Goal: Task Accomplishment & Management: Complete application form

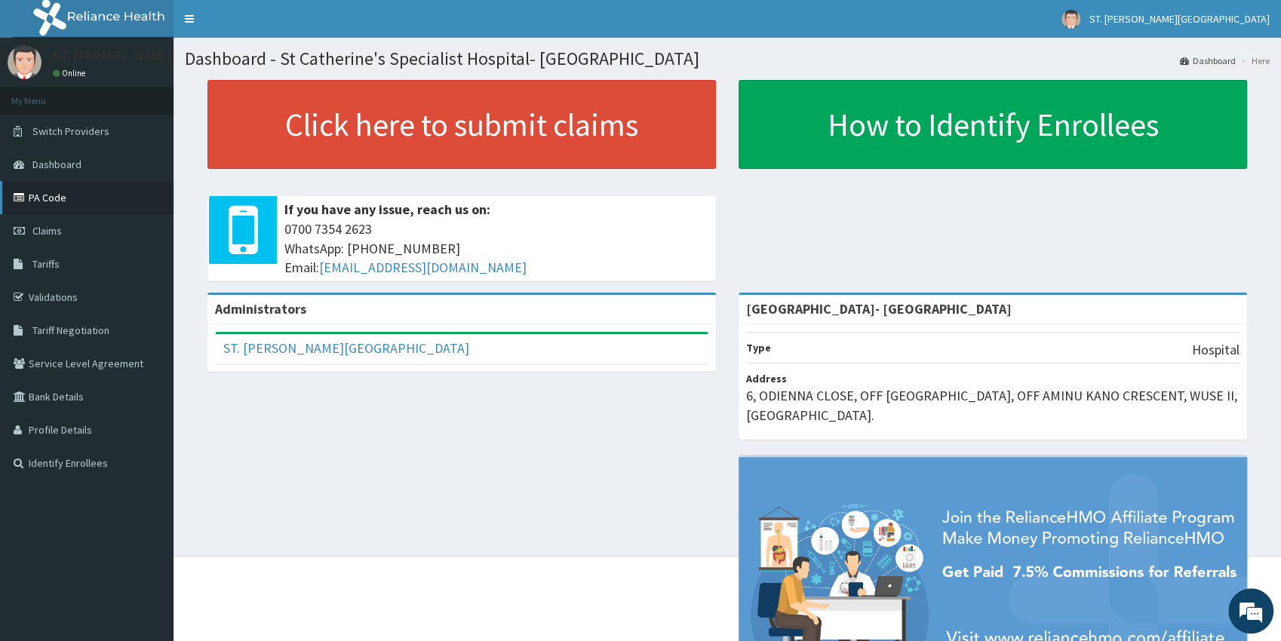
click at [61, 209] on link "PA Code" at bounding box center [86, 197] width 173 height 33
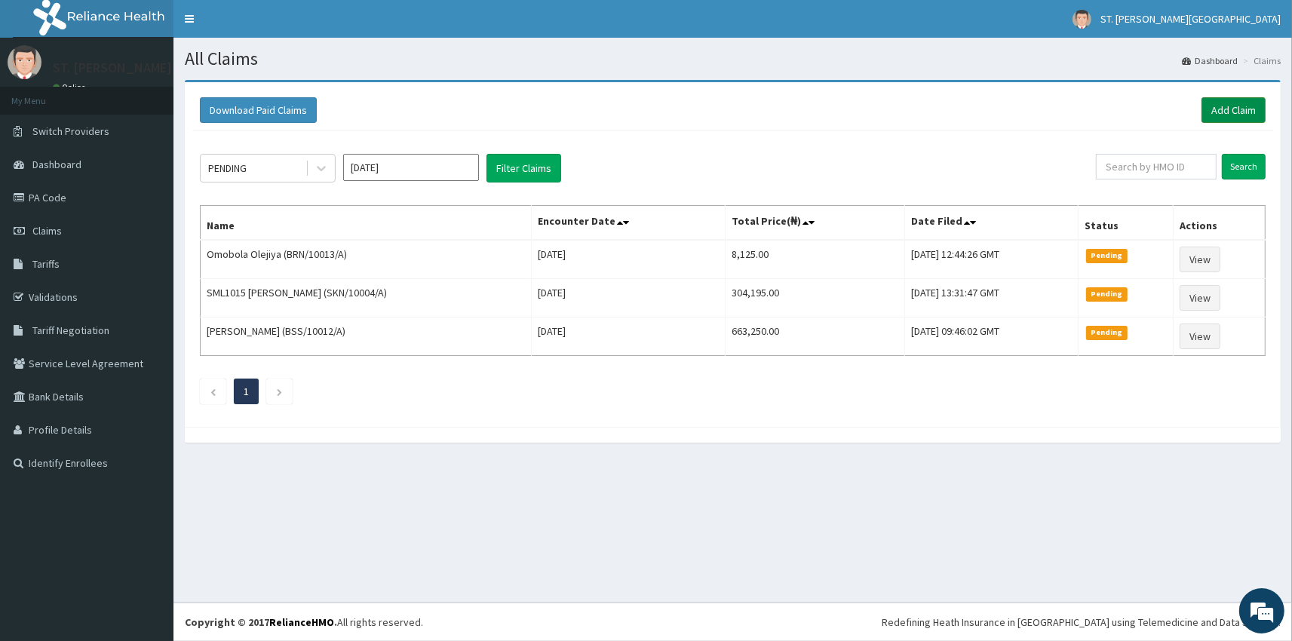
click at [1223, 109] on link "Add Claim" at bounding box center [1233, 110] width 64 height 26
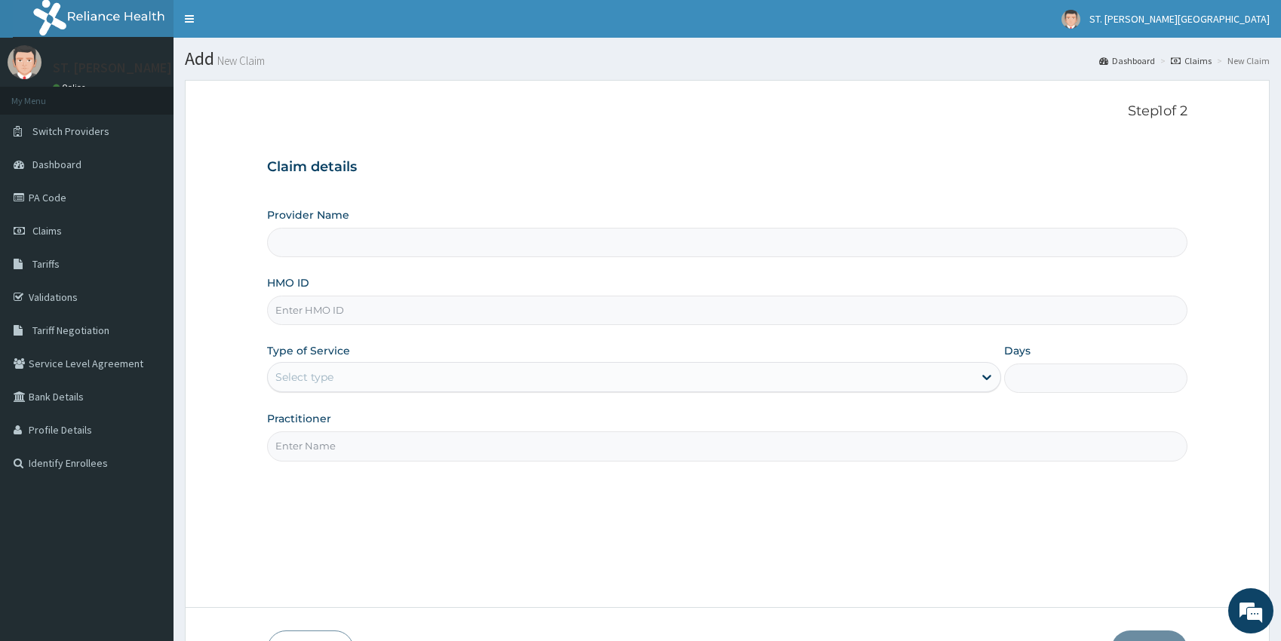
drag, startPoint x: 0, startPoint y: 0, endPoint x: 324, endPoint y: 312, distance: 449.6
click at [324, 312] on input "HMO ID" at bounding box center [727, 310] width 921 height 29
type input "St Catherine's Specialist Hospital- Abuja"
paste input "TSH/10035/A"
type input "TSH/10035/A"
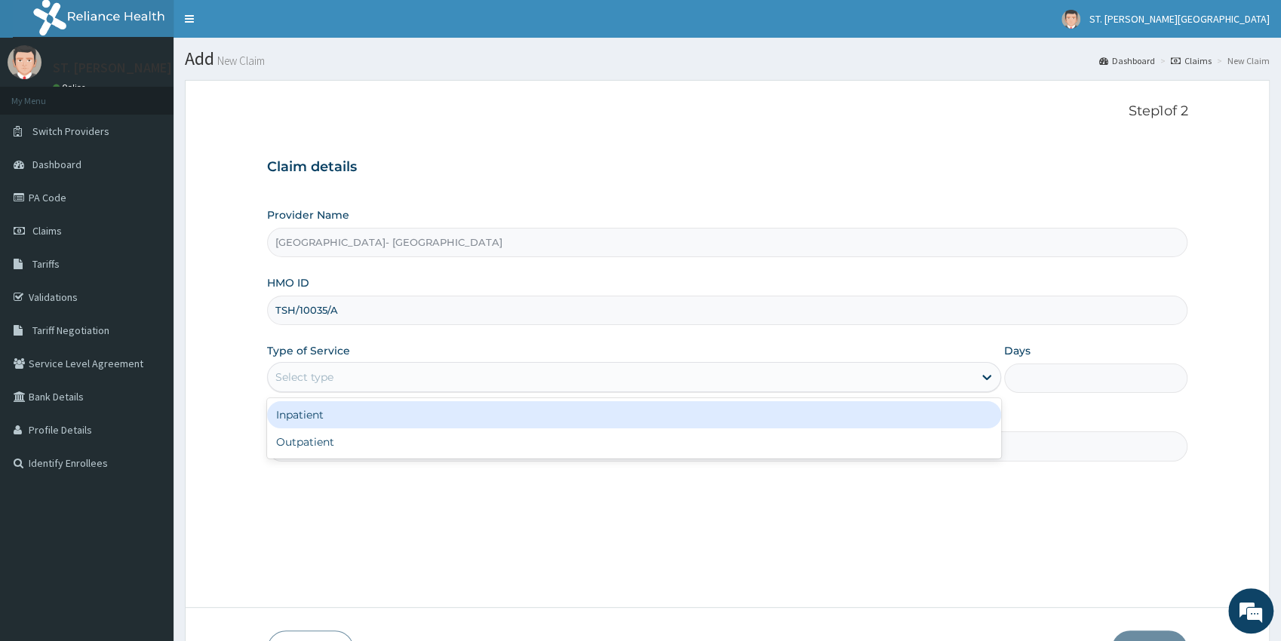
click at [300, 378] on div "Select type" at bounding box center [304, 377] width 58 height 15
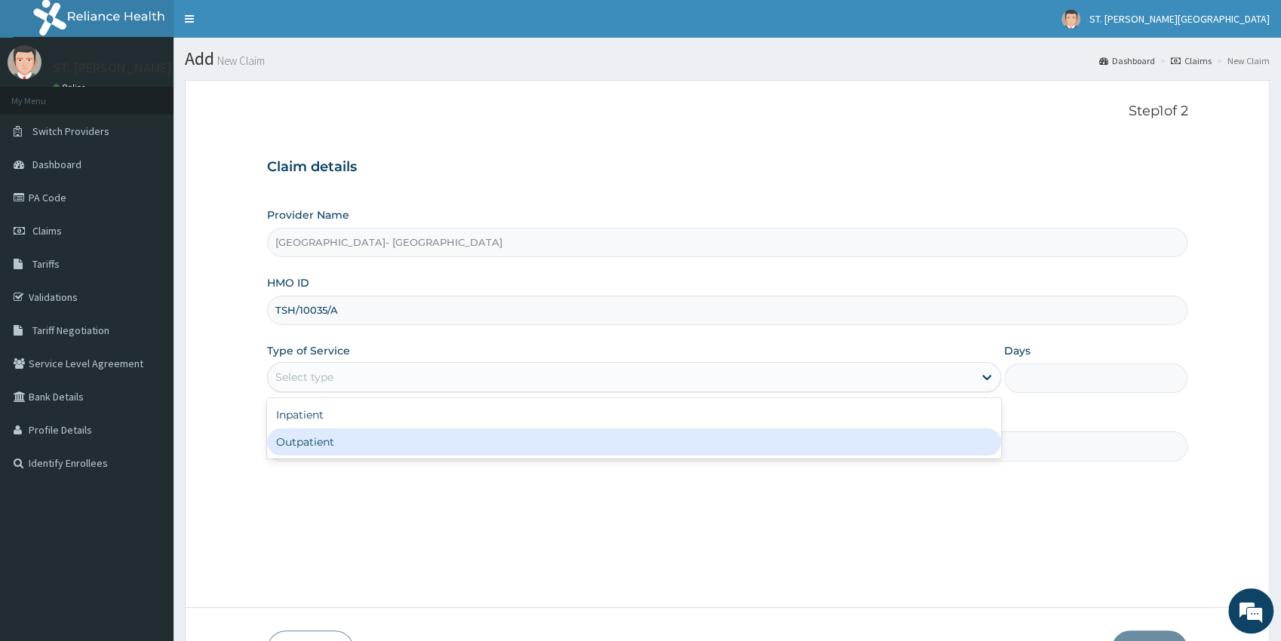
click at [296, 453] on div "Outpatient" at bounding box center [634, 441] width 734 height 27
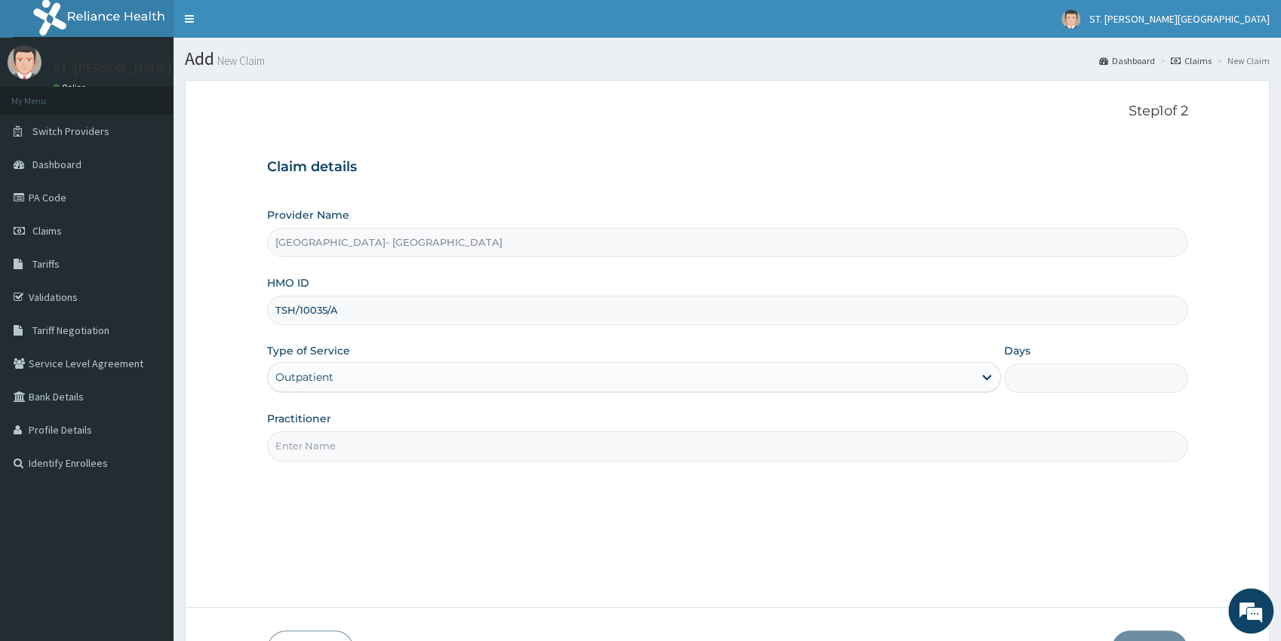
type input "1"
click at [296, 453] on input "Practitioner" at bounding box center [727, 445] width 921 height 29
type input "dr.obehi"
click at [1163, 637] on button "Next" at bounding box center [1149, 649] width 76 height 39
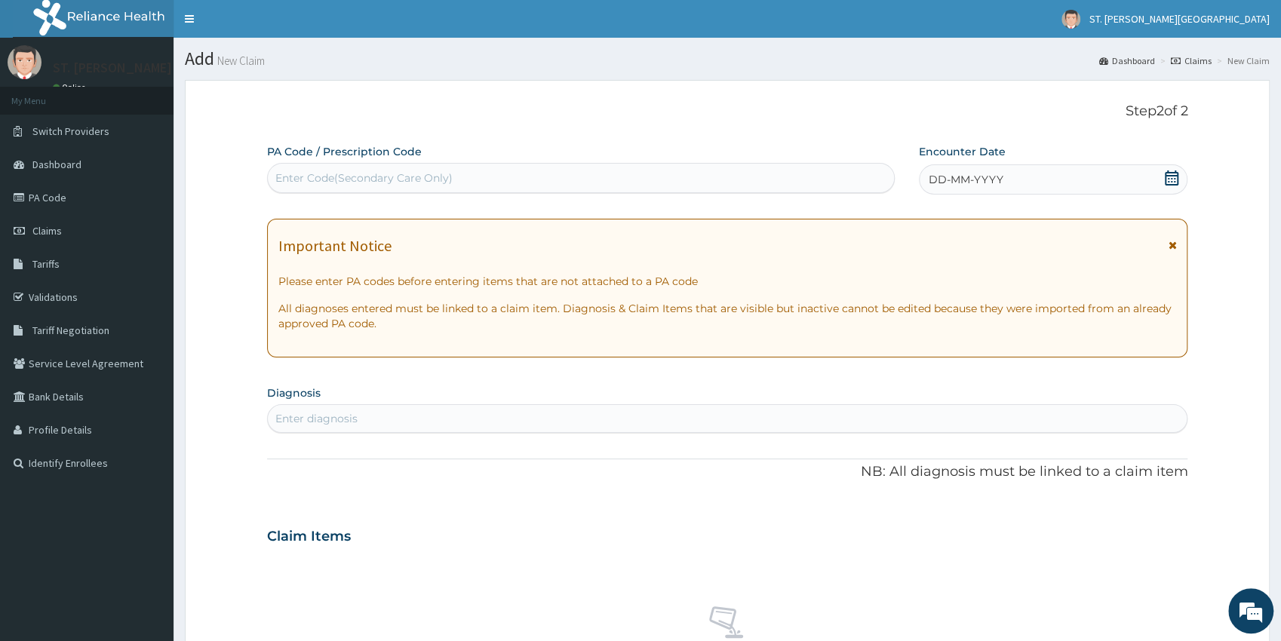
click at [351, 173] on div "Enter Code(Secondary Care Only)" at bounding box center [363, 177] width 177 height 15
paste input "PA/D2ECF0"
type input "PA/D2ECF0"
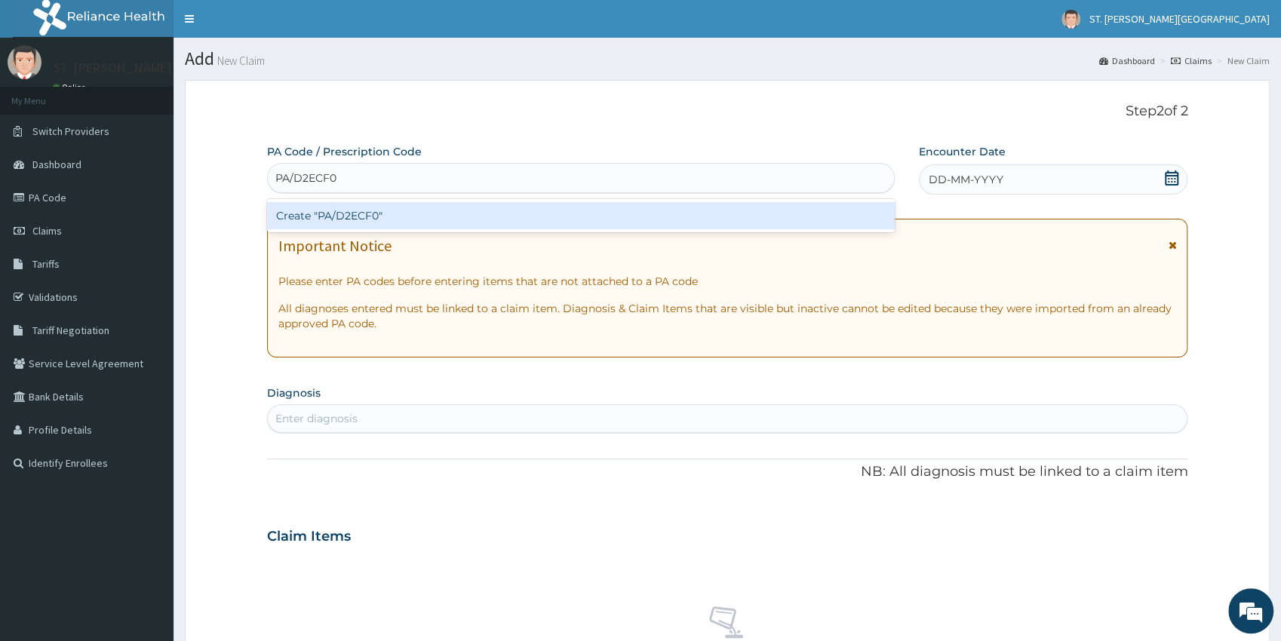
click at [287, 214] on div "Create "PA/D2ECF0"" at bounding box center [580, 215] width 627 height 27
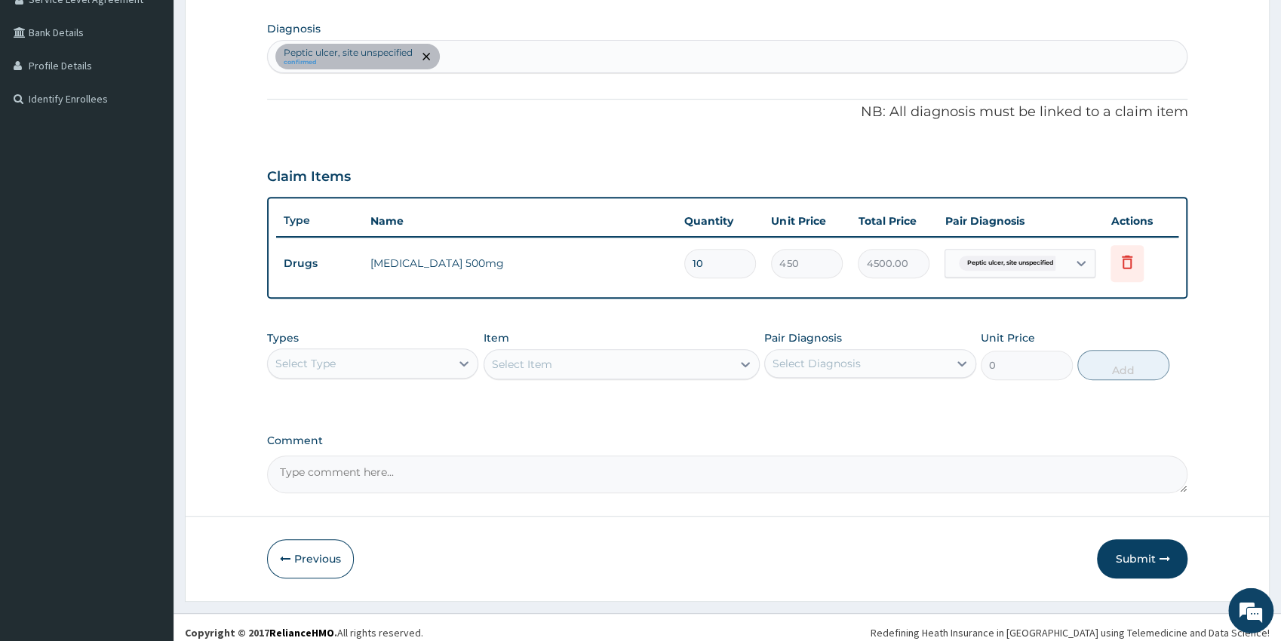
drag, startPoint x: 1286, startPoint y: 632, endPoint x: 1278, endPoint y: 619, distance: 14.9
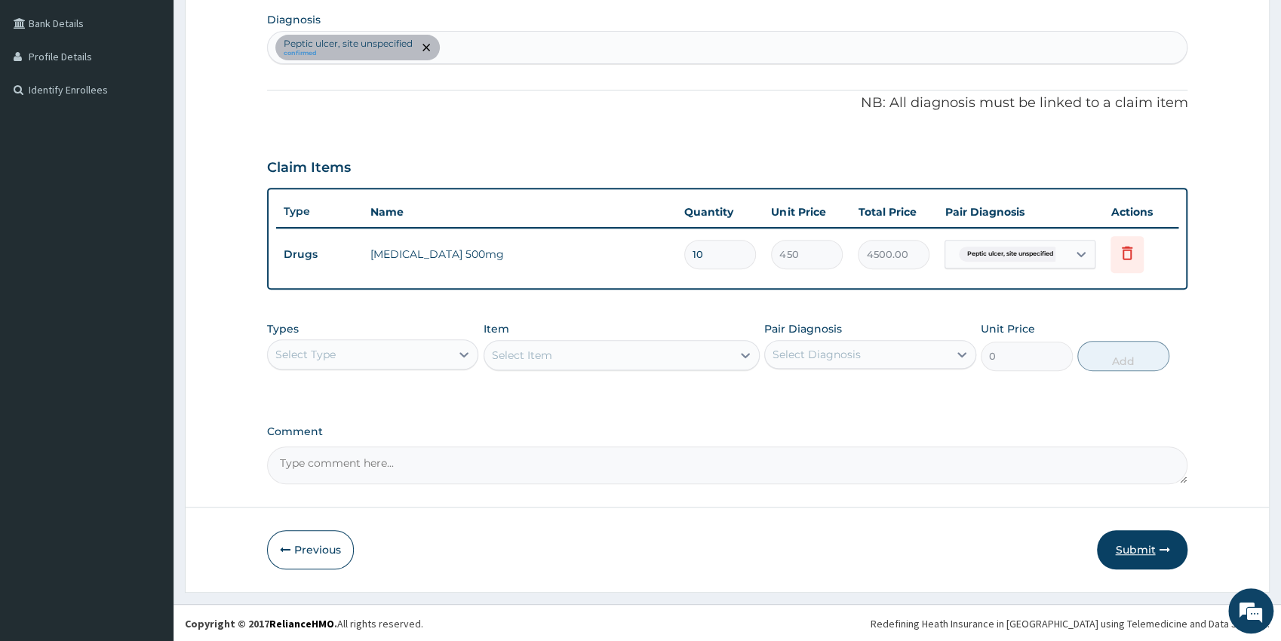
click at [1151, 554] on button "Submit" at bounding box center [1142, 549] width 91 height 39
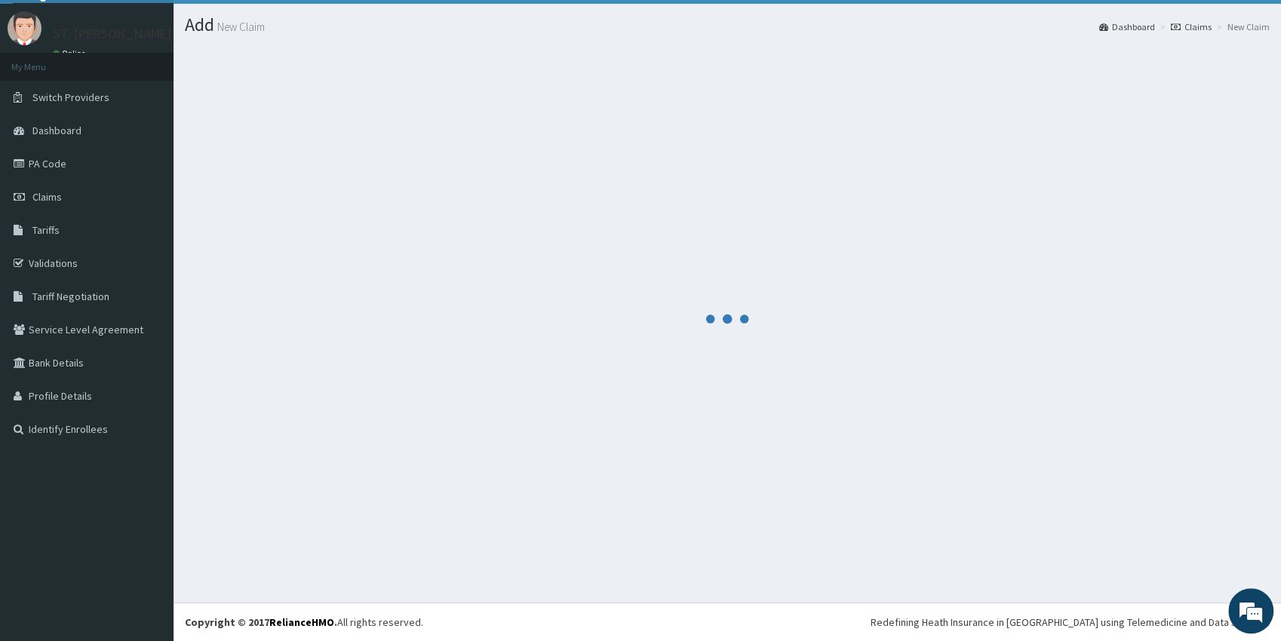
scroll to position [33, 0]
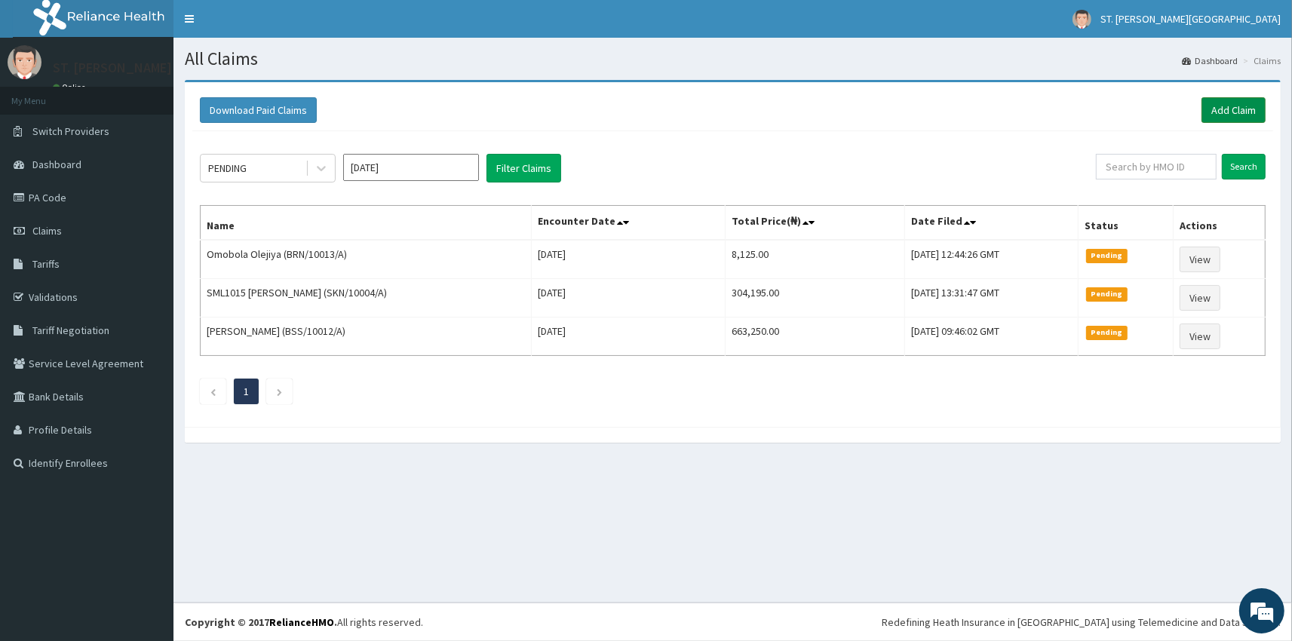
click at [1221, 112] on link "Add Claim" at bounding box center [1233, 110] width 64 height 26
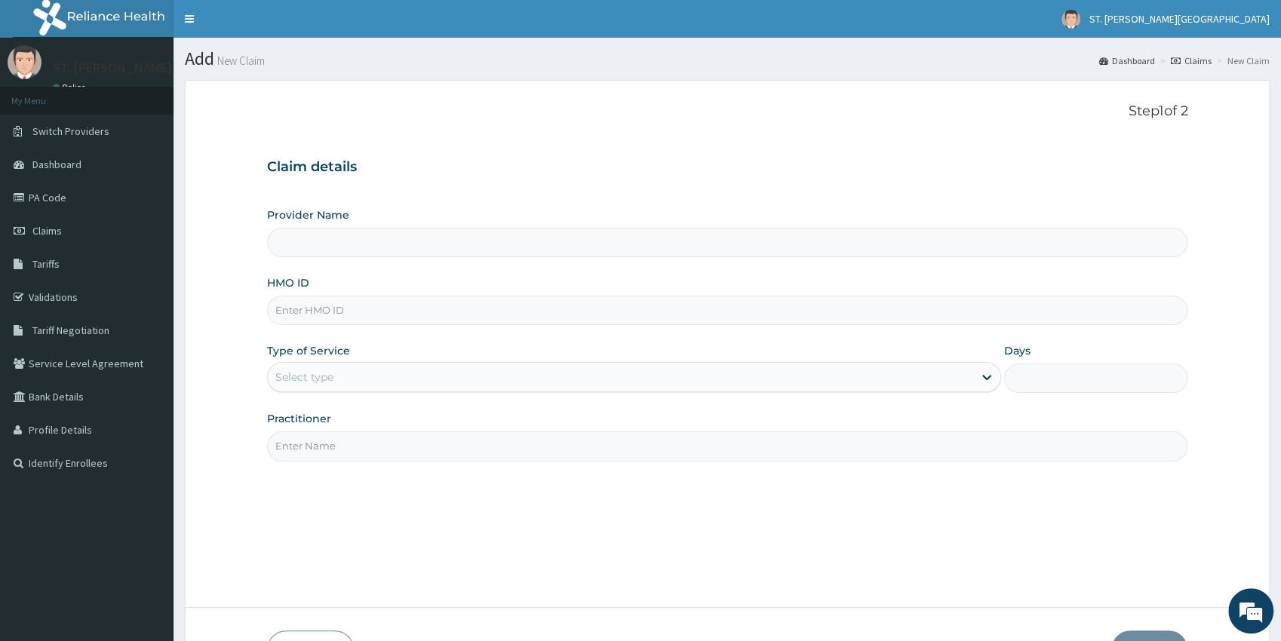
type input "CCG/10074/A"
type input "[GEOGRAPHIC_DATA]- [GEOGRAPHIC_DATA]"
type input "CCG/10074/A"
drag, startPoint x: 301, startPoint y: 378, endPoint x: 303, endPoint y: 394, distance: 16.0
click at [301, 379] on div "Select type" at bounding box center [304, 377] width 58 height 15
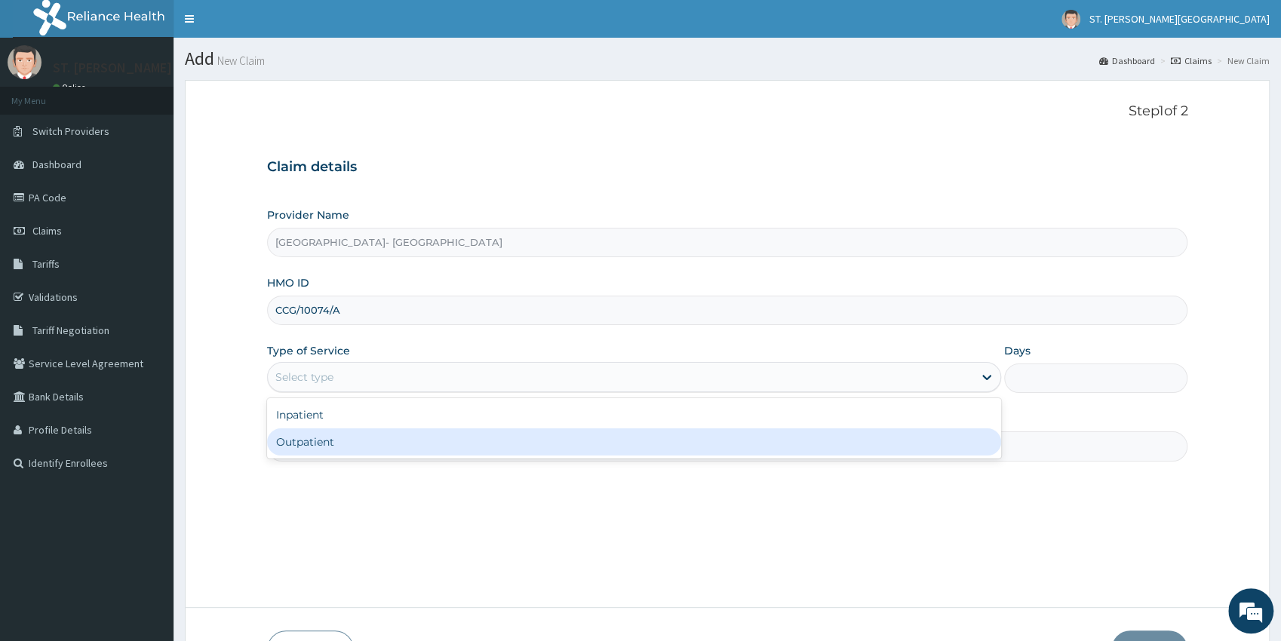
click at [297, 447] on div "Outpatient" at bounding box center [634, 441] width 734 height 27
type input "1"
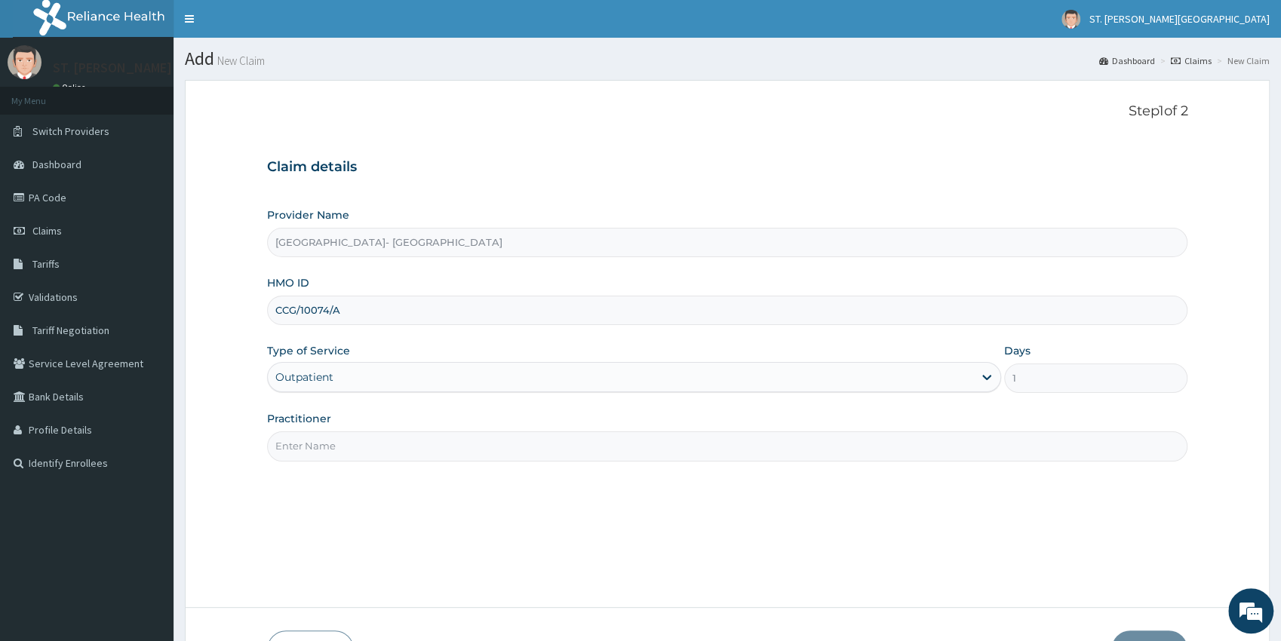
click at [297, 445] on input "Practitioner" at bounding box center [727, 445] width 921 height 29
type input "dr.latifah"
click at [1161, 633] on button "Next" at bounding box center [1149, 649] width 76 height 39
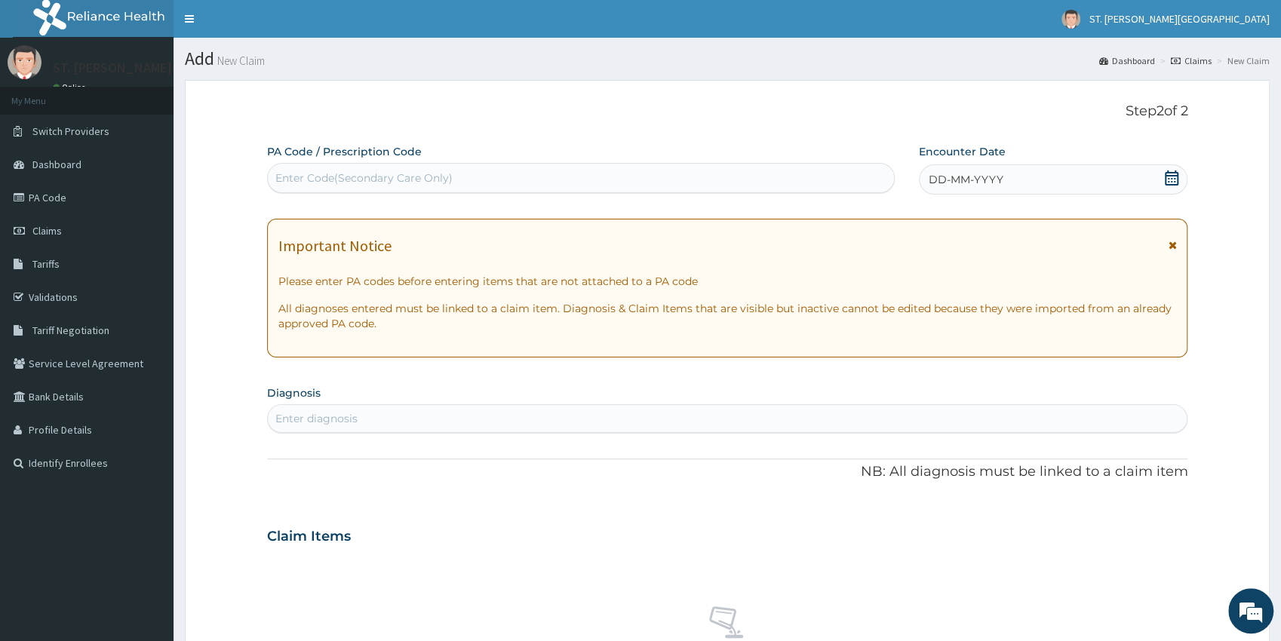
click at [311, 419] on div "Enter diagnosis" at bounding box center [316, 418] width 82 height 15
type input "infertility"
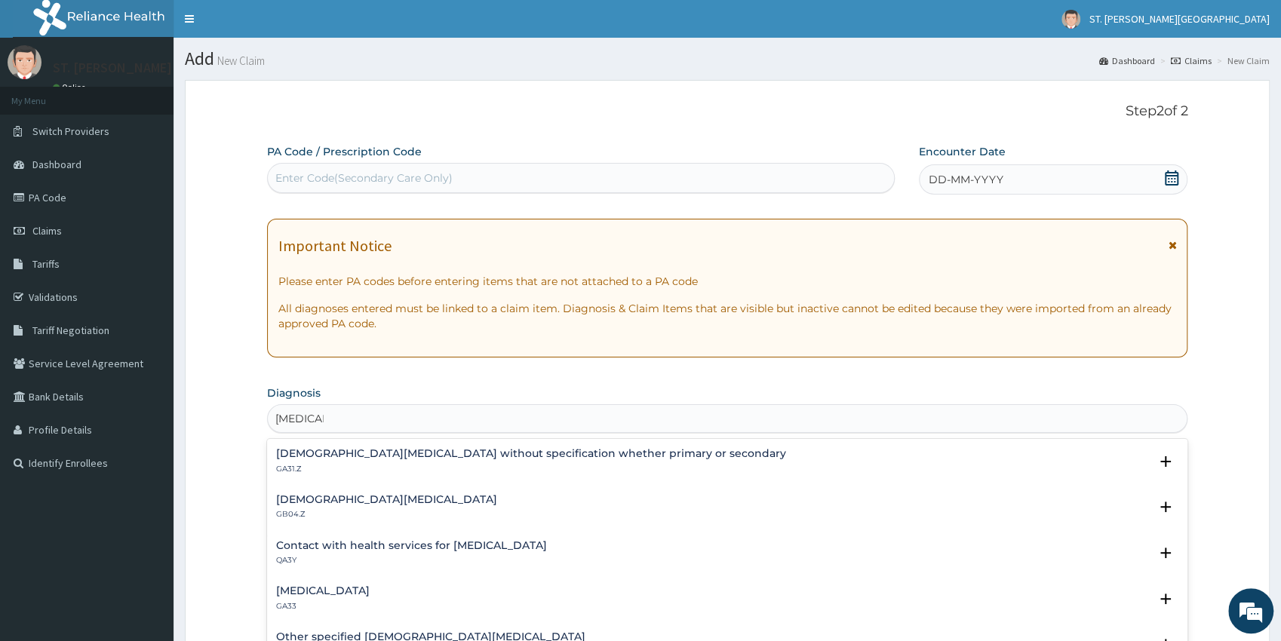
click at [337, 495] on h4 "Male infertility, unspecified" at bounding box center [386, 499] width 221 height 11
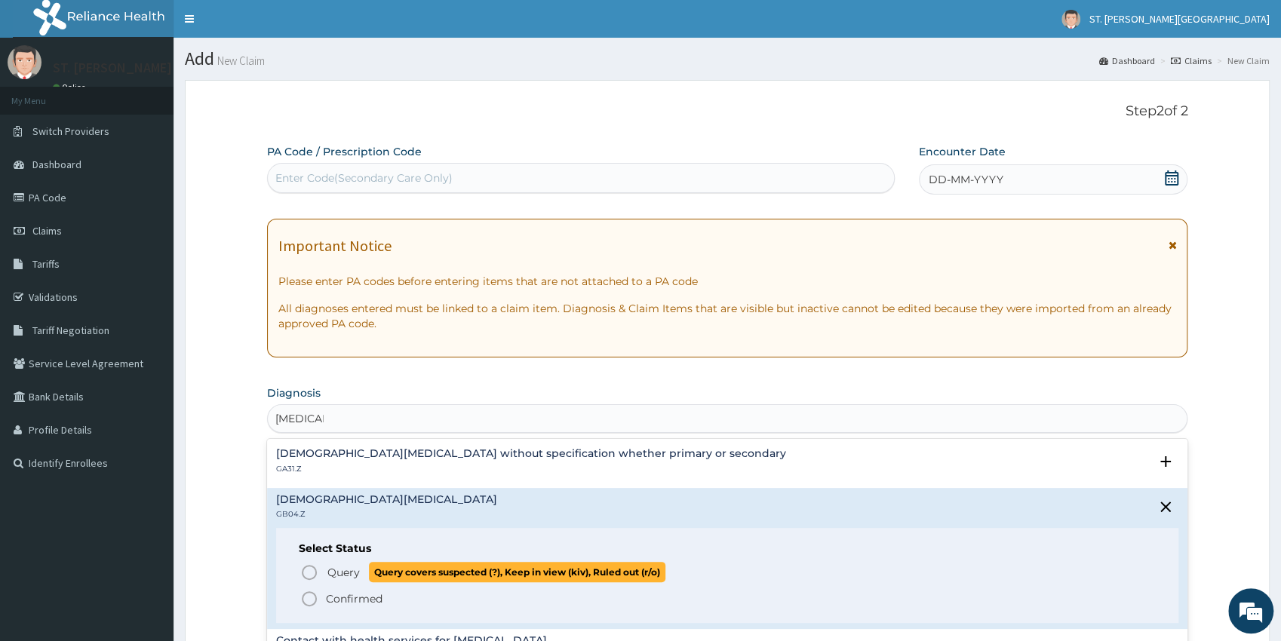
click at [312, 569] on icon "status option query" at bounding box center [309, 572] width 18 height 18
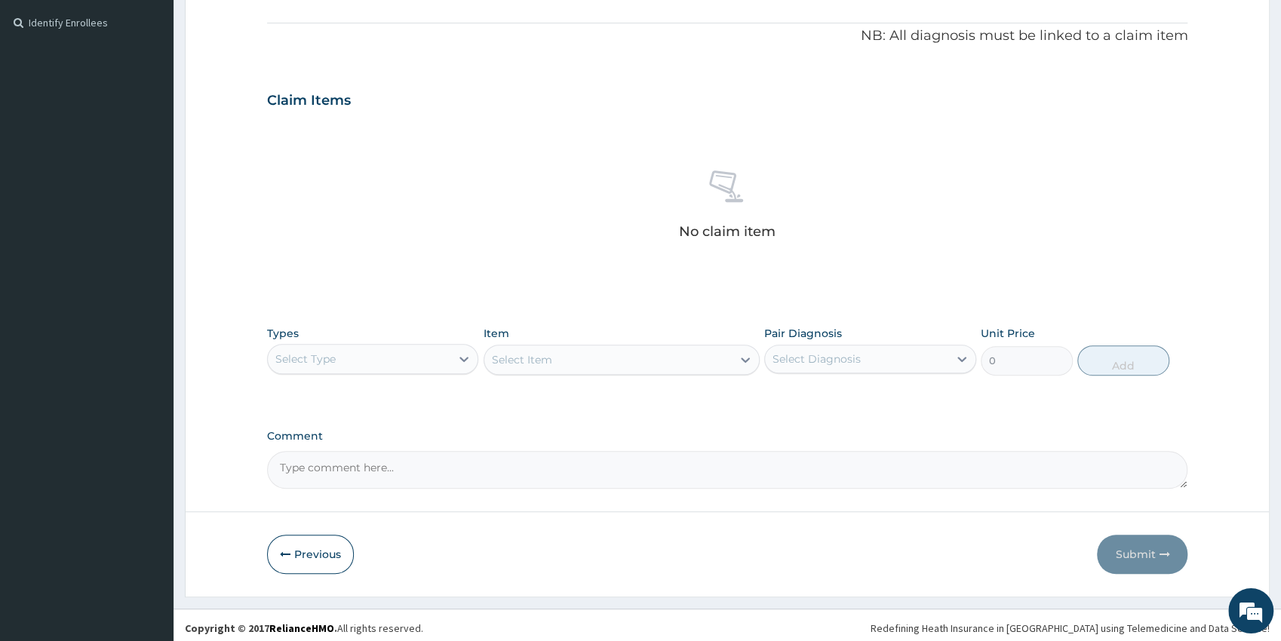
scroll to position [446, 0]
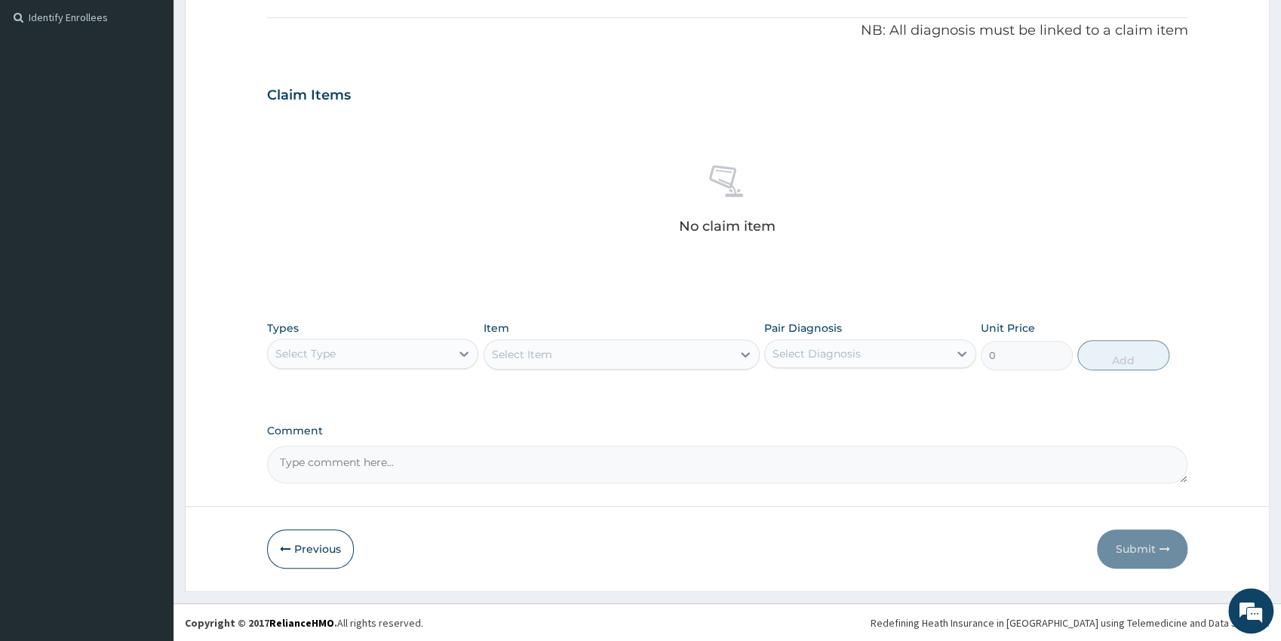
click at [312, 364] on div "Select Type" at bounding box center [359, 354] width 183 height 24
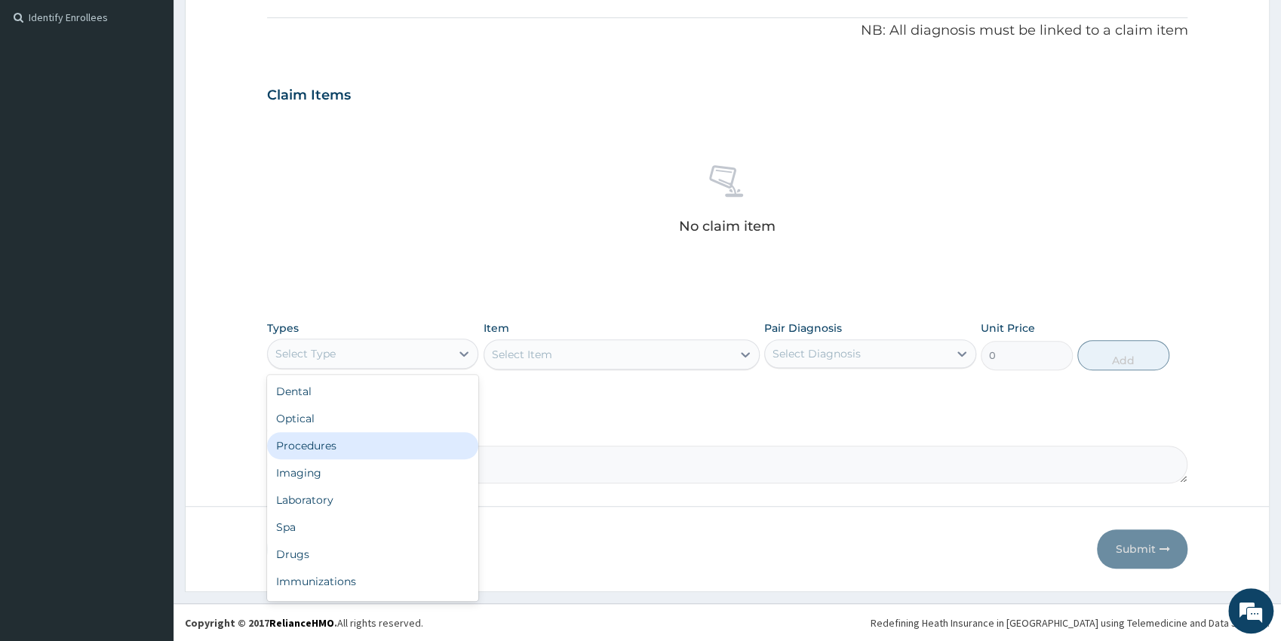
click at [322, 439] on div "Procedures" at bounding box center [373, 445] width 212 height 27
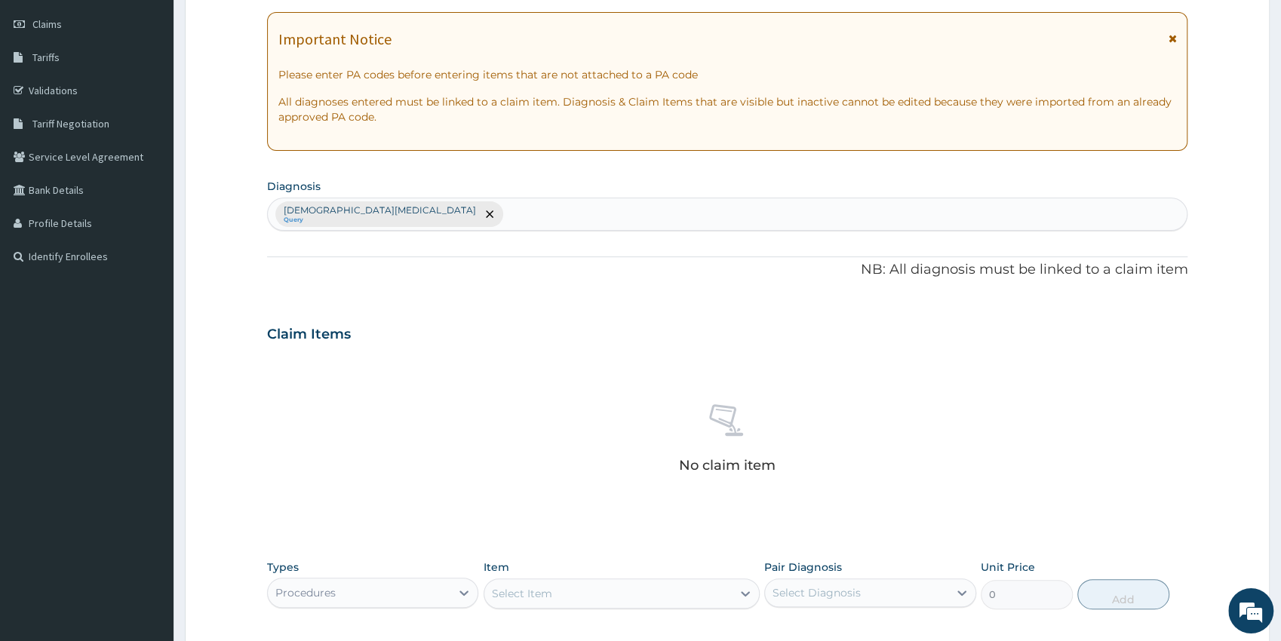
scroll to position [114, 0]
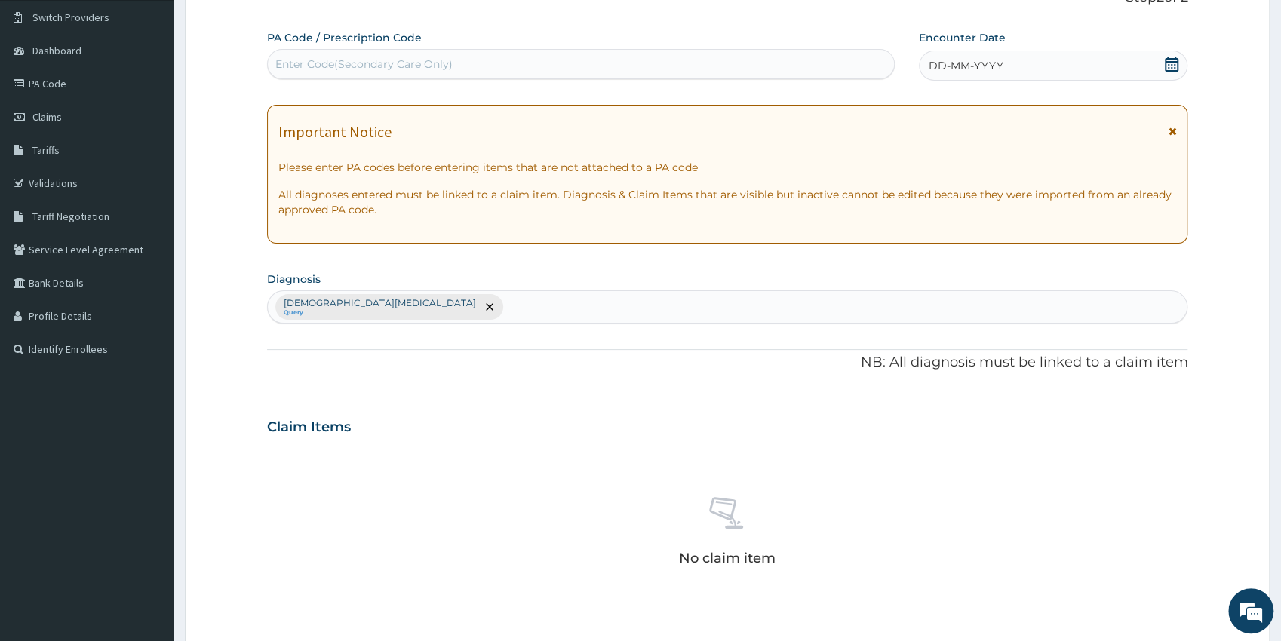
click at [1170, 66] on icon at bounding box center [1171, 64] width 15 height 15
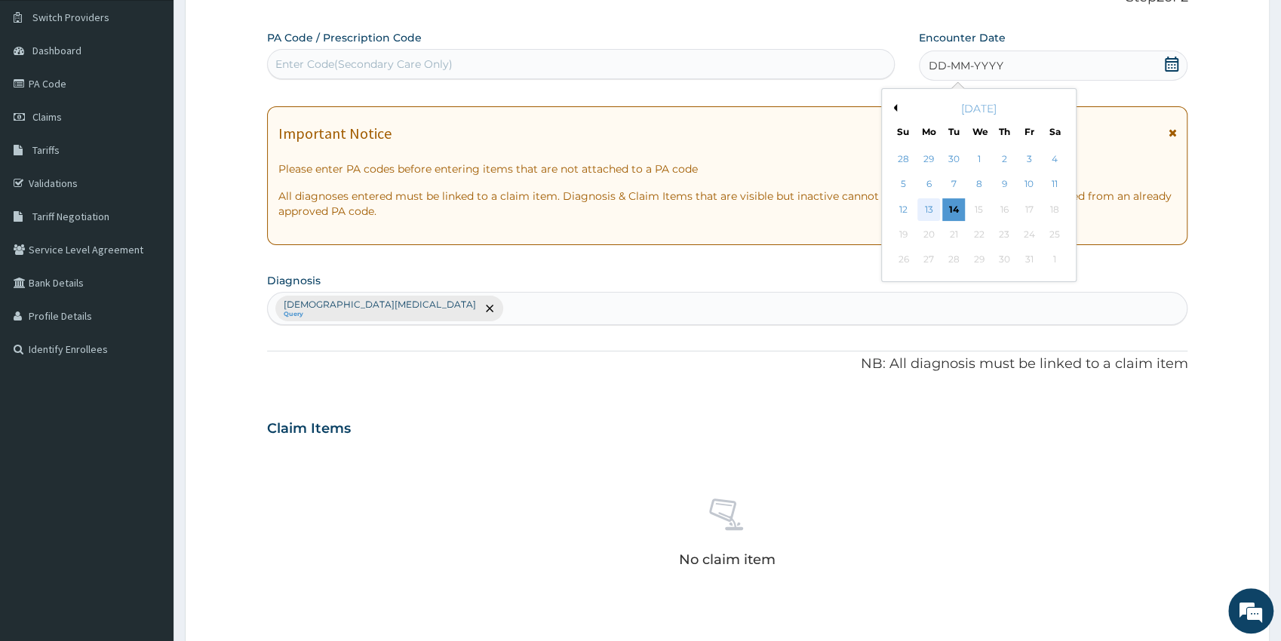
click at [928, 209] on div "13" at bounding box center [928, 209] width 23 height 23
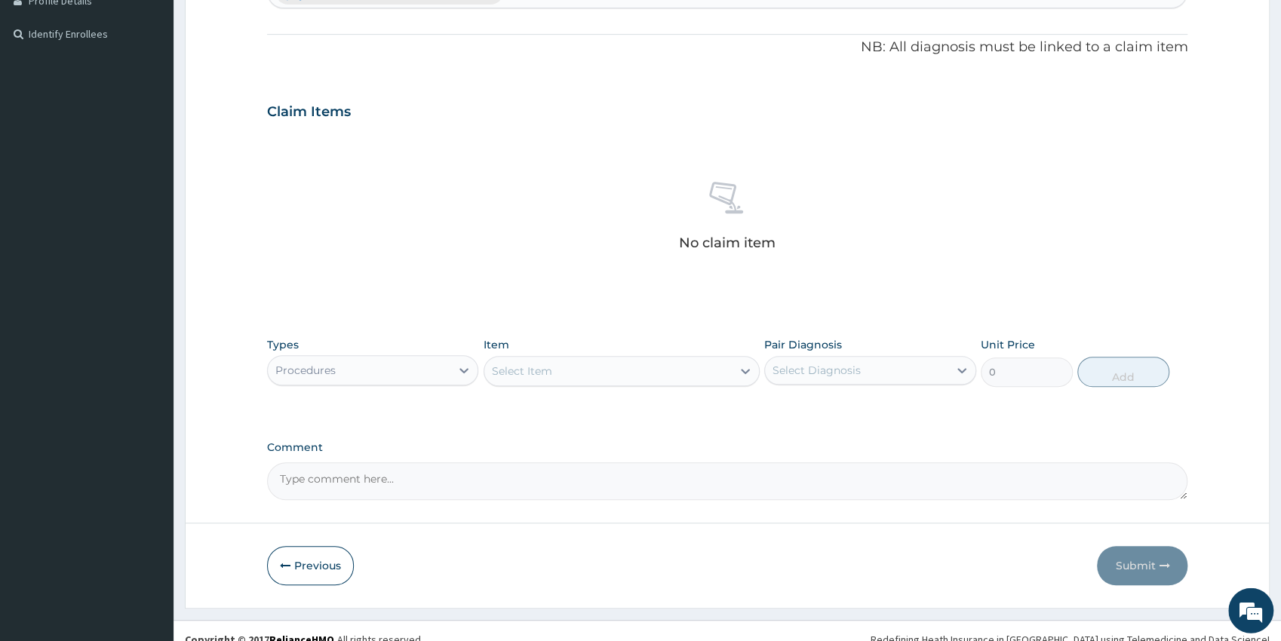
scroll to position [446, 0]
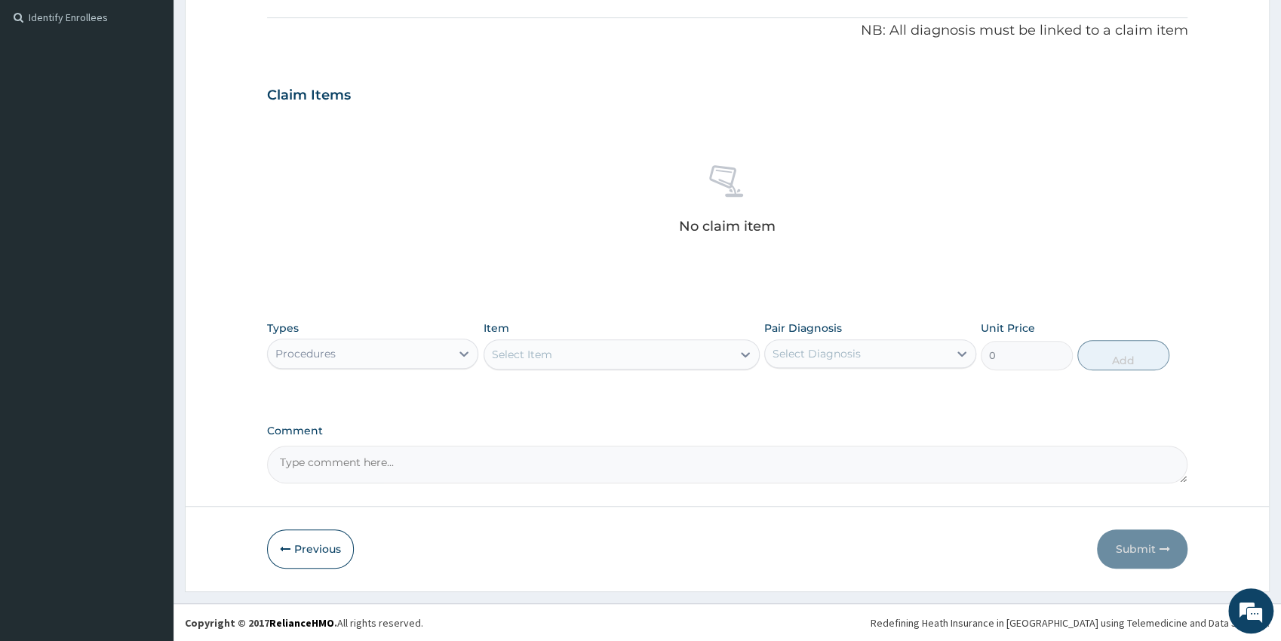
click at [676, 340] on div "Select Item" at bounding box center [621, 354] width 276 height 30
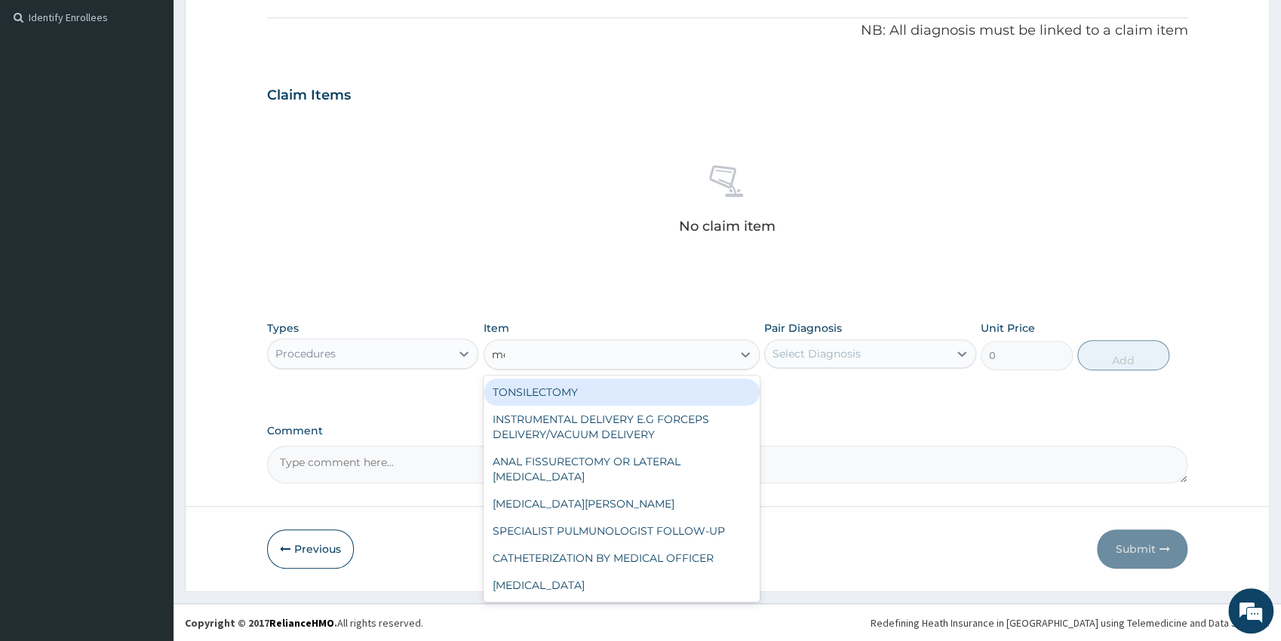
type input "med"
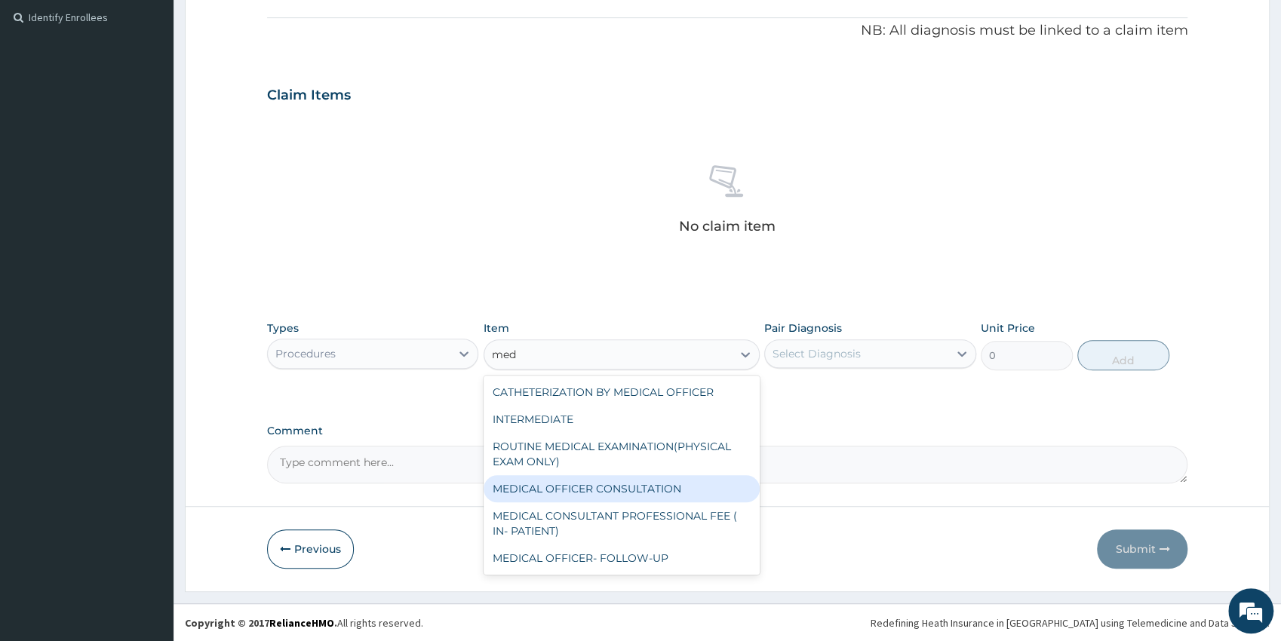
click at [694, 486] on div "MEDICAL OFFICER CONSULTATION" at bounding box center [621, 488] width 276 height 27
type input "5000"
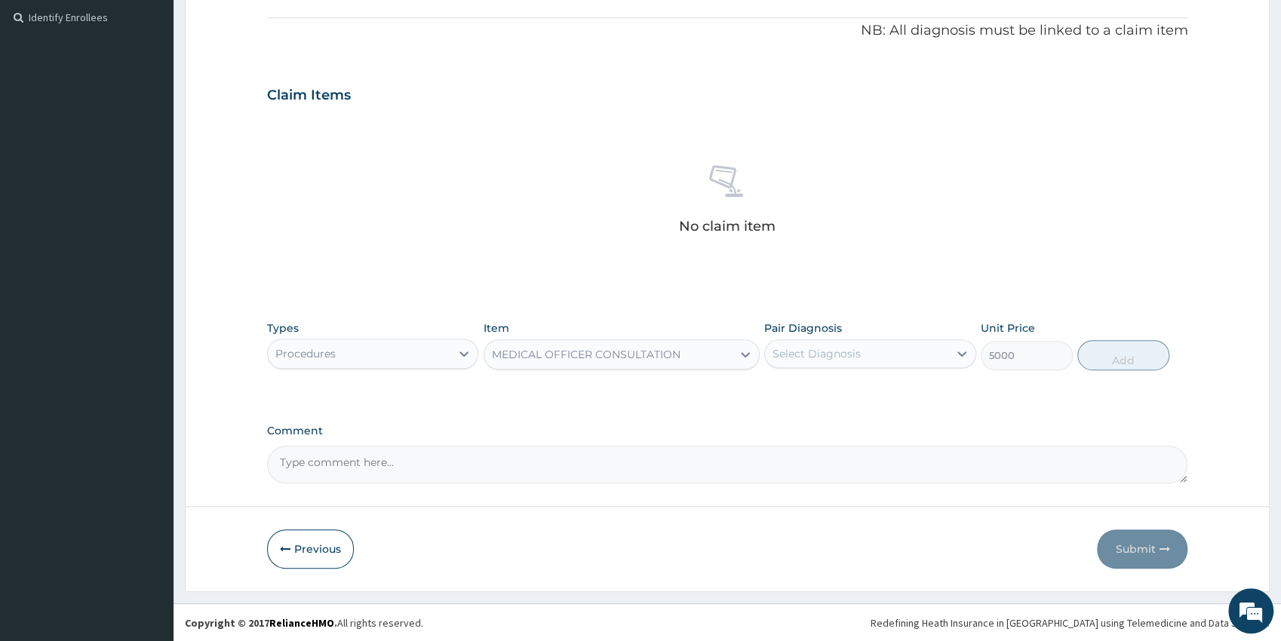
click at [841, 354] on div "Select Diagnosis" at bounding box center [816, 353] width 88 height 15
click at [812, 397] on div "Male infertility, unspecified" at bounding box center [870, 400] width 212 height 46
checkbox input "true"
drag, startPoint x: 1139, startPoint y: 355, endPoint x: 1134, endPoint y: 370, distance: 15.0
click at [1137, 355] on button "Add" at bounding box center [1123, 355] width 92 height 30
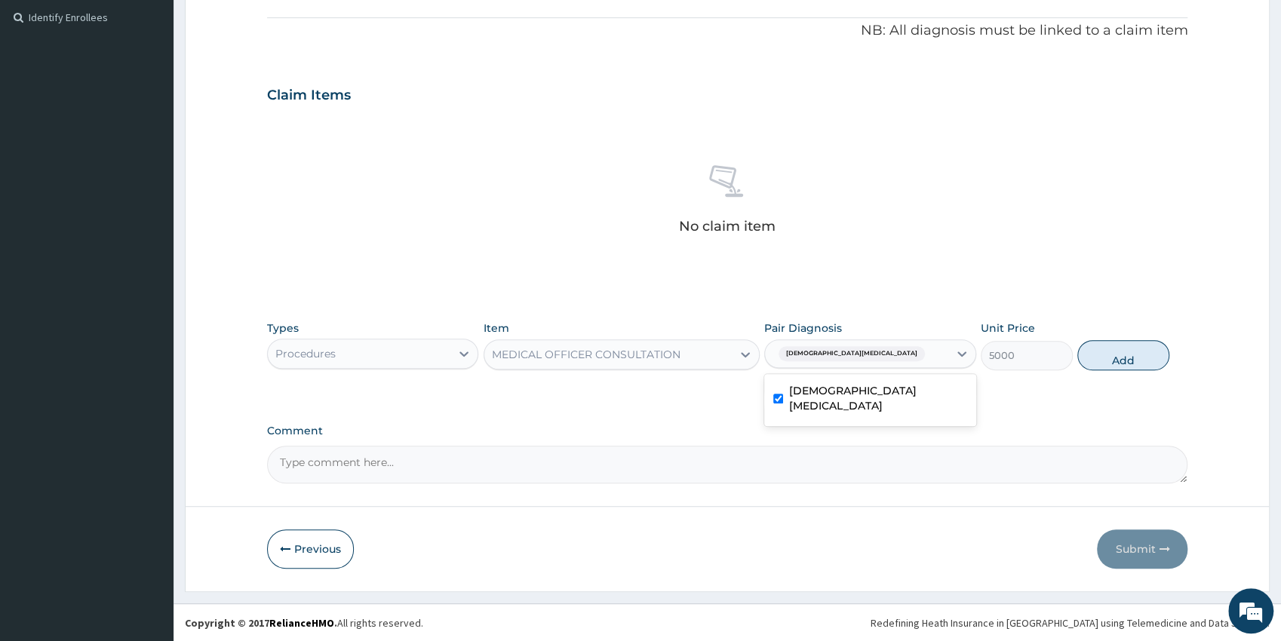
type input "0"
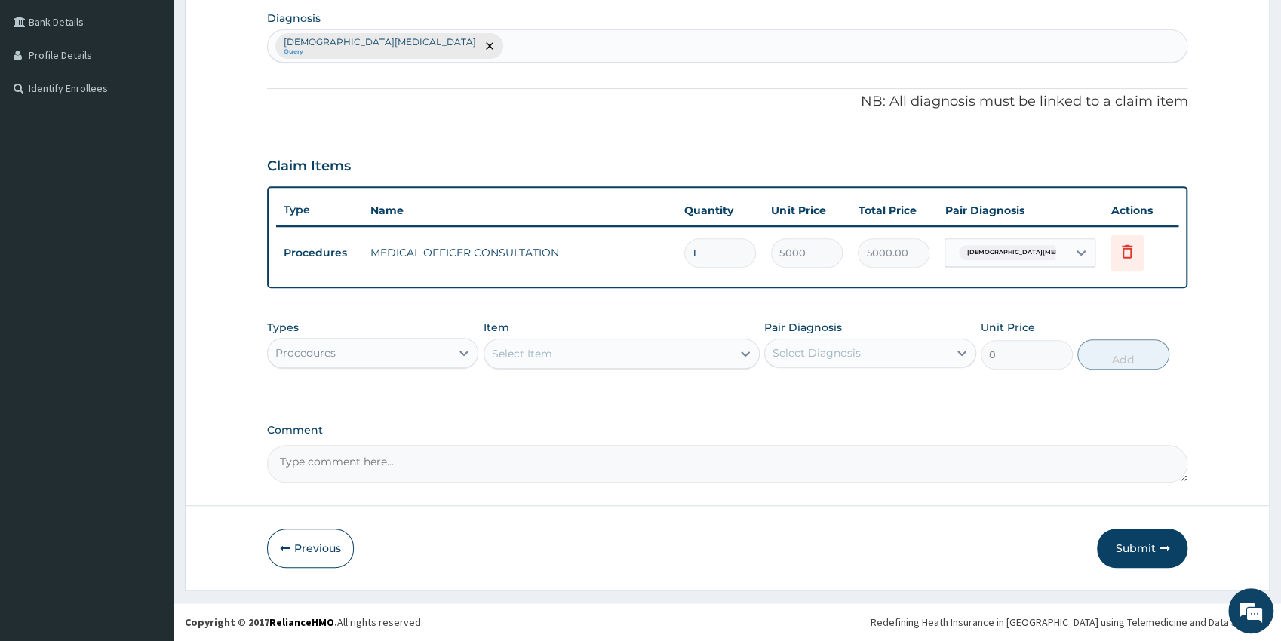
scroll to position [373, 0]
click at [1124, 541] on button "Submit" at bounding box center [1142, 549] width 91 height 39
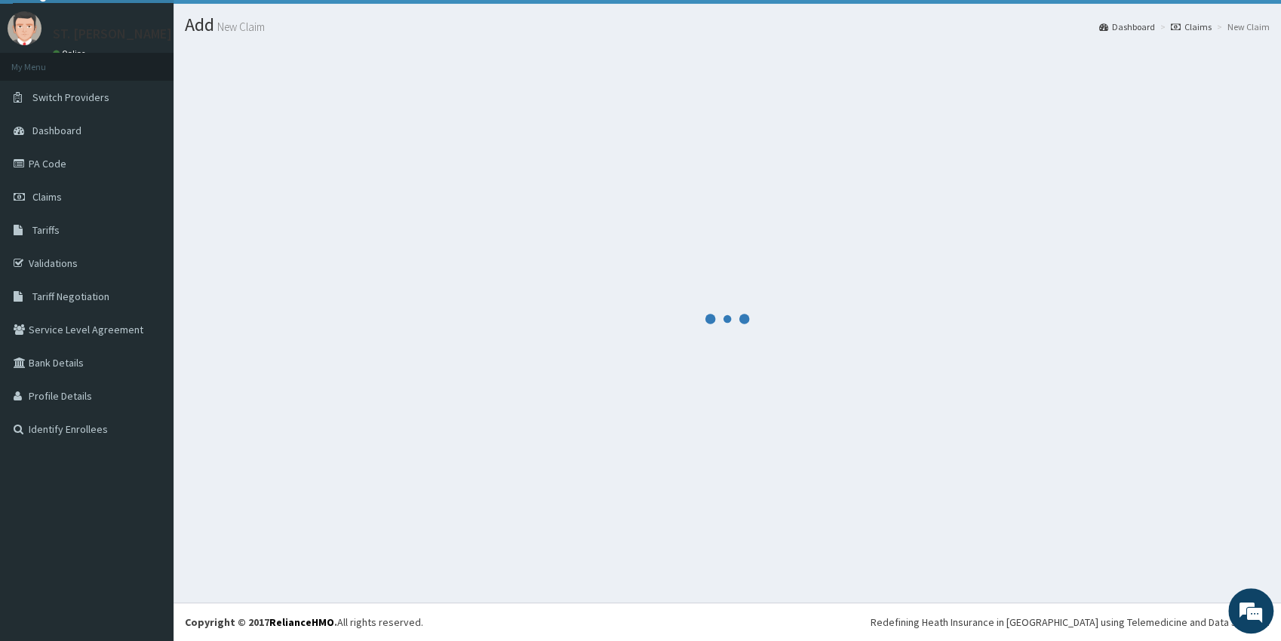
scroll to position [33, 0]
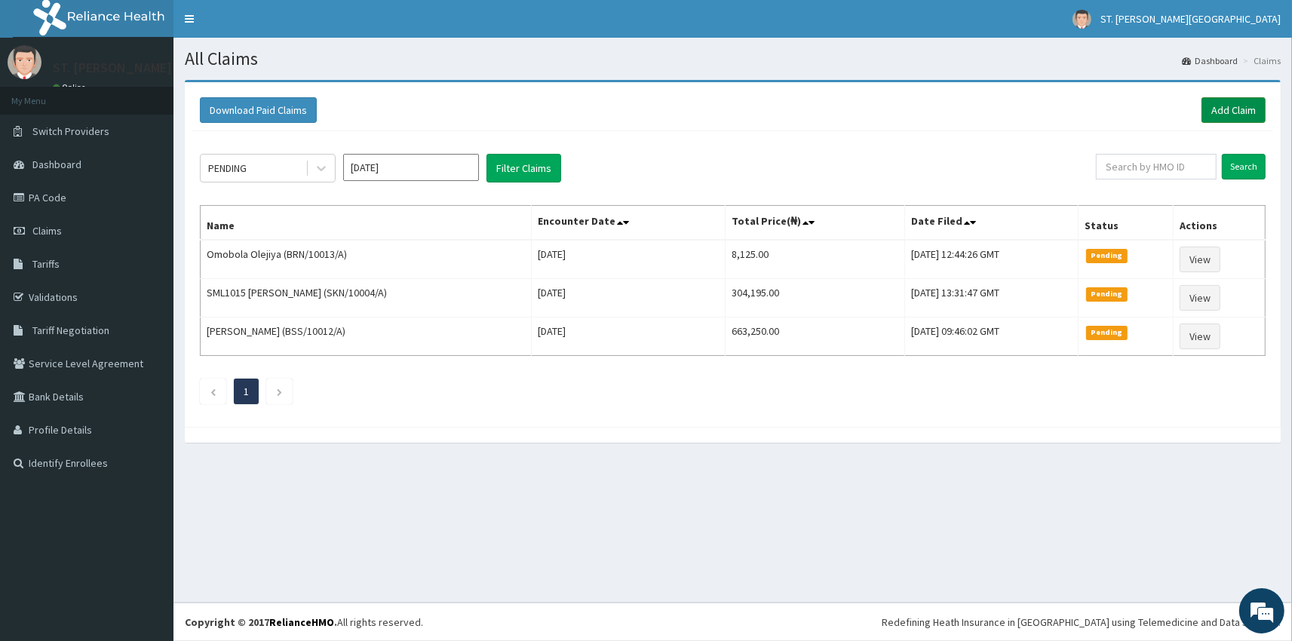
click at [1236, 115] on link "Add Claim" at bounding box center [1233, 110] width 64 height 26
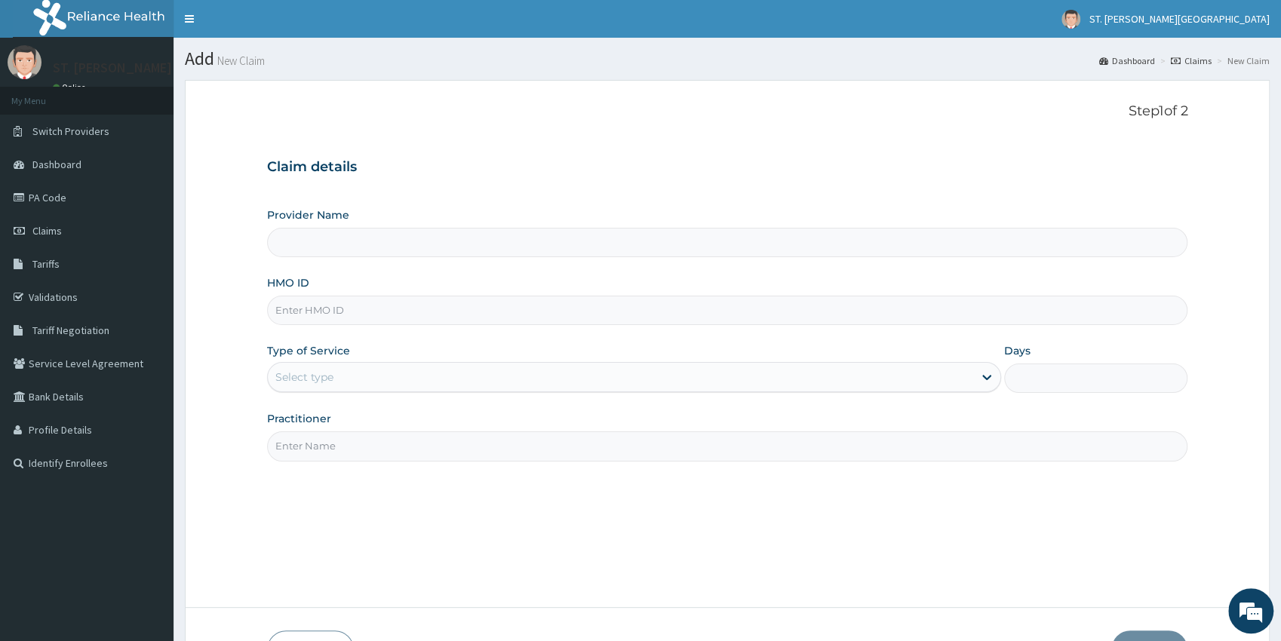
drag, startPoint x: 322, startPoint y: 314, endPoint x: 330, endPoint y: 310, distance: 9.1
click at [330, 311] on input "HMO ID" at bounding box center [727, 310] width 921 height 29
type input "St Catherine's Specialist Hospital- Abuja"
paste input "ARM/10122/A"
type input "ARM/10122/A"
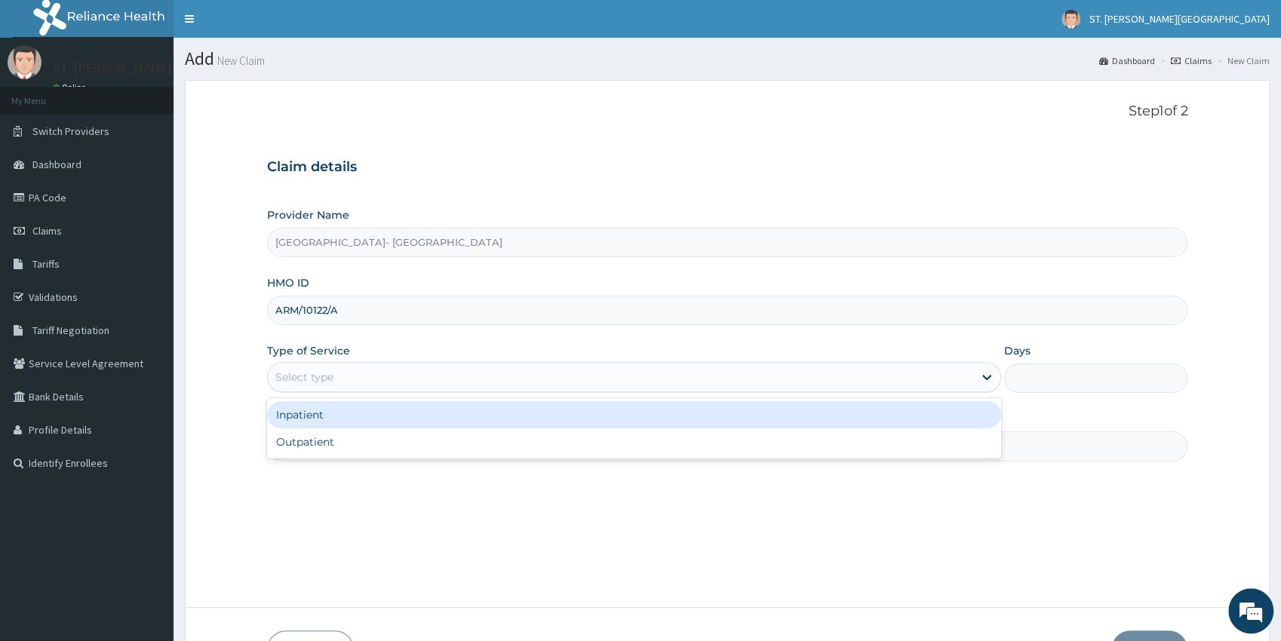
click at [330, 376] on div "Select type" at bounding box center [304, 377] width 58 height 15
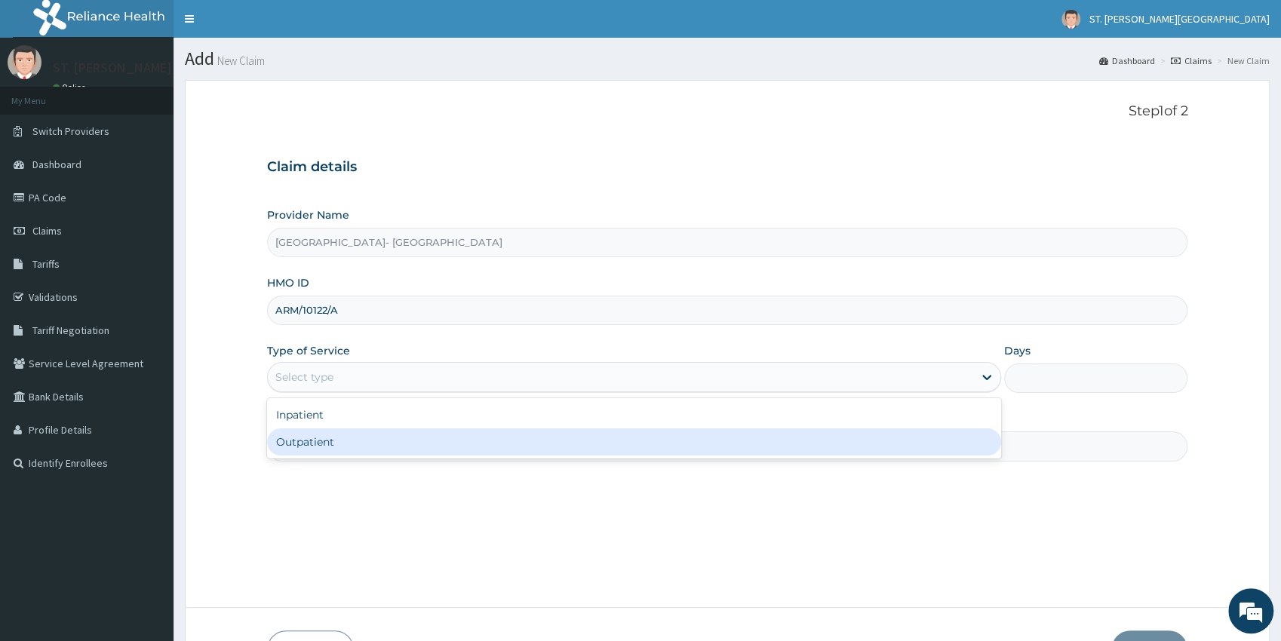
click at [303, 440] on div "Outpatient" at bounding box center [634, 441] width 734 height 27
type input "1"
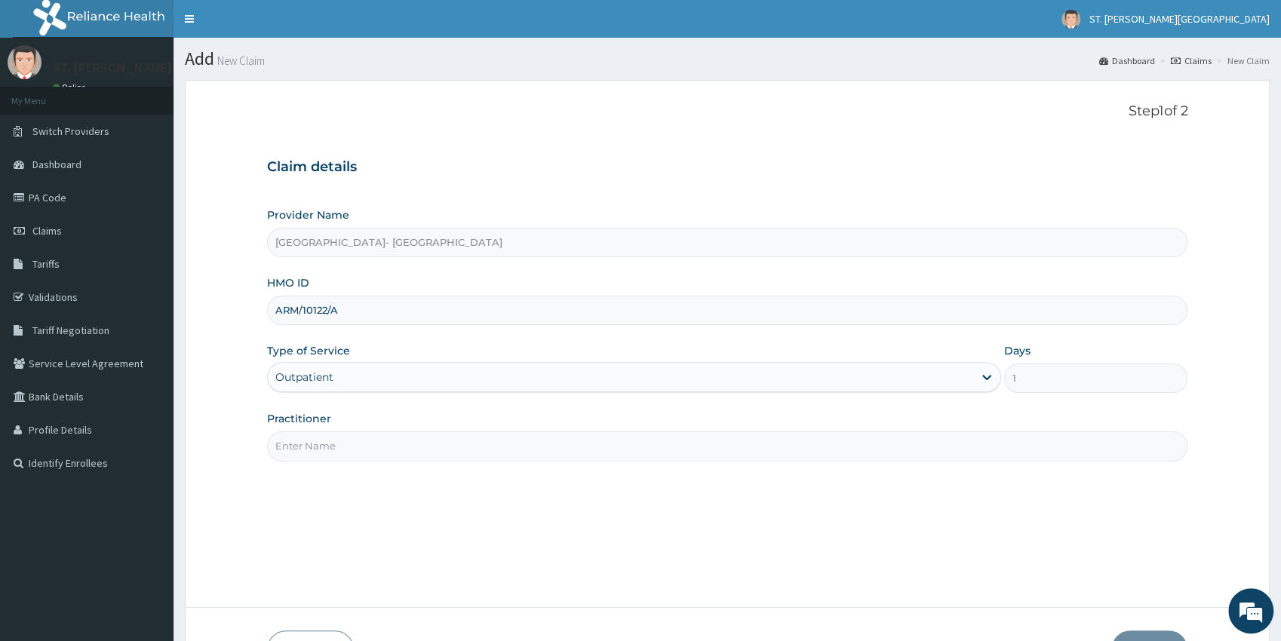
click at [303, 443] on input "Practitioner" at bounding box center [727, 445] width 921 height 29
type input "dr.latifah"
click at [1149, 635] on button "Next" at bounding box center [1149, 649] width 76 height 39
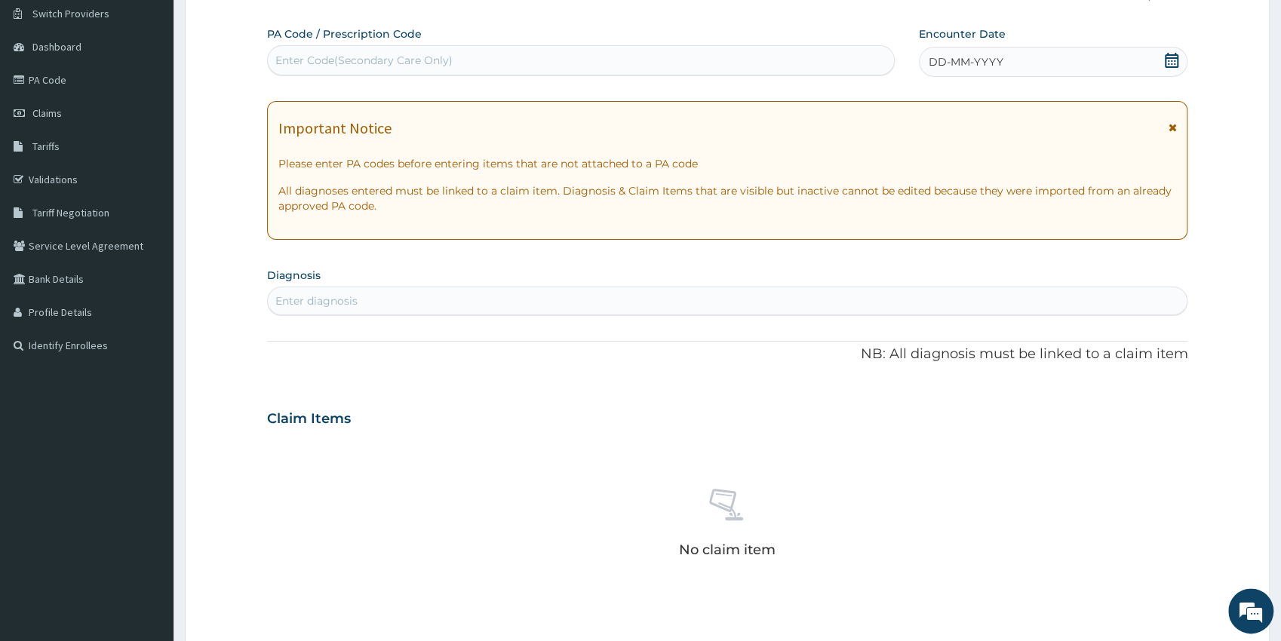
scroll to position [110, 0]
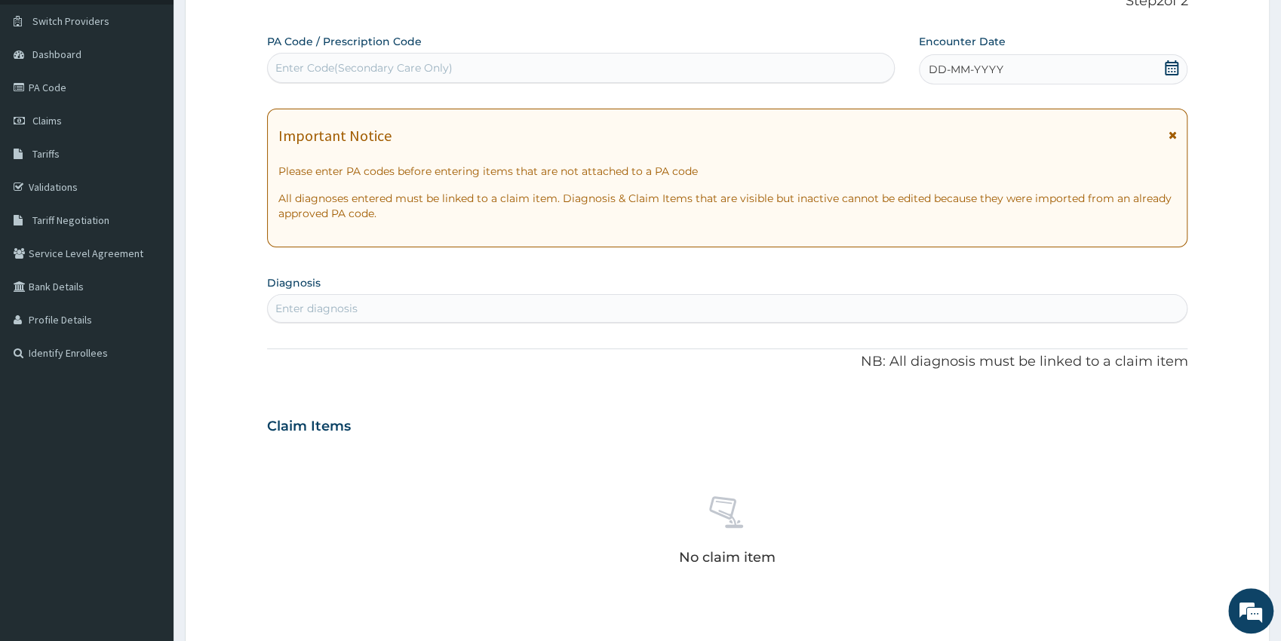
click at [1174, 73] on icon at bounding box center [1171, 67] width 14 height 15
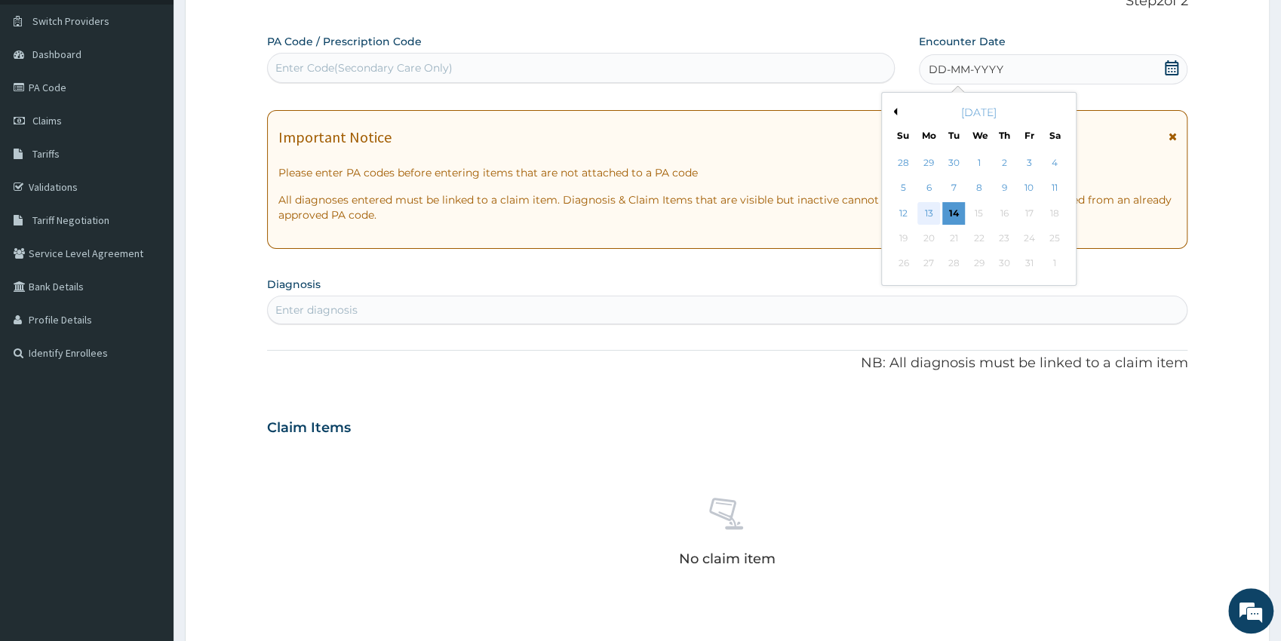
click at [928, 212] on div "13" at bounding box center [928, 213] width 23 height 23
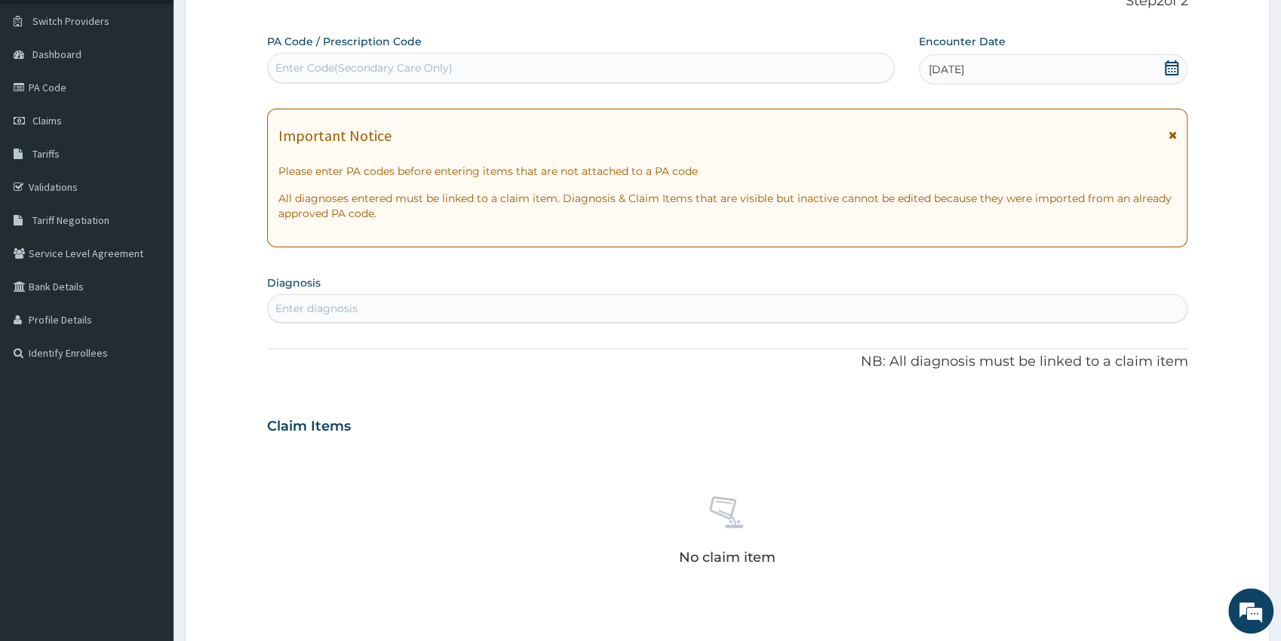
click at [332, 299] on div "Enter diagnosis" at bounding box center [727, 308] width 919 height 24
type input "cut"
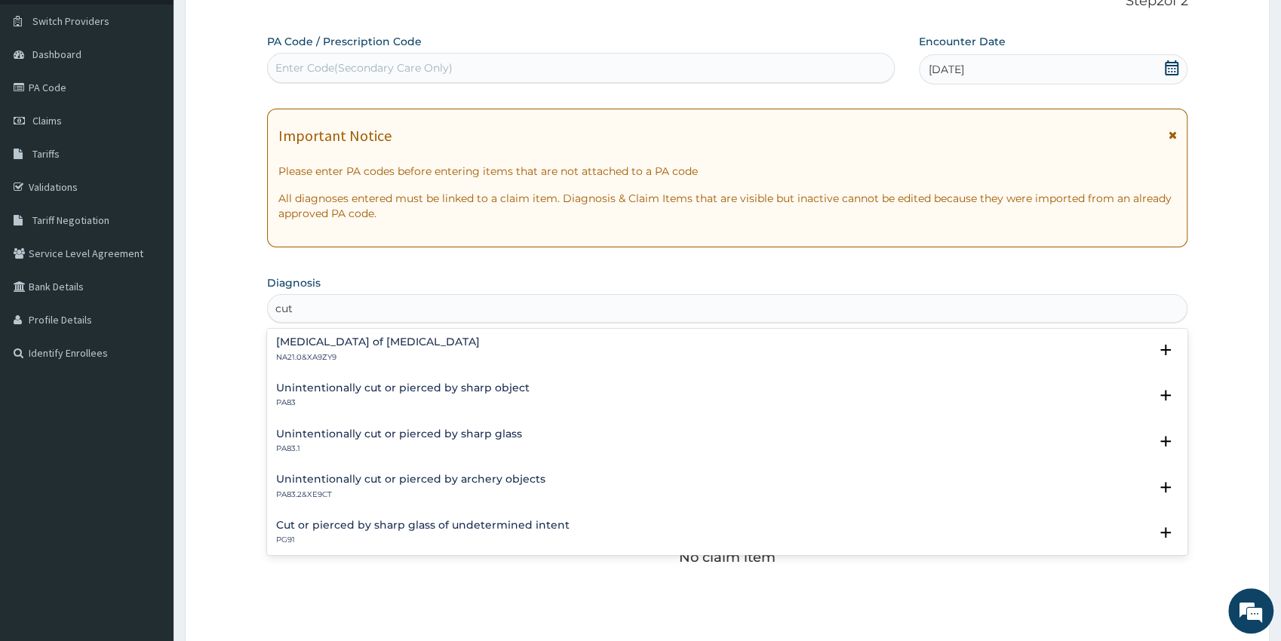
scroll to position [315, 0]
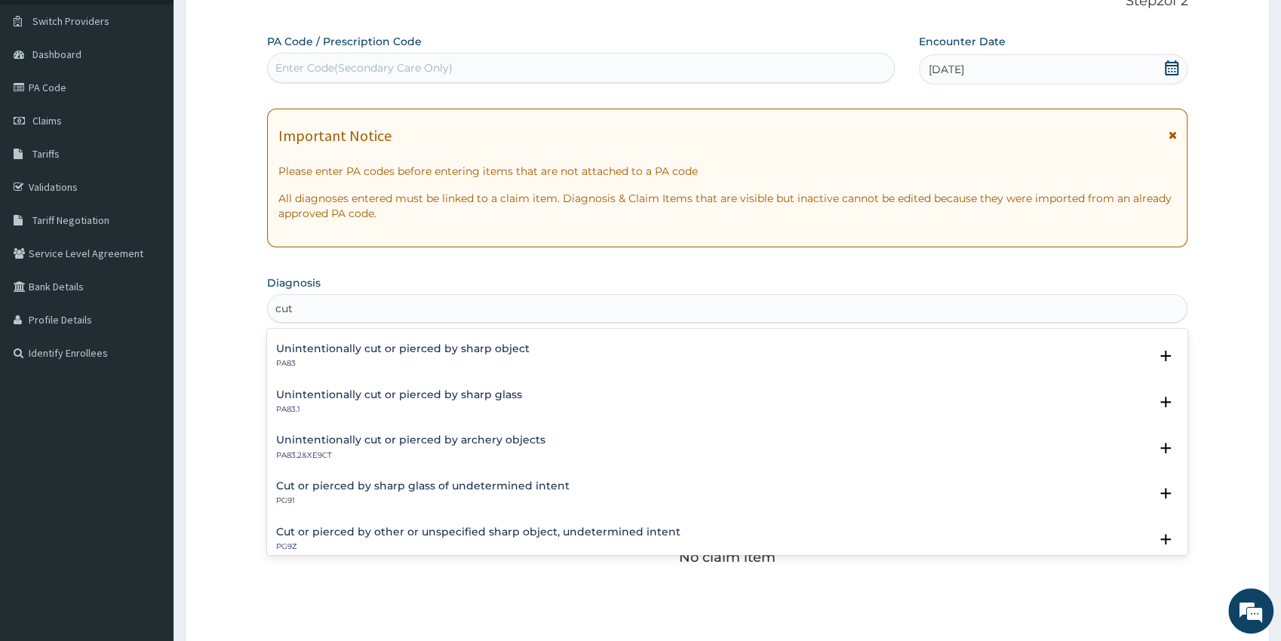
click at [329, 400] on h4 "Unintentionally cut or pierced by sharp glass" at bounding box center [399, 394] width 246 height 11
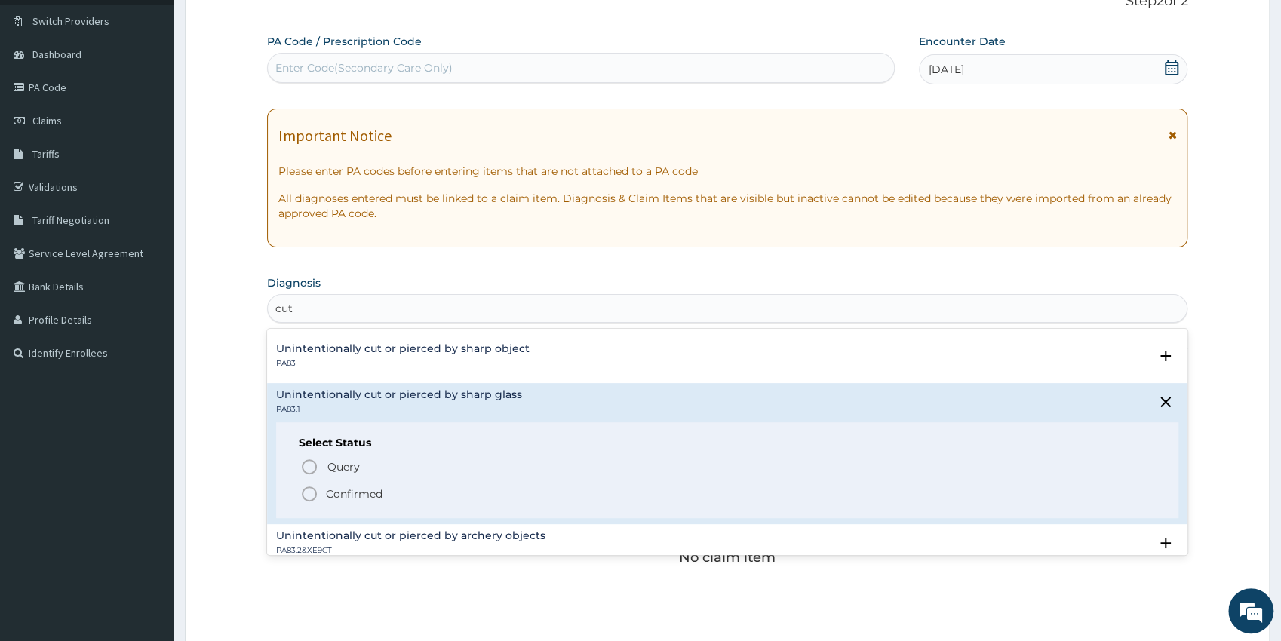
click at [310, 489] on icon "status option filled" at bounding box center [309, 494] width 18 height 18
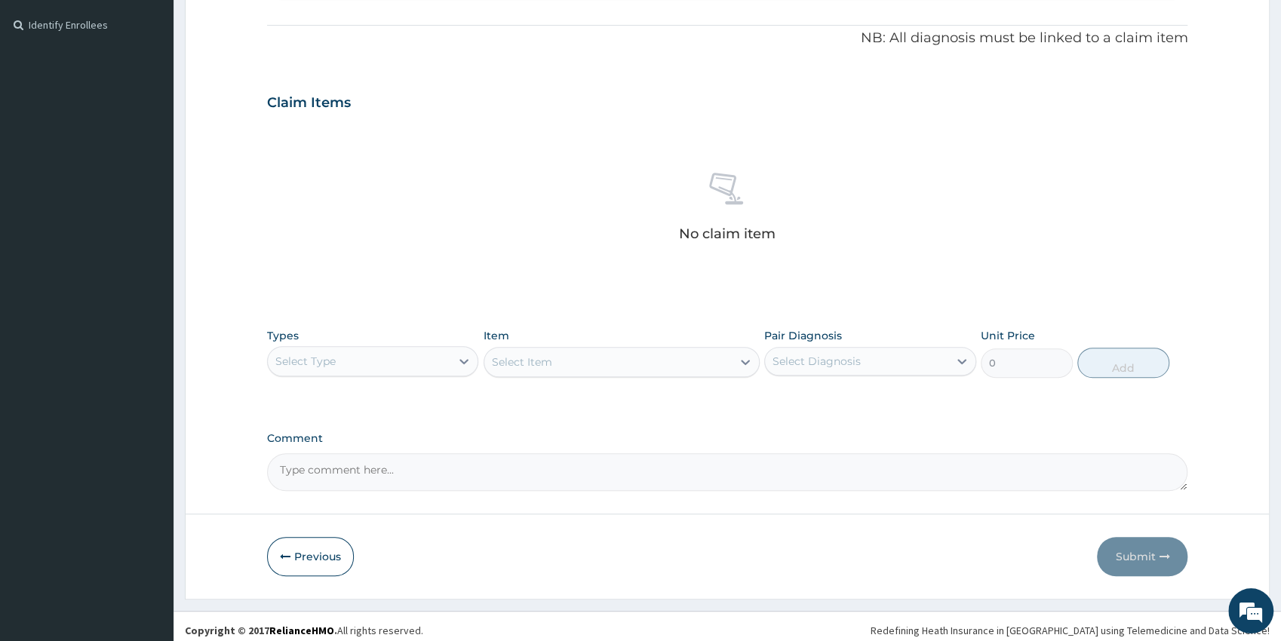
drag, startPoint x: 1283, startPoint y: 630, endPoint x: 1278, endPoint y: 610, distance: 20.1
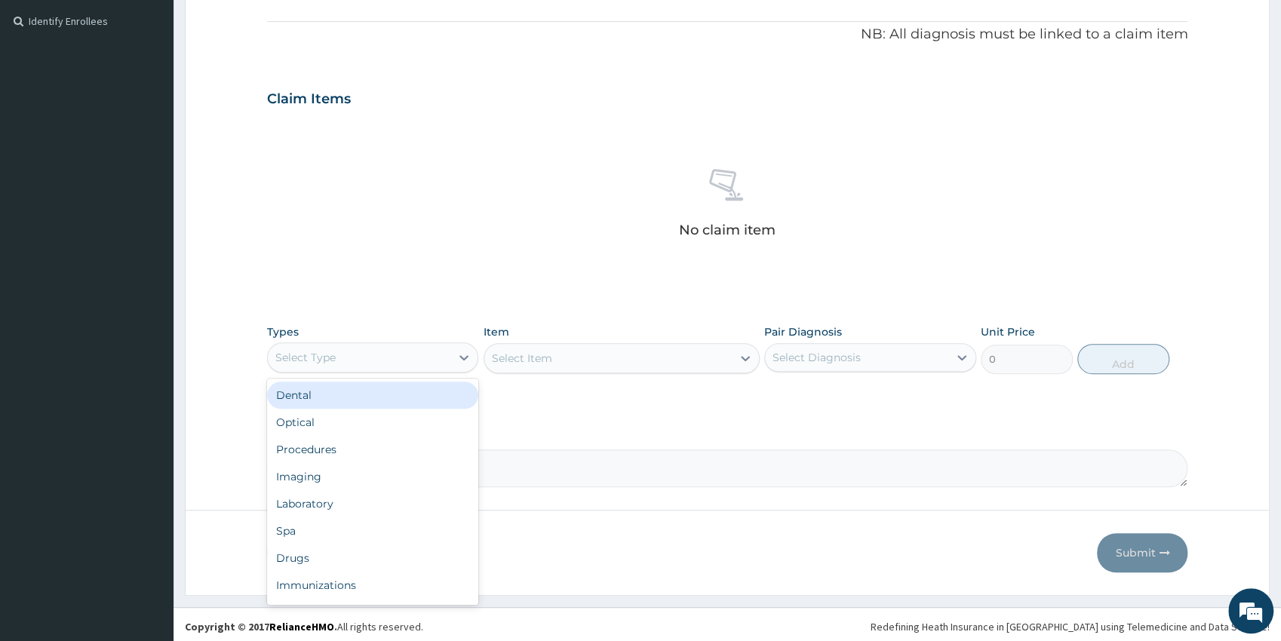
click at [361, 354] on div "Select Type" at bounding box center [359, 357] width 183 height 24
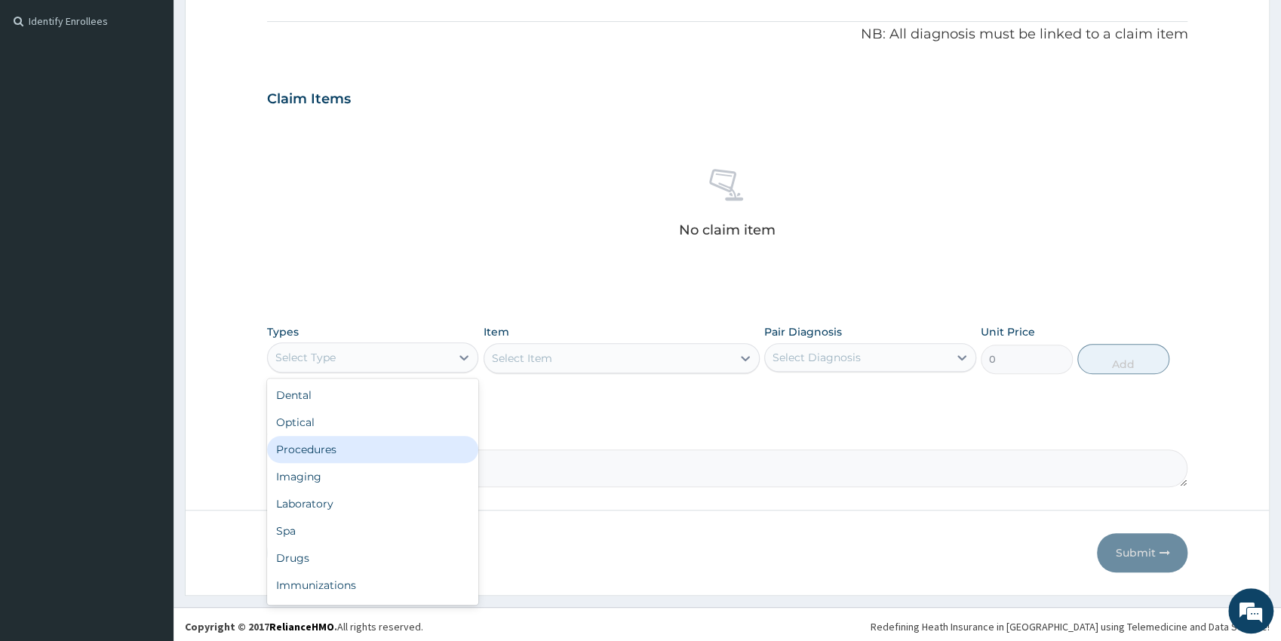
click at [329, 453] on div "Procedures" at bounding box center [373, 449] width 212 height 27
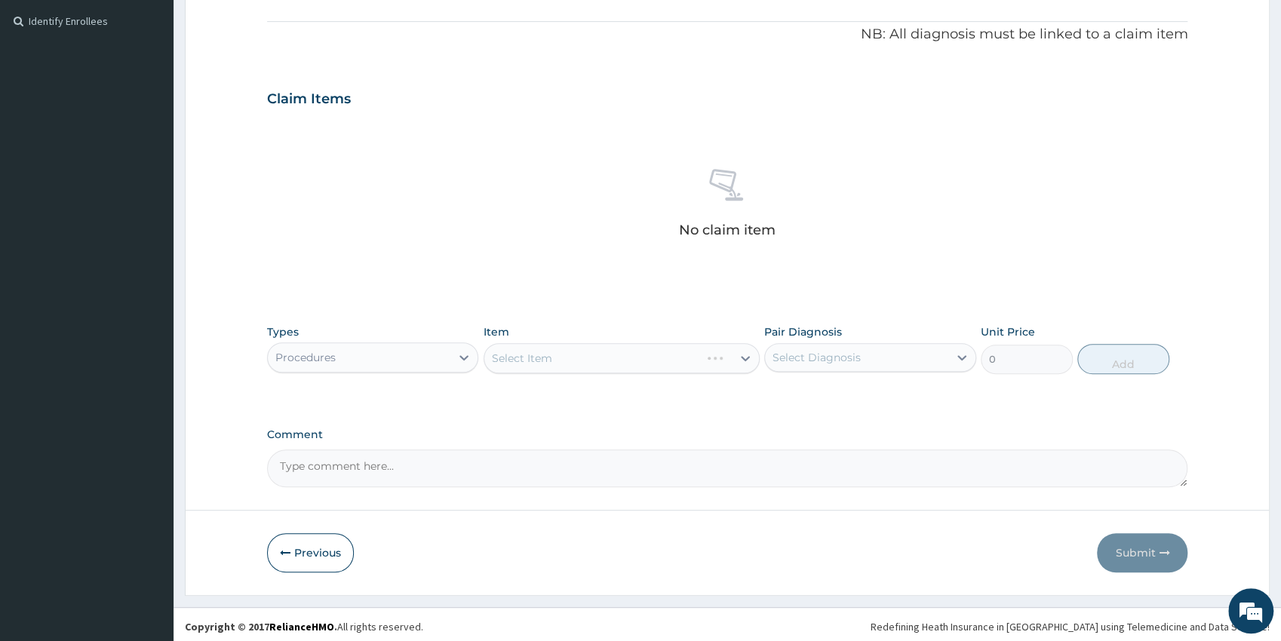
click at [689, 367] on div "Select Item" at bounding box center [621, 358] width 276 height 30
click at [669, 345] on div "Select Item" at bounding box center [621, 358] width 276 height 30
click at [674, 364] on div "Select Item" at bounding box center [621, 358] width 276 height 30
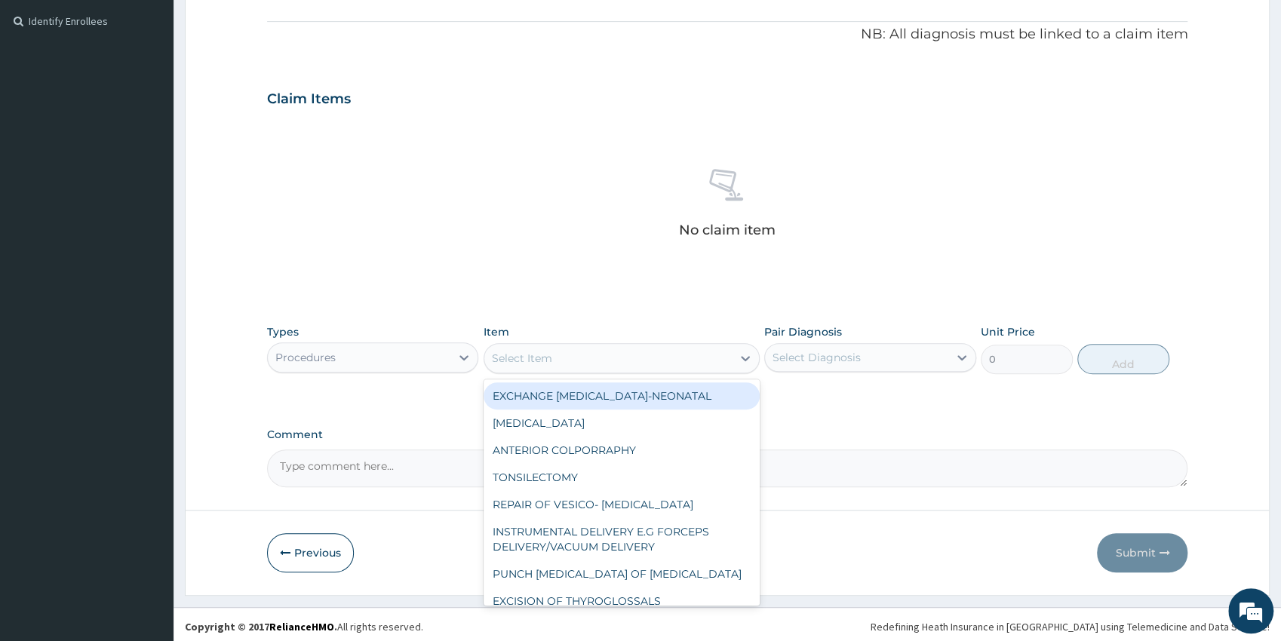
click at [670, 361] on div "Select Item" at bounding box center [607, 358] width 247 height 24
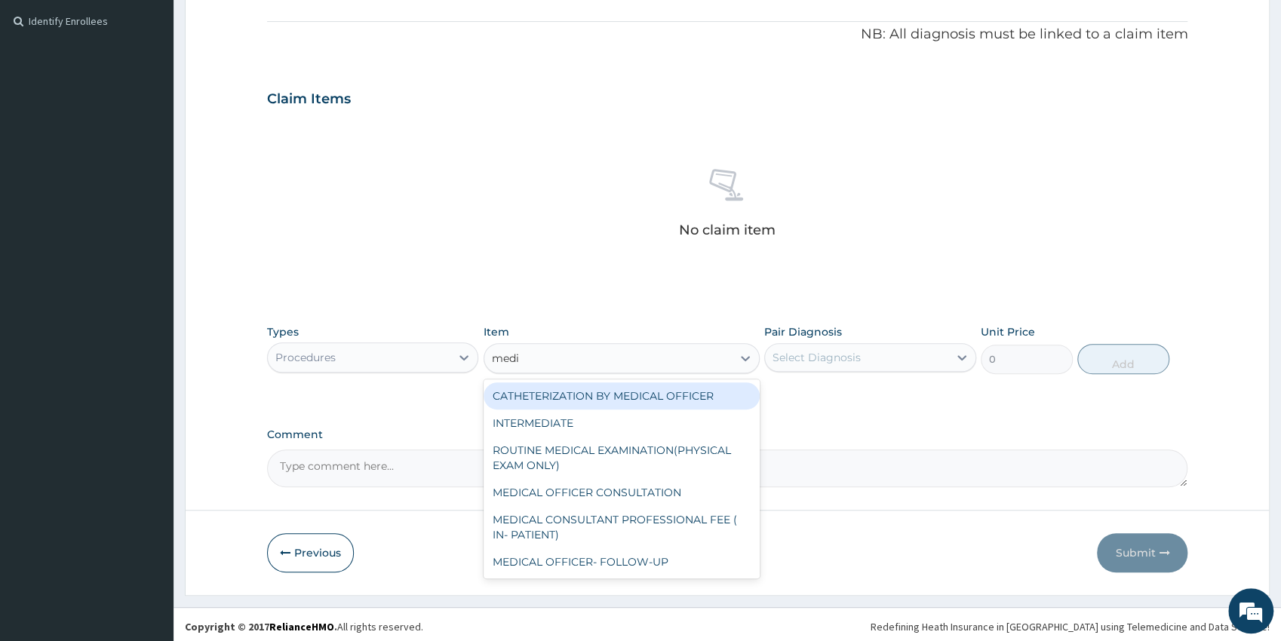
type input "medic"
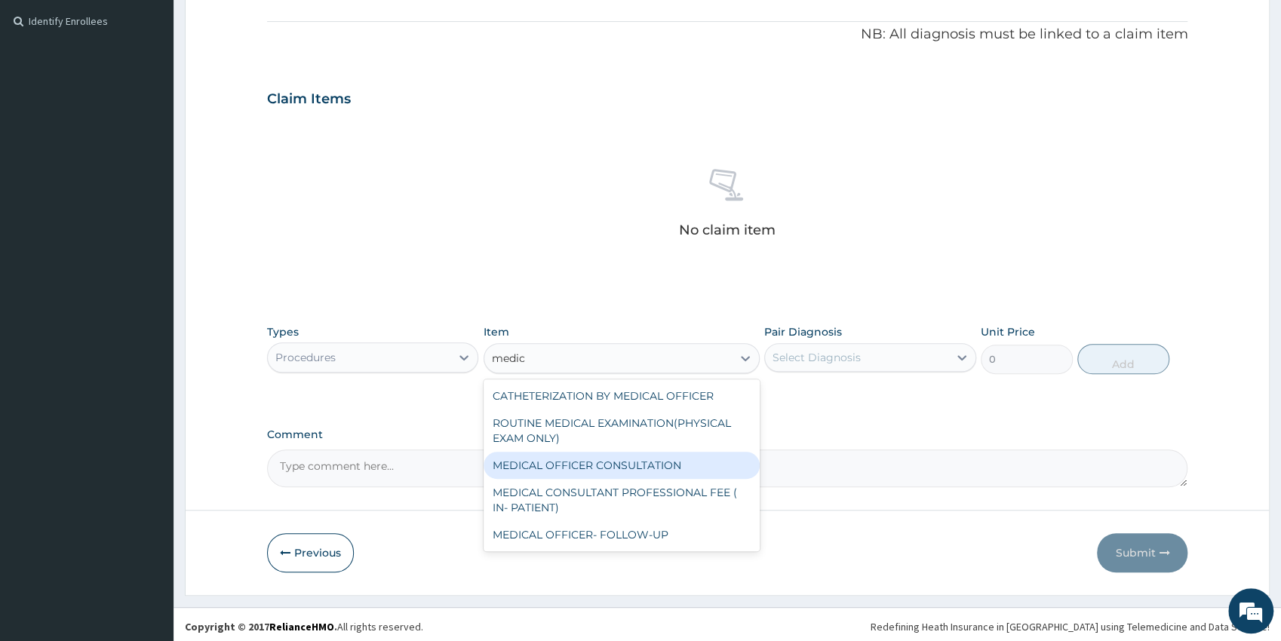
drag, startPoint x: 646, startPoint y: 461, endPoint x: 641, endPoint y: 469, distance: 9.4
click at [646, 463] on div "MEDICAL OFFICER CONSULTATION" at bounding box center [621, 465] width 276 height 27
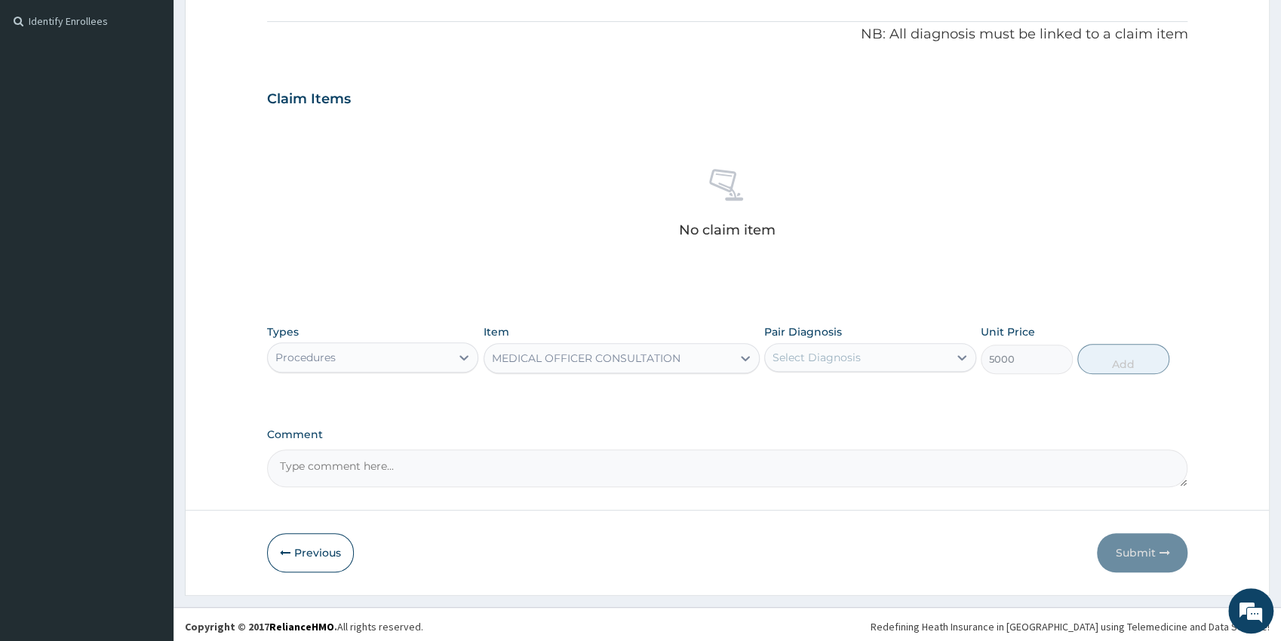
type input "5000"
click at [818, 364] on div "Select Diagnosis" at bounding box center [816, 357] width 88 height 15
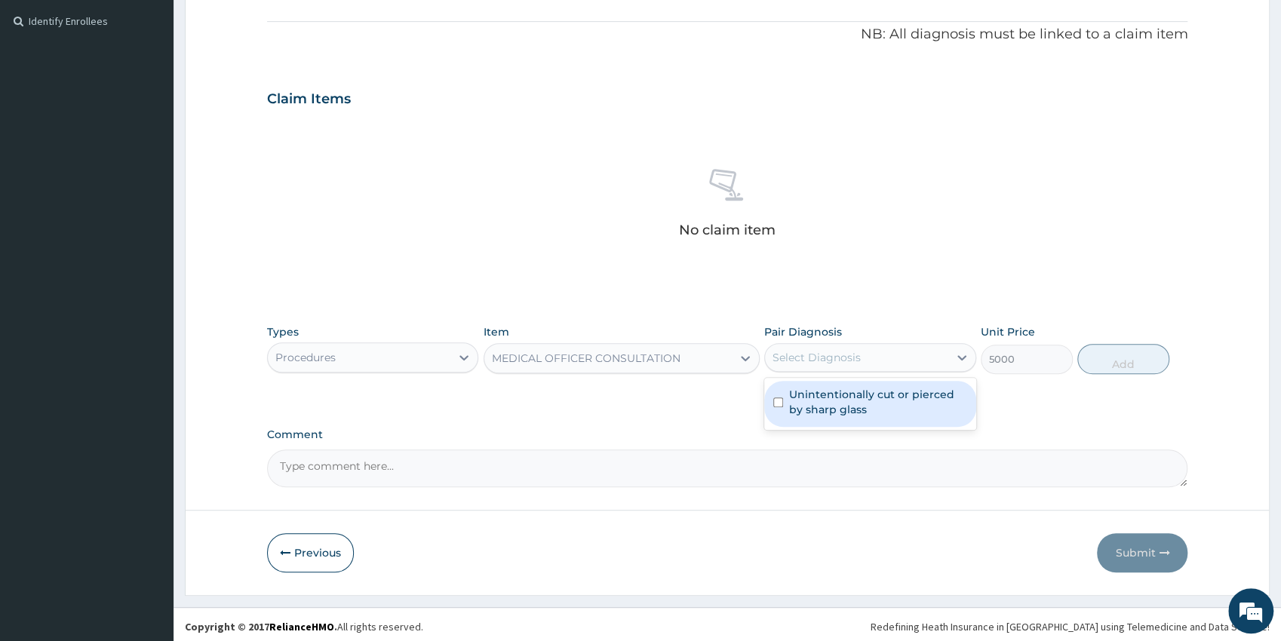
drag, startPoint x: 822, startPoint y: 402, endPoint x: 895, endPoint y: 393, distance: 73.7
click at [823, 403] on label "Unintentionally cut or pierced by sharp glass" at bounding box center [878, 402] width 178 height 30
checkbox input "true"
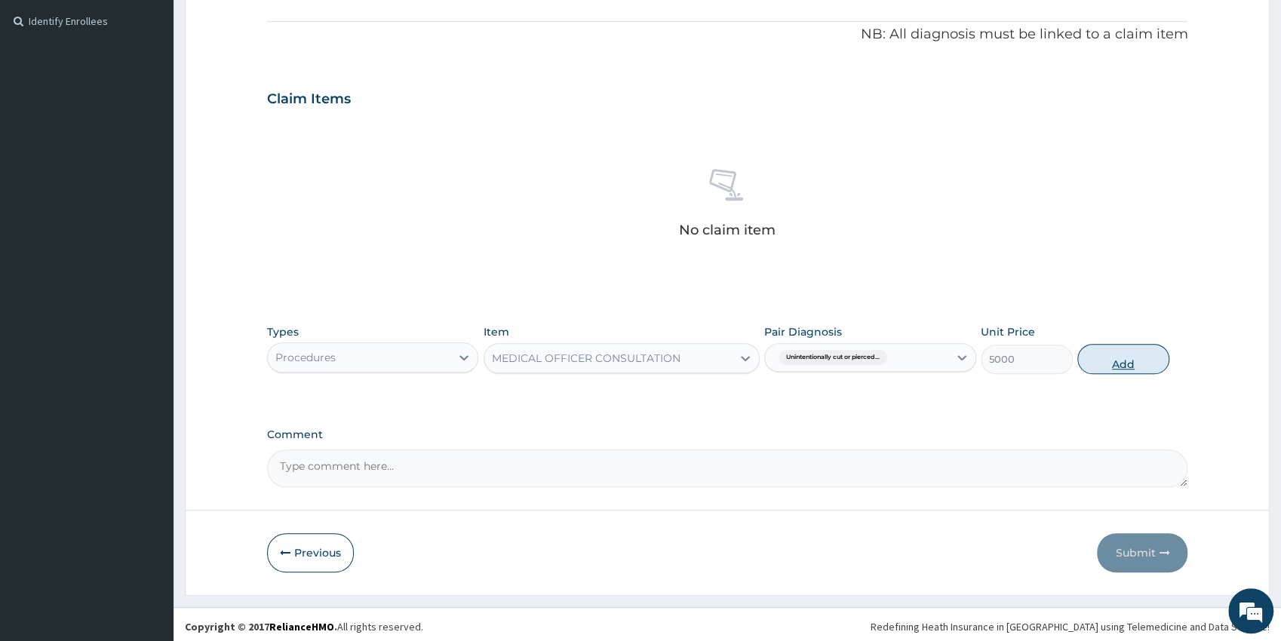
click at [1109, 367] on button "Add" at bounding box center [1123, 359] width 92 height 30
type input "0"
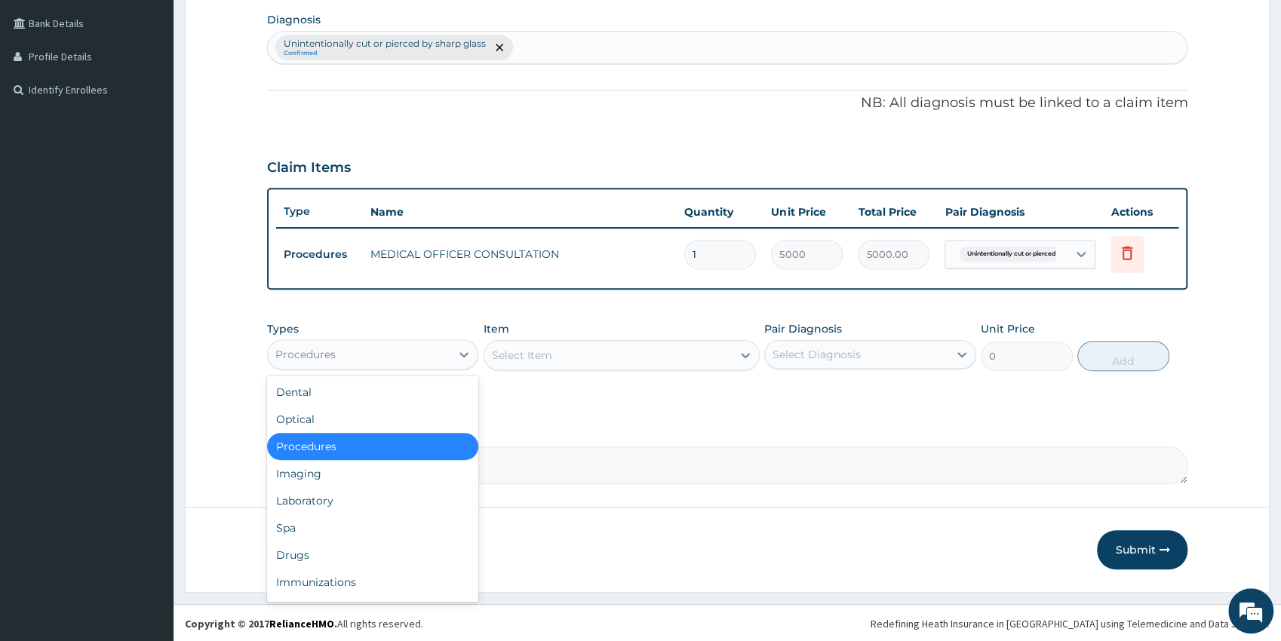
drag, startPoint x: 408, startPoint y: 354, endPoint x: 348, endPoint y: 382, distance: 66.1
click at [407, 355] on div "Procedures" at bounding box center [359, 354] width 183 height 24
click at [297, 557] on div "Drugs" at bounding box center [373, 554] width 212 height 27
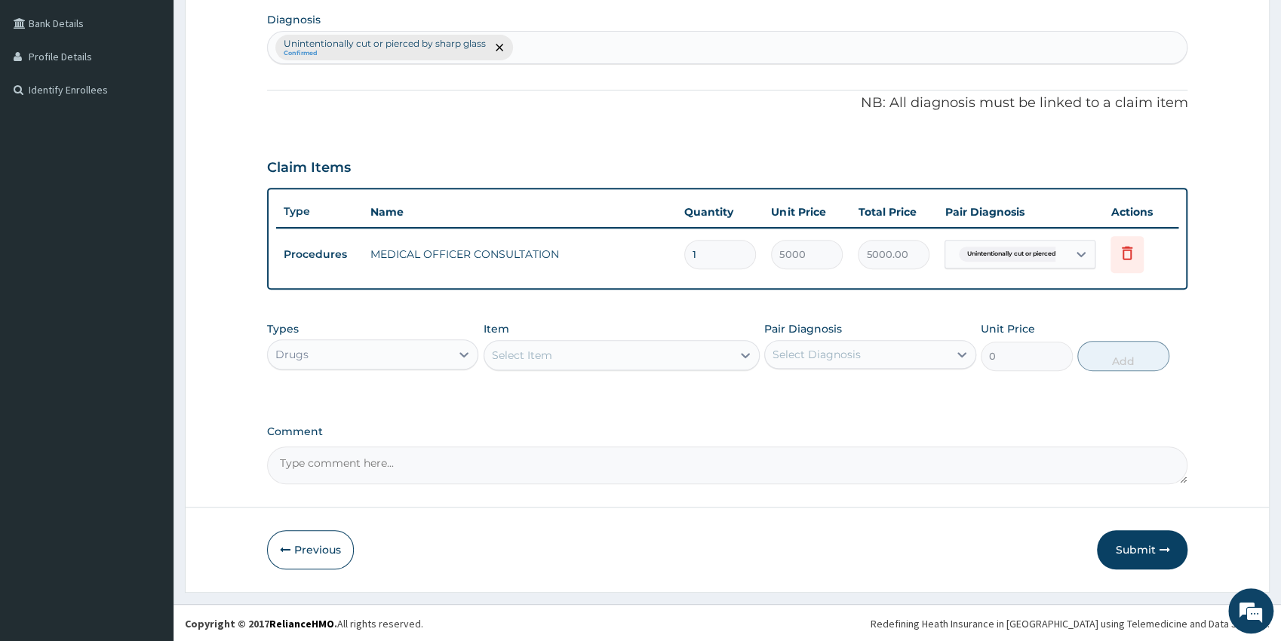
click at [566, 346] on div "Select Item" at bounding box center [607, 355] width 247 height 24
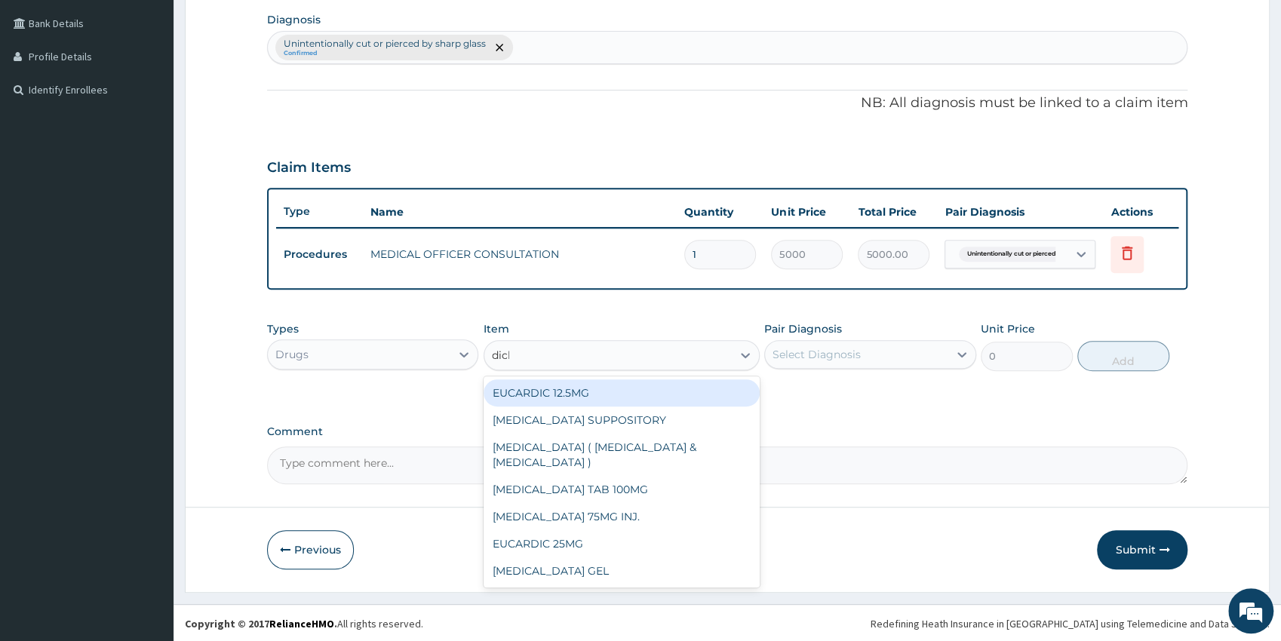
type input "diclo"
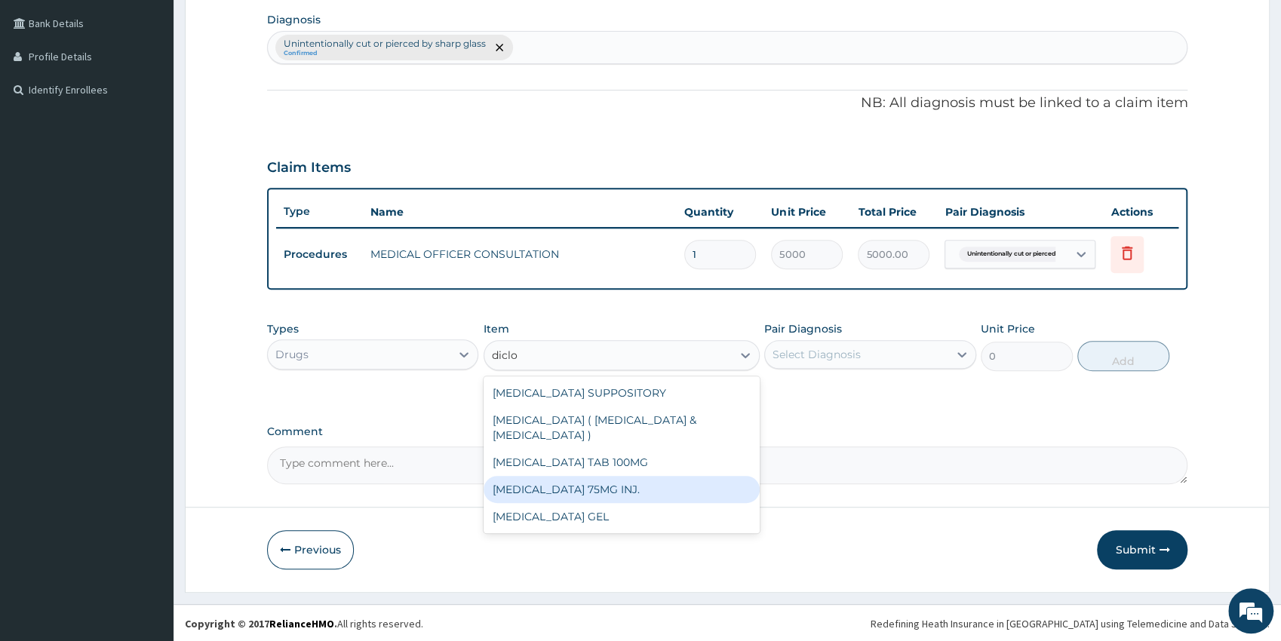
click at [730, 456] on div "[MEDICAL_DATA] TAB 100MG" at bounding box center [621, 462] width 276 height 27
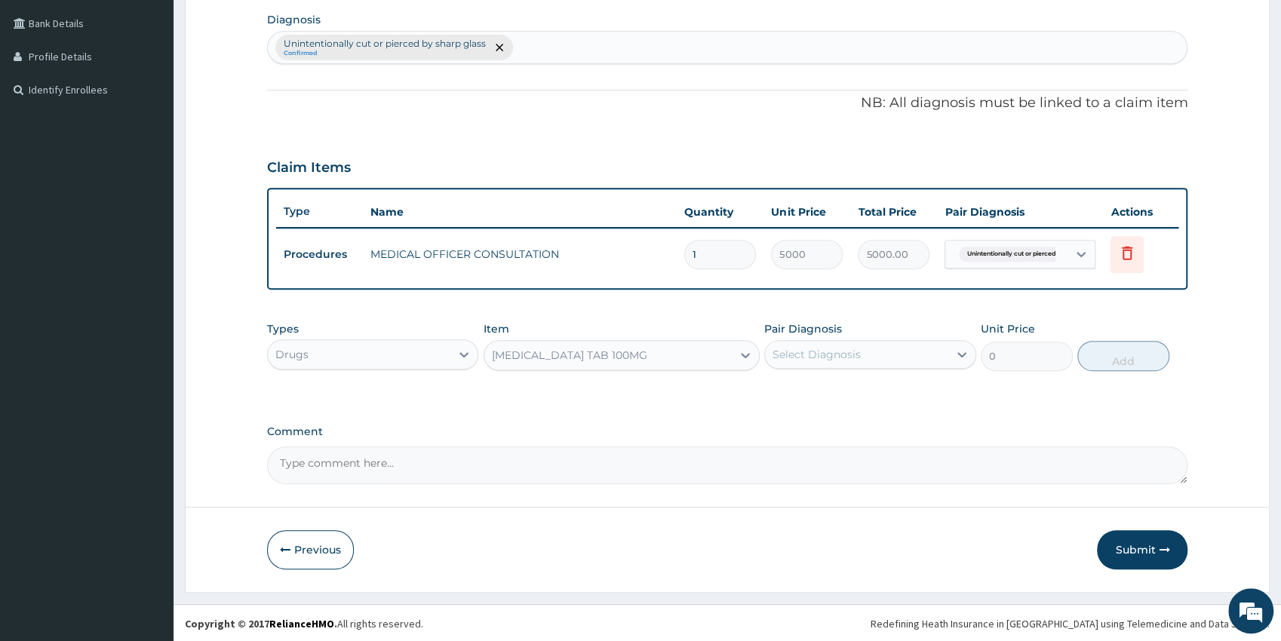
type input "75"
click at [794, 344] on div "Select Diagnosis" at bounding box center [856, 354] width 183 height 24
drag, startPoint x: 812, startPoint y: 394, endPoint x: 1096, endPoint y: 345, distance: 287.8
click at [816, 394] on label "Unintentionally cut or pierced by sharp glass" at bounding box center [878, 399] width 178 height 30
checkbox input "true"
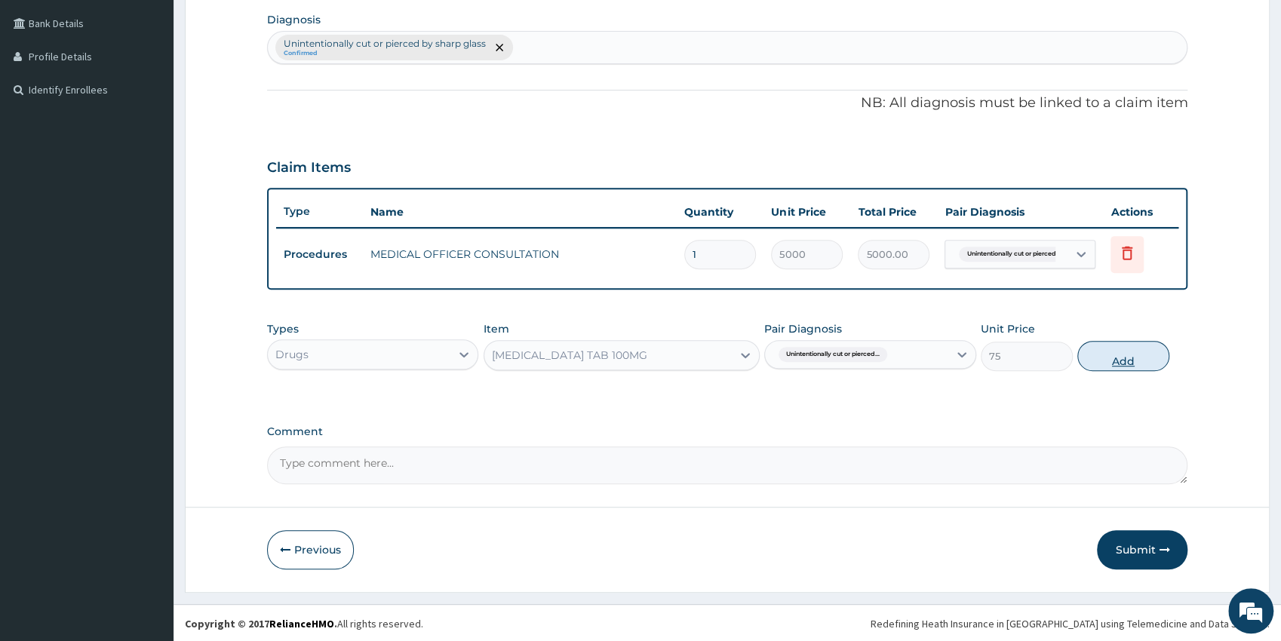
click at [1121, 354] on button "Add" at bounding box center [1123, 356] width 92 height 30
type input "0"
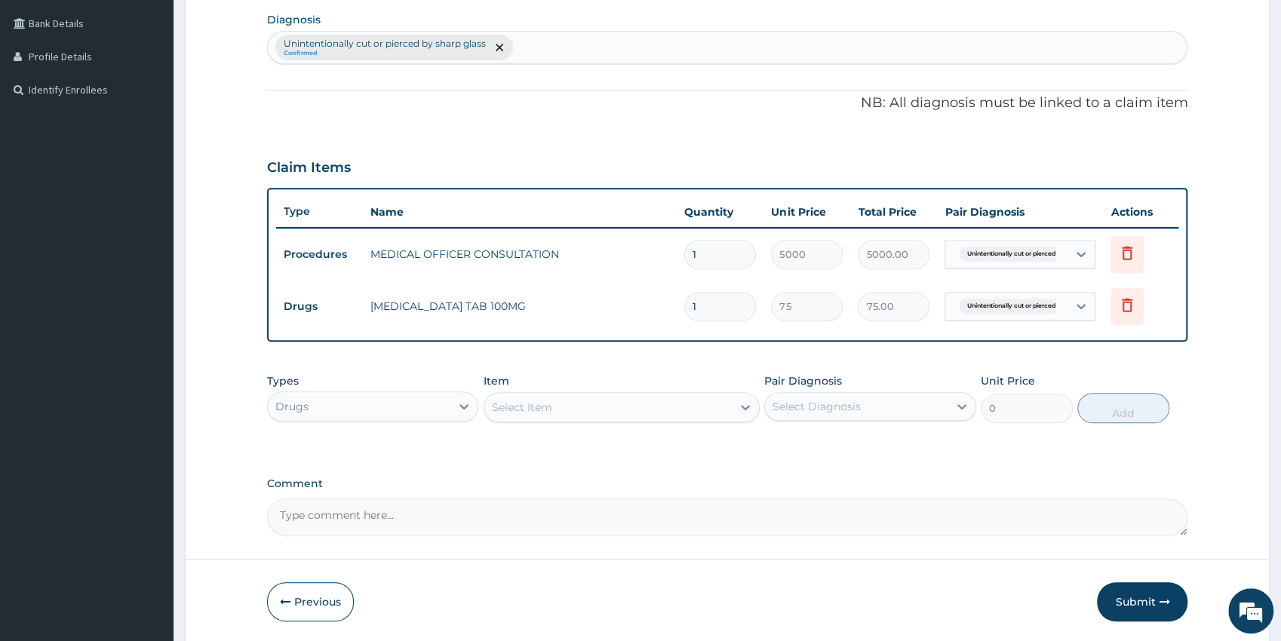
type input "0.00"
type input "6"
type input "450.00"
type input "6"
click at [574, 412] on div "Select Item" at bounding box center [607, 407] width 247 height 24
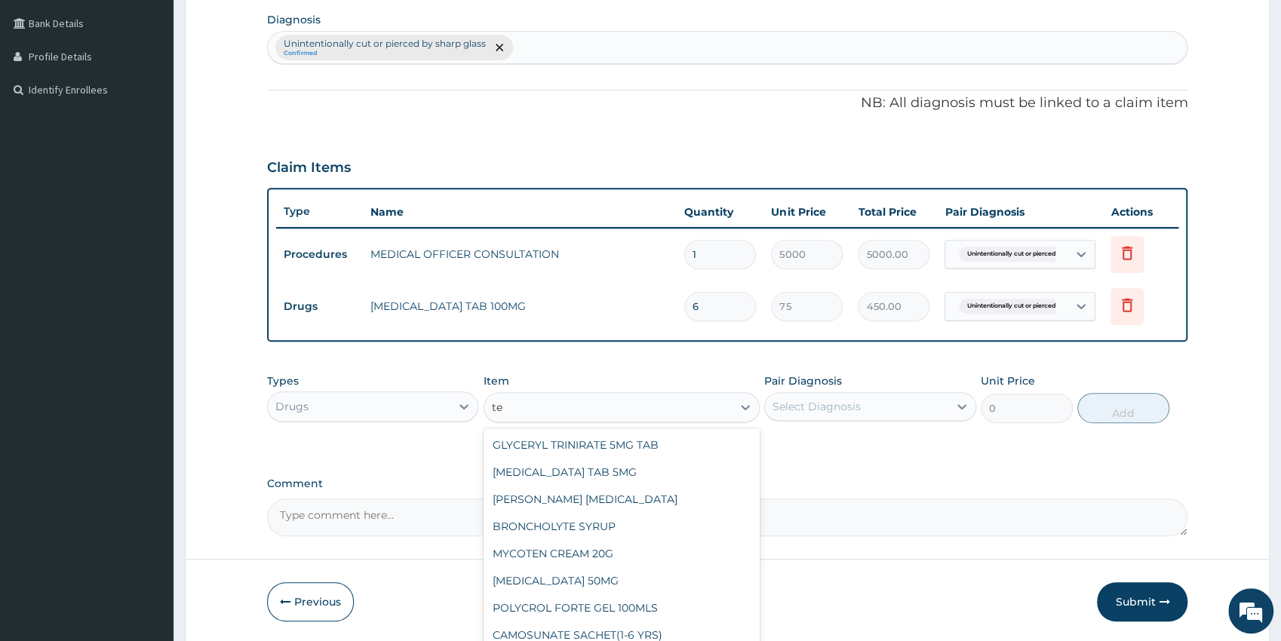
type input "t"
click at [327, 399] on div "Drugs" at bounding box center [359, 406] width 183 height 24
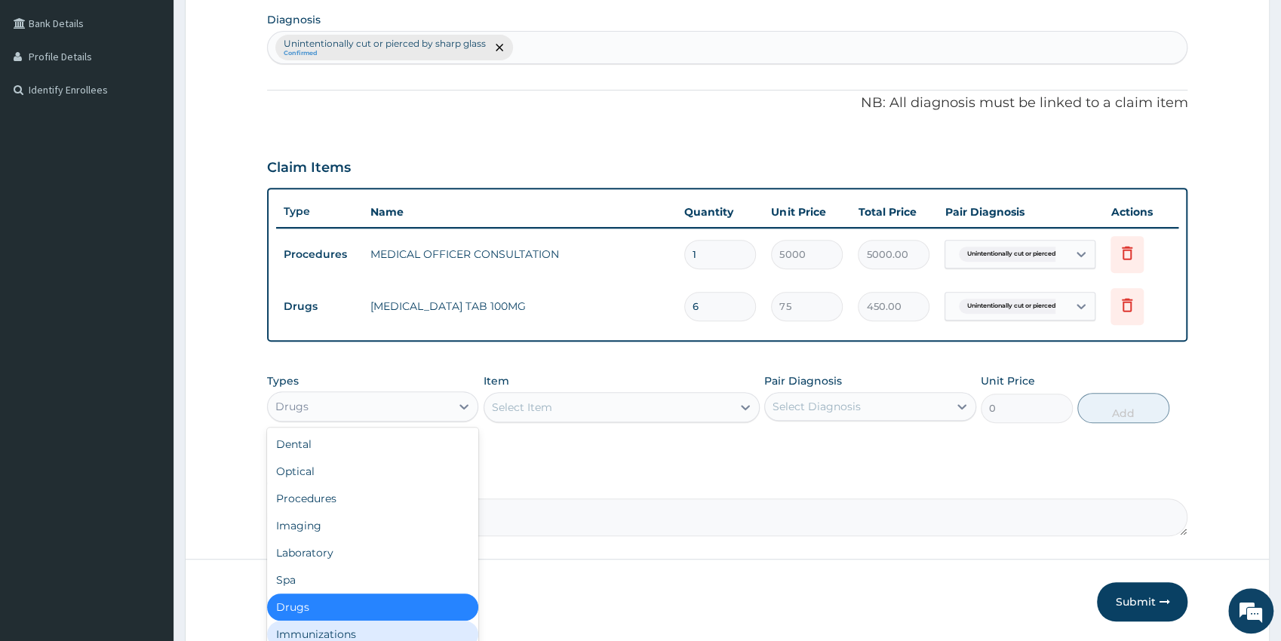
click at [311, 628] on div "Immunizations" at bounding box center [373, 634] width 212 height 27
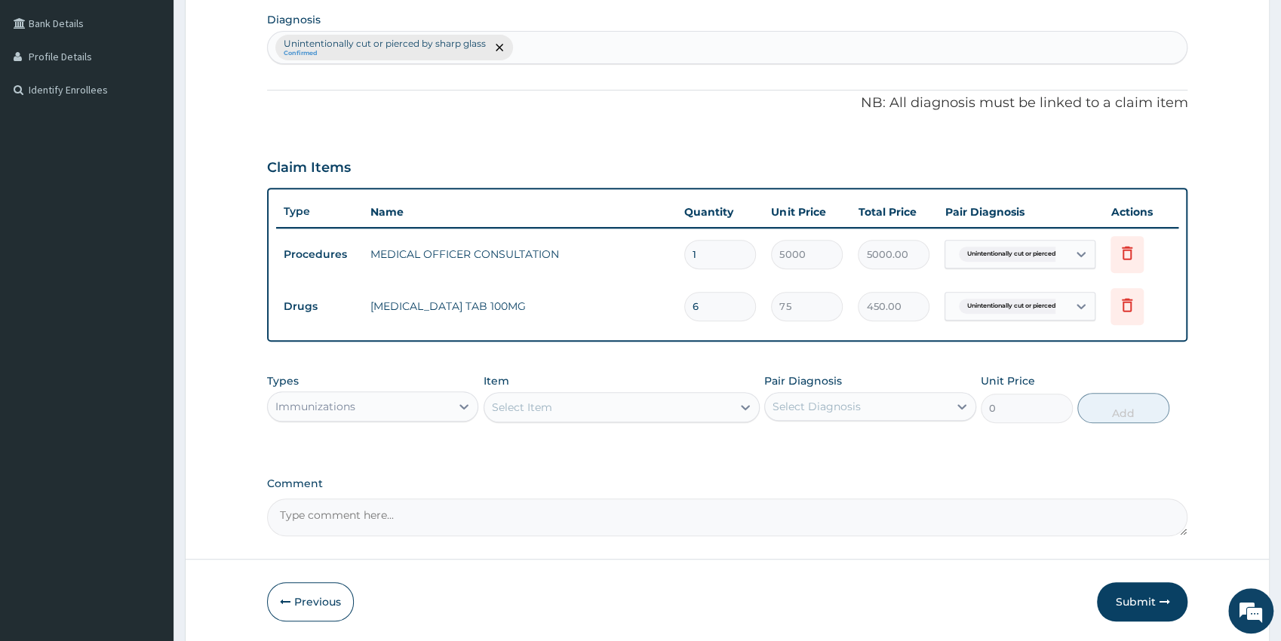
click at [597, 411] on div "Select Item" at bounding box center [607, 407] width 247 height 24
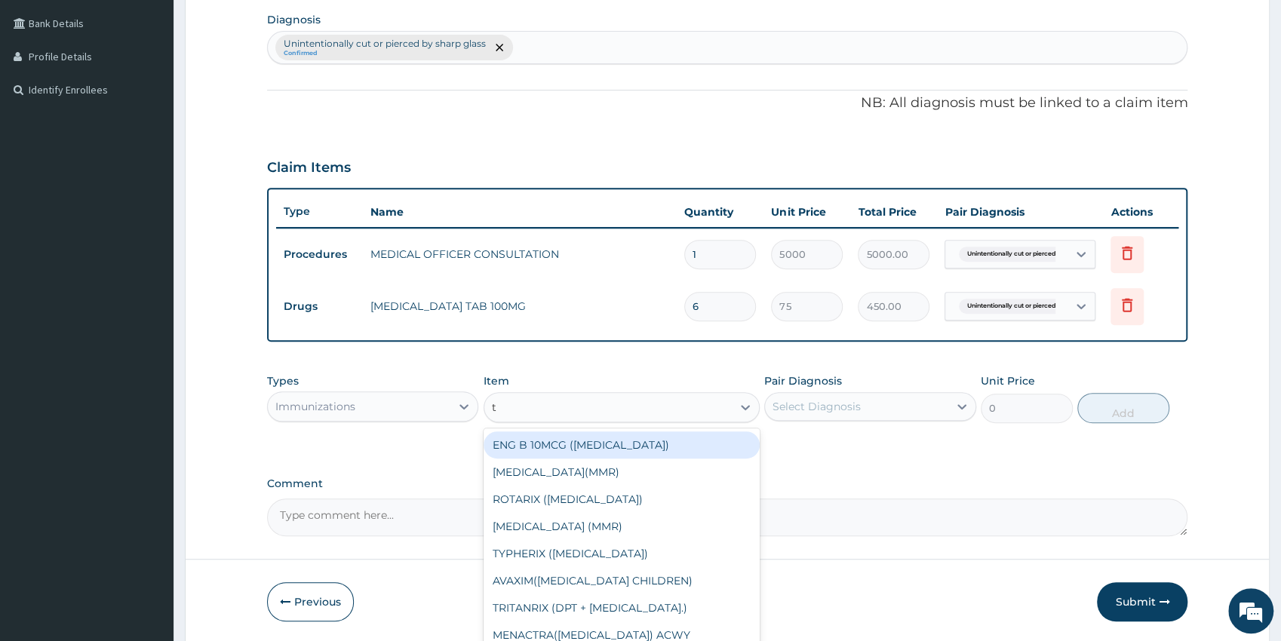
type input "te"
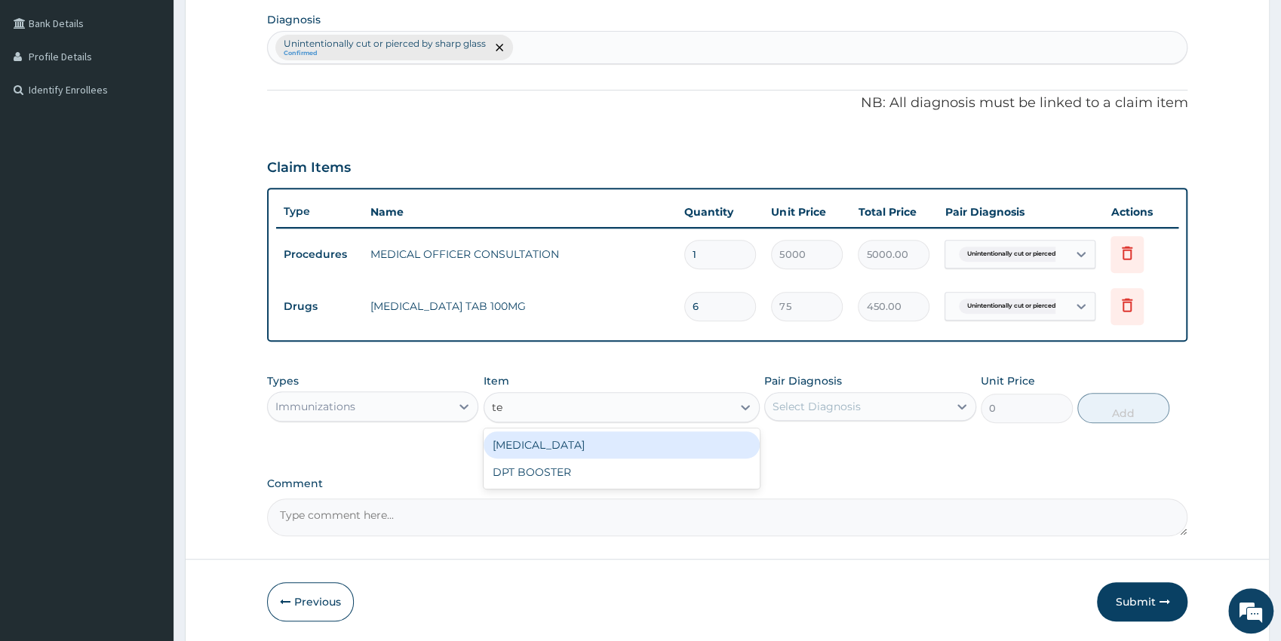
click at [657, 445] on div "TETANUS TOXOID" at bounding box center [621, 444] width 276 height 27
type input "1500"
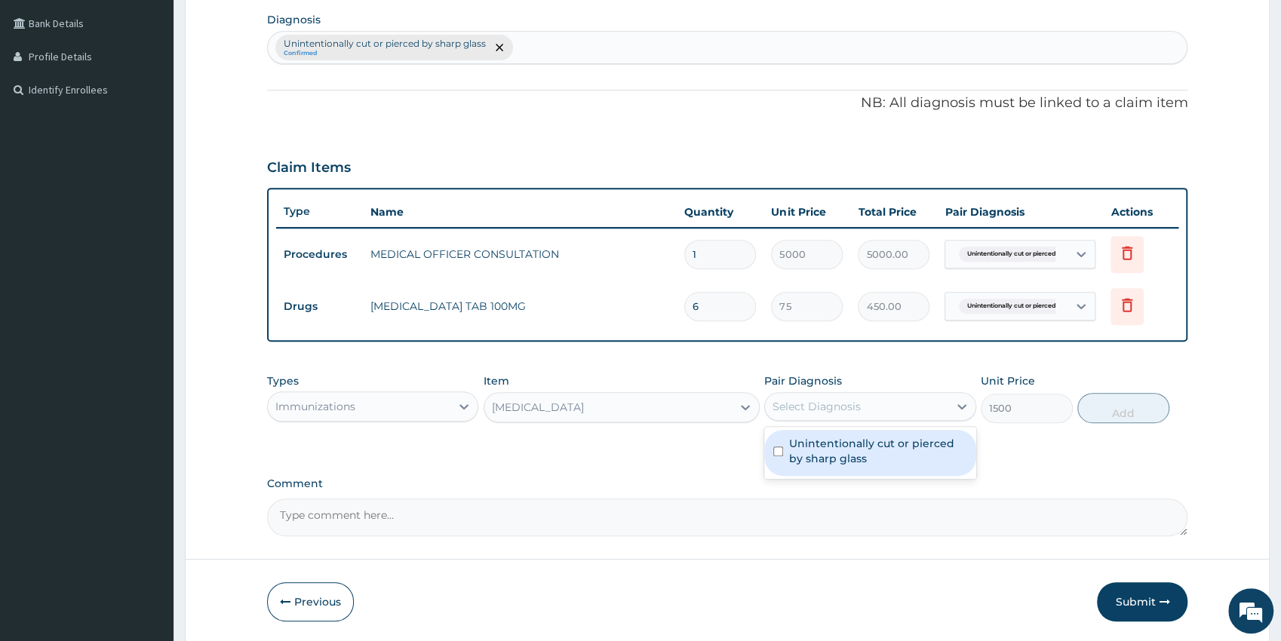
click at [824, 403] on div "Select Diagnosis" at bounding box center [816, 406] width 88 height 15
drag, startPoint x: 847, startPoint y: 451, endPoint x: 876, endPoint y: 449, distance: 29.5
click at [848, 451] on label "Unintentionally cut or pierced by sharp glass" at bounding box center [878, 451] width 178 height 30
checkbox input "true"
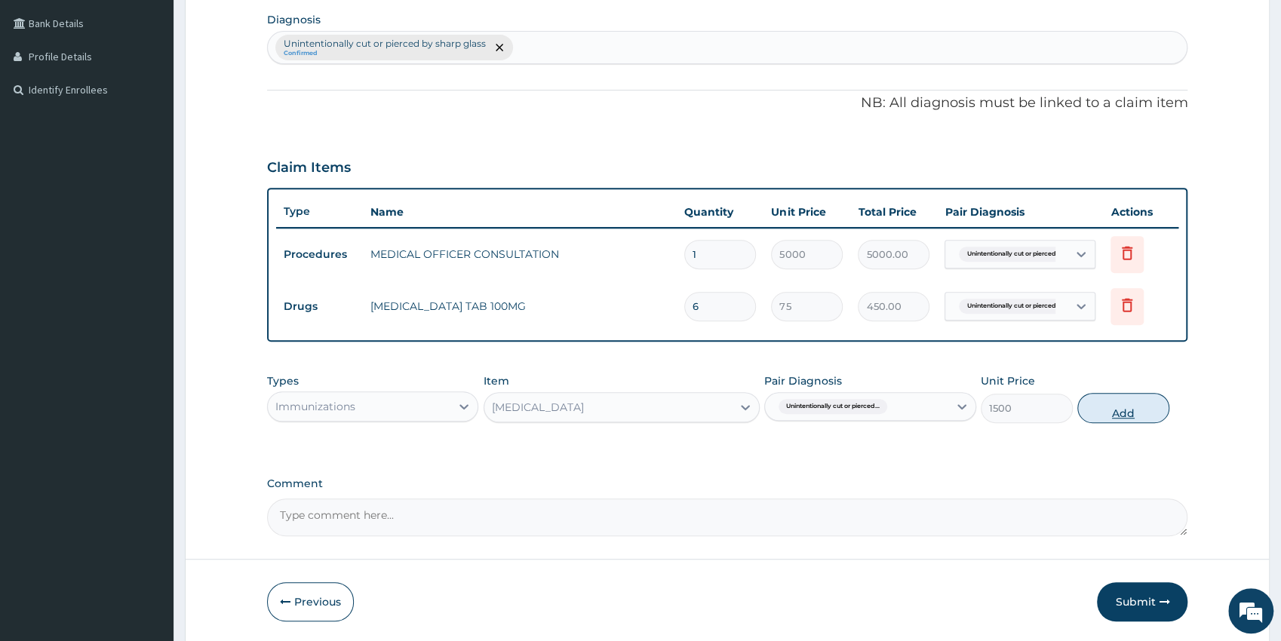
drag, startPoint x: 1127, startPoint y: 413, endPoint x: 1118, endPoint y: 400, distance: 15.7
click at [1126, 412] on button "Add" at bounding box center [1123, 408] width 92 height 30
type input "0"
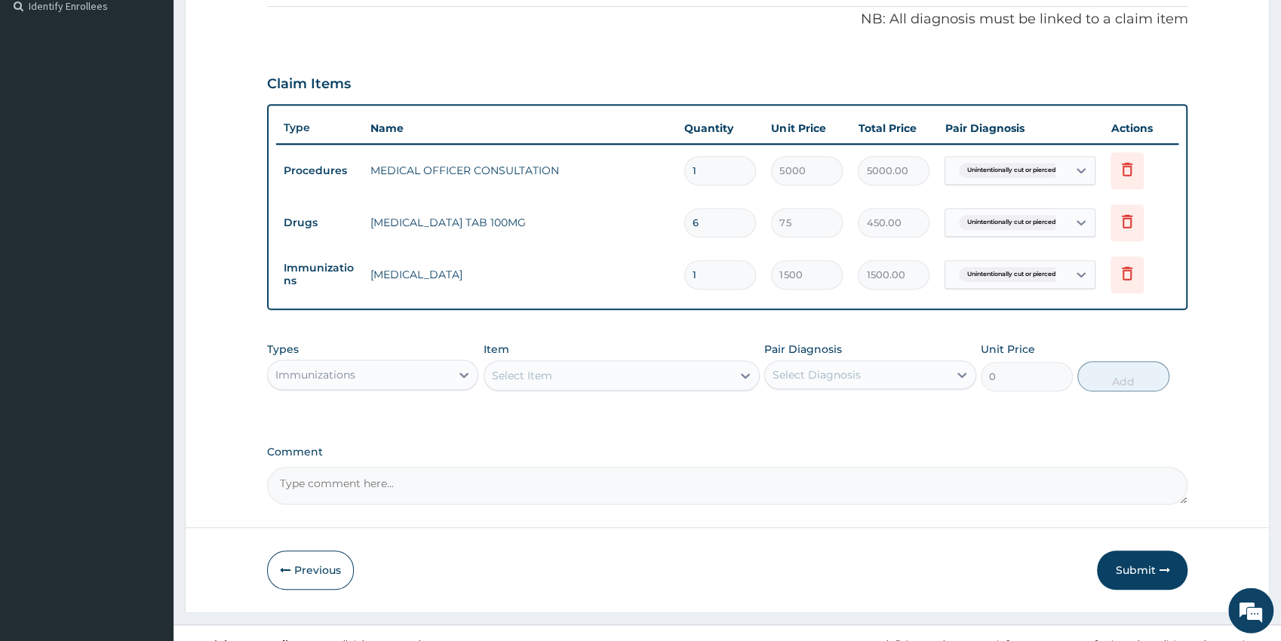
scroll to position [477, 0]
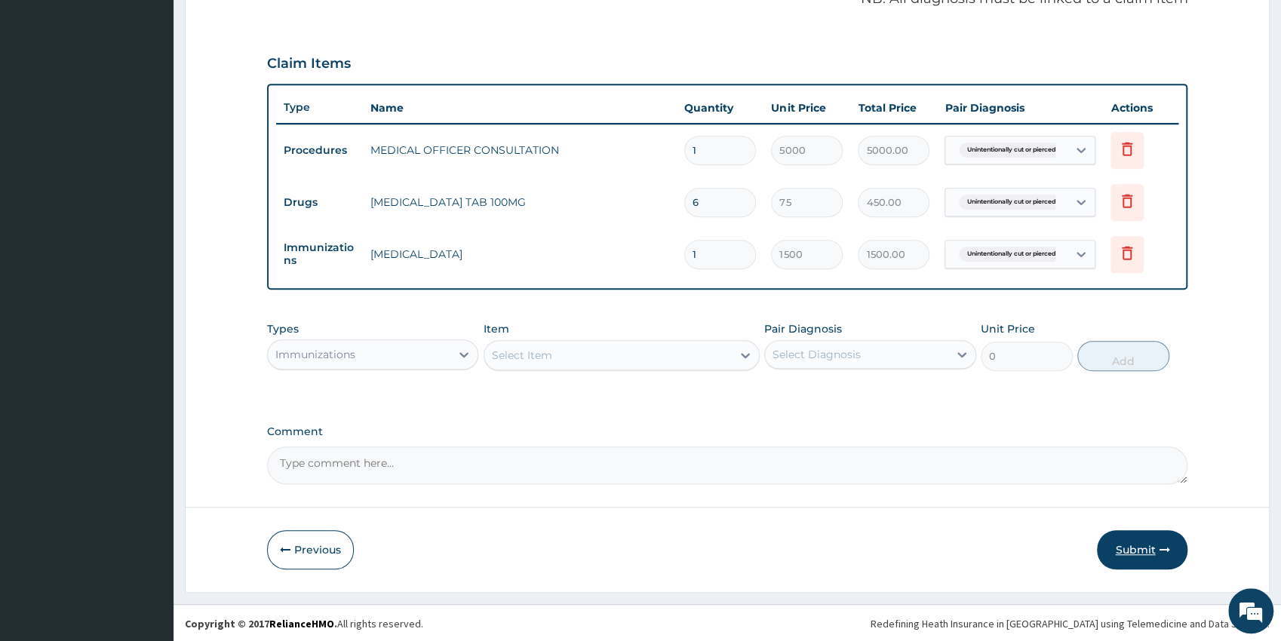
click at [1142, 549] on button "Submit" at bounding box center [1142, 549] width 91 height 39
drag, startPoint x: 1291, startPoint y: 632, endPoint x: 1276, endPoint y: 627, distance: 16.0
click at [1157, 549] on button "Submit" at bounding box center [1142, 549] width 91 height 39
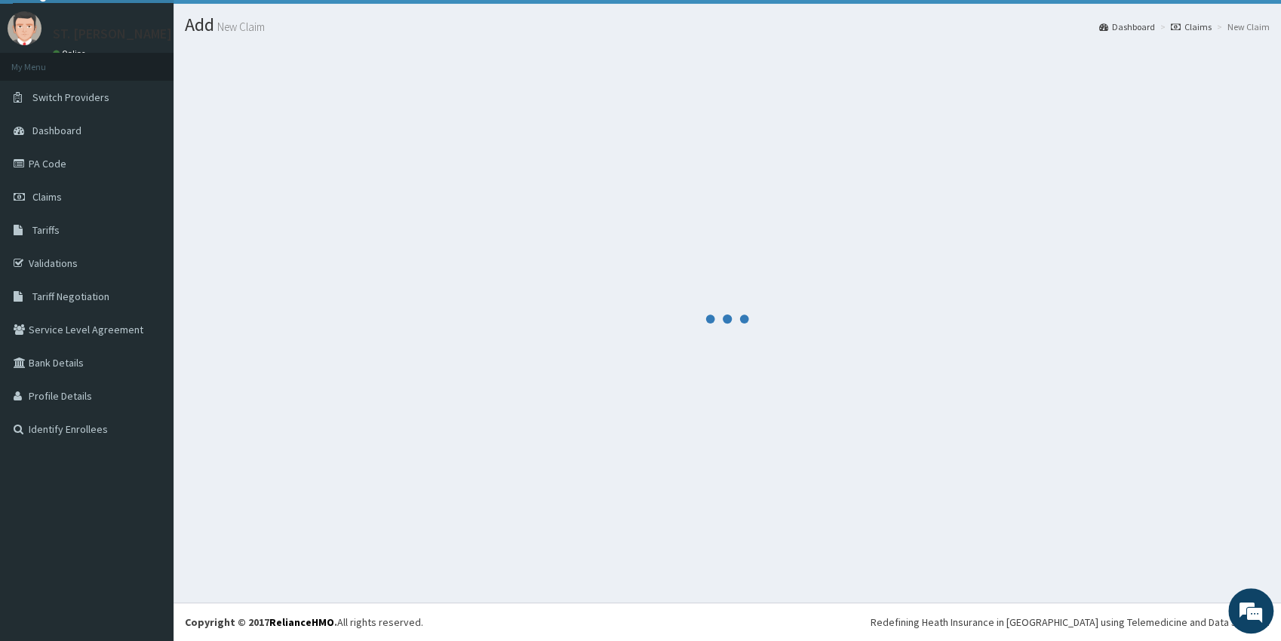
scroll to position [33, 0]
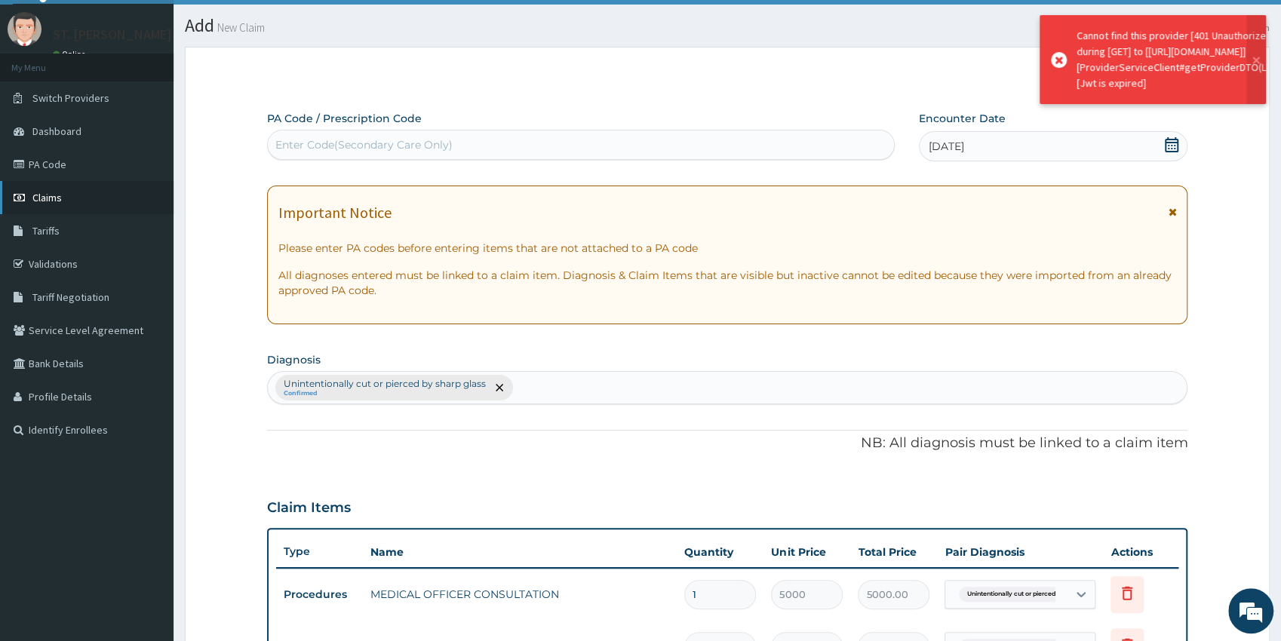
click at [71, 195] on link "Claims" at bounding box center [86, 197] width 173 height 33
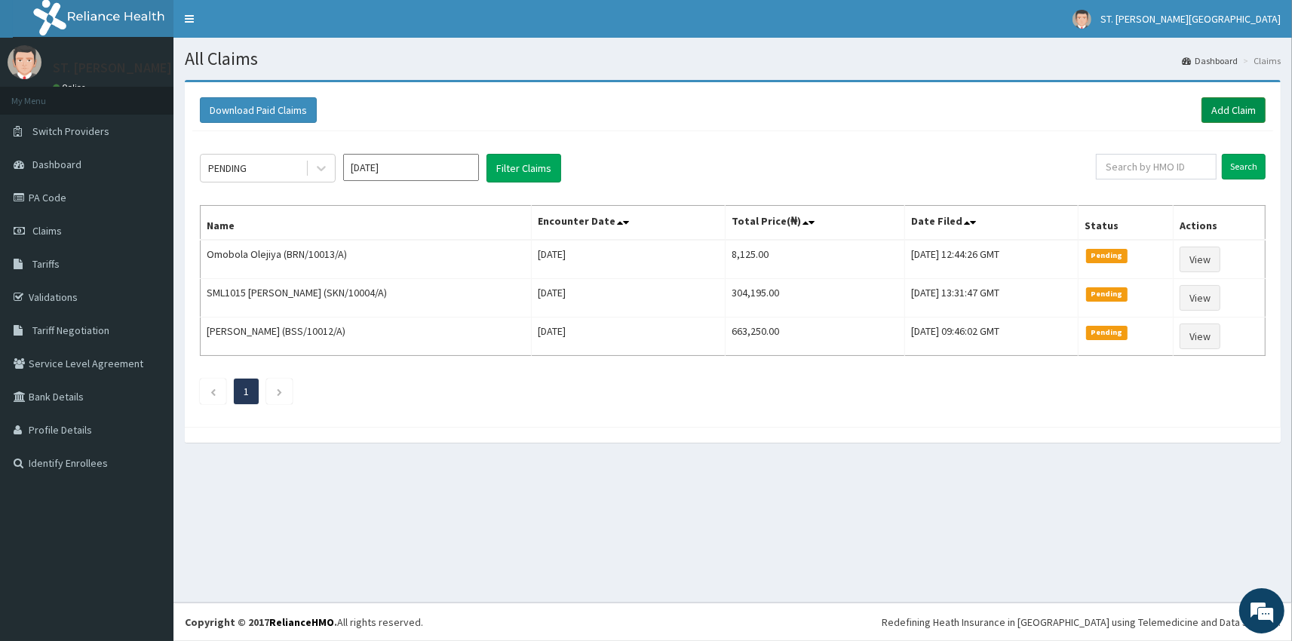
click at [1230, 108] on link "Add Claim" at bounding box center [1233, 110] width 64 height 26
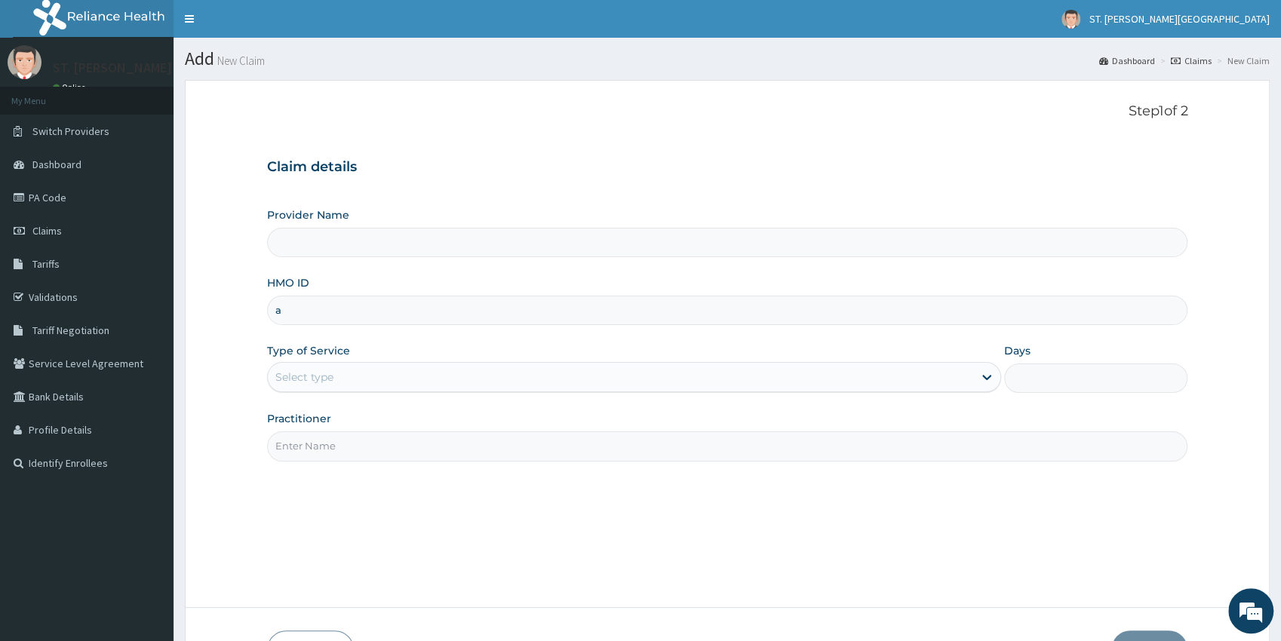
type input "ar"
type input "[GEOGRAPHIC_DATA]- [GEOGRAPHIC_DATA]"
type input "arm/10122/a"
click at [348, 378] on div "Select type" at bounding box center [620, 377] width 705 height 24
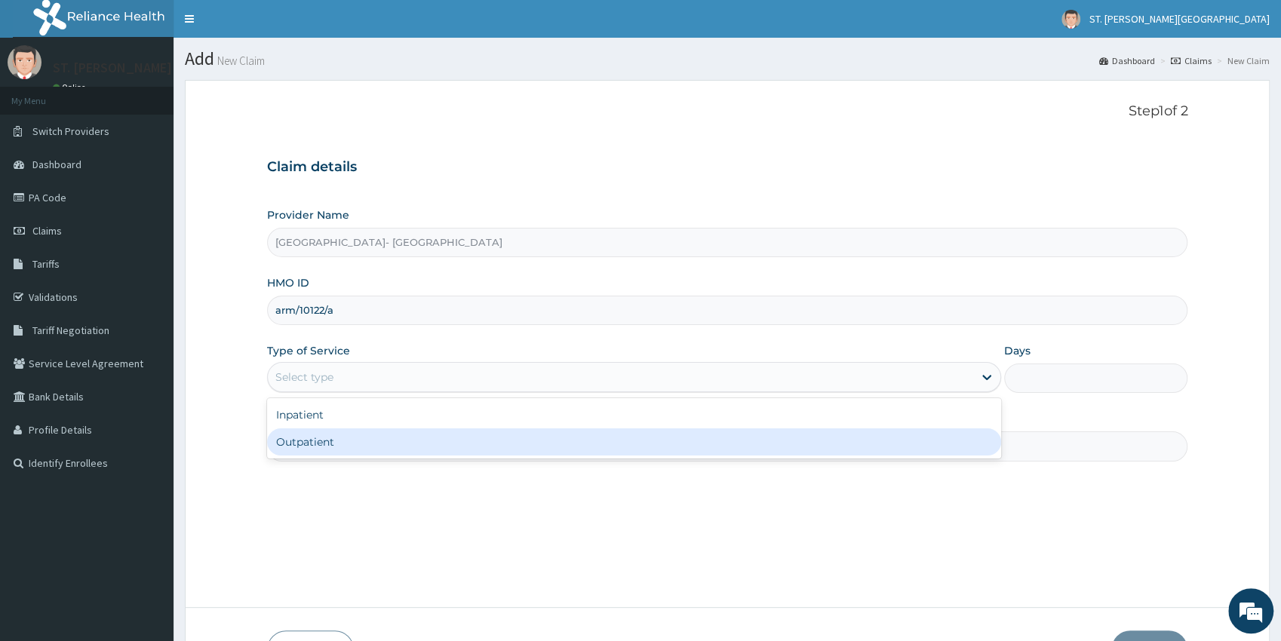
drag, startPoint x: 287, startPoint y: 462, endPoint x: 287, endPoint y: 441, distance: 21.1
click at [287, 453] on div "Step 1 of 2 Claim details Provider Name St [PERSON_NAME]'s Specialist Hospital-…" at bounding box center [727, 343] width 921 height 481
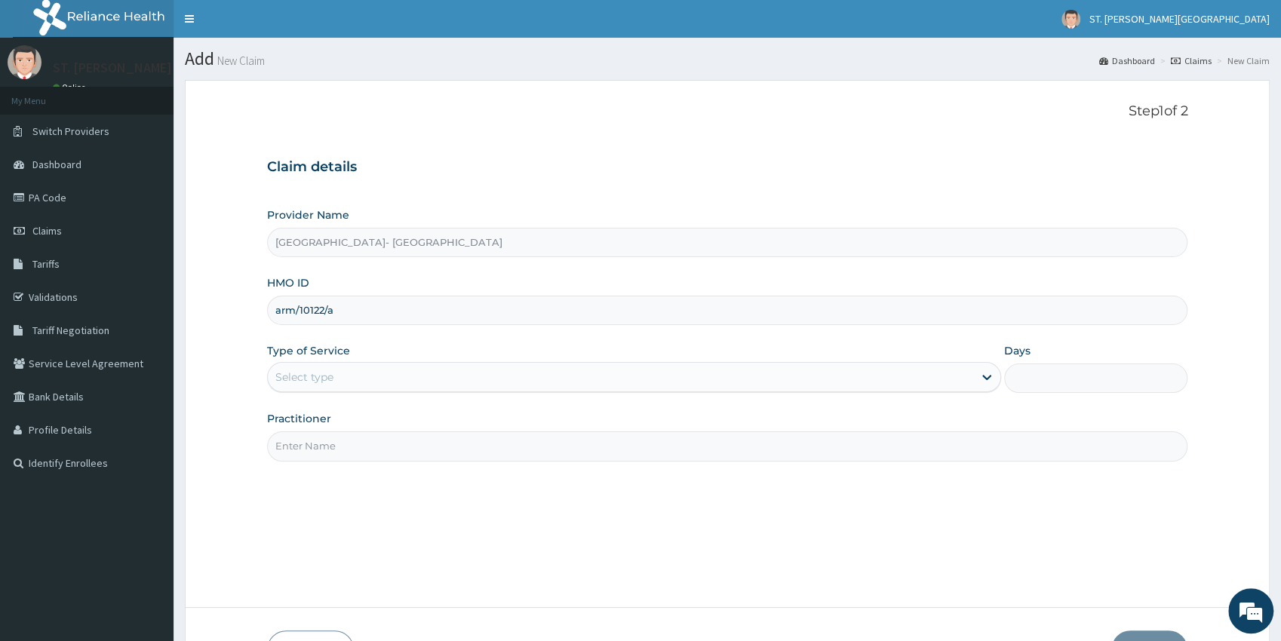
click at [290, 386] on div "Select type" at bounding box center [620, 377] width 705 height 24
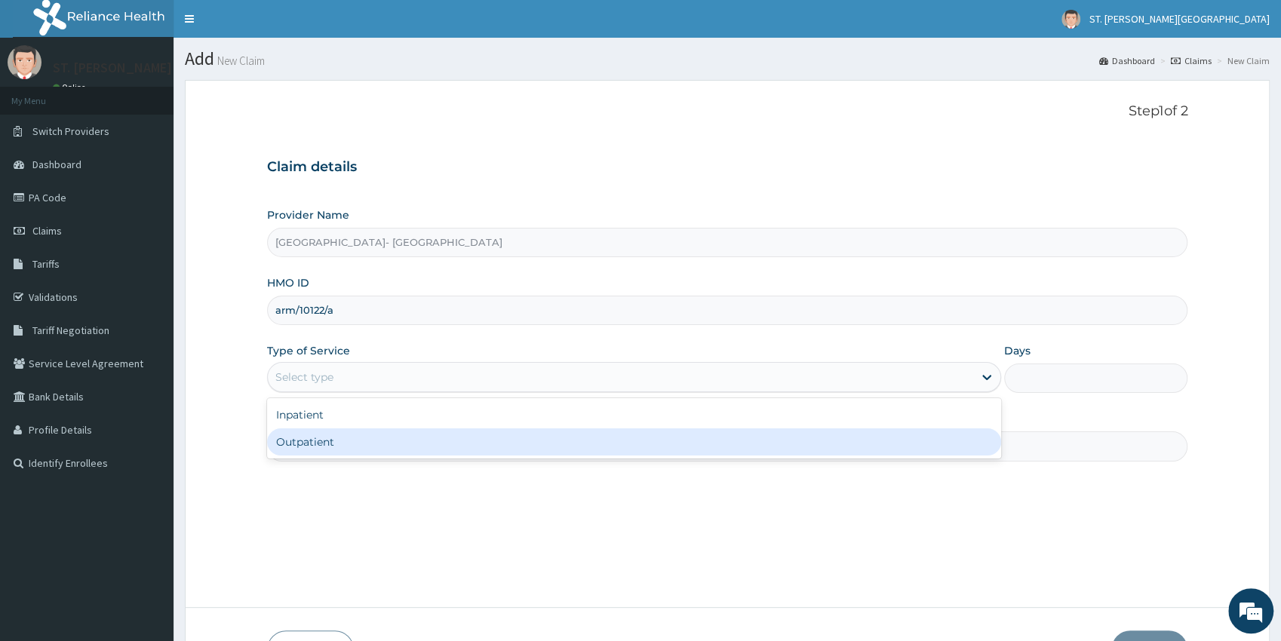
click at [301, 437] on div "Outpatient" at bounding box center [634, 441] width 734 height 27
type input "1"
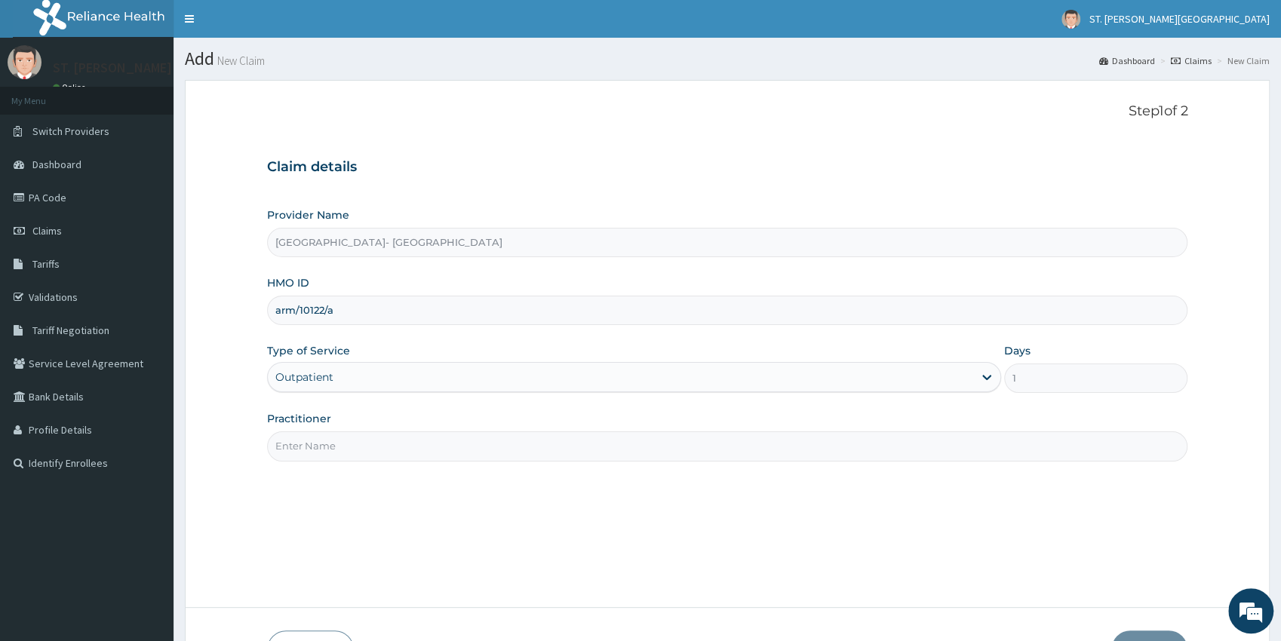
click at [305, 440] on input "Practitioner" at bounding box center [727, 445] width 921 height 29
type input "dr.latifah"
click at [1181, 637] on button "Next" at bounding box center [1149, 649] width 76 height 39
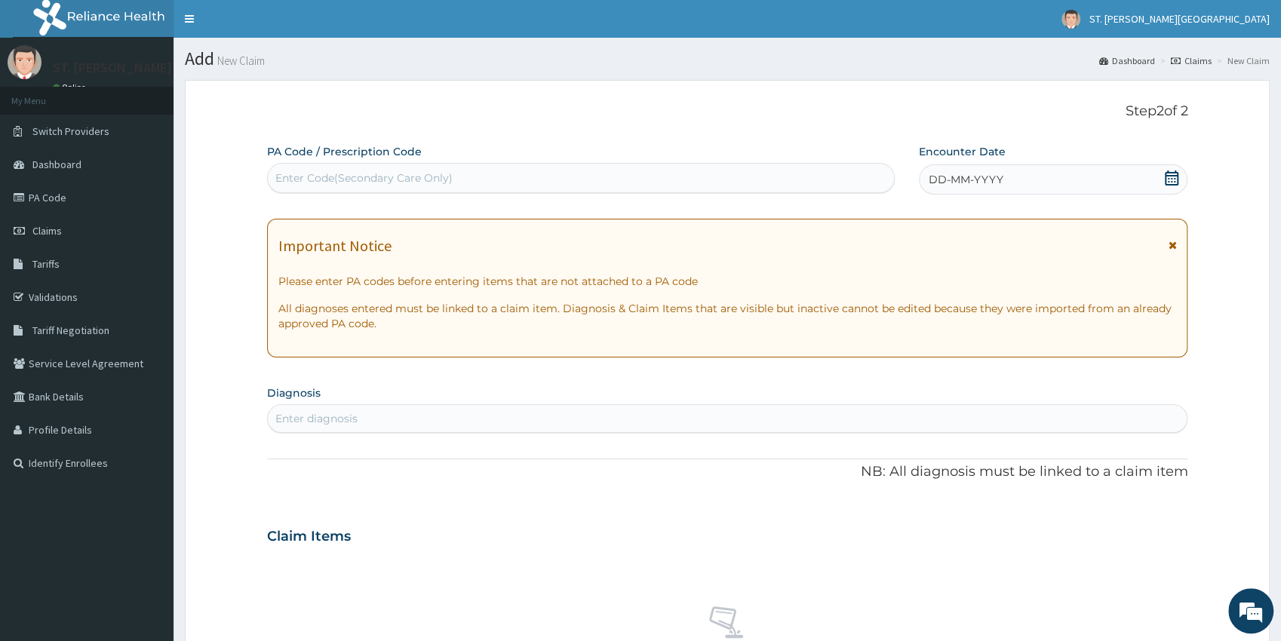
click at [350, 419] on div "Enter diagnosis" at bounding box center [316, 418] width 82 height 15
type input "cut"
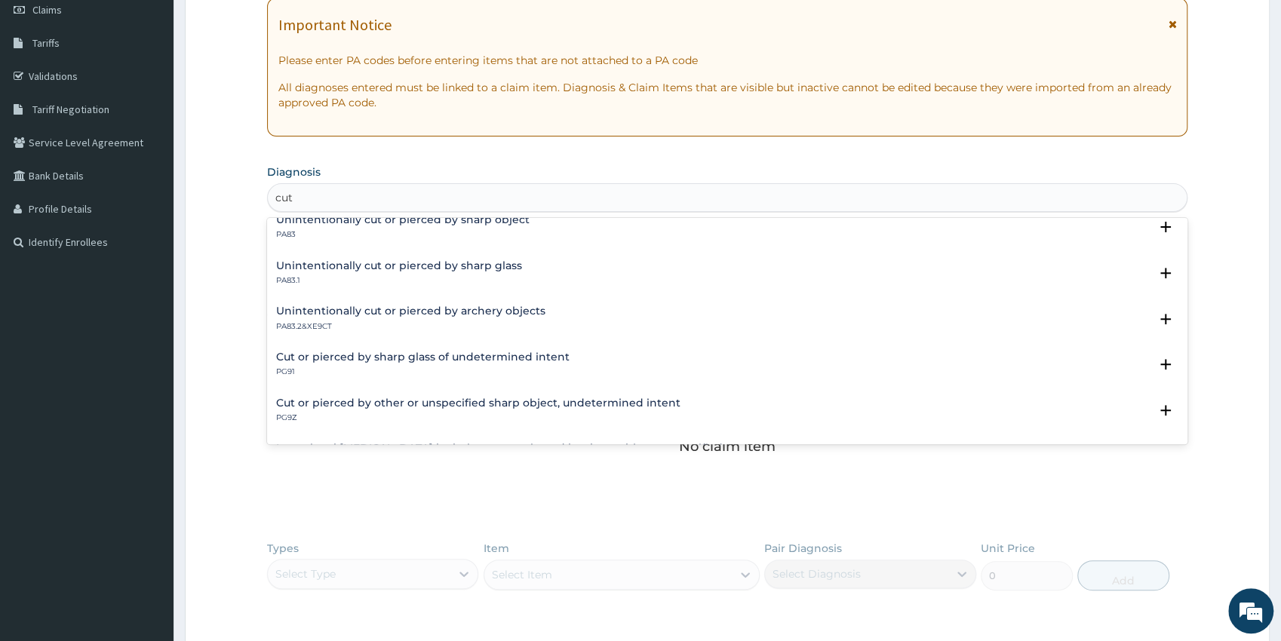
scroll to position [342, 0]
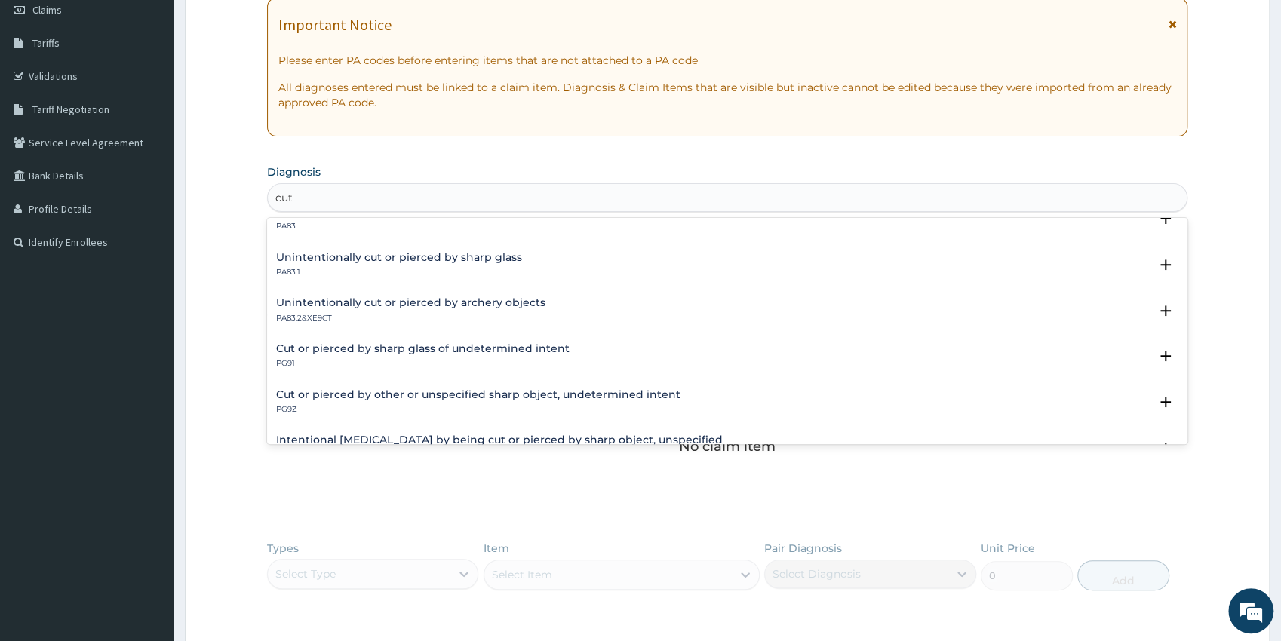
click at [333, 265] on div "Unintentionally cut or pierced by sharp glass PA83.1" at bounding box center [399, 265] width 246 height 26
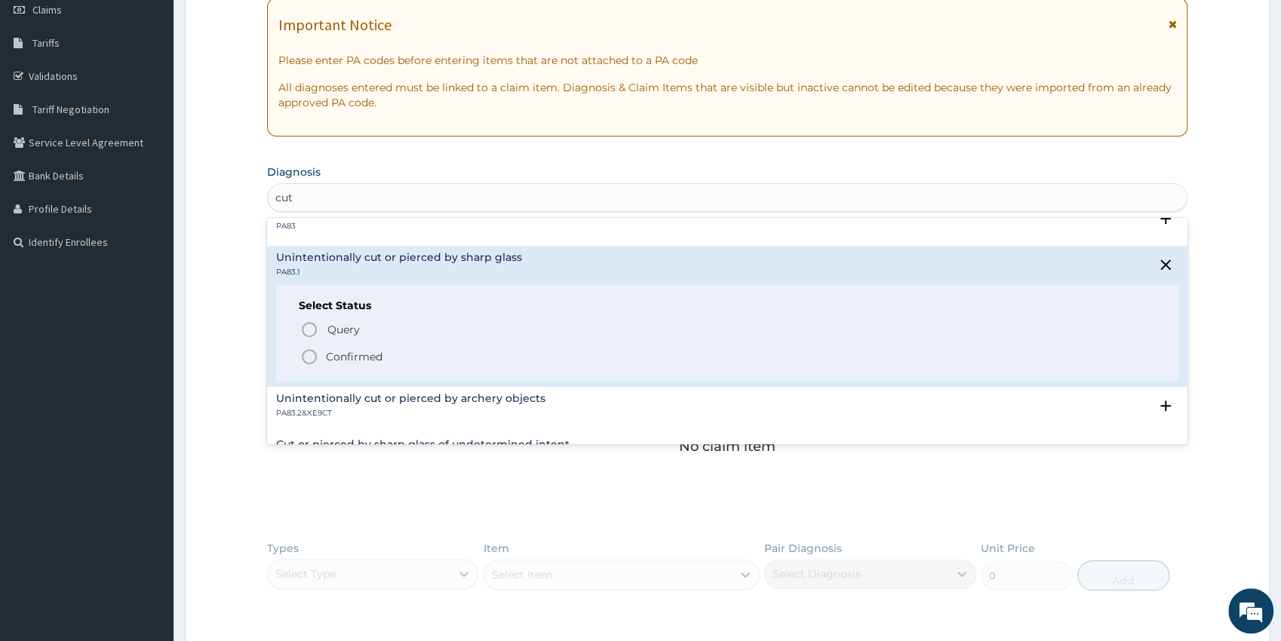
click at [305, 354] on icon "status option filled" at bounding box center [309, 357] width 18 height 18
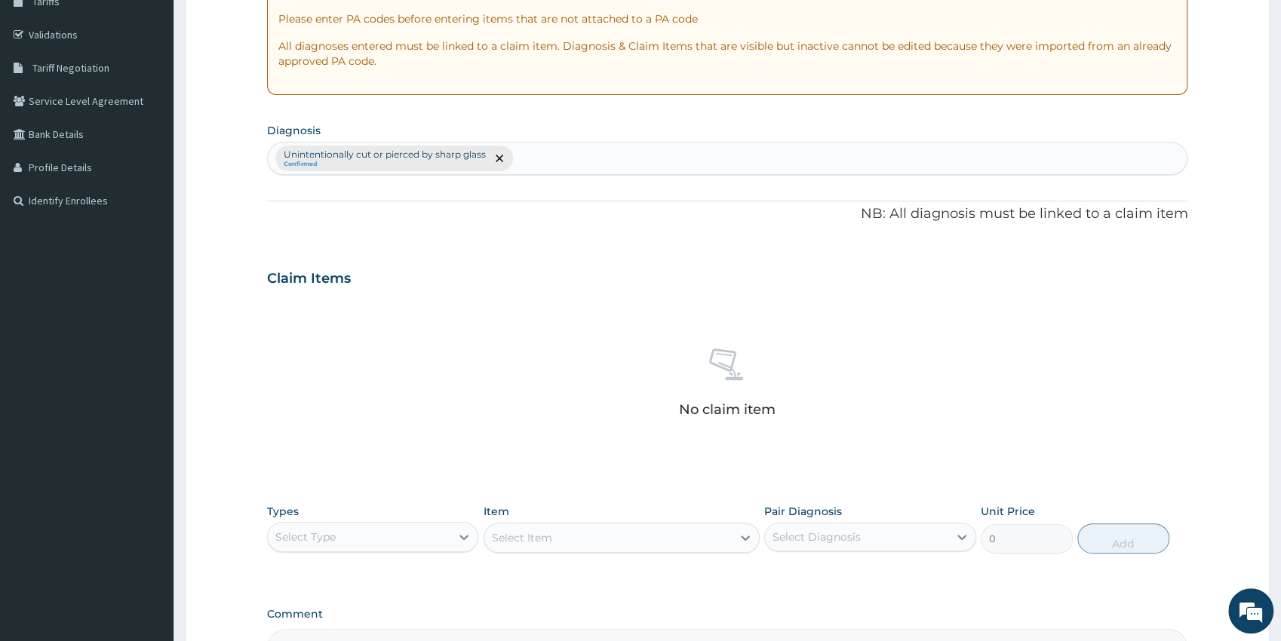
drag, startPoint x: 1290, startPoint y: 635, endPoint x: 1227, endPoint y: 524, distance: 127.7
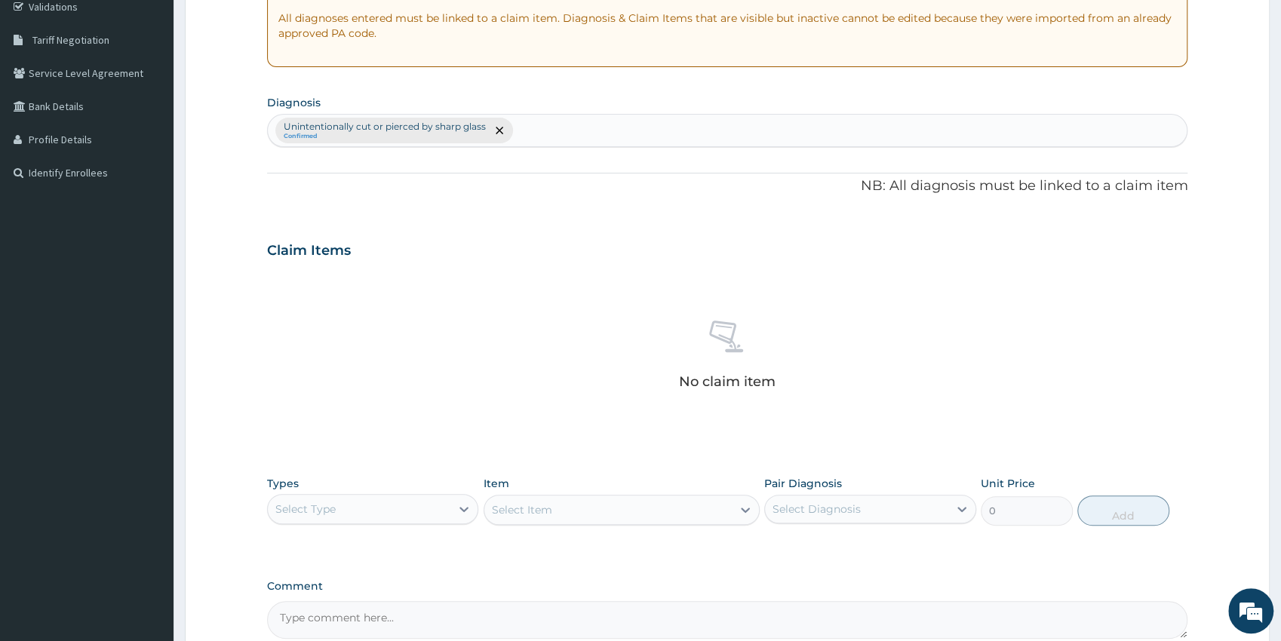
scroll to position [41, 0]
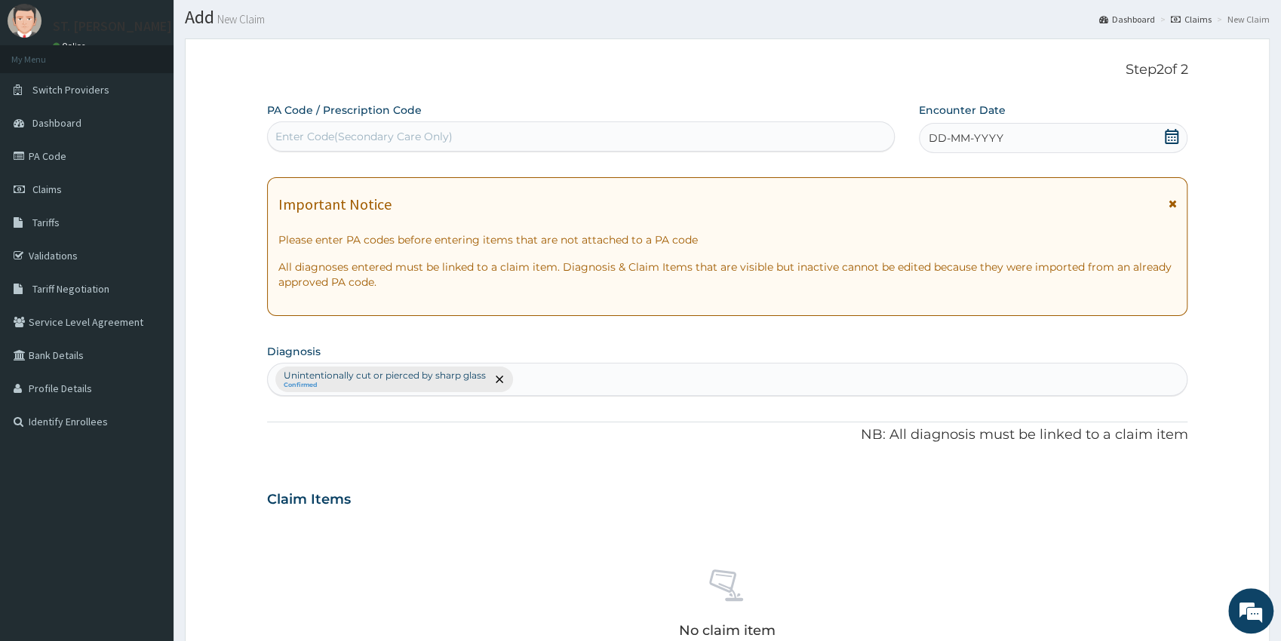
click at [1173, 136] on icon at bounding box center [1171, 136] width 15 height 15
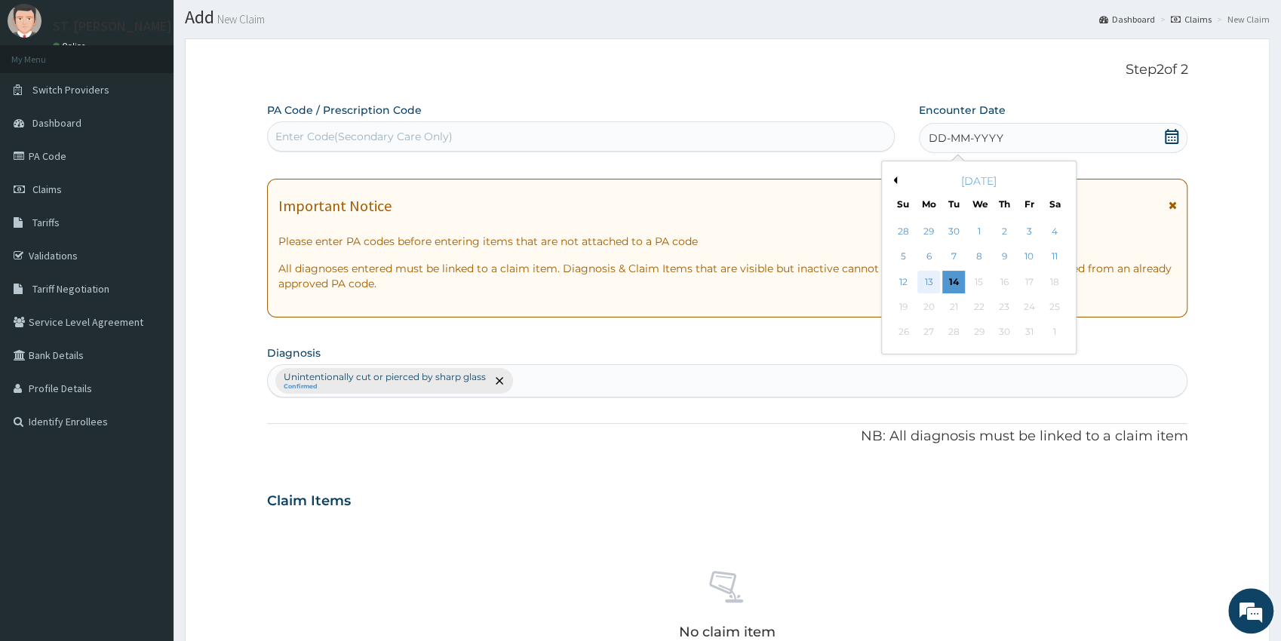
click at [926, 278] on div "13" at bounding box center [928, 282] width 23 height 23
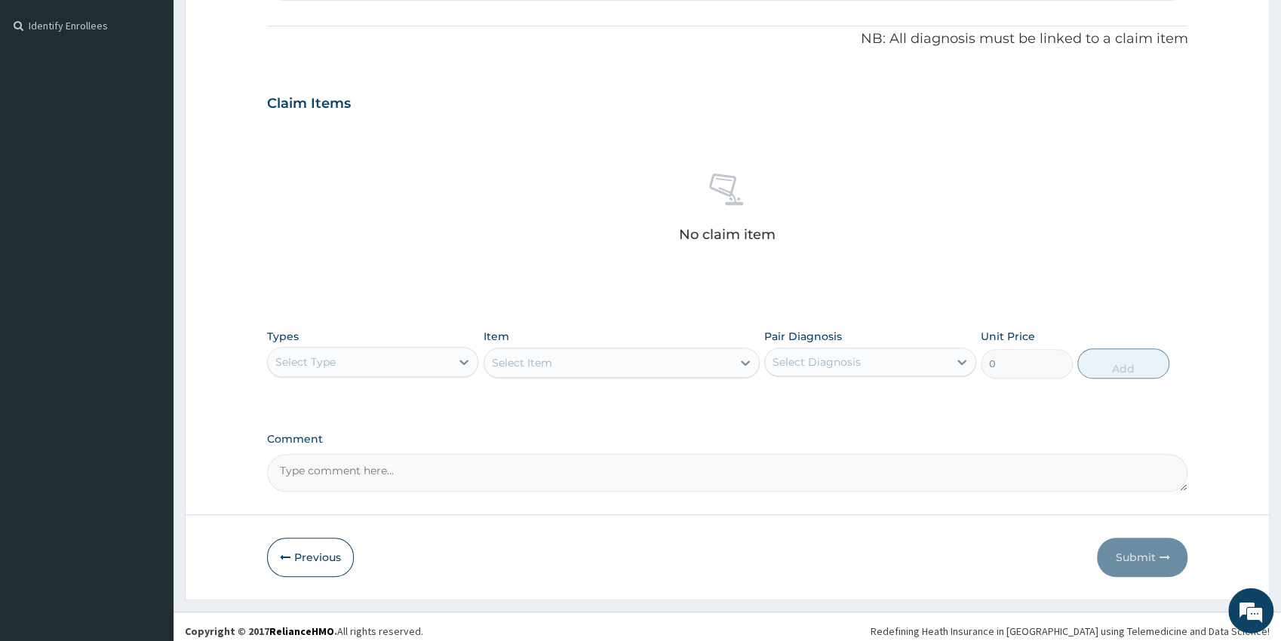
scroll to position [446, 0]
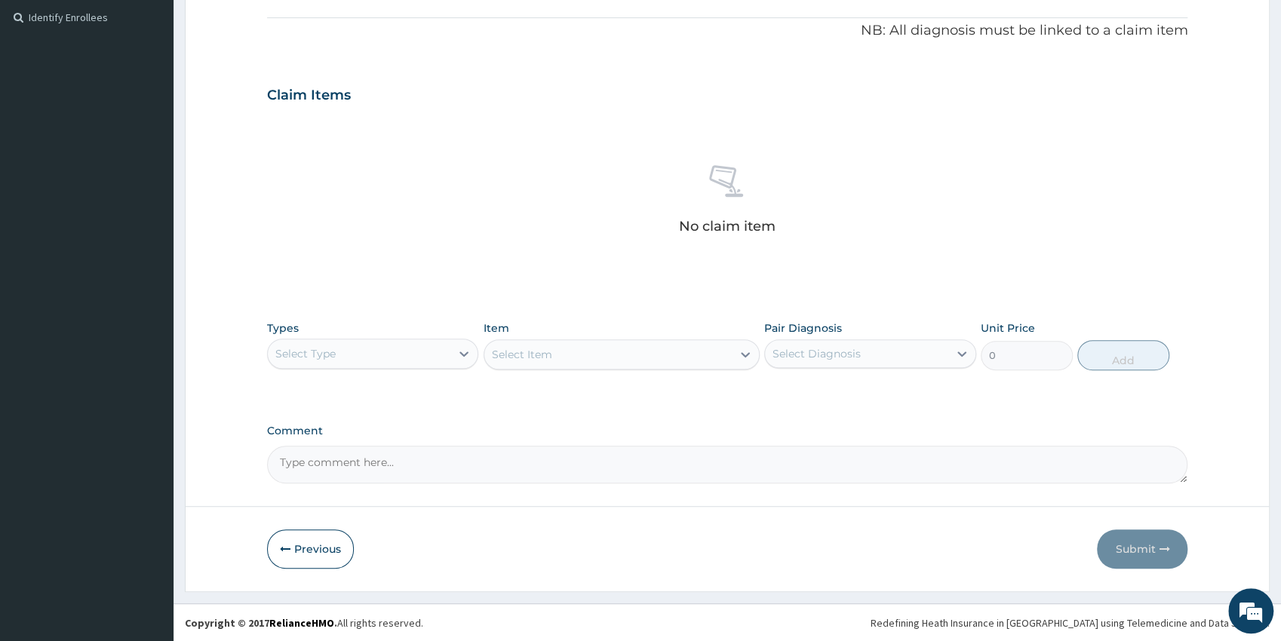
drag, startPoint x: 1290, startPoint y: 633, endPoint x: 904, endPoint y: 490, distance: 412.3
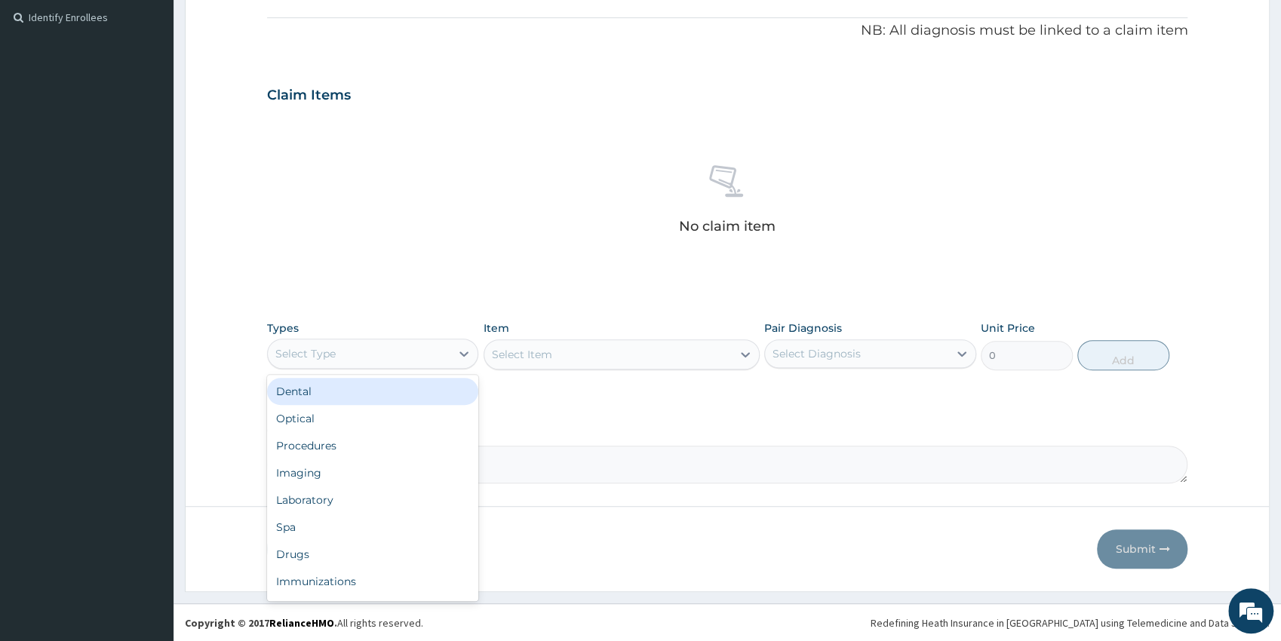
click at [450, 345] on div "Select Type" at bounding box center [359, 354] width 183 height 24
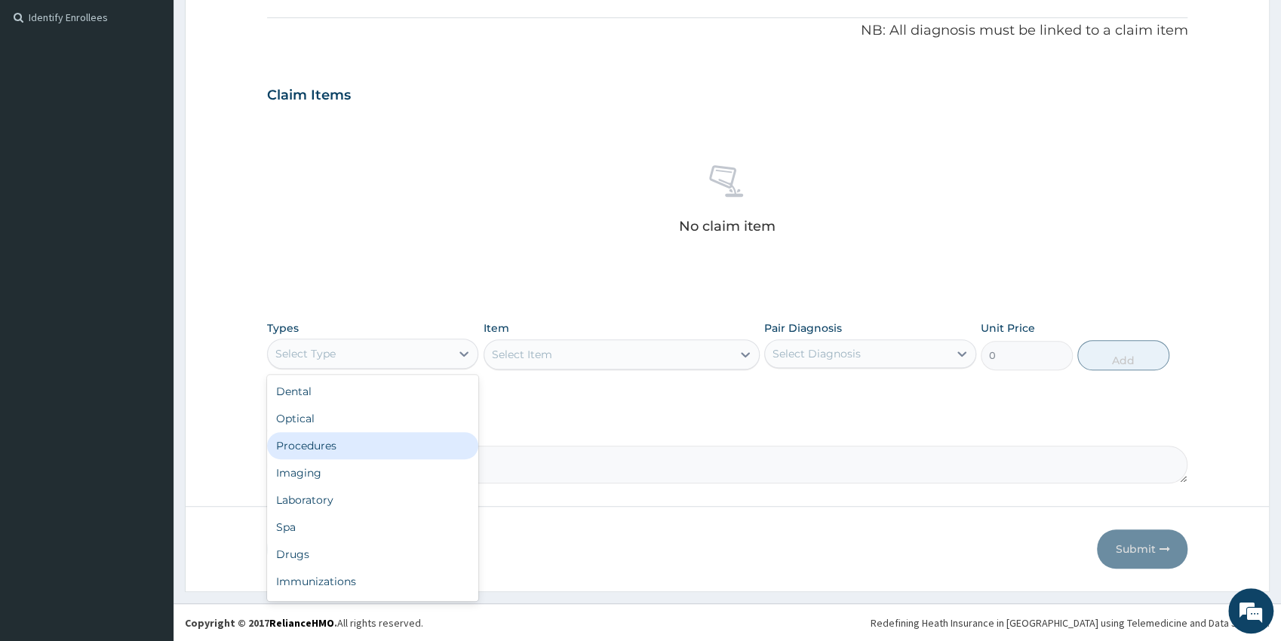
click at [335, 454] on div "Procedures" at bounding box center [373, 445] width 212 height 27
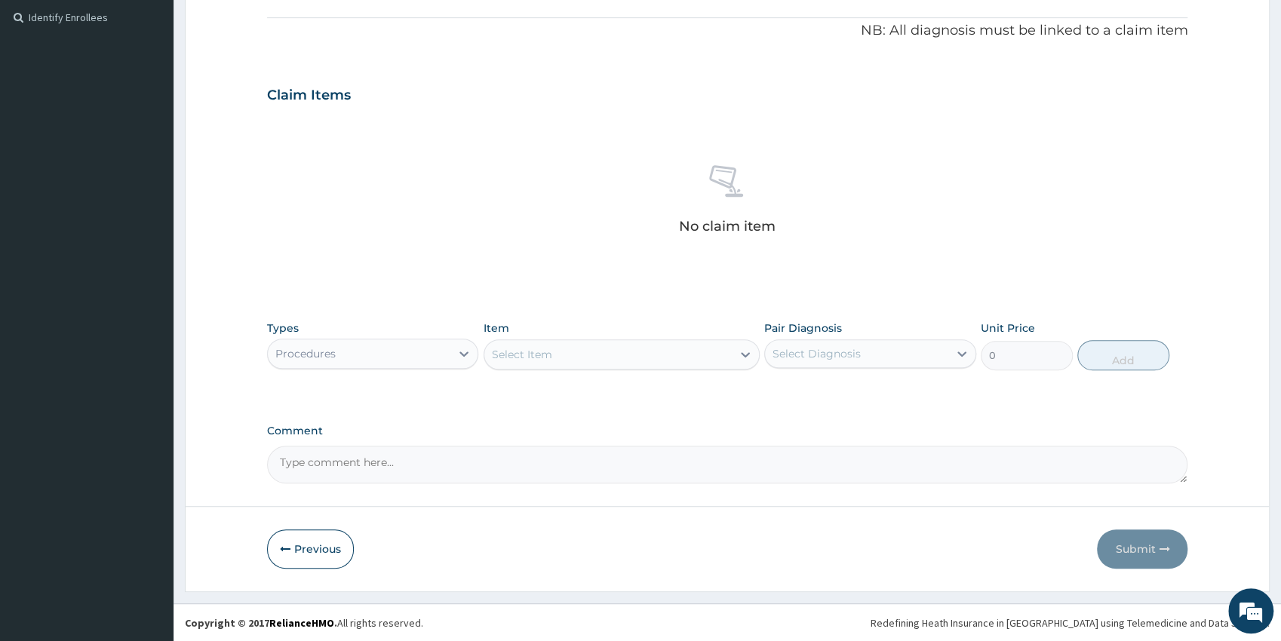
click at [625, 353] on div "Select Item" at bounding box center [607, 354] width 247 height 24
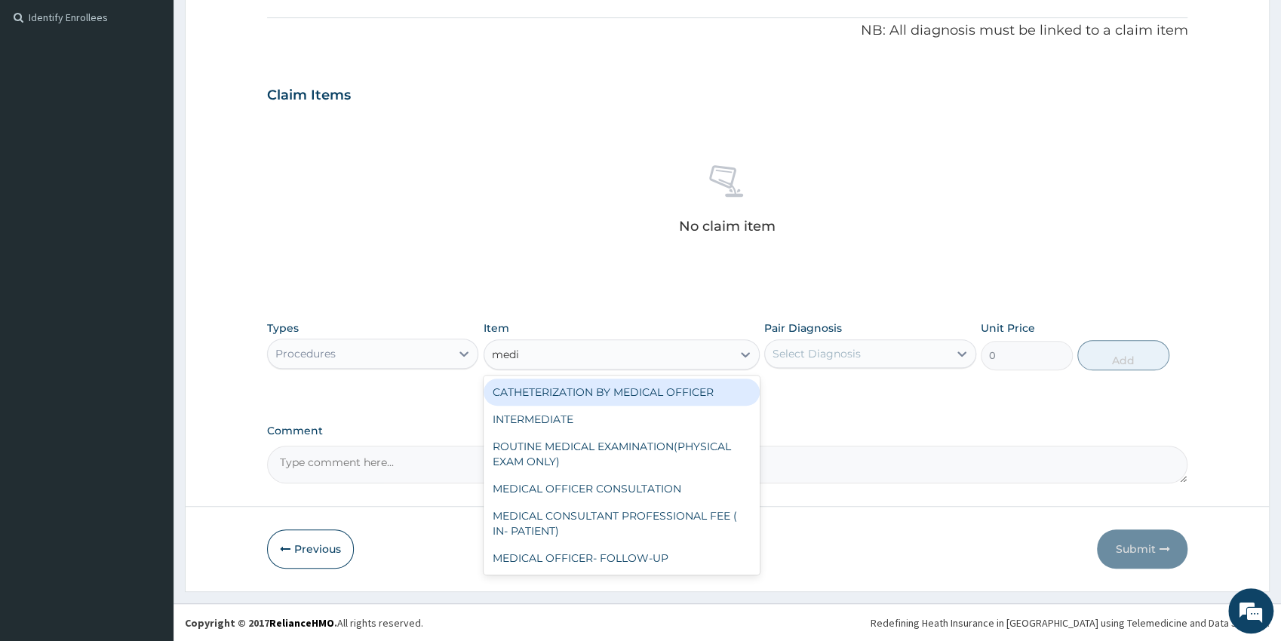
type input "medic"
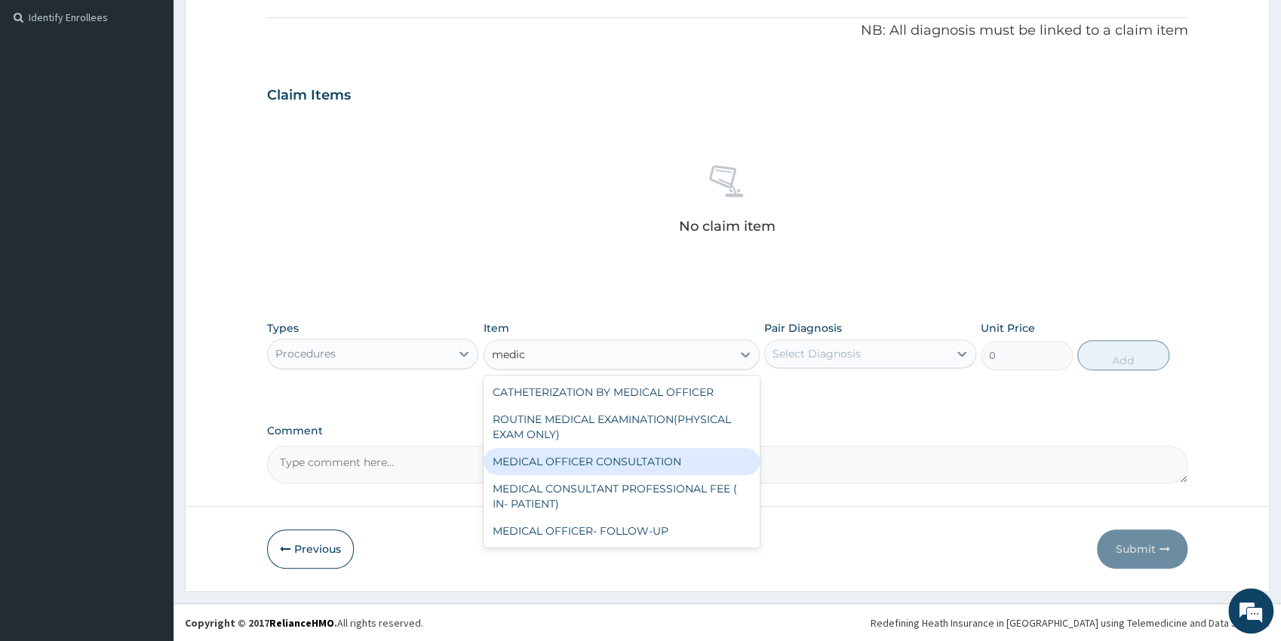
click at [660, 463] on div "MEDICAL OFFICER CONSULTATION" at bounding box center [621, 461] width 276 height 27
type input "5000"
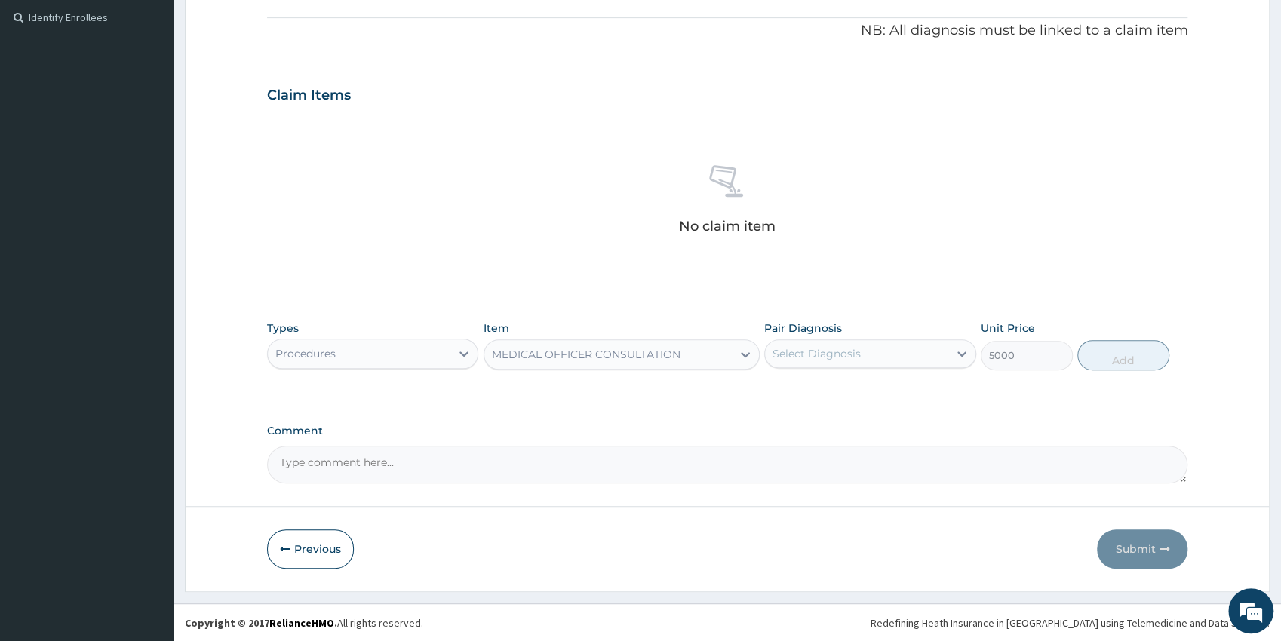
click at [848, 352] on div "Select Diagnosis" at bounding box center [816, 353] width 88 height 15
drag, startPoint x: 850, startPoint y: 394, endPoint x: 1054, endPoint y: 404, distance: 203.9
click at [850, 394] on label "Unintentionally cut or pierced by sharp glass" at bounding box center [878, 398] width 178 height 30
checkbox input "true"
click at [1096, 364] on div "Types Procedures Item MEDICAL OFFICER CONSULTATION Pair Diagnosis option Uninte…" at bounding box center [727, 345] width 921 height 65
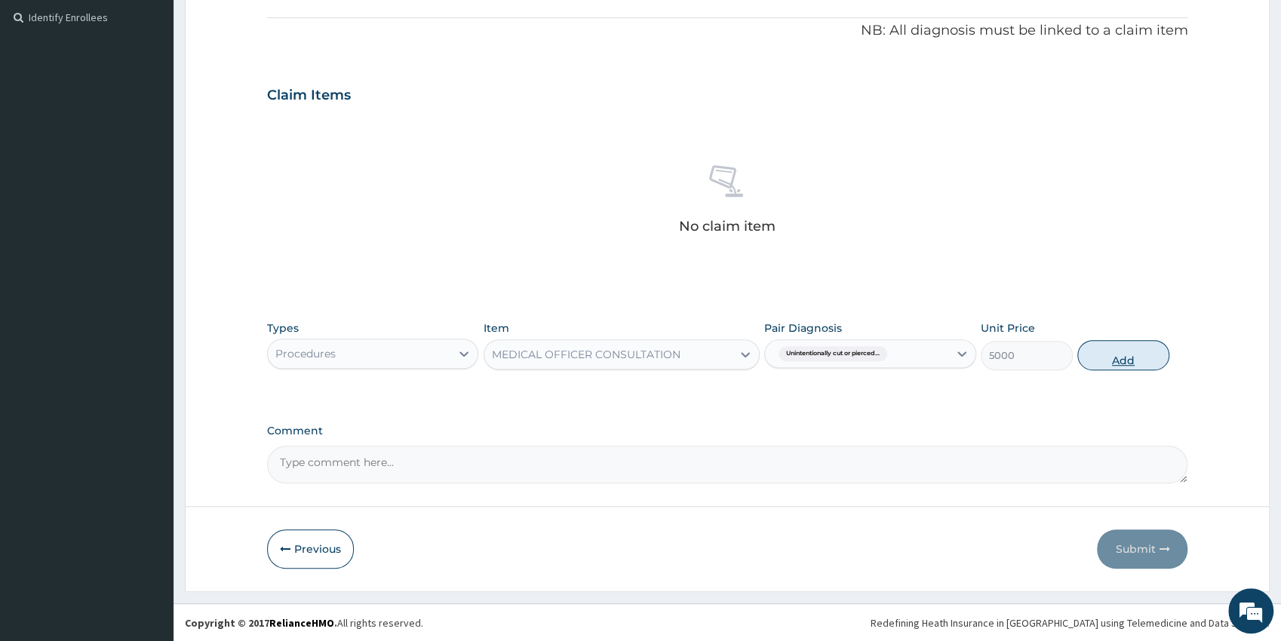
drag, startPoint x: 1106, startPoint y: 358, endPoint x: 1091, endPoint y: 359, distance: 15.1
click at [1103, 356] on button "Add" at bounding box center [1123, 355] width 92 height 30
type input "0"
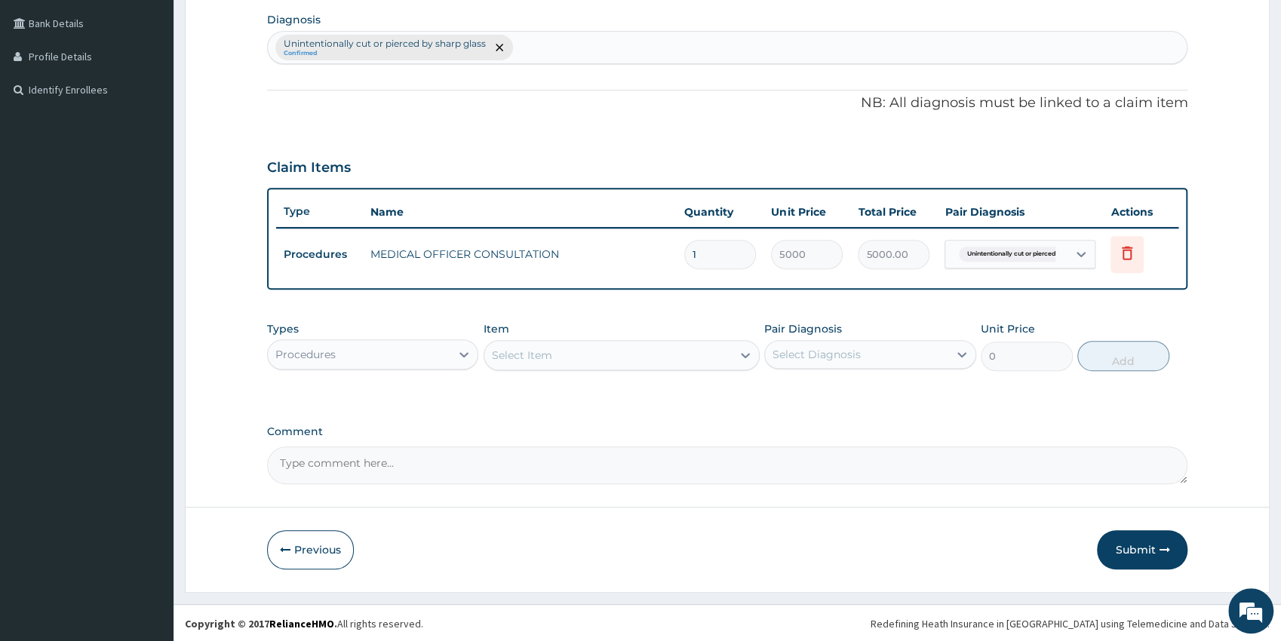
click at [383, 350] on div "Procedures" at bounding box center [359, 354] width 183 height 24
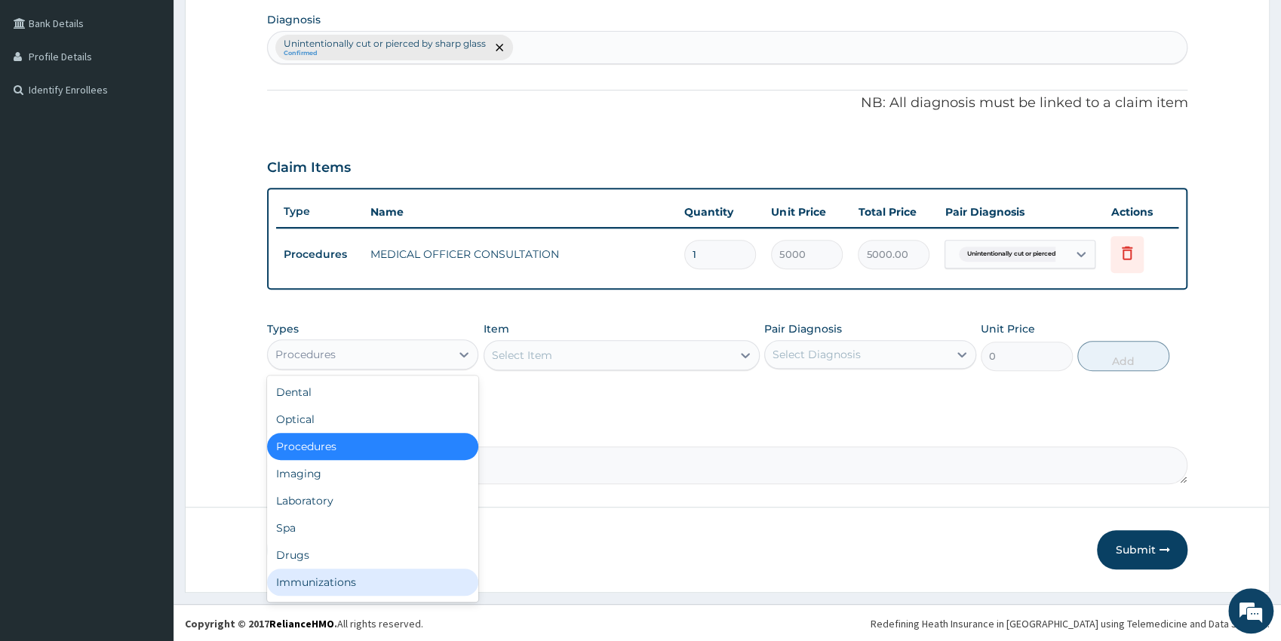
click at [337, 575] on div "Immunizations" at bounding box center [373, 582] width 212 height 27
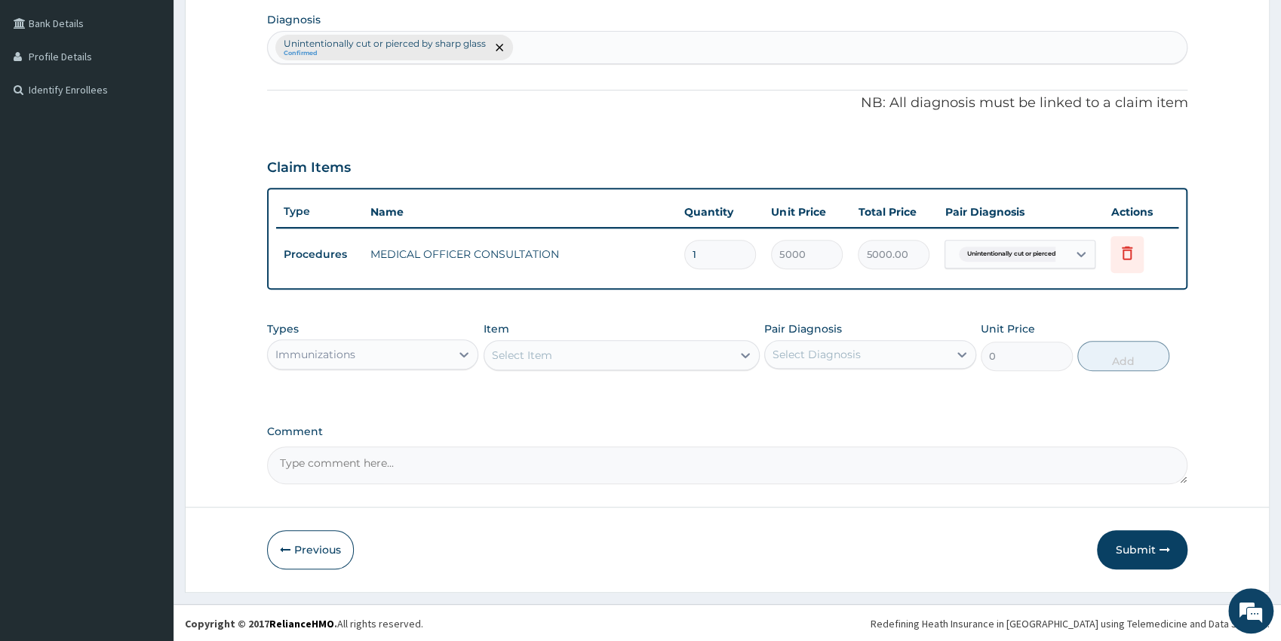
click at [591, 352] on div "Select Item" at bounding box center [607, 355] width 247 height 24
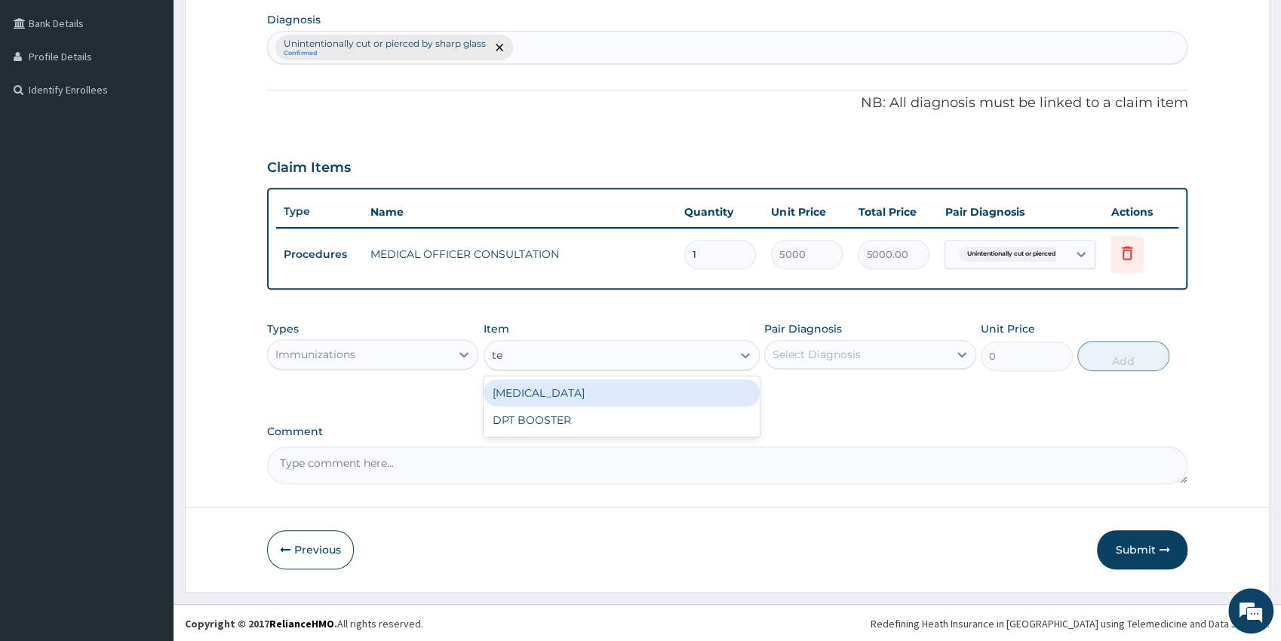
type input "tet"
click at [640, 388] on div "TETANUS TOXOID" at bounding box center [621, 392] width 276 height 27
type input "1500"
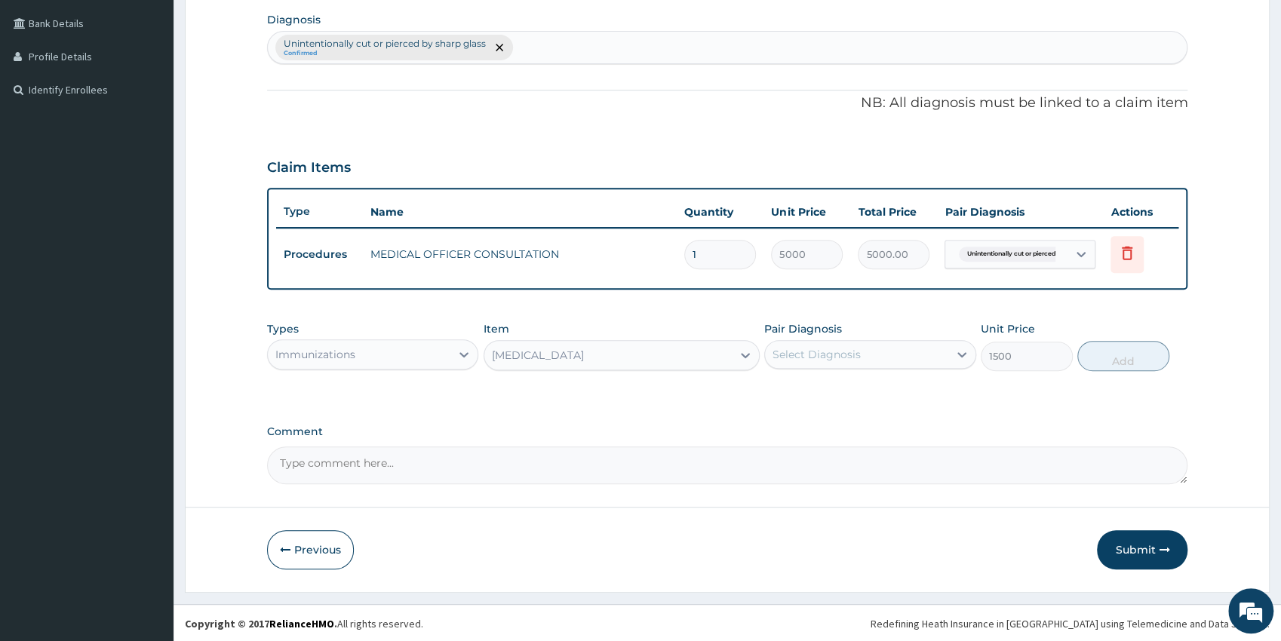
drag, startPoint x: 833, startPoint y: 358, endPoint x: 833, endPoint y: 371, distance: 12.8
click at [833, 360] on div "Select Diagnosis" at bounding box center [816, 354] width 88 height 15
drag, startPoint x: 842, startPoint y: 403, endPoint x: 894, endPoint y: 403, distance: 52.0
click at [842, 403] on label "Unintentionally cut or pierced by sharp glass" at bounding box center [878, 399] width 178 height 30
checkbox input "true"
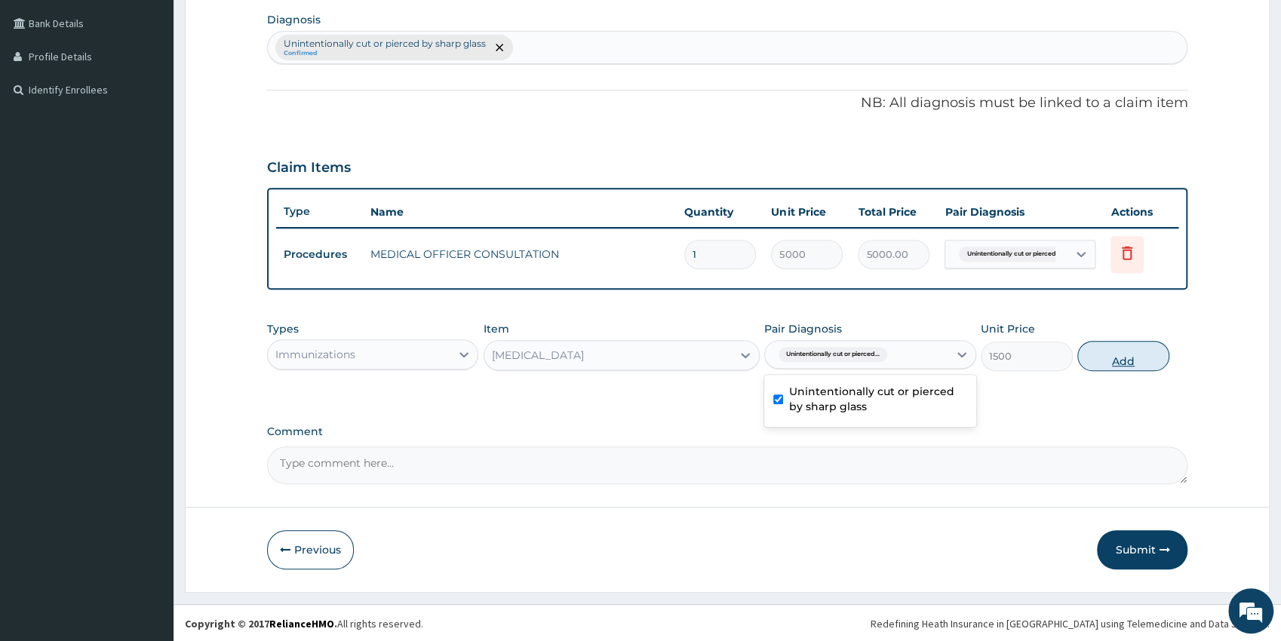
click at [1115, 359] on button "Add" at bounding box center [1123, 356] width 92 height 30
type input "0"
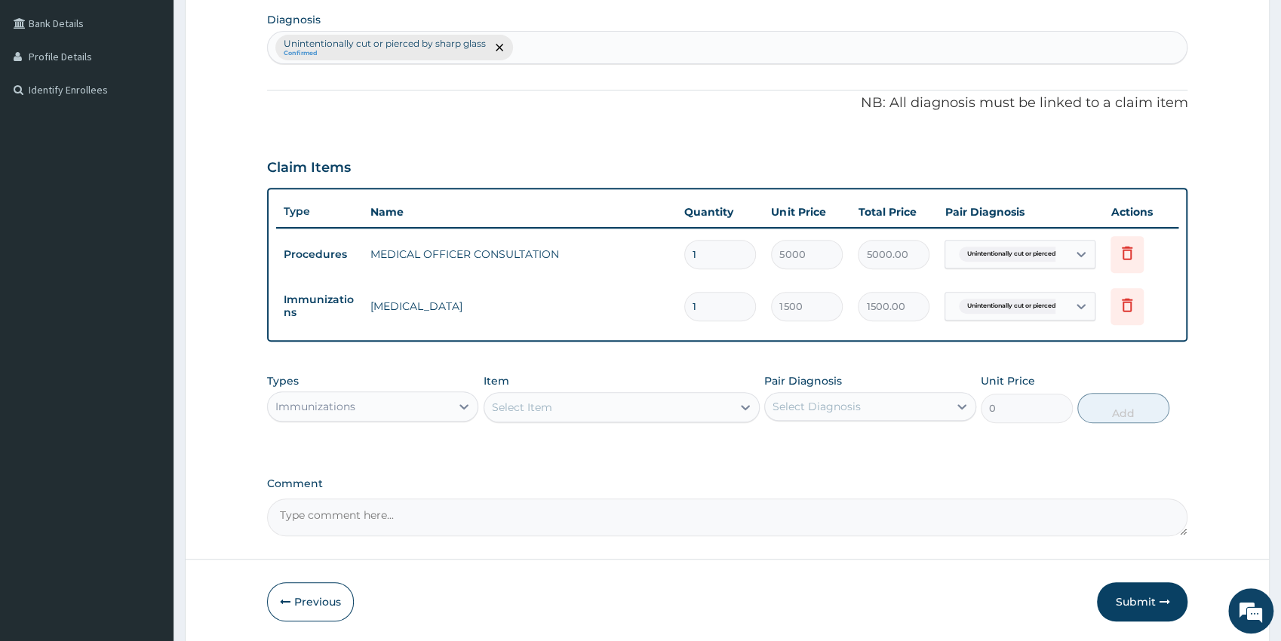
click at [407, 411] on div "Immunizations" at bounding box center [359, 406] width 183 height 24
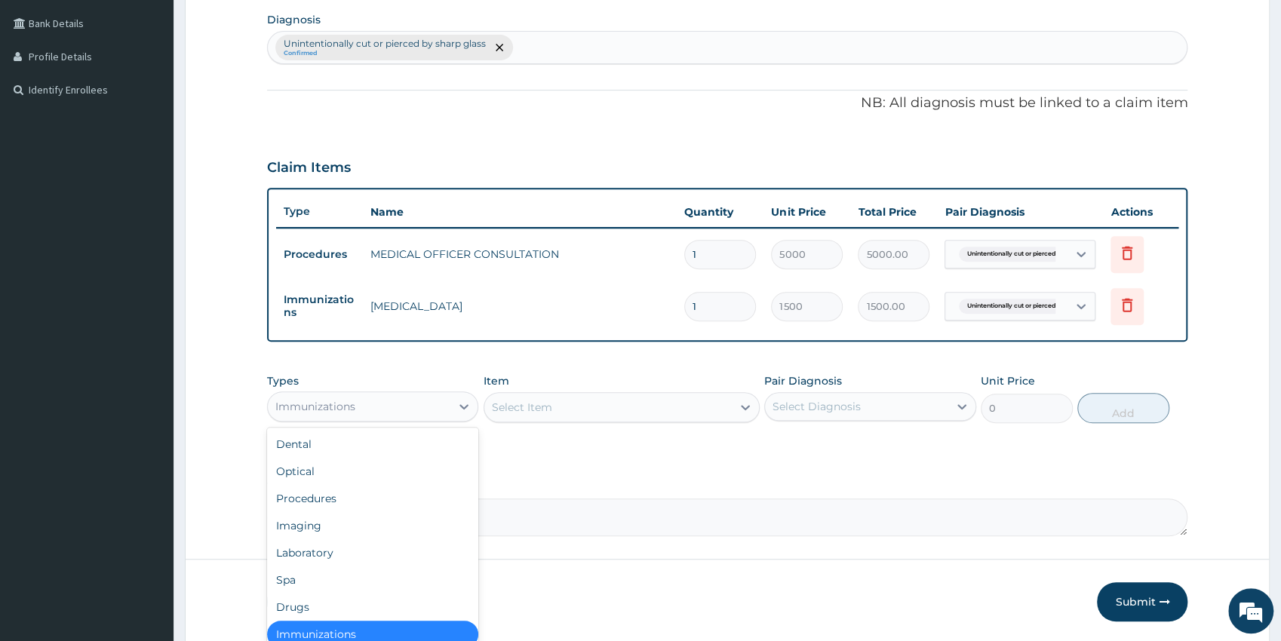
scroll to position [3, 0]
click at [320, 603] on div "Drugs" at bounding box center [373, 604] width 212 height 27
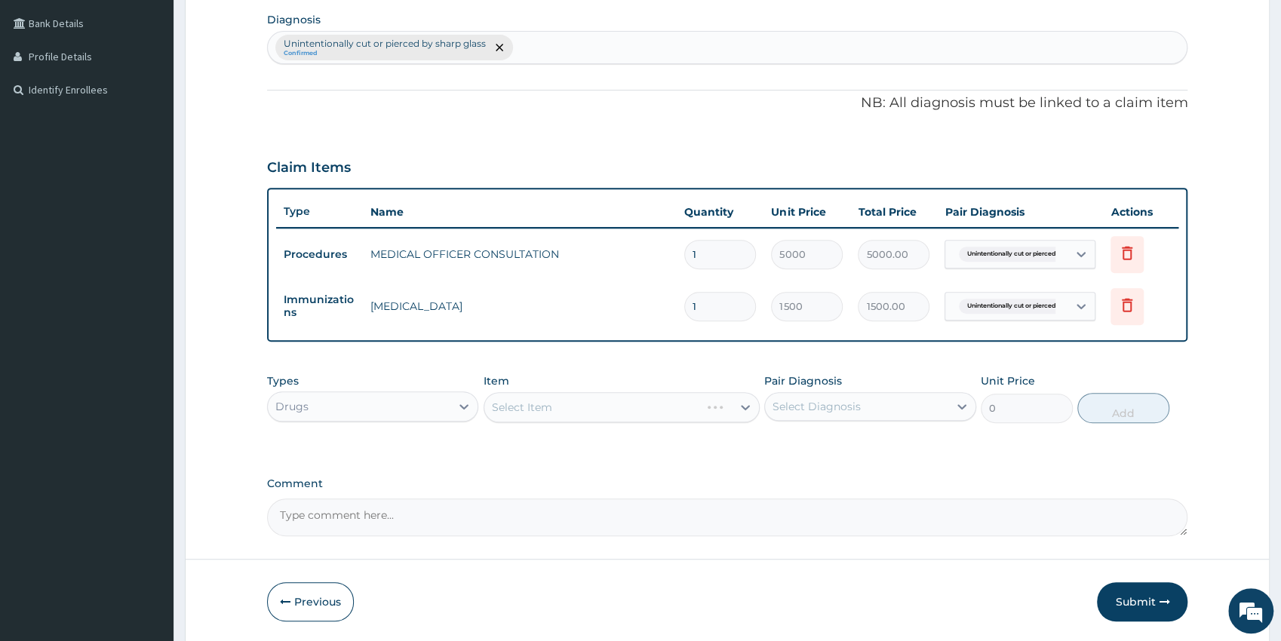
click at [603, 407] on div "Select Item" at bounding box center [621, 407] width 276 height 30
click at [609, 399] on div "Select Item" at bounding box center [621, 407] width 276 height 30
click at [614, 406] on div "Select Item" at bounding box center [621, 407] width 276 height 30
click at [624, 400] on div "Select Item" at bounding box center [607, 407] width 247 height 24
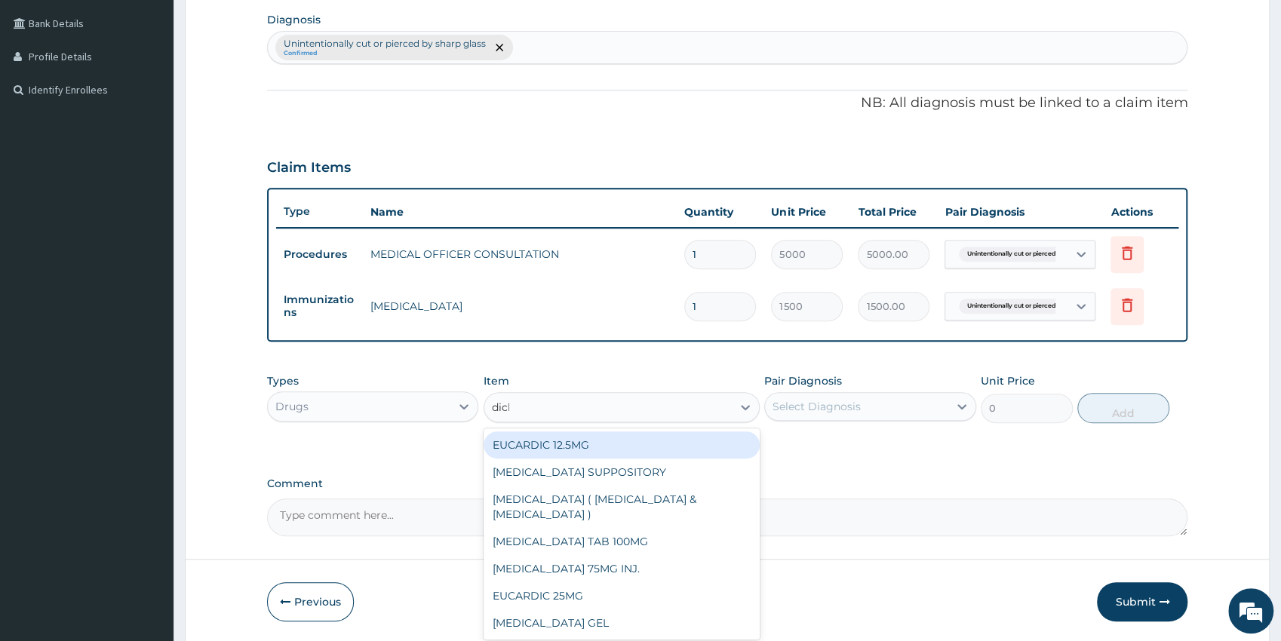
type input "diclo"
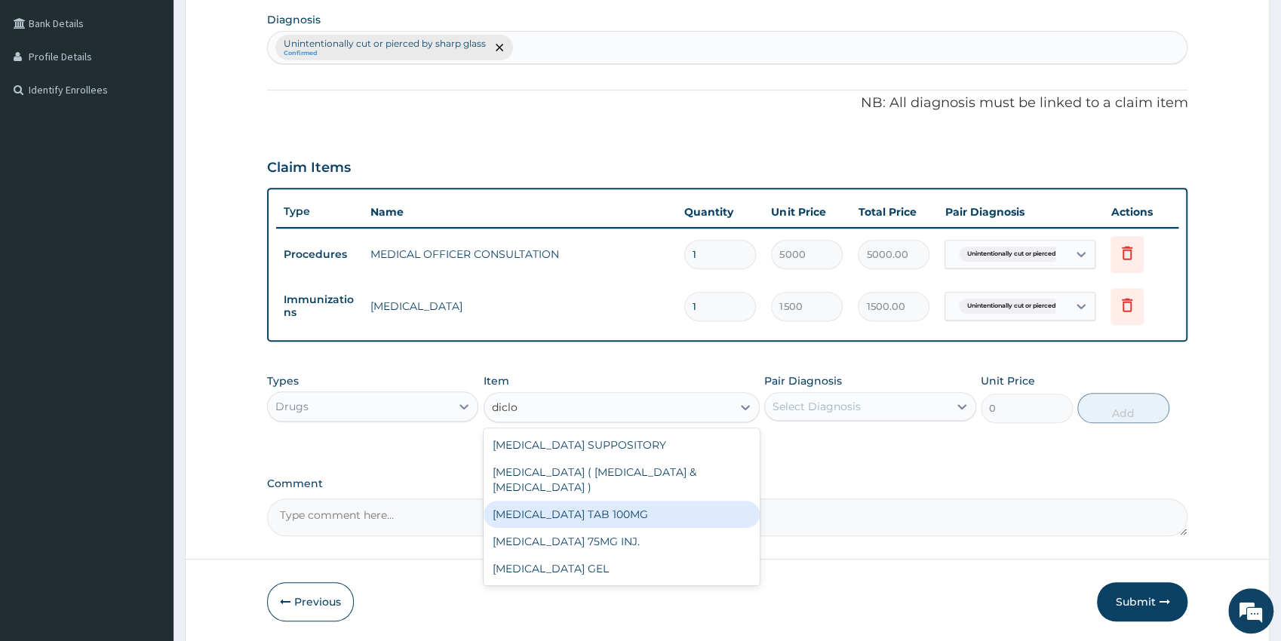
click at [627, 501] on div "[MEDICAL_DATA] TAB 100MG" at bounding box center [621, 514] width 276 height 27
type input "75"
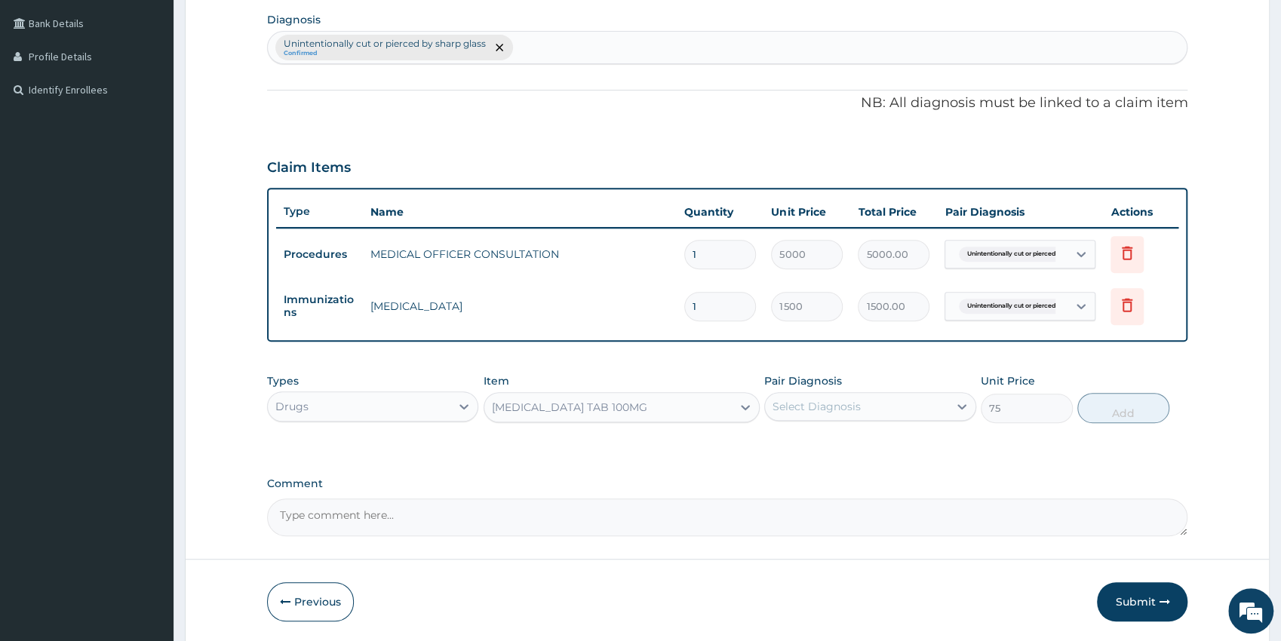
click at [844, 378] on div "Pair Diagnosis Select Diagnosis" at bounding box center [870, 398] width 212 height 50
click at [836, 412] on div "Select Diagnosis" at bounding box center [816, 406] width 88 height 15
drag, startPoint x: 815, startPoint y: 448, endPoint x: 980, endPoint y: 446, distance: 165.2
click at [816, 448] on label "Unintentionally cut or pierced by sharp glass" at bounding box center [878, 451] width 178 height 30
checkbox input "true"
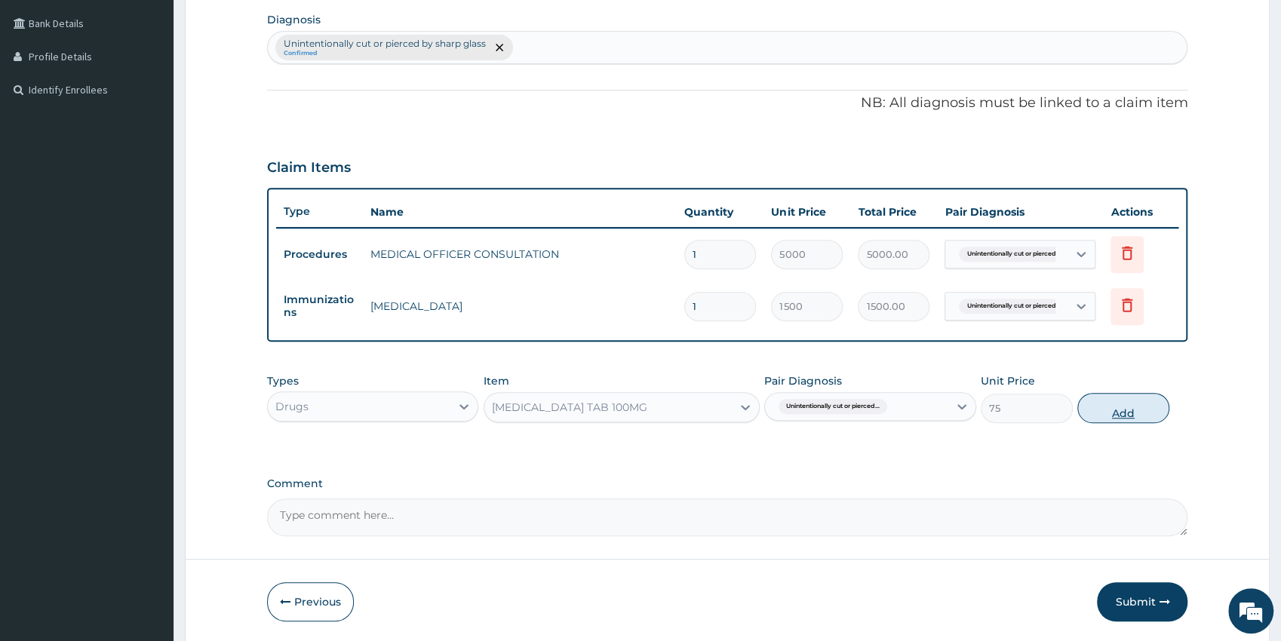
click at [1103, 403] on button "Add" at bounding box center [1123, 408] width 92 height 30
type input "0"
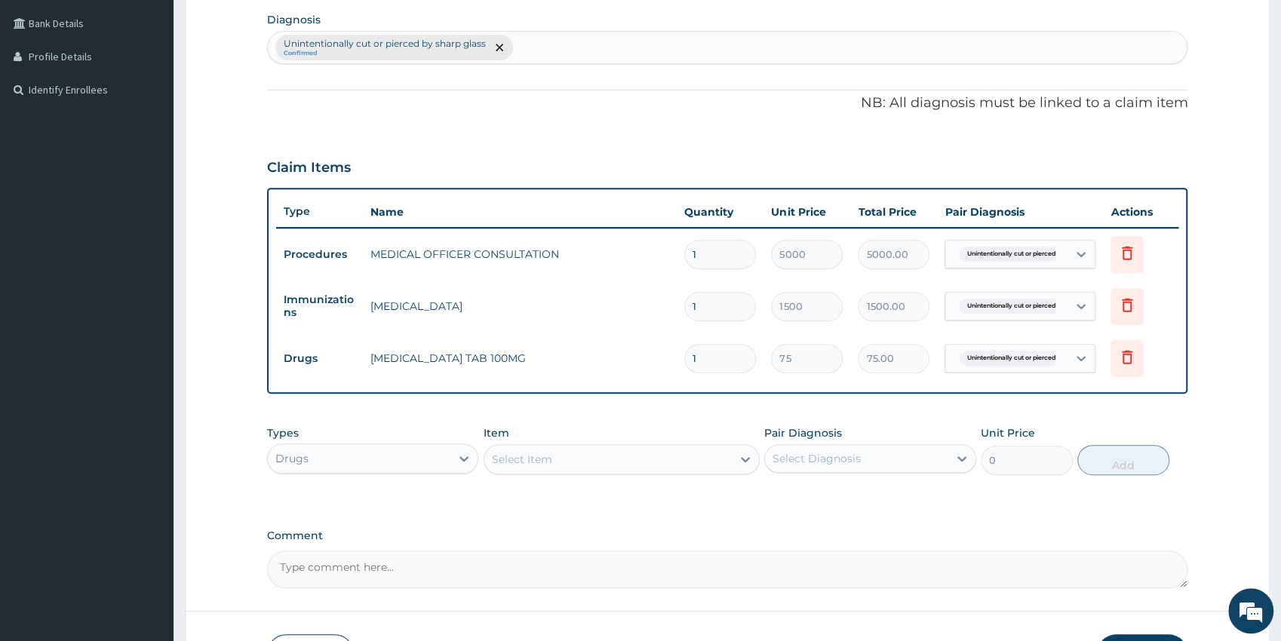
type input "0.00"
type input "6"
type input "450.00"
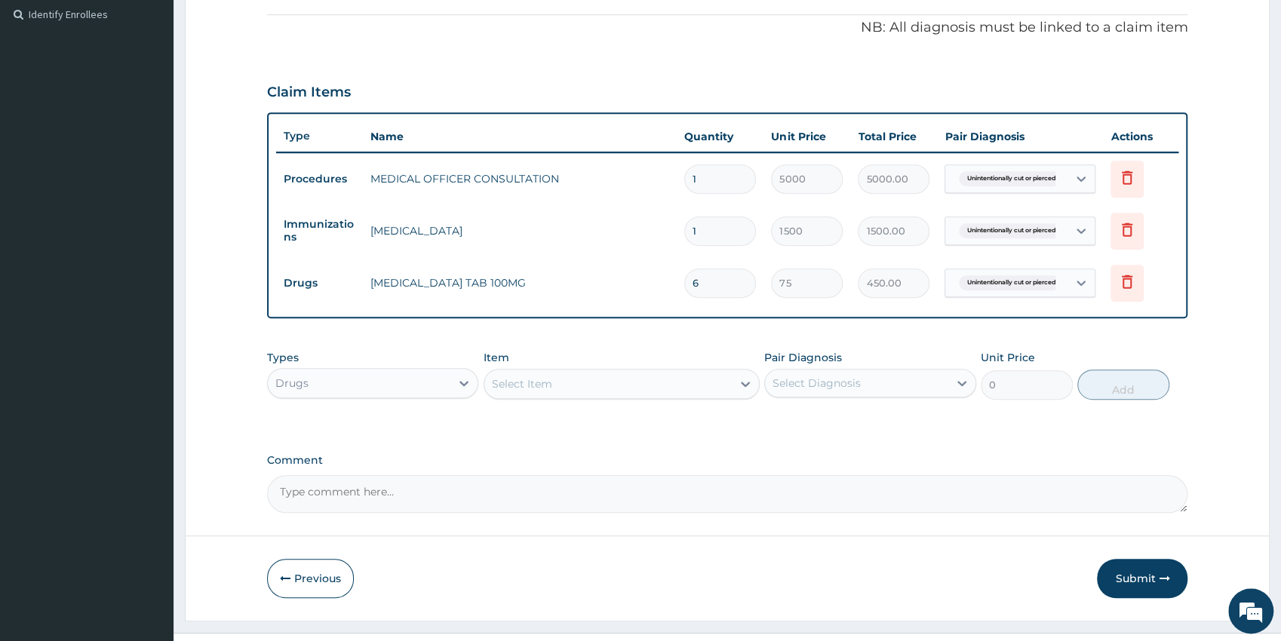
scroll to position [477, 0]
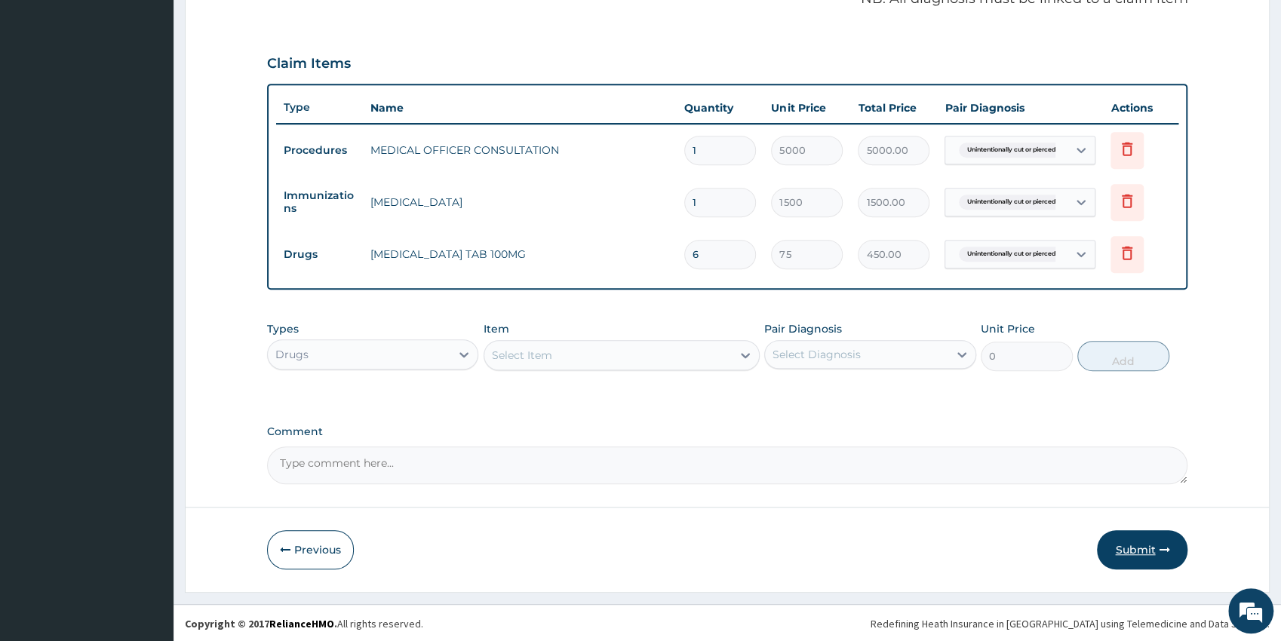
type input "6"
click at [1142, 557] on button "Submit" at bounding box center [1142, 549] width 91 height 39
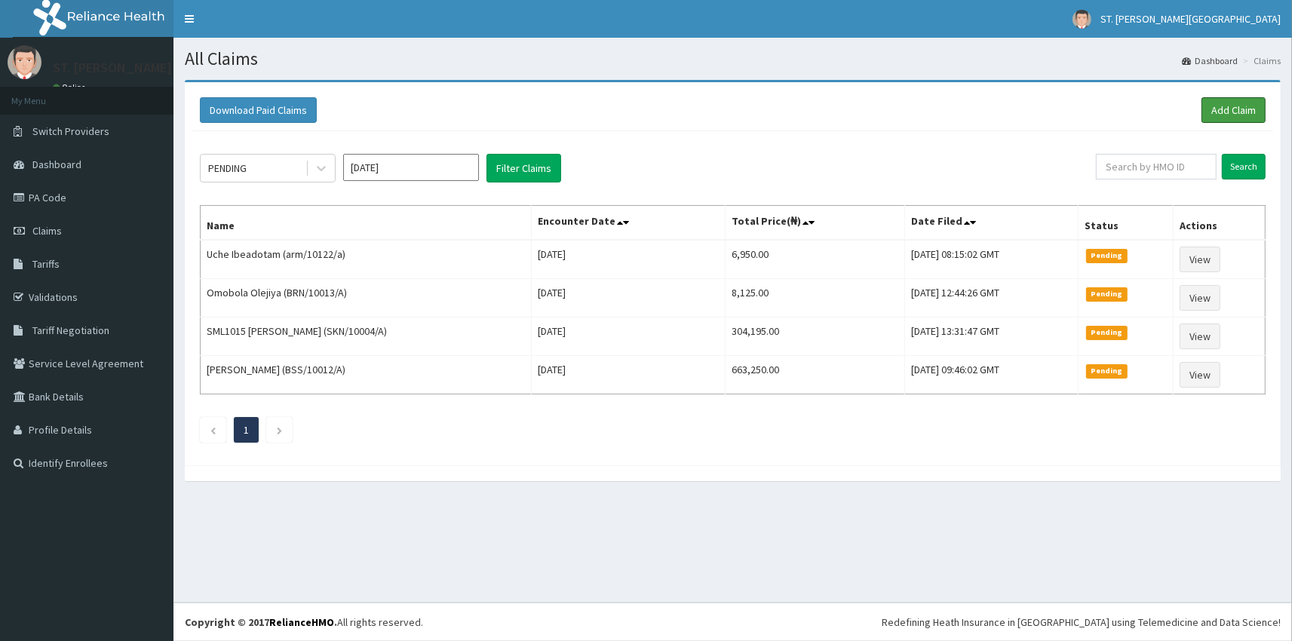
click at [1220, 118] on link "Add Claim" at bounding box center [1233, 110] width 64 height 26
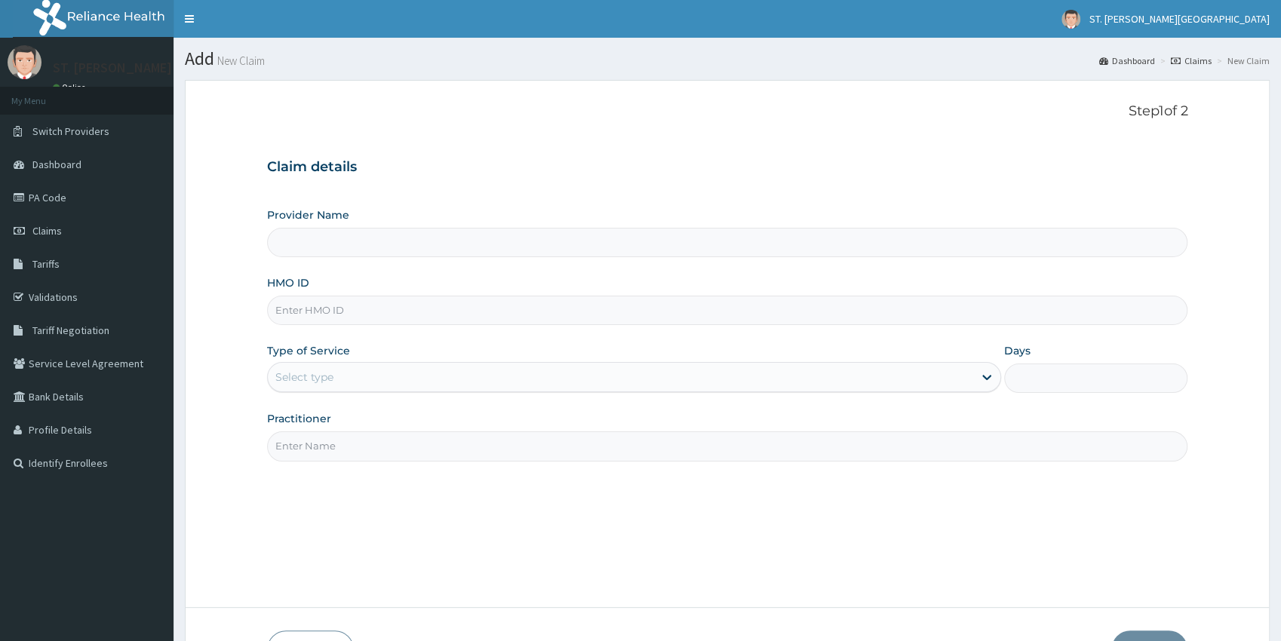
click at [299, 318] on input "HMO ID" at bounding box center [727, 310] width 921 height 29
paste input "SFA/10196/D"
type input "SFA/10196/D"
type input "St Catherine's Specialist Hospital- Abuja"
type input "SFA/10196/D"
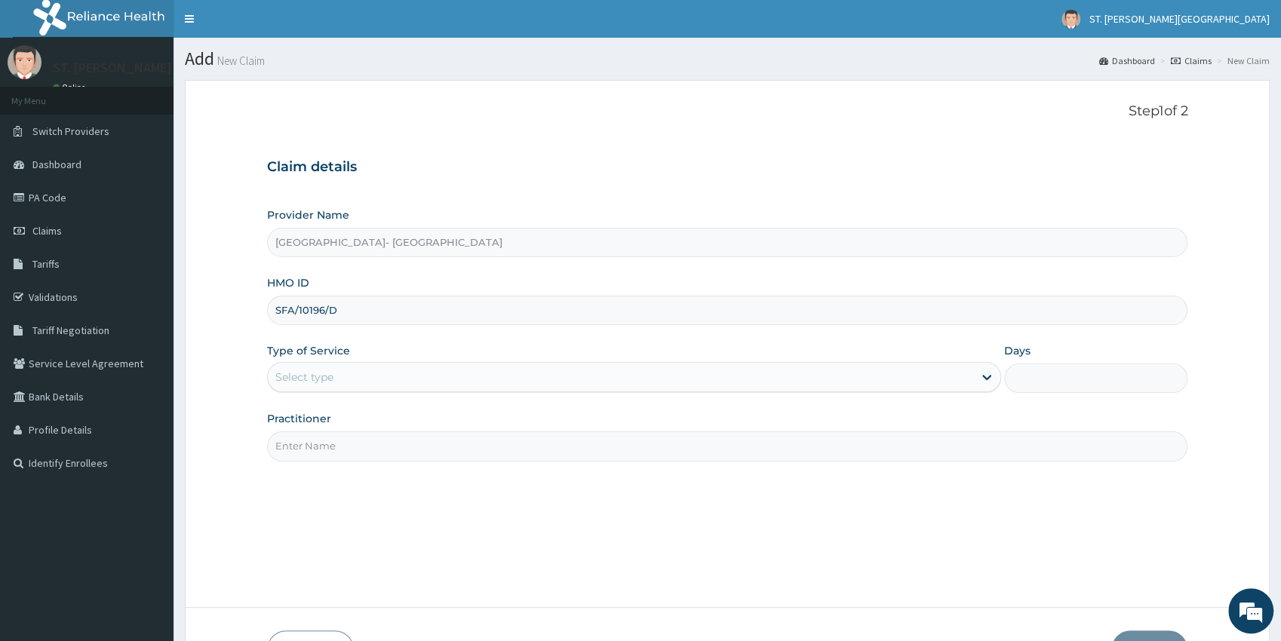
click at [320, 376] on div "Select type" at bounding box center [304, 377] width 58 height 15
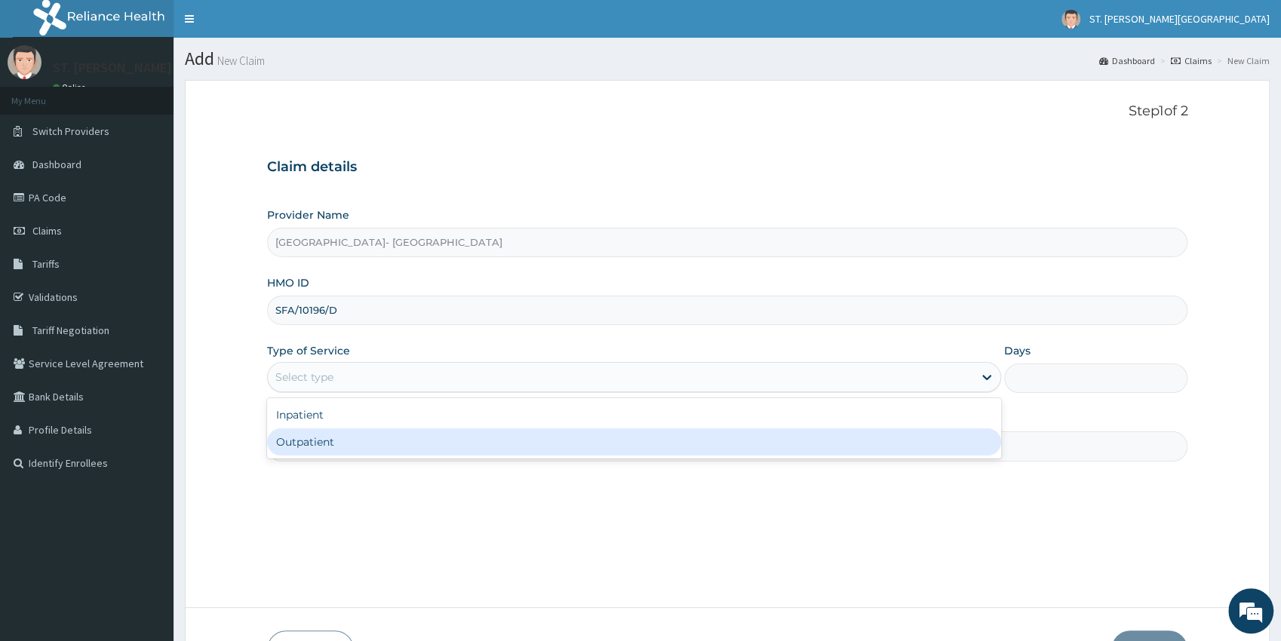
drag, startPoint x: 313, startPoint y: 446, endPoint x: 303, endPoint y: 453, distance: 11.5
click at [312, 446] on div "Outpatient" at bounding box center [634, 441] width 734 height 27
type input "1"
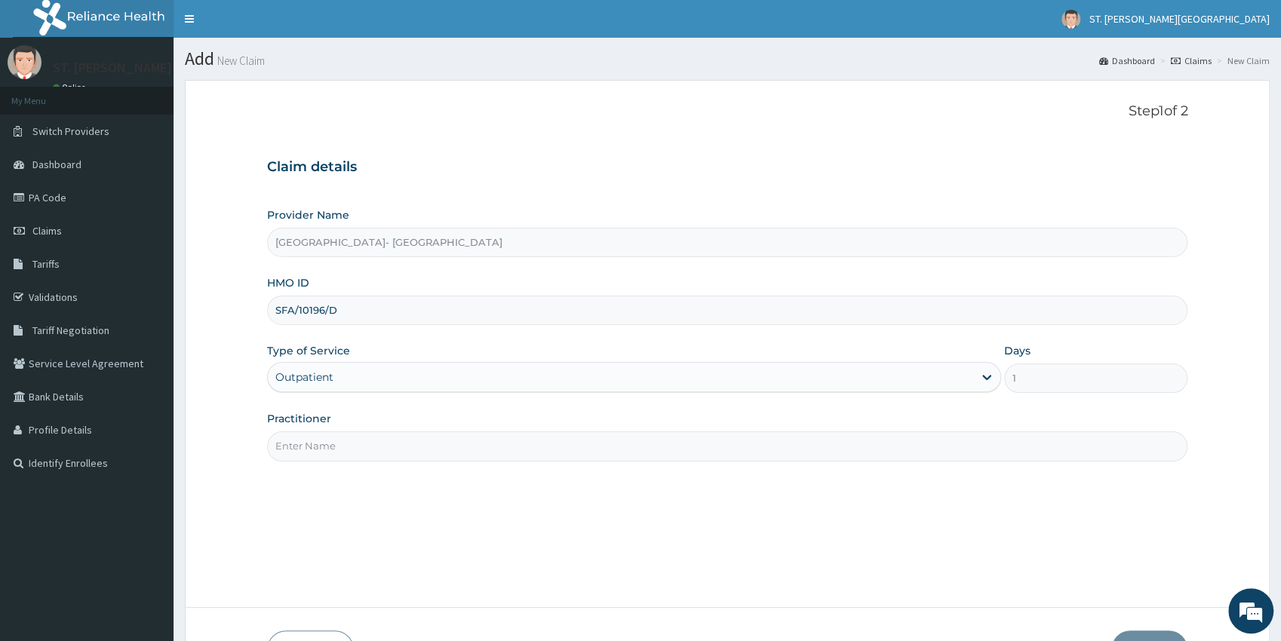
drag, startPoint x: 302, startPoint y: 454, endPoint x: 299, endPoint y: 446, distance: 8.8
click at [302, 449] on input "Practitioner" at bounding box center [727, 445] width 921 height 29
type input "[PERSON_NAME]"
click at [1156, 637] on button "Next" at bounding box center [1149, 649] width 76 height 39
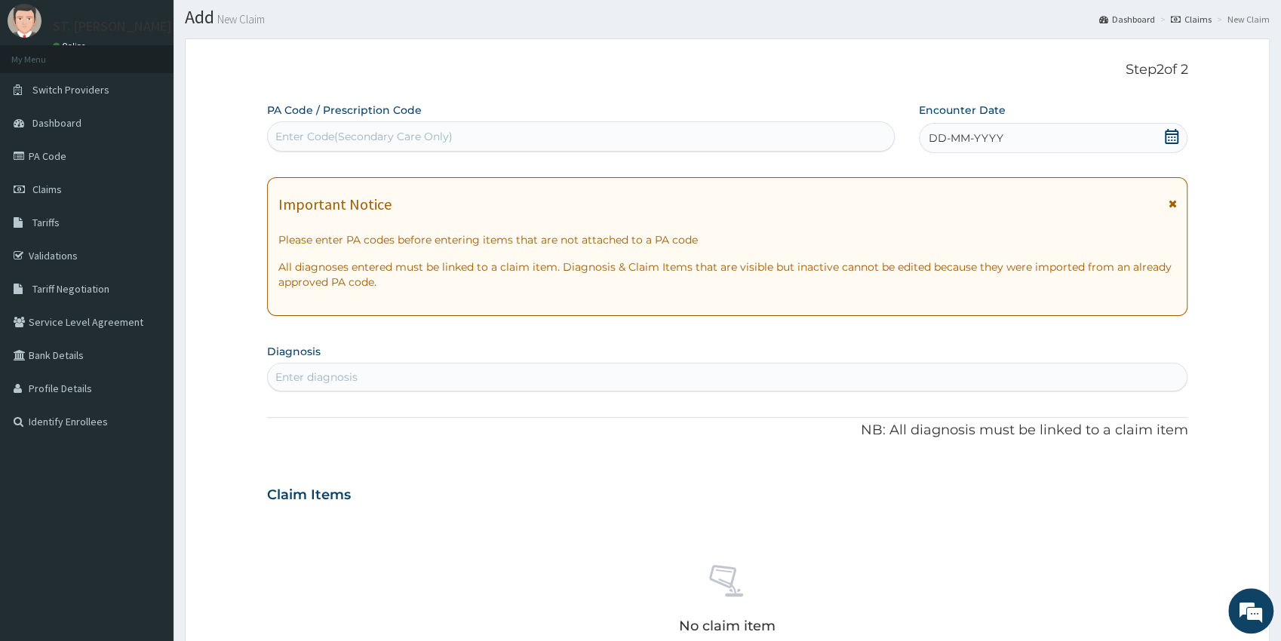
drag, startPoint x: 1284, startPoint y: 633, endPoint x: 1186, endPoint y: 203, distance: 440.8
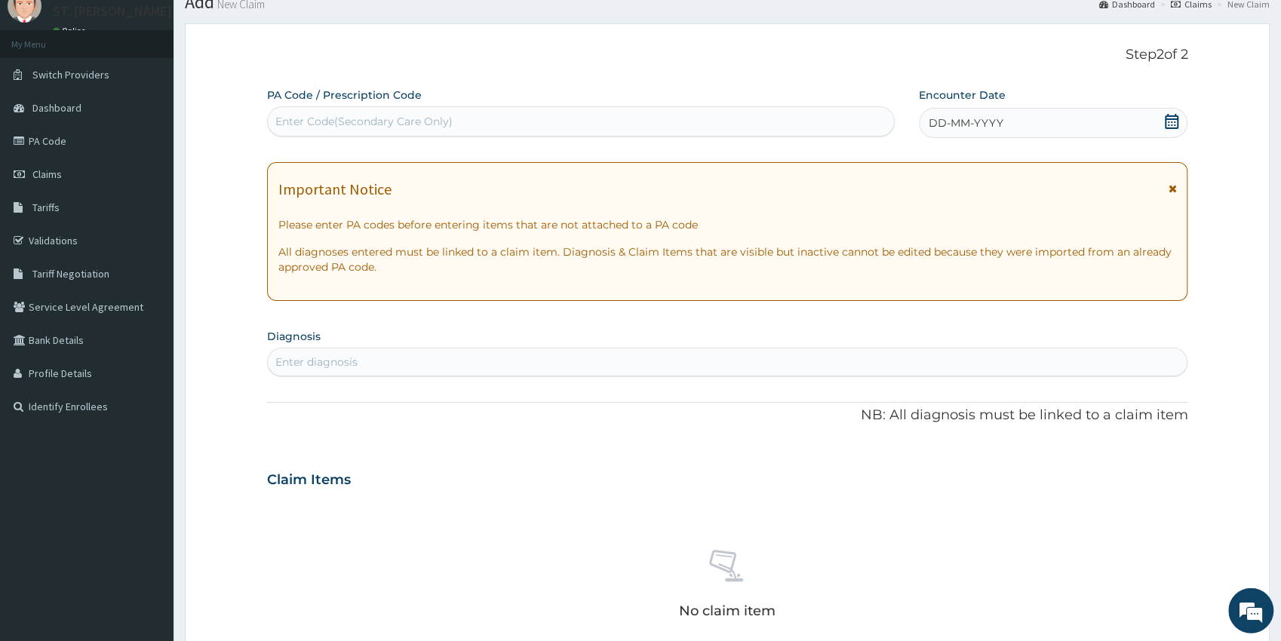
scroll to position [69, 0]
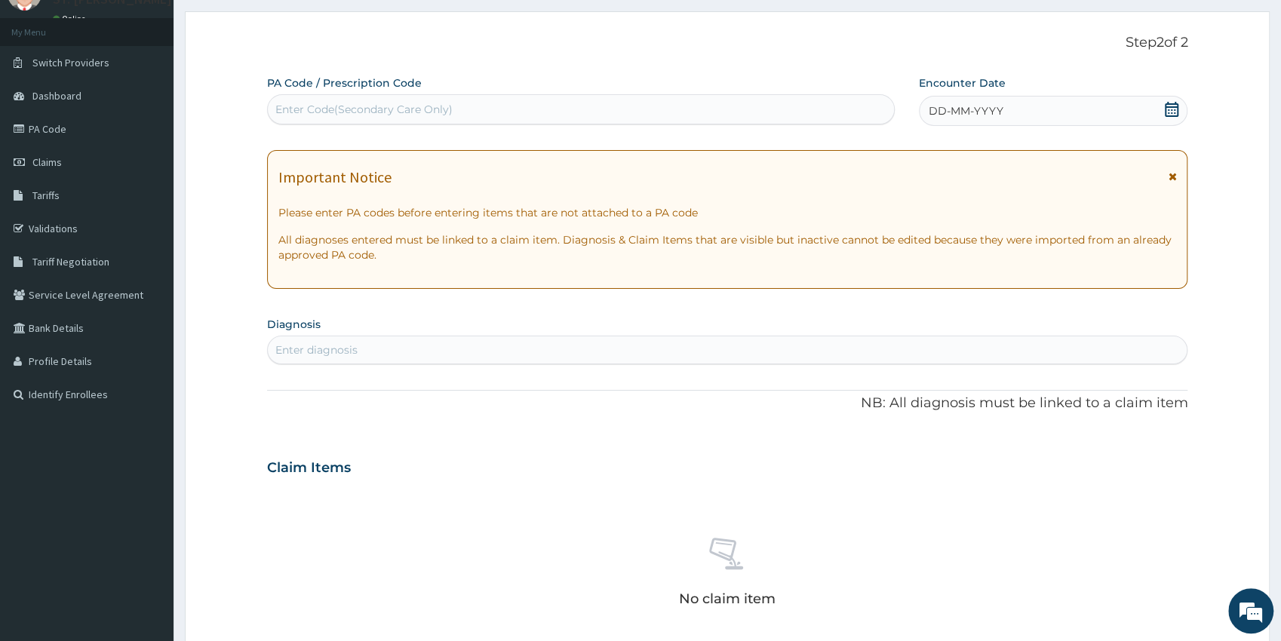
click at [1176, 115] on icon at bounding box center [1171, 109] width 14 height 15
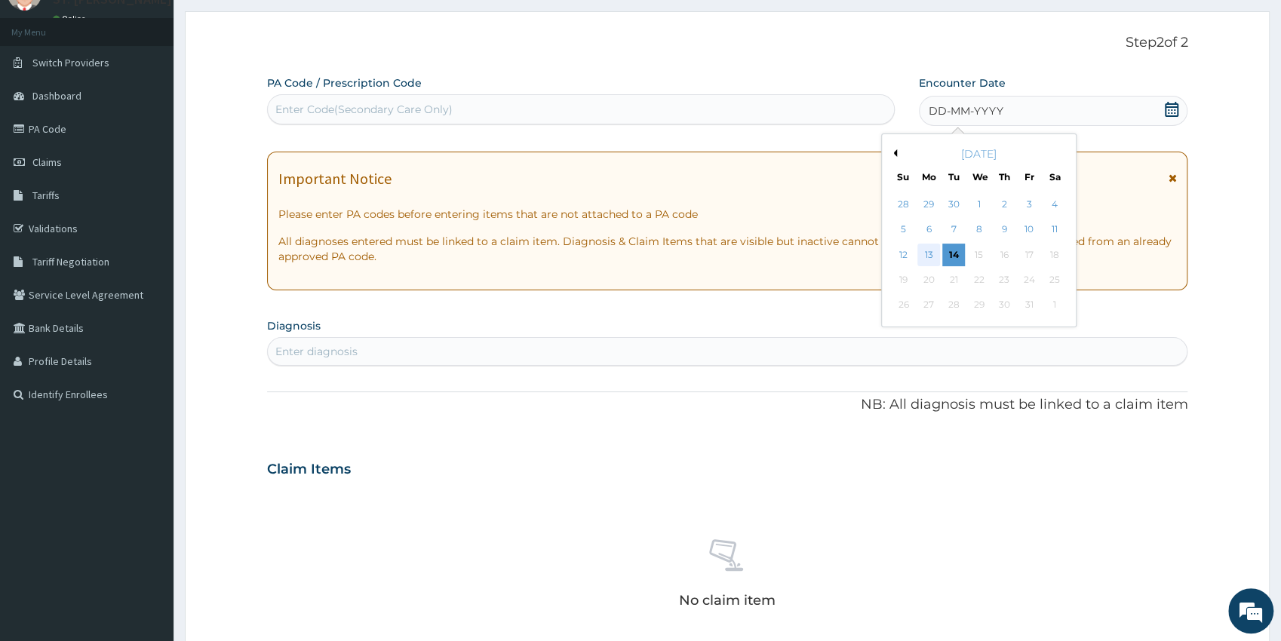
click at [933, 257] on div "13" at bounding box center [928, 255] width 23 height 23
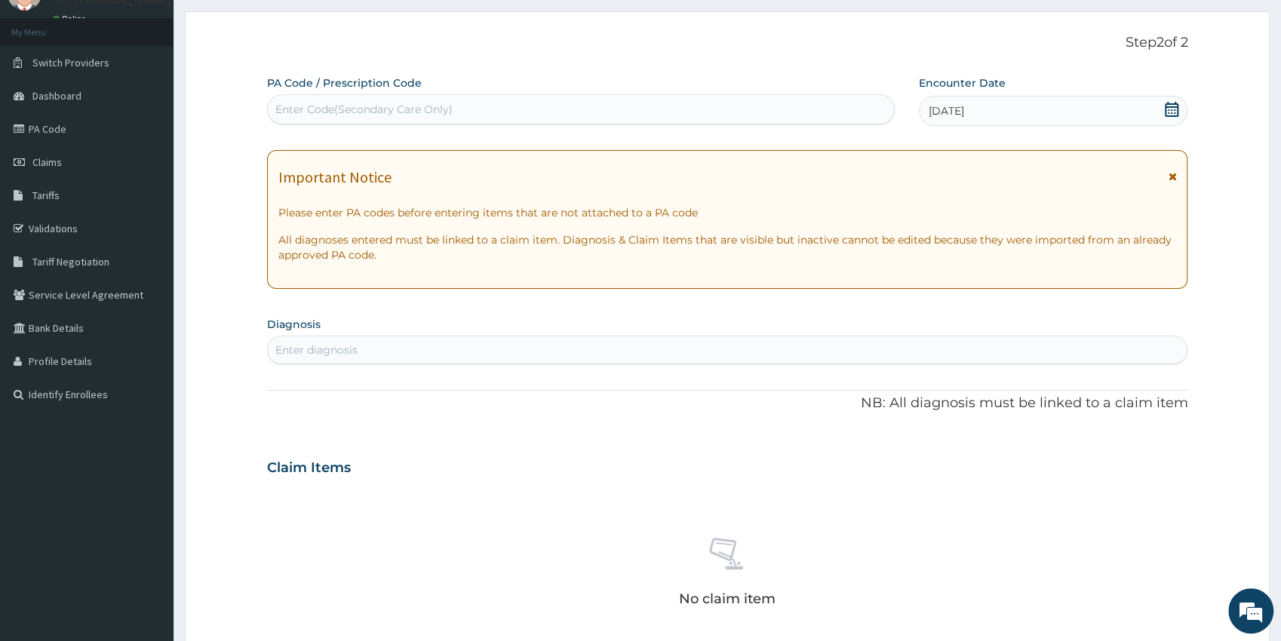
click at [436, 356] on div "Enter diagnosis" at bounding box center [727, 350] width 919 height 24
type input "[MEDICAL_DATA]"
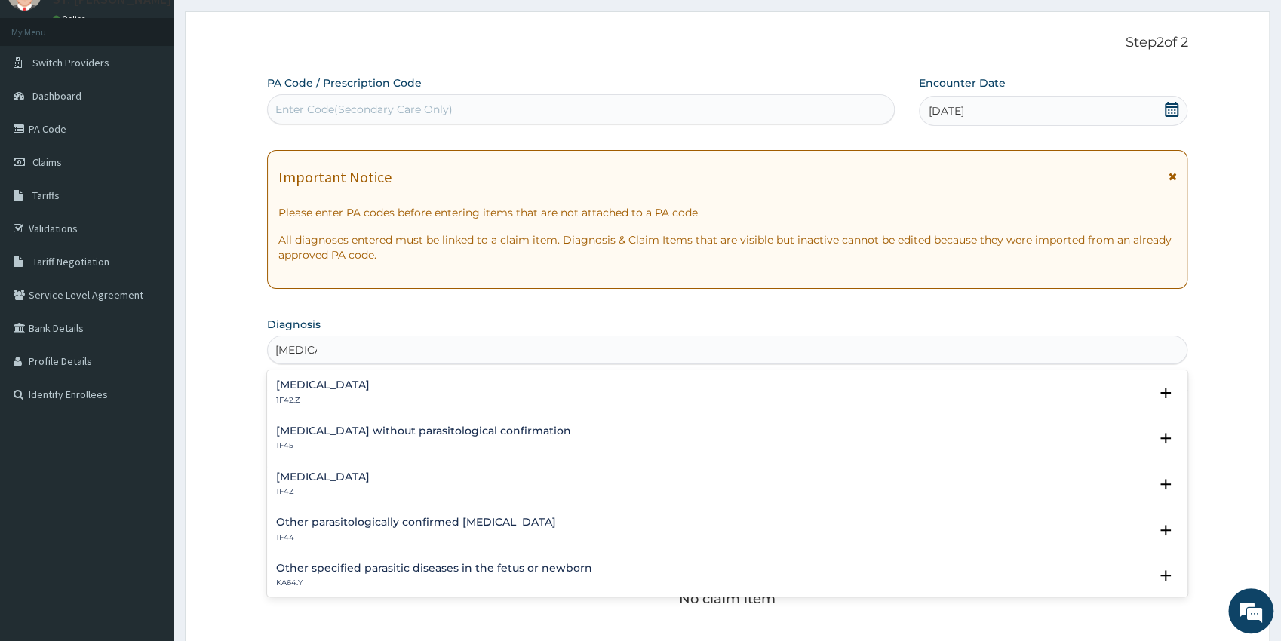
click at [325, 476] on h4 "[MEDICAL_DATA]" at bounding box center [323, 476] width 94 height 11
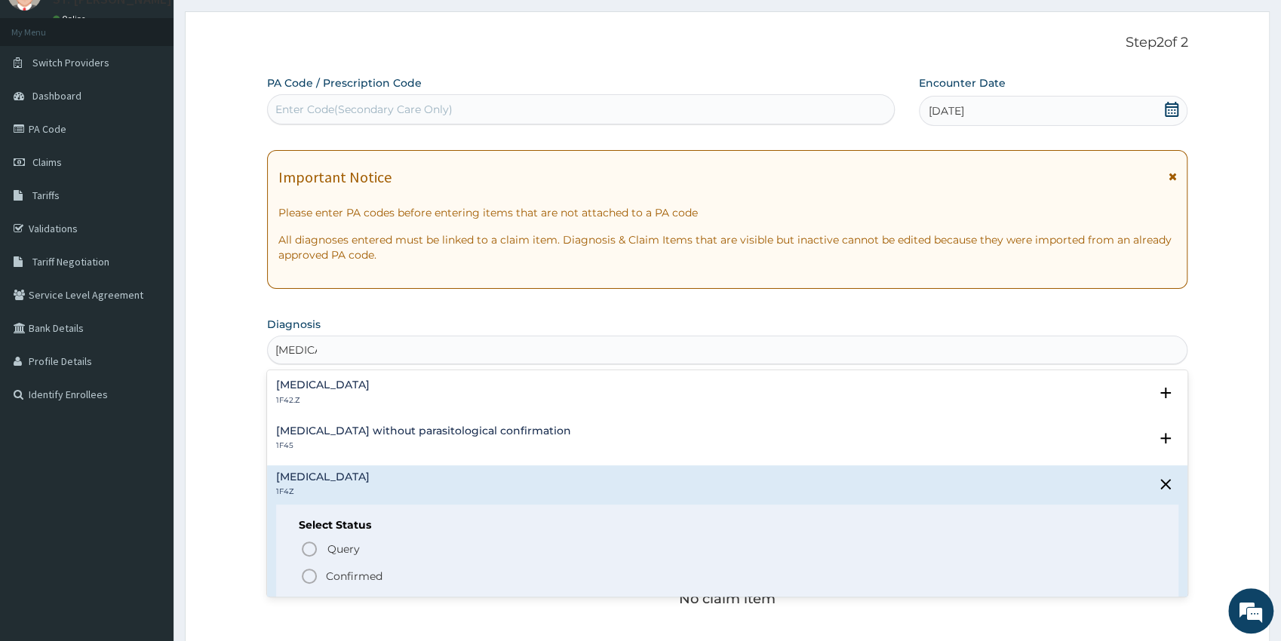
click at [311, 572] on icon "status option filled" at bounding box center [309, 576] width 18 height 18
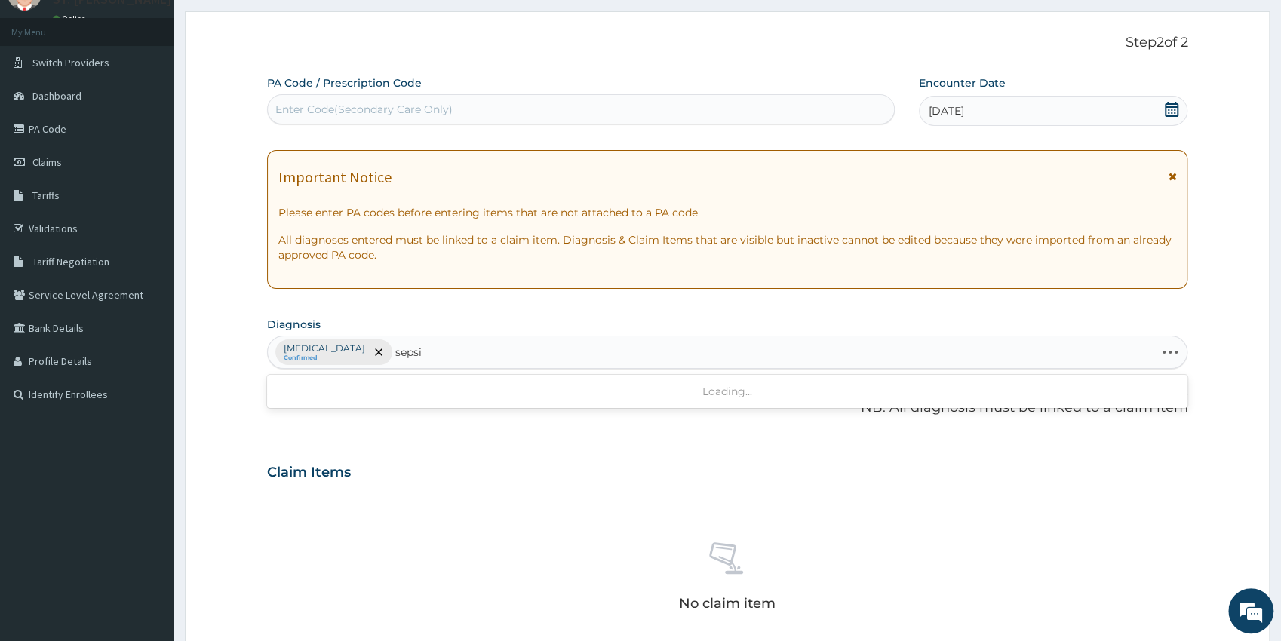
type input "sepsis"
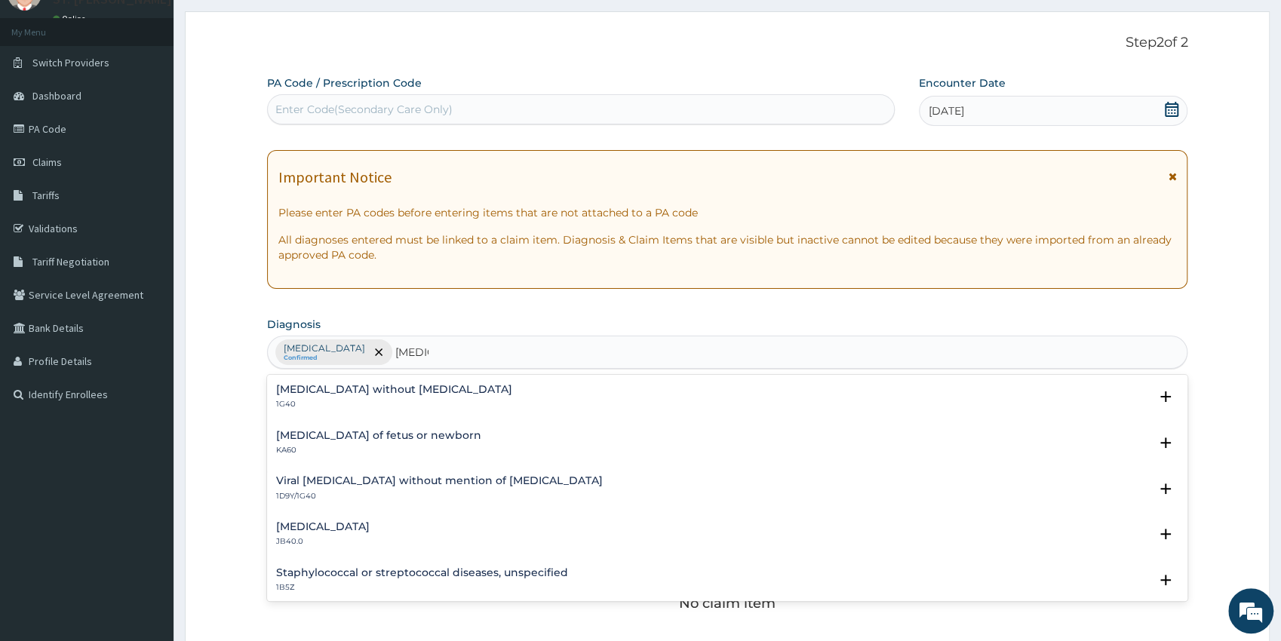
click at [336, 394] on h4 "Sepsis without septic shock" at bounding box center [394, 389] width 236 height 11
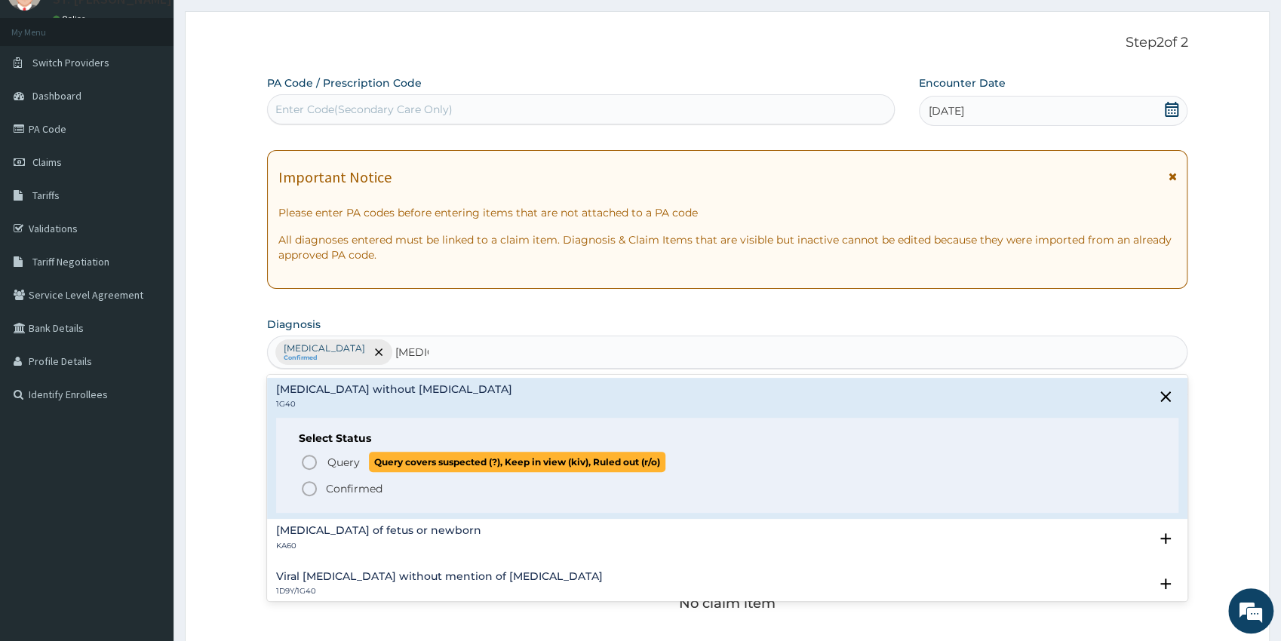
click at [310, 462] on icon "status option query" at bounding box center [309, 462] width 18 height 18
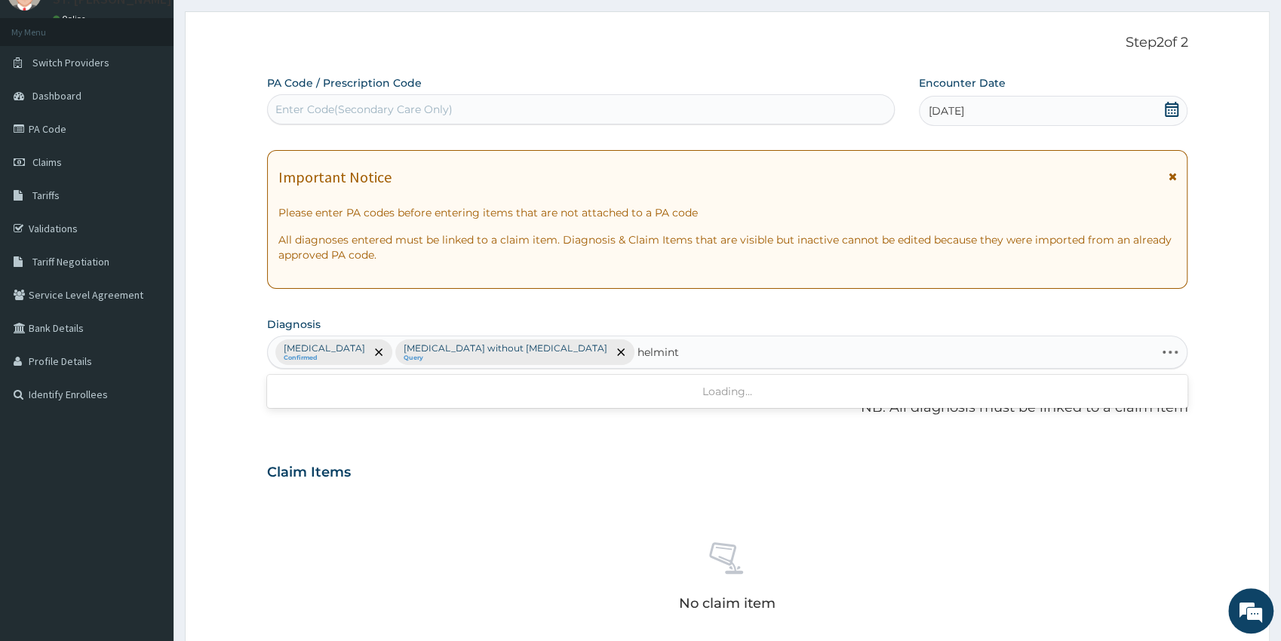
type input "helminth"
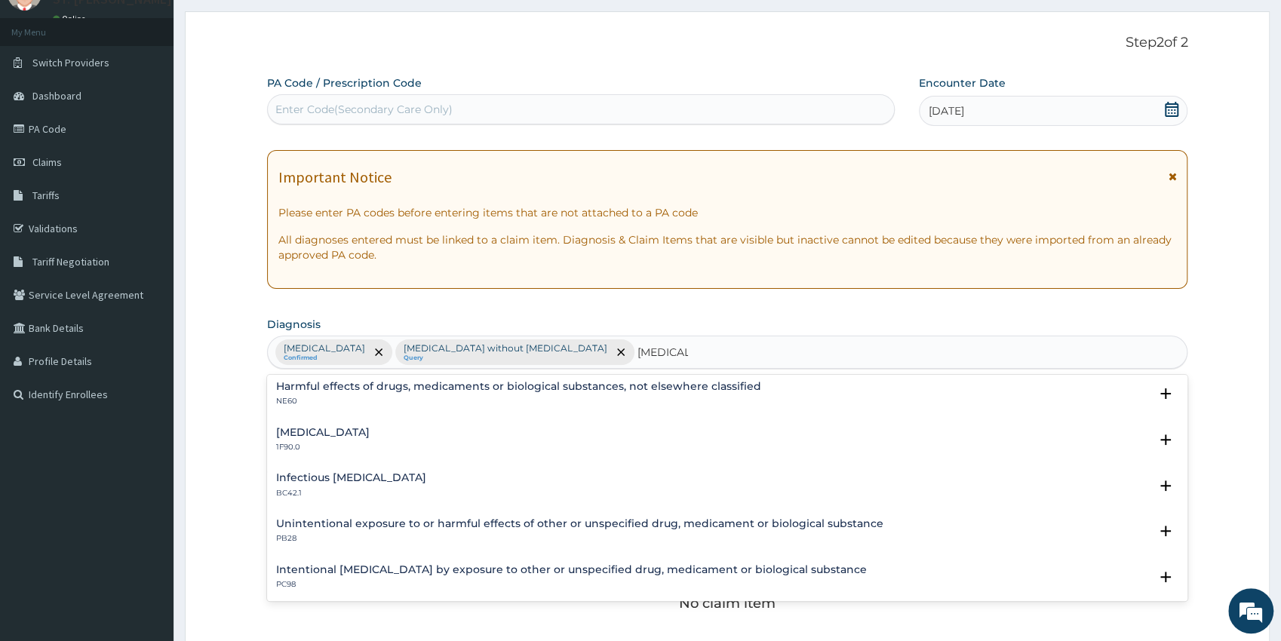
scroll to position [0, 0]
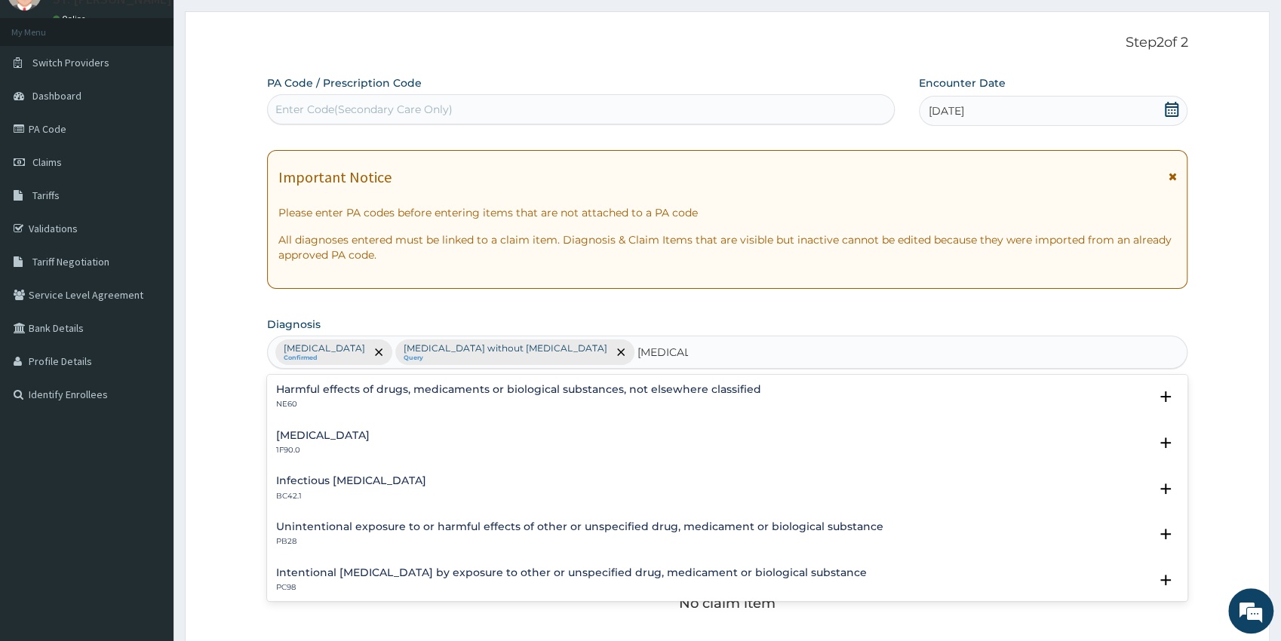
click at [370, 434] on h4 "Mixed intestinal helminthiases" at bounding box center [323, 435] width 94 height 11
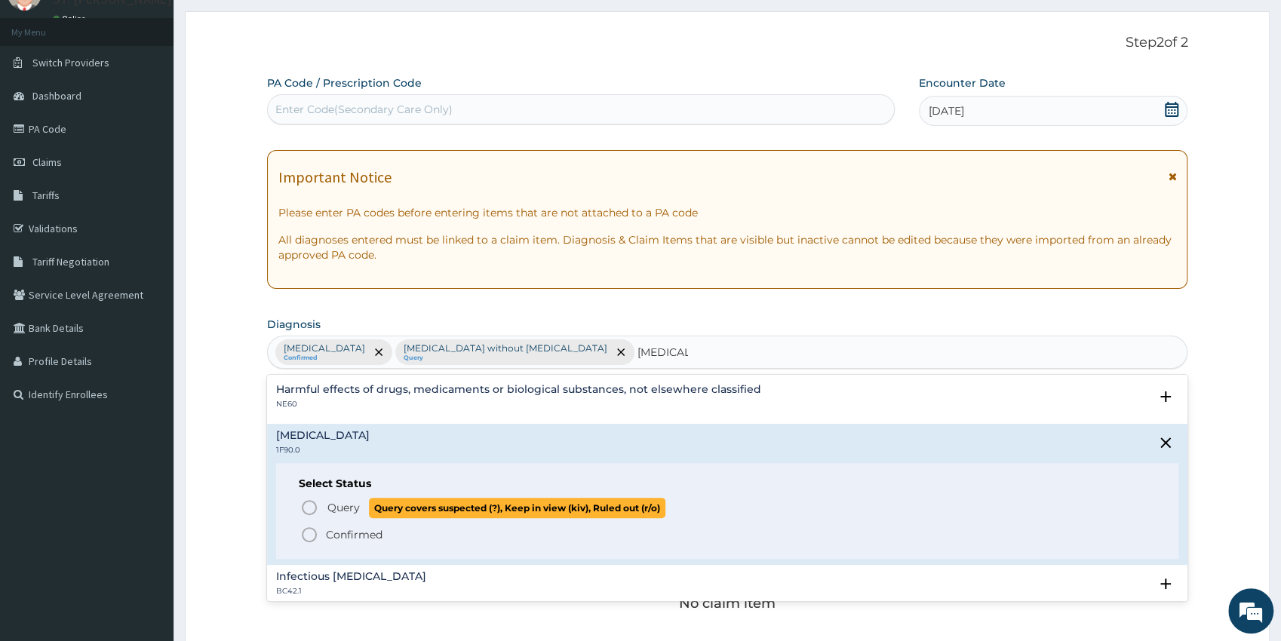
click at [307, 502] on icon "status option query" at bounding box center [309, 508] width 18 height 18
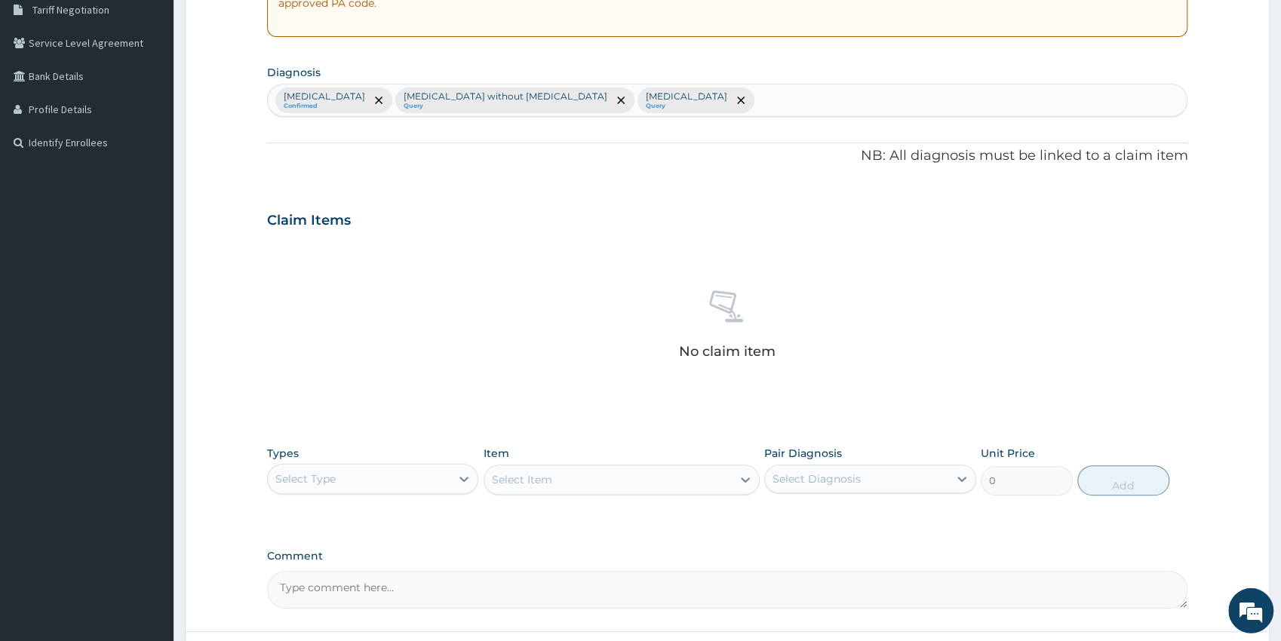
scroll to position [332, 0]
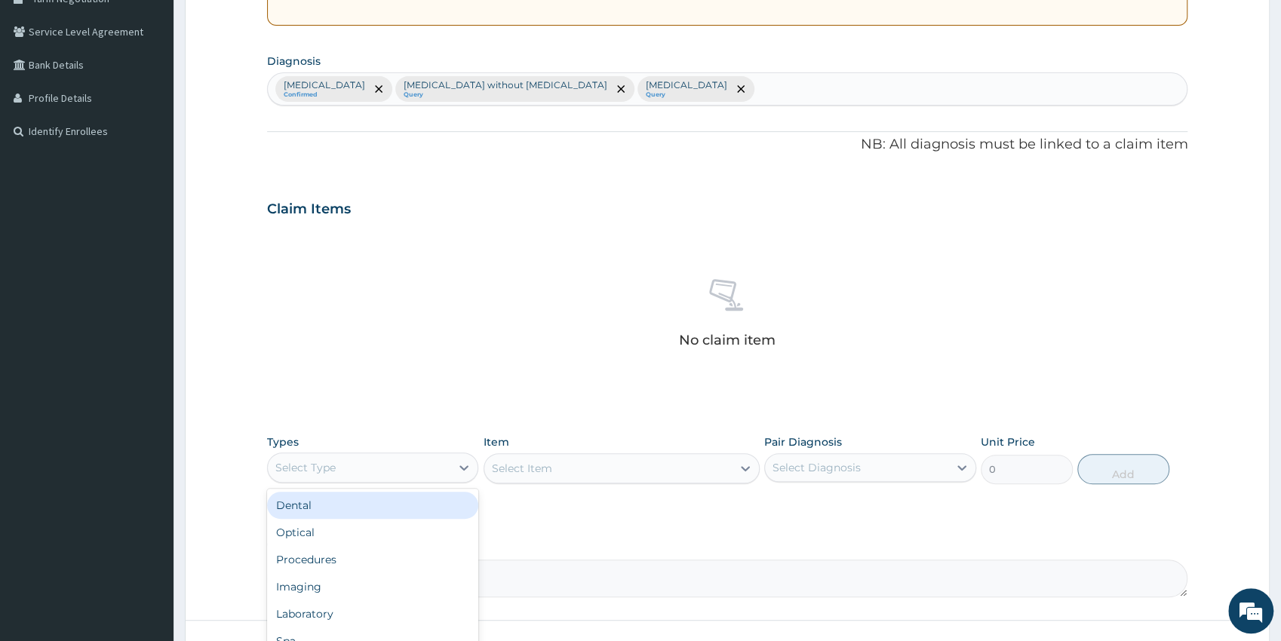
click at [337, 468] on div "Select Type" at bounding box center [359, 468] width 183 height 24
click at [358, 560] on div "Procedures" at bounding box center [373, 559] width 212 height 27
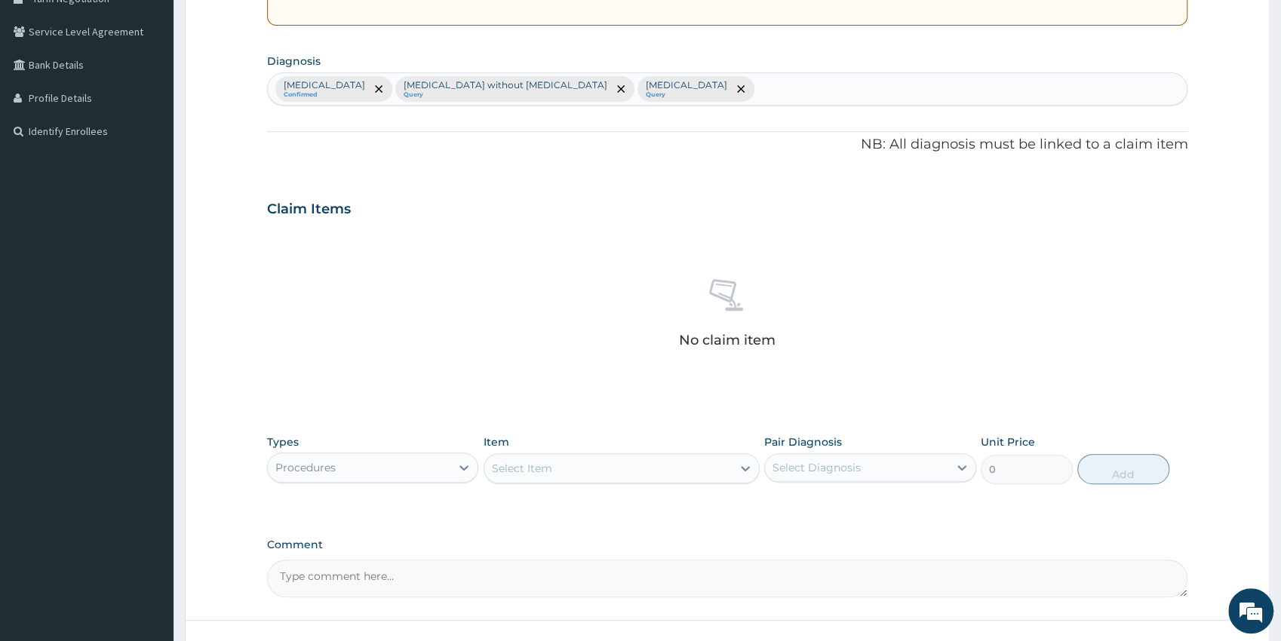
click at [627, 469] on div "Select Item" at bounding box center [607, 468] width 247 height 24
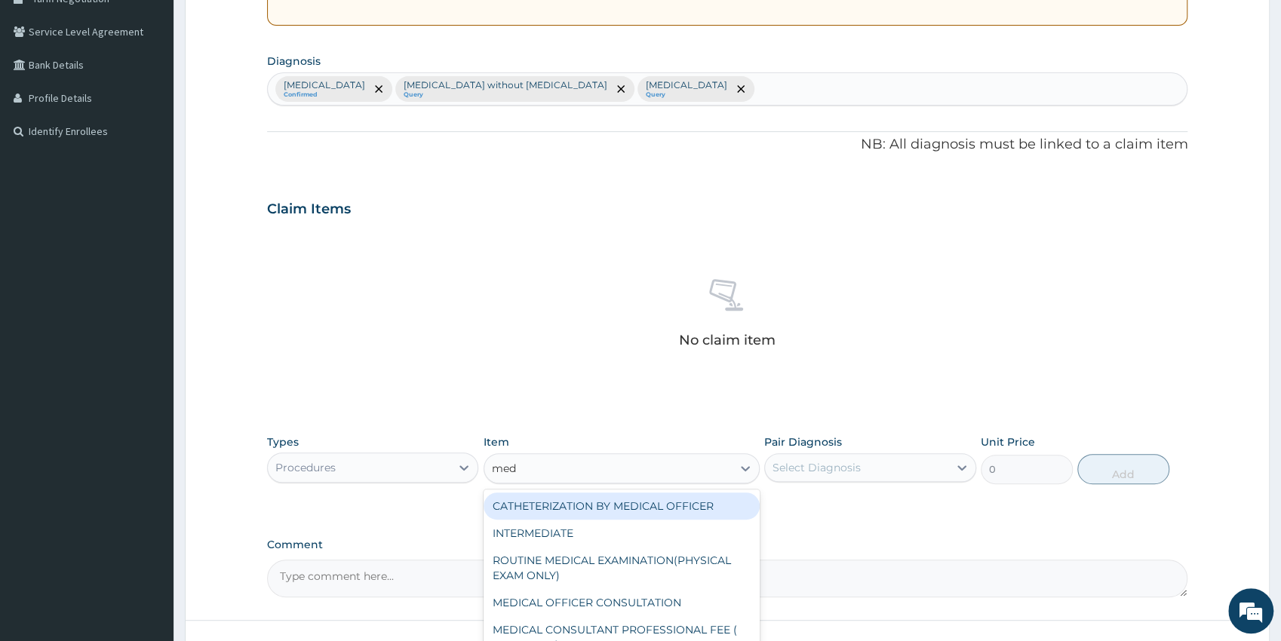
type input "medi"
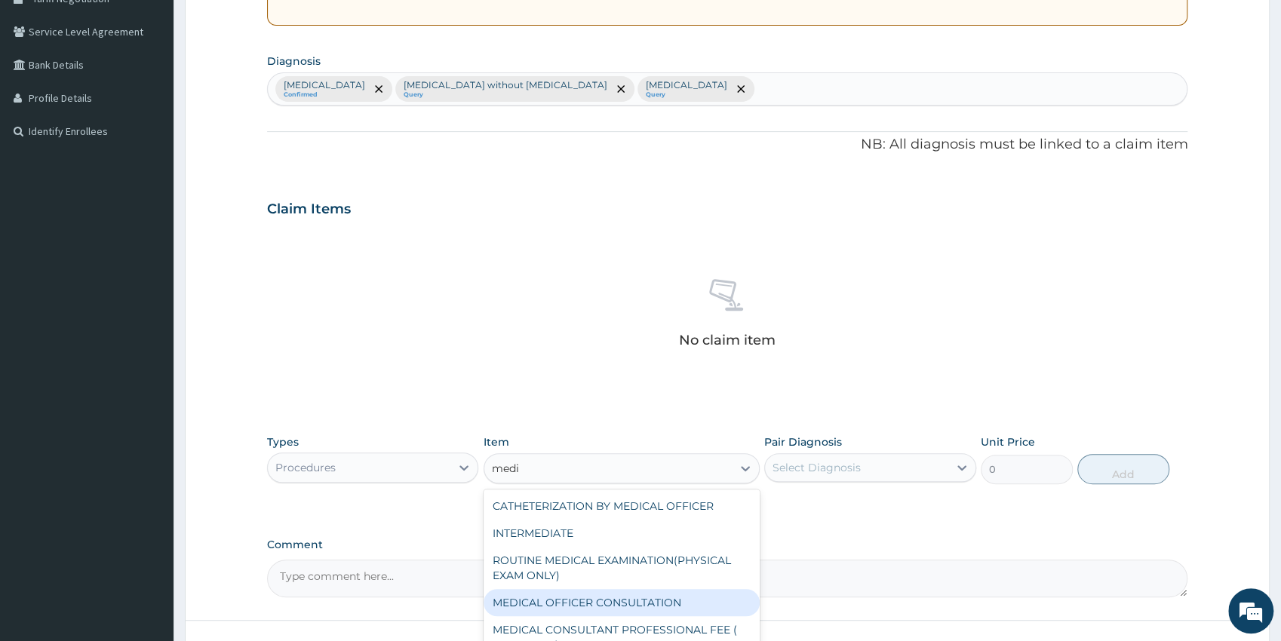
click at [639, 606] on div "MEDICAL OFFICER CONSULTATION" at bounding box center [621, 602] width 276 height 27
type input "5000"
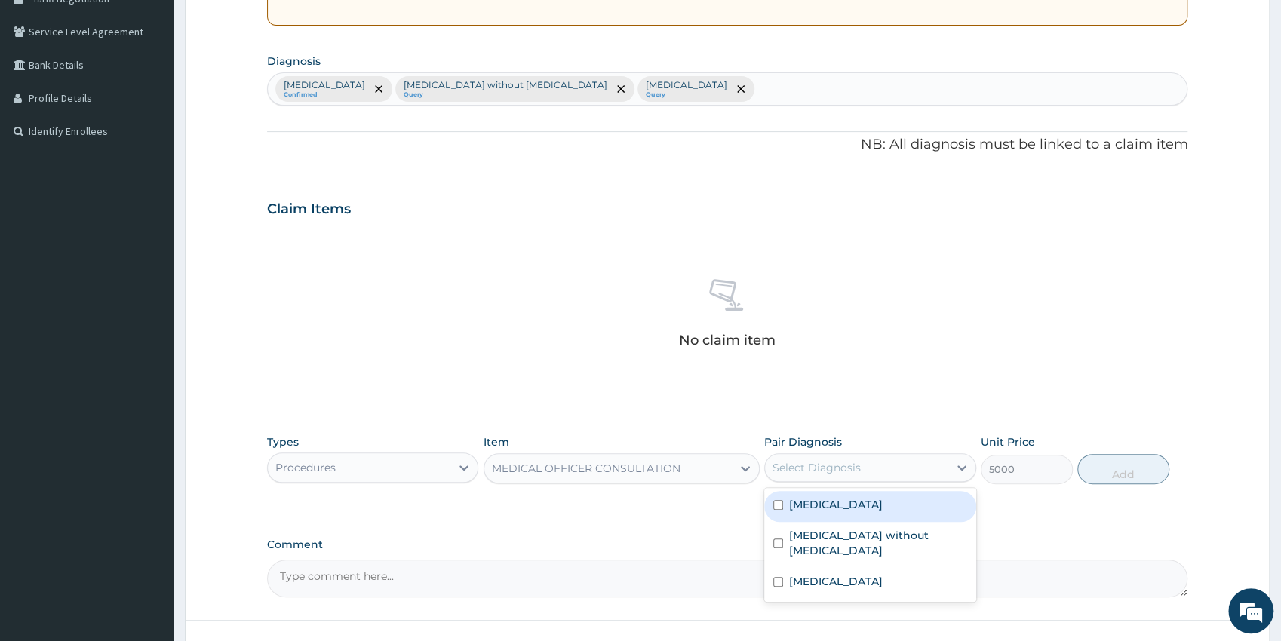
drag, startPoint x: 892, startPoint y: 459, endPoint x: 889, endPoint y: 499, distance: 40.1
click at [894, 474] on div "Select Diagnosis" at bounding box center [856, 468] width 183 height 24
click at [867, 507] on label "[MEDICAL_DATA]" at bounding box center [836, 504] width 94 height 15
checkbox input "true"
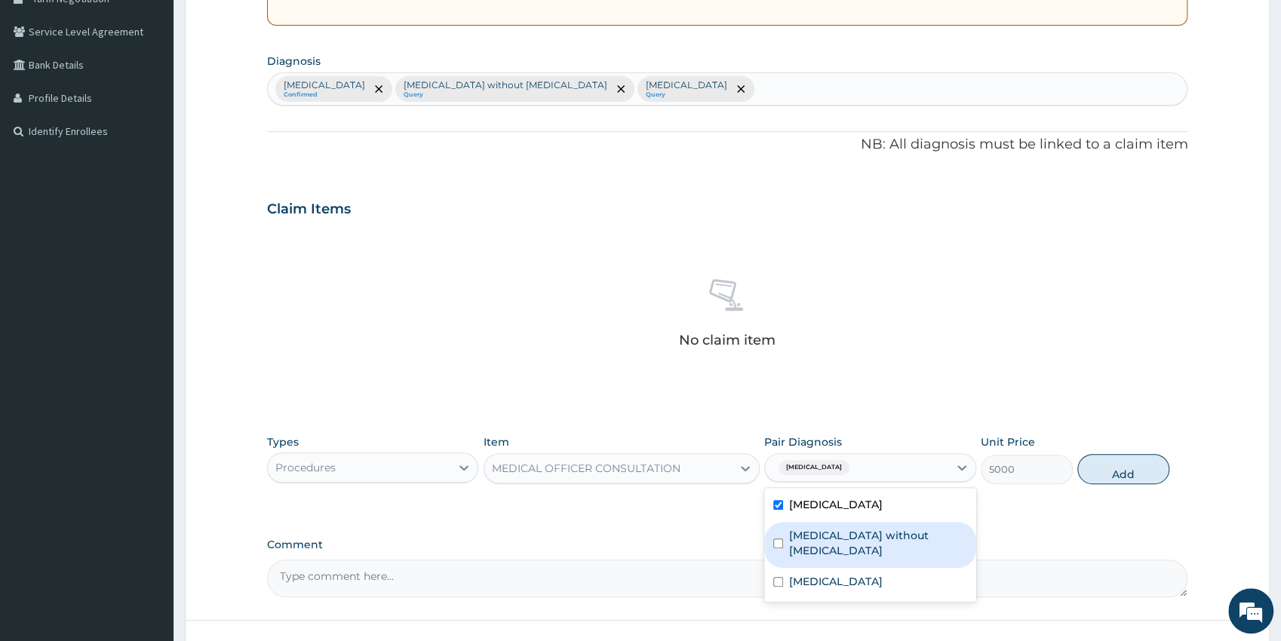
click at [864, 536] on label "Sepsis without septic shock" at bounding box center [878, 543] width 178 height 30
checkbox input "true"
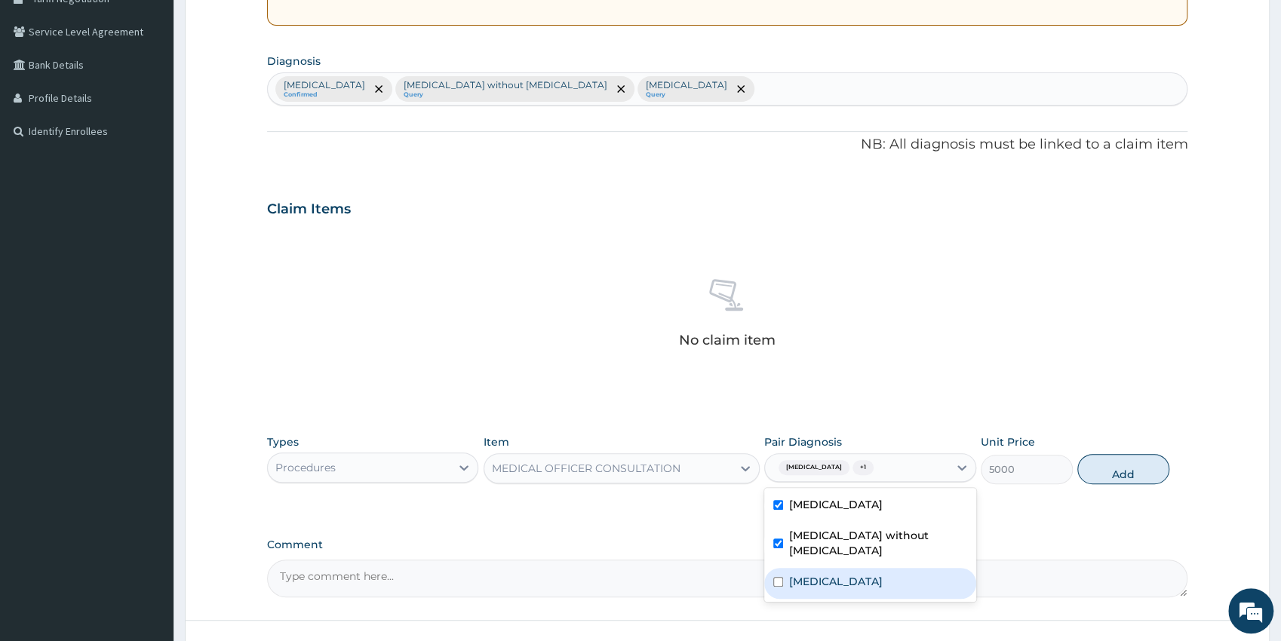
click at [854, 574] on label "Mixed intestinal helminthiases" at bounding box center [836, 581] width 94 height 15
checkbox input "true"
click at [1126, 472] on button "Add" at bounding box center [1123, 469] width 92 height 30
type input "0"
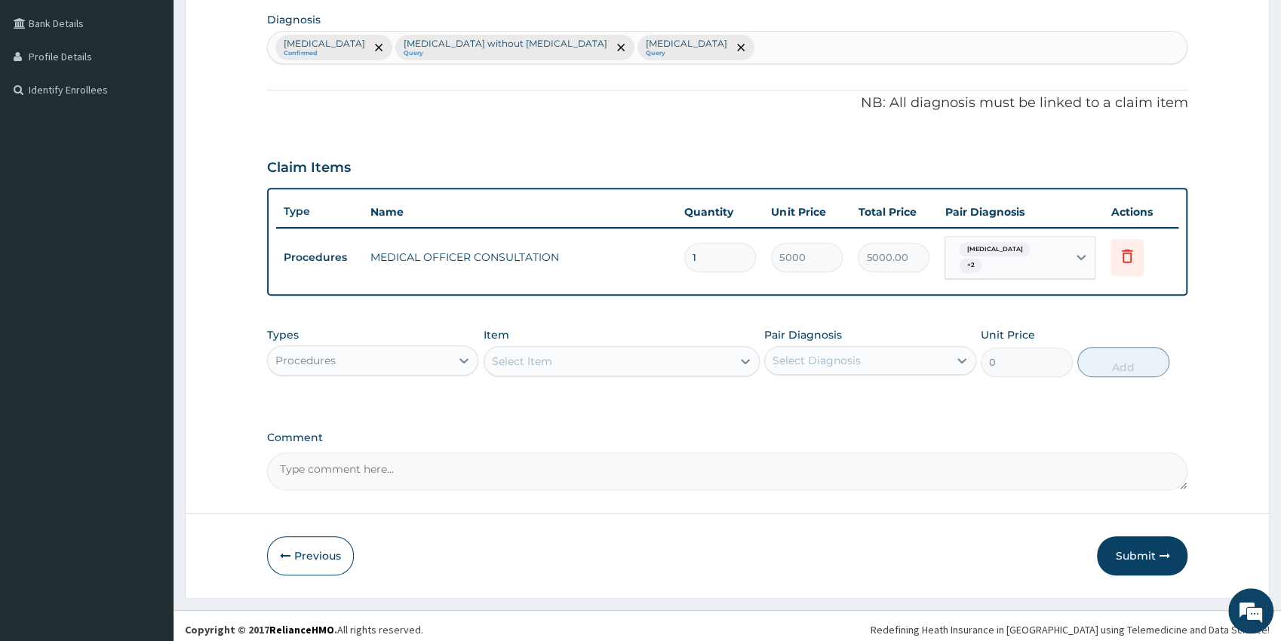
scroll to position [380, 0]
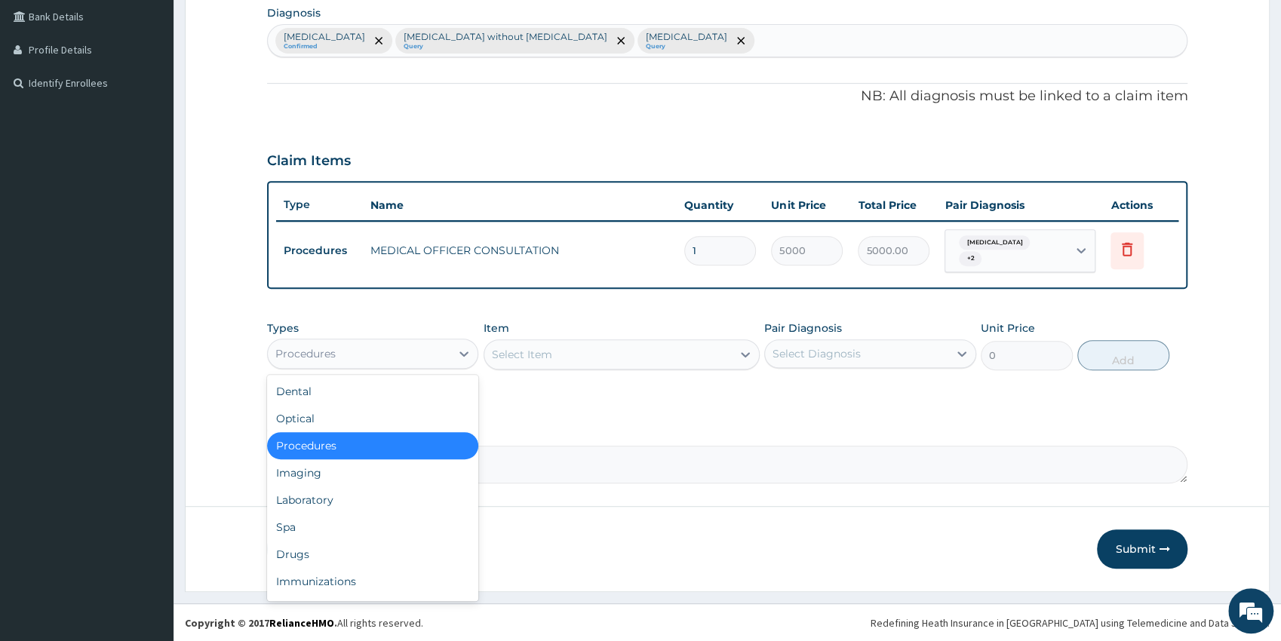
click at [385, 348] on div "Procedures" at bounding box center [359, 354] width 183 height 24
click at [333, 505] on div "Laboratory" at bounding box center [373, 499] width 212 height 27
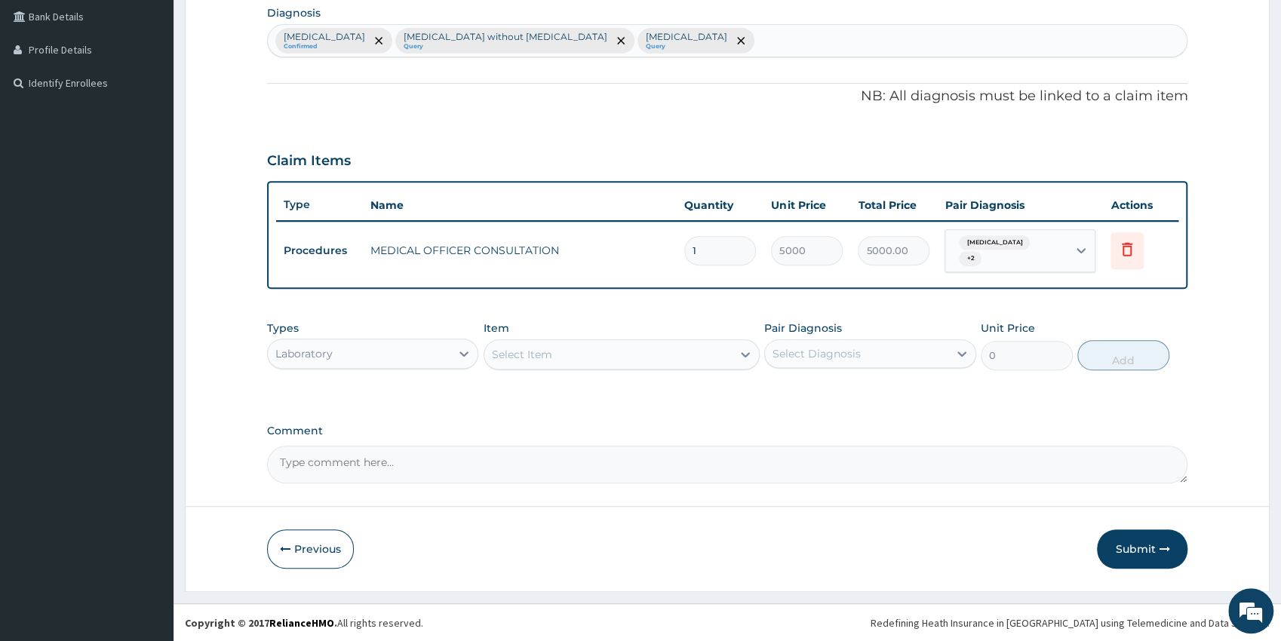
click at [564, 357] on div "Select Item" at bounding box center [607, 354] width 247 height 24
type input "wbc"
click at [585, 394] on div "WBC" at bounding box center [621, 392] width 276 height 27
type input "2500"
click at [854, 357] on div "Select Diagnosis" at bounding box center [816, 353] width 88 height 15
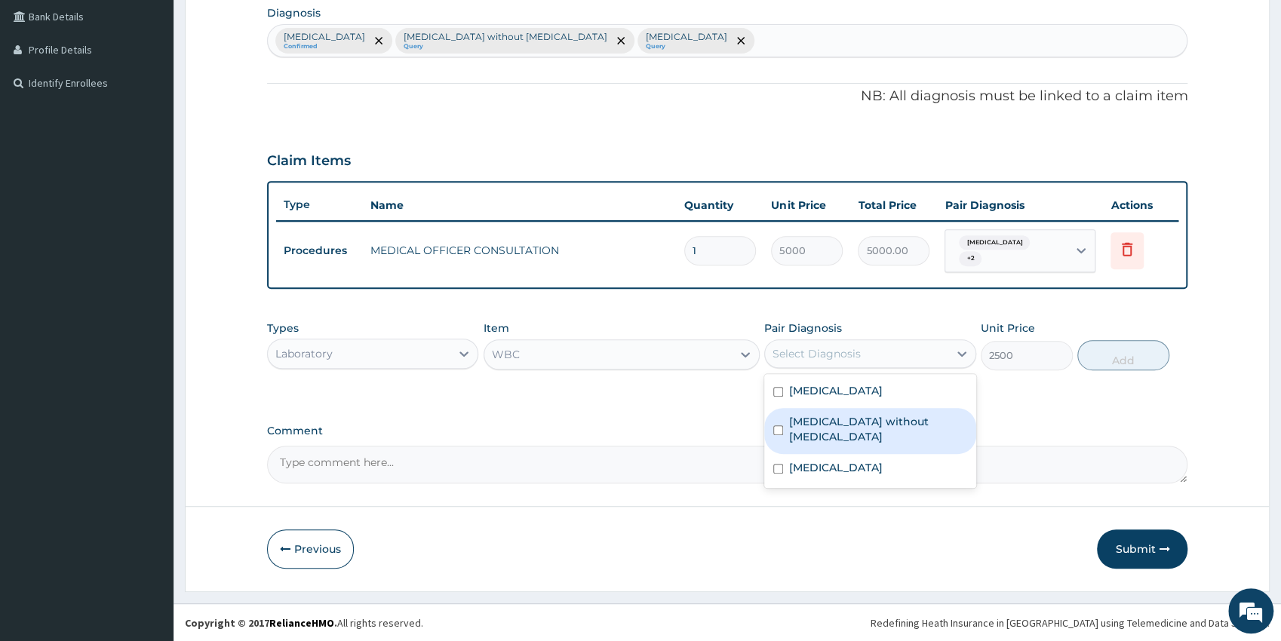
click at [860, 431] on div "Sepsis without septic shock" at bounding box center [870, 431] width 212 height 46
checkbox input "true"
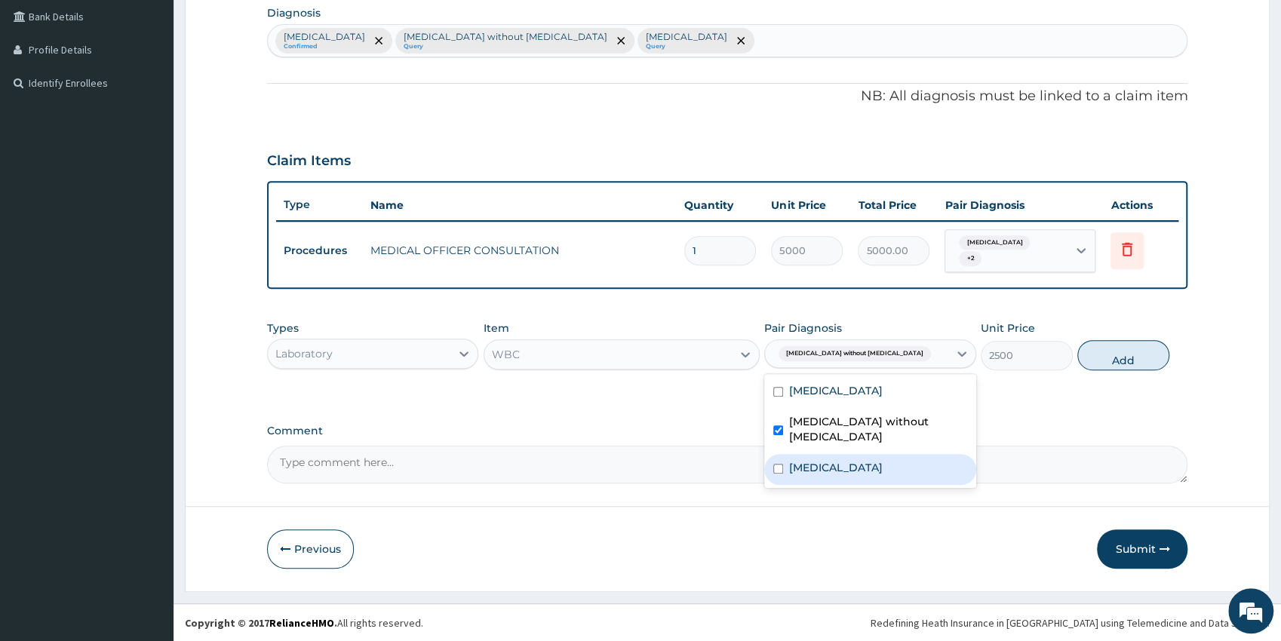
click at [933, 460] on div "Mixed intestinal helminthiases" at bounding box center [870, 469] width 212 height 31
checkbox input "true"
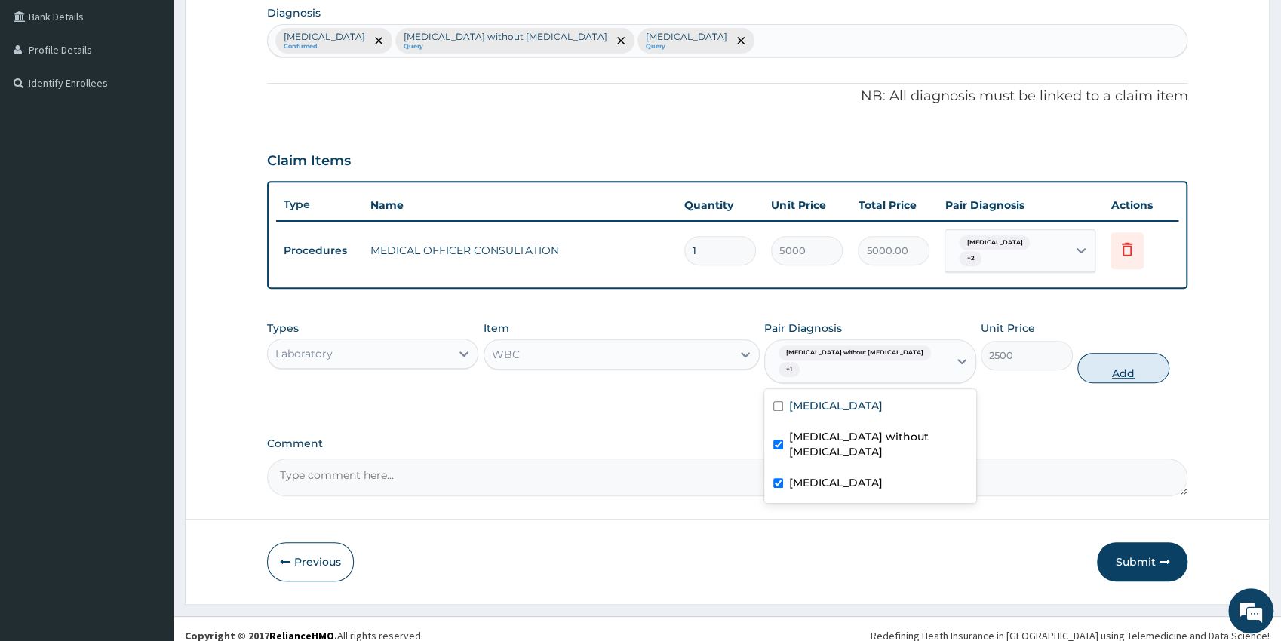
click at [1112, 353] on button "Add" at bounding box center [1123, 368] width 92 height 30
type input "0"
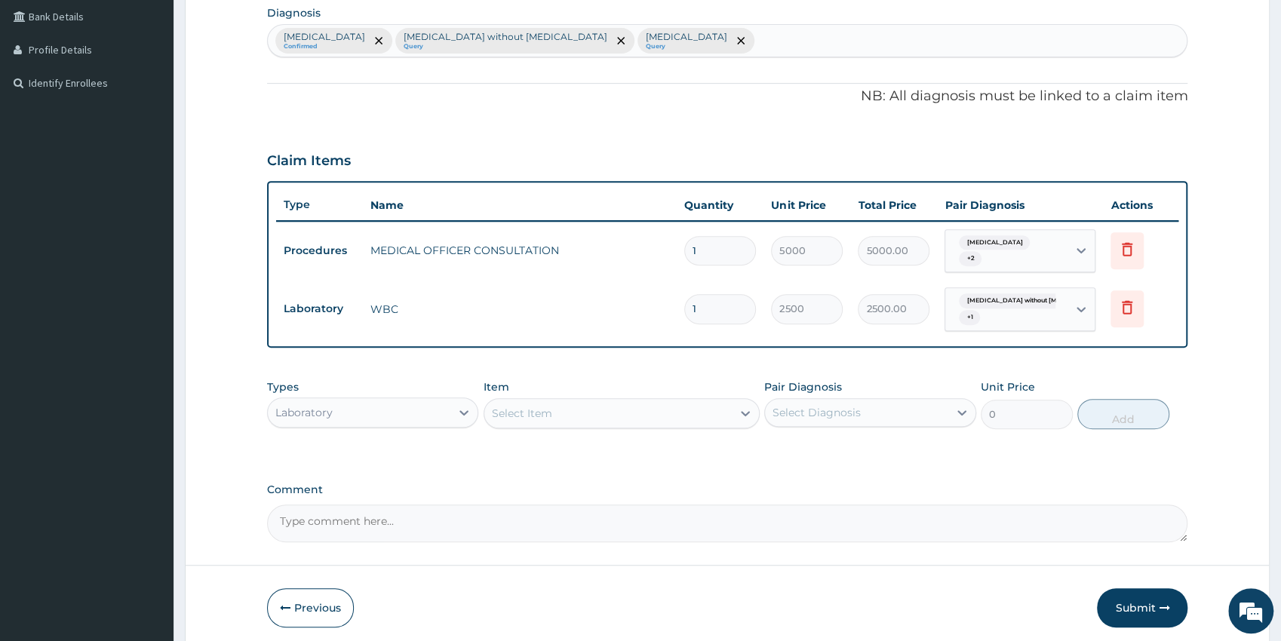
click at [670, 409] on div "Select Item" at bounding box center [607, 413] width 247 height 24
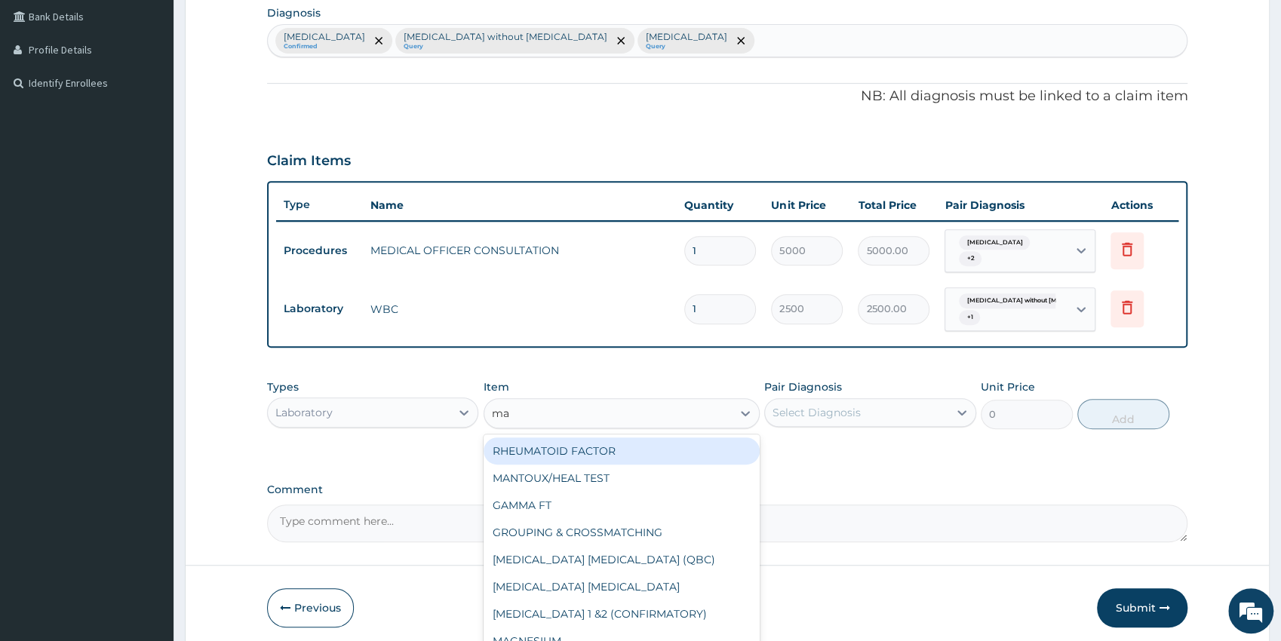
type input "mal"
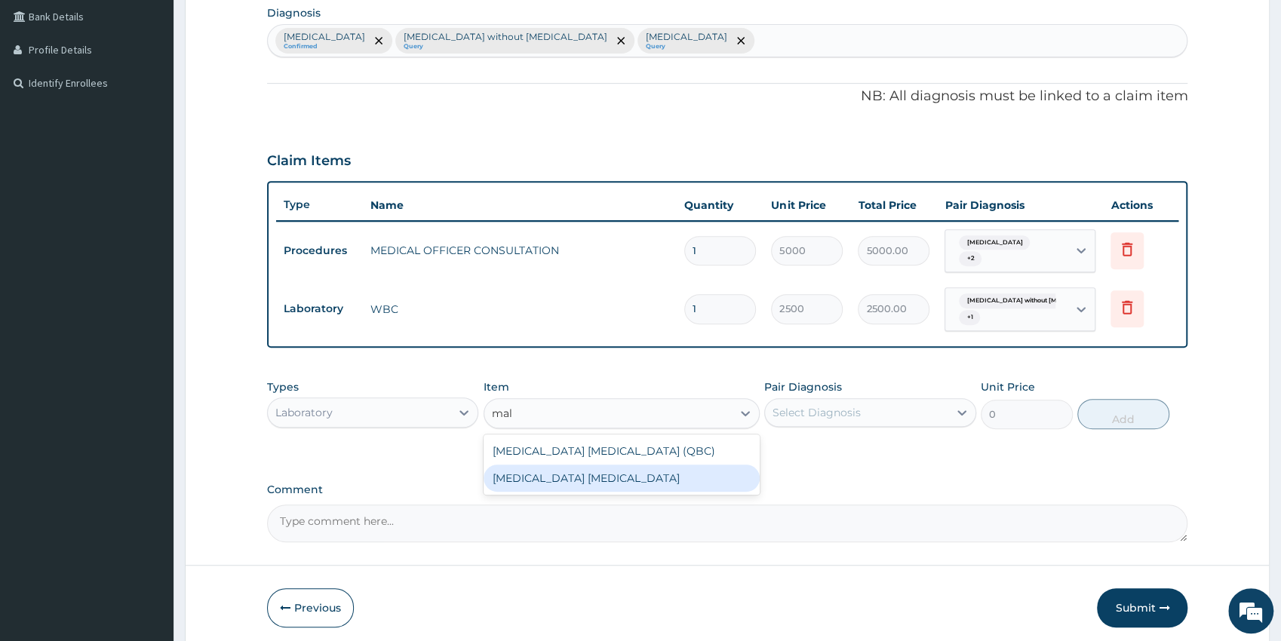
click at [645, 477] on div "[MEDICAL_DATA] [MEDICAL_DATA]" at bounding box center [621, 478] width 276 height 27
type input "1500"
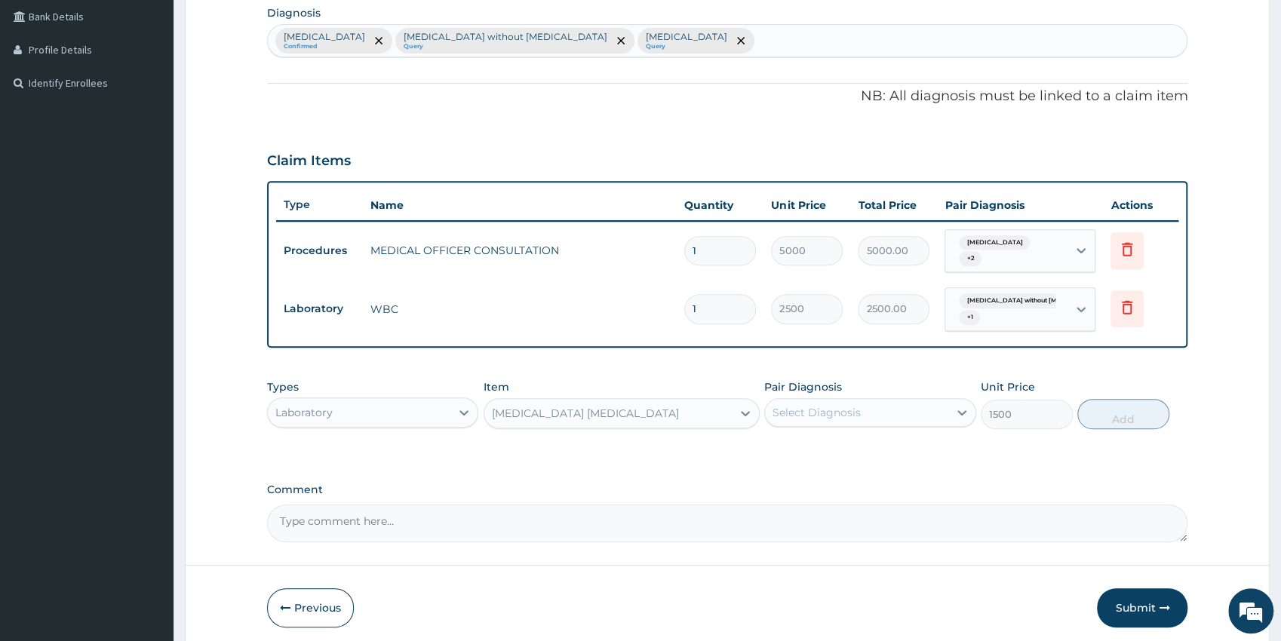
click at [827, 422] on div "Select Diagnosis" at bounding box center [856, 412] width 183 height 24
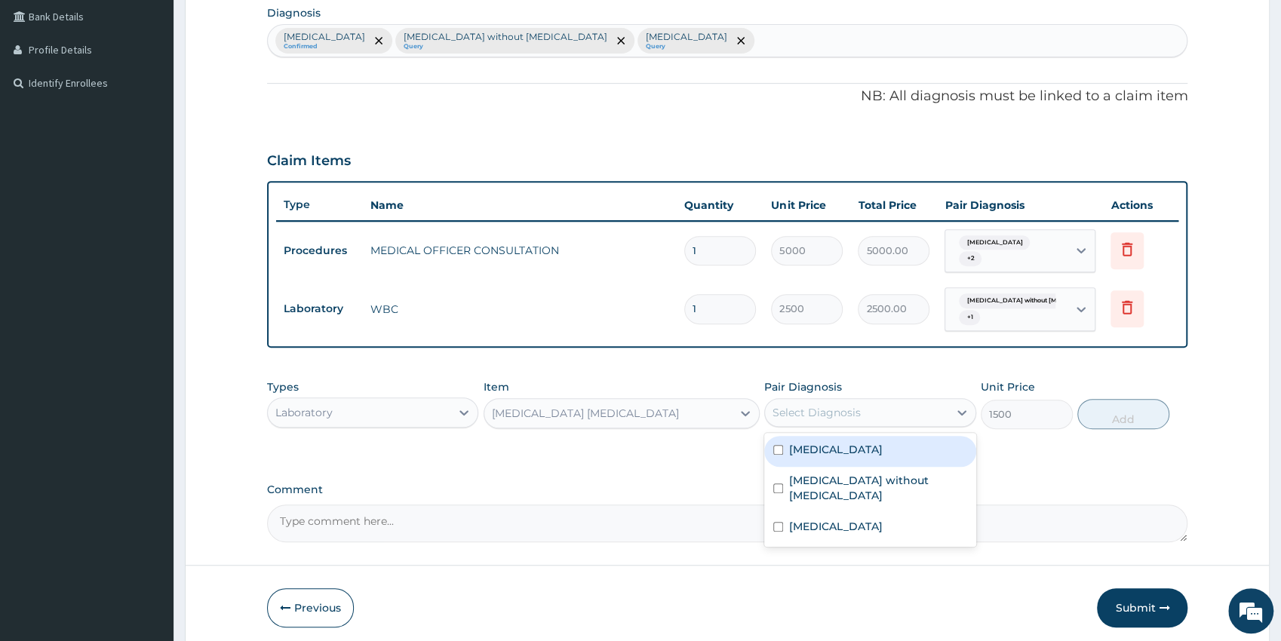
click at [824, 453] on label "[MEDICAL_DATA]" at bounding box center [836, 449] width 94 height 15
checkbox input "true"
click at [1101, 419] on button "Add" at bounding box center [1123, 414] width 92 height 30
type input "0"
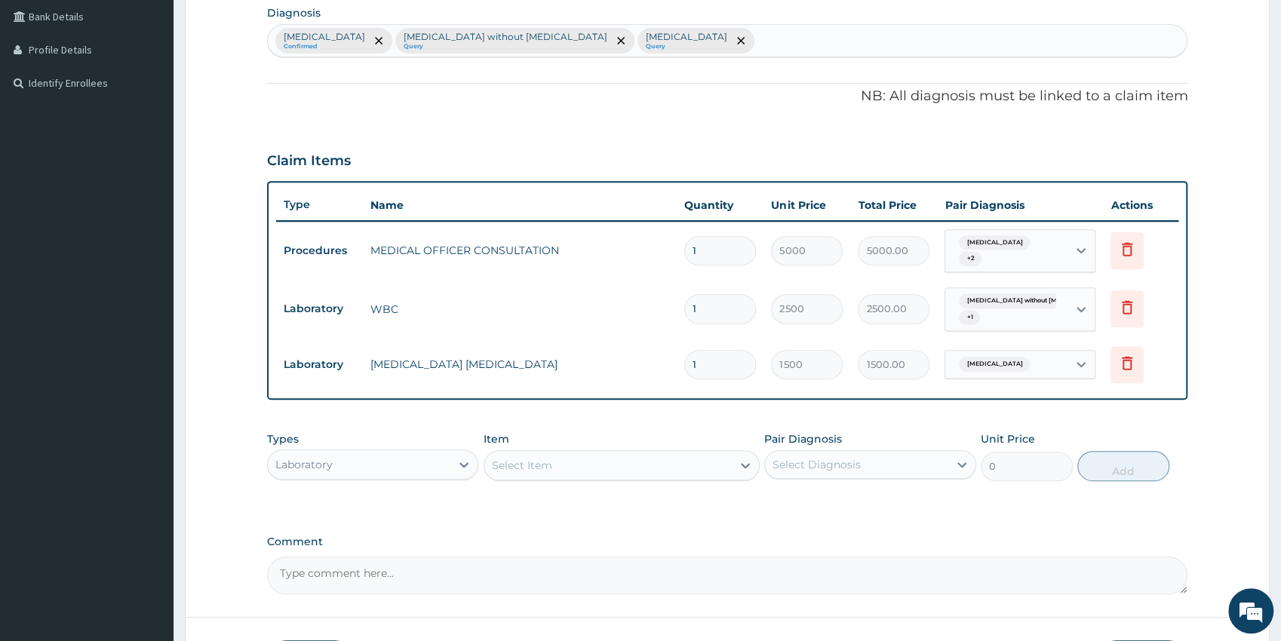
click at [419, 468] on div "Laboratory" at bounding box center [359, 465] width 183 height 24
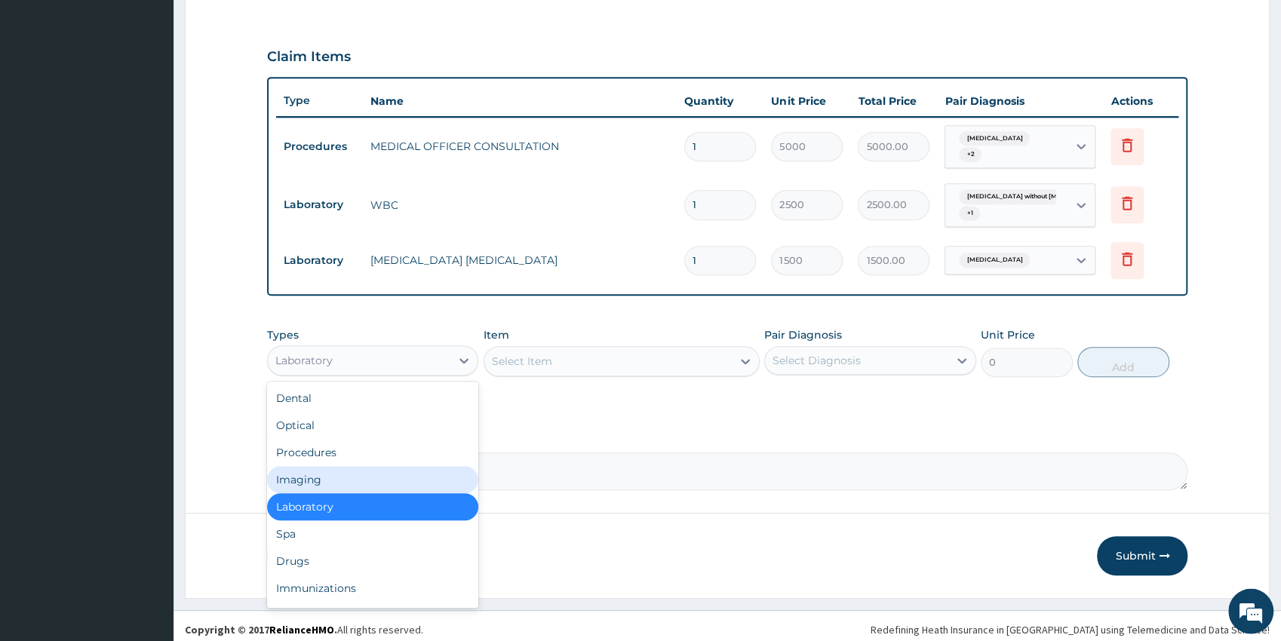
scroll to position [490, 0]
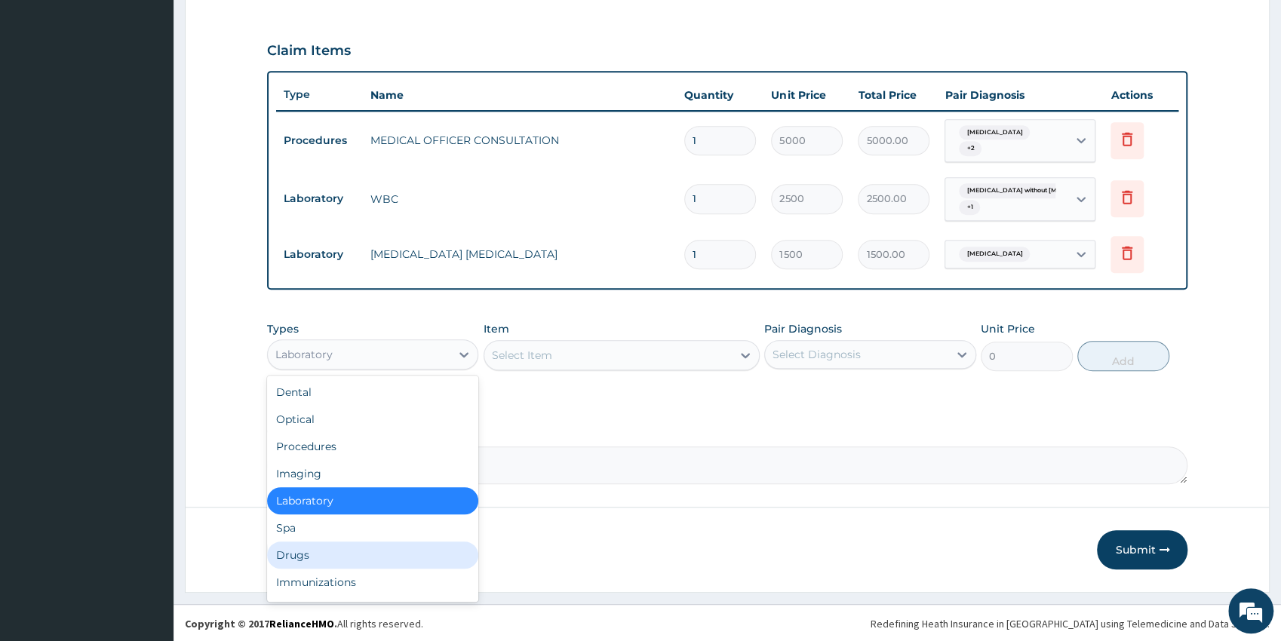
click at [330, 548] on div "Drugs" at bounding box center [373, 554] width 212 height 27
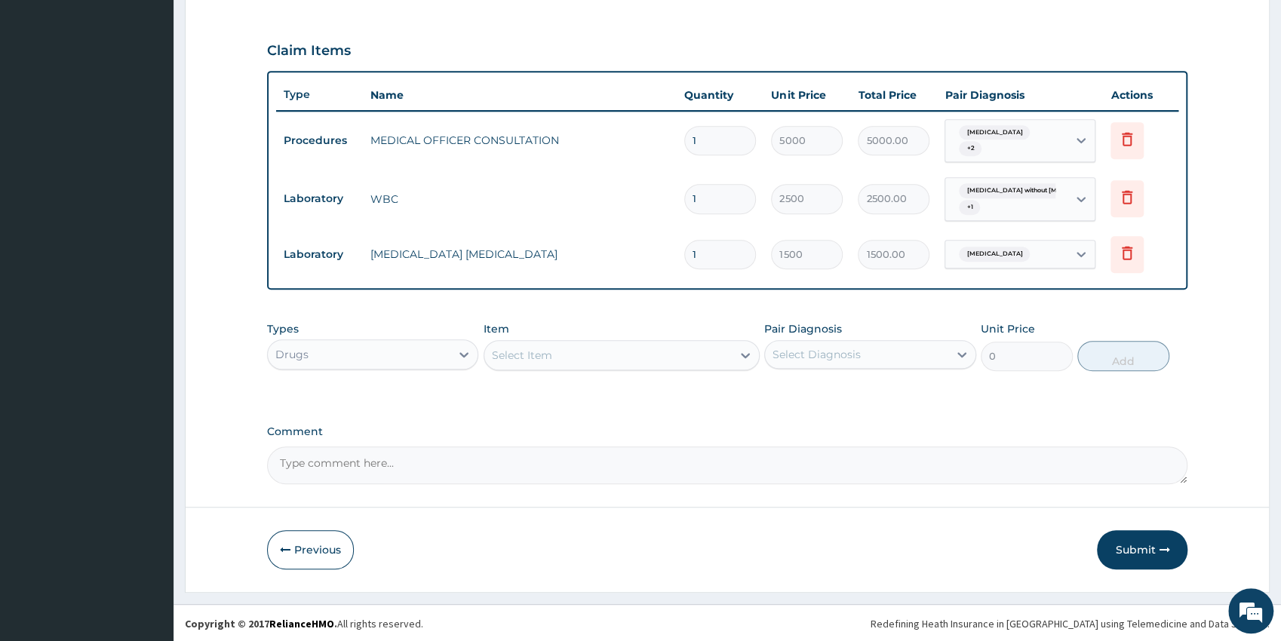
click at [591, 347] on div "Select Item" at bounding box center [607, 355] width 247 height 24
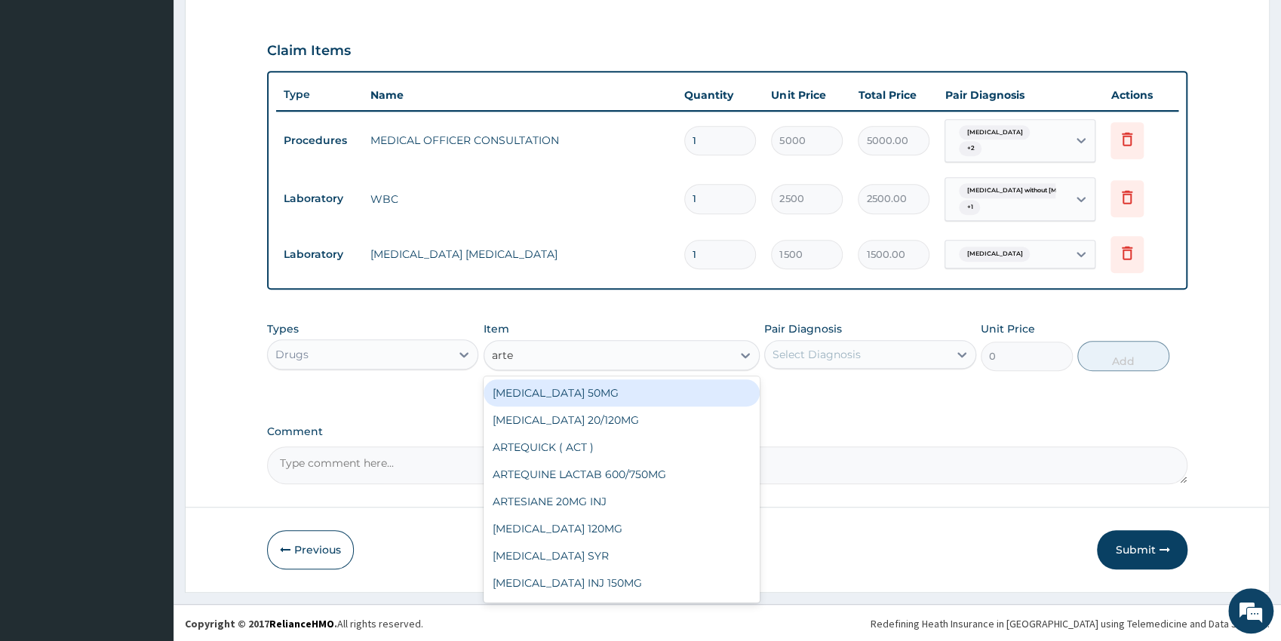
type input "artem"
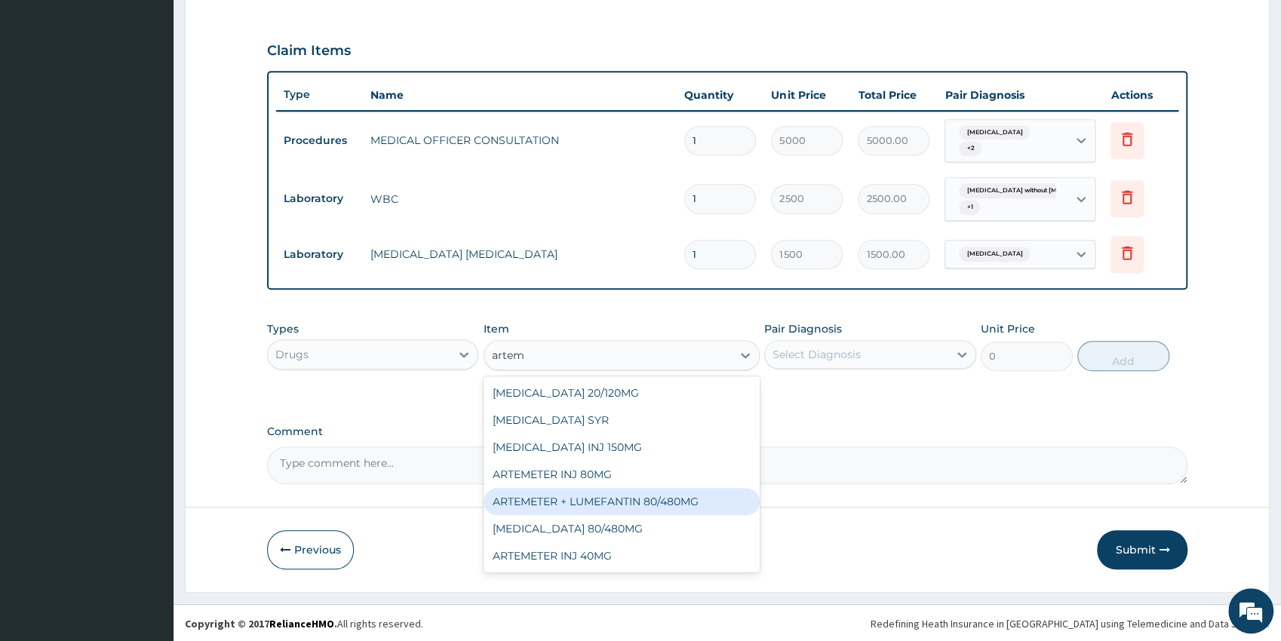
click at [678, 500] on div "ARTEMETER + LUMEFANTIN 80/480MG" at bounding box center [621, 501] width 276 height 27
type input "350"
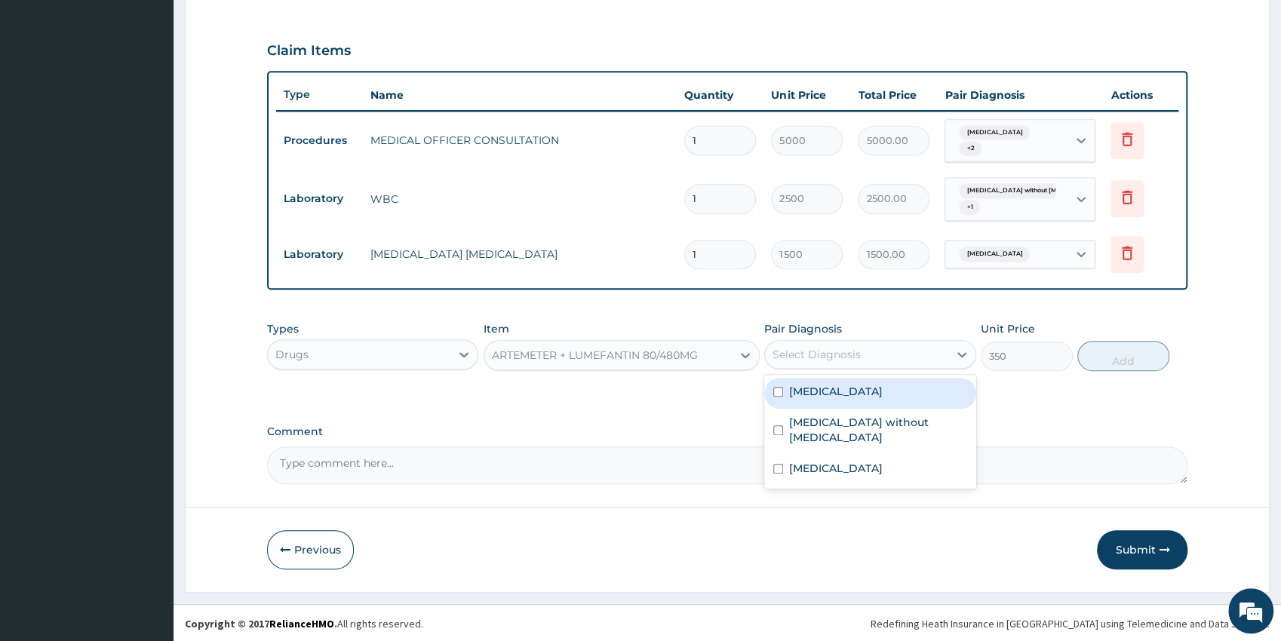
click at [851, 357] on div "Select Diagnosis" at bounding box center [816, 354] width 88 height 15
click at [841, 387] on label "[MEDICAL_DATA]" at bounding box center [836, 391] width 94 height 15
checkbox input "true"
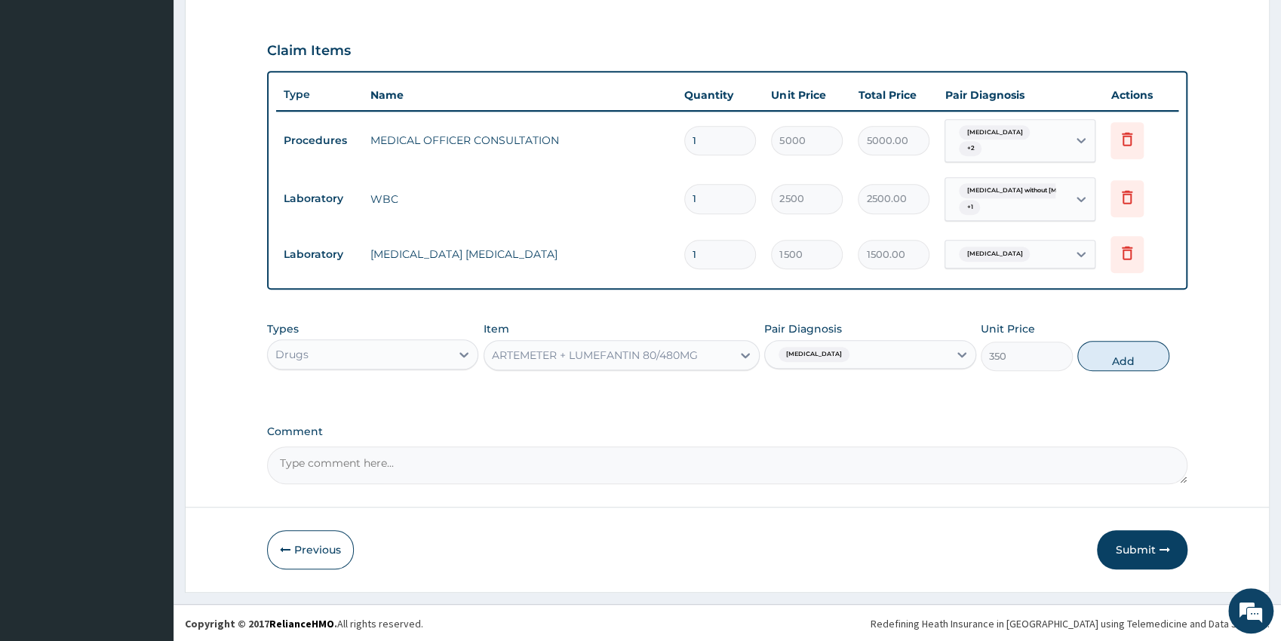
click at [1114, 347] on button "Add" at bounding box center [1123, 356] width 92 height 30
type input "0"
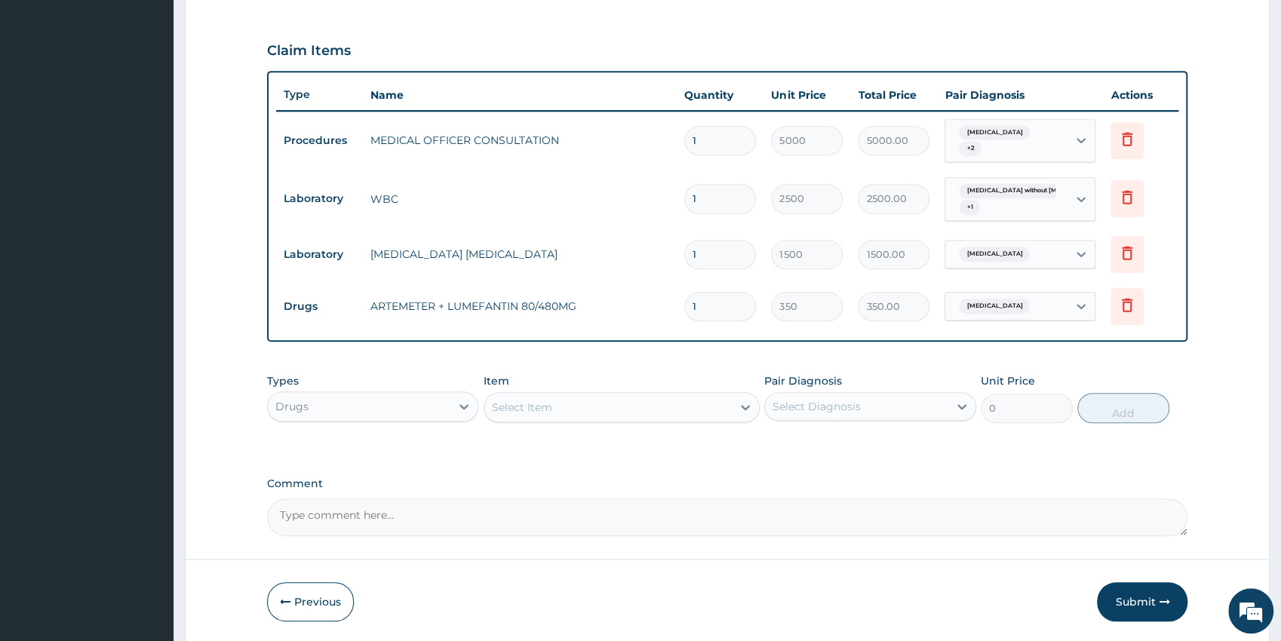
type input "0.00"
type input "6"
type input "2100.00"
type input "6"
click at [609, 409] on div "Select Item" at bounding box center [607, 407] width 247 height 24
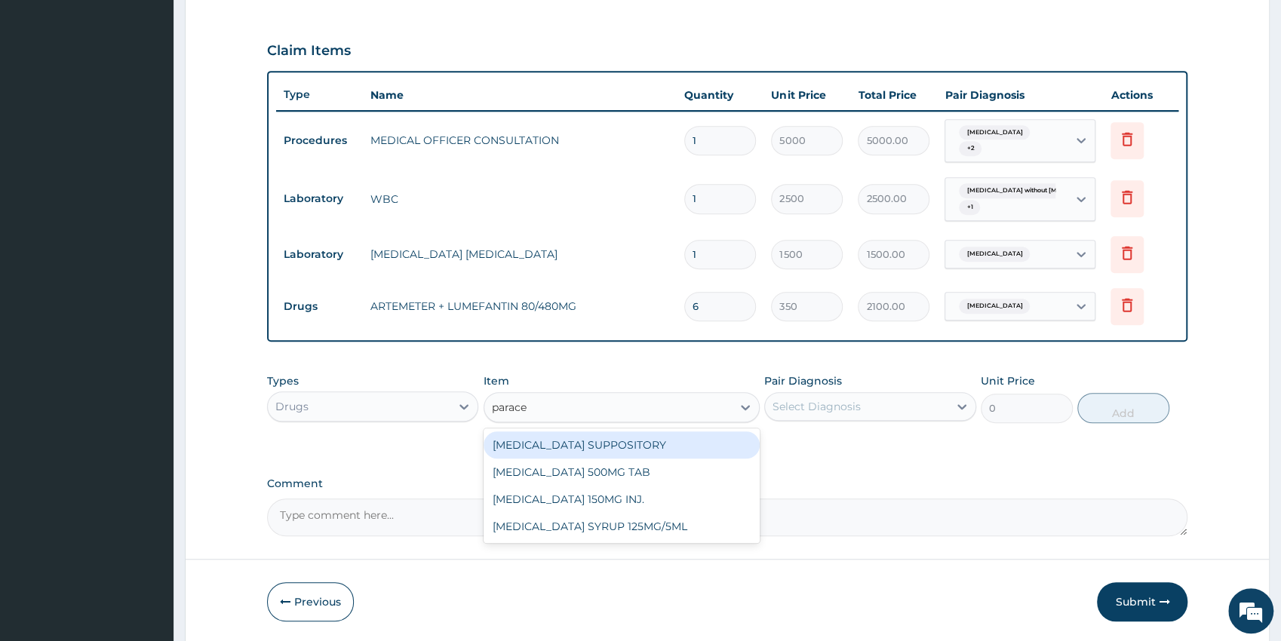
type input "paracet"
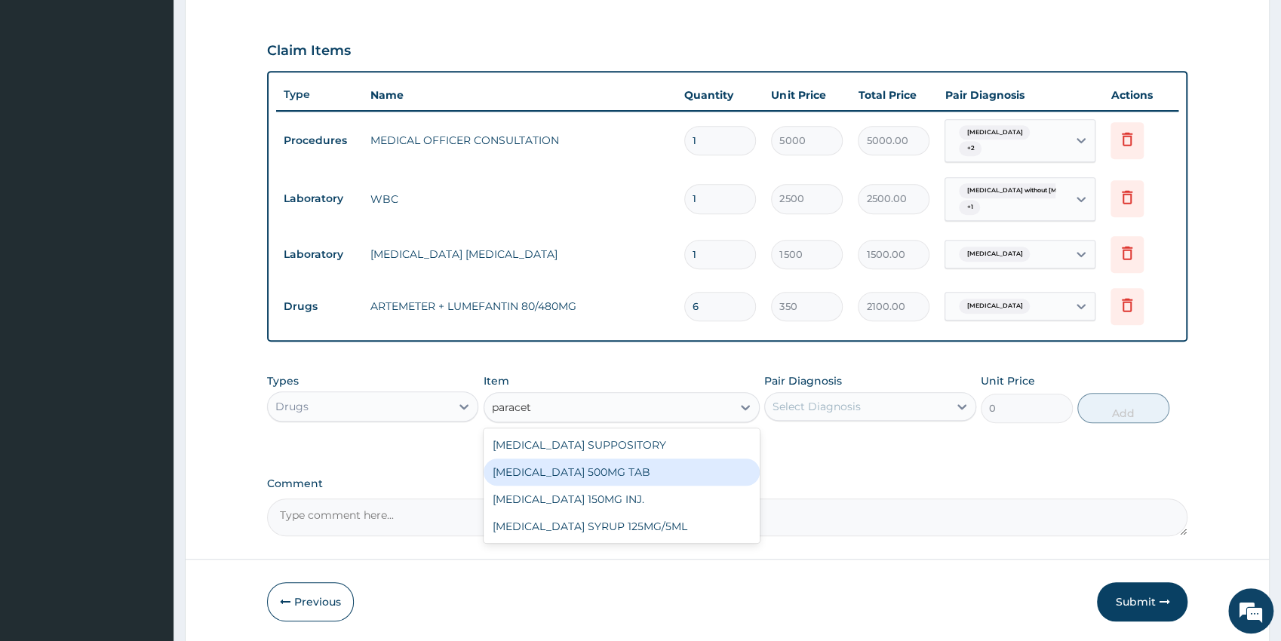
click at [654, 471] on div "PARACETAMOL 500MG TAB" at bounding box center [621, 472] width 276 height 27
type input "38"
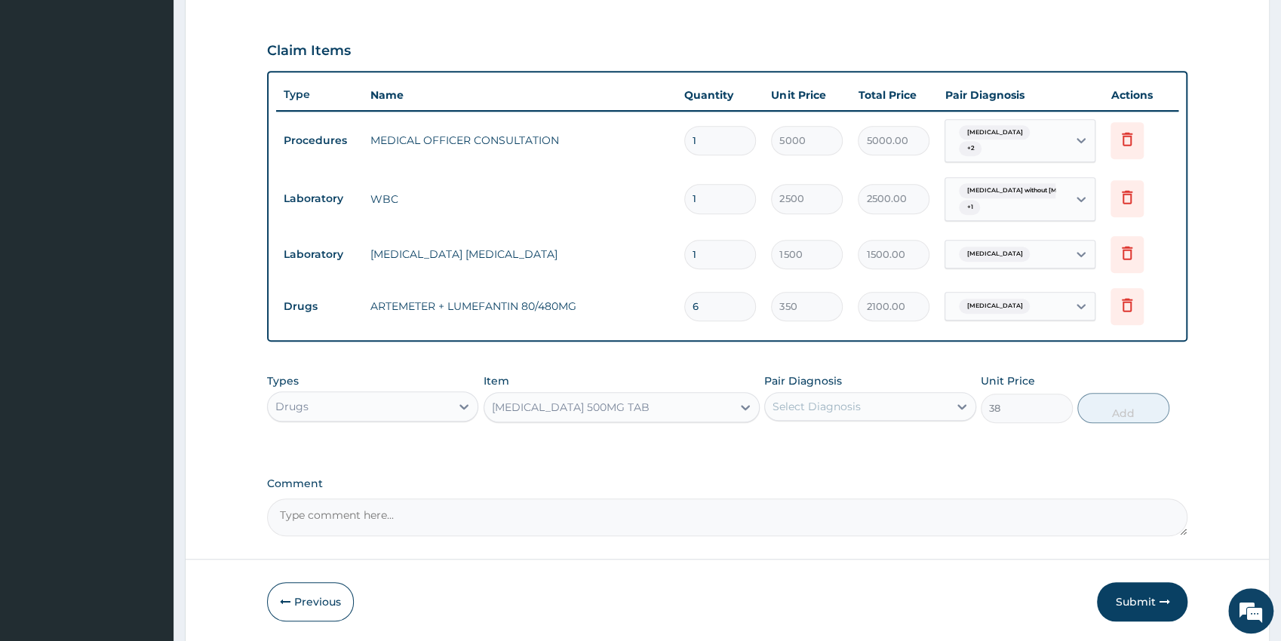
click at [845, 419] on div "Select Diagnosis" at bounding box center [870, 406] width 212 height 29
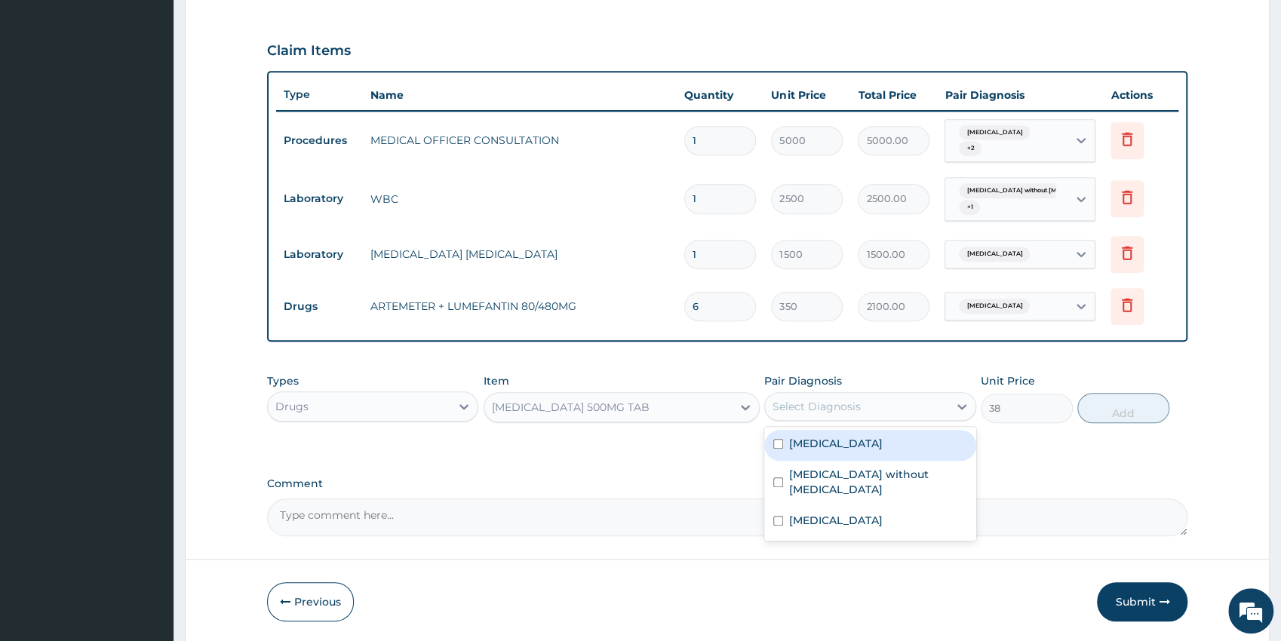
click at [837, 440] on label "Malaria, unspecified" at bounding box center [836, 443] width 94 height 15
checkbox input "true"
click at [1106, 406] on button "Add" at bounding box center [1123, 408] width 92 height 30
type input "0"
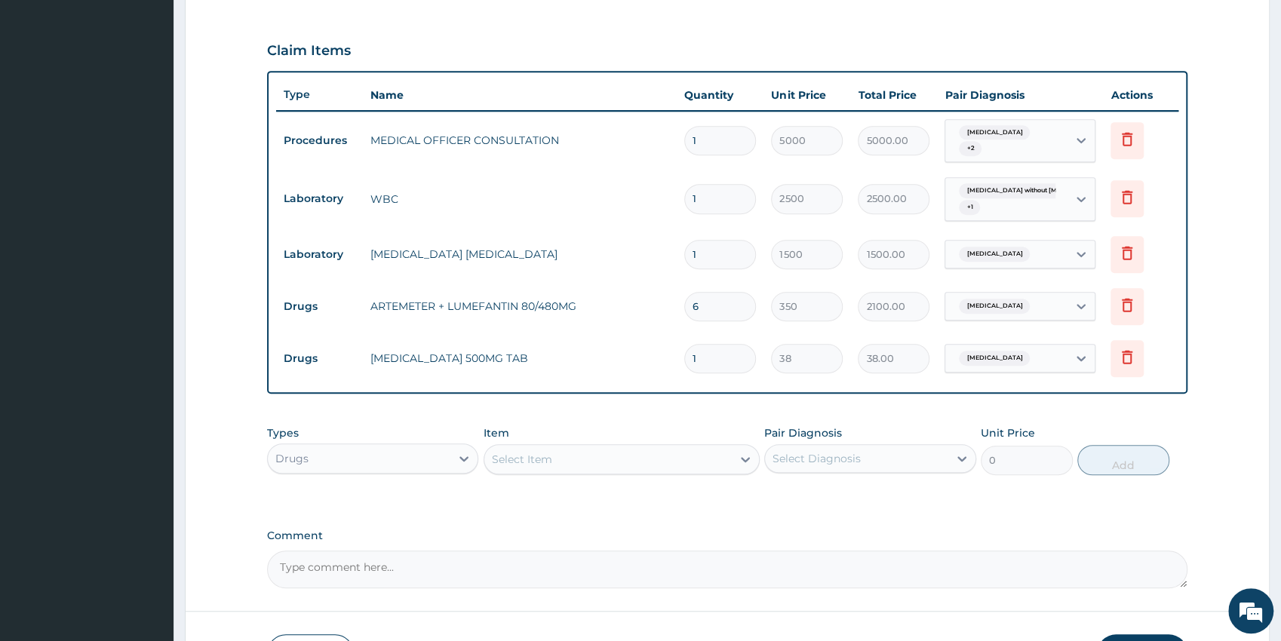
type input "18"
type input "684.00"
type input "18"
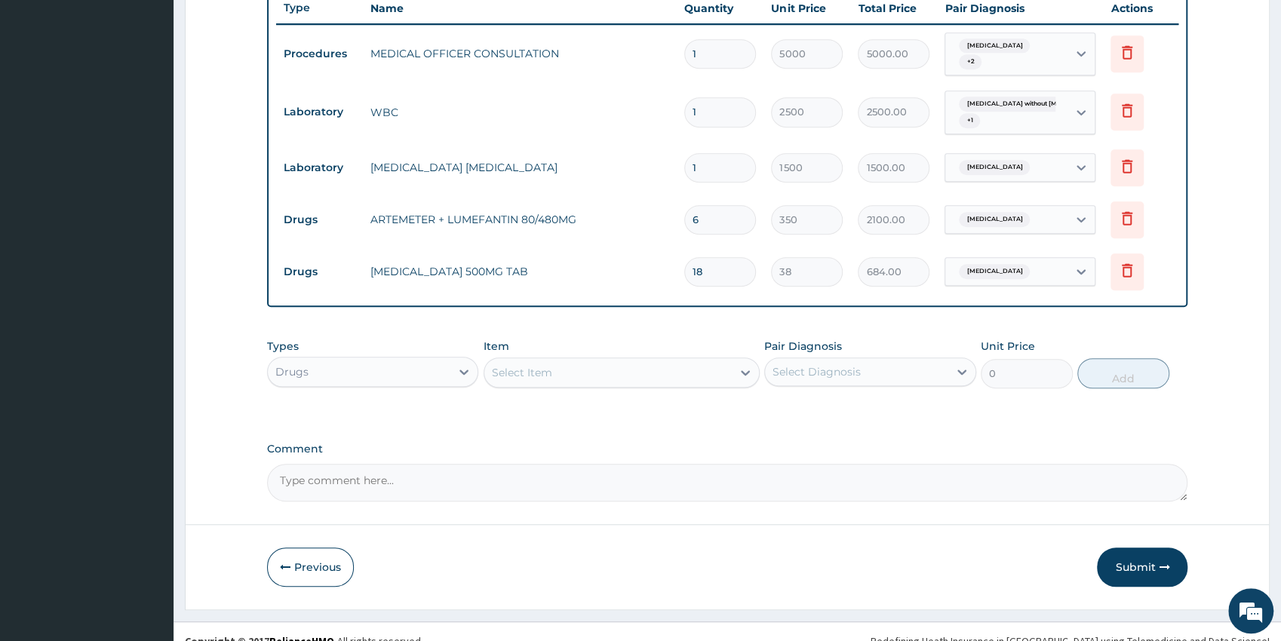
scroll to position [594, 0]
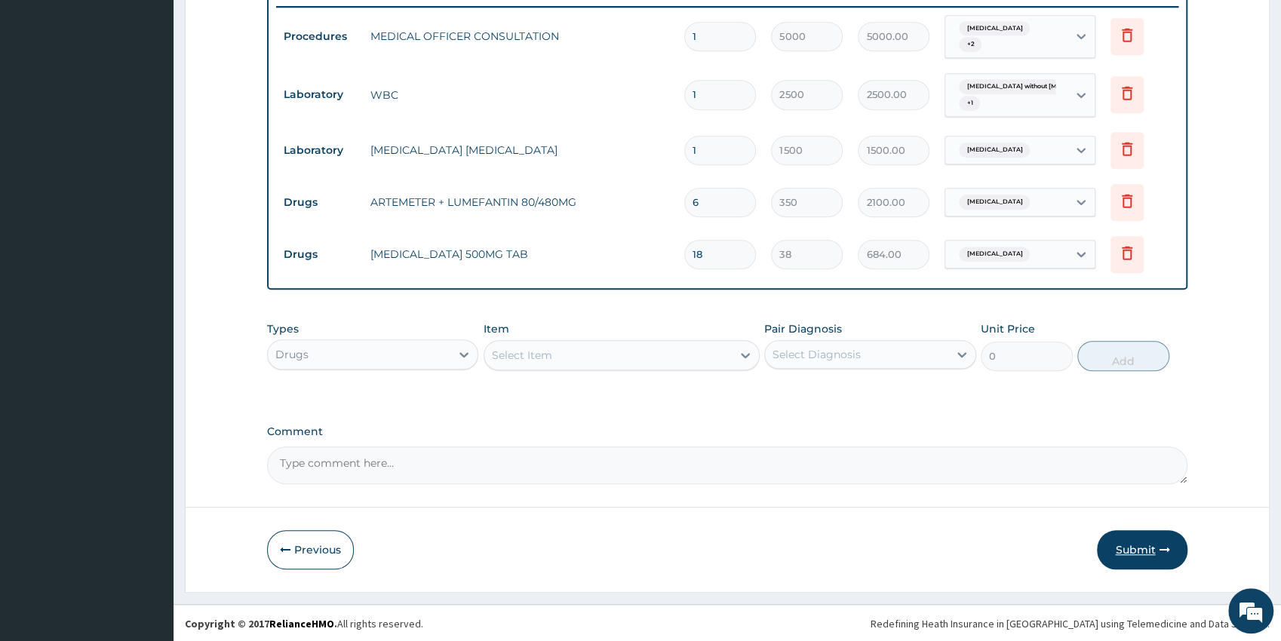
click at [1146, 554] on button "Submit" at bounding box center [1142, 549] width 91 height 39
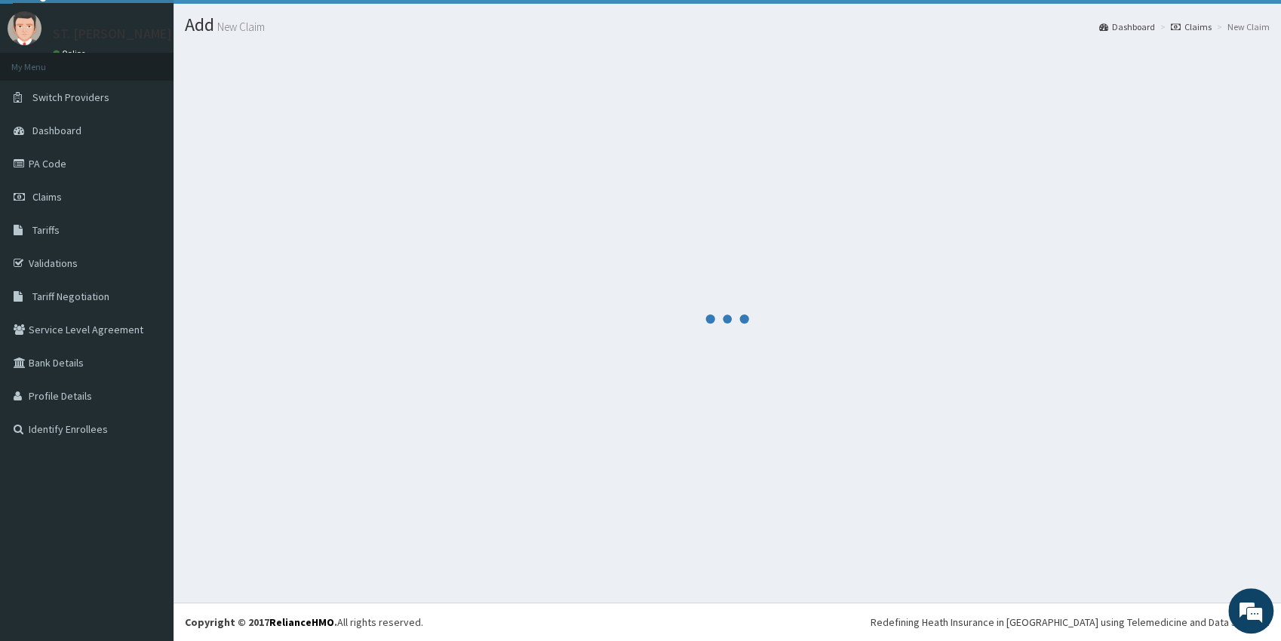
scroll to position [33, 0]
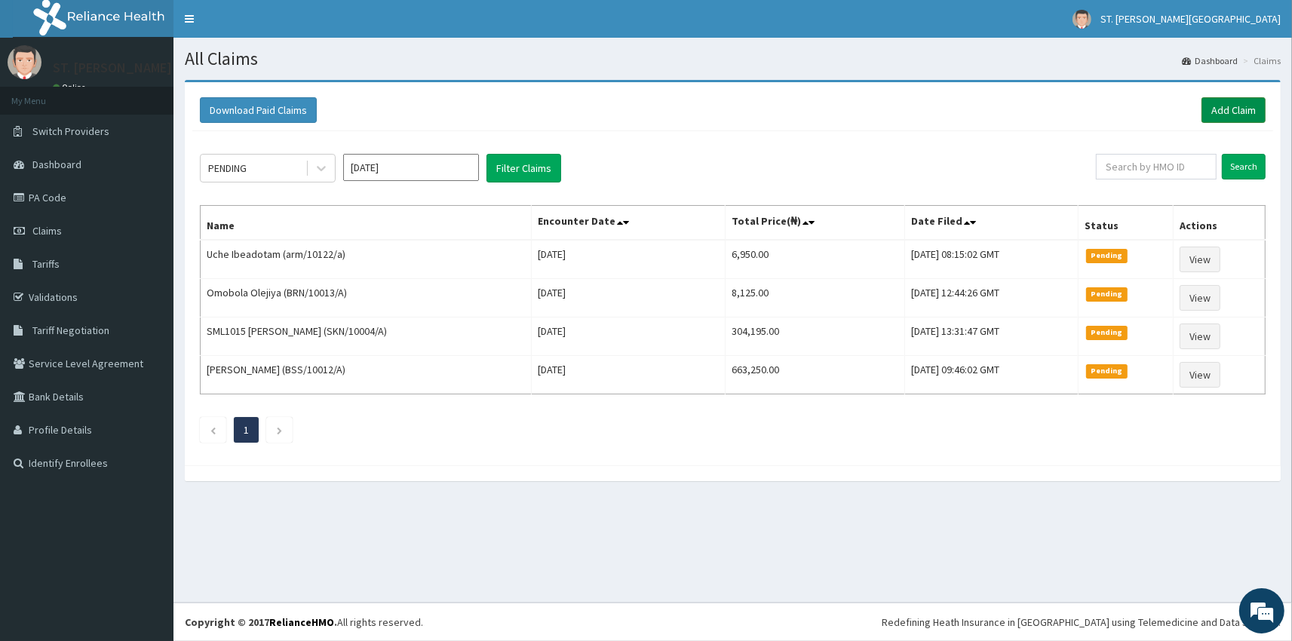
click at [1240, 103] on link "Add Claim" at bounding box center [1233, 110] width 64 height 26
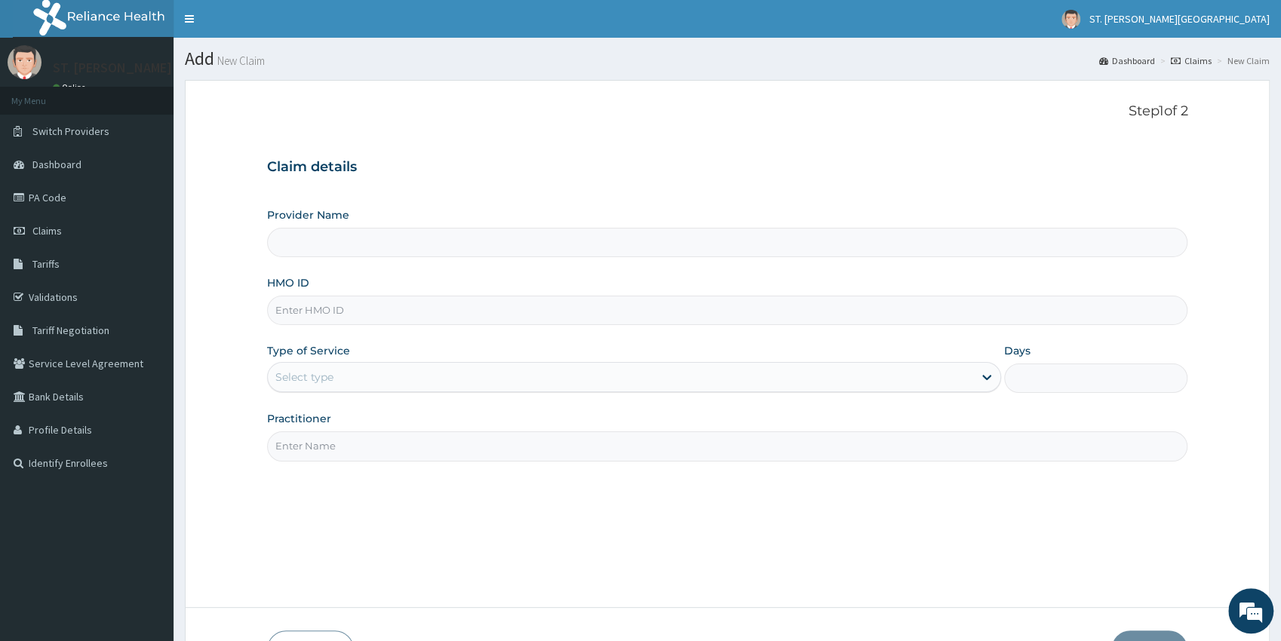
drag, startPoint x: 0, startPoint y: 0, endPoint x: 321, endPoint y: 314, distance: 449.1
click at [321, 315] on input "HMO ID" at bounding box center [727, 310] width 921 height 29
paste input "SFA/10196/A"
type input "SFA/10196/A"
click at [311, 382] on div "Select type" at bounding box center [304, 377] width 58 height 15
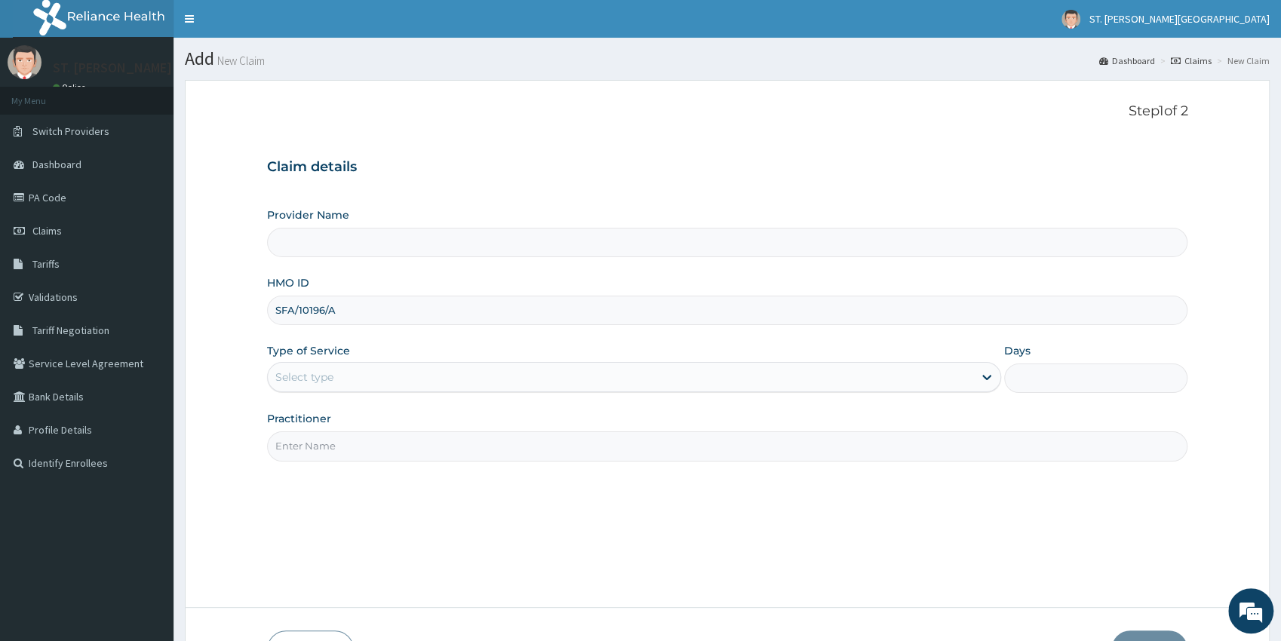
type input "[GEOGRAPHIC_DATA]- [GEOGRAPHIC_DATA]"
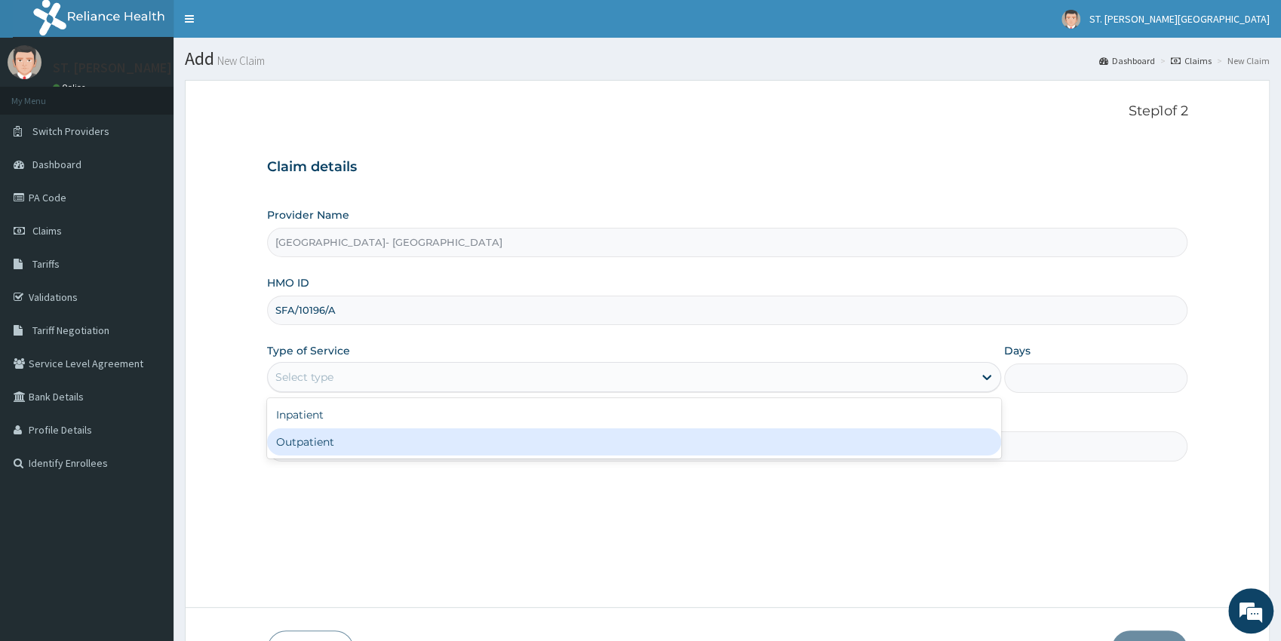
drag, startPoint x: 318, startPoint y: 441, endPoint x: 314, endPoint y: 450, distance: 10.1
click at [317, 441] on div "Outpatient" at bounding box center [634, 441] width 734 height 27
type input "1"
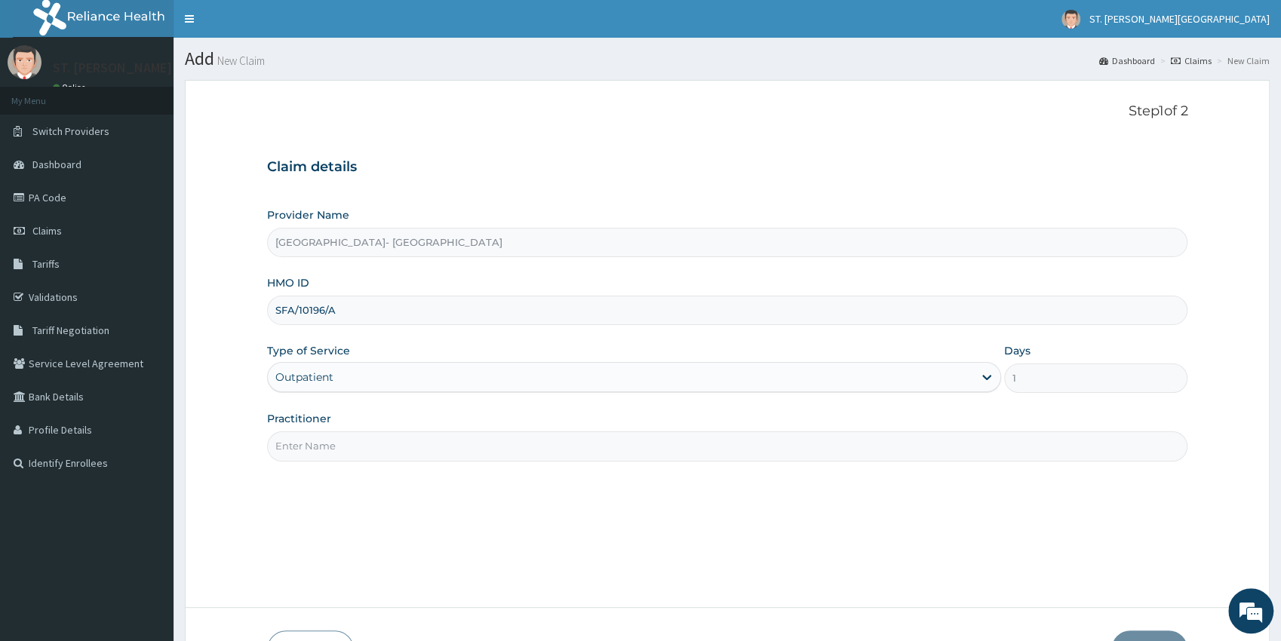
click at [314, 450] on input "Practitioner" at bounding box center [727, 445] width 921 height 29
type input "[PERSON_NAME]"
click at [1138, 634] on button "Next" at bounding box center [1149, 649] width 76 height 39
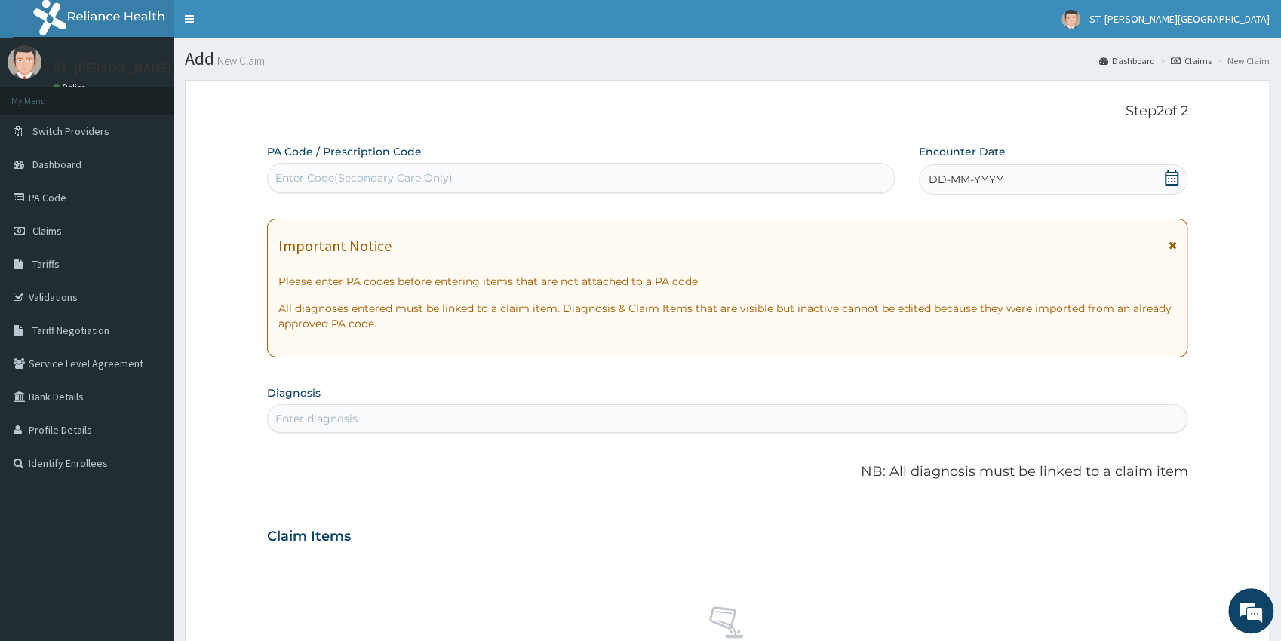
click at [353, 182] on div "Enter Code(Secondary Care Only)" at bounding box center [363, 177] width 177 height 15
paste input "PA/86D5E3"
type input "PA/86D5E3"
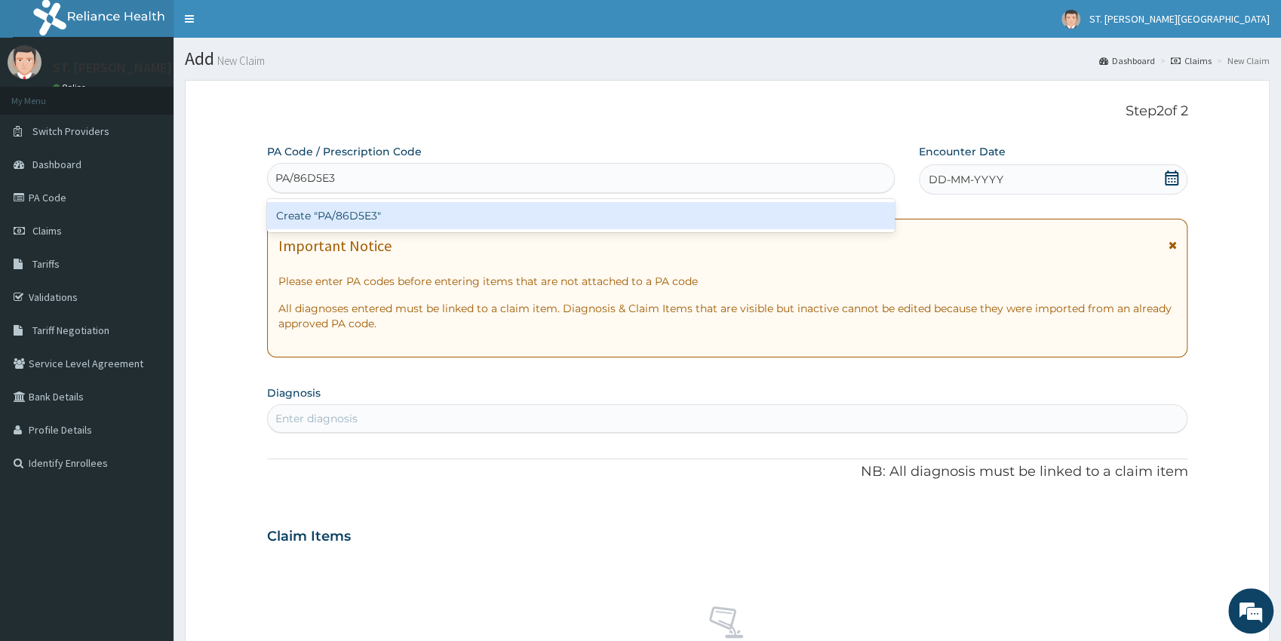
click at [370, 210] on div "Create "PA/86D5E3"" at bounding box center [580, 215] width 627 height 27
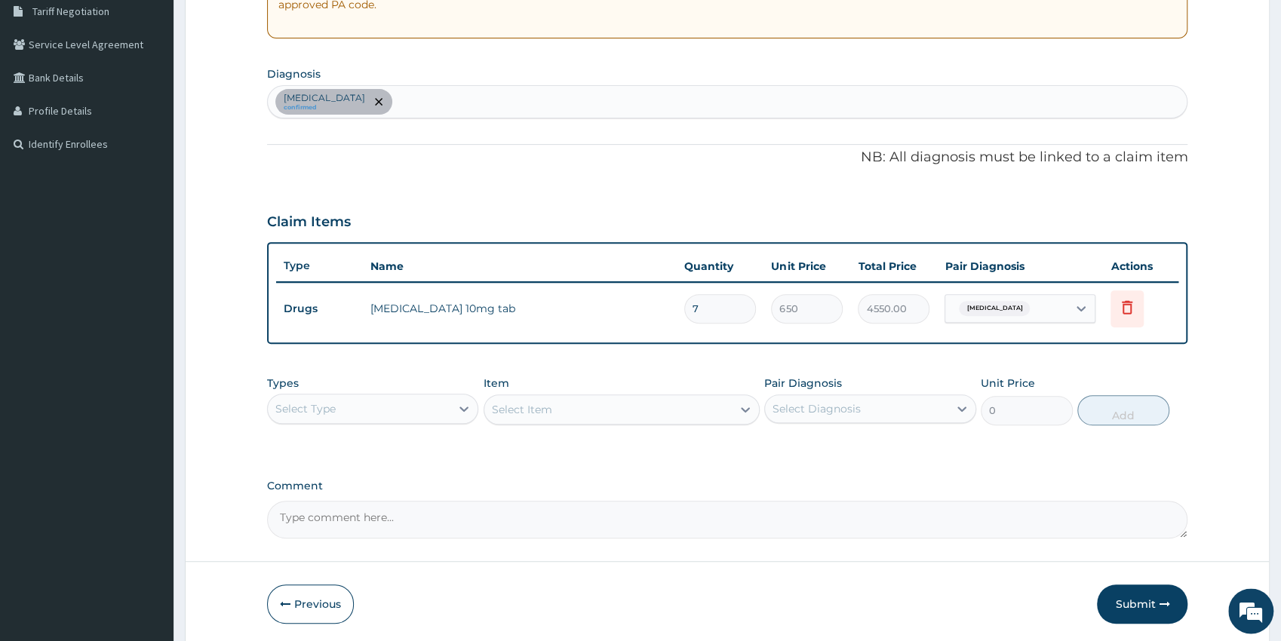
scroll to position [332, 0]
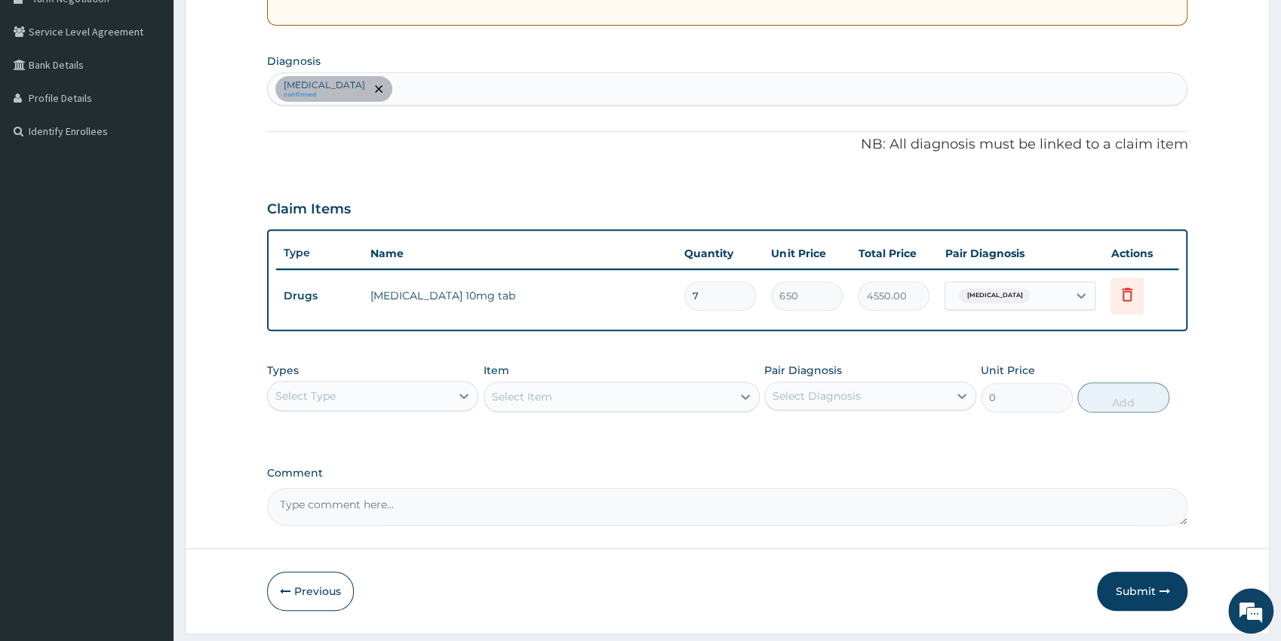
drag, startPoint x: 378, startPoint y: 400, endPoint x: 378, endPoint y: 414, distance: 13.6
click at [378, 399] on div "Select Type" at bounding box center [359, 396] width 183 height 24
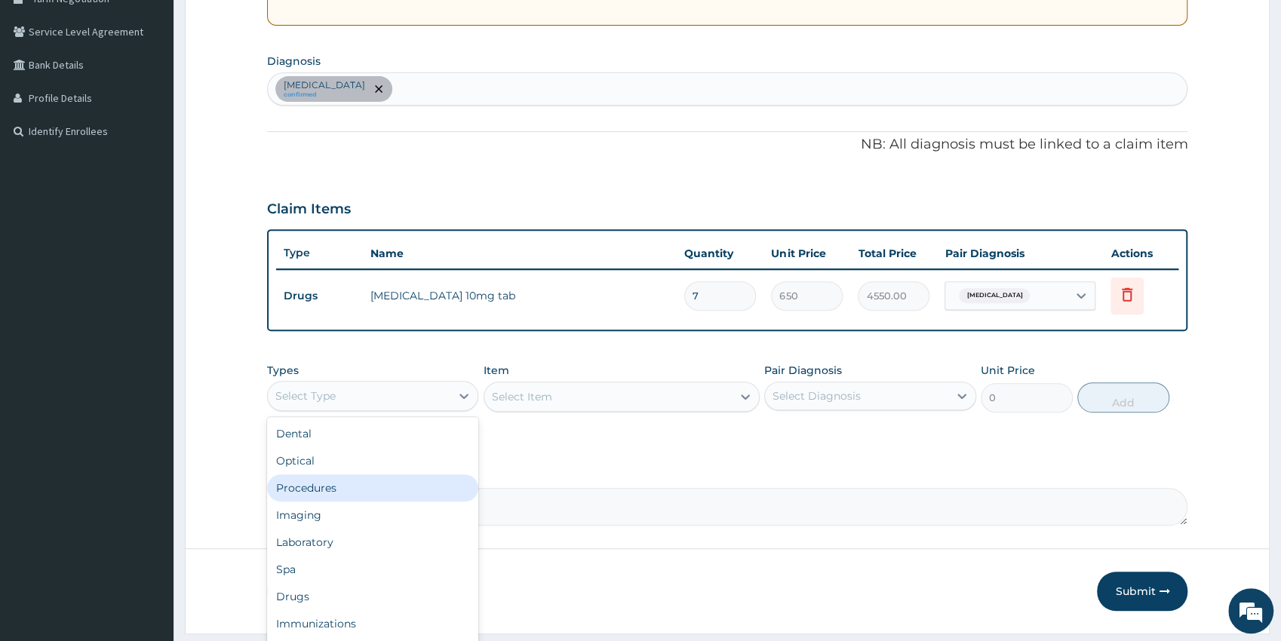
click at [327, 487] on div "Procedures" at bounding box center [373, 487] width 212 height 27
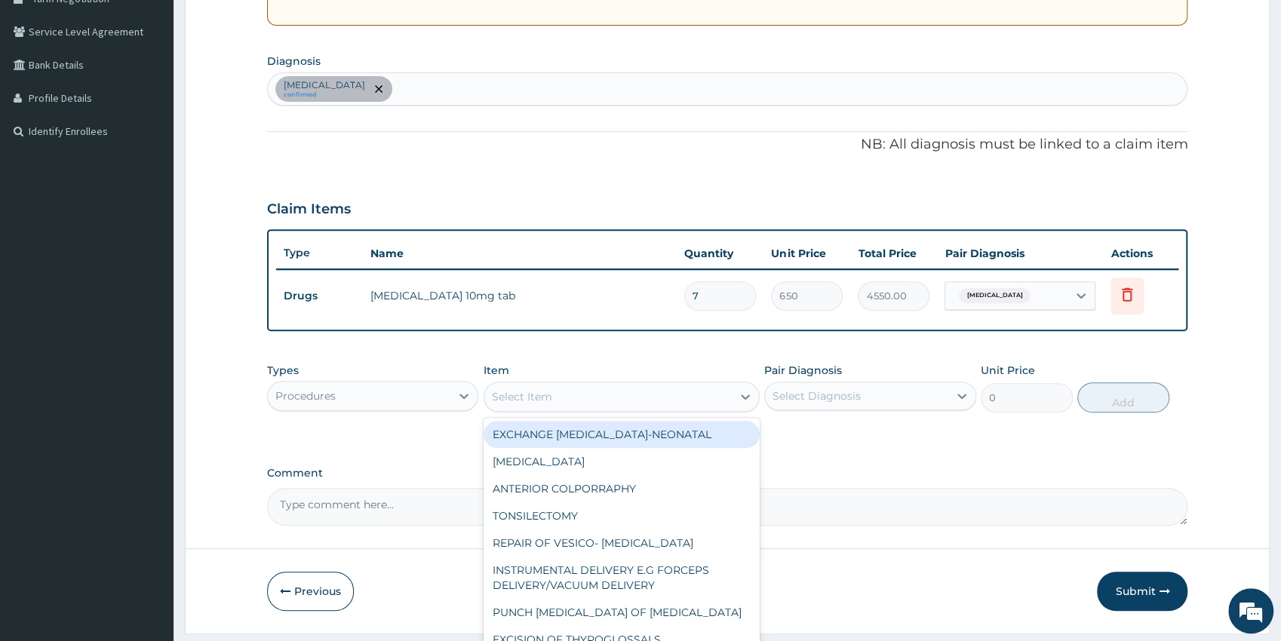
drag, startPoint x: 589, startPoint y: 386, endPoint x: 599, endPoint y: 394, distance: 12.8
click at [589, 388] on div "Select Item" at bounding box center [607, 397] width 247 height 24
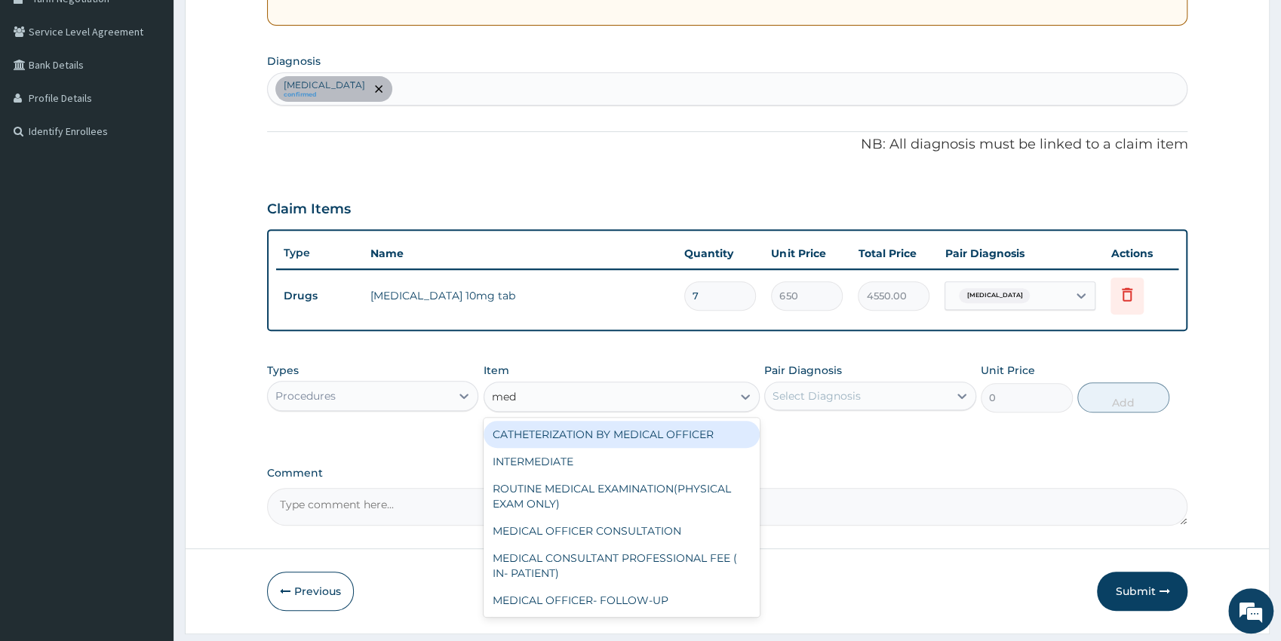
type input "medi"
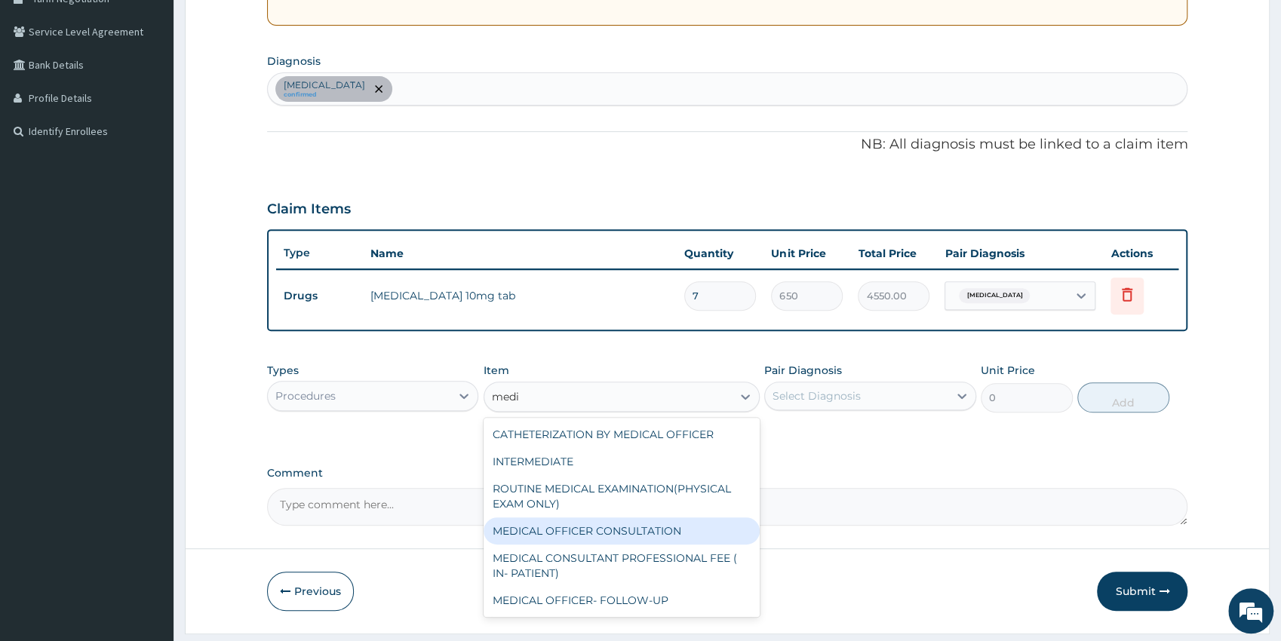
drag, startPoint x: 667, startPoint y: 521, endPoint x: 800, endPoint y: 436, distance: 158.4
click at [667, 522] on div "MEDICAL OFFICER CONSULTATION" at bounding box center [621, 530] width 276 height 27
type input "5000"
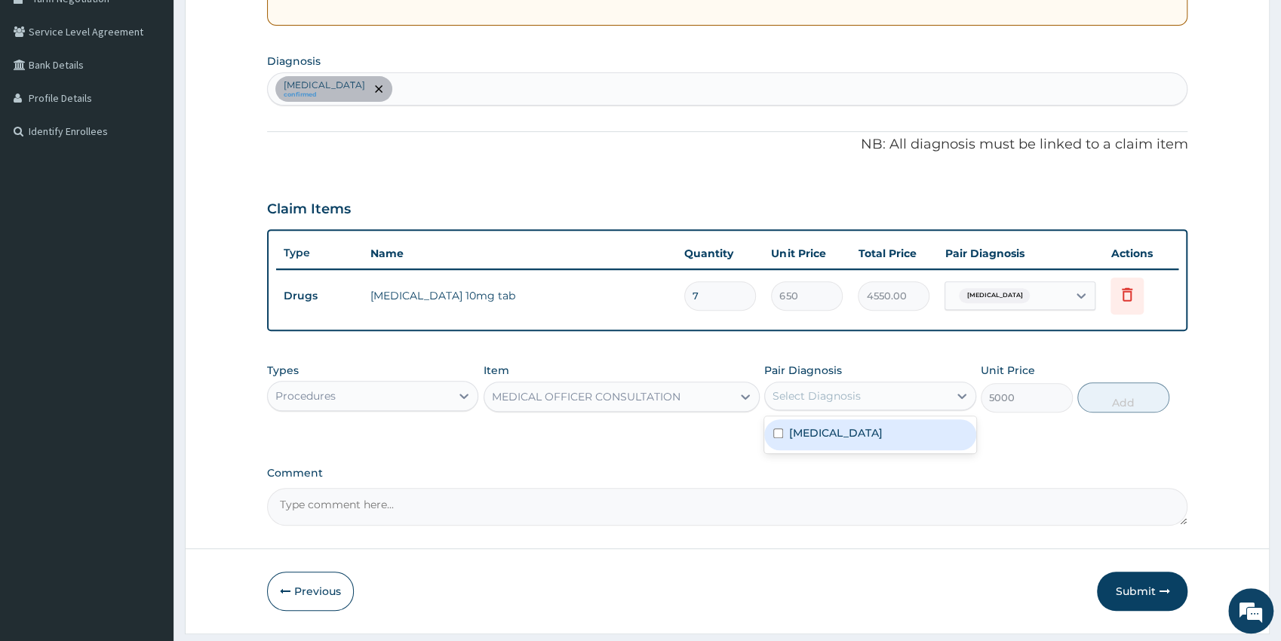
click at [835, 401] on div "Select Diagnosis" at bounding box center [816, 395] width 88 height 15
click at [836, 437] on label "Allergic rhinitis, unspecified" at bounding box center [836, 432] width 94 height 15
checkbox input "true"
click at [1116, 400] on button "Add" at bounding box center [1123, 397] width 92 height 30
type input "0"
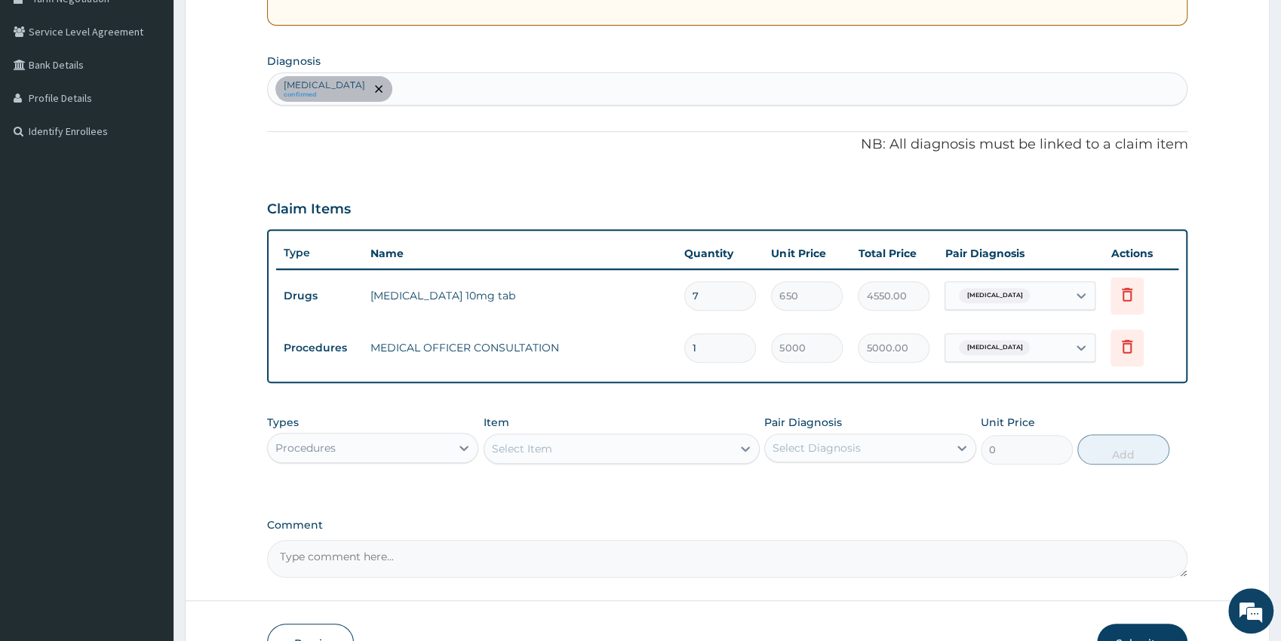
drag, startPoint x: 339, startPoint y: 444, endPoint x: 362, endPoint y: 465, distance: 30.4
click at [340, 445] on div "Procedures" at bounding box center [359, 448] width 183 height 24
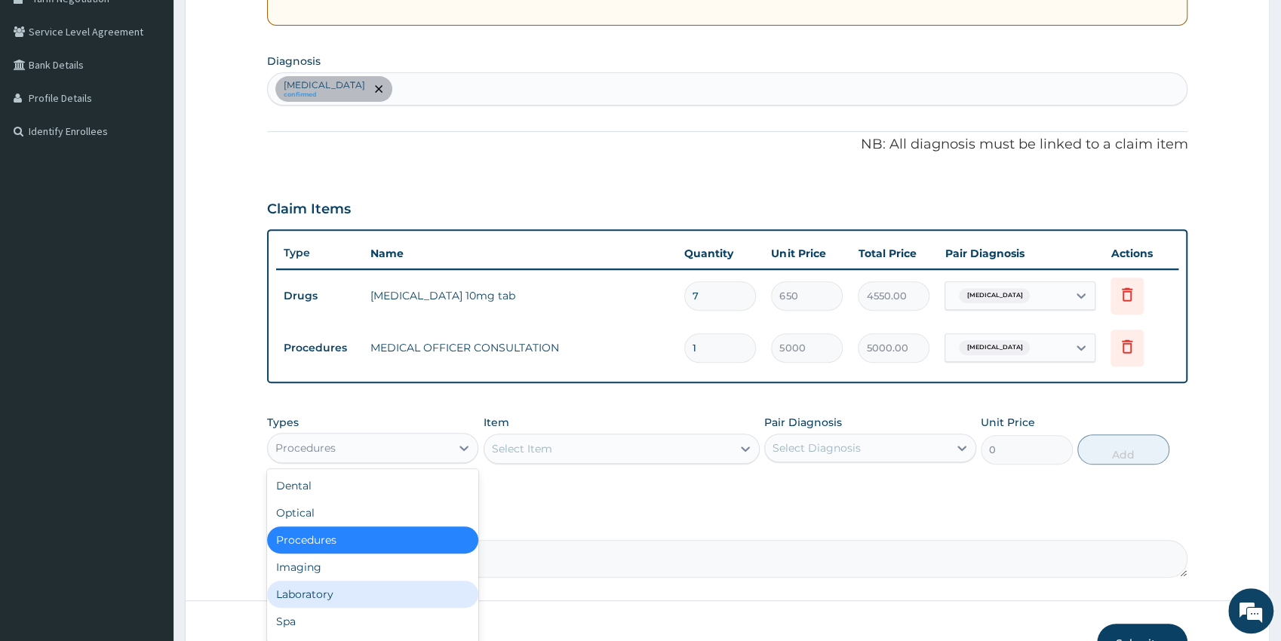
click at [319, 589] on div "Laboratory" at bounding box center [373, 594] width 212 height 27
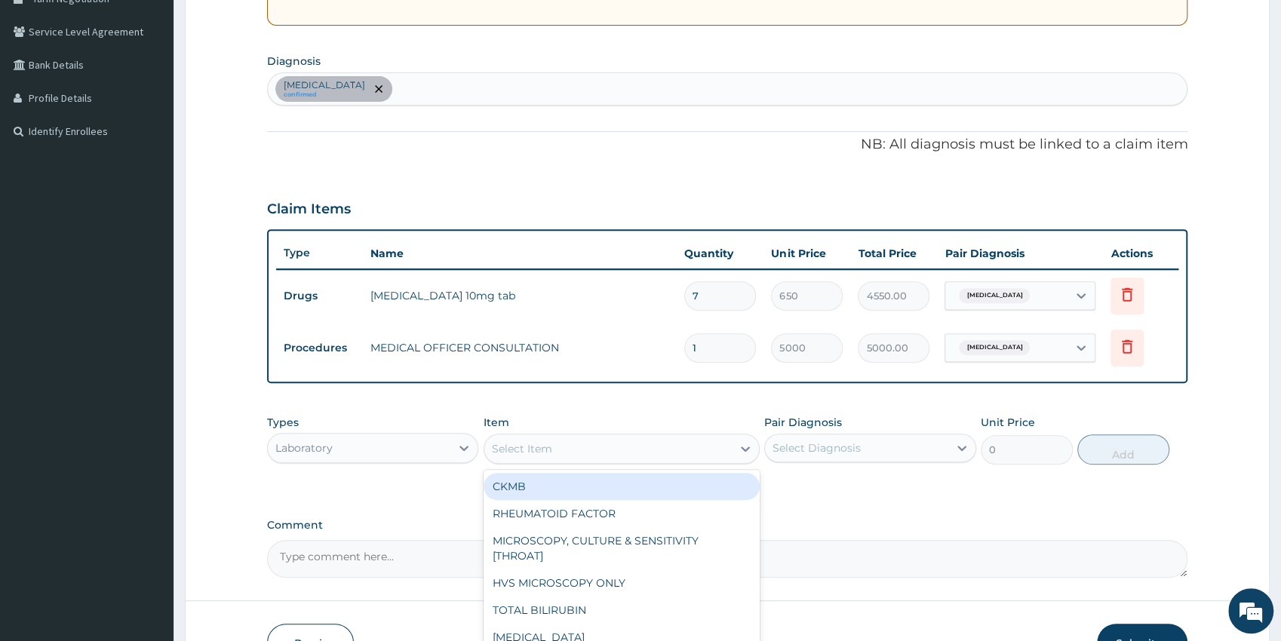
click at [638, 453] on div "Select Item" at bounding box center [607, 449] width 247 height 24
click at [535, 88] on div "Allergic rhinitis, unspecified confirmed" at bounding box center [727, 89] width 919 height 32
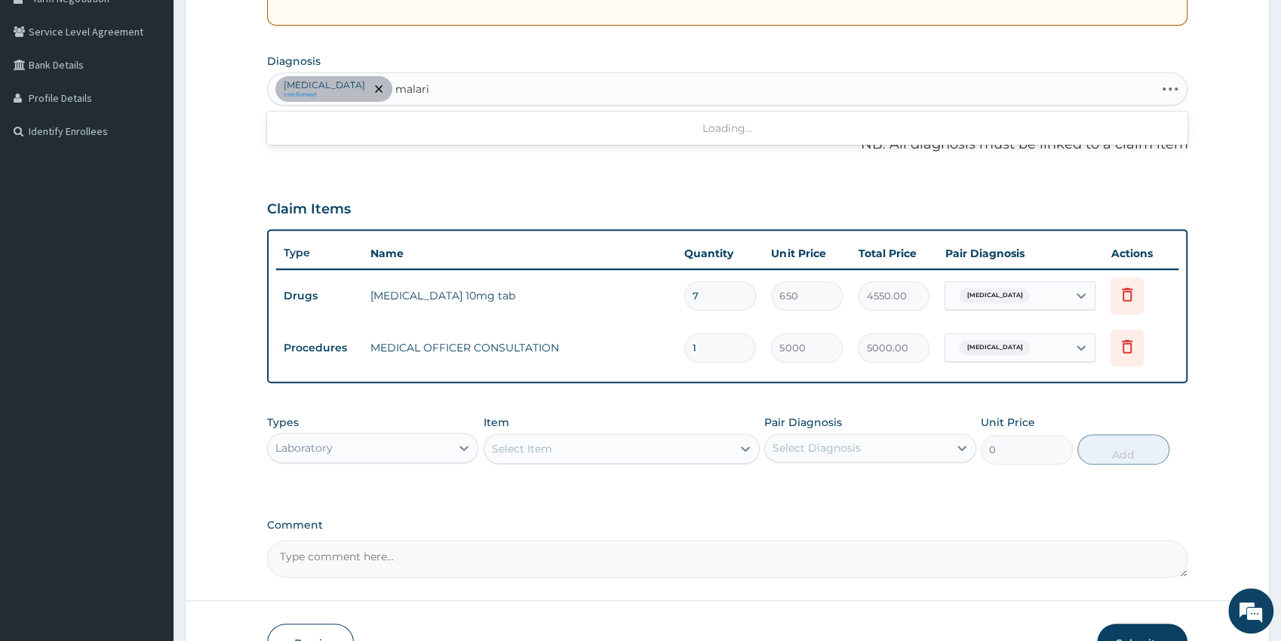
type input "[MEDICAL_DATA]"
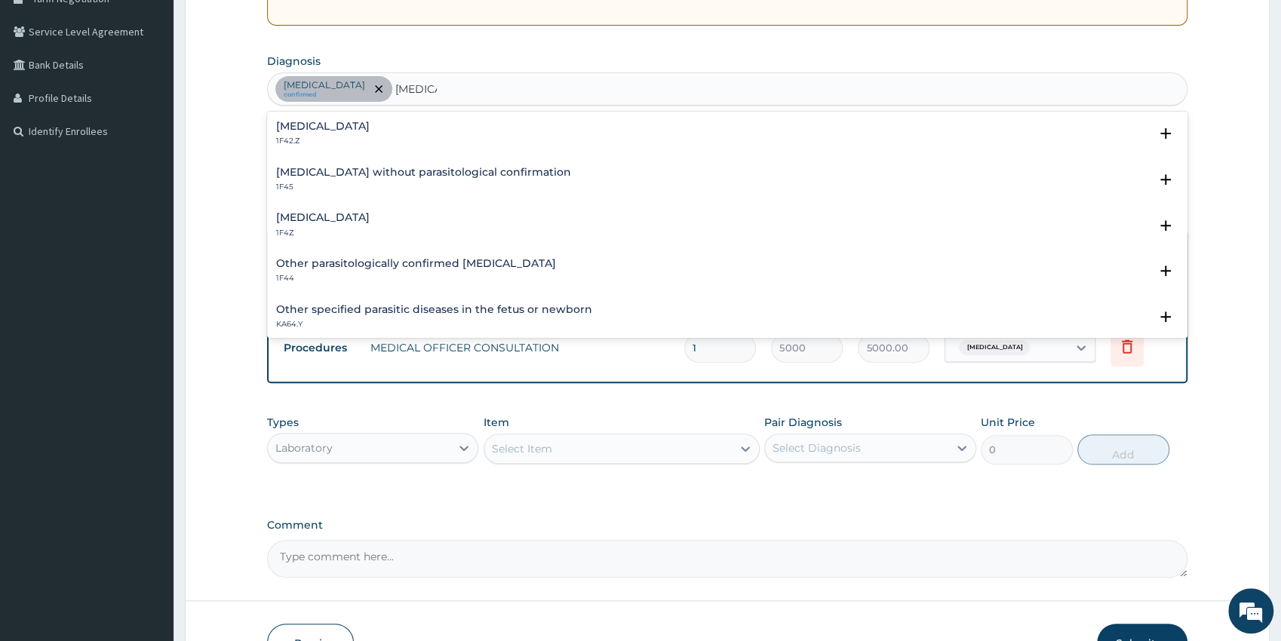
click at [348, 208] on div "Malaria, unspecified 1F4Z Select Status Query Query covers suspected (?), Keep …" at bounding box center [727, 229] width 921 height 46
click at [345, 223] on h4 "[MEDICAL_DATA]" at bounding box center [323, 217] width 94 height 11
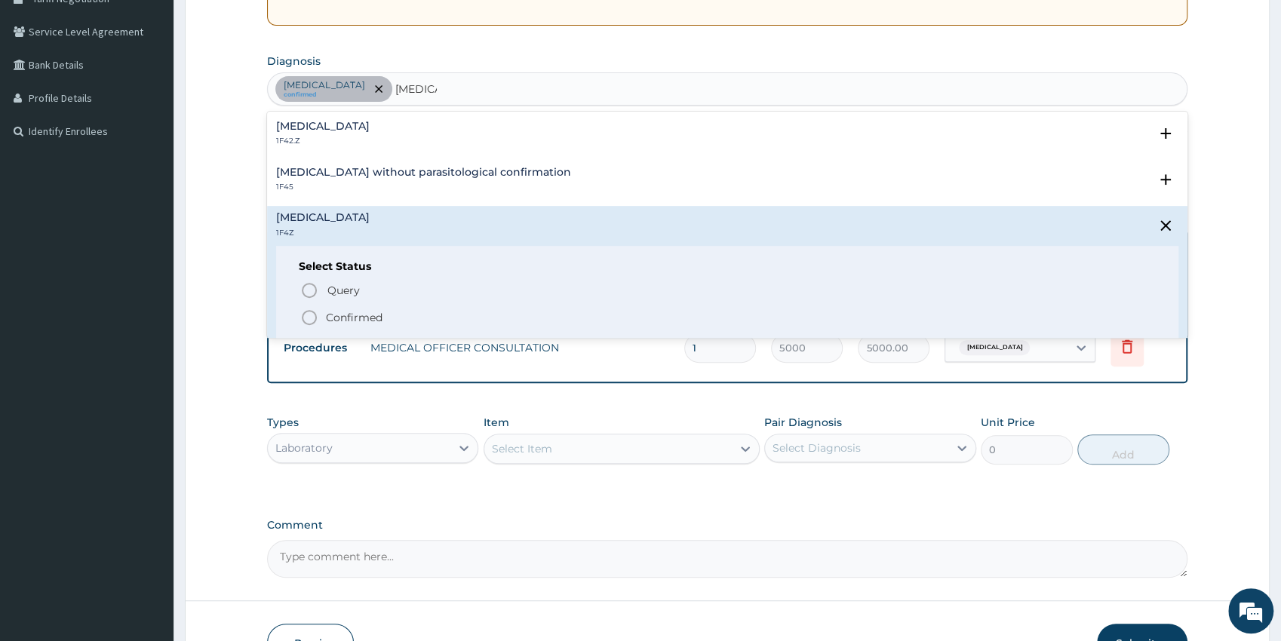
click at [311, 322] on circle "status option filled" at bounding box center [309, 318] width 14 height 14
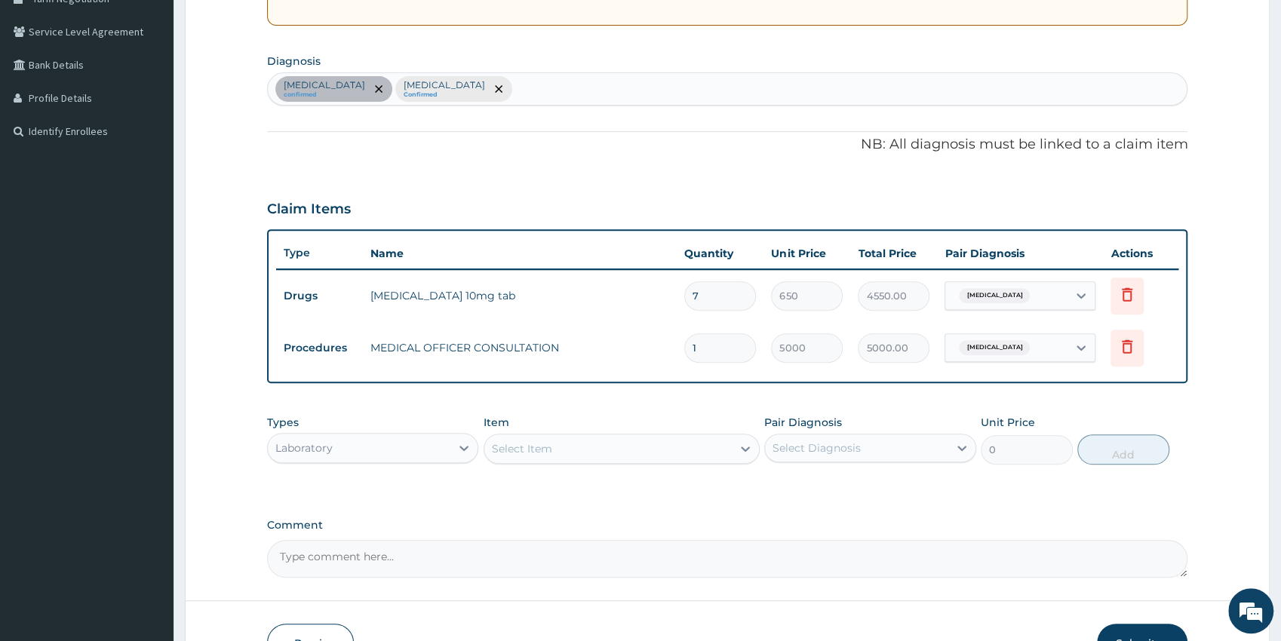
click at [1029, 345] on span "Allergic rhinitis, unspecified" at bounding box center [994, 347] width 71 height 15
click at [988, 424] on div "[MEDICAL_DATA]" at bounding box center [1038, 416] width 189 height 31
checkbox input "true"
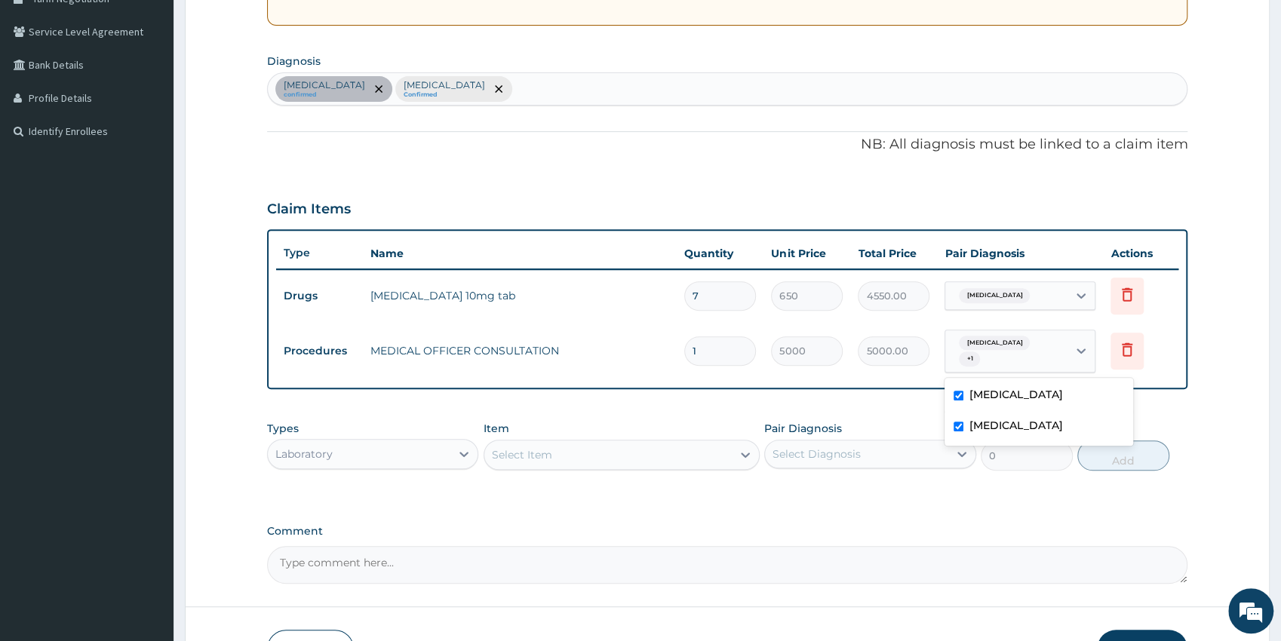
click at [662, 453] on div "Select Item" at bounding box center [607, 455] width 247 height 24
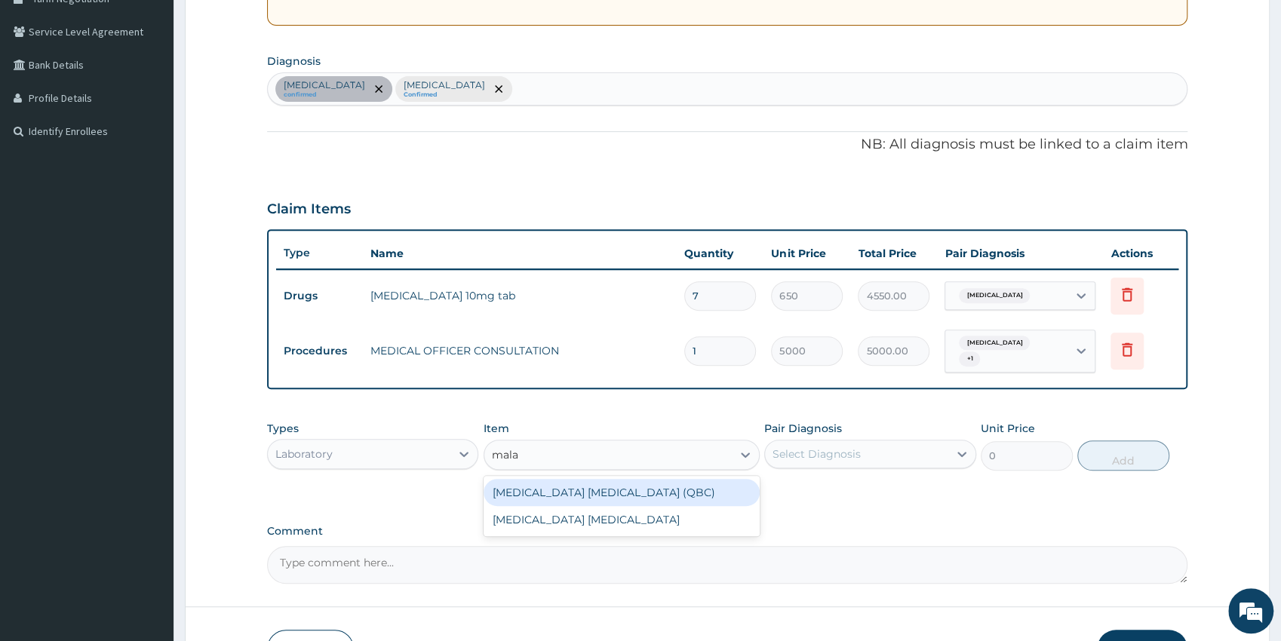
type input "malar"
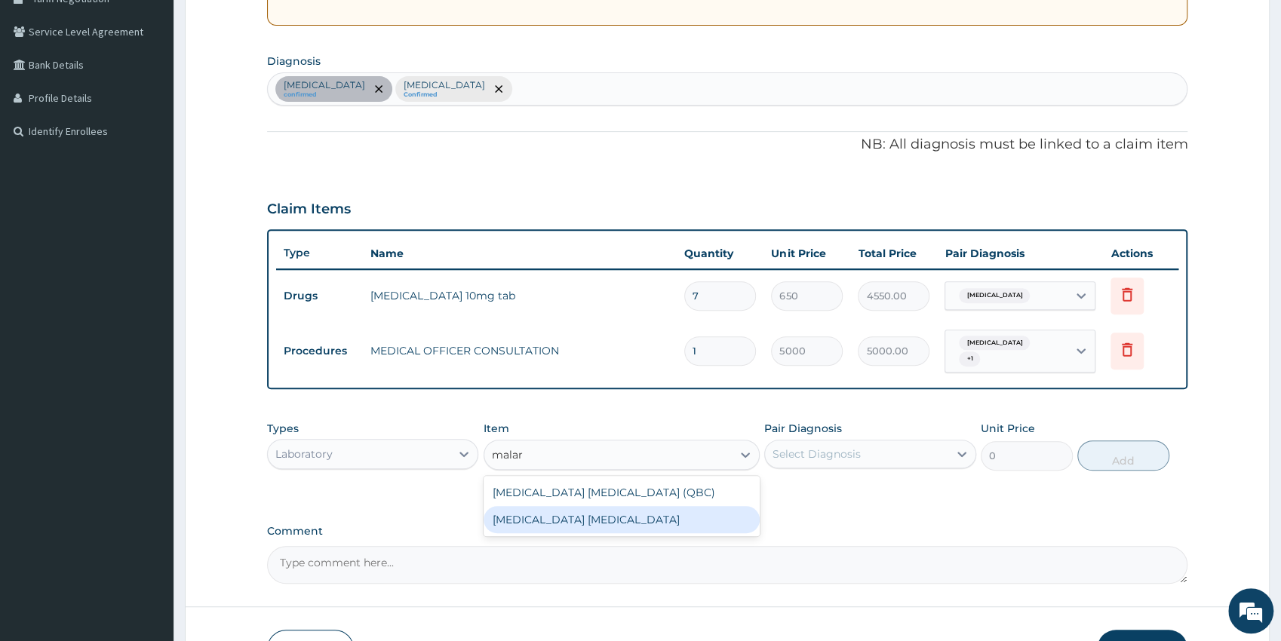
click at [691, 519] on div "[MEDICAL_DATA] [MEDICAL_DATA]" at bounding box center [621, 519] width 276 height 27
type input "1500"
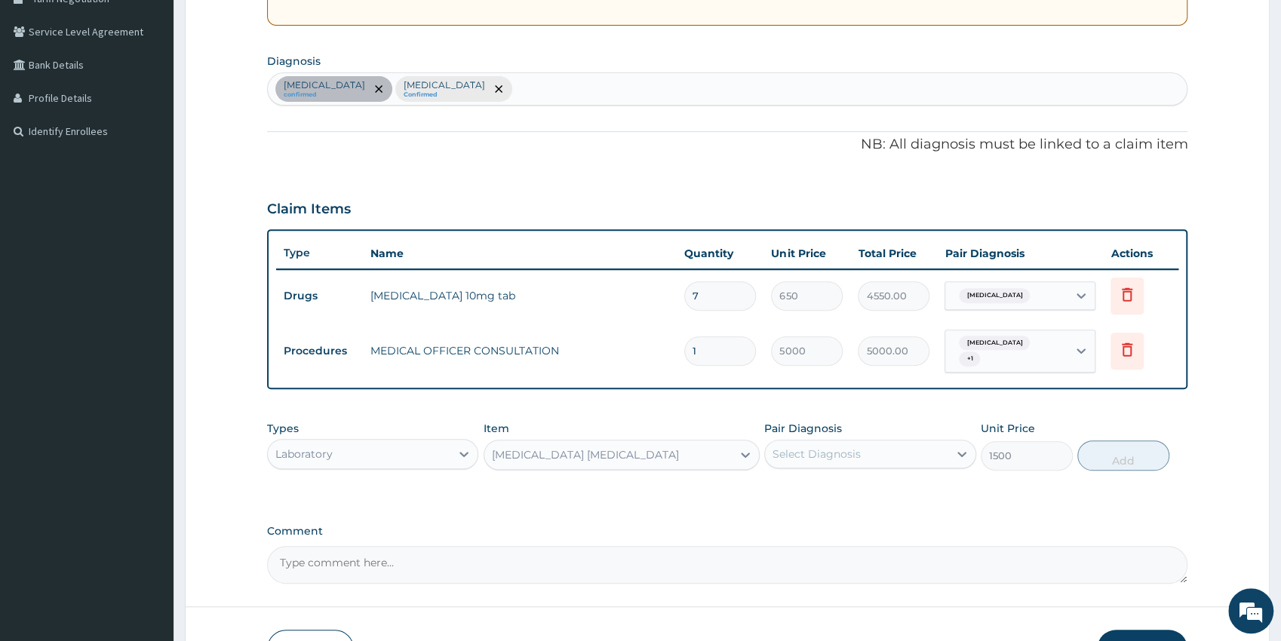
click at [802, 469] on div "Pair Diagnosis Select Diagnosis" at bounding box center [870, 446] width 212 height 50
click at [809, 465] on div "Select Diagnosis" at bounding box center [856, 454] width 183 height 24
click at [823, 514] on div "Malaria, unspecified" at bounding box center [870, 523] width 212 height 31
checkbox input "true"
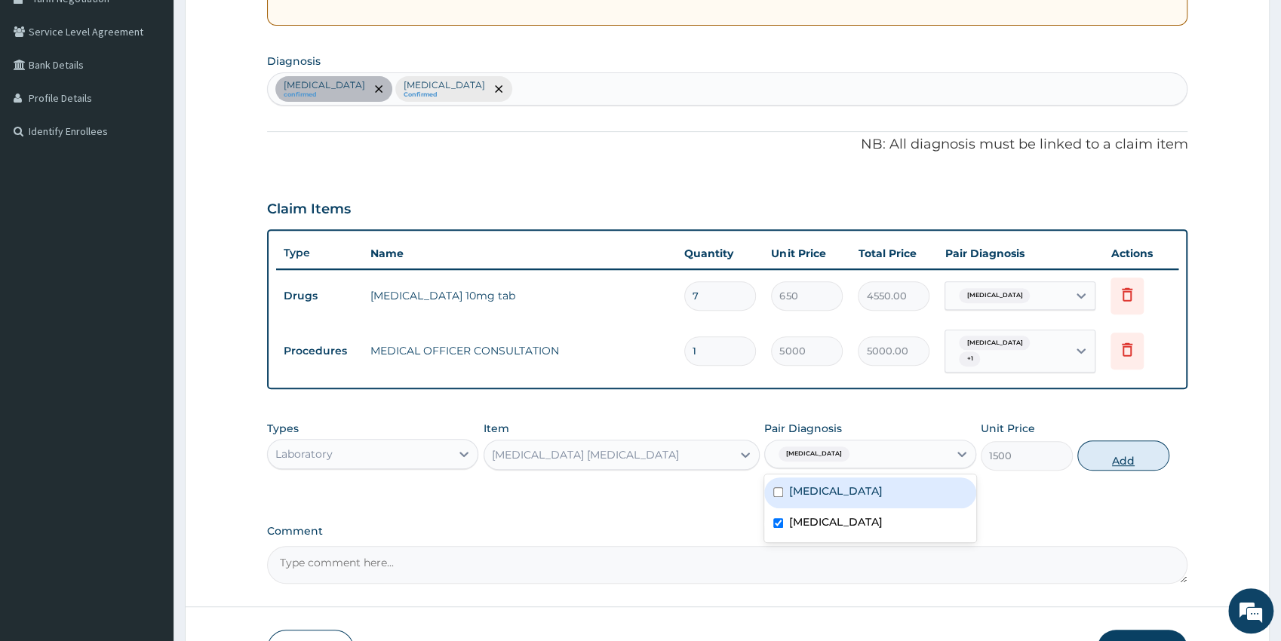
drag, startPoint x: 1125, startPoint y: 462, endPoint x: 1116, endPoint y: 461, distance: 9.1
click at [1124, 462] on button "Add" at bounding box center [1123, 455] width 92 height 30
type input "0"
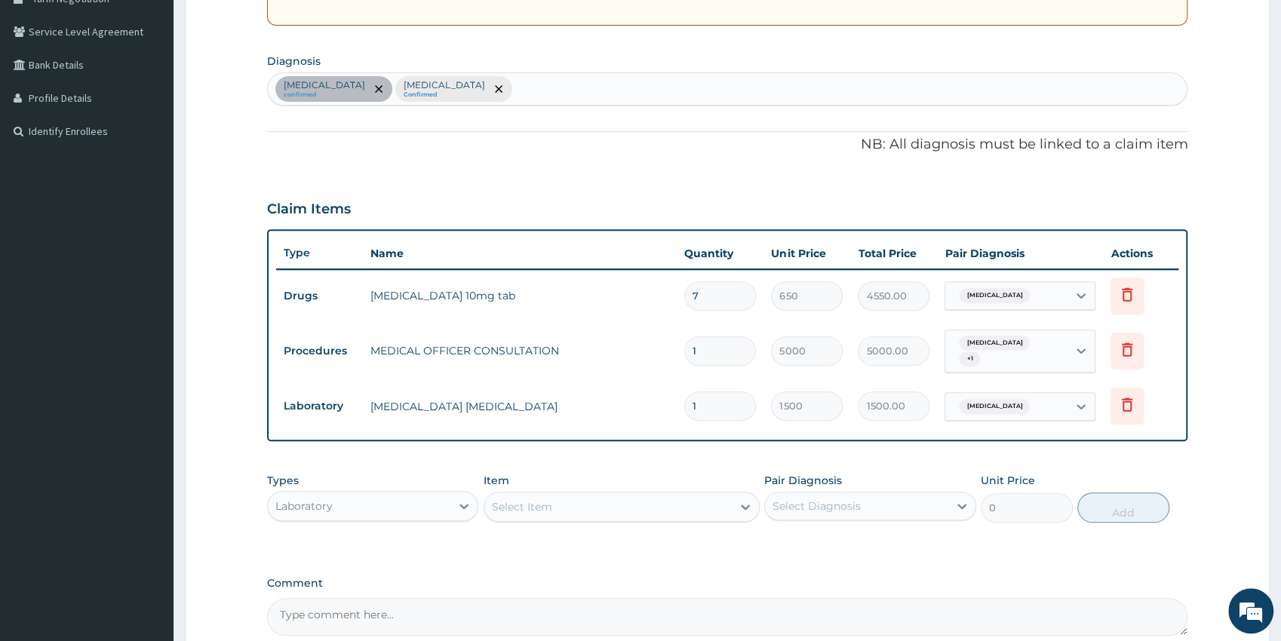
drag, startPoint x: 585, startPoint y: 489, endPoint x: 587, endPoint y: 502, distance: 13.7
click at [585, 494] on div "Item Select Item" at bounding box center [621, 498] width 276 height 50
click at [588, 504] on div "Select Item" at bounding box center [607, 507] width 247 height 24
type input "wbc"
click at [665, 539] on div "WBC" at bounding box center [621, 544] width 276 height 27
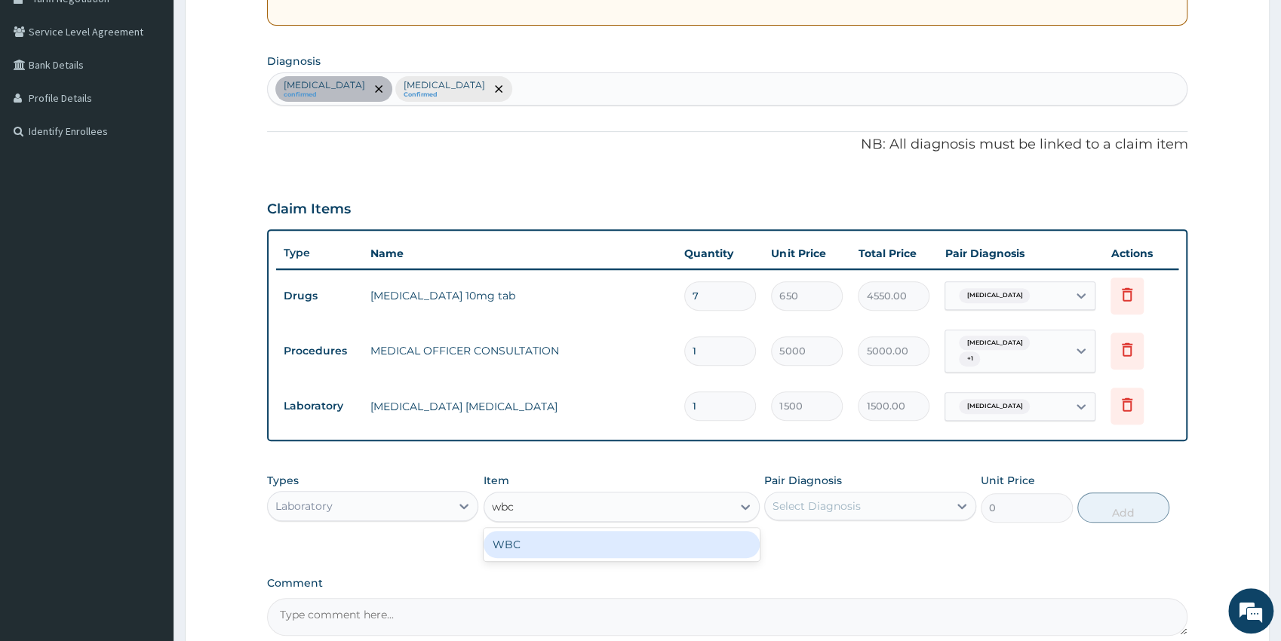
type input "2500"
click at [842, 514] on div "Select Diagnosis" at bounding box center [856, 506] width 183 height 24
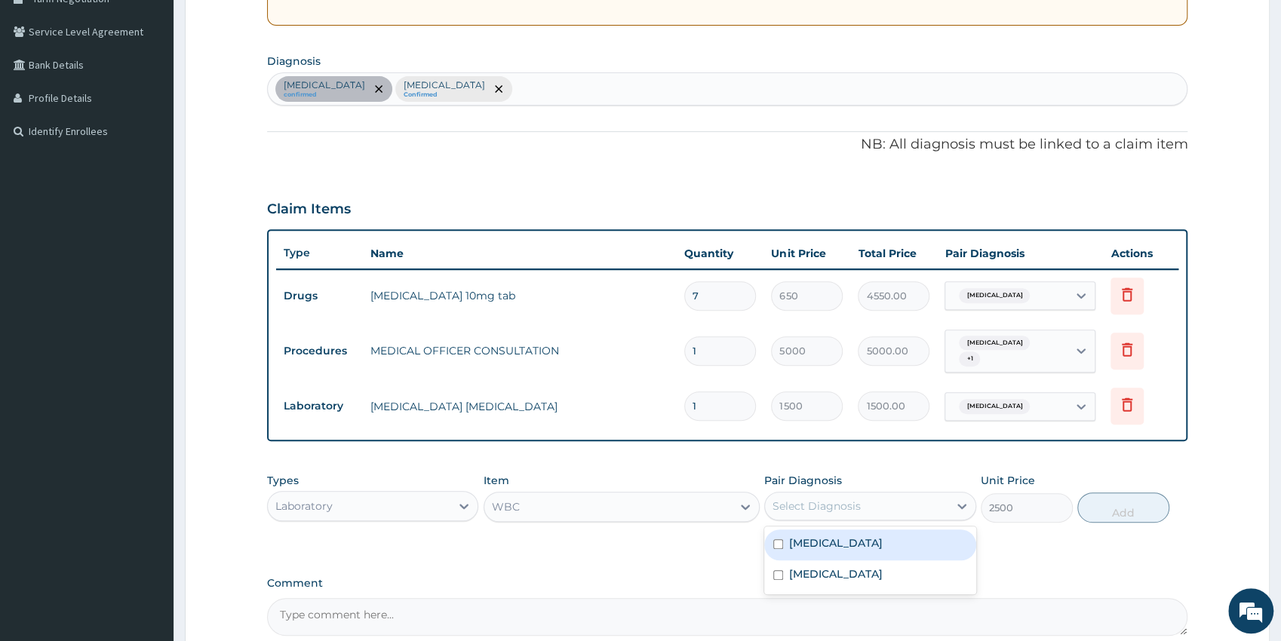
click at [842, 548] on label "Allergic rhinitis, unspecified" at bounding box center [836, 542] width 94 height 15
checkbox input "true"
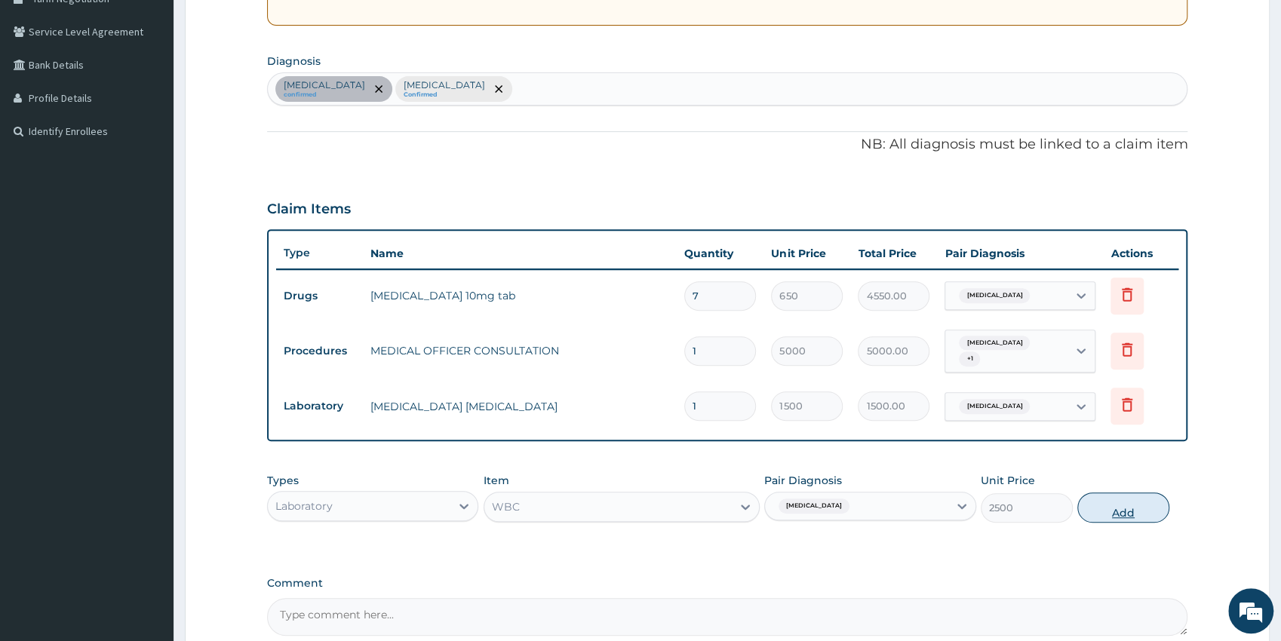
click at [1118, 505] on button "Add" at bounding box center [1123, 507] width 92 height 30
type input "0"
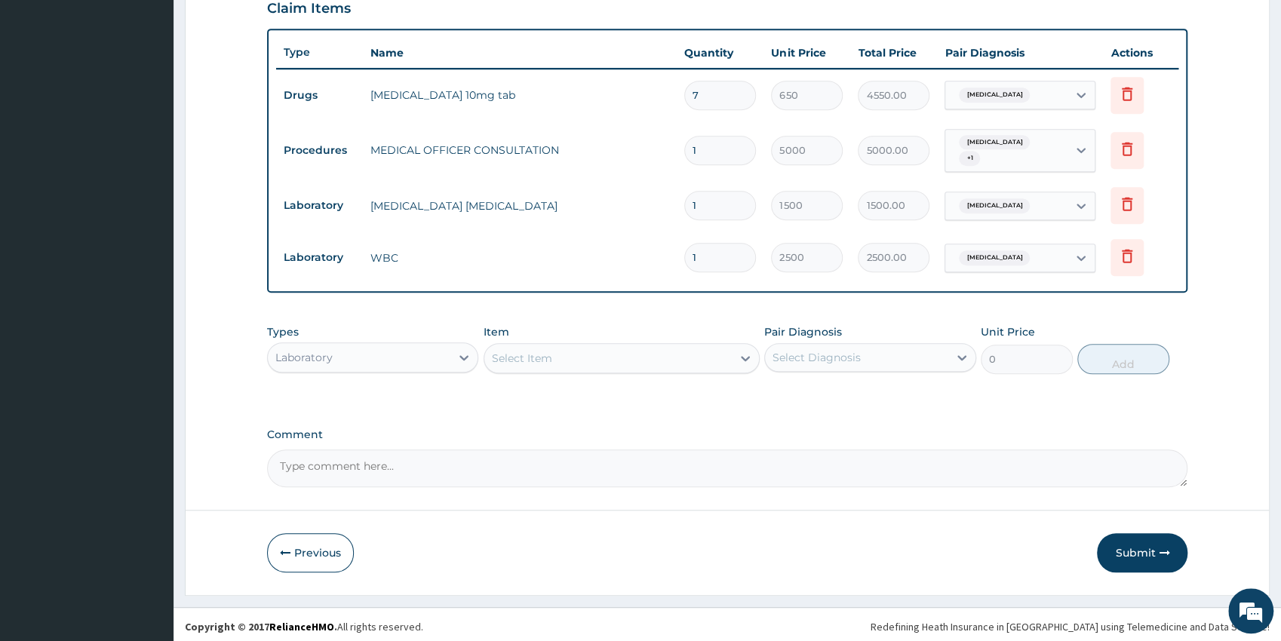
scroll to position [536, 0]
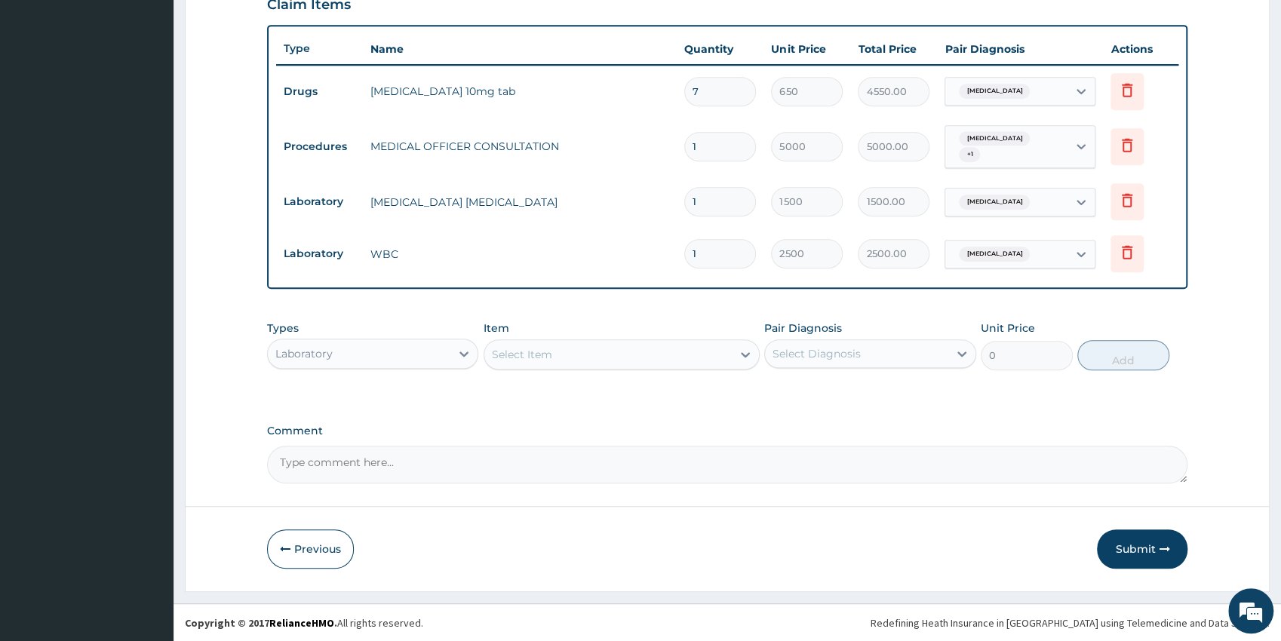
click at [347, 353] on div "Laboratory" at bounding box center [359, 354] width 183 height 24
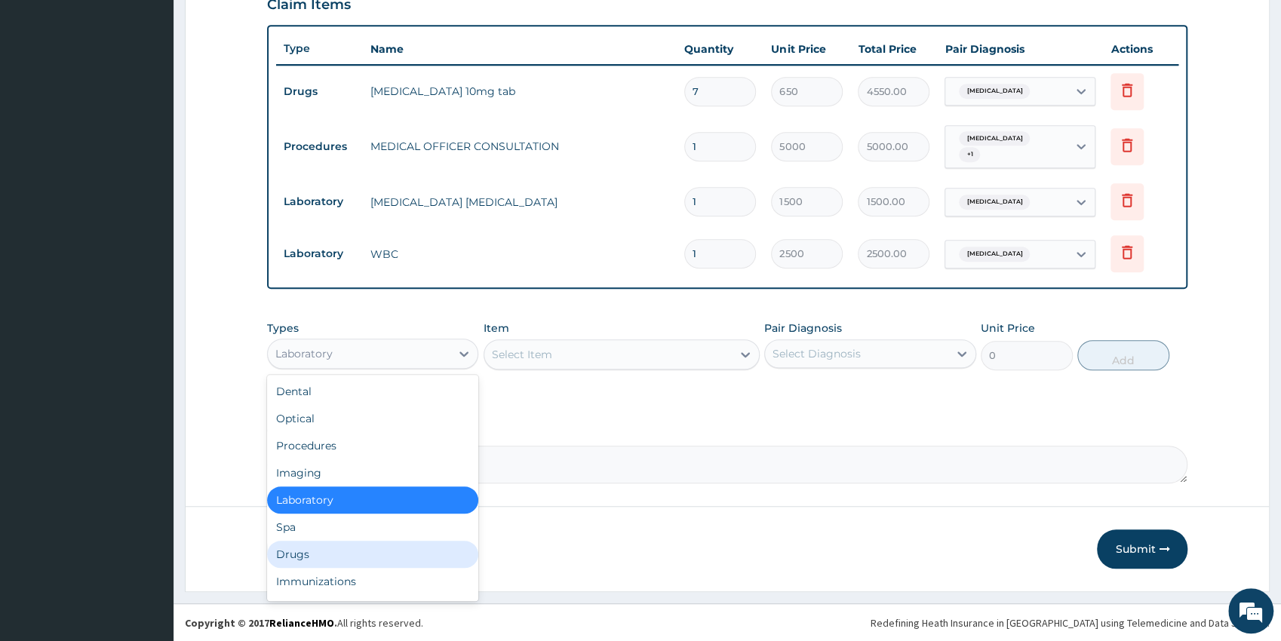
click at [305, 551] on div "Drugs" at bounding box center [373, 554] width 212 height 27
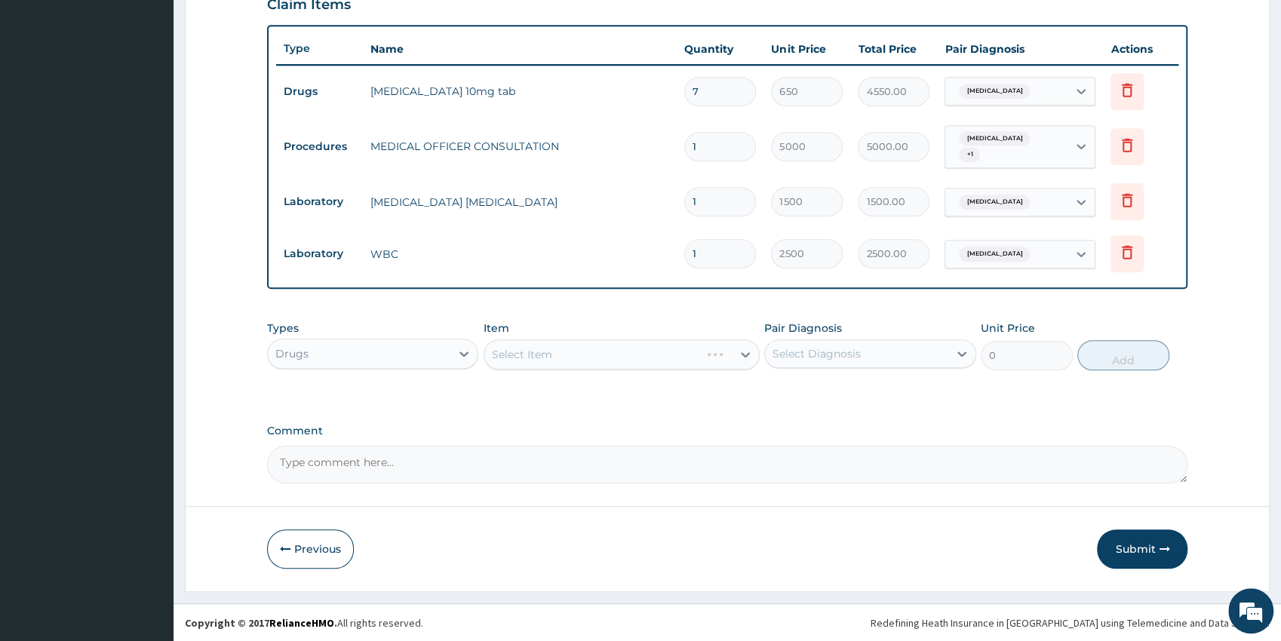
click at [569, 353] on div "Select Item" at bounding box center [621, 354] width 276 height 30
click at [570, 354] on div "Select Item" at bounding box center [607, 354] width 247 height 24
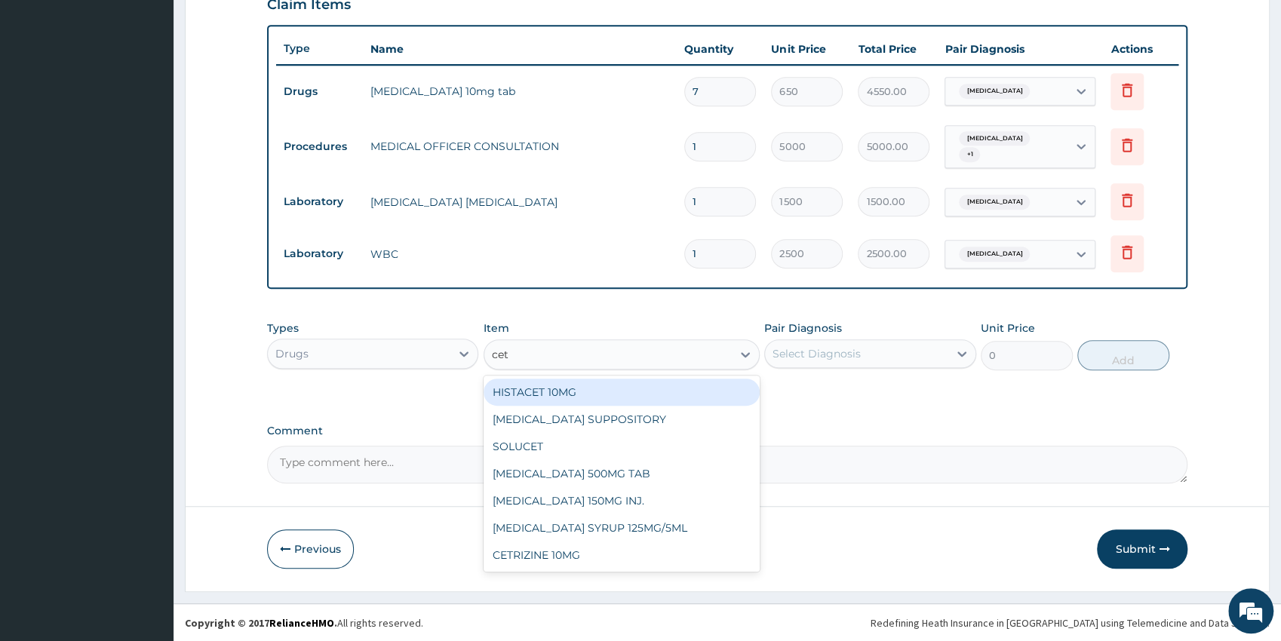
type input "cetr"
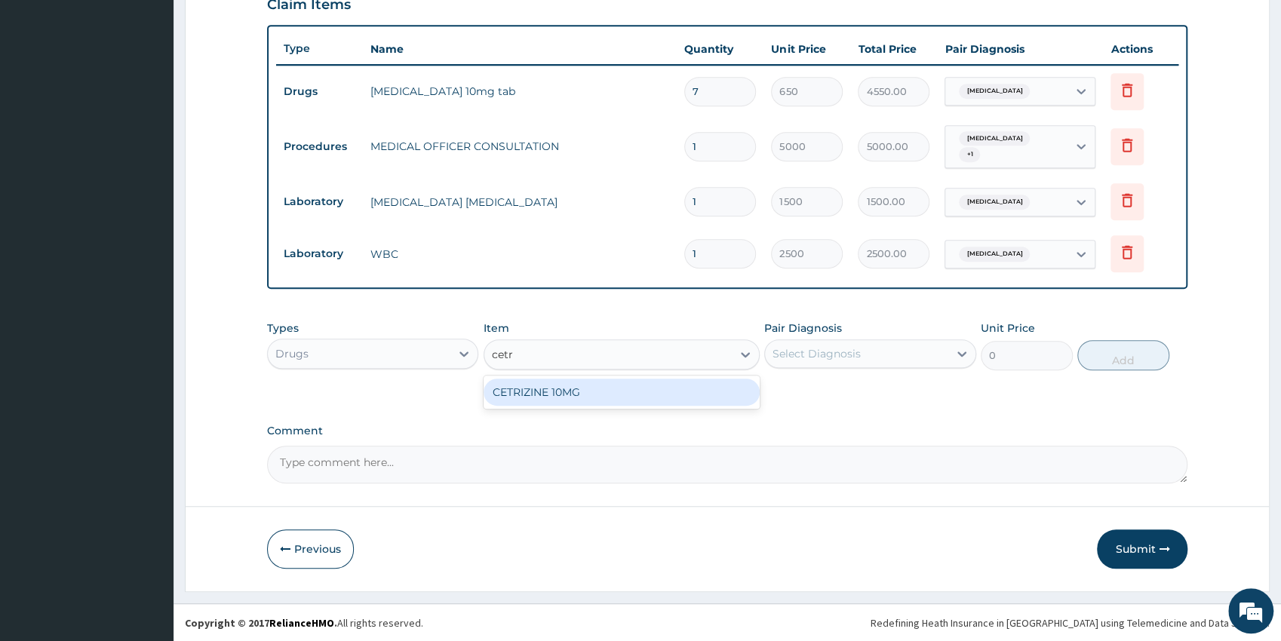
drag, startPoint x: 614, startPoint y: 388, endPoint x: 624, endPoint y: 387, distance: 10.7
click at [615, 388] on div "CETRIZINE 10MG" at bounding box center [621, 392] width 276 height 27
type input "65"
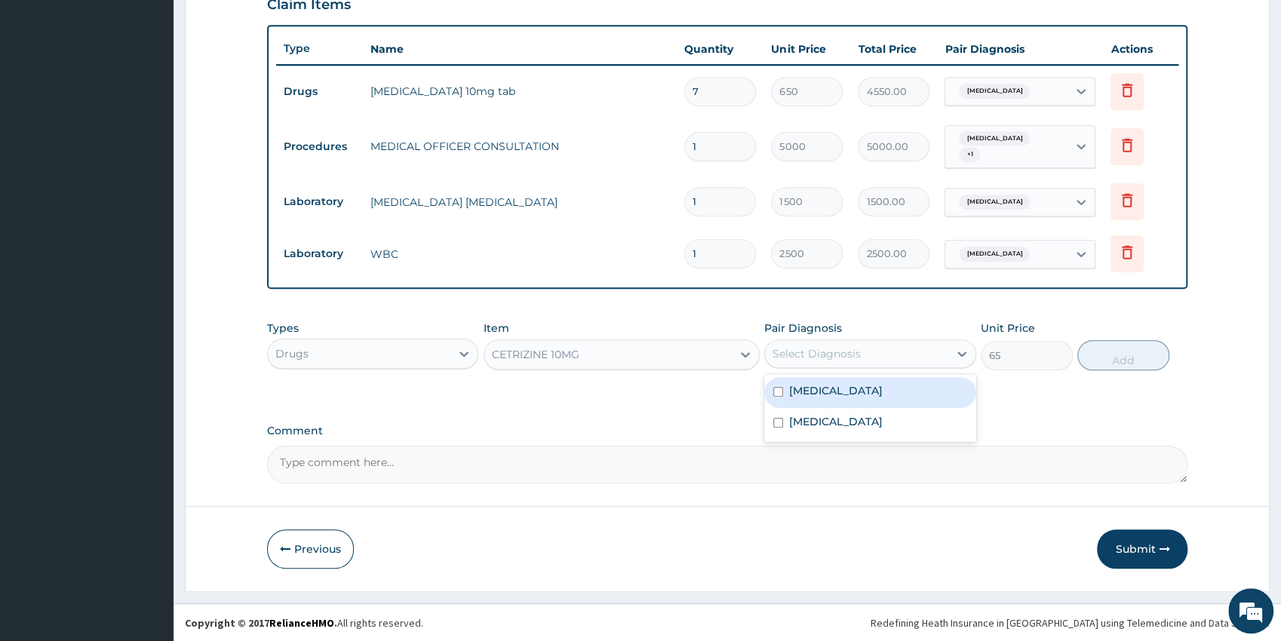
click at [834, 360] on div "Select Diagnosis" at bounding box center [856, 354] width 183 height 24
drag, startPoint x: 833, startPoint y: 394, endPoint x: 938, endPoint y: 385, distance: 105.2
click at [834, 394] on label "Allergic rhinitis, unspecified" at bounding box center [836, 390] width 94 height 15
checkbox input "true"
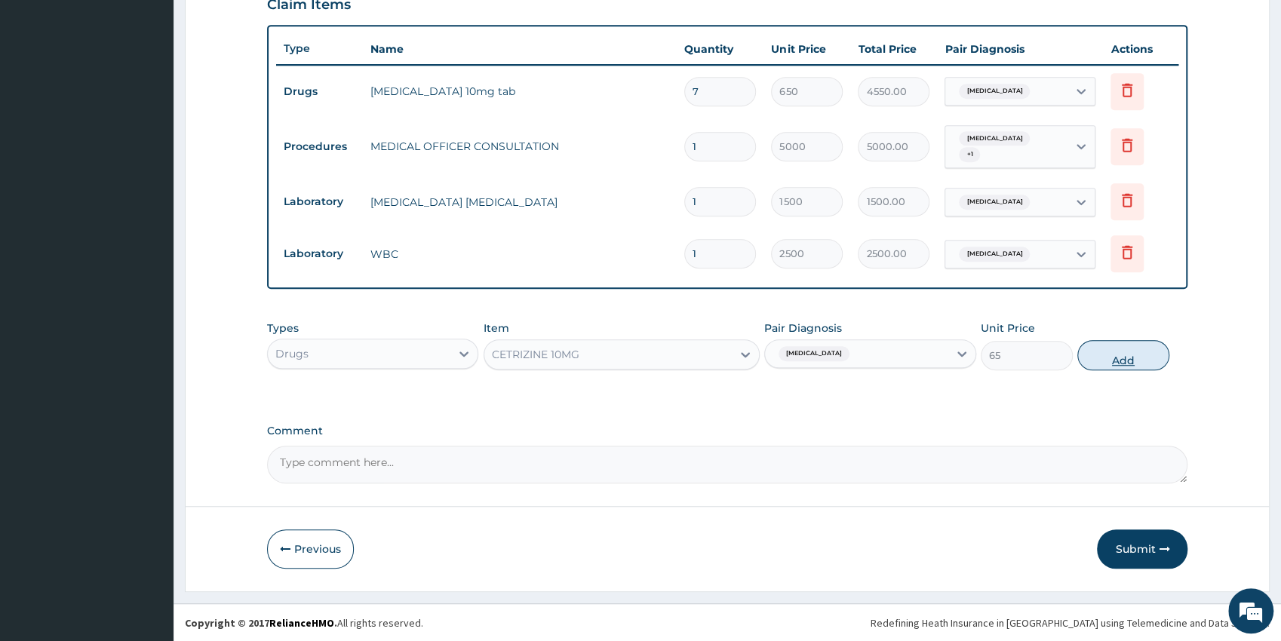
click at [1082, 351] on button "Add" at bounding box center [1123, 355] width 92 height 30
type input "0"
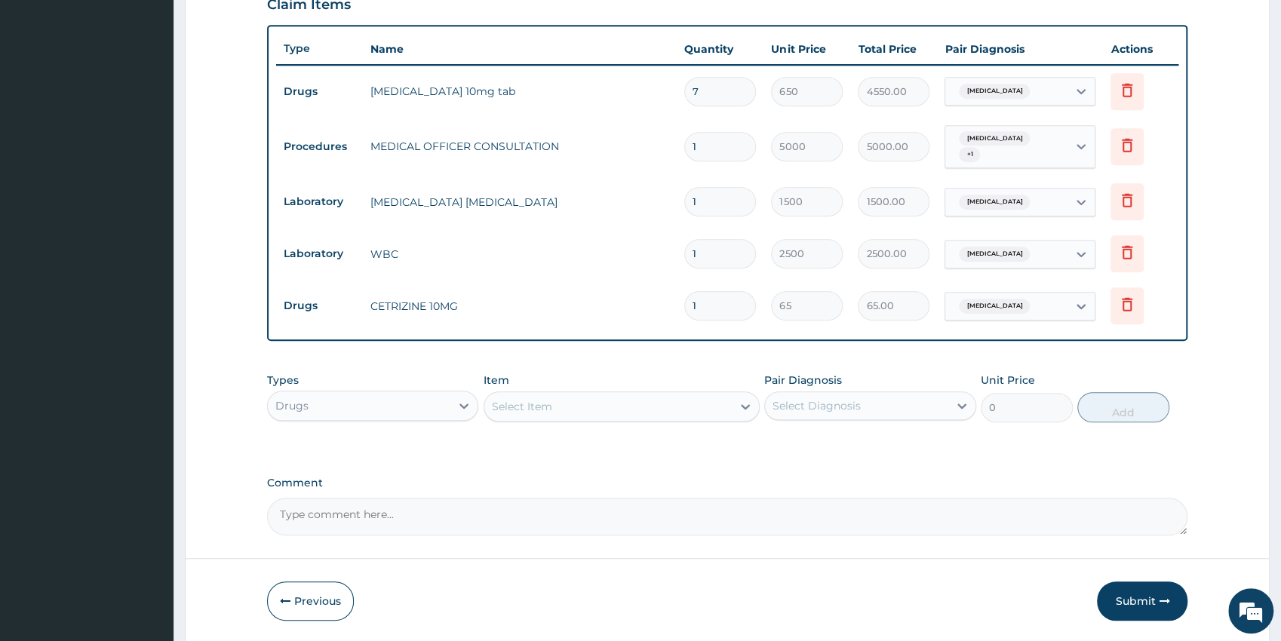
type input "0.00"
type input "7"
type input "455.00"
type input "7"
click at [591, 410] on div "Select Item" at bounding box center [607, 406] width 247 height 24
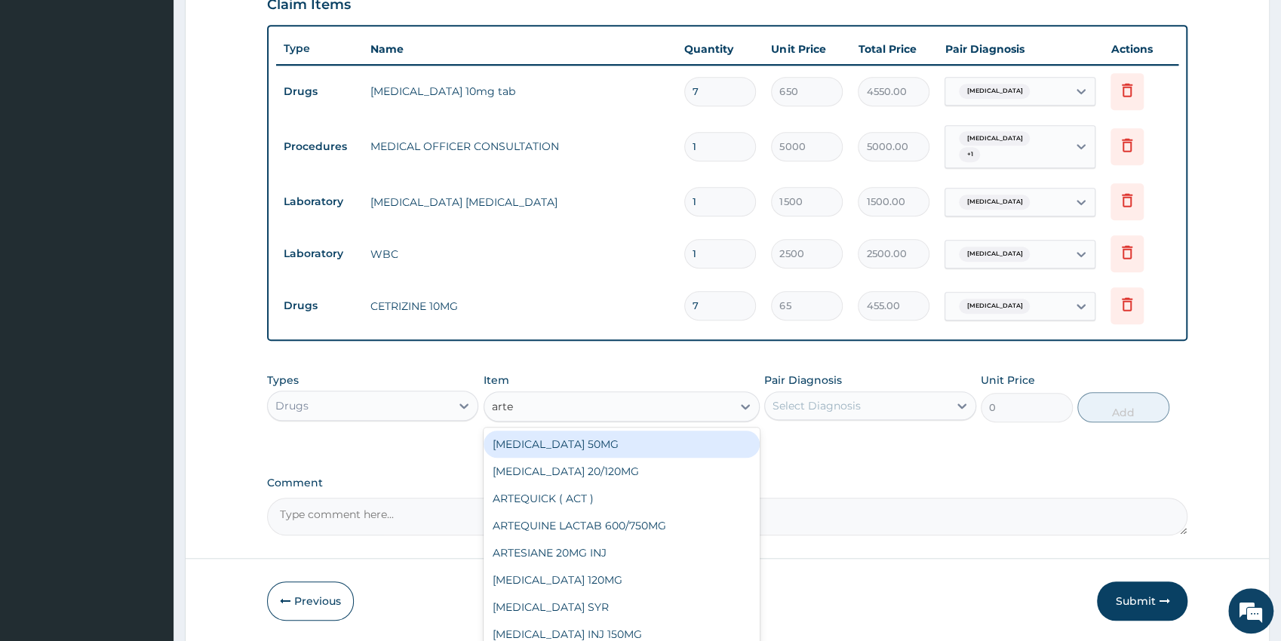
type input "artem"
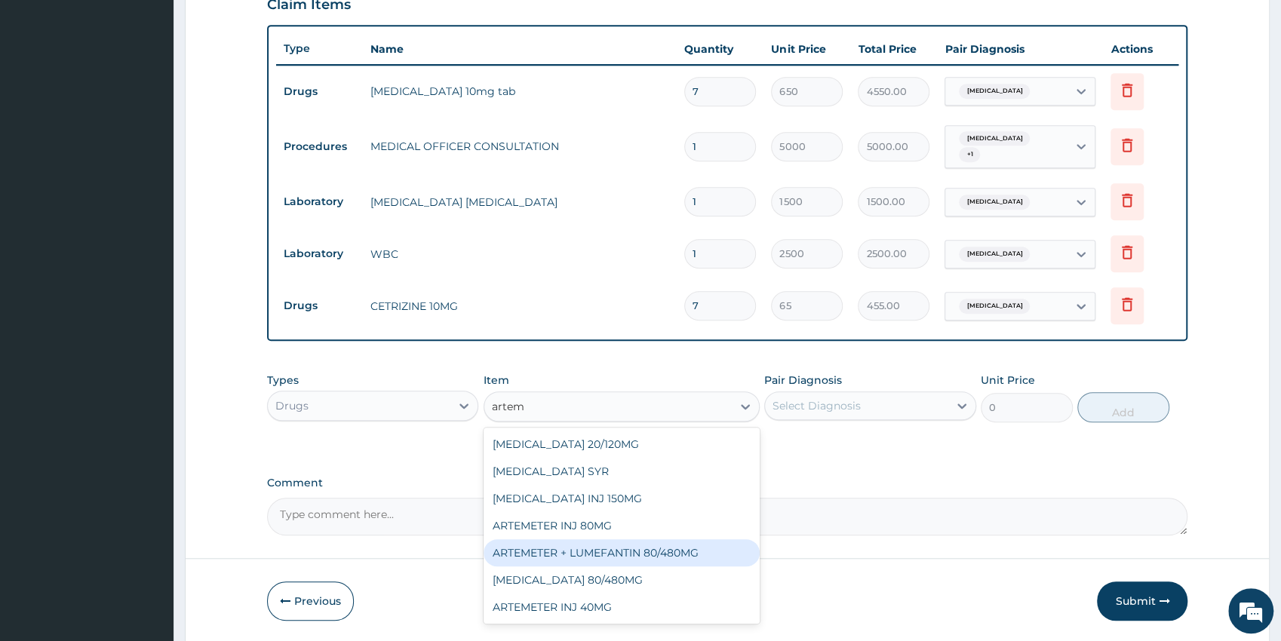
drag, startPoint x: 690, startPoint y: 552, endPoint x: 704, endPoint y: 532, distance: 23.8
click at [691, 552] on div "ARTEMETER + LUMEFANTIN 80/480MG" at bounding box center [621, 552] width 276 height 27
type input "350"
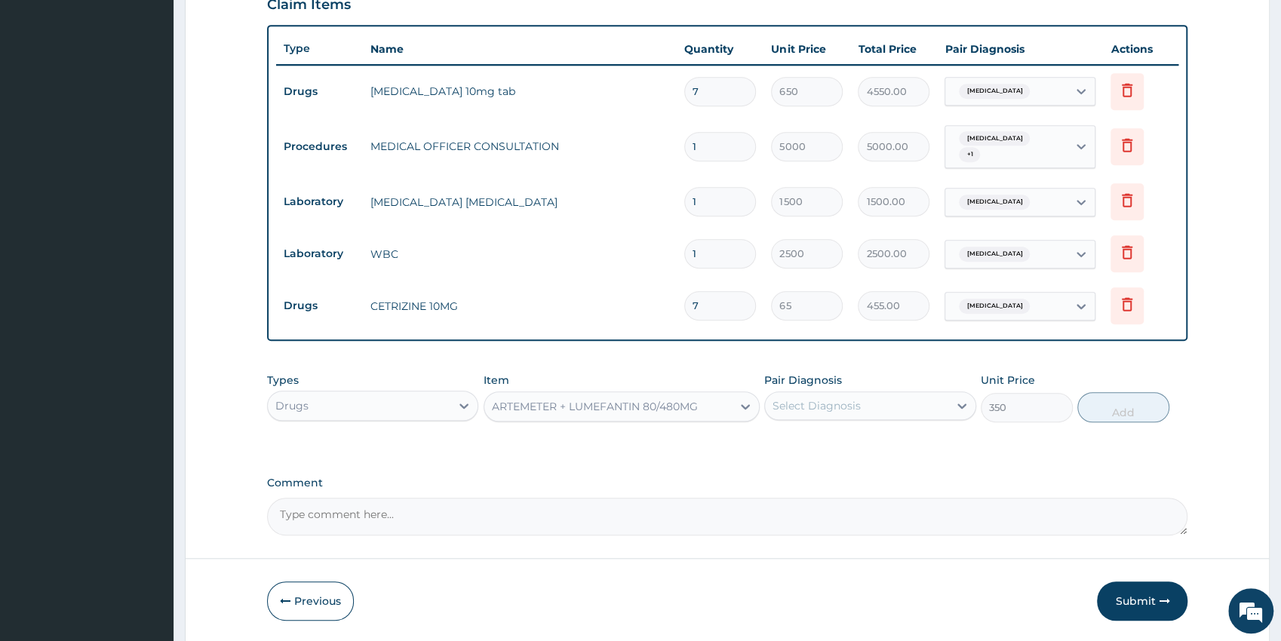
click at [836, 405] on div "Select Diagnosis" at bounding box center [816, 405] width 88 height 15
drag, startPoint x: 845, startPoint y: 468, endPoint x: 983, endPoint y: 461, distance: 138.2
click at [846, 470] on label "Malaria, unspecified" at bounding box center [836, 473] width 94 height 15
checkbox input "true"
click at [1131, 400] on button "Add" at bounding box center [1123, 407] width 92 height 30
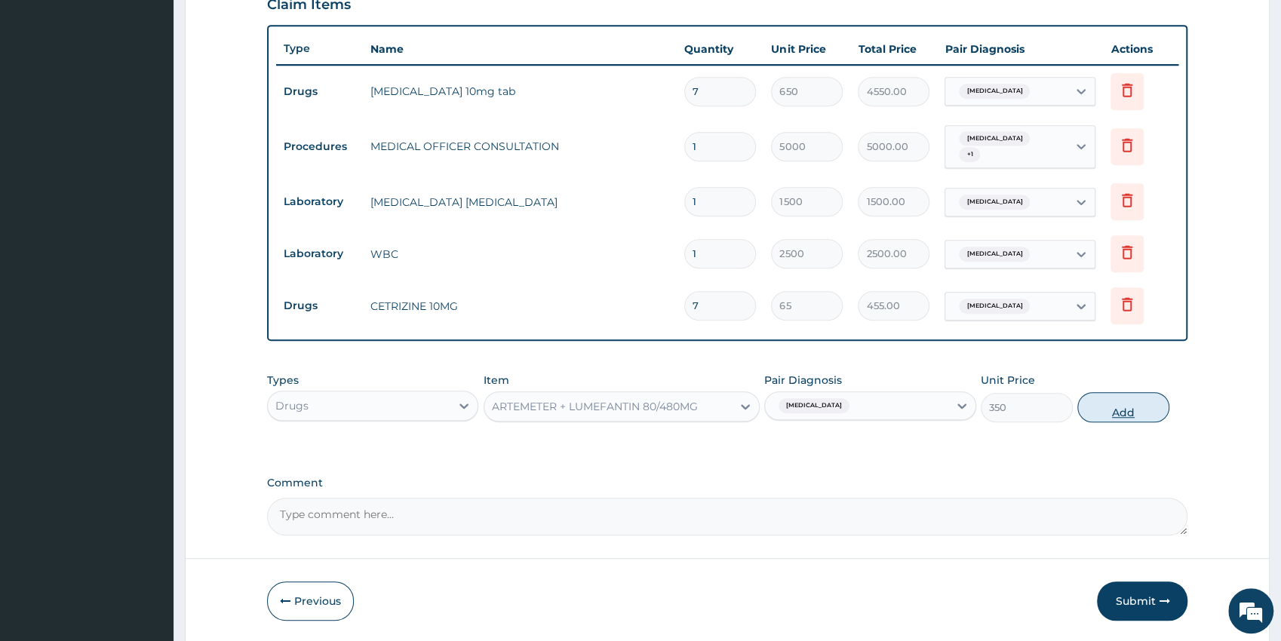
type input "0"
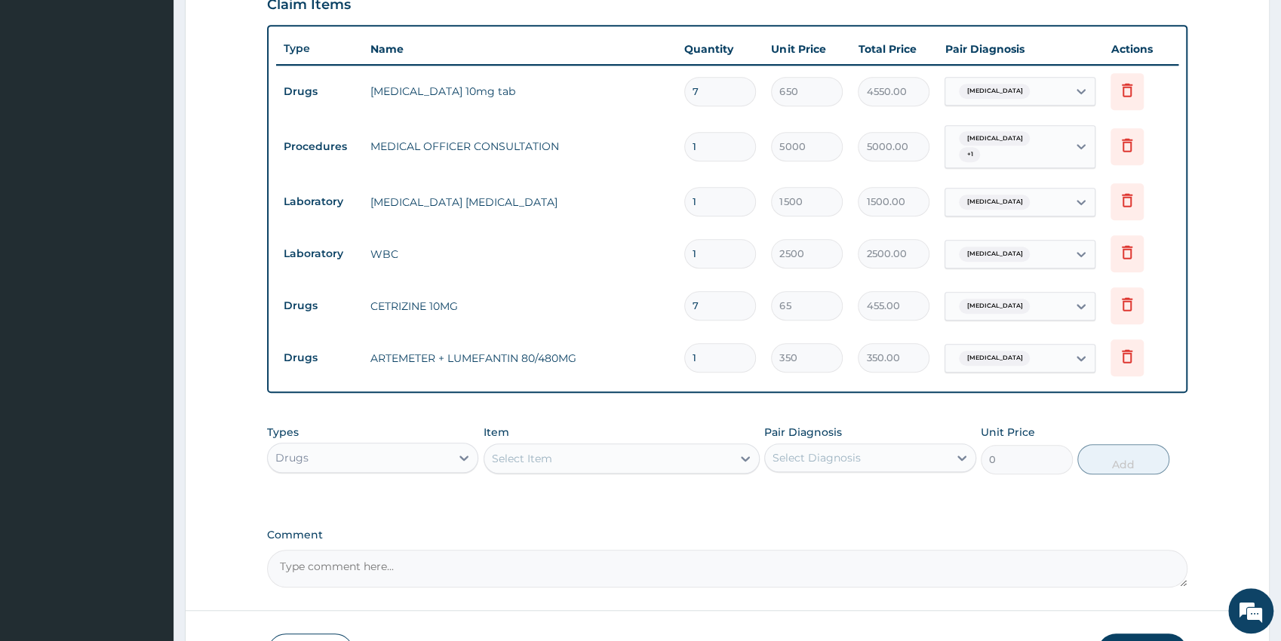
type input "0.00"
type input "6"
type input "2100.00"
type input "6"
click at [634, 456] on div "Select Item" at bounding box center [607, 458] width 247 height 24
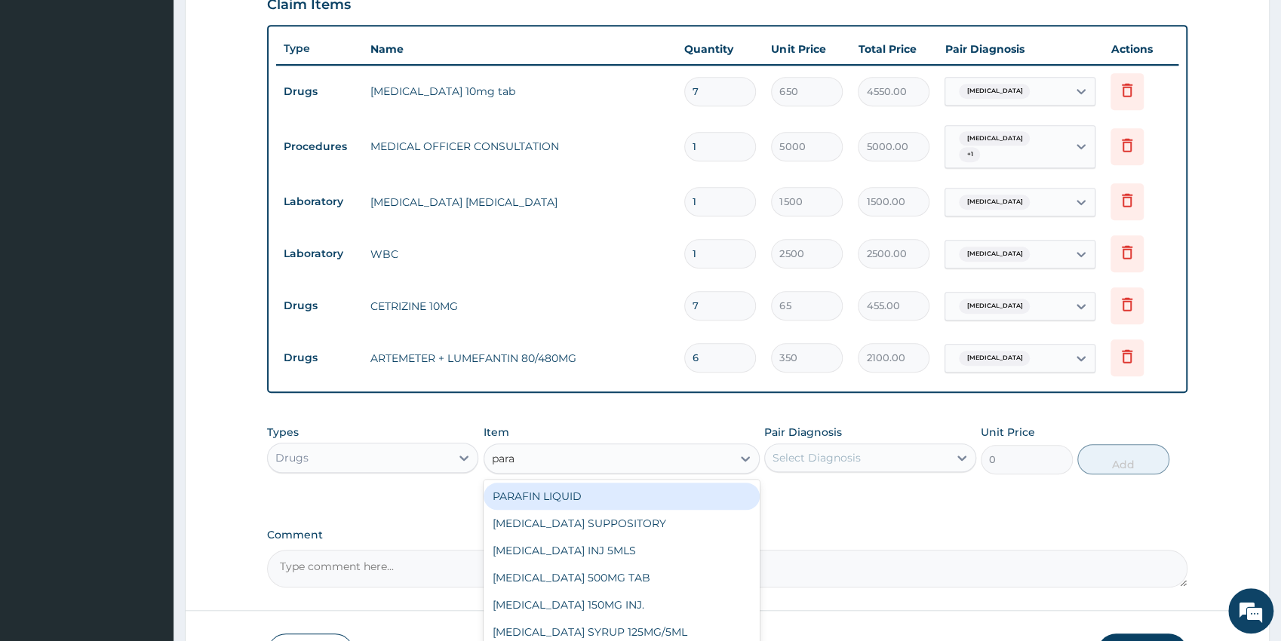
type input "parac"
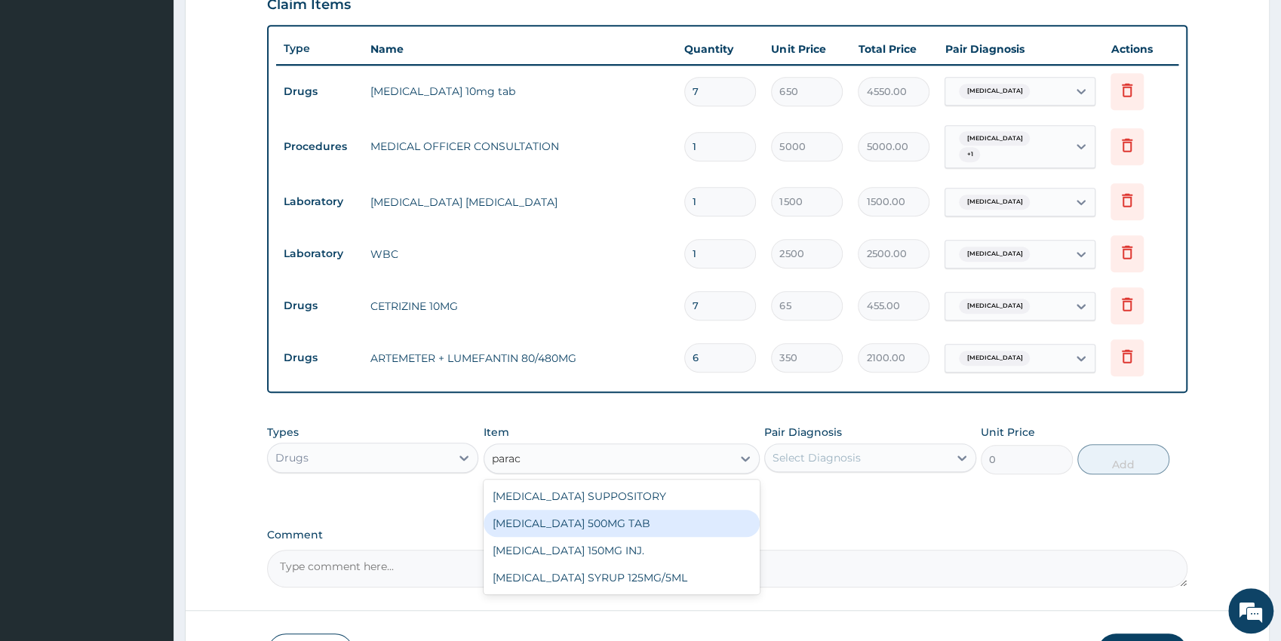
click at [659, 528] on div "PARACETAMOL 500MG TAB" at bounding box center [621, 523] width 276 height 27
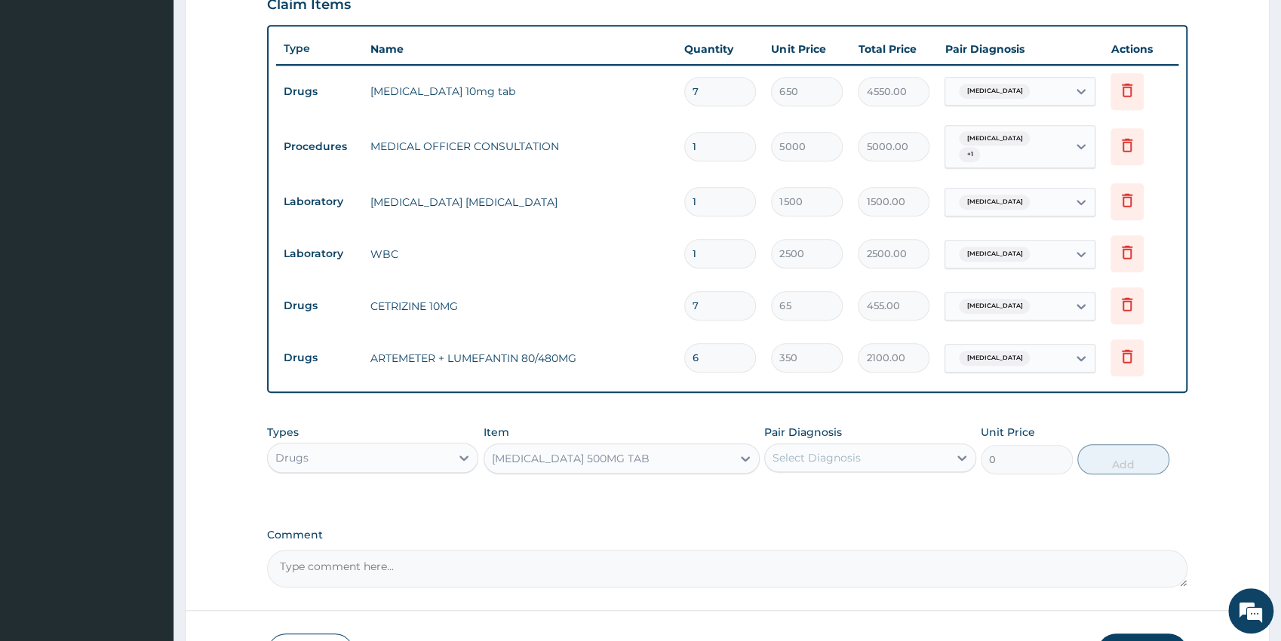
type input "38"
drag, startPoint x: 831, startPoint y: 456, endPoint x: 836, endPoint y: 465, distance: 10.8
click at [833, 456] on div "Select Diagnosis" at bounding box center [816, 457] width 88 height 15
drag, startPoint x: 851, startPoint y: 526, endPoint x: 1057, endPoint y: 456, distance: 218.0
click at [852, 526] on label "Malaria, unspecified" at bounding box center [836, 525] width 94 height 15
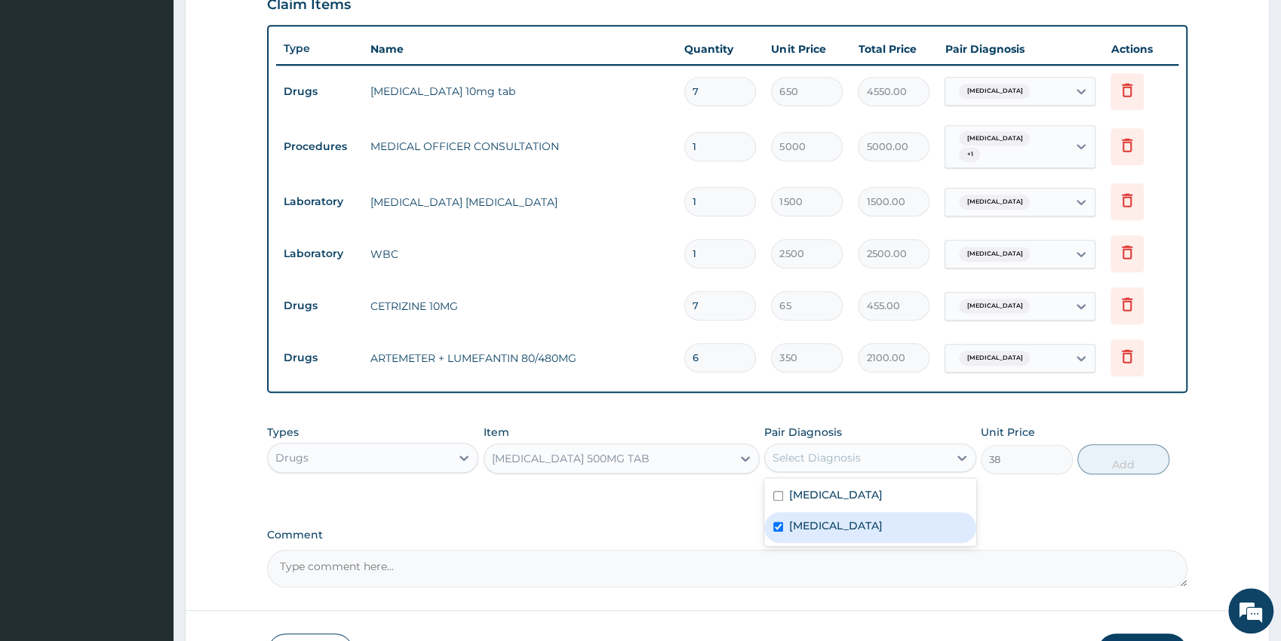
checkbox input "true"
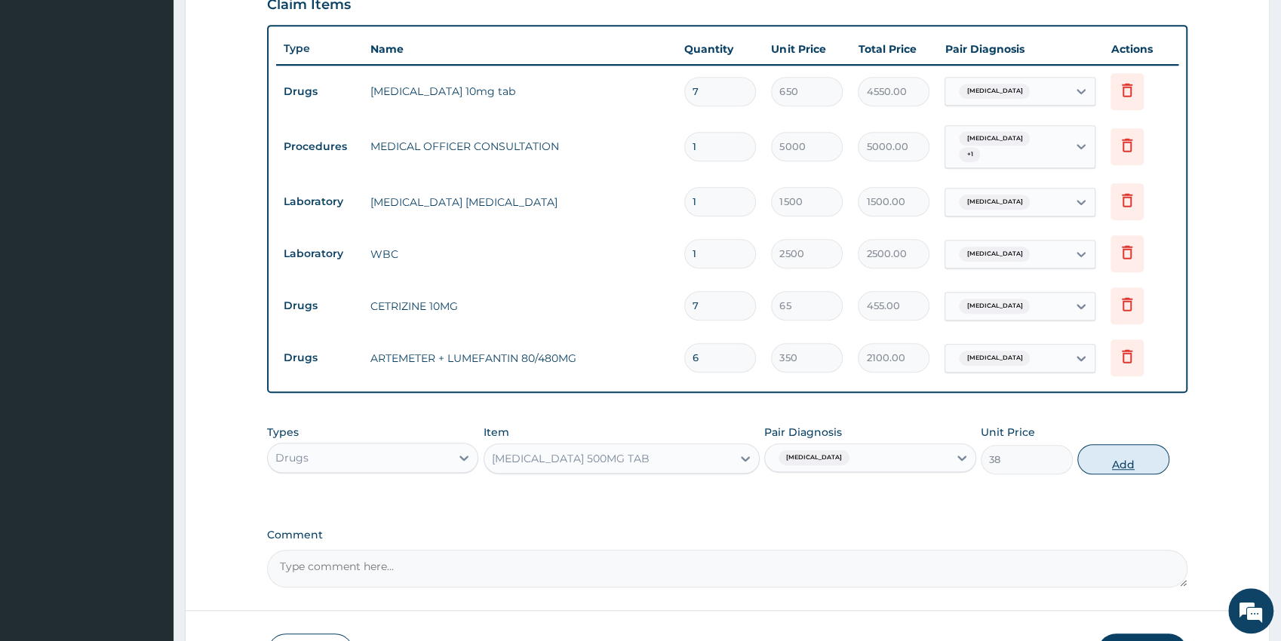
click at [1112, 455] on button "Add" at bounding box center [1123, 459] width 92 height 30
type input "0"
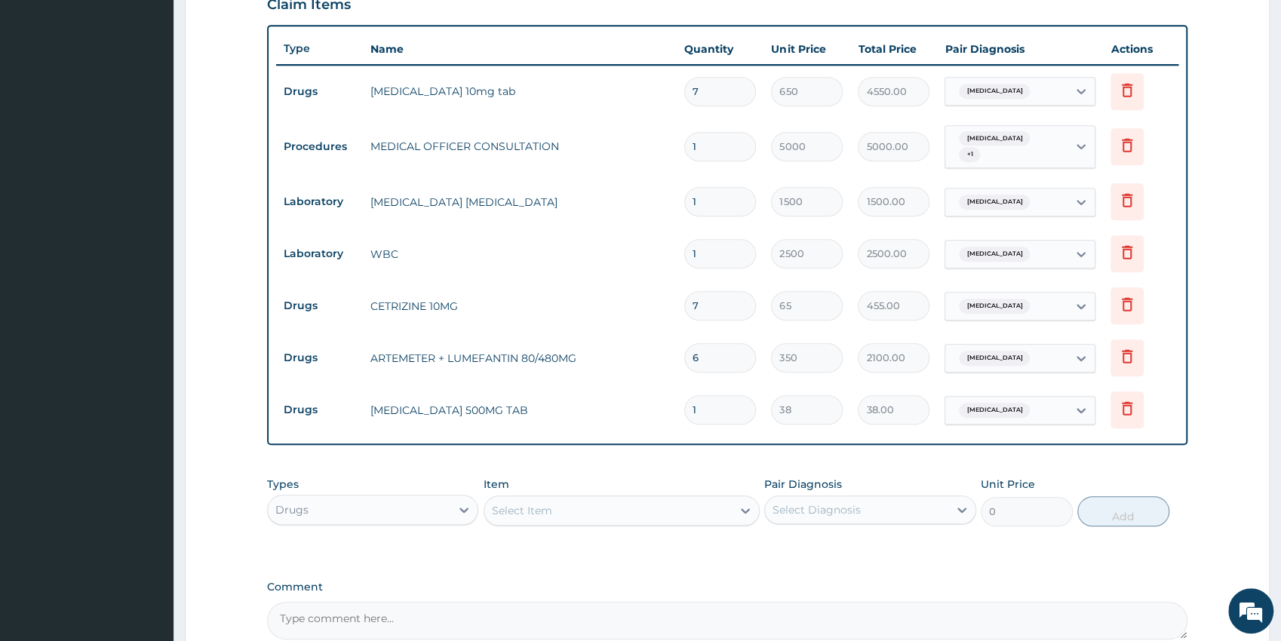
type input "18"
type input "684.00"
type input "18"
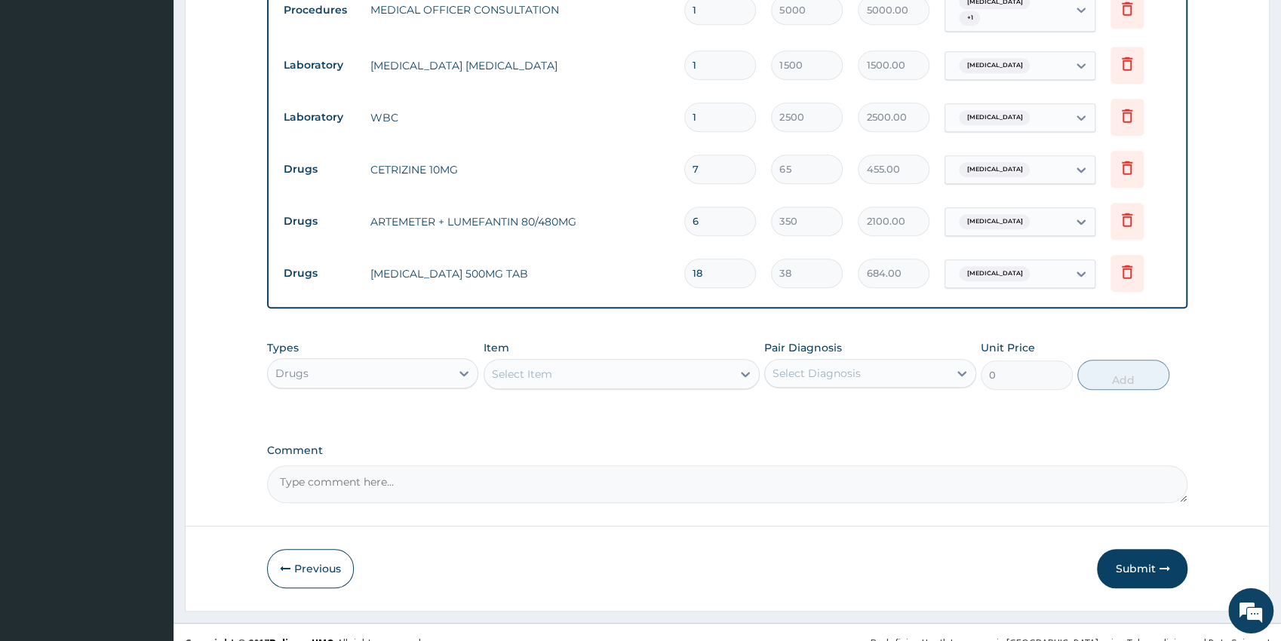
scroll to position [692, 0]
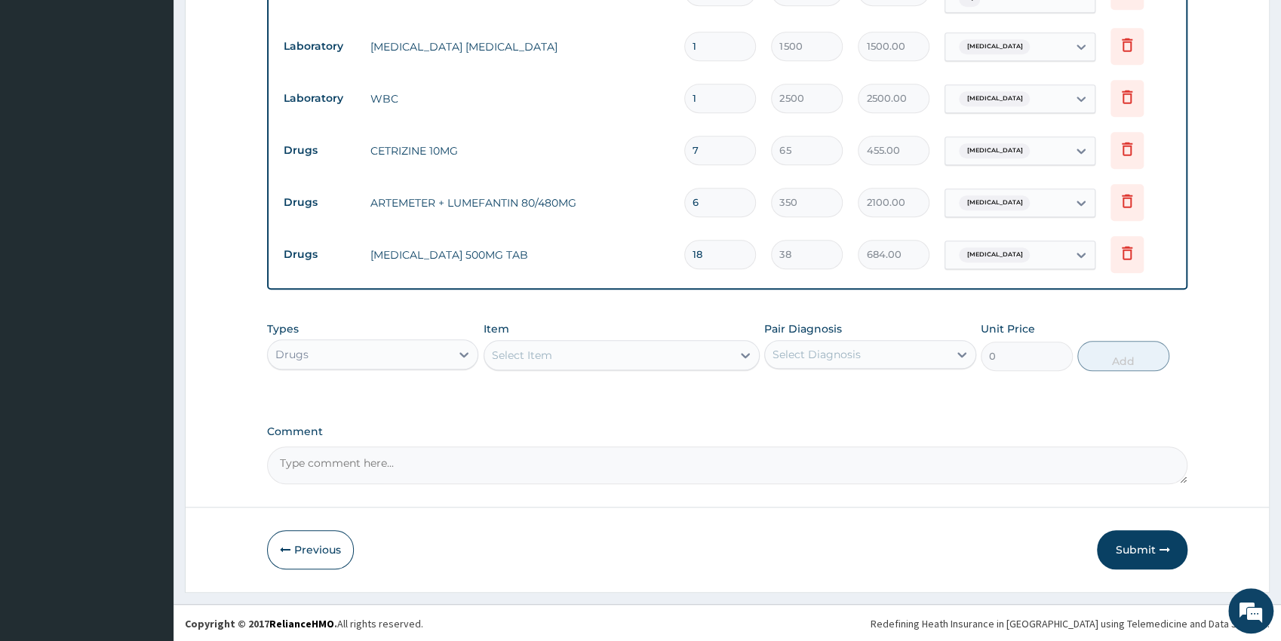
click at [1129, 553] on button "Submit" at bounding box center [1142, 549] width 91 height 39
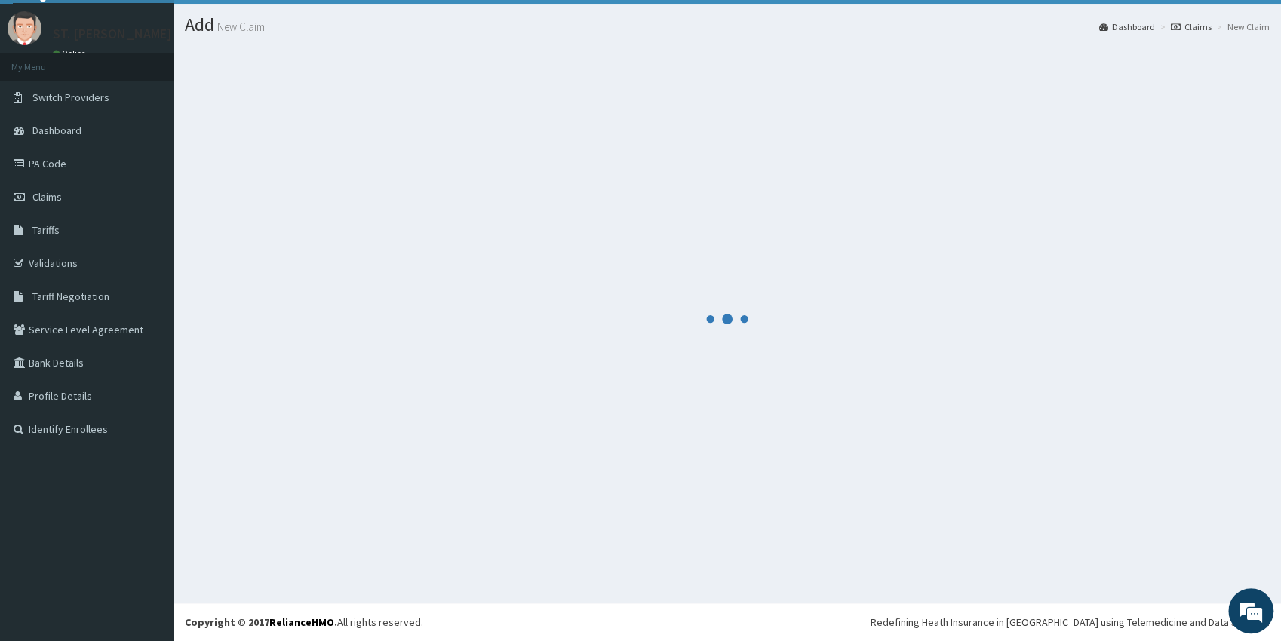
scroll to position [33, 0]
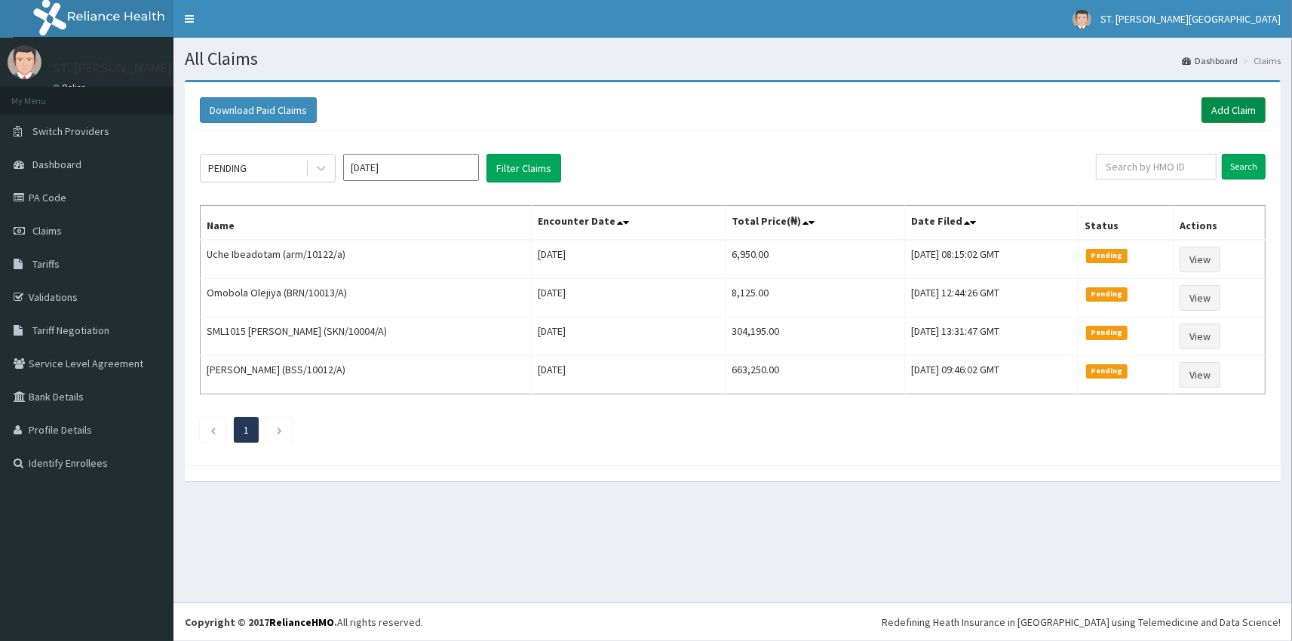
click at [1238, 111] on link "Add Claim" at bounding box center [1233, 110] width 64 height 26
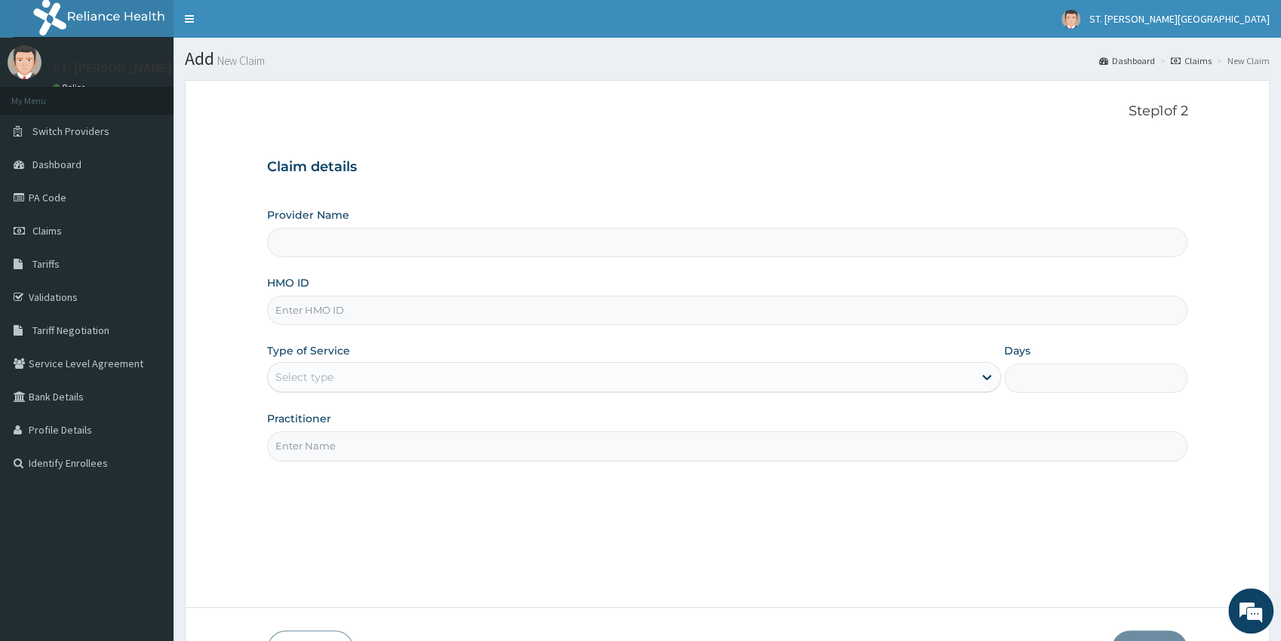
drag, startPoint x: 0, startPoint y: 0, endPoint x: 289, endPoint y: 321, distance: 432.0
click at [290, 332] on div "Provider Name HMO ID Type of Service Select type Days Practitioner" at bounding box center [727, 333] width 921 height 253
click at [288, 319] on input "HMO ID" at bounding box center [727, 310] width 921 height 29
type input "[GEOGRAPHIC_DATA]- [GEOGRAPHIC_DATA]"
paste input "BRN/10013/A"
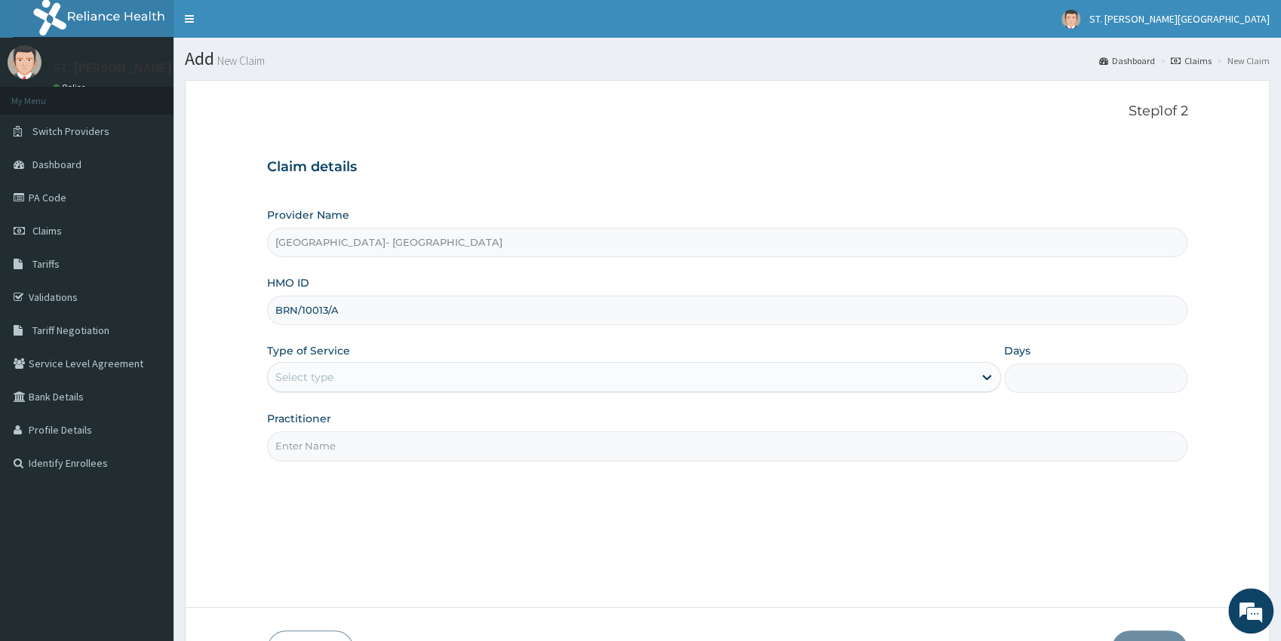
type input "BRN/10013/A"
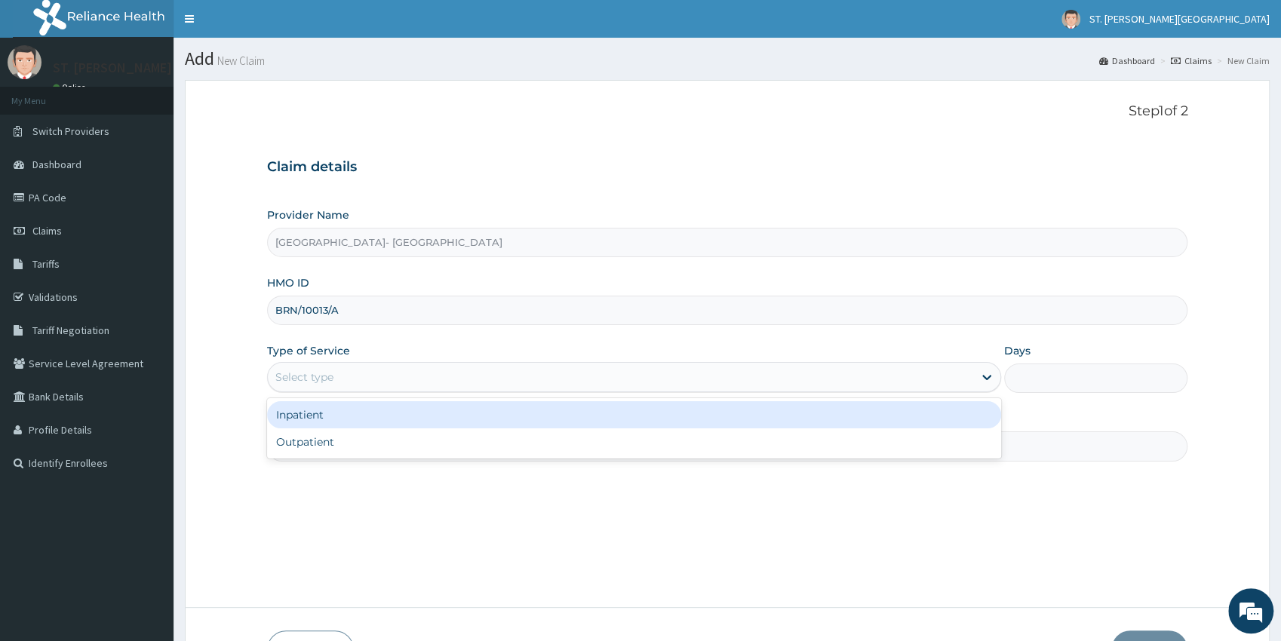
click at [327, 387] on div "Select type" at bounding box center [620, 377] width 705 height 24
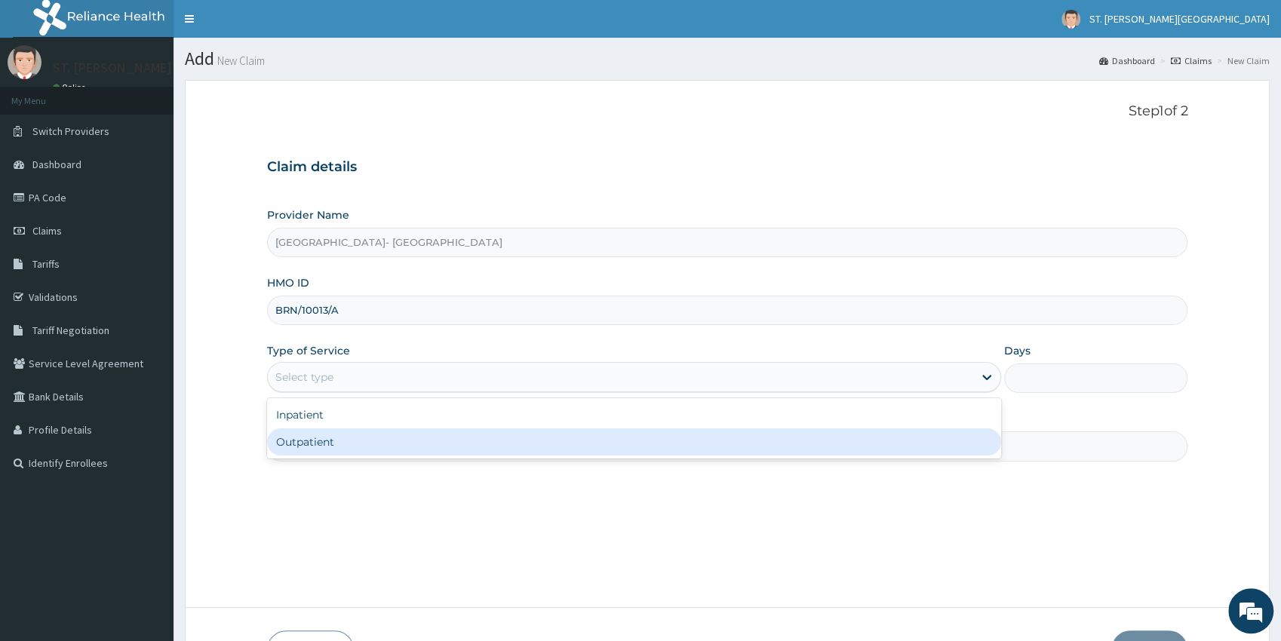
drag, startPoint x: 319, startPoint y: 438, endPoint x: 315, endPoint y: 446, distance: 8.4
click at [318, 438] on div "Outpatient" at bounding box center [634, 441] width 734 height 27
type input "1"
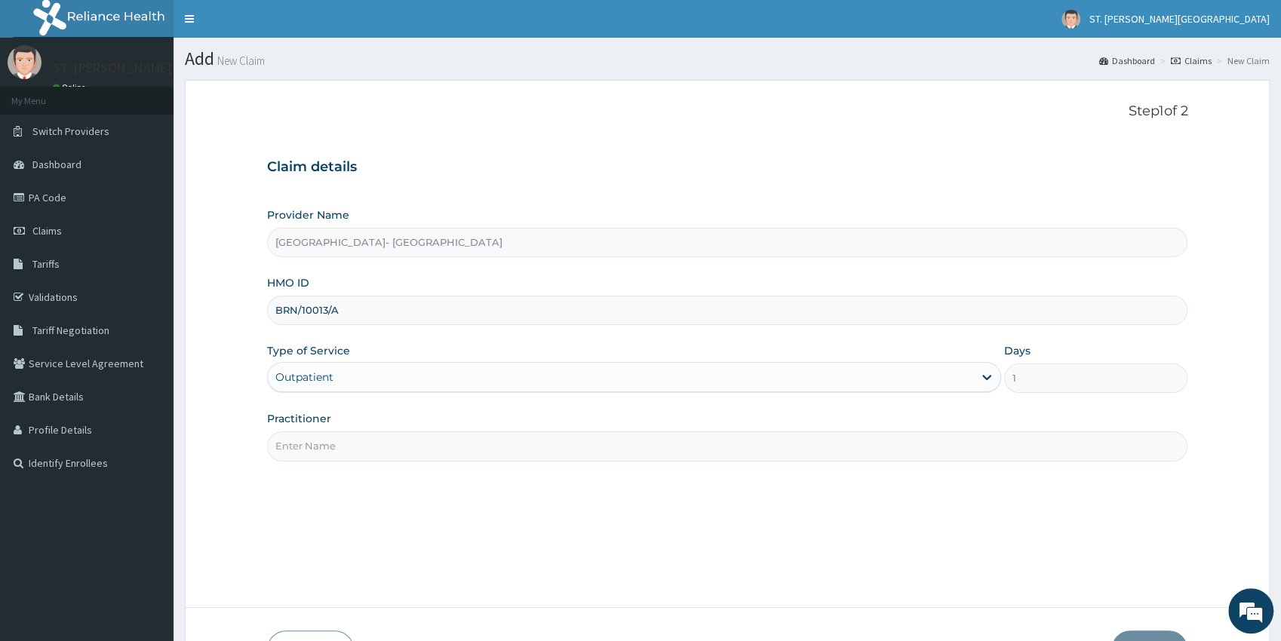
click at [311, 448] on input "Practitioner" at bounding box center [727, 445] width 921 height 29
type input "dr.andrew"
click at [1164, 634] on button "Next" at bounding box center [1149, 649] width 76 height 39
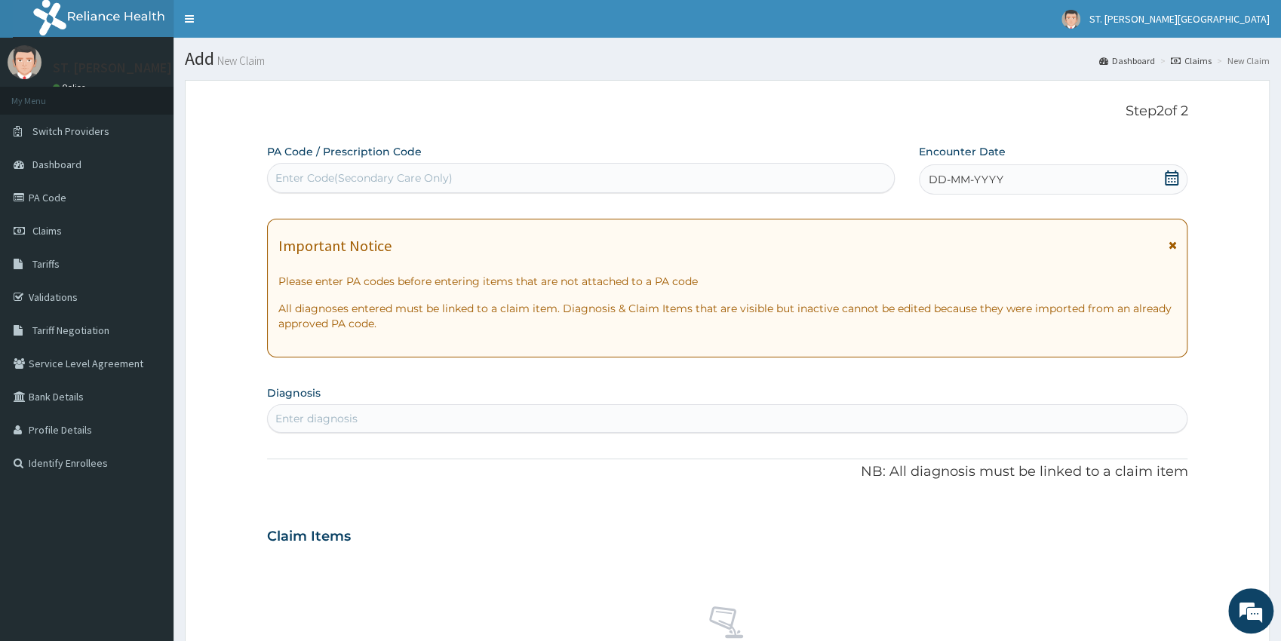
click at [431, 419] on div "Enter diagnosis" at bounding box center [727, 419] width 919 height 24
type input "malaria"
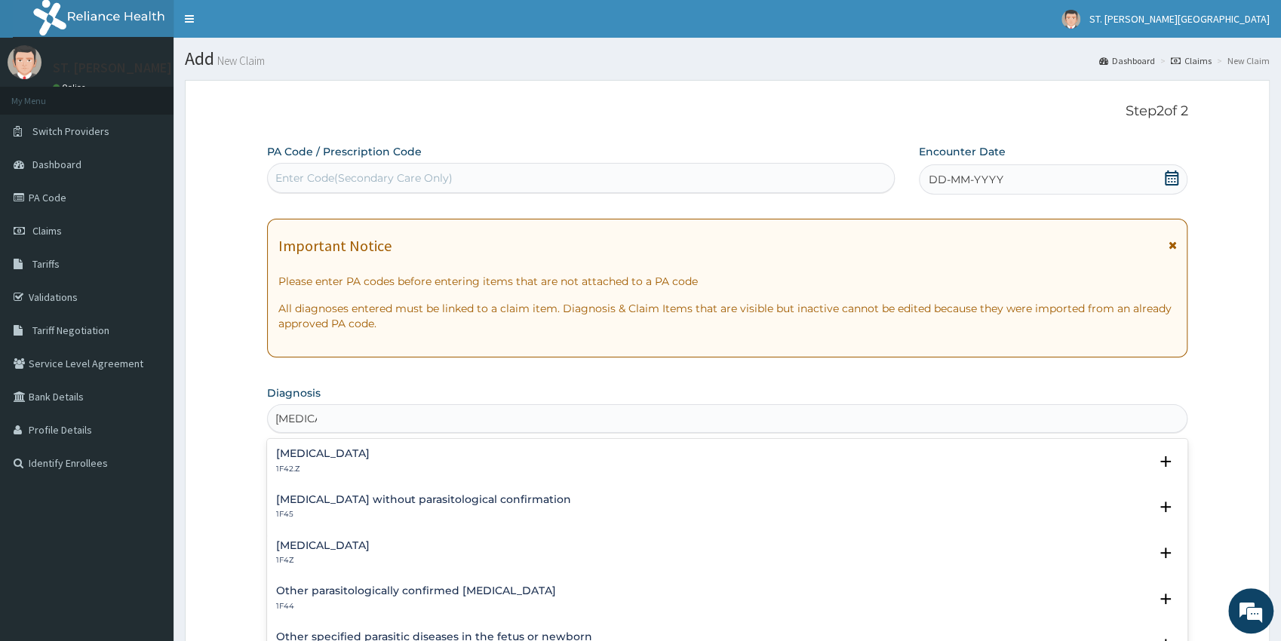
click at [357, 548] on h4 "Malaria, unspecified" at bounding box center [323, 545] width 94 height 11
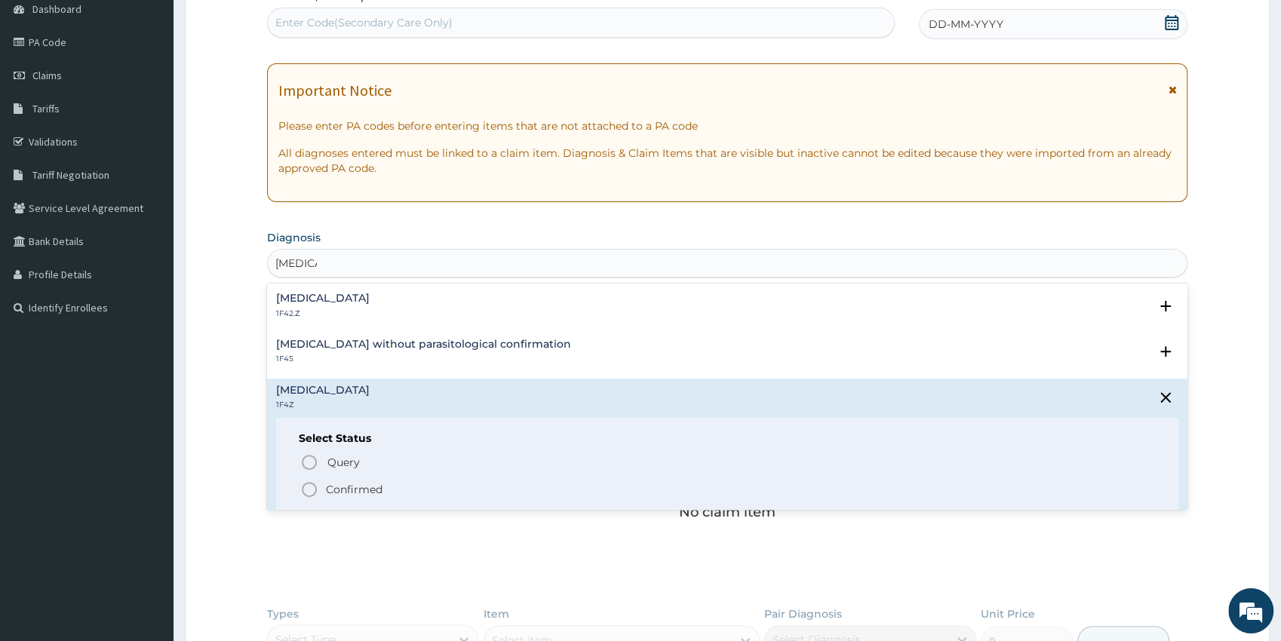
scroll to position [166, 0]
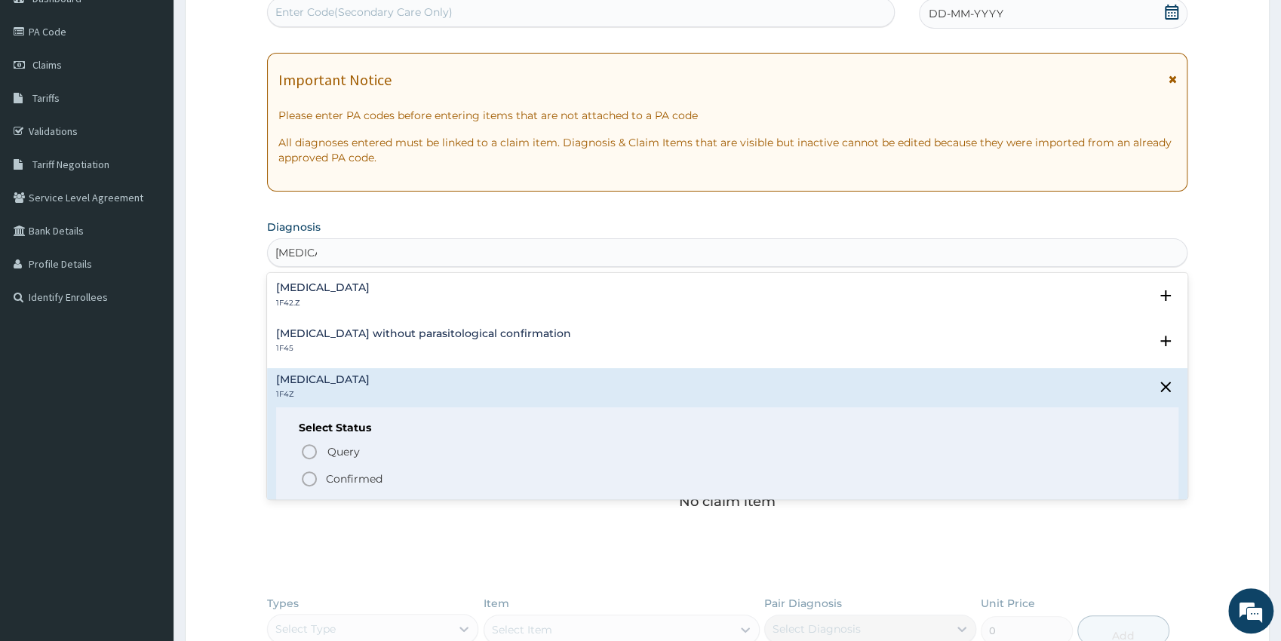
click at [304, 482] on icon "status option filled" at bounding box center [309, 479] width 18 height 18
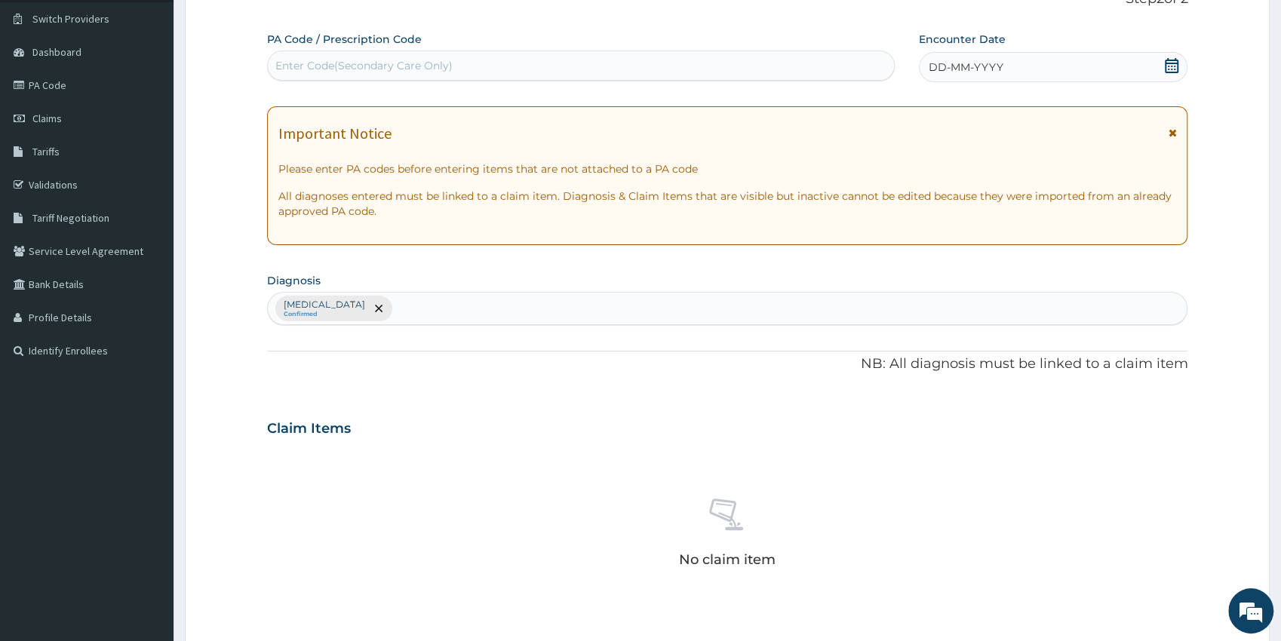
scroll to position [83, 0]
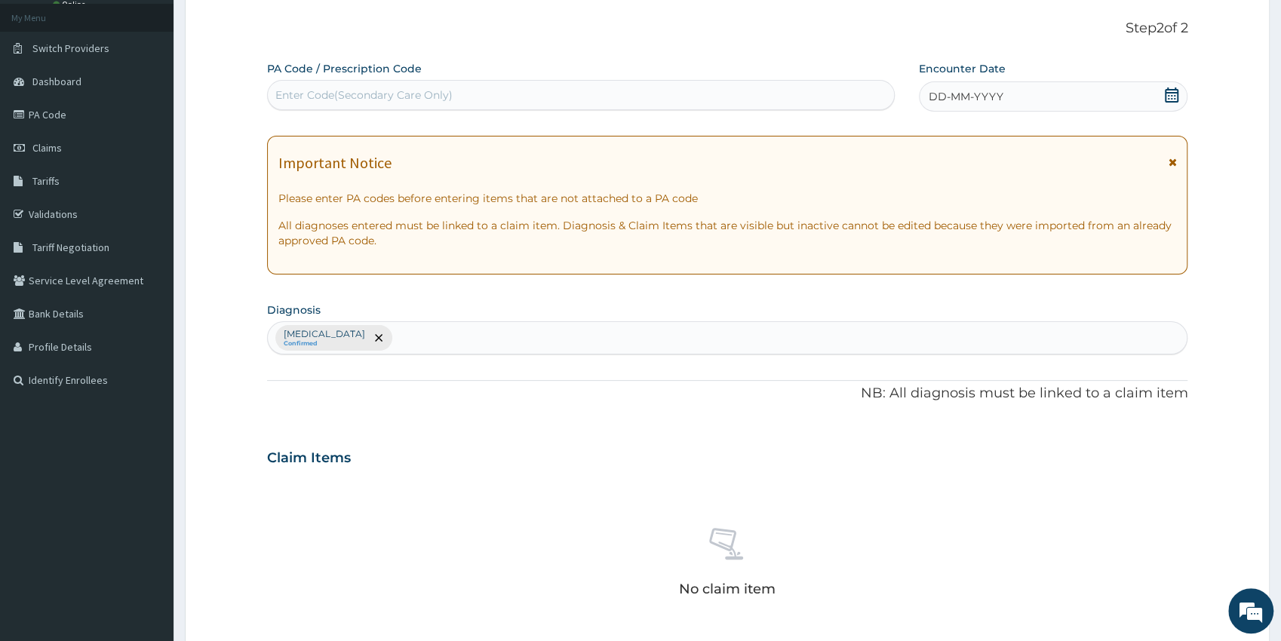
click at [348, 88] on div "Enter Code(Secondary Care Only)" at bounding box center [363, 94] width 177 height 15
paste input "PA/E2F558"
type input "PA/E2F558"
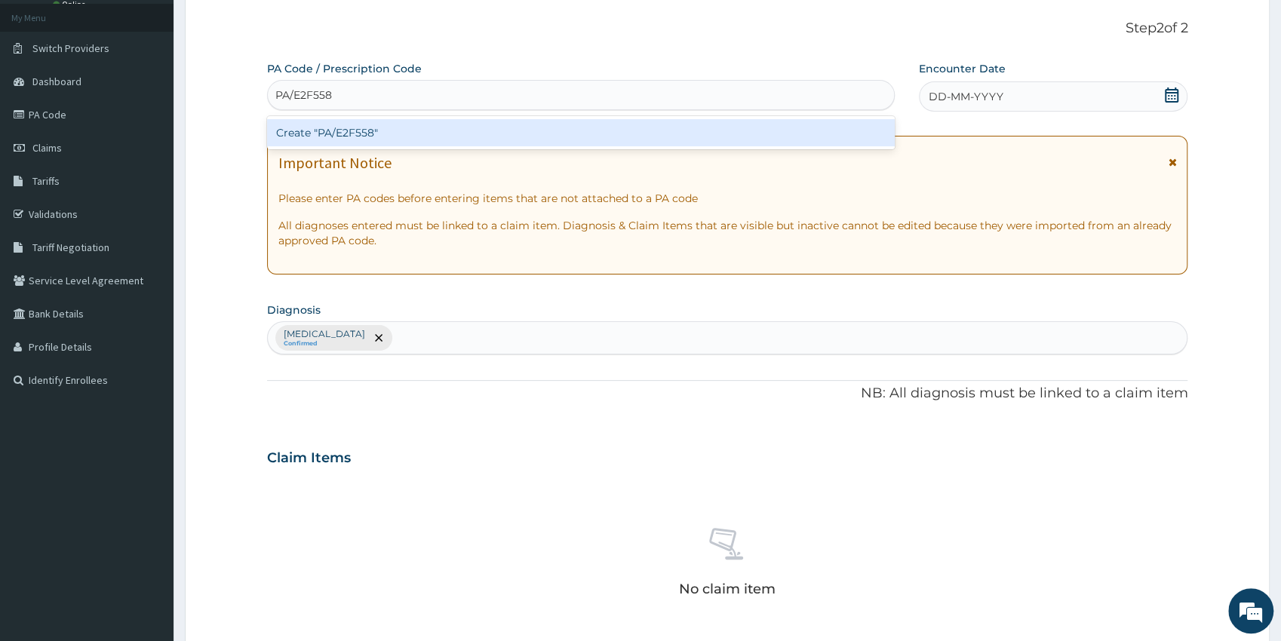
click at [303, 130] on div "Create "PA/E2F558"" at bounding box center [580, 132] width 627 height 27
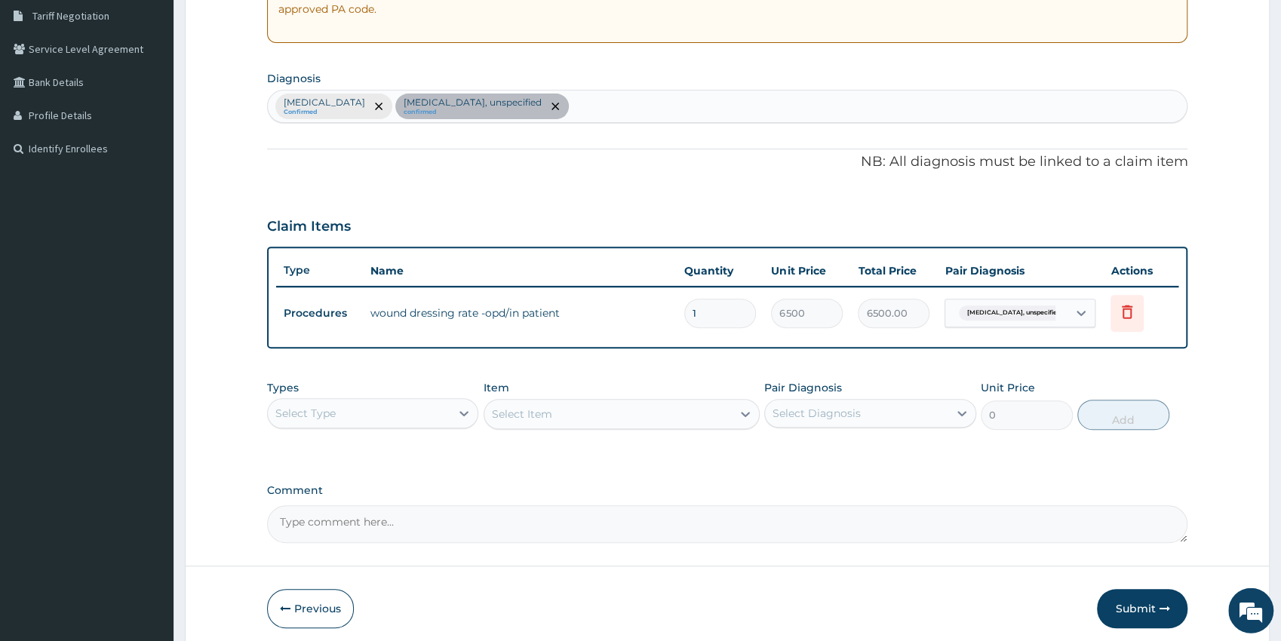
drag, startPoint x: 1289, startPoint y: 634, endPoint x: 1278, endPoint y: 619, distance: 18.4
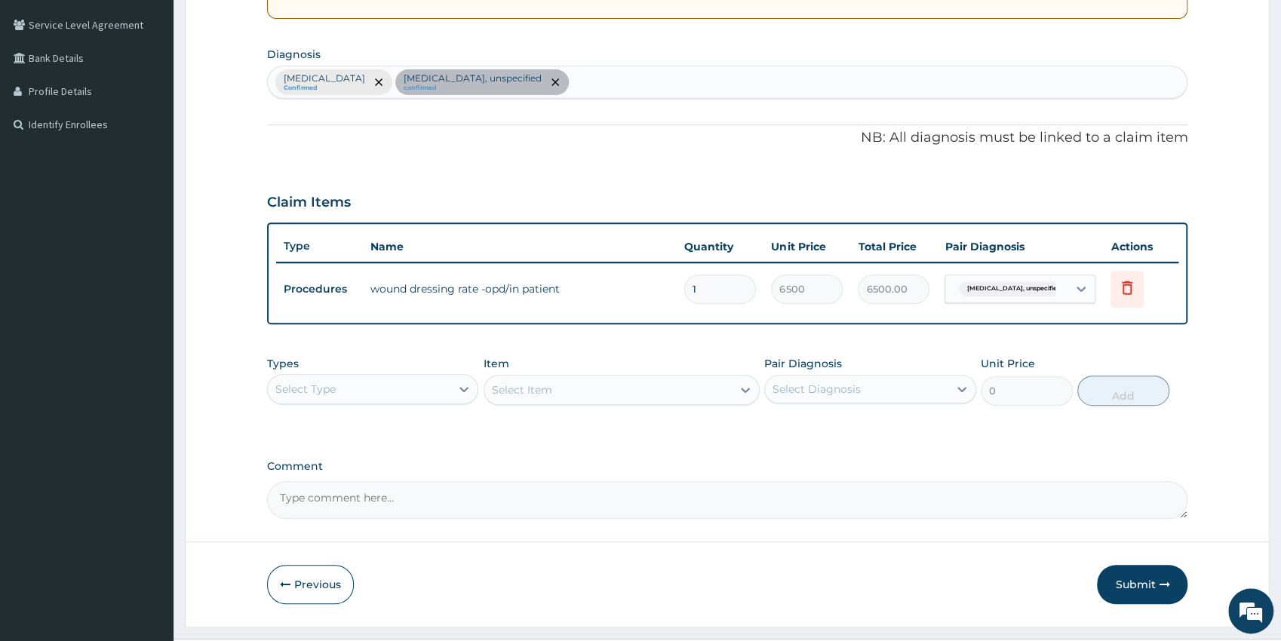
scroll to position [345, 0]
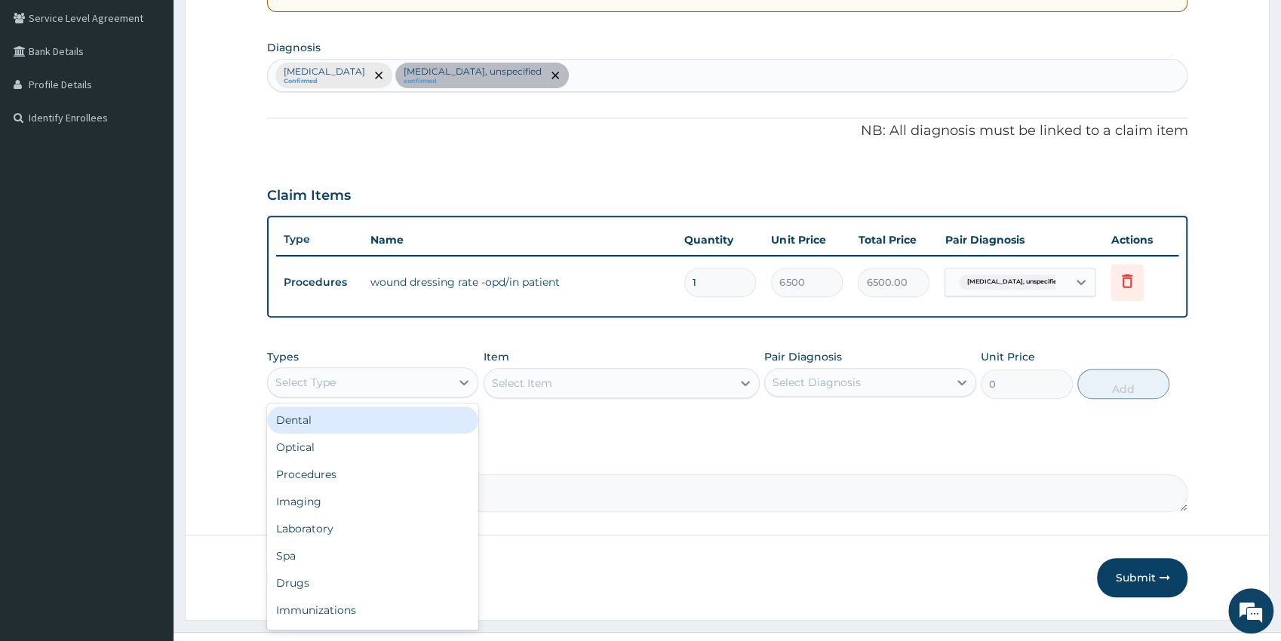
click at [416, 381] on div "Select Type" at bounding box center [359, 382] width 183 height 24
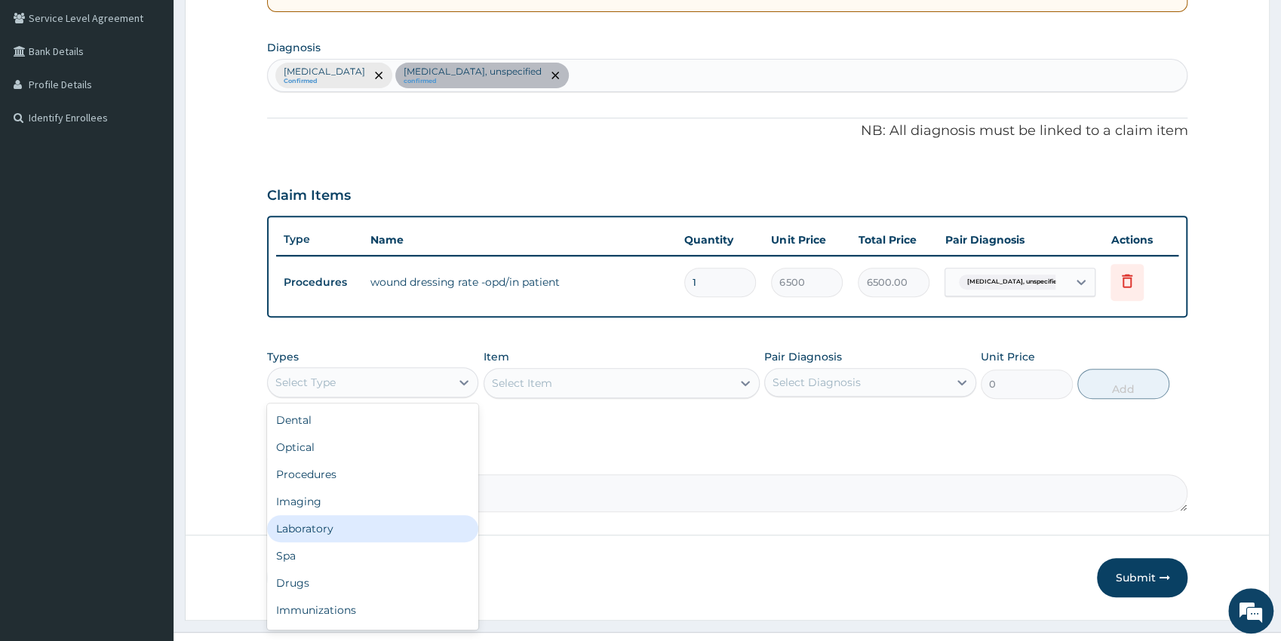
click at [361, 525] on div "Laboratory" at bounding box center [373, 528] width 212 height 27
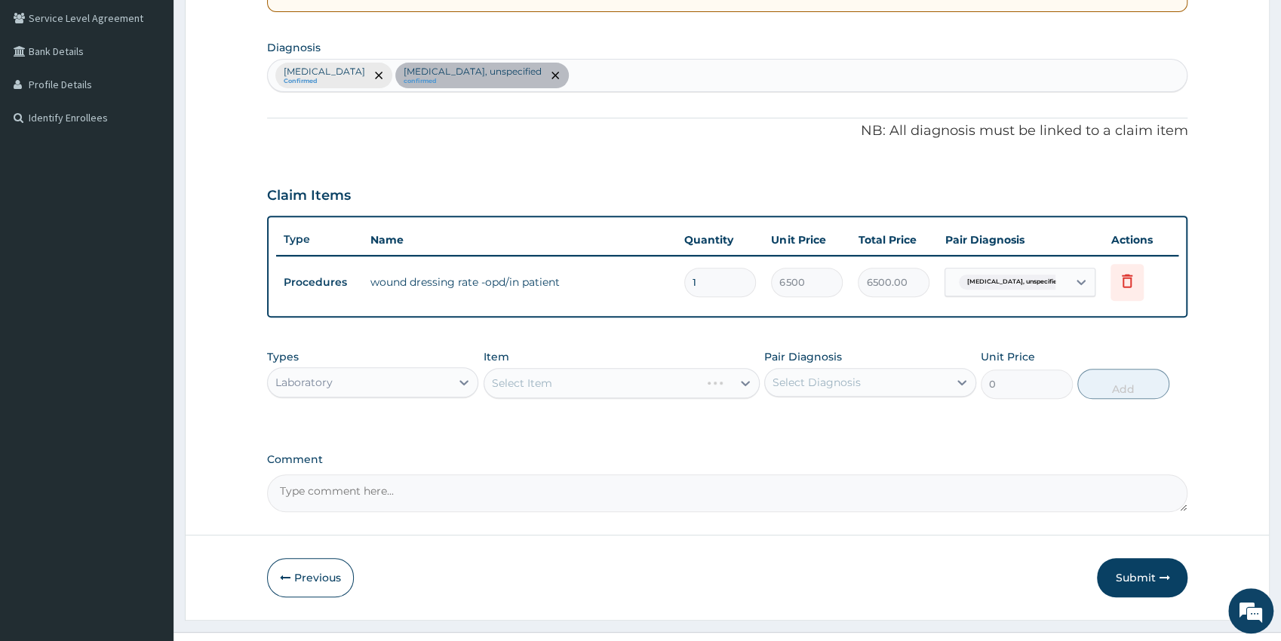
click at [588, 386] on div "Select Item" at bounding box center [621, 383] width 276 height 30
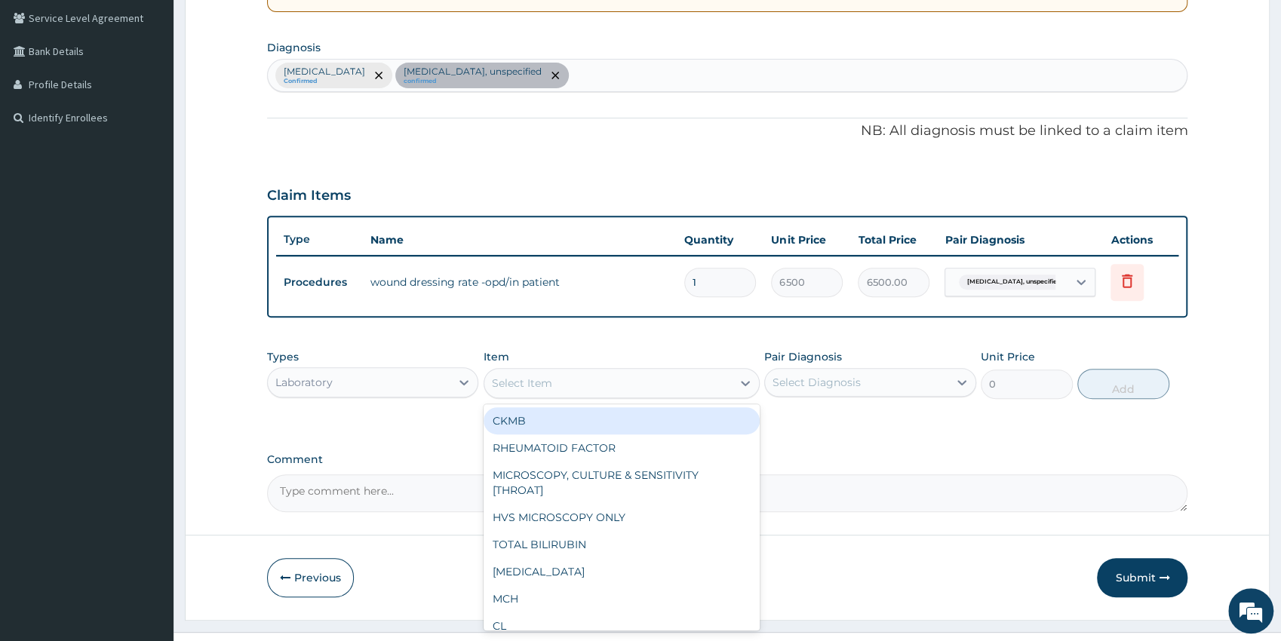
click at [591, 385] on div "Select Item" at bounding box center [607, 383] width 247 height 24
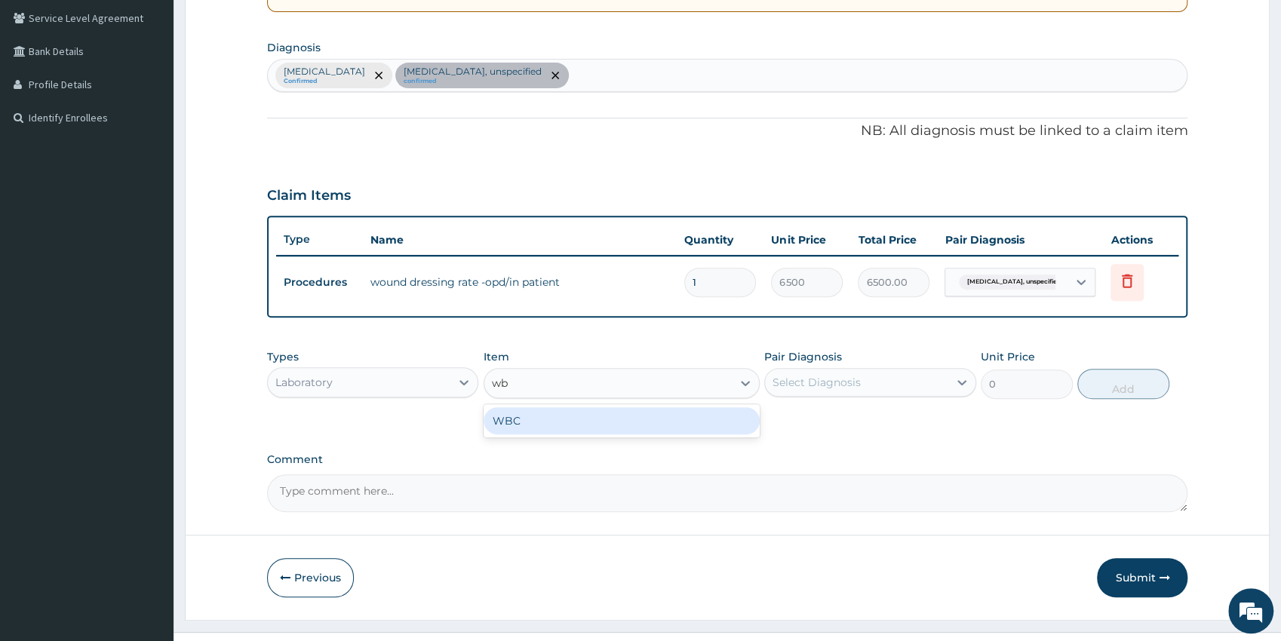
type input "wbc"
click at [596, 431] on div "WBC" at bounding box center [621, 420] width 276 height 27
type input "2500"
click at [848, 382] on div "Select Diagnosis" at bounding box center [816, 382] width 88 height 15
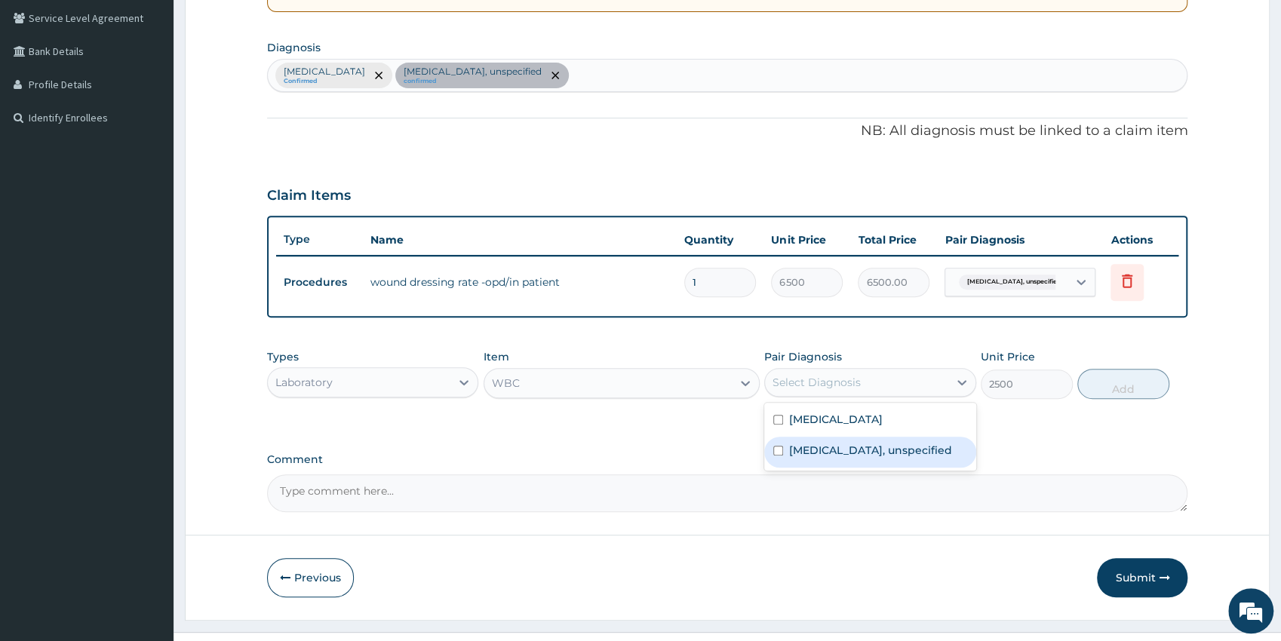
click at [833, 450] on label "Venous leg ulcer, unspecified" at bounding box center [870, 450] width 163 height 15
drag, startPoint x: 826, startPoint y: 455, endPoint x: 826, endPoint y: 440, distance: 15.1
click at [826, 456] on label "Venous leg ulcer, unspecified" at bounding box center [870, 450] width 163 height 15
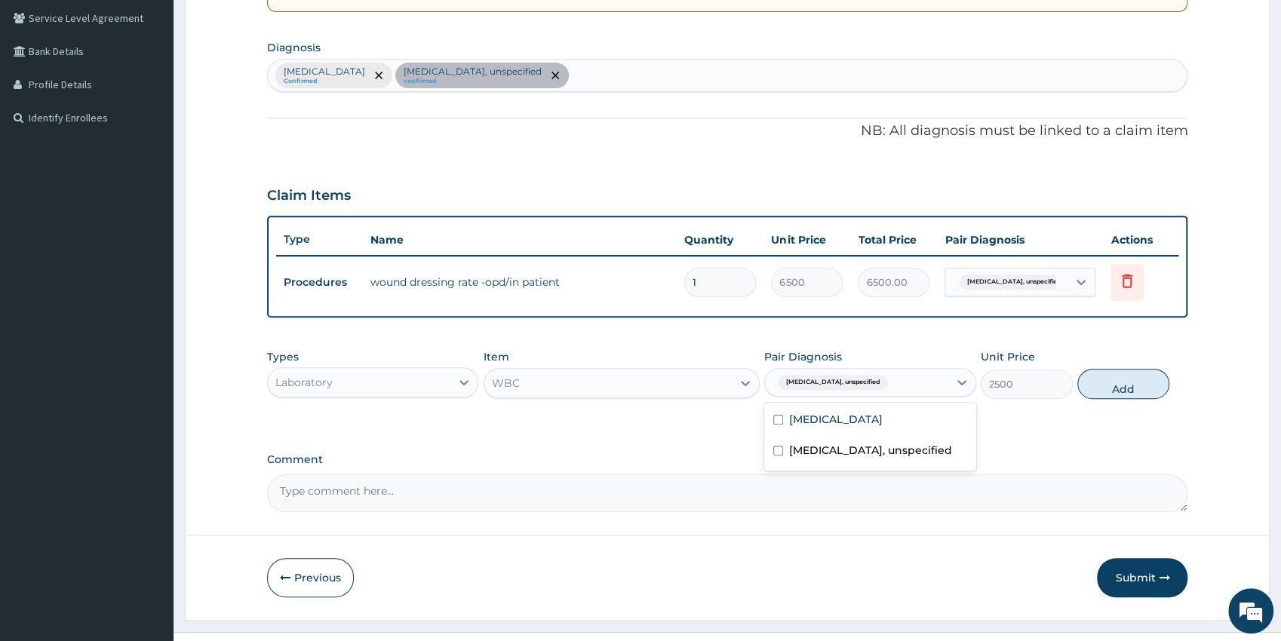
checkbox input "false"
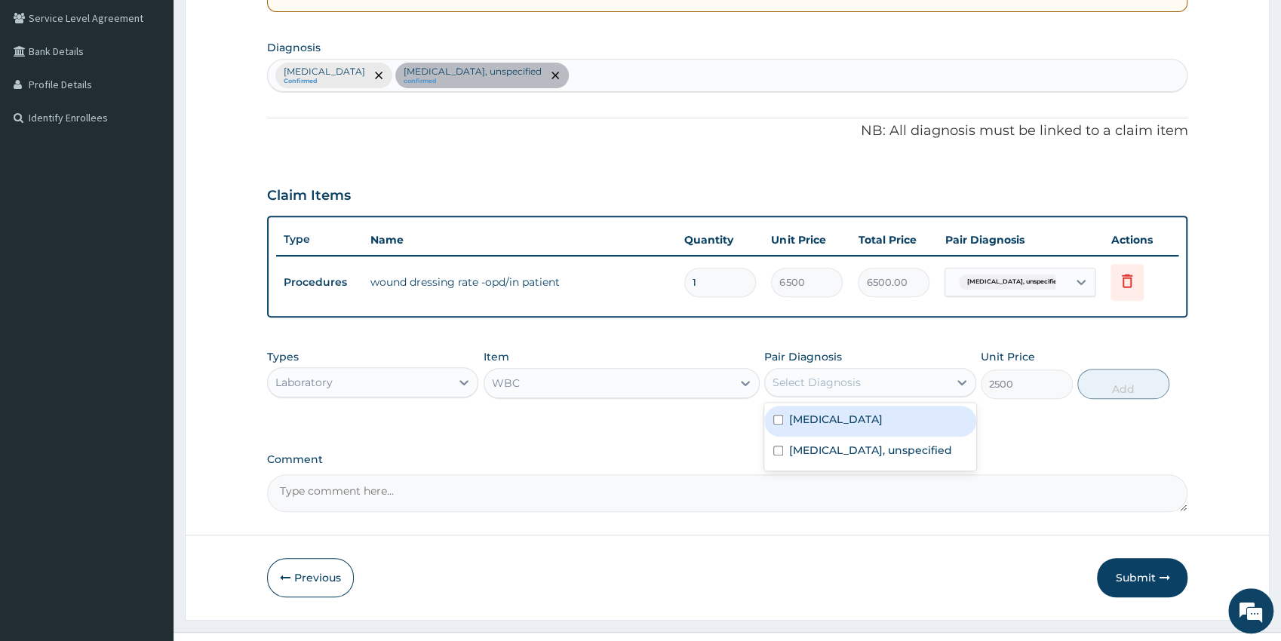
click at [830, 428] on div "Malaria, unspecified" at bounding box center [870, 421] width 212 height 31
checkbox input "true"
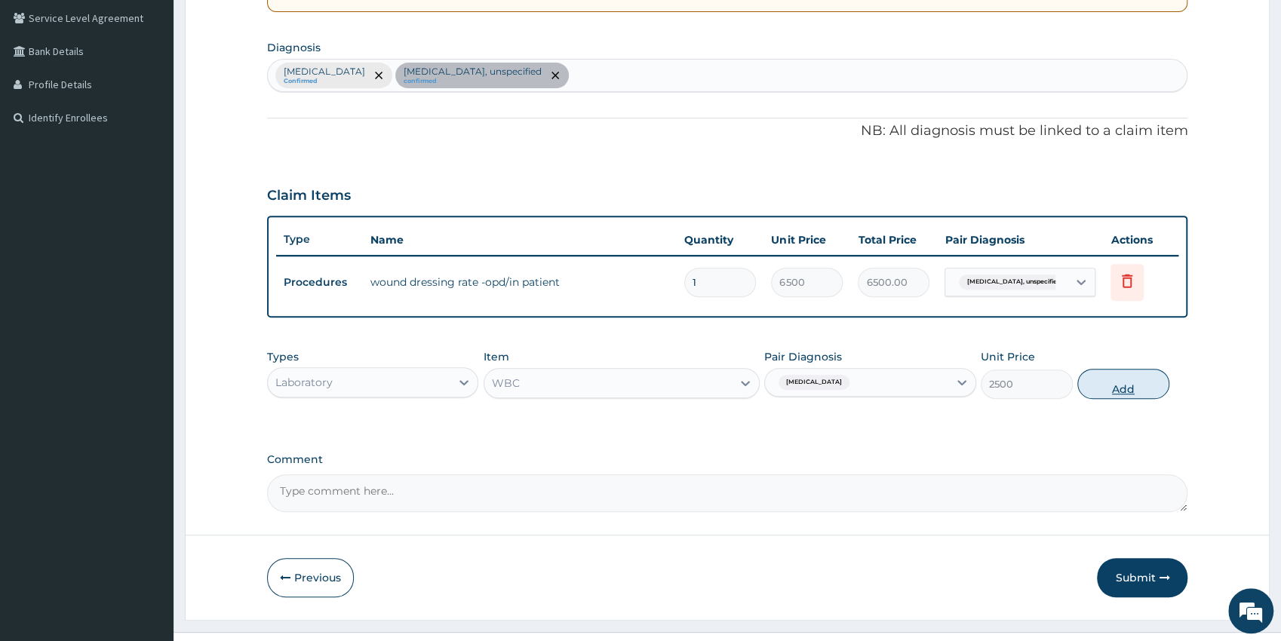
click at [1114, 387] on button "Add" at bounding box center [1123, 384] width 92 height 30
type input "0"
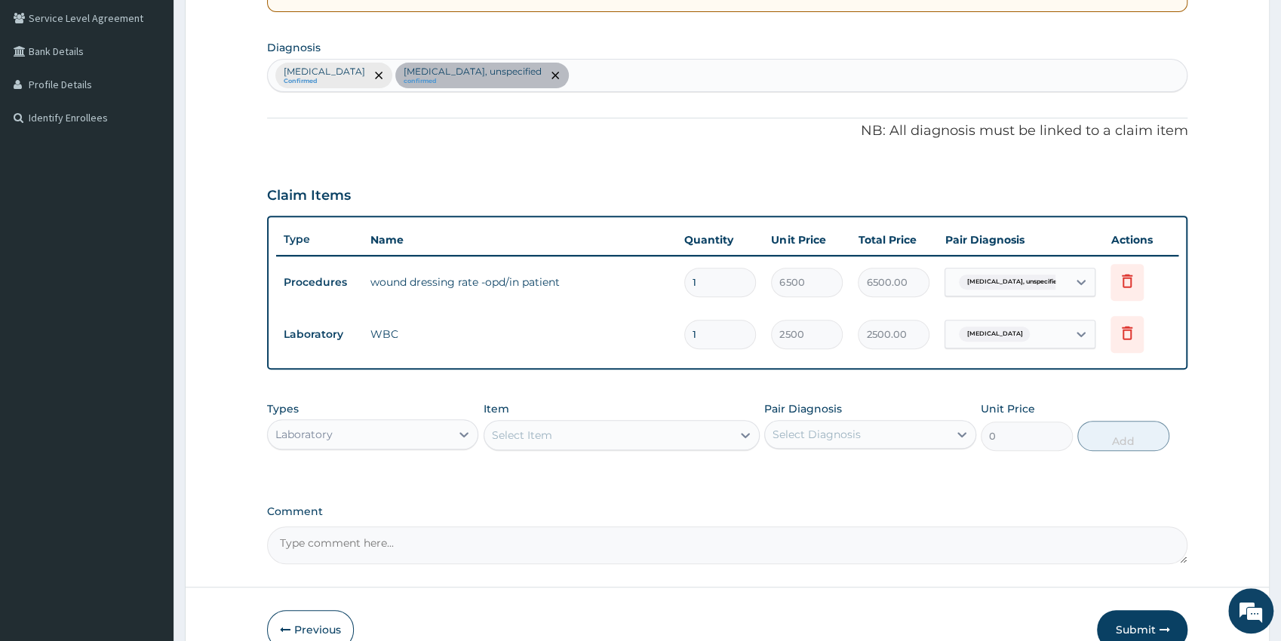
drag, startPoint x: 681, startPoint y: 436, endPoint x: 683, endPoint y: 427, distance: 9.2
click at [682, 435] on div "Select Item" at bounding box center [607, 435] width 247 height 24
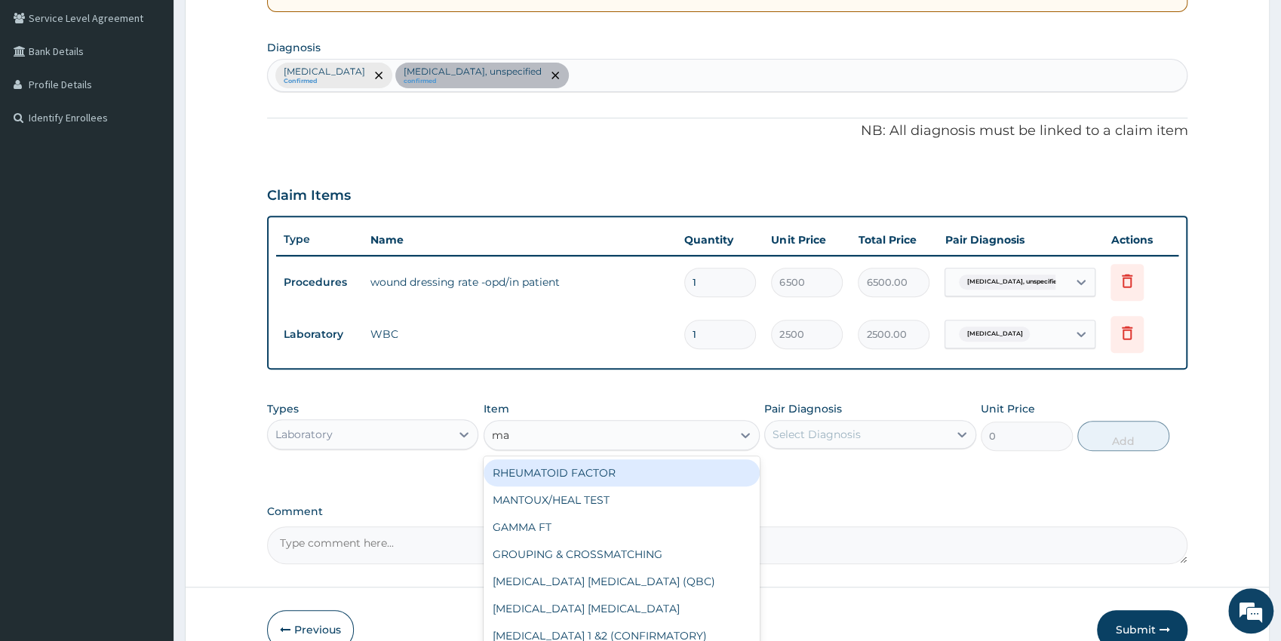
type input "mal"
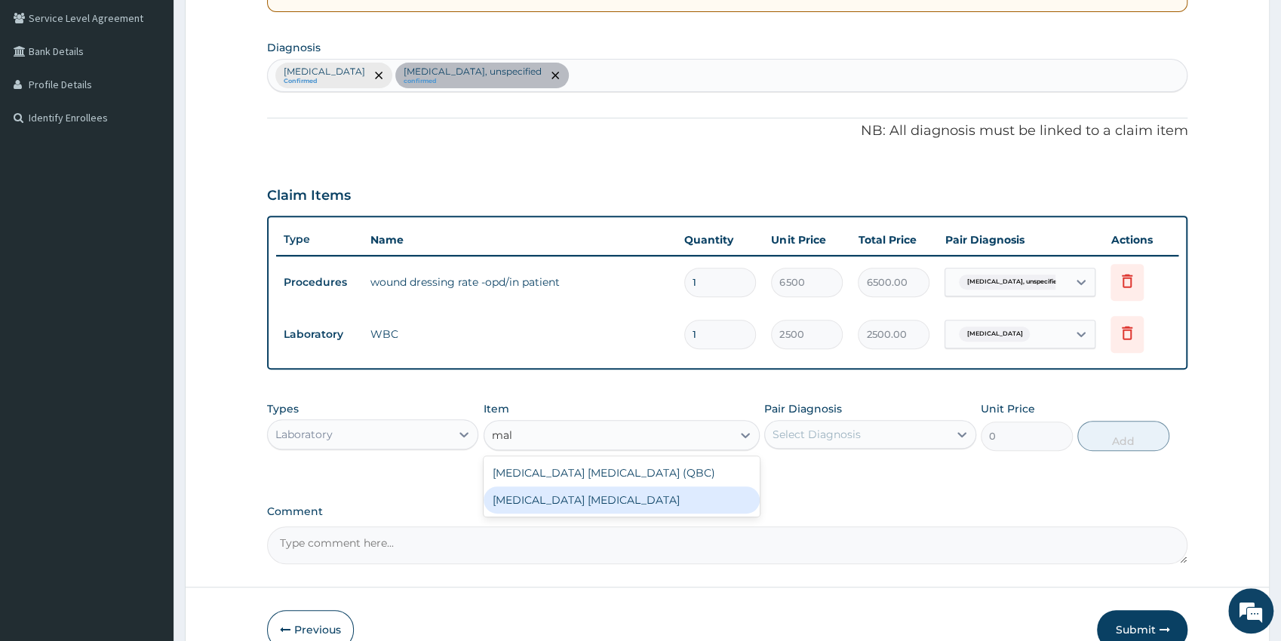
click at [667, 511] on div "MALARIA PARASITE" at bounding box center [621, 499] width 276 height 27
type input "1500"
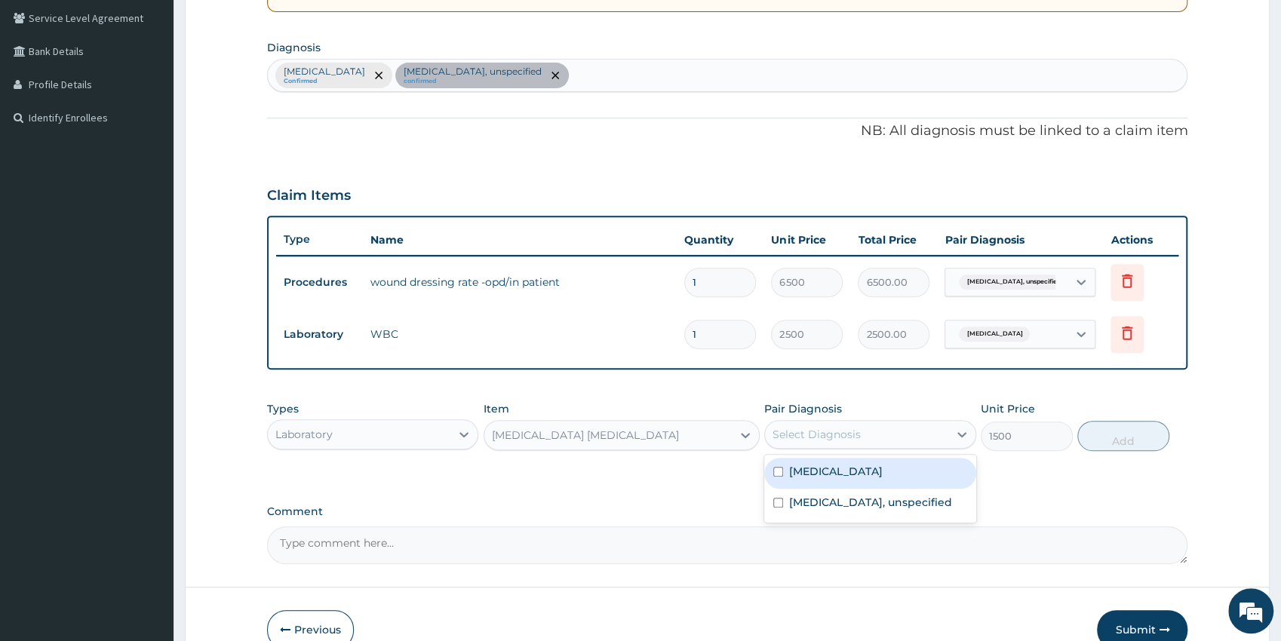
click at [833, 435] on div "Select Diagnosis" at bounding box center [816, 434] width 88 height 15
drag, startPoint x: 818, startPoint y: 468, endPoint x: 826, endPoint y: 470, distance: 8.4
click at [818, 469] on label "Malaria, unspecified" at bounding box center [836, 471] width 94 height 15
checkbox input "true"
click at [1089, 437] on button "Add" at bounding box center [1123, 436] width 92 height 30
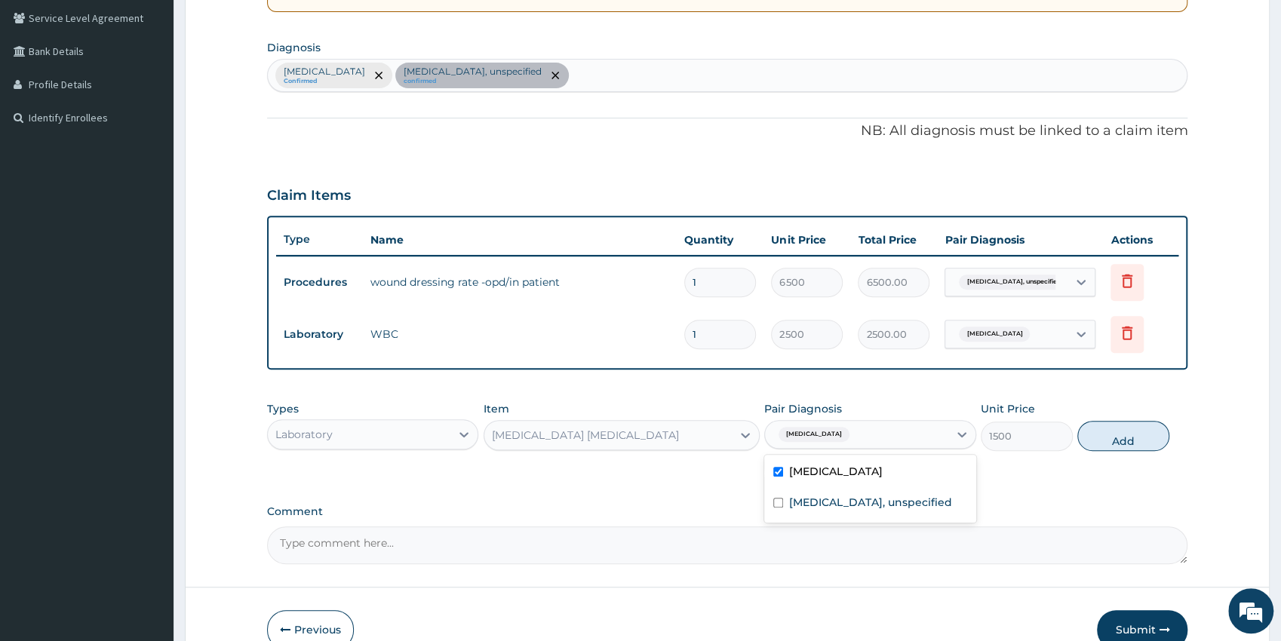
type input "0"
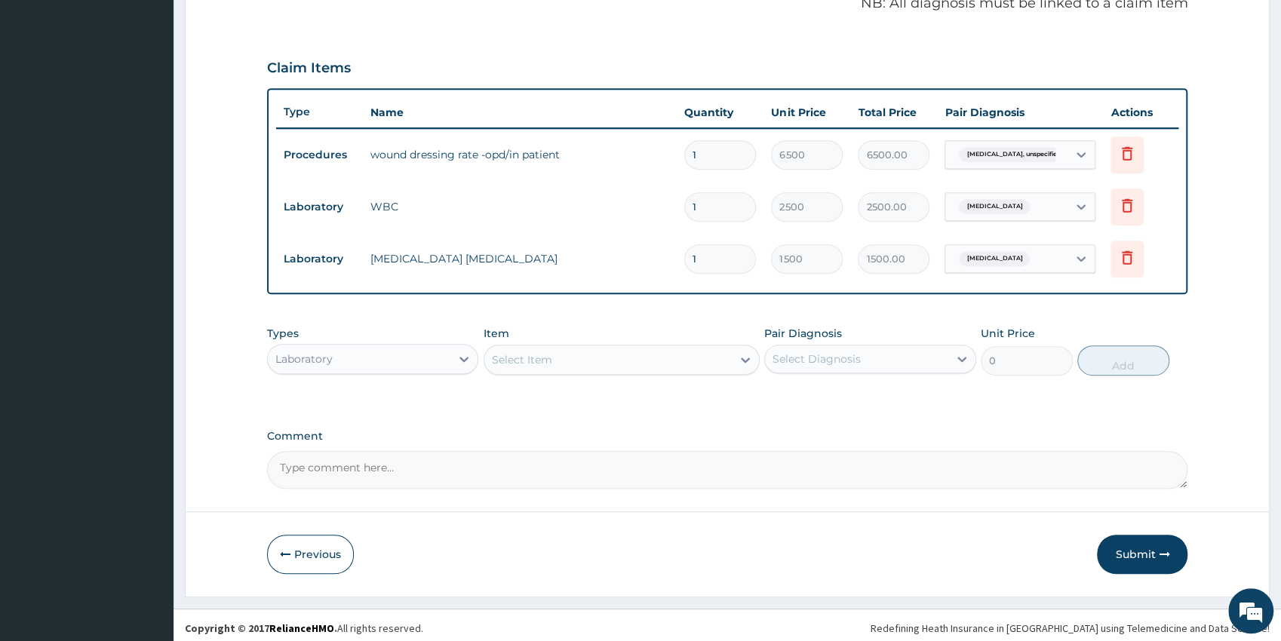
scroll to position [477, 0]
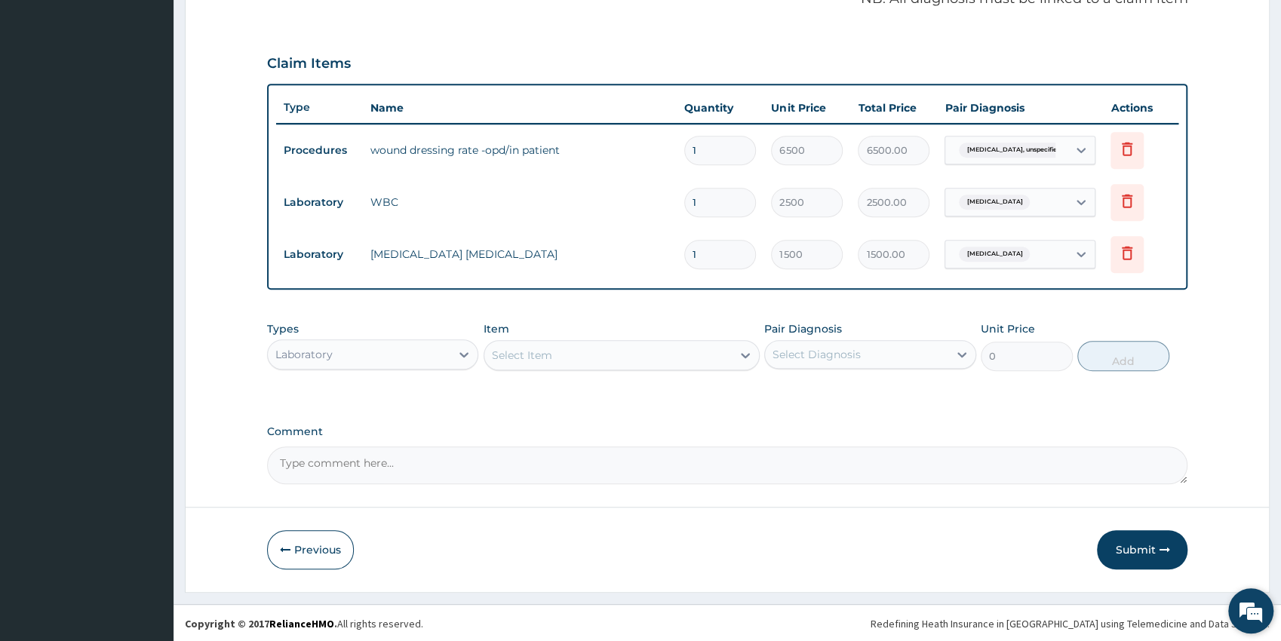
drag, startPoint x: 1287, startPoint y: 633, endPoint x: 1267, endPoint y: 597, distance: 40.5
drag, startPoint x: 395, startPoint y: 349, endPoint x: 384, endPoint y: 364, distance: 18.9
click at [394, 349] on div "Laboratory" at bounding box center [359, 354] width 183 height 24
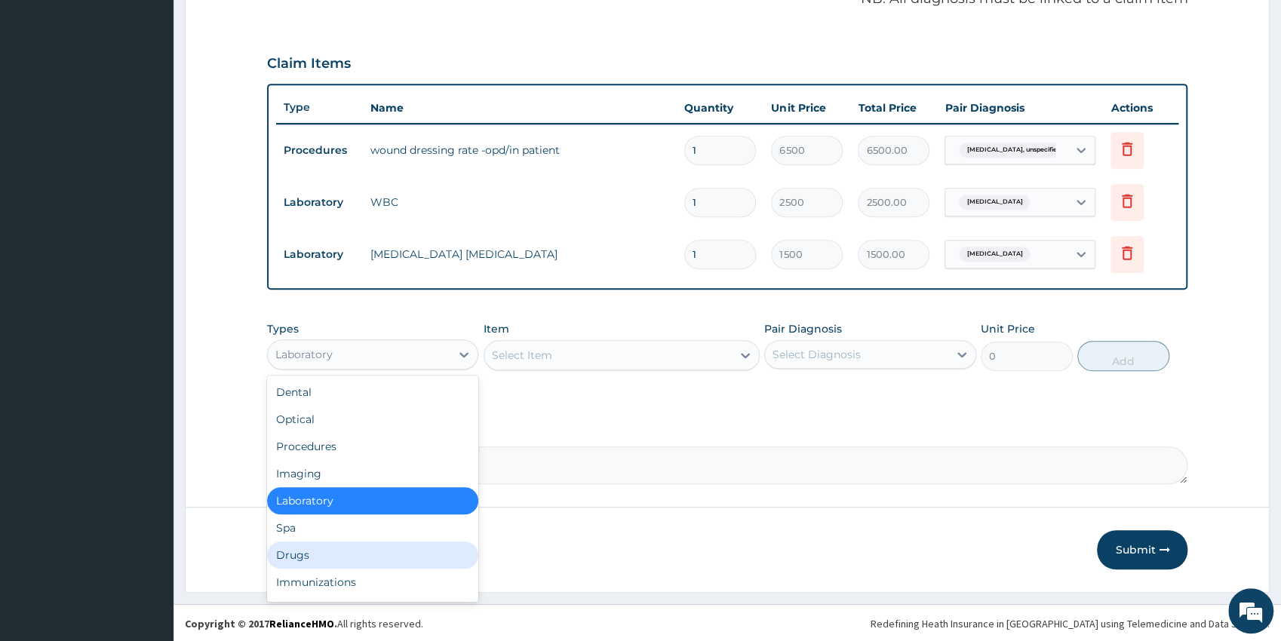
click at [336, 552] on div "Drugs" at bounding box center [373, 554] width 212 height 27
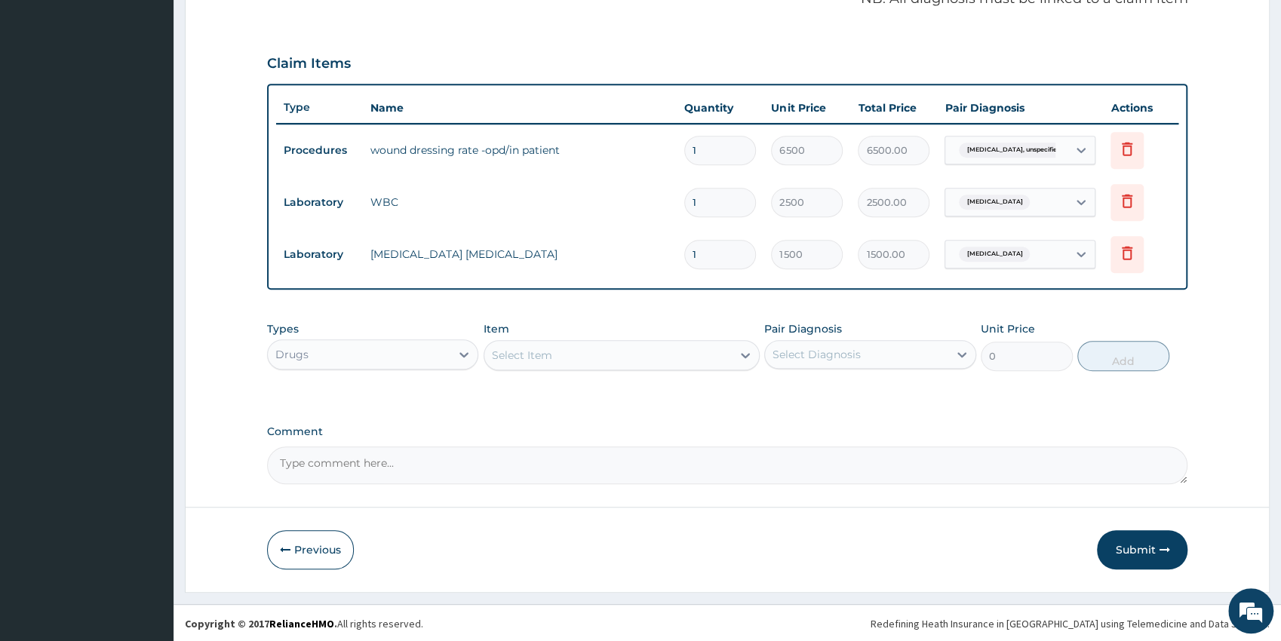
click at [556, 340] on div "Select Item" at bounding box center [621, 355] width 276 height 30
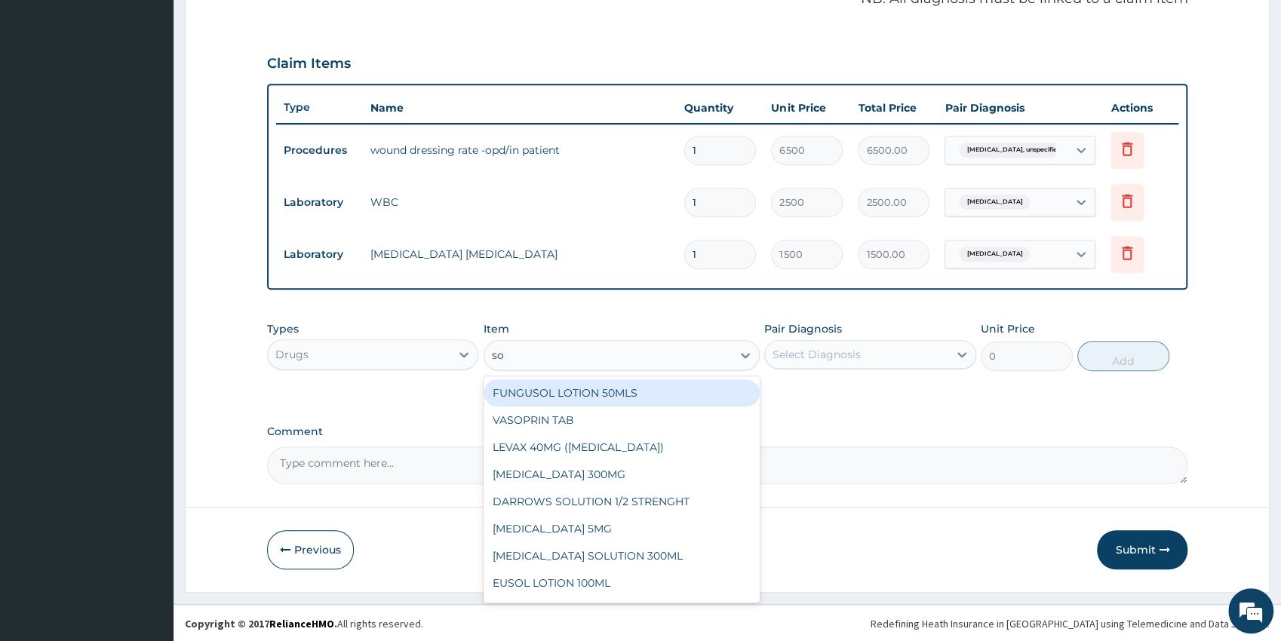
type input "sof"
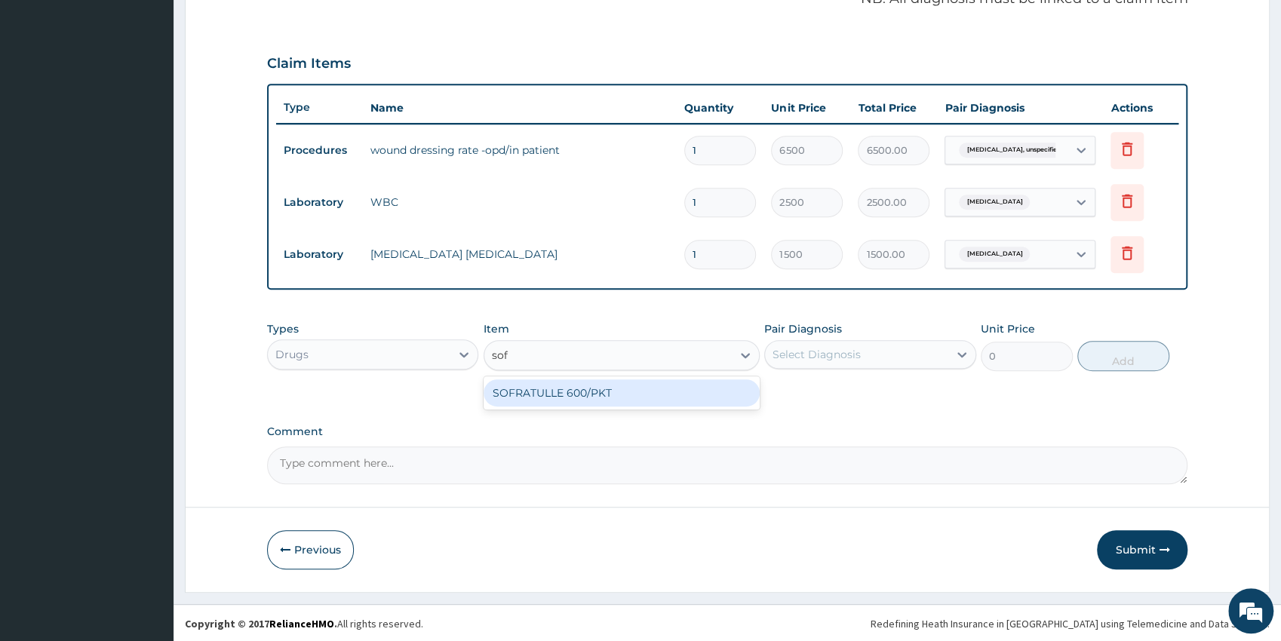
drag, startPoint x: 630, startPoint y: 395, endPoint x: 862, endPoint y: 392, distance: 232.3
click at [632, 394] on div "SOFRATULLE 600/PKT" at bounding box center [621, 392] width 276 height 27
type input "650"
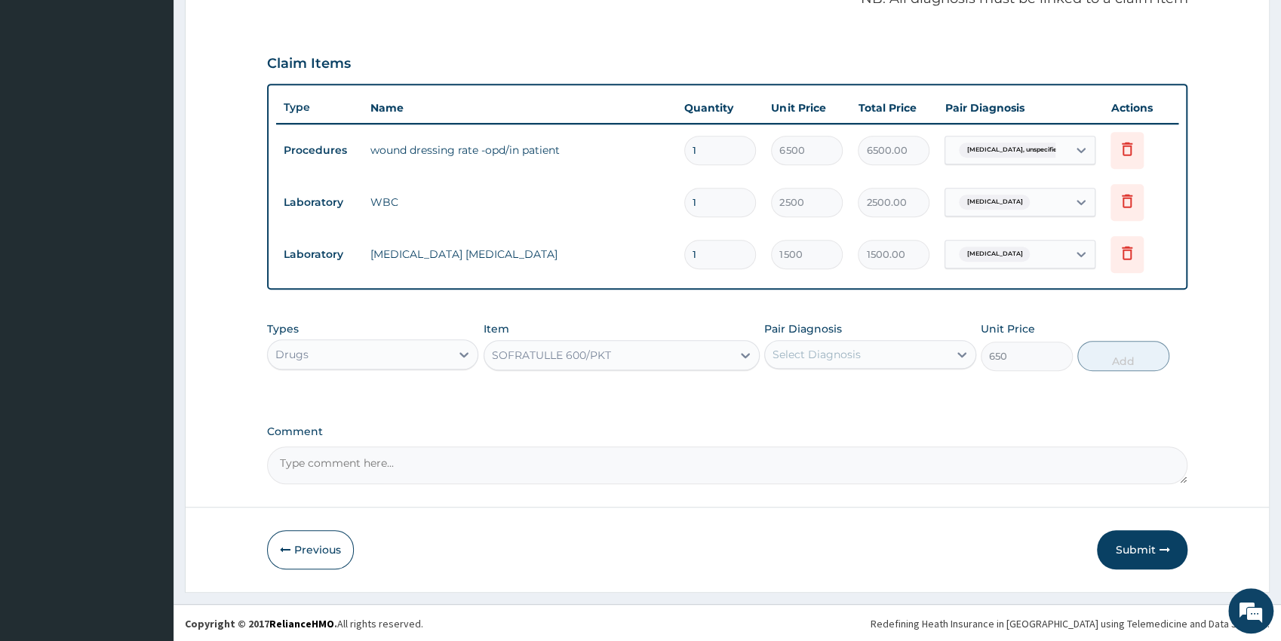
drag, startPoint x: 876, startPoint y: 360, endPoint x: 872, endPoint y: 373, distance: 14.3
click at [876, 359] on div "Select Diagnosis" at bounding box center [856, 354] width 183 height 24
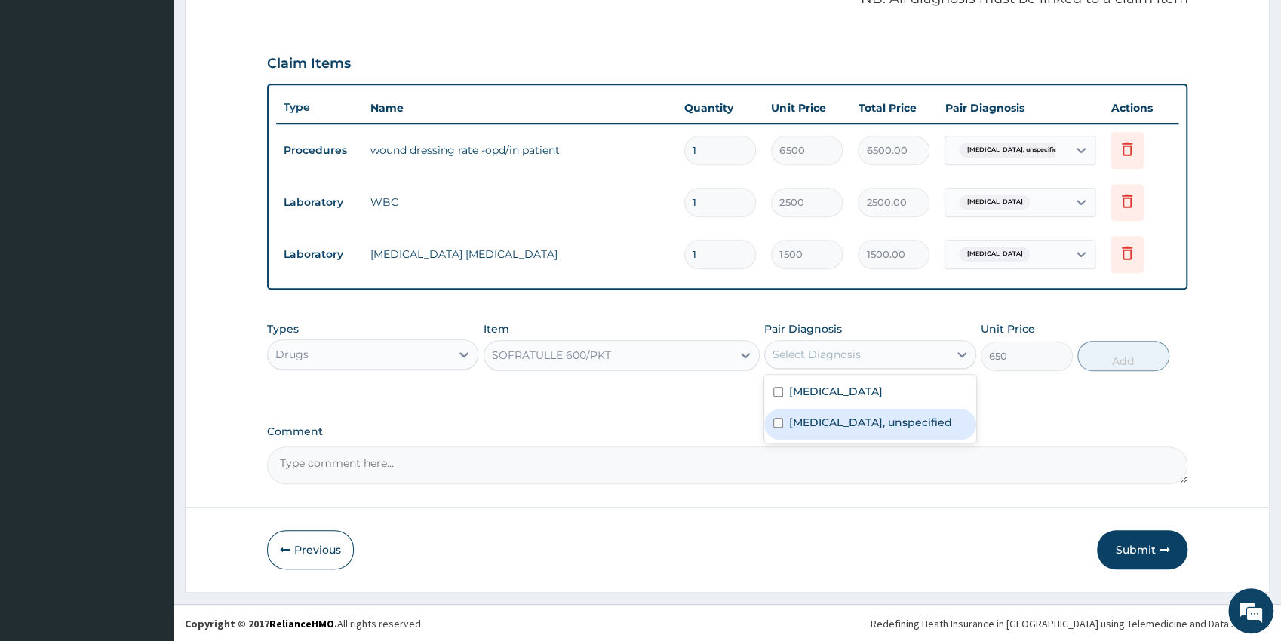
click at [870, 416] on label "Venous leg ulcer, unspecified" at bounding box center [870, 422] width 163 height 15
checkbox input "true"
click at [1110, 361] on button "Add" at bounding box center [1123, 356] width 92 height 30
type input "0"
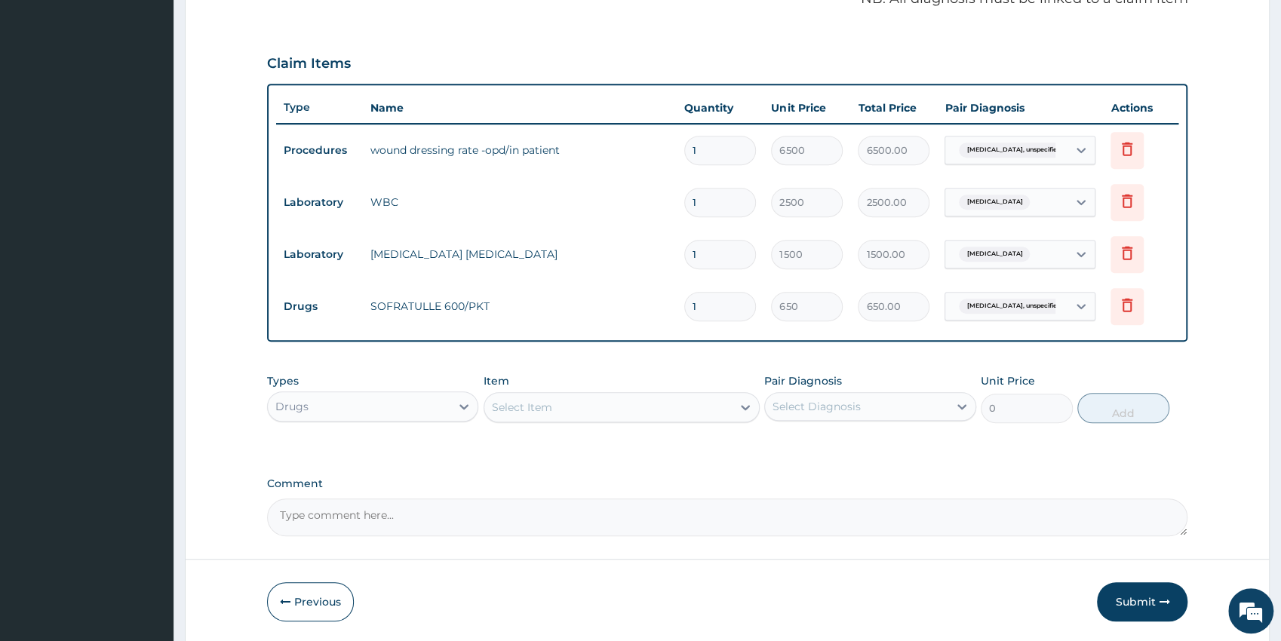
drag, startPoint x: 643, startPoint y: 418, endPoint x: 643, endPoint y: 404, distance: 13.6
click at [643, 418] on div "Select Item" at bounding box center [607, 407] width 247 height 24
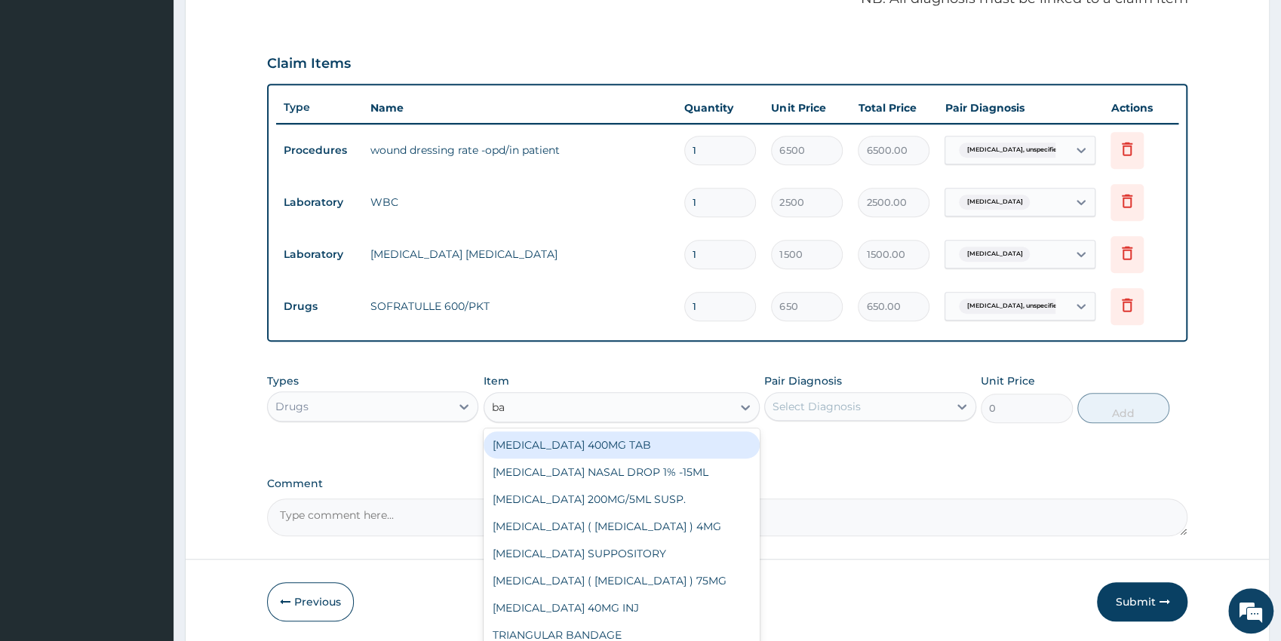
type input "ban"
click at [637, 449] on div "TRIANGULAR BANDAGE" at bounding box center [621, 444] width 276 height 27
type input "975"
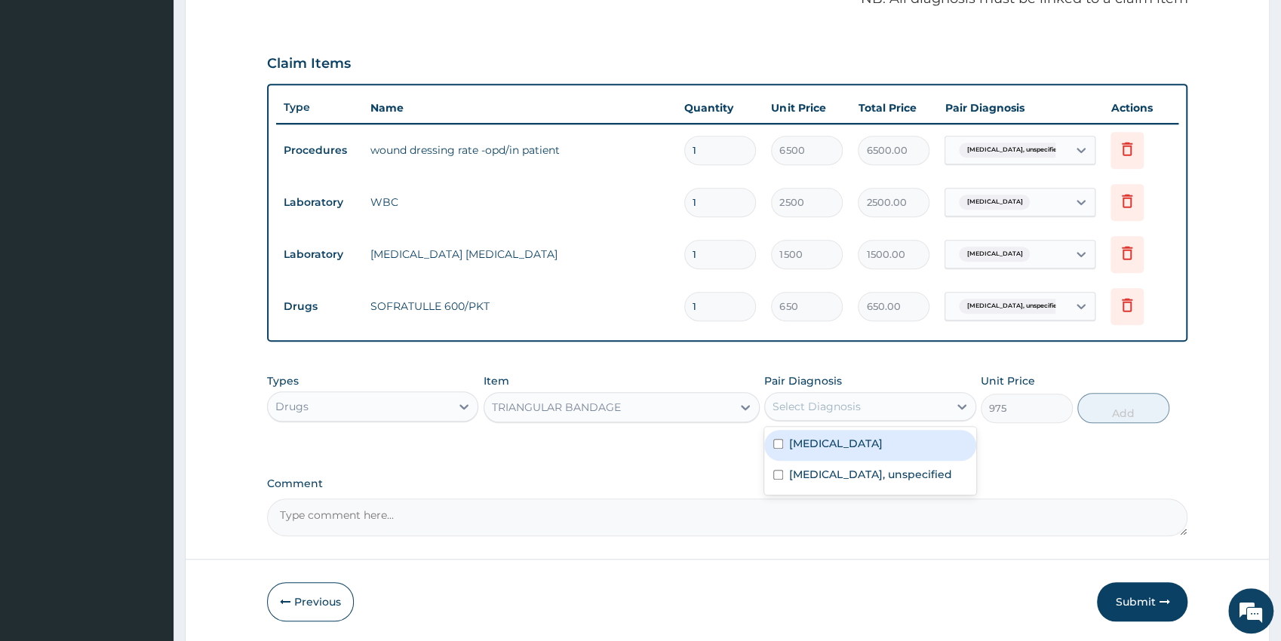
click at [856, 410] on div "Select Diagnosis" at bounding box center [816, 406] width 88 height 15
drag, startPoint x: 859, startPoint y: 477, endPoint x: 957, endPoint y: 481, distance: 98.1
click at [860, 477] on label "Venous leg ulcer, unspecified" at bounding box center [870, 474] width 163 height 15
checkbox input "true"
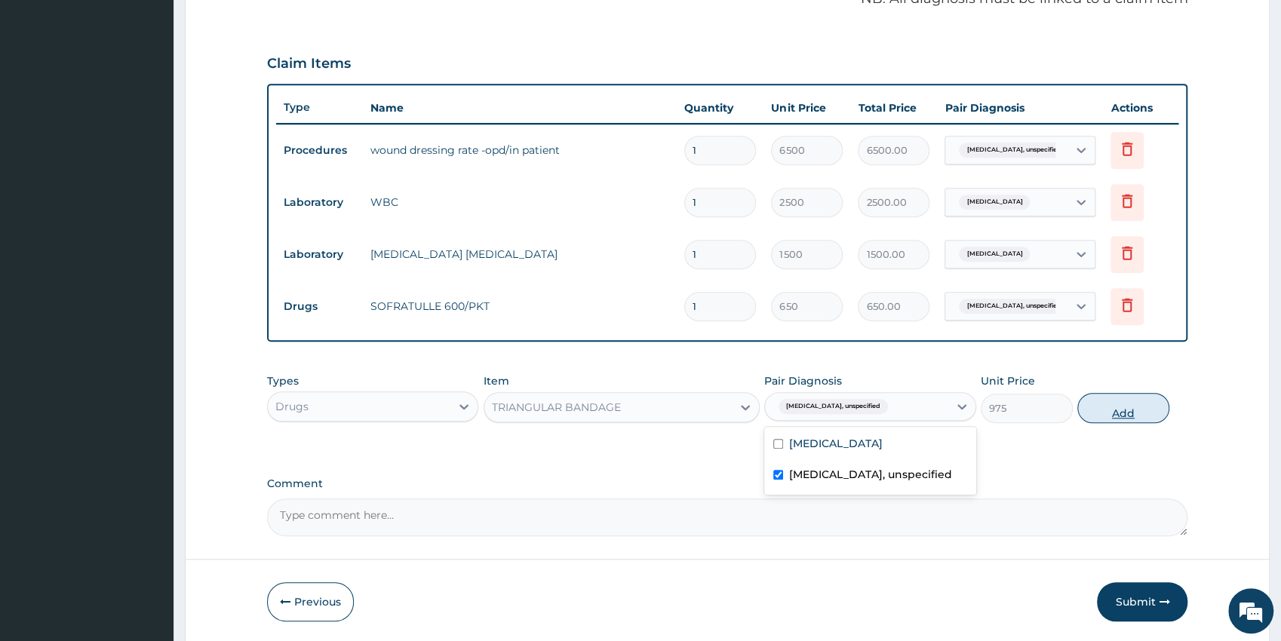
click at [1134, 412] on button "Add" at bounding box center [1123, 408] width 92 height 30
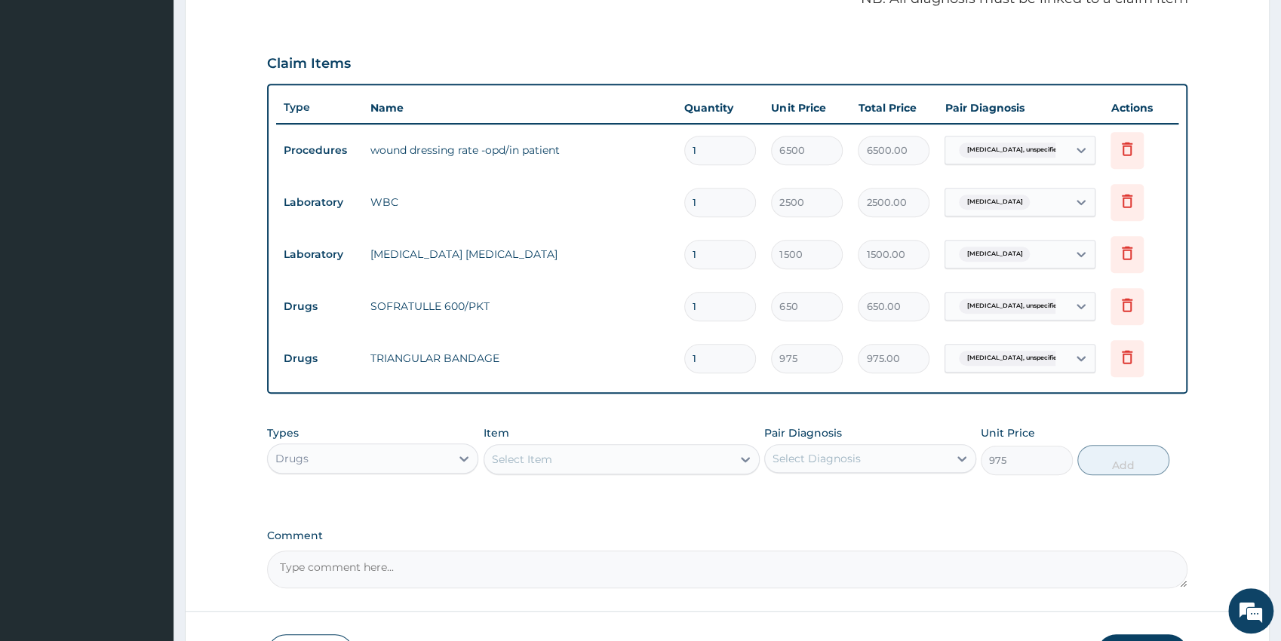
type input "0"
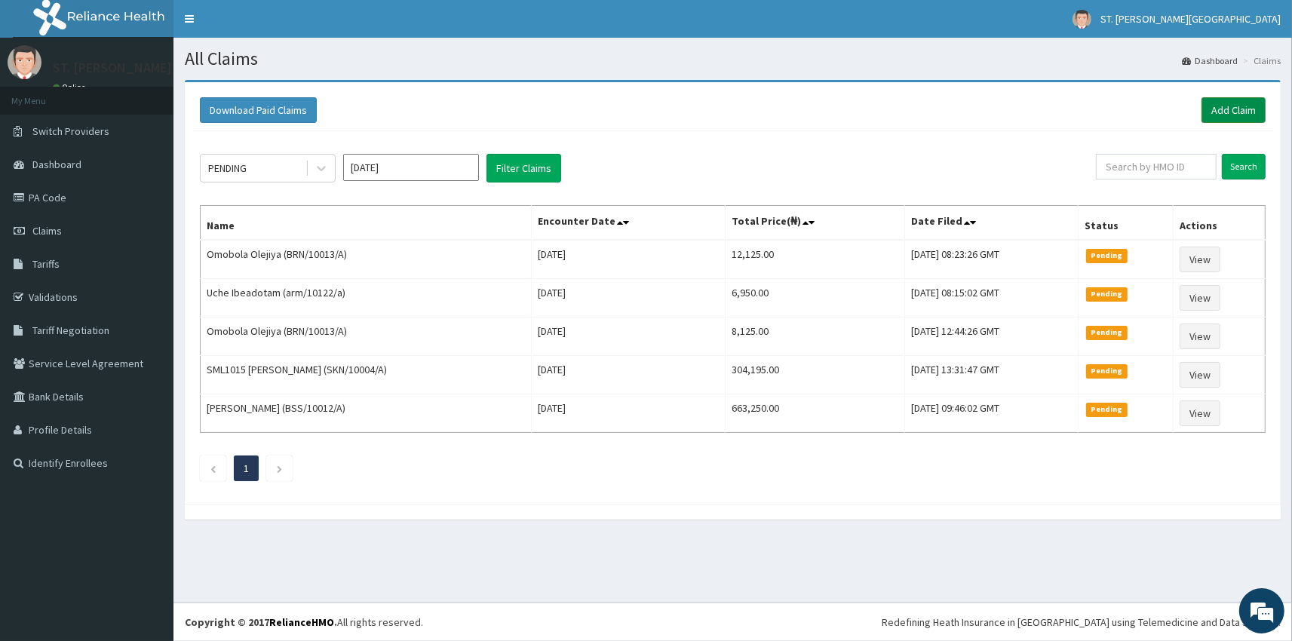
click at [1229, 111] on link "Add Claim" at bounding box center [1233, 110] width 64 height 26
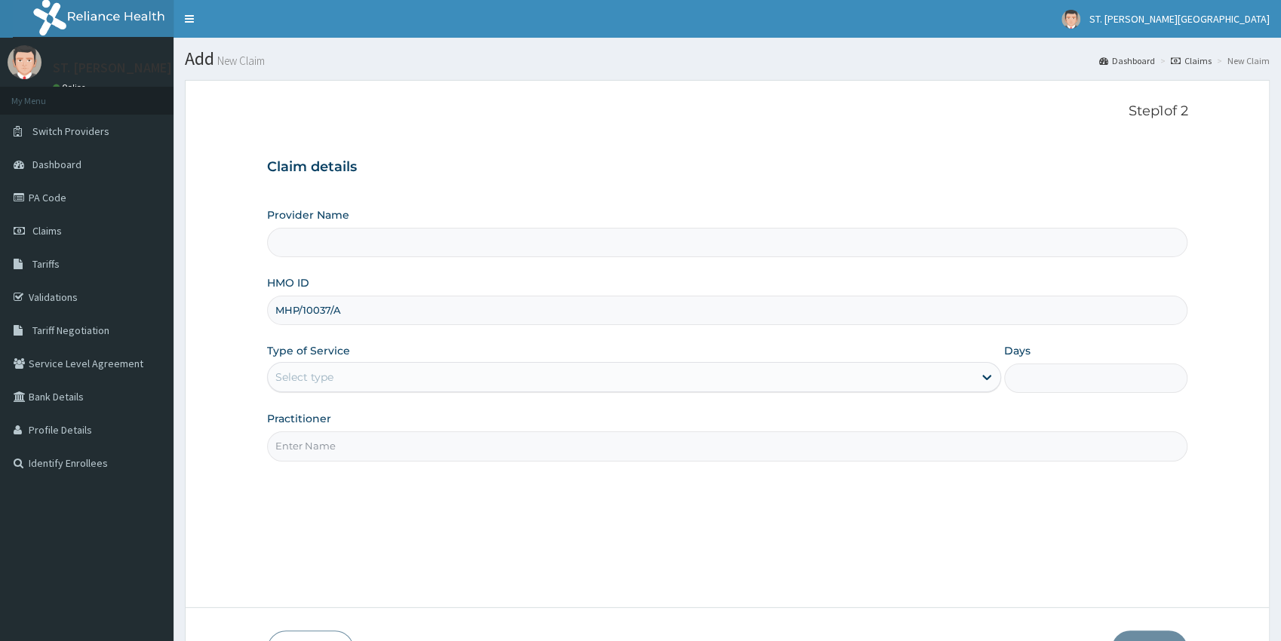
type input "MHP/10037/A"
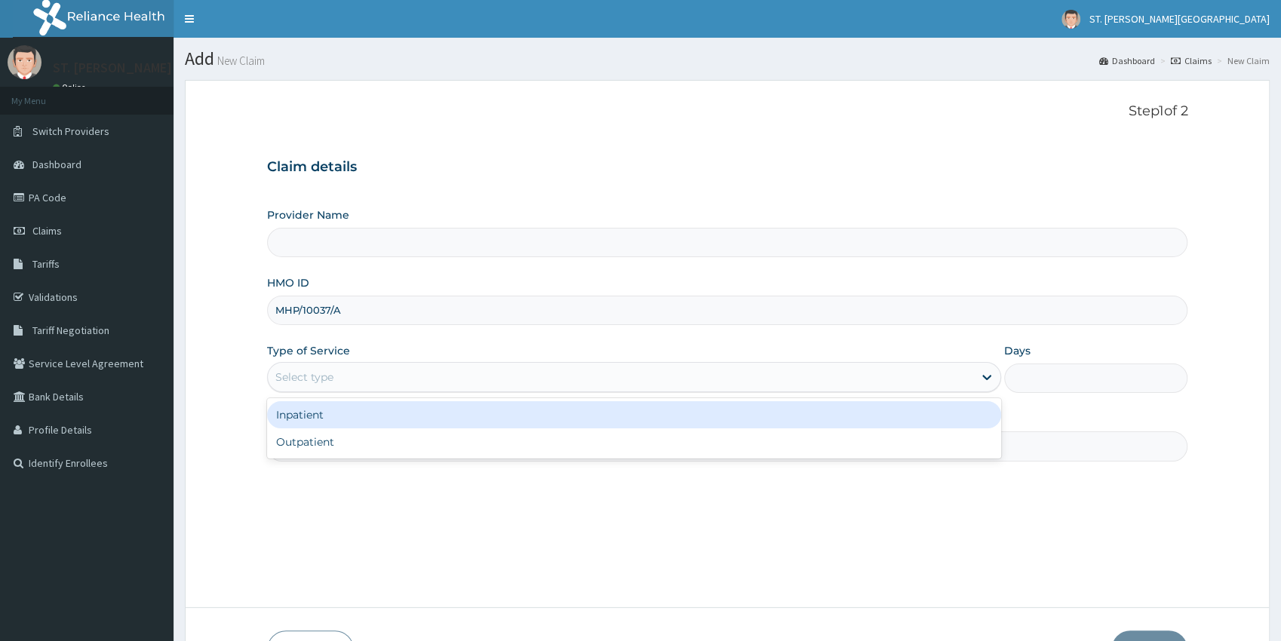
click at [318, 370] on div "Select type" at bounding box center [304, 377] width 58 height 15
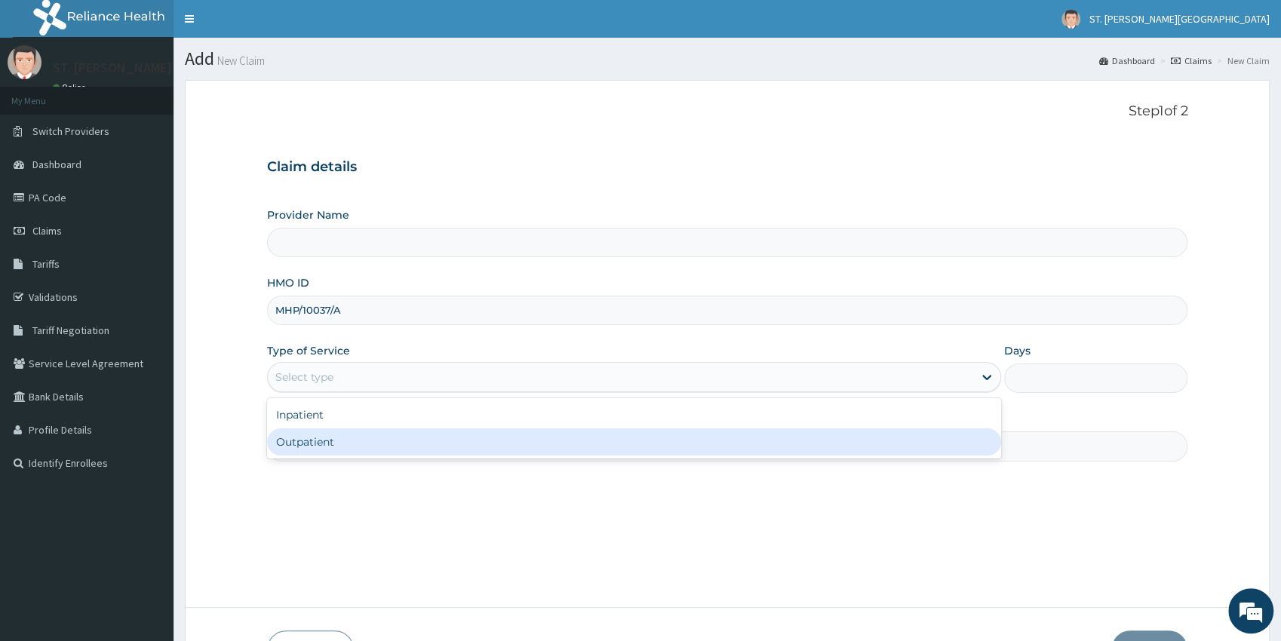
click at [314, 446] on div "Outpatient" at bounding box center [634, 441] width 734 height 27
type input "1"
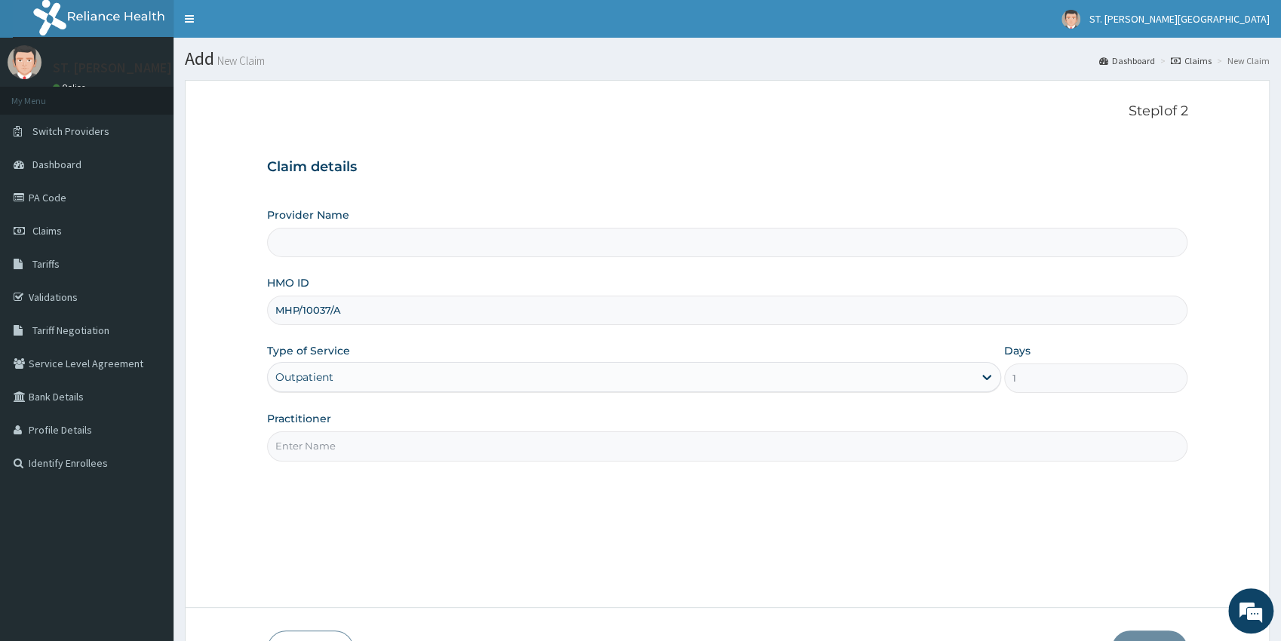
click at [314, 446] on input "Practitioner" at bounding box center [727, 445] width 921 height 29
type input "[GEOGRAPHIC_DATA]- [GEOGRAPHIC_DATA]"
type input "dr.latifah"
click at [1149, 633] on button "Next" at bounding box center [1149, 649] width 76 height 39
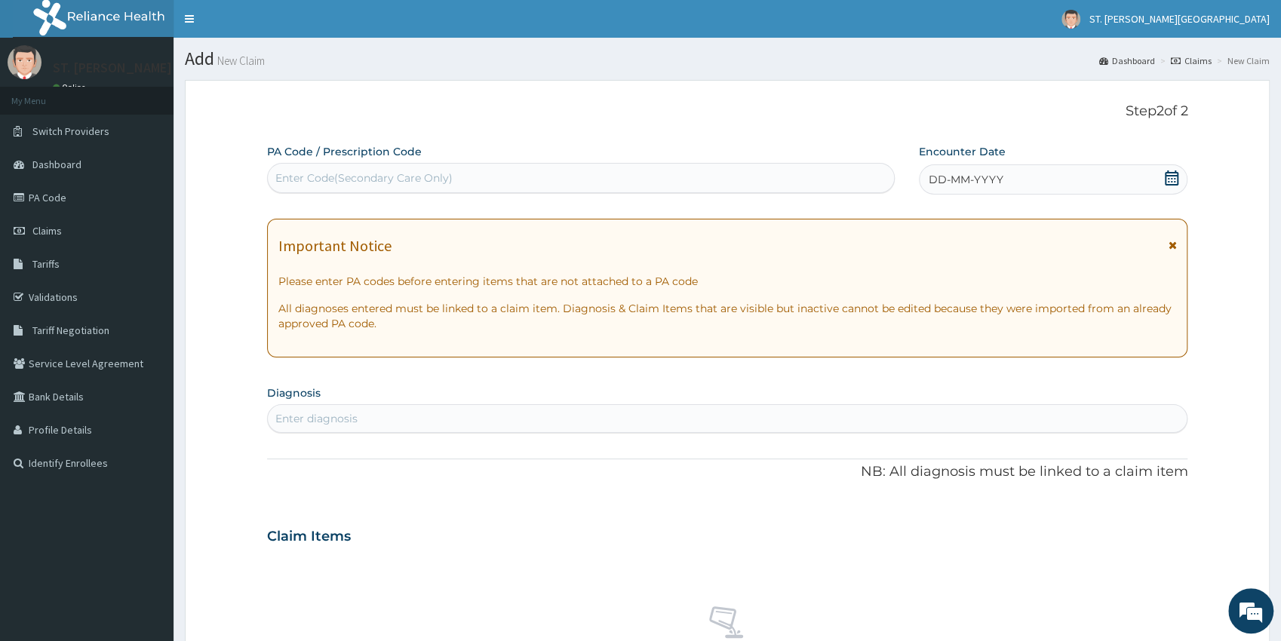
click at [354, 183] on div "Enter Code(Secondary Care Only)" at bounding box center [363, 177] width 177 height 15
paste input "PA/FED2C3"
type input "PA/FED2C3"
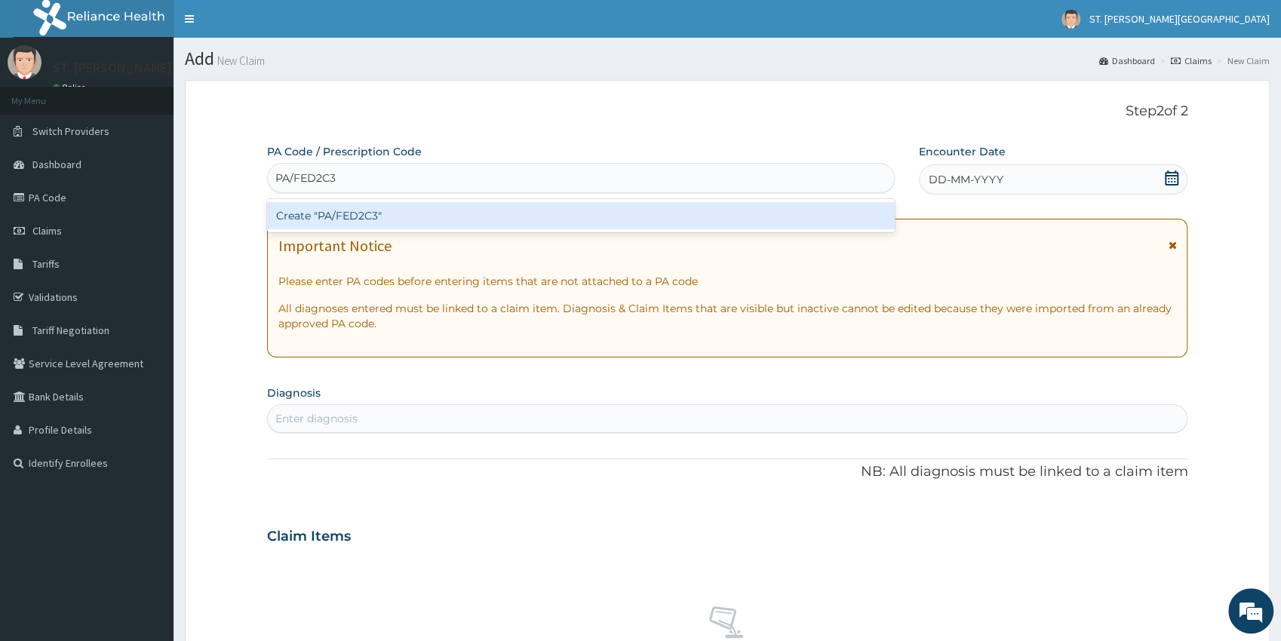
click at [361, 217] on div "Create "PA/FED2C3"" at bounding box center [580, 215] width 627 height 27
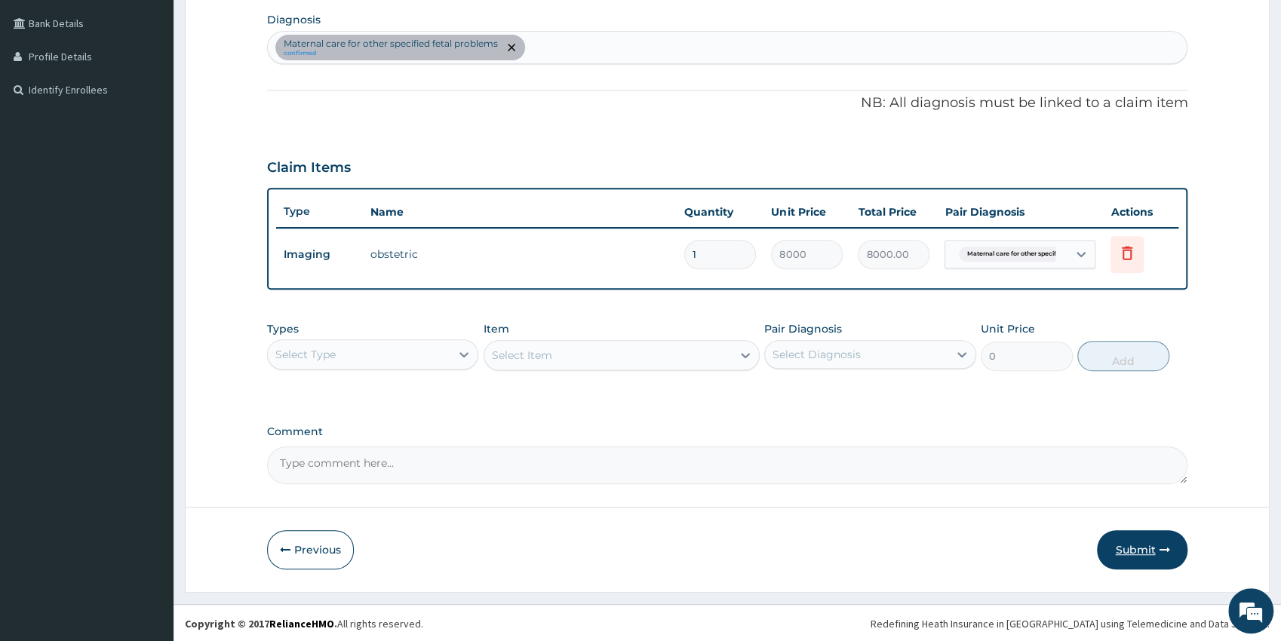
click at [1139, 556] on button "Submit" at bounding box center [1142, 549] width 91 height 39
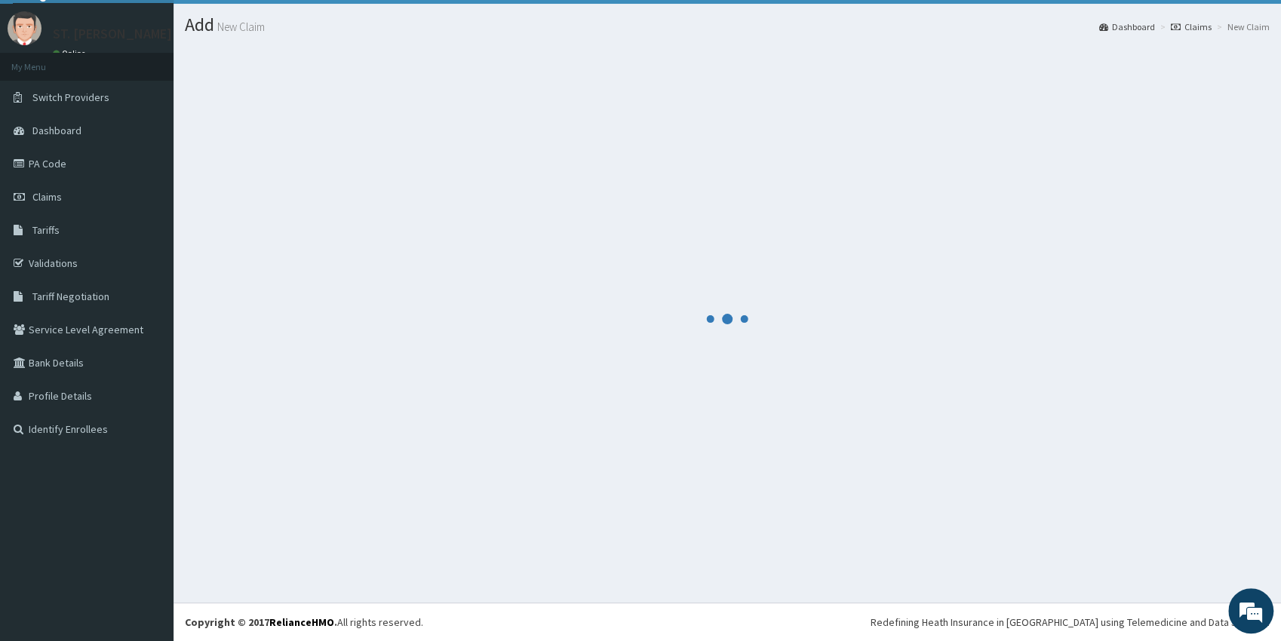
scroll to position [33, 0]
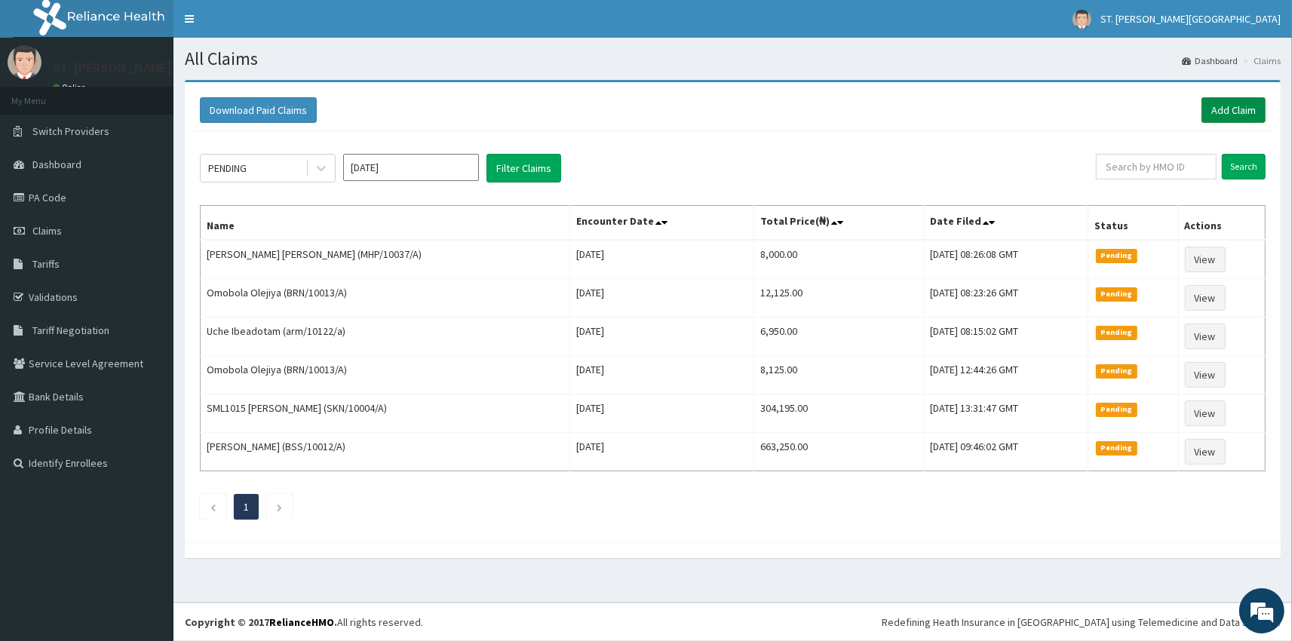
click at [1248, 119] on link "Add Claim" at bounding box center [1233, 110] width 64 height 26
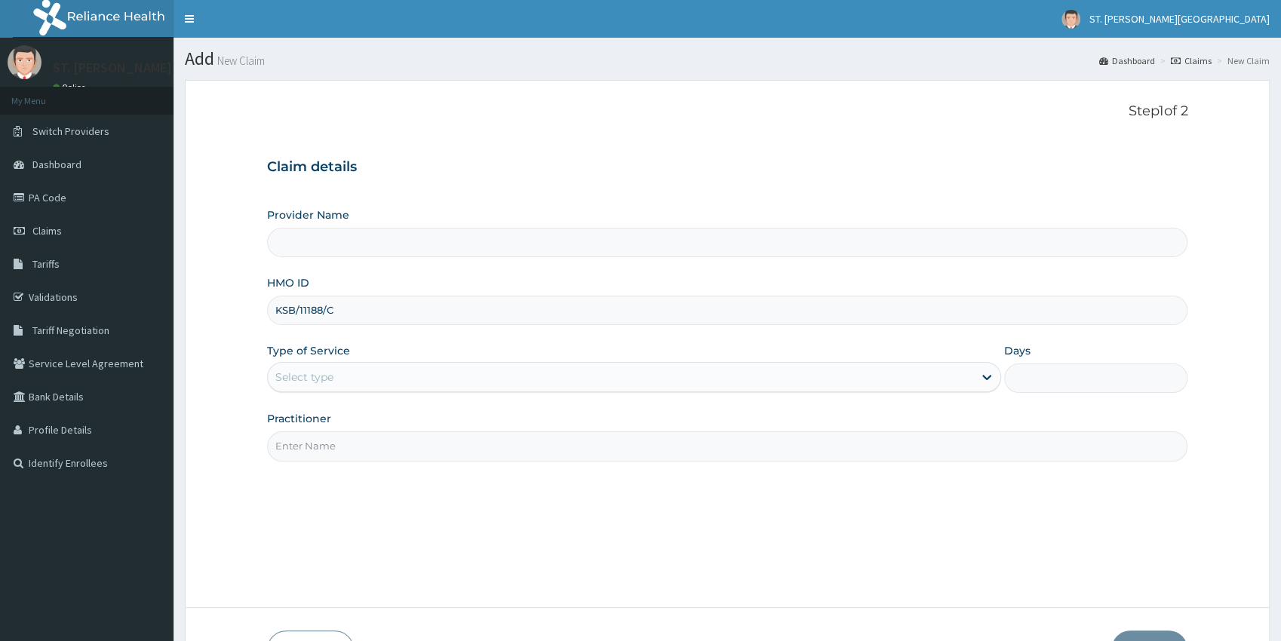
type input "KSB/11188/C"
click at [315, 383] on div "Select type" at bounding box center [304, 377] width 58 height 15
type input "St Catherine's Specialist Hospital- Abuja"
click at [310, 385] on div "Select type" at bounding box center [620, 377] width 705 height 24
click at [305, 378] on div "Select type" at bounding box center [304, 377] width 58 height 15
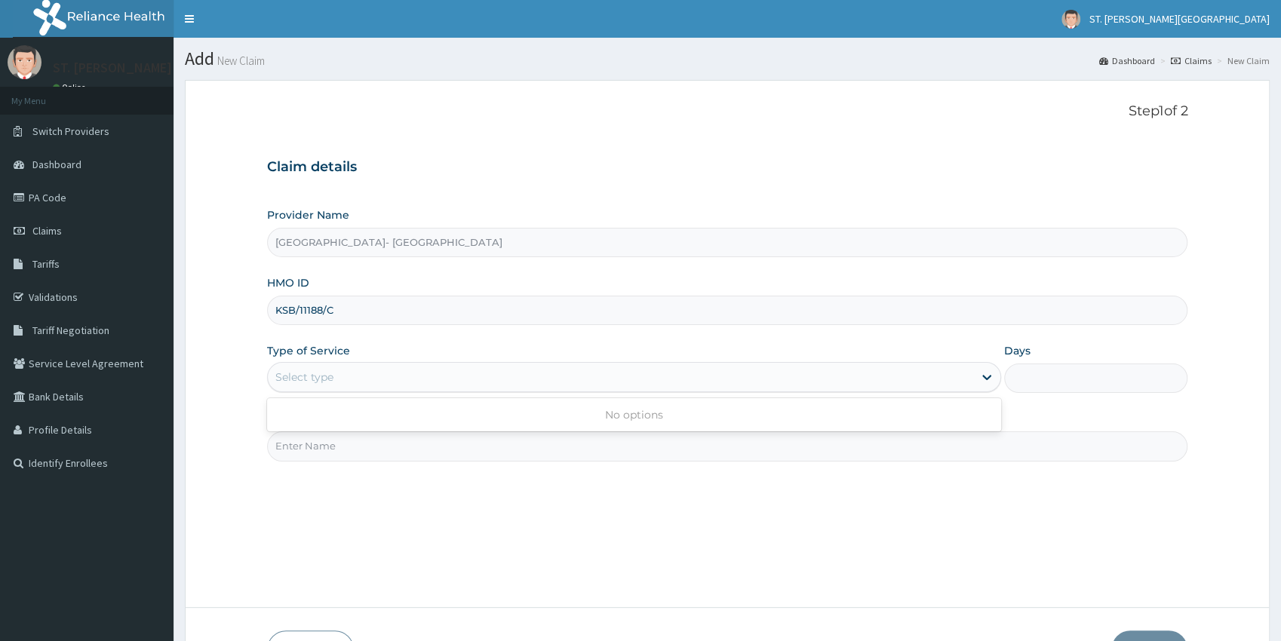
click at [302, 378] on div "Select type" at bounding box center [304, 377] width 58 height 15
click at [297, 376] on div "Select type" at bounding box center [304, 377] width 58 height 15
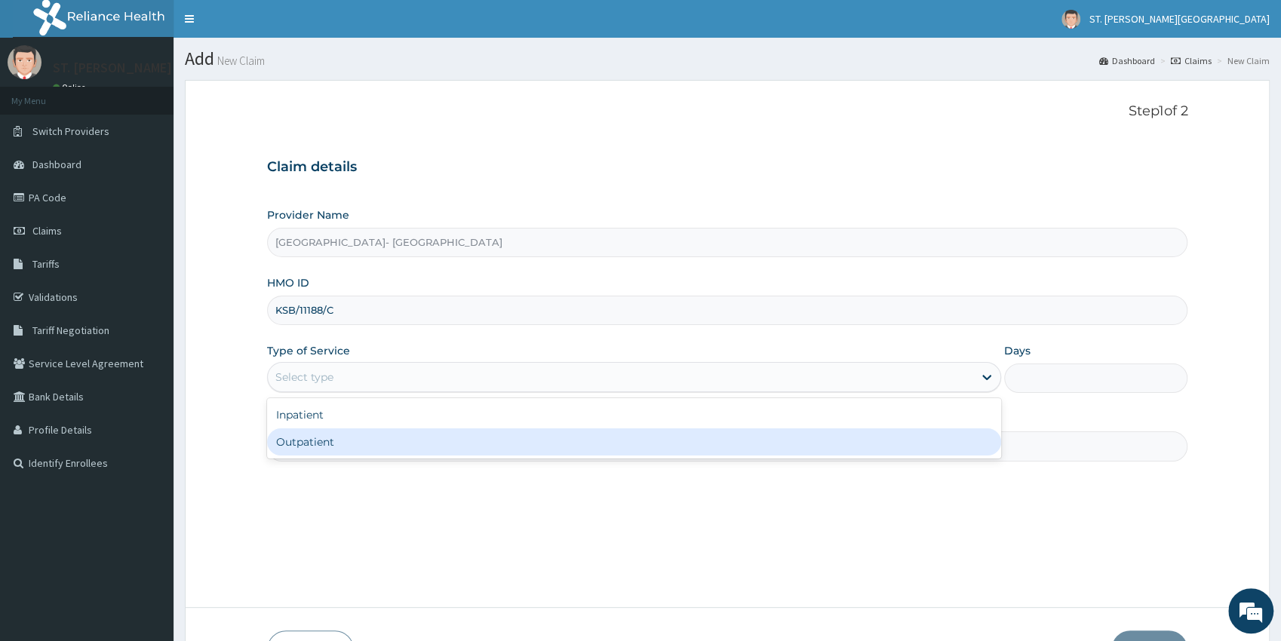
click at [303, 444] on div "Outpatient" at bounding box center [634, 441] width 734 height 27
type input "1"
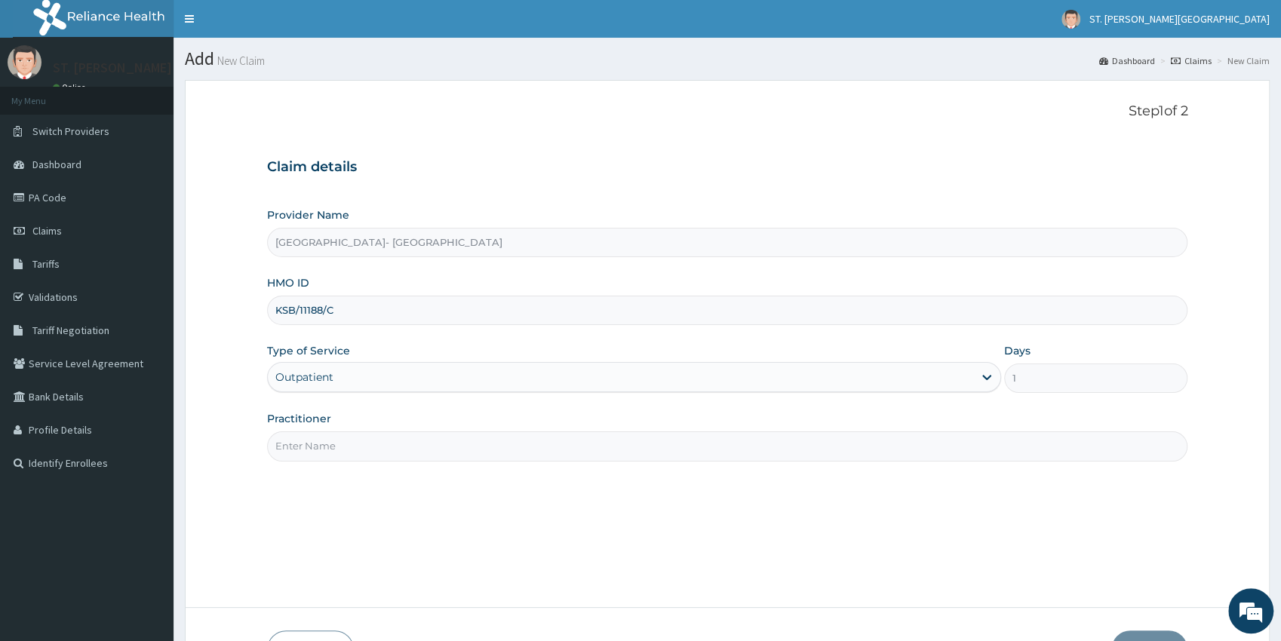
click at [299, 447] on input "Practitioner" at bounding box center [727, 445] width 921 height 29
type input "dr.adeoye"
click at [1141, 635] on button "Next" at bounding box center [1149, 649] width 76 height 39
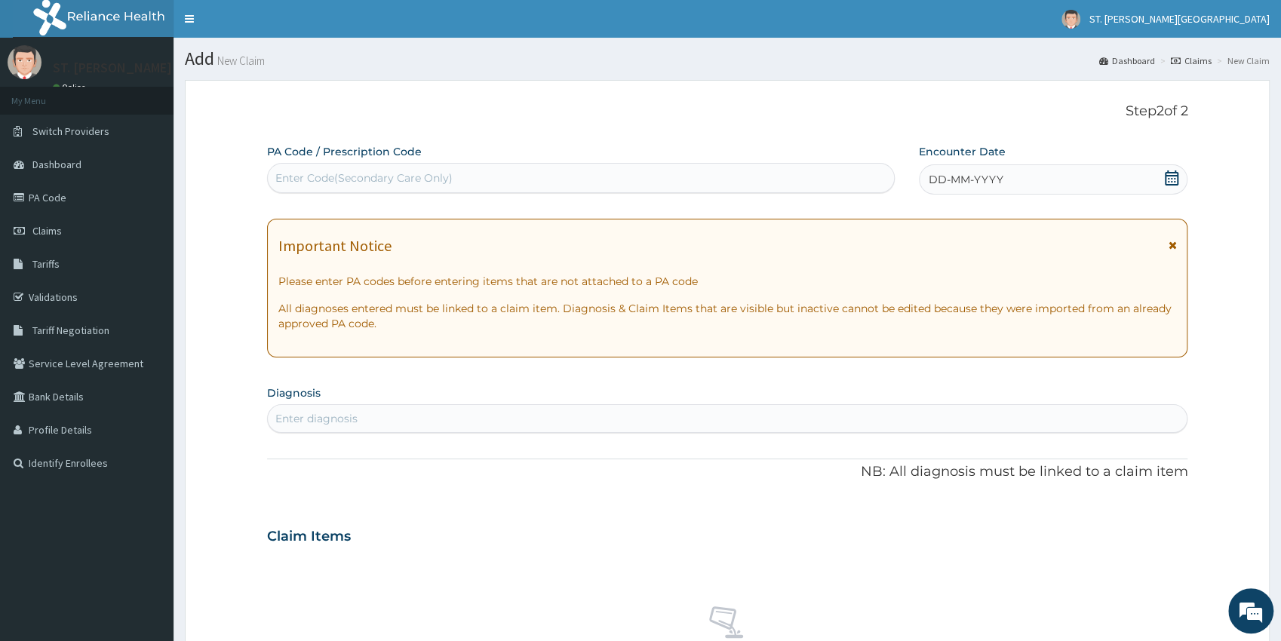
click at [314, 179] on div "Enter Code(Secondary Care Only)" at bounding box center [363, 177] width 177 height 15
paste input "PA/9C14AD"
type input "PA/9C14AD"
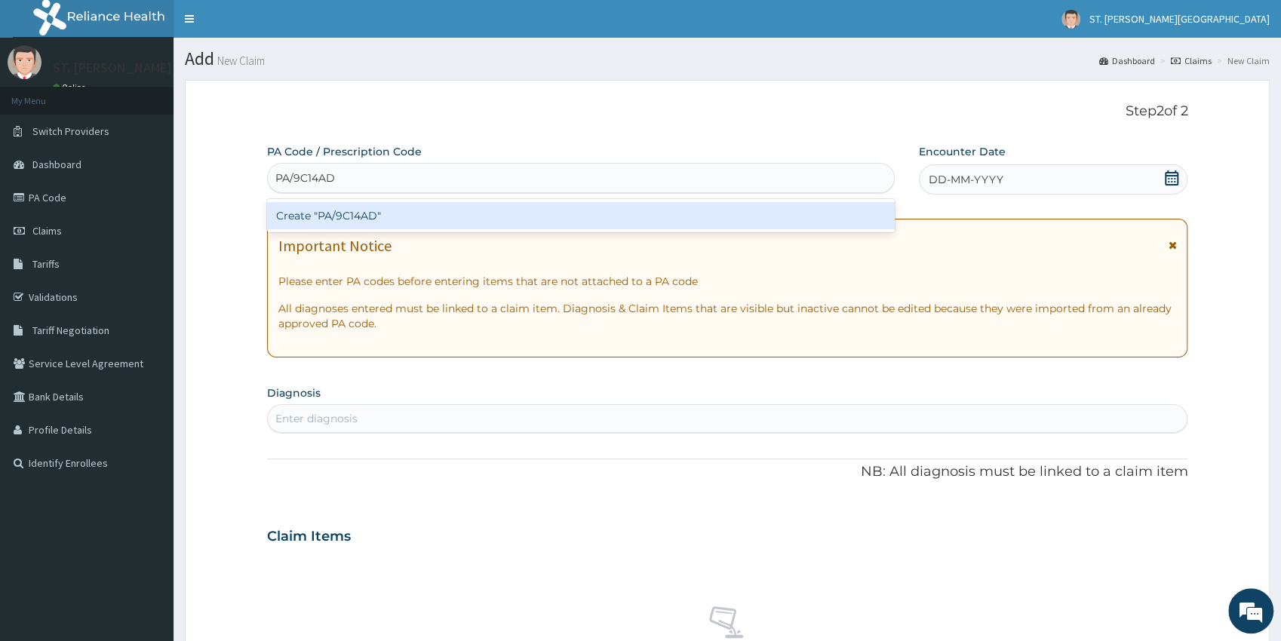
click at [321, 219] on div "Create "PA/9C14AD"" at bounding box center [580, 215] width 627 height 27
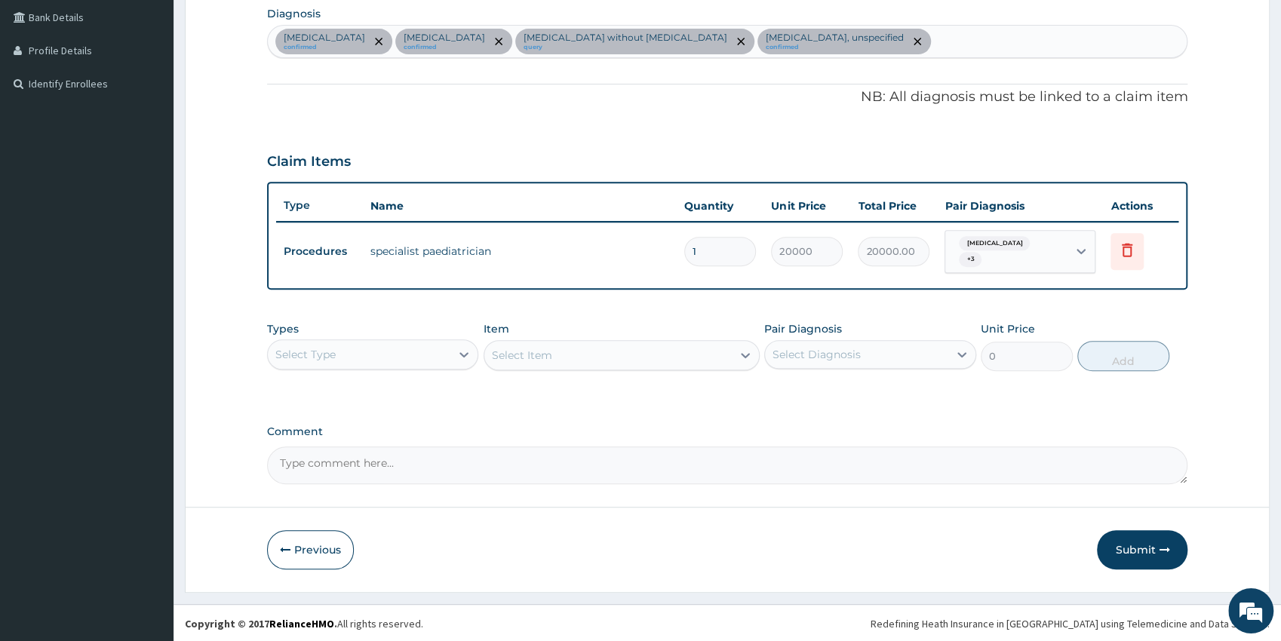
scroll to position [380, 0]
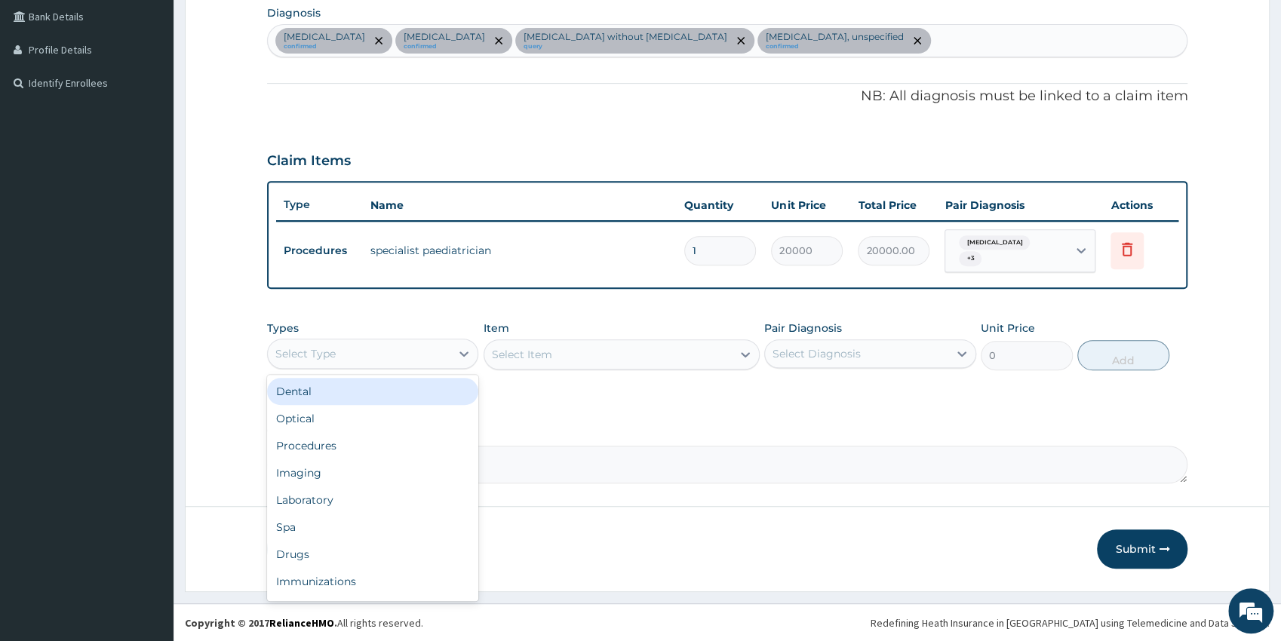
click at [359, 359] on div "Select Type" at bounding box center [359, 354] width 183 height 24
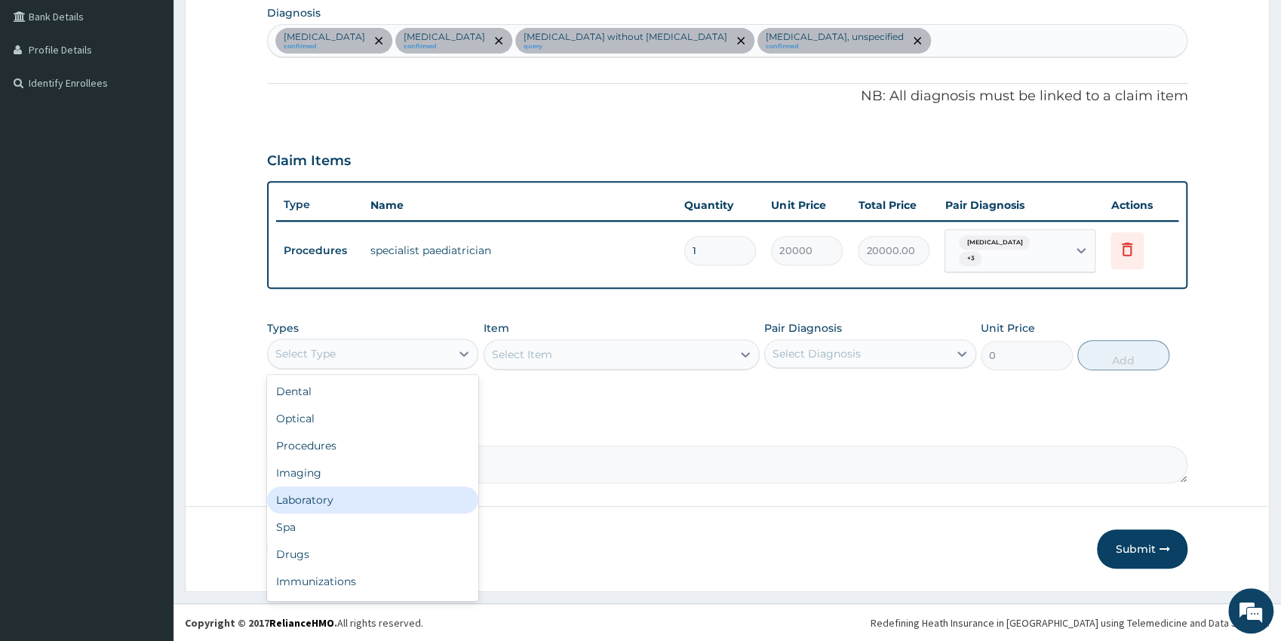
click at [318, 495] on div "Laboratory" at bounding box center [373, 499] width 212 height 27
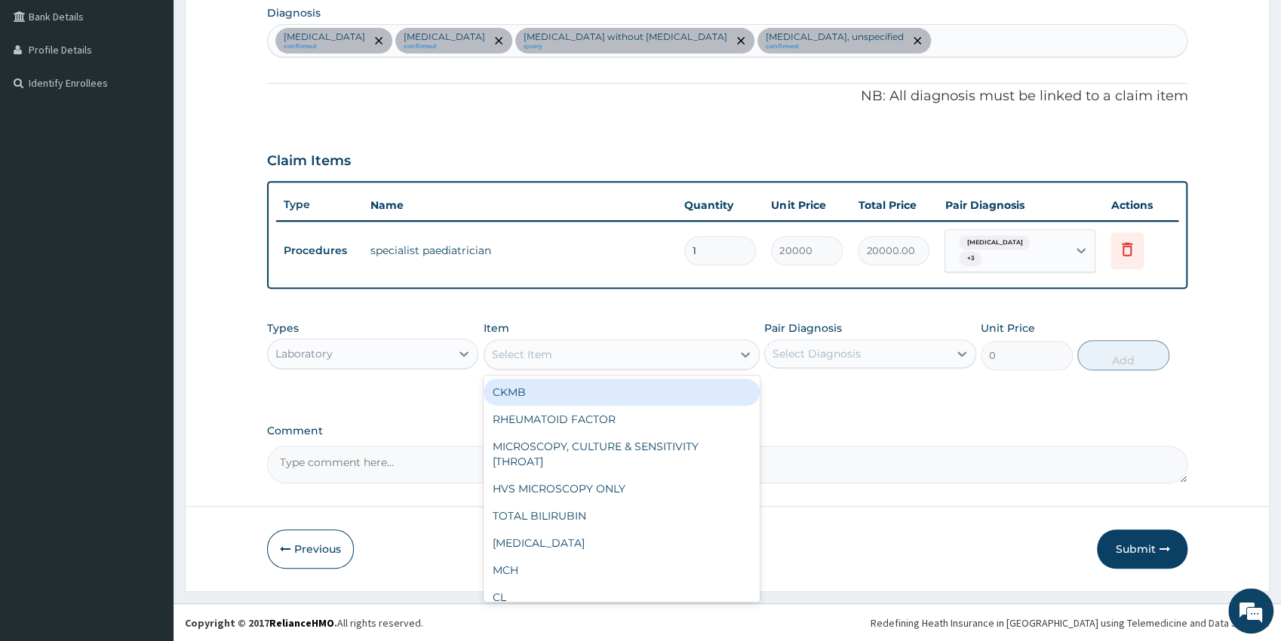
click at [551, 357] on div "Select Item" at bounding box center [522, 354] width 60 height 15
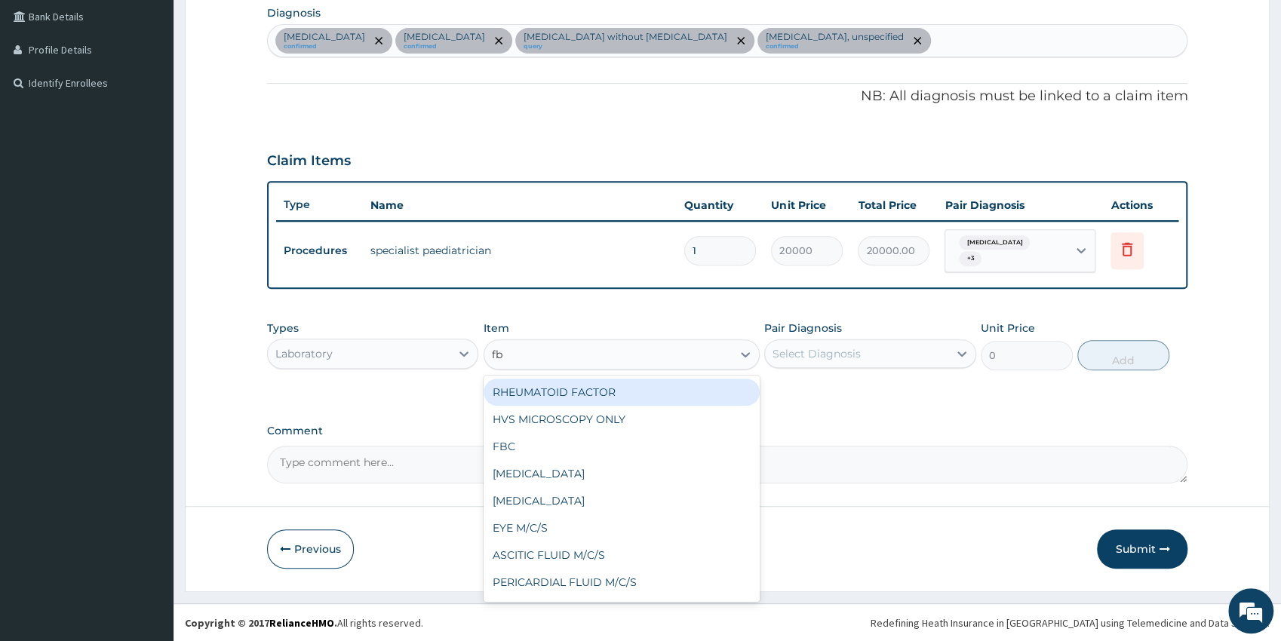
type input "fbc"
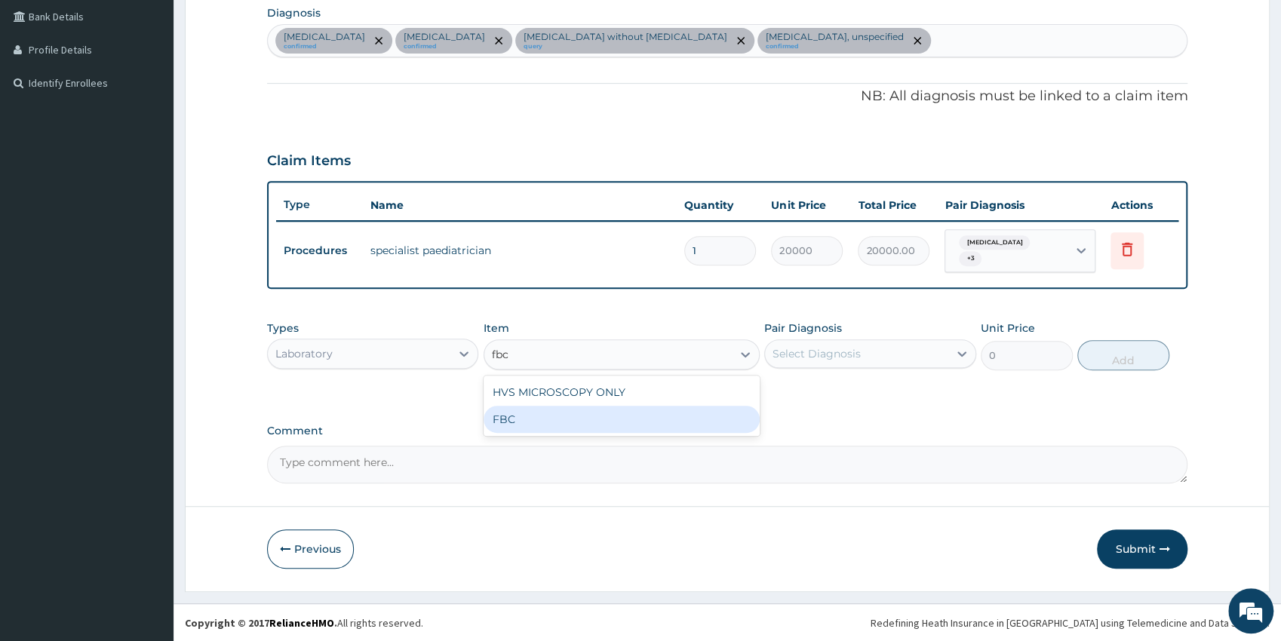
click at [590, 431] on div "FBC" at bounding box center [621, 419] width 276 height 27
type input "5000"
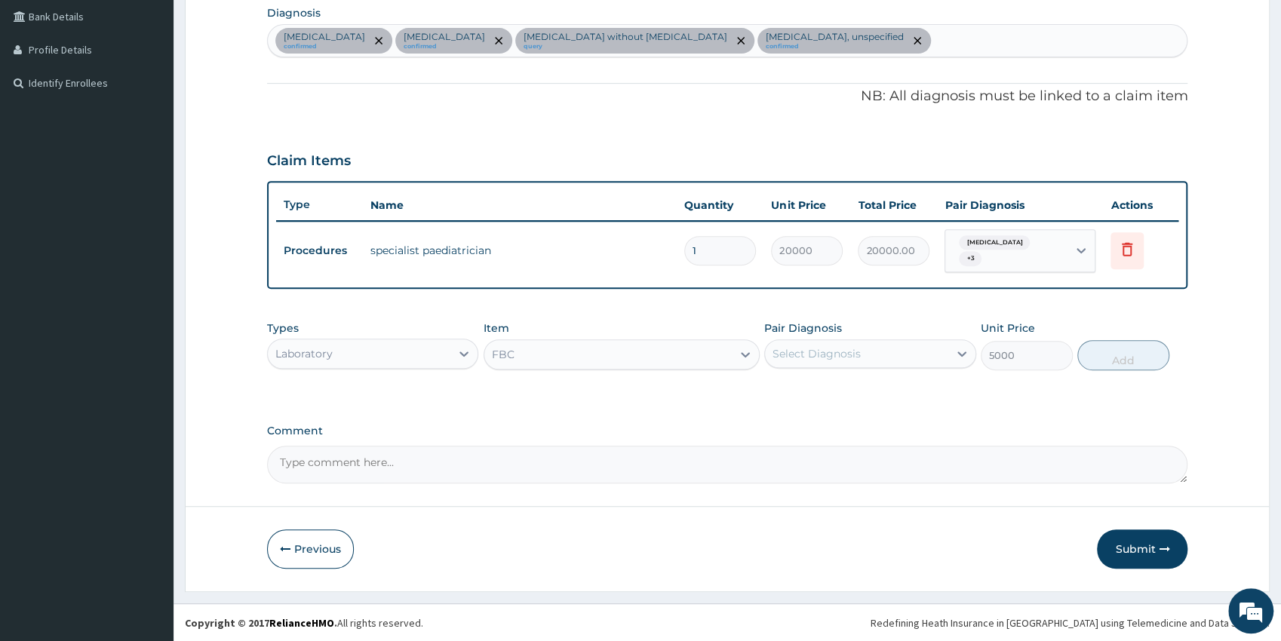
click at [830, 367] on div "Select Diagnosis" at bounding box center [870, 353] width 212 height 29
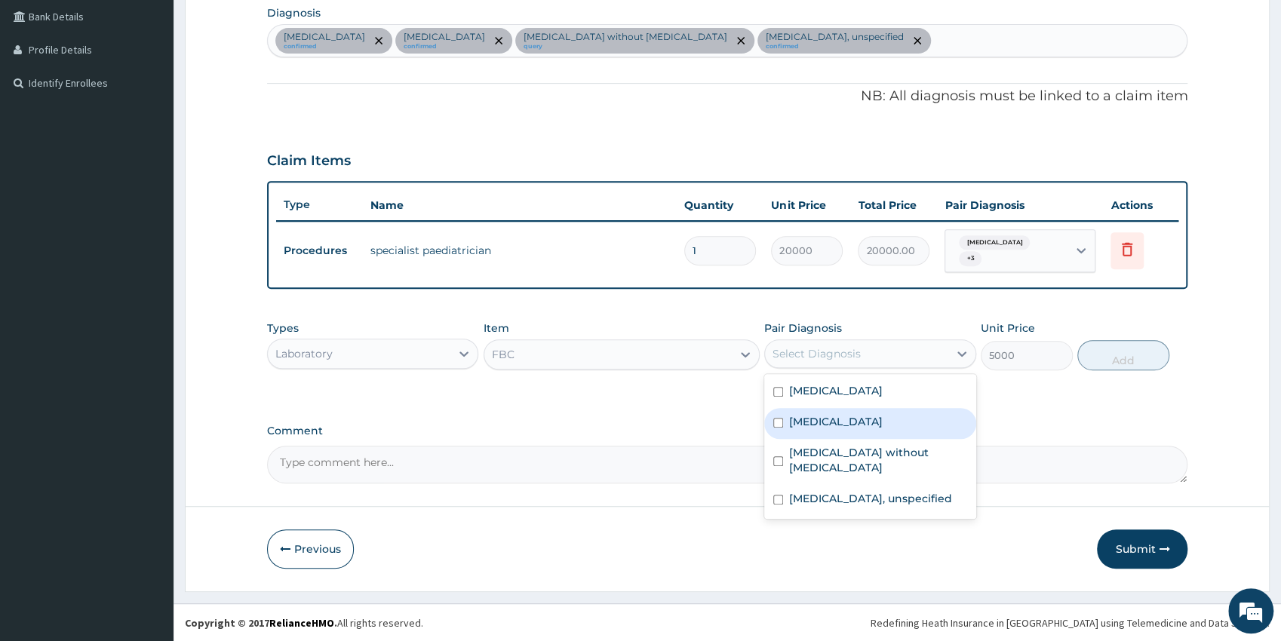
drag, startPoint x: 856, startPoint y: 419, endPoint x: 857, endPoint y: 433, distance: 13.6
click at [856, 420] on label "Pharyngotonsillitis" at bounding box center [836, 421] width 94 height 15
checkbox input "true"
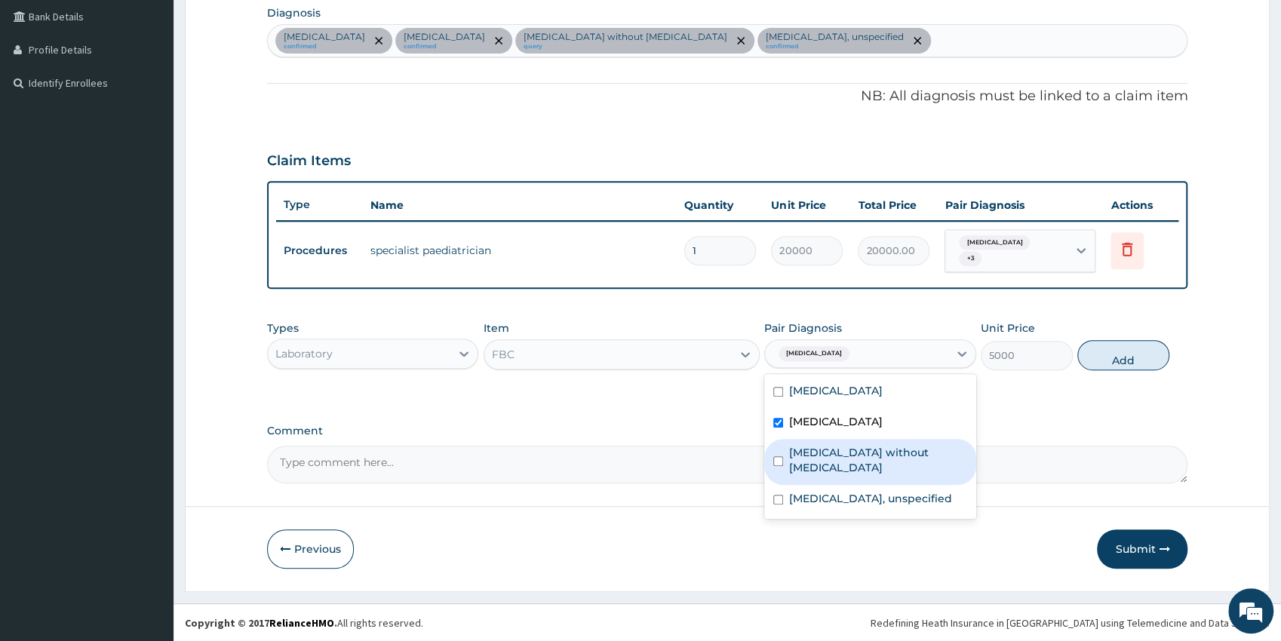
drag, startPoint x: 856, startPoint y: 448, endPoint x: 855, endPoint y: 480, distance: 32.4
click at [855, 450] on label "[MEDICAL_DATA] without [MEDICAL_DATA]" at bounding box center [878, 460] width 178 height 30
checkbox input "true"
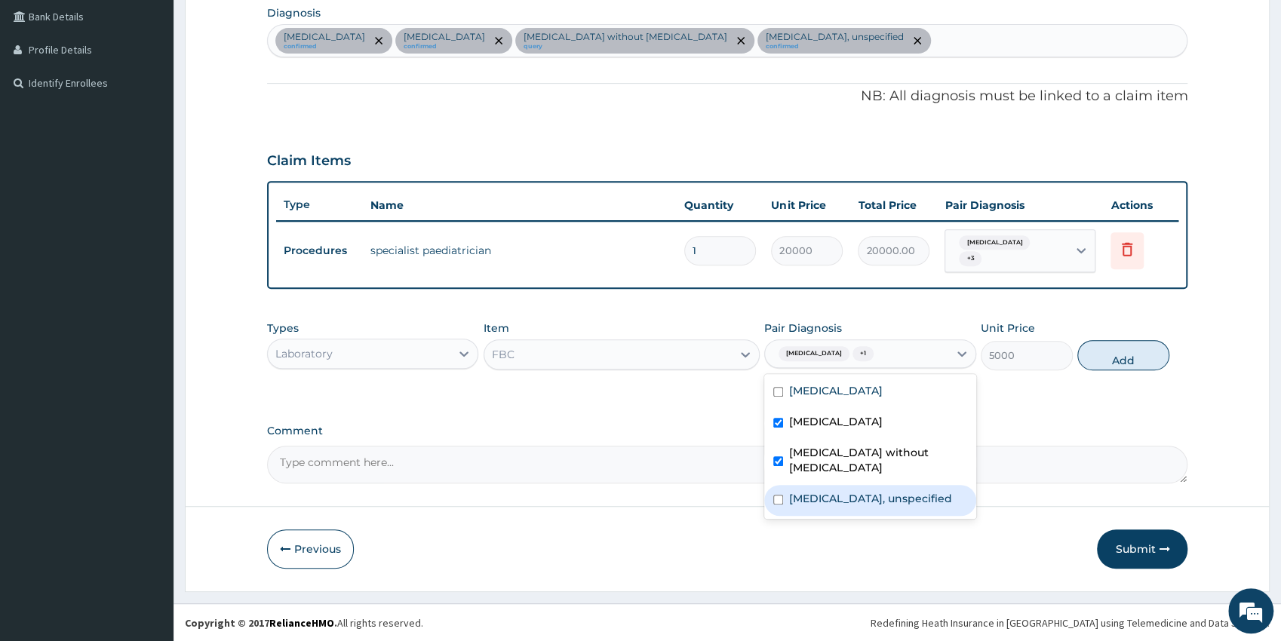
drag, startPoint x: 848, startPoint y: 483, endPoint x: 908, endPoint y: 486, distance: 59.6
click at [849, 491] on label "Gastritis, unspecified" at bounding box center [870, 498] width 163 height 15
checkbox input "true"
click at [1099, 365] on button "Add" at bounding box center [1123, 355] width 92 height 30
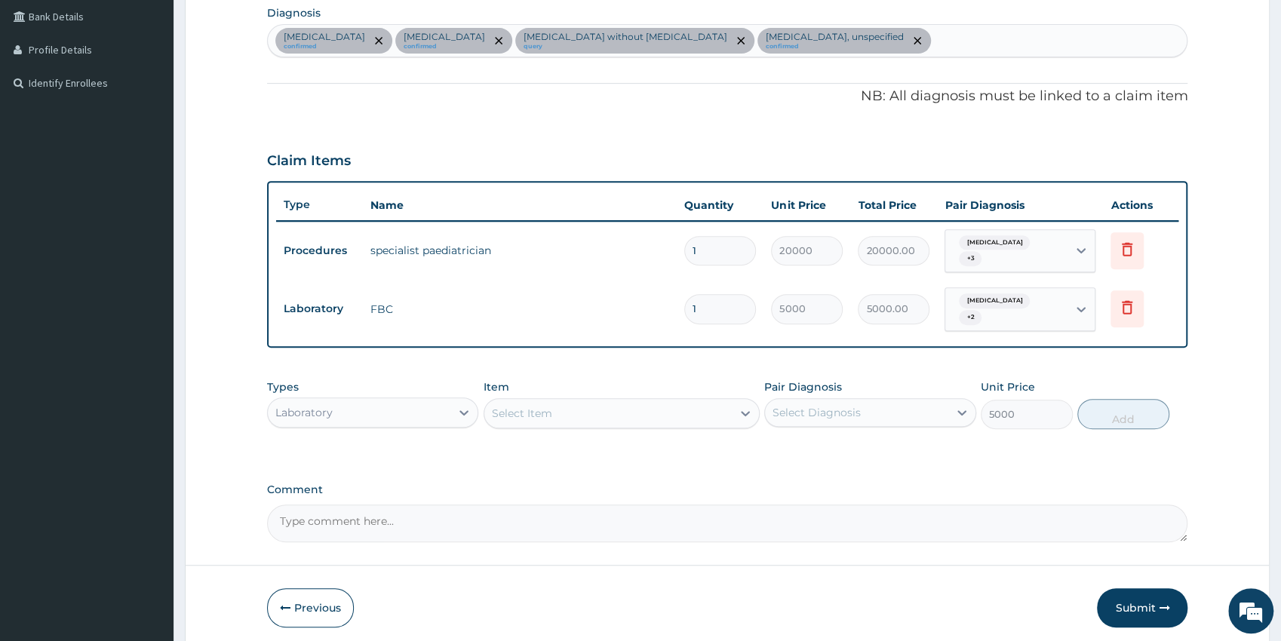
type input "0"
click at [660, 411] on div "Select Item" at bounding box center [607, 413] width 247 height 24
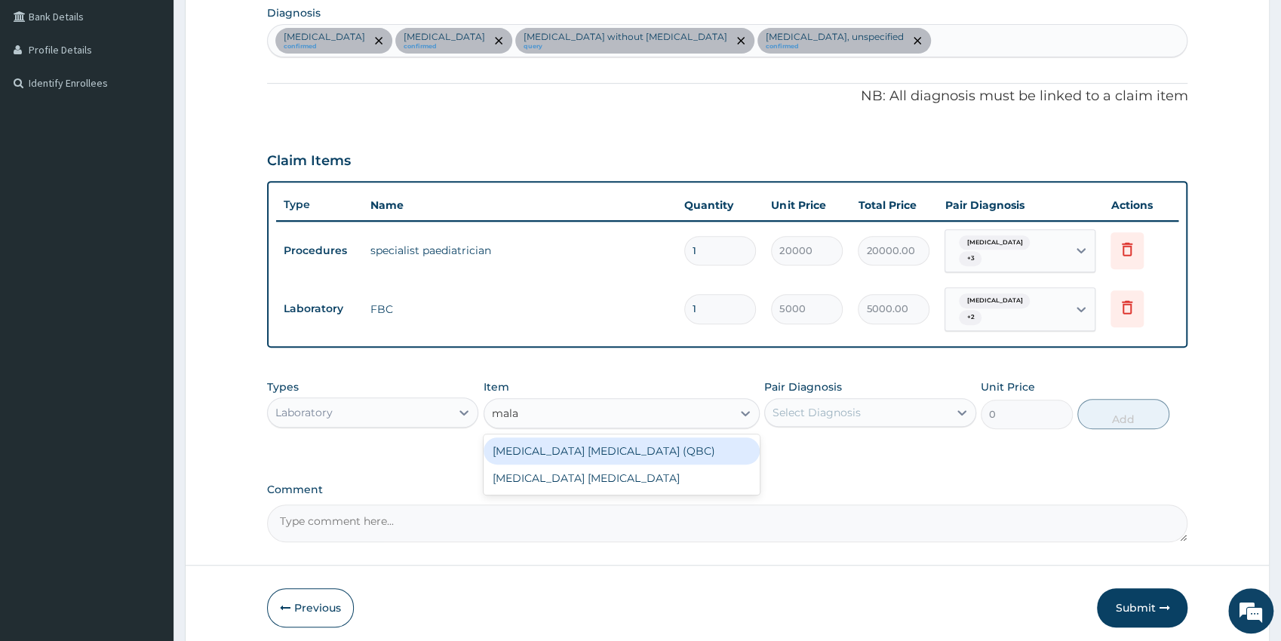
type input "malar"
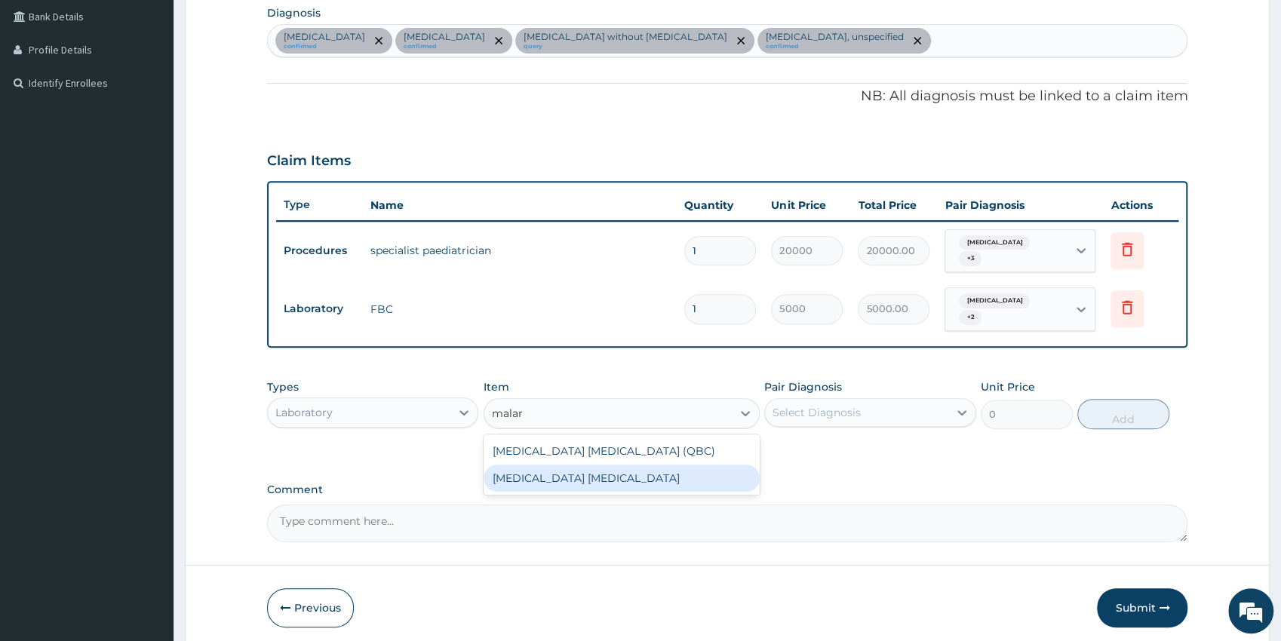
click at [738, 469] on div "[MEDICAL_DATA] [MEDICAL_DATA]" at bounding box center [621, 478] width 276 height 27
type input "1500"
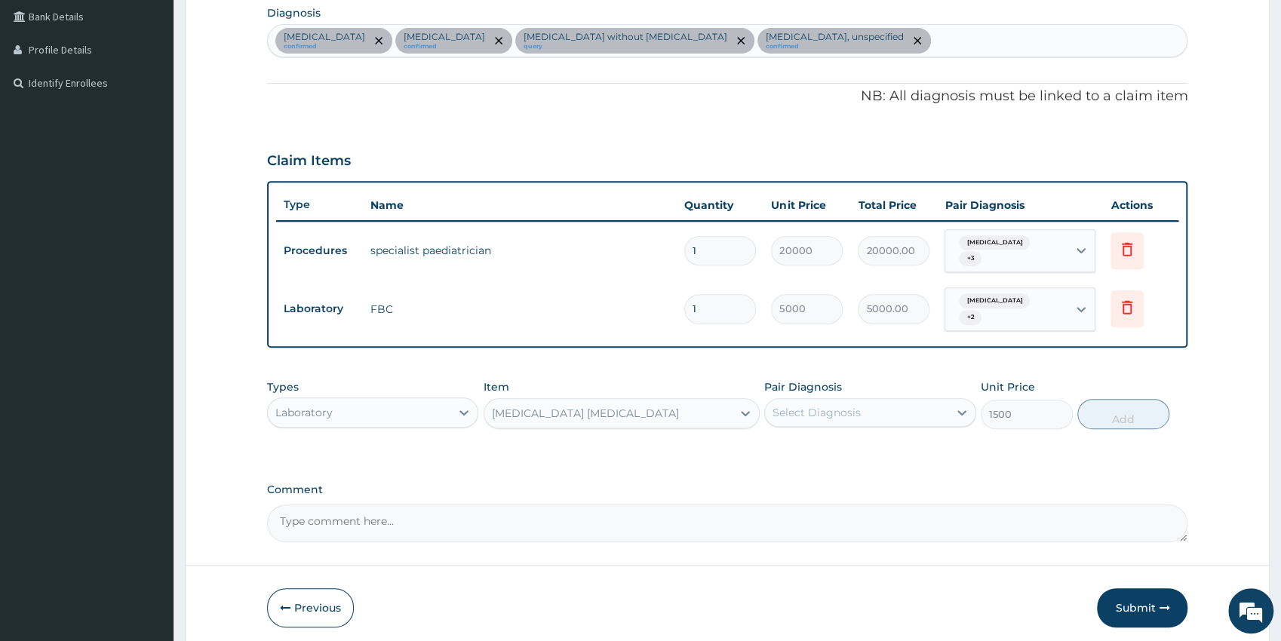
click at [815, 425] on div "Select Diagnosis" at bounding box center [870, 412] width 212 height 29
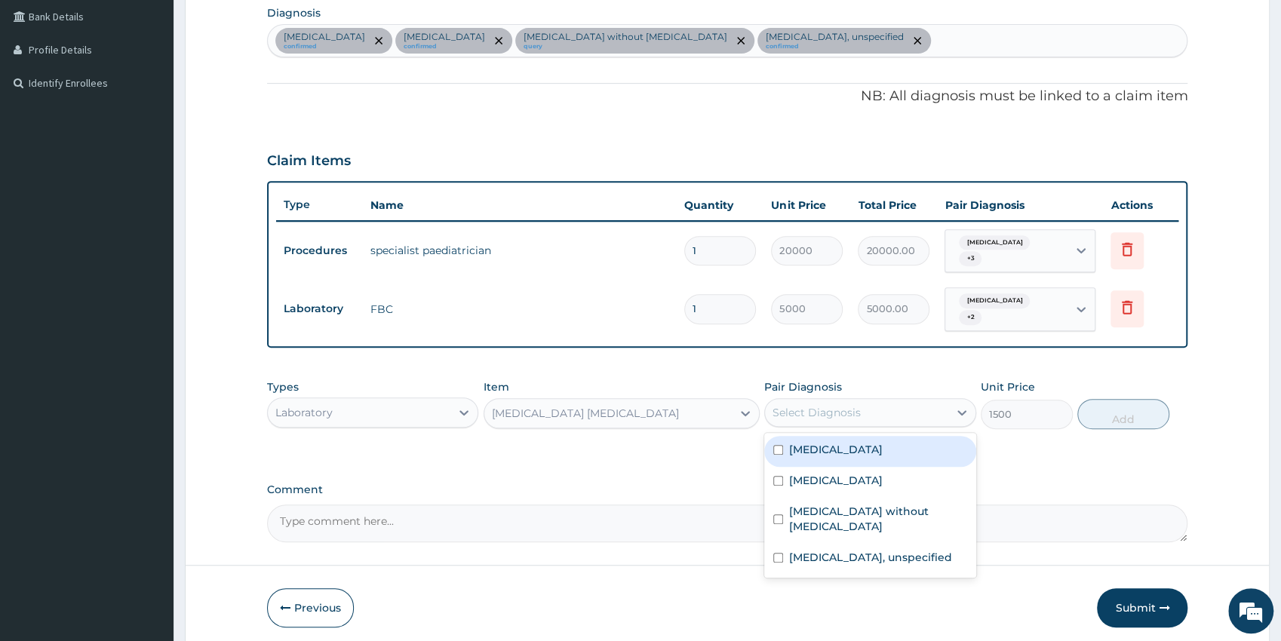
drag, startPoint x: 818, startPoint y: 438, endPoint x: 870, endPoint y: 453, distance: 54.7
click at [817, 443] on div "[MEDICAL_DATA]" at bounding box center [870, 451] width 212 height 31
checkbox input "true"
click at [1115, 425] on button "Add" at bounding box center [1123, 414] width 92 height 30
type input "0"
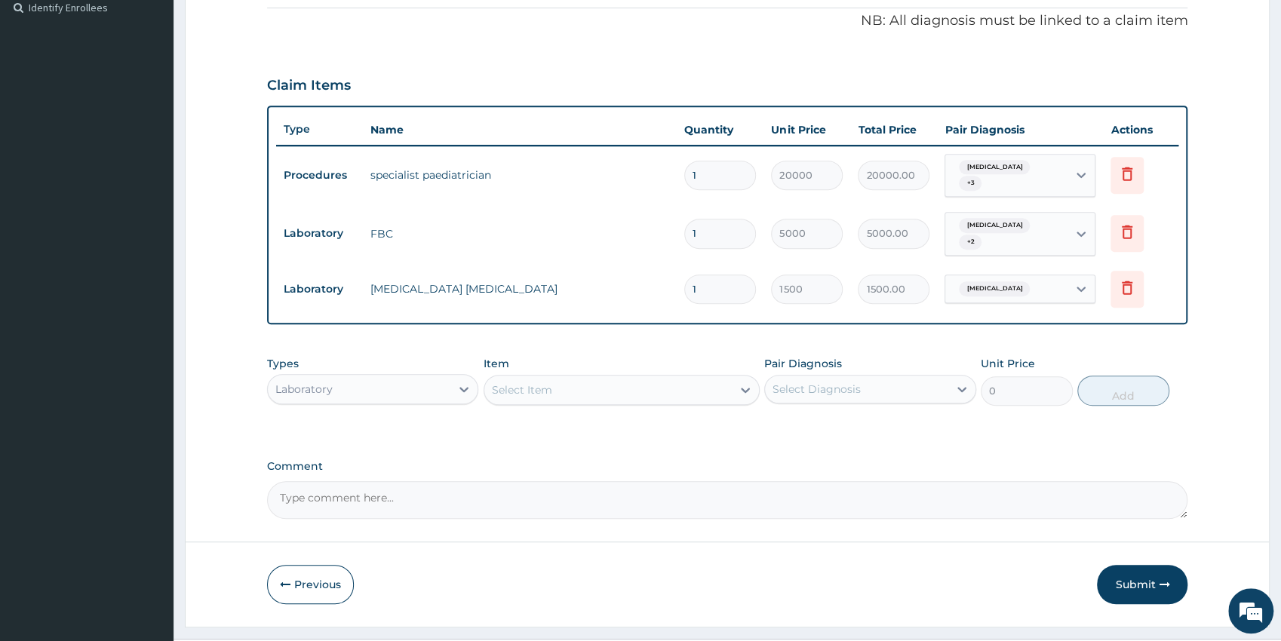
scroll to position [490, 0]
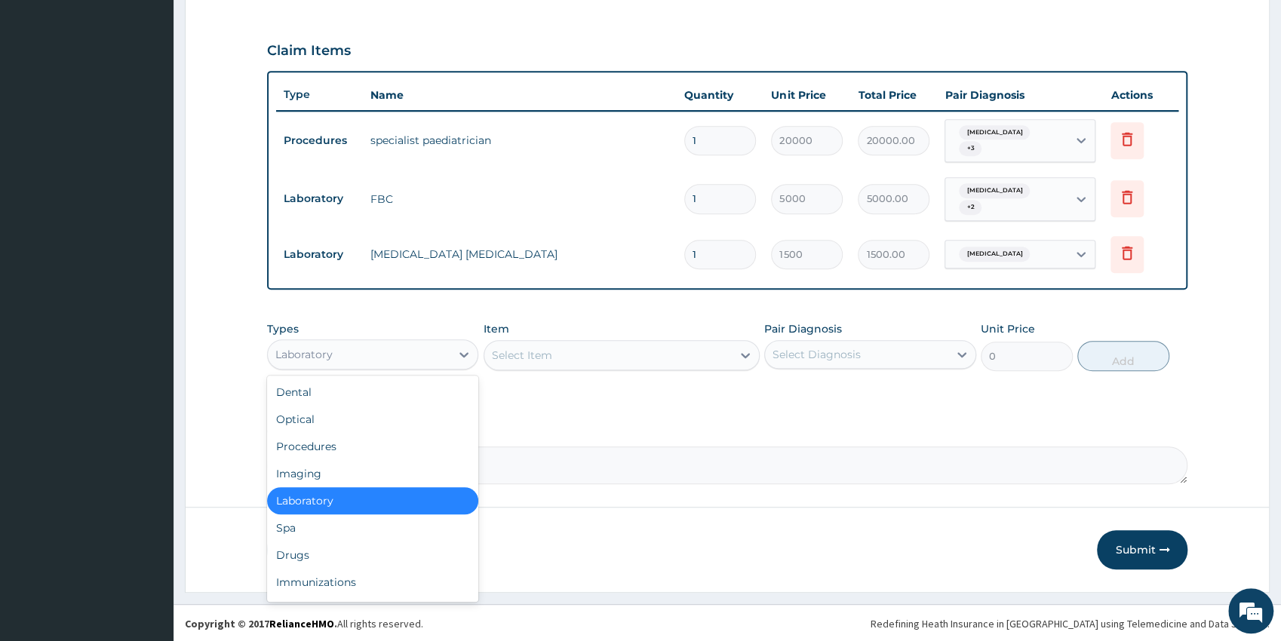
drag, startPoint x: 311, startPoint y: 346, endPoint x: 359, endPoint y: 425, distance: 92.3
click at [312, 347] on div "Laboratory" at bounding box center [303, 354] width 57 height 15
click at [305, 555] on div "Drugs" at bounding box center [373, 554] width 212 height 27
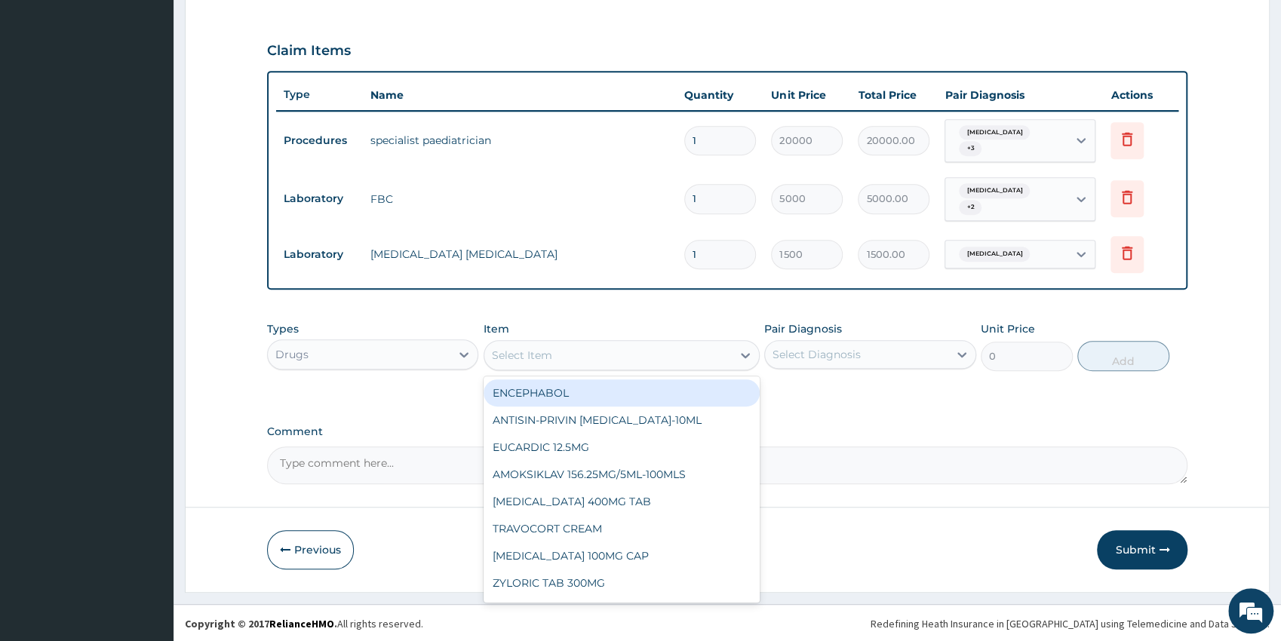
click at [653, 361] on div "Select Item" at bounding box center [607, 355] width 247 height 24
type input "artem"
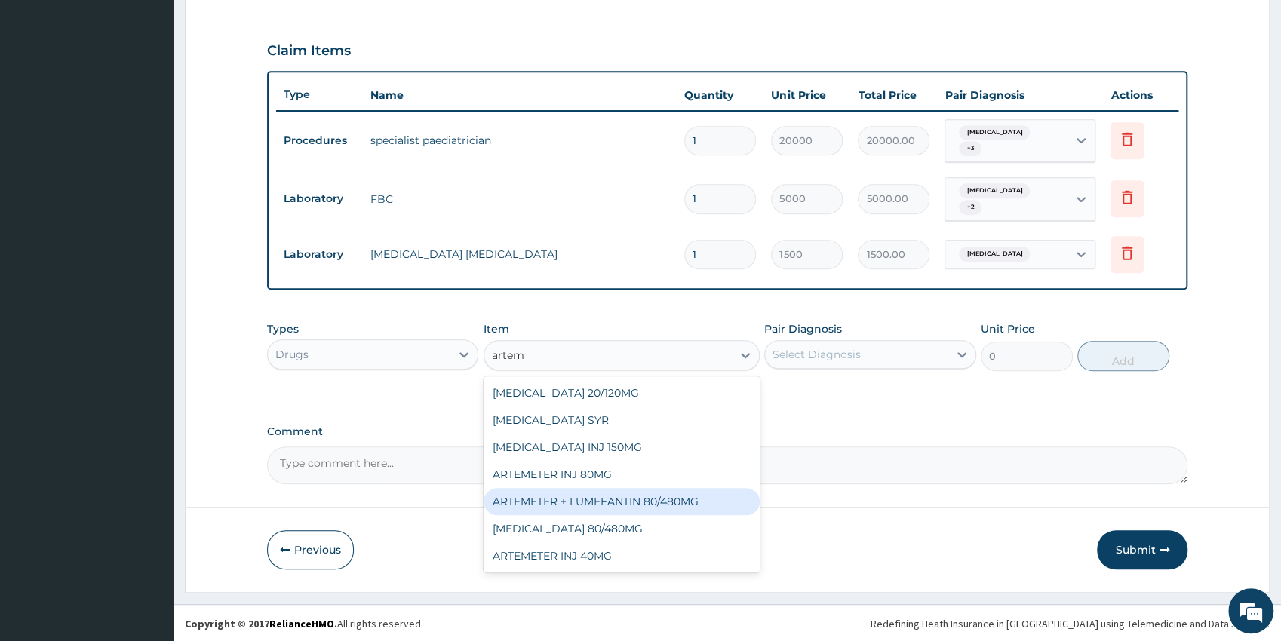
click at [710, 499] on div "ARTEMETER + LUMEFANTIN 80/480MG" at bounding box center [621, 501] width 276 height 27
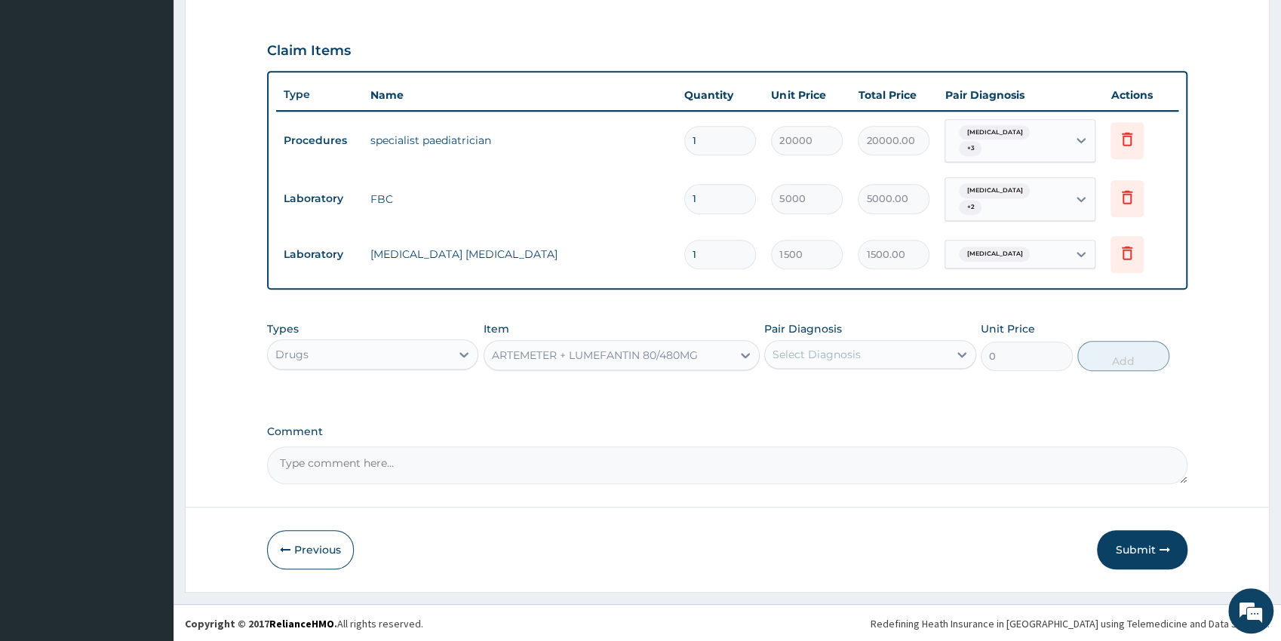
type input "350"
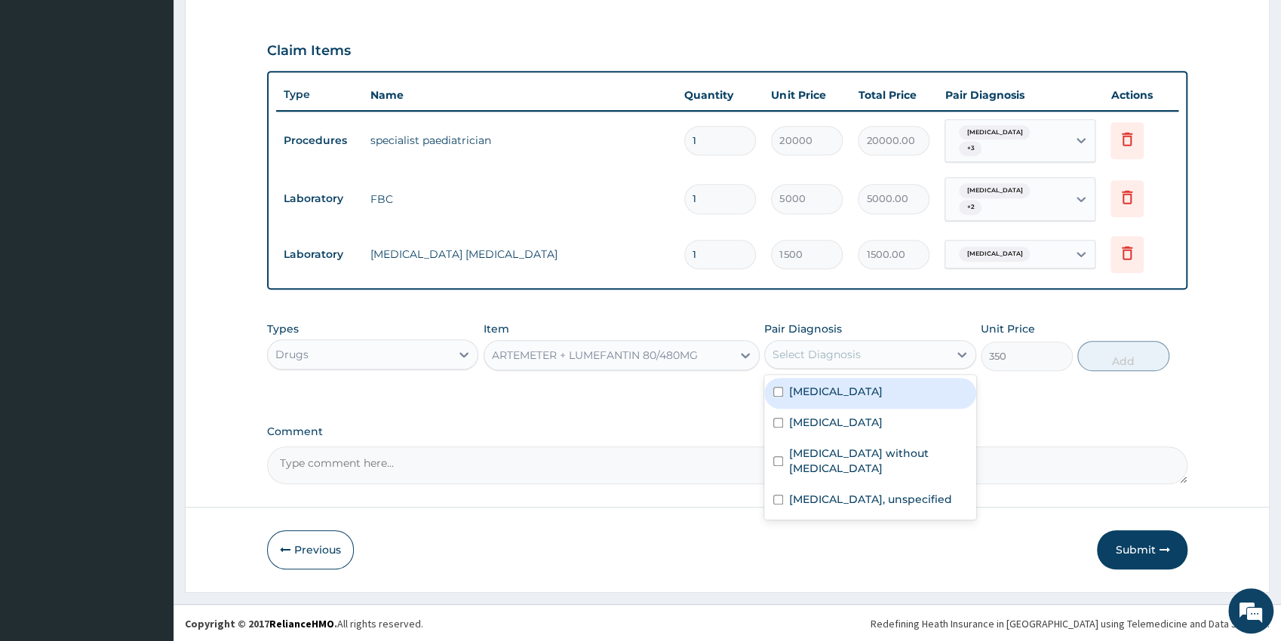
drag, startPoint x: 889, startPoint y: 356, endPoint x: 863, endPoint y: 394, distance: 46.0
click at [888, 356] on div "Select Diagnosis" at bounding box center [856, 354] width 183 height 24
click at [863, 394] on label "Malaria, unspecified" at bounding box center [836, 391] width 94 height 15
checkbox input "true"
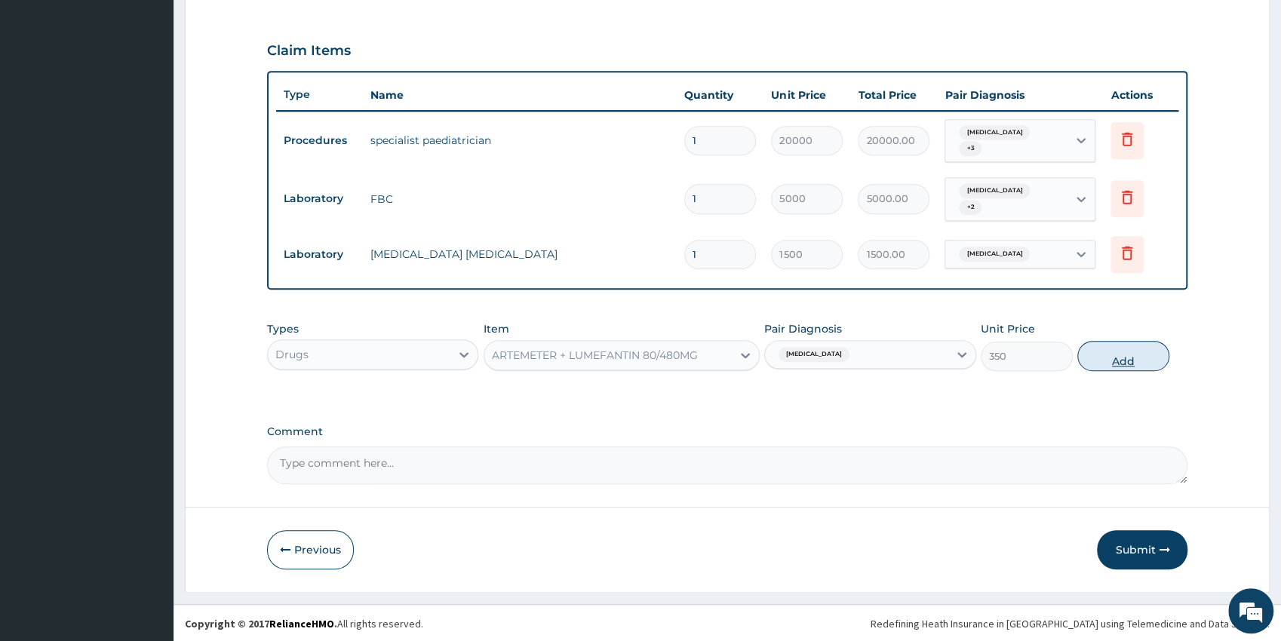
click at [1094, 357] on button "Add" at bounding box center [1123, 356] width 92 height 30
type input "0"
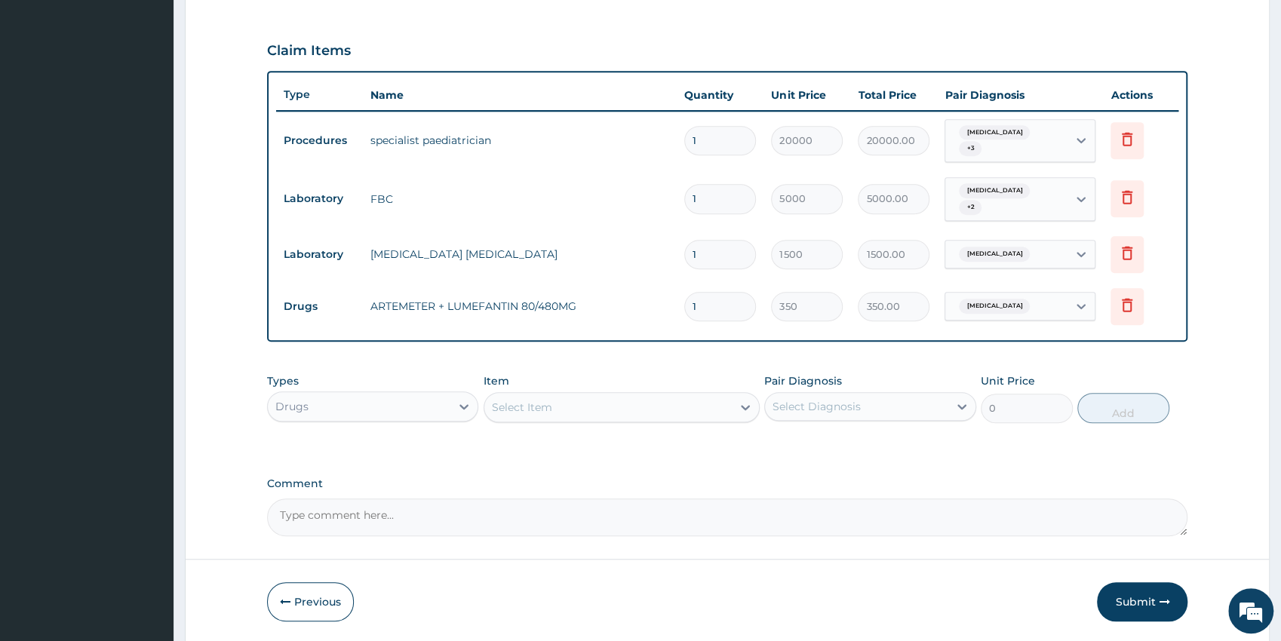
type input "0.00"
type input "56"
type input "19600.00"
type input "5"
type input "1750.00"
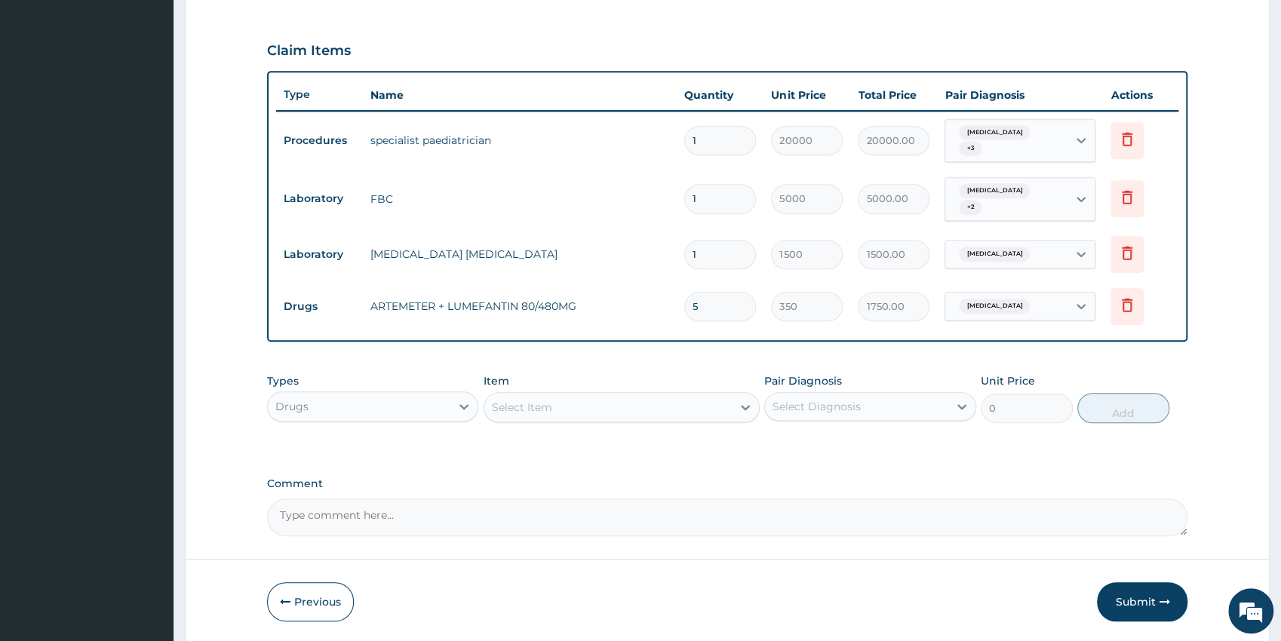
type input "0.00"
type input "6"
type input "2100.00"
type input "6"
click at [569, 401] on div "Select Item" at bounding box center [607, 407] width 247 height 24
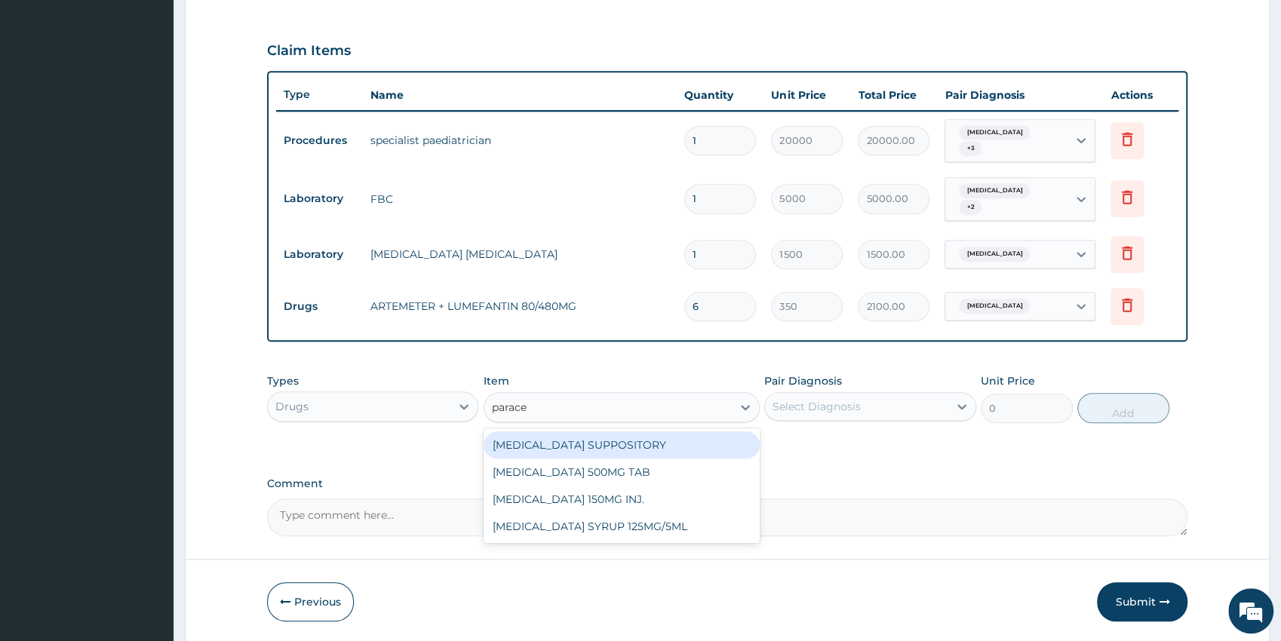
type input "paracet"
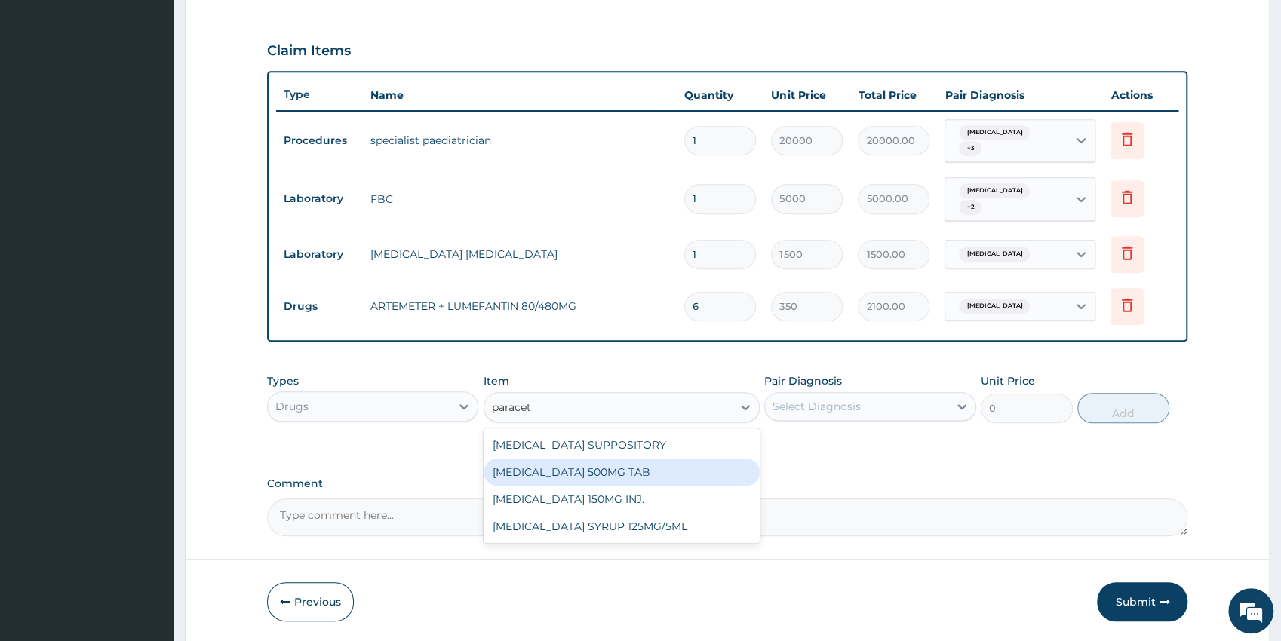
click at [657, 470] on div "[MEDICAL_DATA] 500MG TAB" at bounding box center [621, 472] width 276 height 27
type input "38"
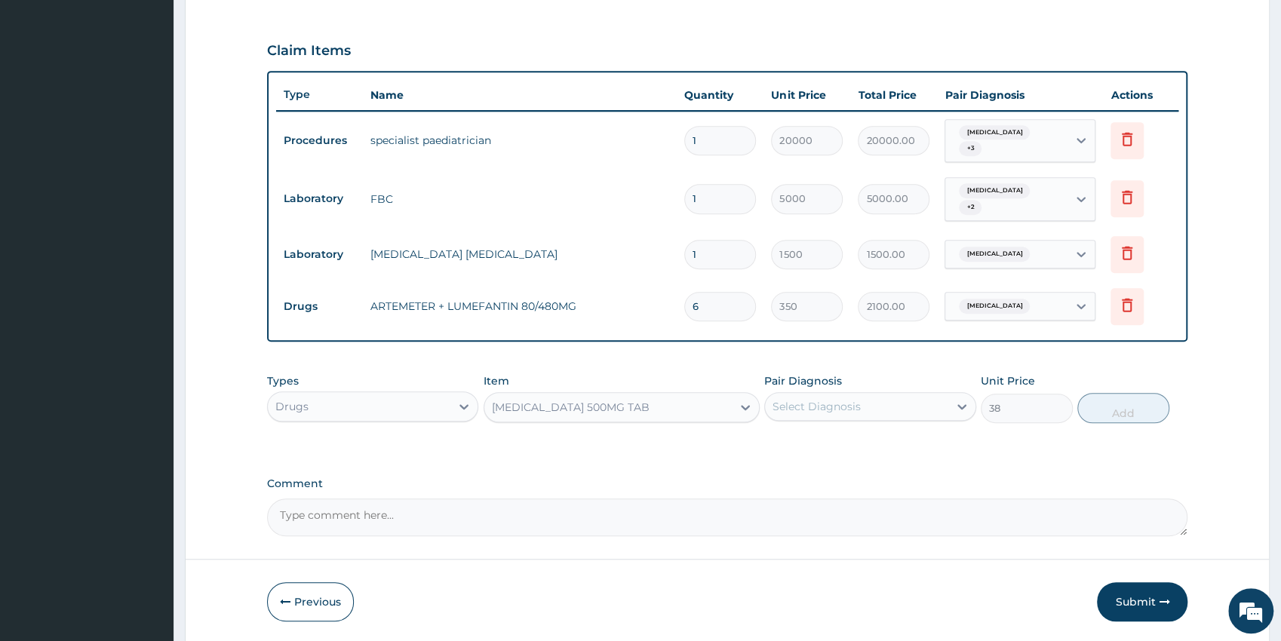
click at [876, 401] on div "Select Diagnosis" at bounding box center [856, 406] width 183 height 24
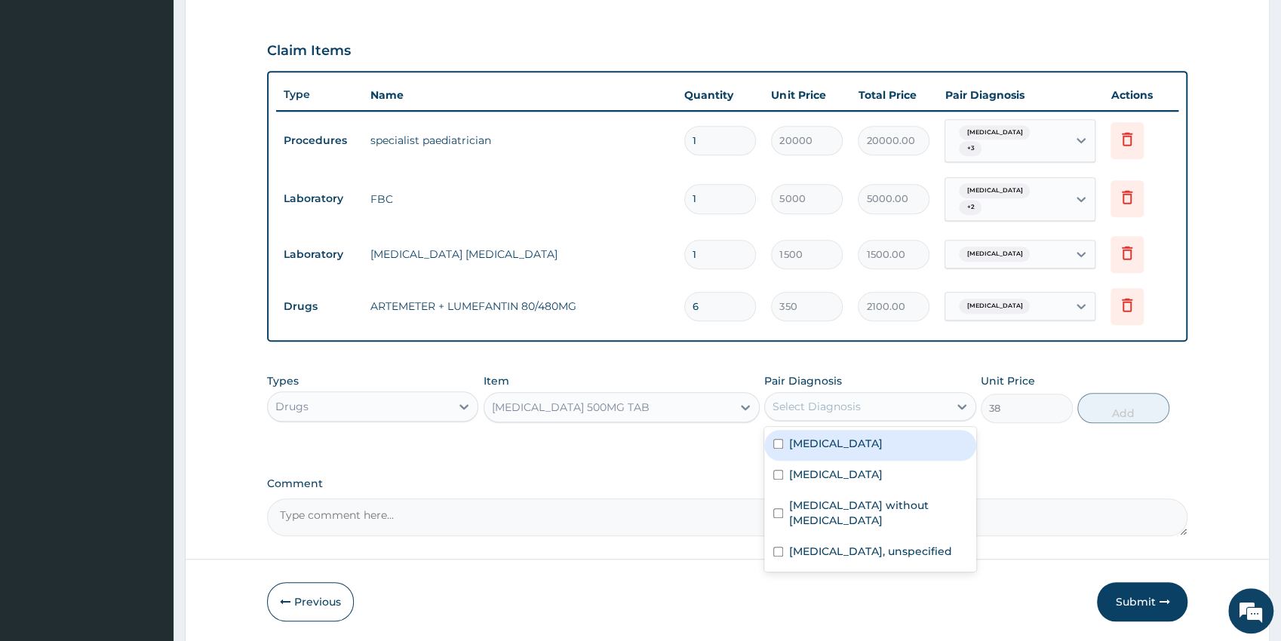
drag, startPoint x: 861, startPoint y: 448, endPoint x: 872, endPoint y: 443, distance: 12.5
click at [860, 448] on label "[MEDICAL_DATA]" at bounding box center [836, 443] width 94 height 15
checkbox input "true"
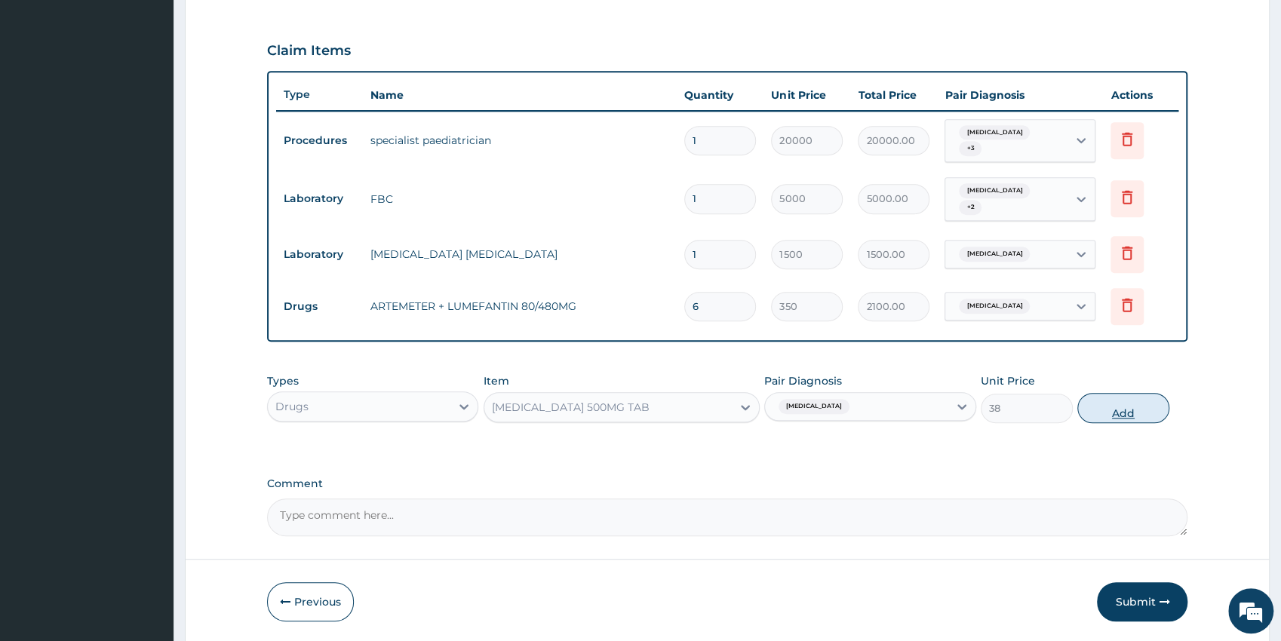
click at [1094, 410] on button "Add" at bounding box center [1123, 408] width 92 height 30
type input "0"
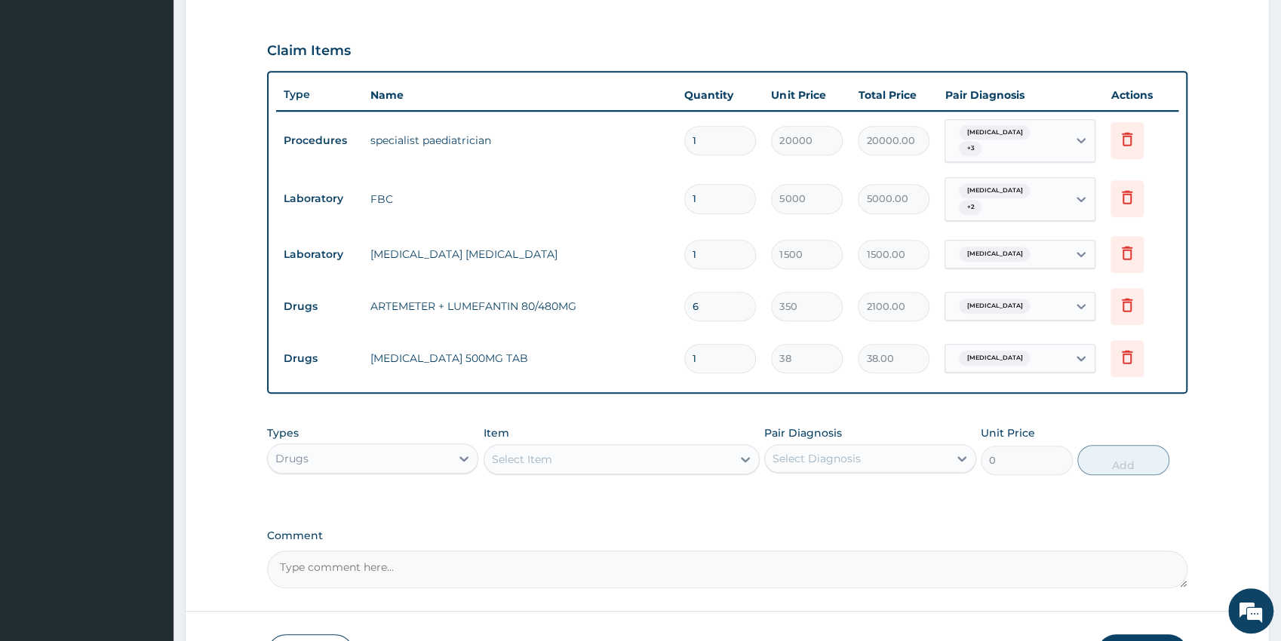
type input "0.00"
type input "9"
type input "342.00"
type input "9"
click at [548, 464] on div "Select Item" at bounding box center [522, 459] width 60 height 15
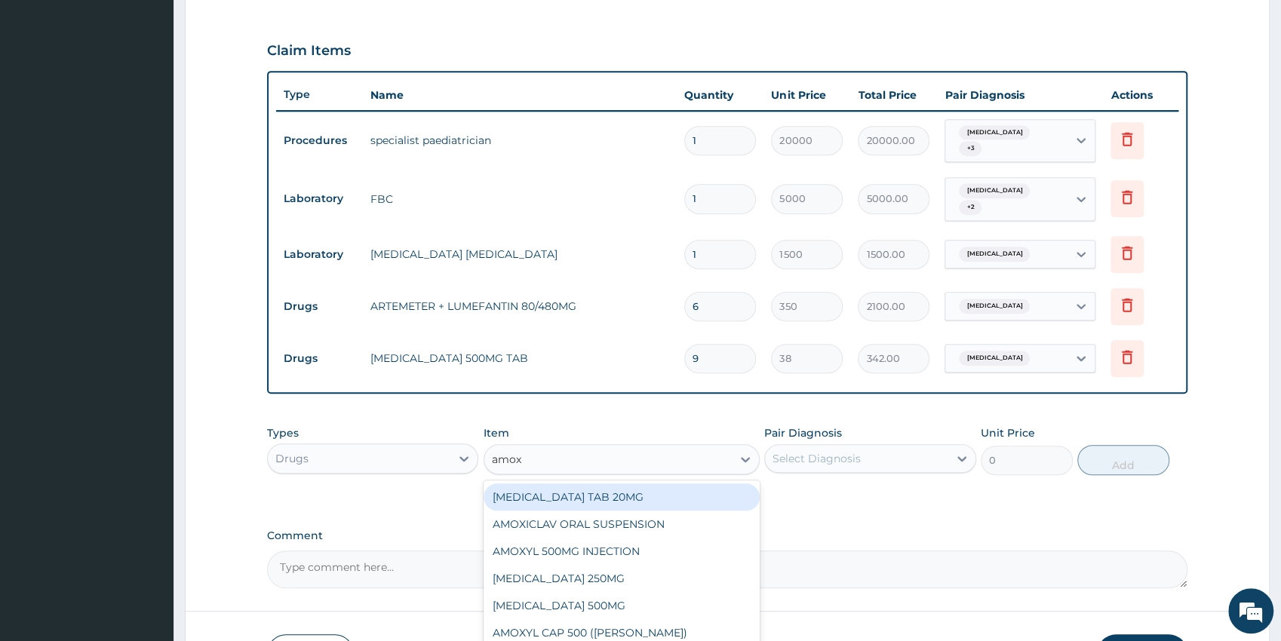
type input "amoxi"
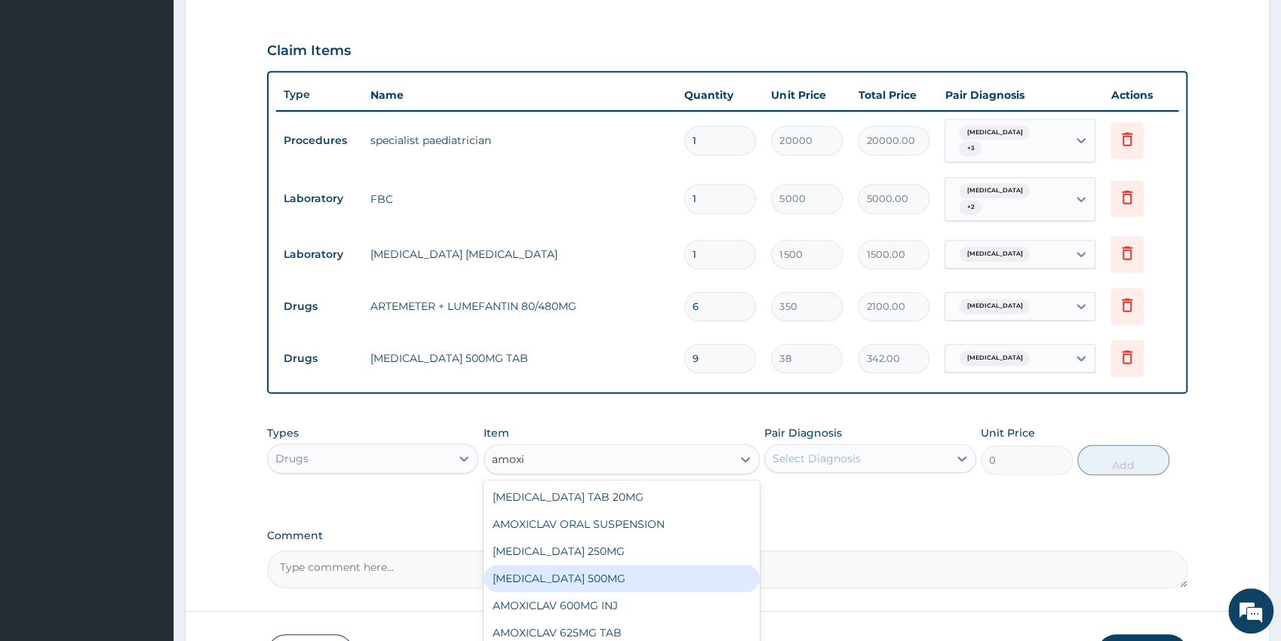
click at [594, 569] on div "AMOXICILLIN 500MG" at bounding box center [621, 578] width 276 height 27
type input "150"
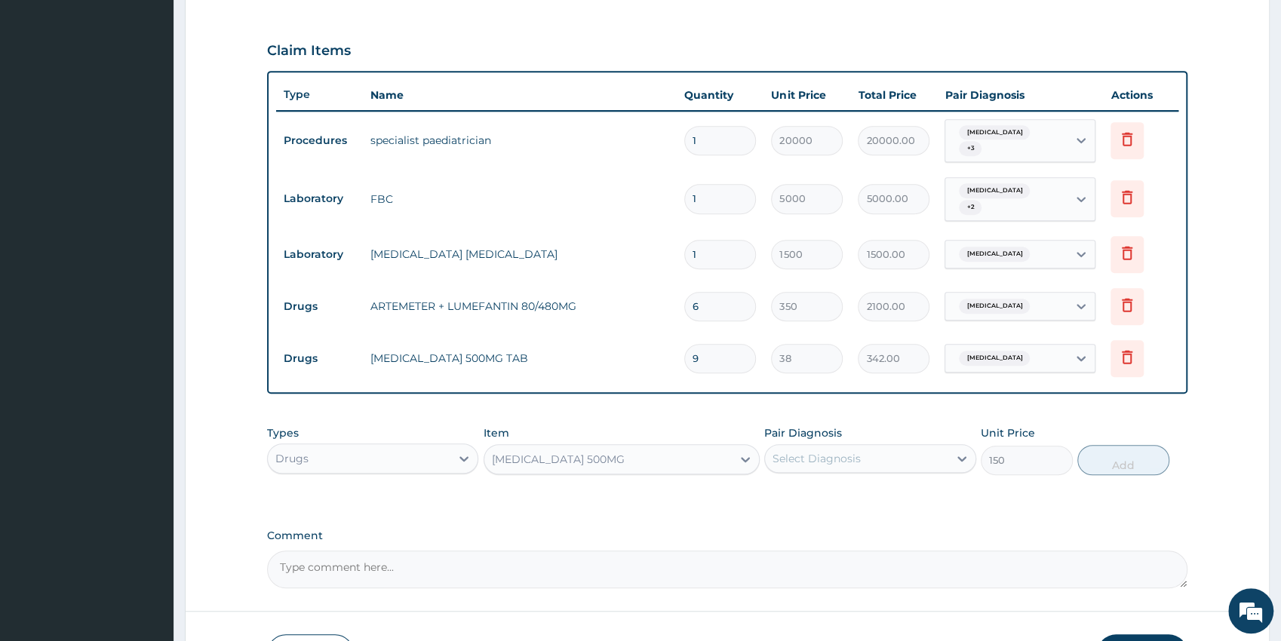
click at [821, 461] on div "Select Diagnosis" at bounding box center [816, 458] width 88 height 15
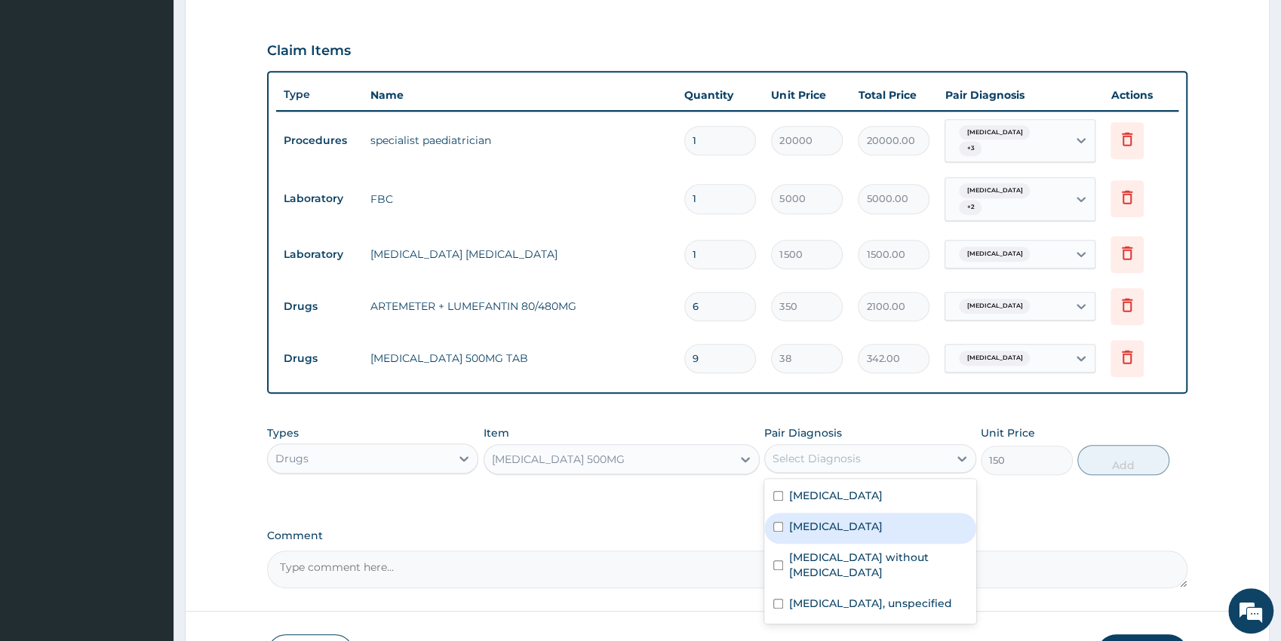
drag, startPoint x: 846, startPoint y: 525, endPoint x: 845, endPoint y: 544, distance: 18.9
click at [846, 527] on label "Pharyngotonsillitis" at bounding box center [836, 526] width 94 height 15
checkbox input "true"
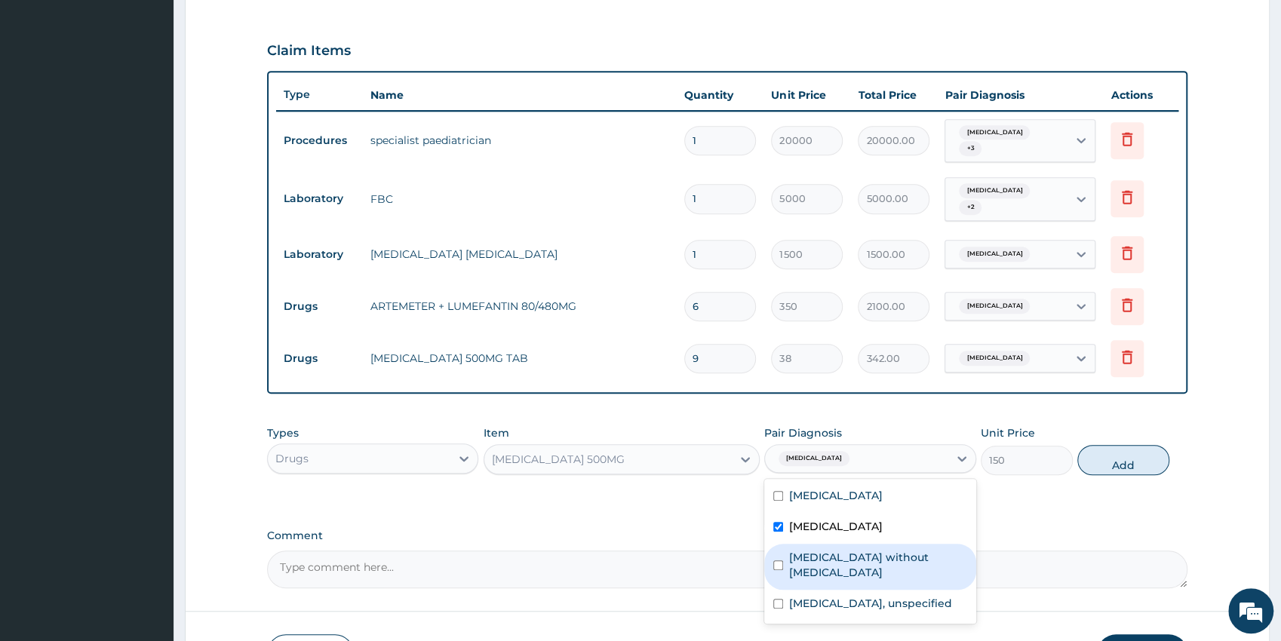
drag, startPoint x: 857, startPoint y: 558, endPoint x: 1109, endPoint y: 480, distance: 264.5
click at [862, 560] on label "Sepsis without septic shock" at bounding box center [878, 565] width 178 height 30
checkbox input "true"
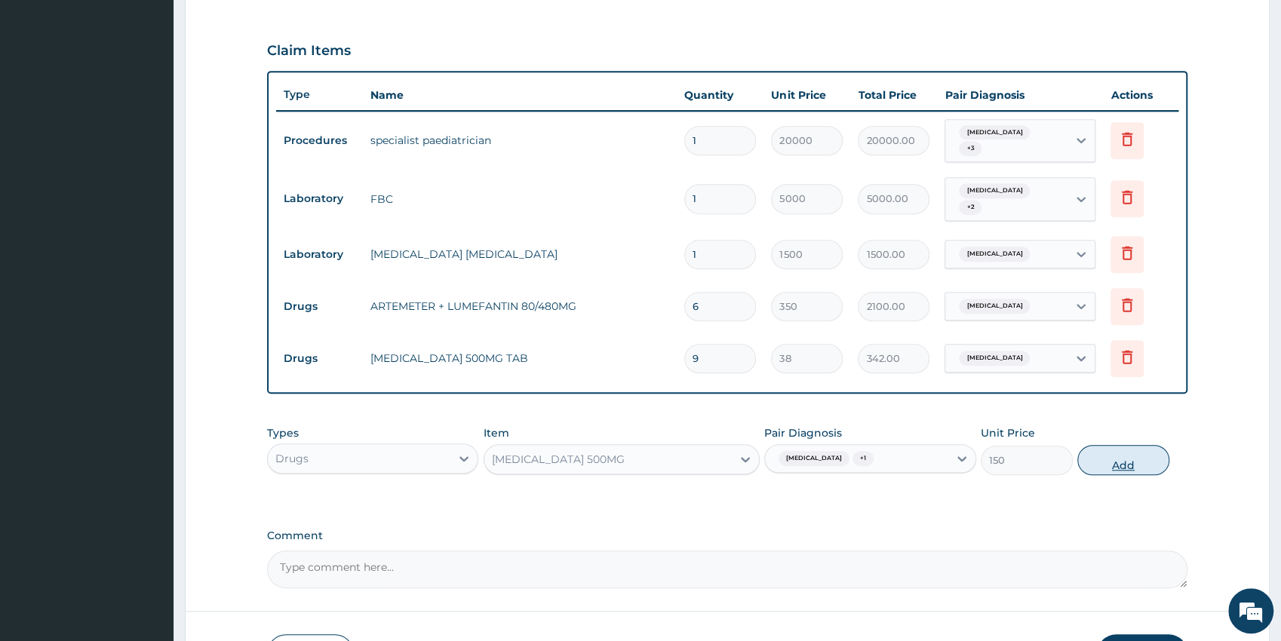
drag, startPoint x: 1154, startPoint y: 430, endPoint x: 1146, endPoint y: 443, distance: 15.5
click at [1150, 433] on div "Types Drugs Item AMOXICILLIN 500MG Pair Diagnosis Pharyngotonsillitis + 1 Unit …" at bounding box center [727, 450] width 921 height 65
click at [1131, 454] on button "Add" at bounding box center [1123, 460] width 92 height 30
type input "0"
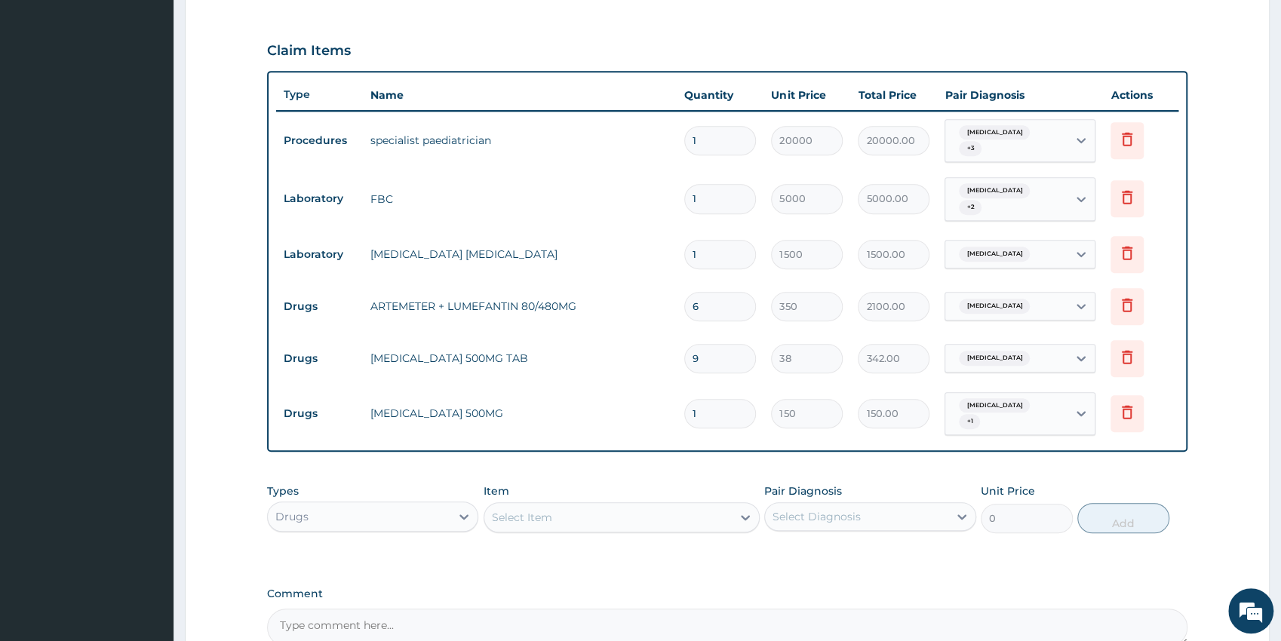
type input "0.00"
type input "2"
type input "300.00"
type input "21"
type input "3150.00"
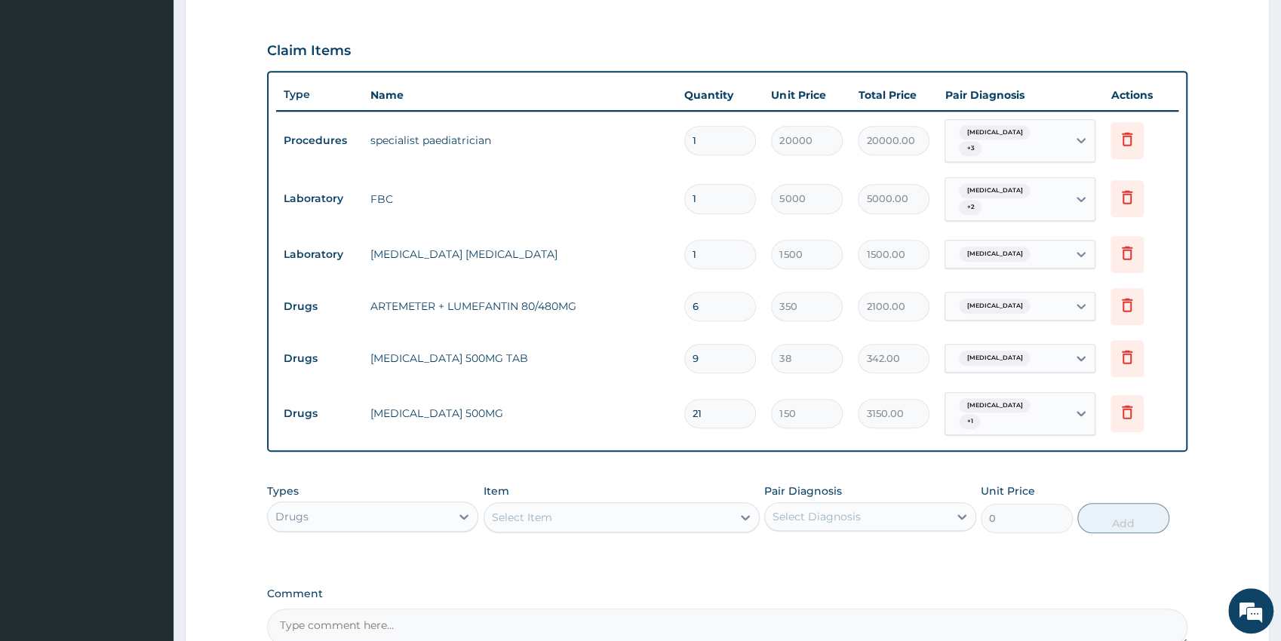
type input "21"
click at [614, 517] on div "Select Item" at bounding box center [607, 517] width 247 height 24
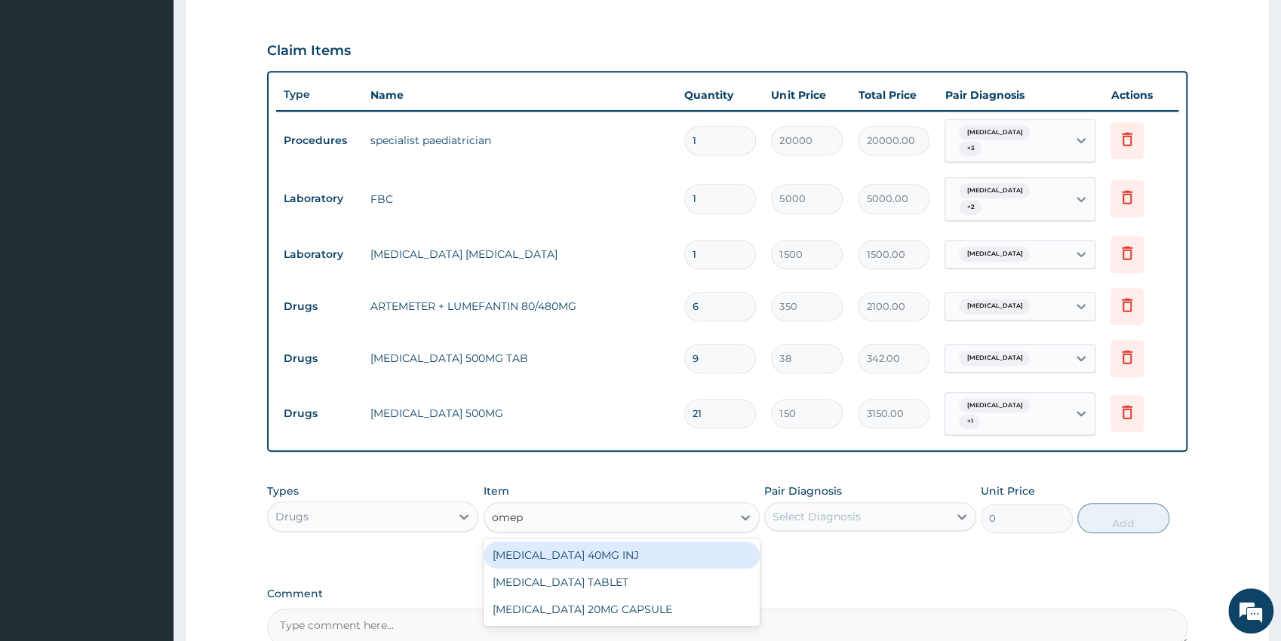
type input "omepr"
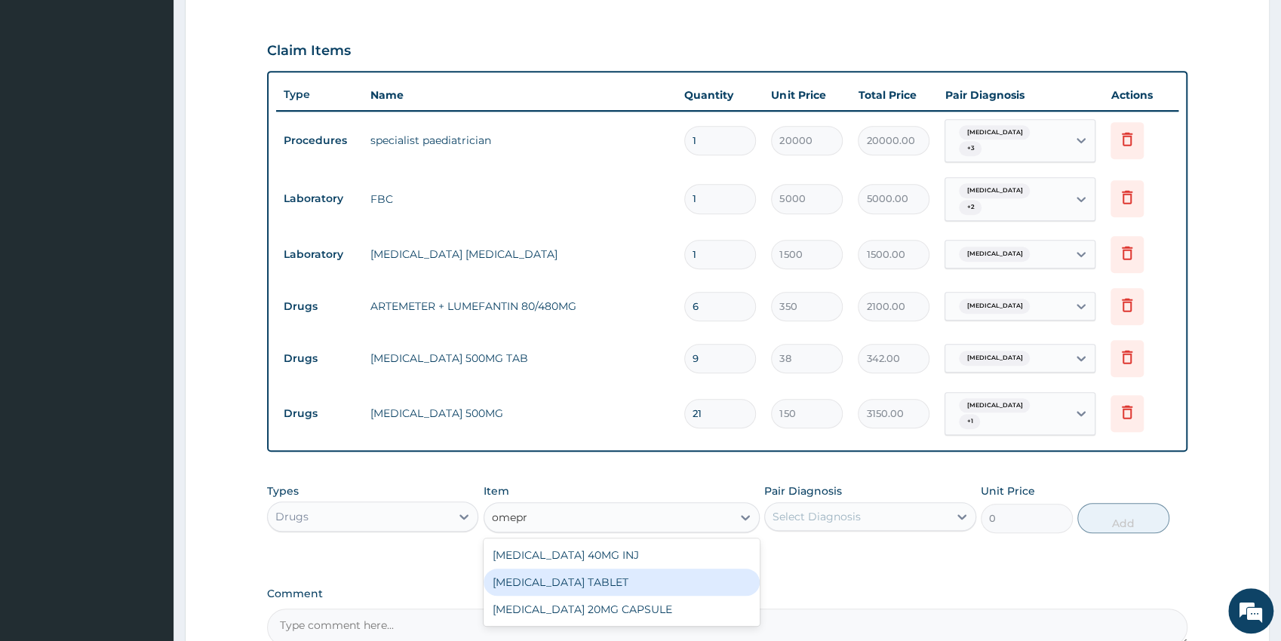
click at [673, 594] on div "[MEDICAL_DATA] TABLET" at bounding box center [621, 582] width 276 height 27
type input "150"
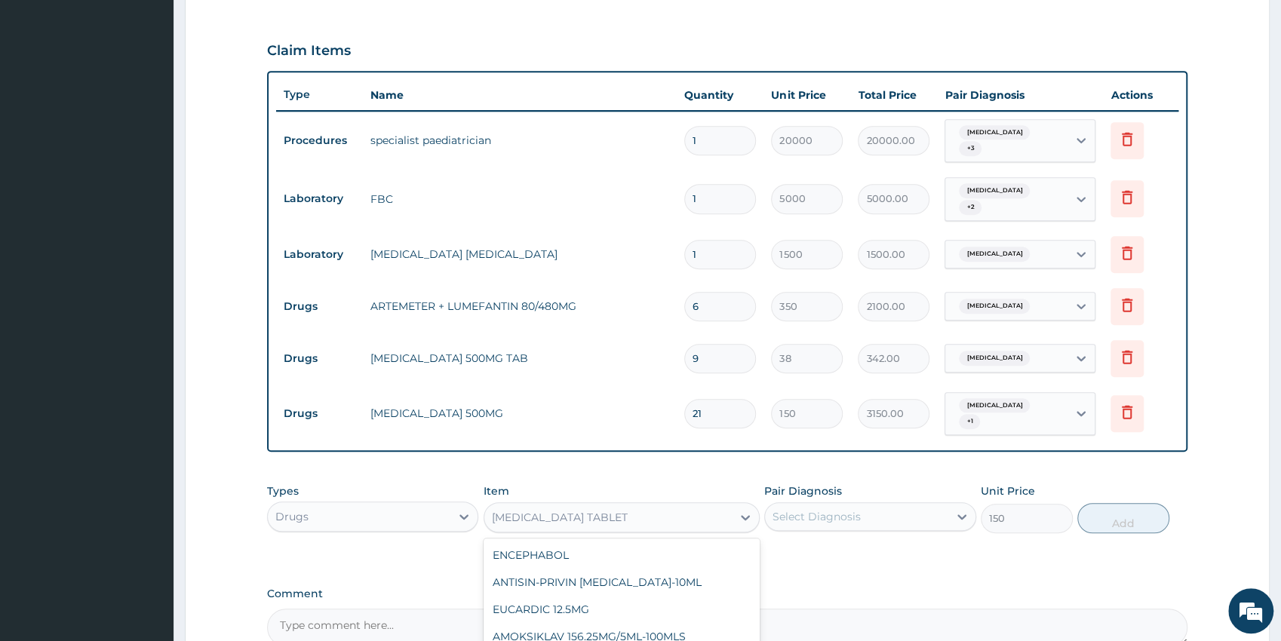
click at [643, 522] on div "[MEDICAL_DATA] TABLET" at bounding box center [607, 517] width 247 height 24
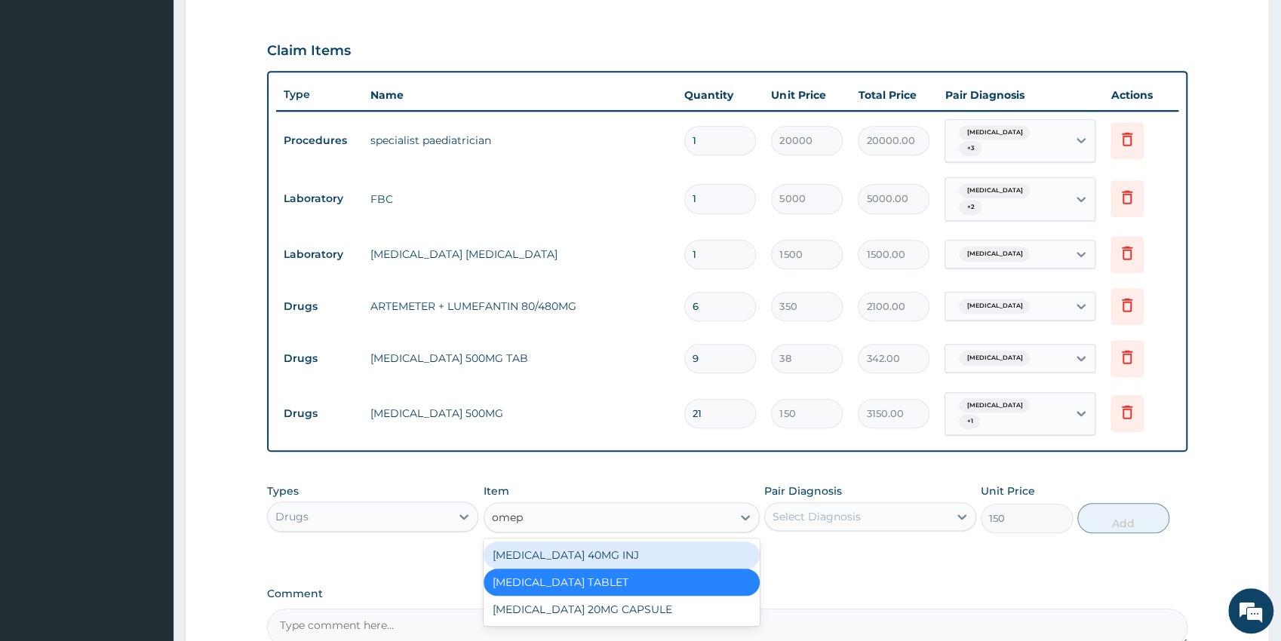
type input "omepr"
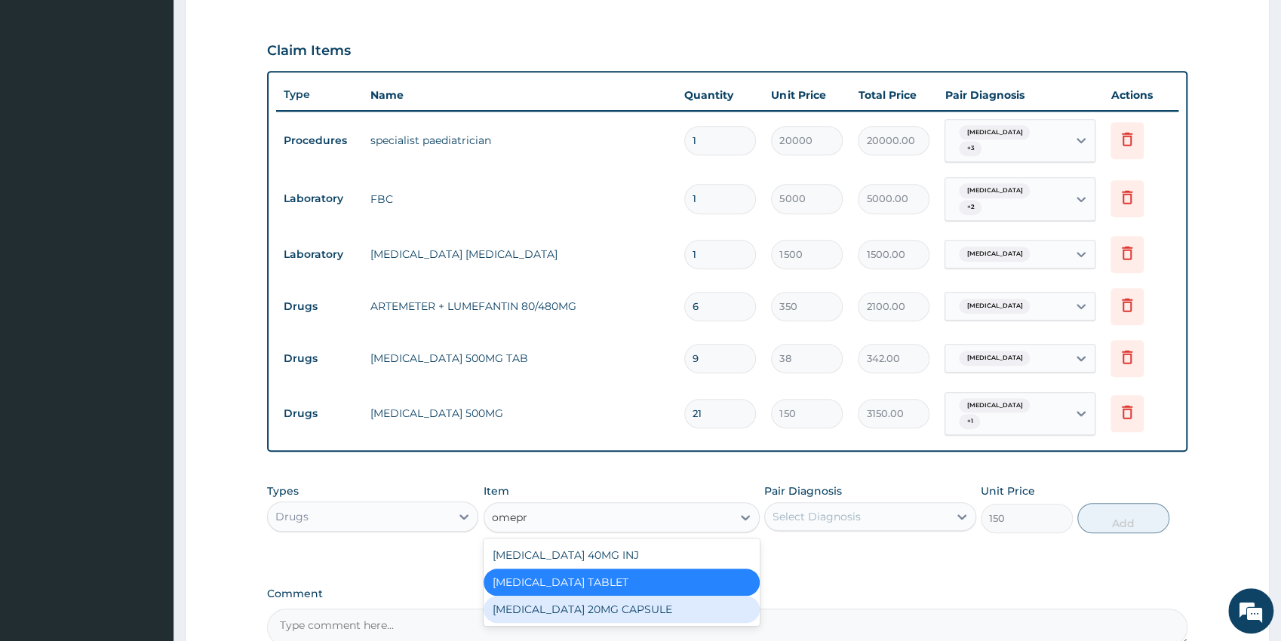
click at [704, 619] on div "[MEDICAL_DATA] 20MG CAPSULE" at bounding box center [621, 609] width 276 height 27
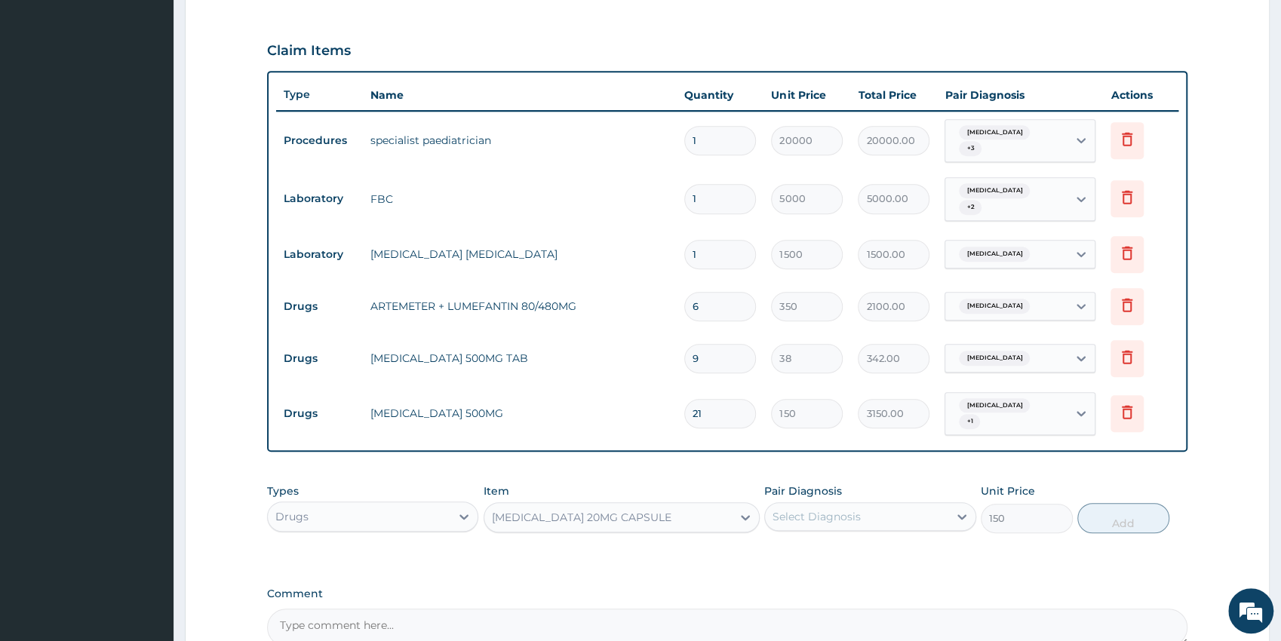
click at [818, 523] on div "Select Diagnosis" at bounding box center [856, 517] width 183 height 24
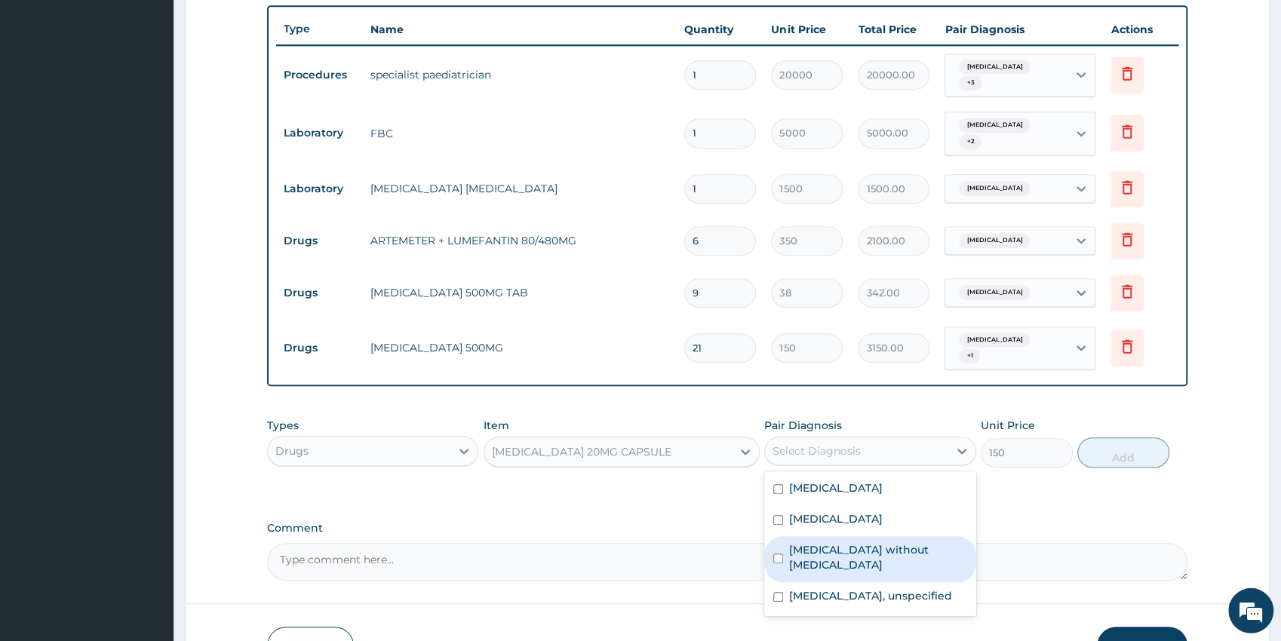
drag, startPoint x: 1291, startPoint y: 636, endPoint x: 1282, endPoint y: 641, distance: 10.5
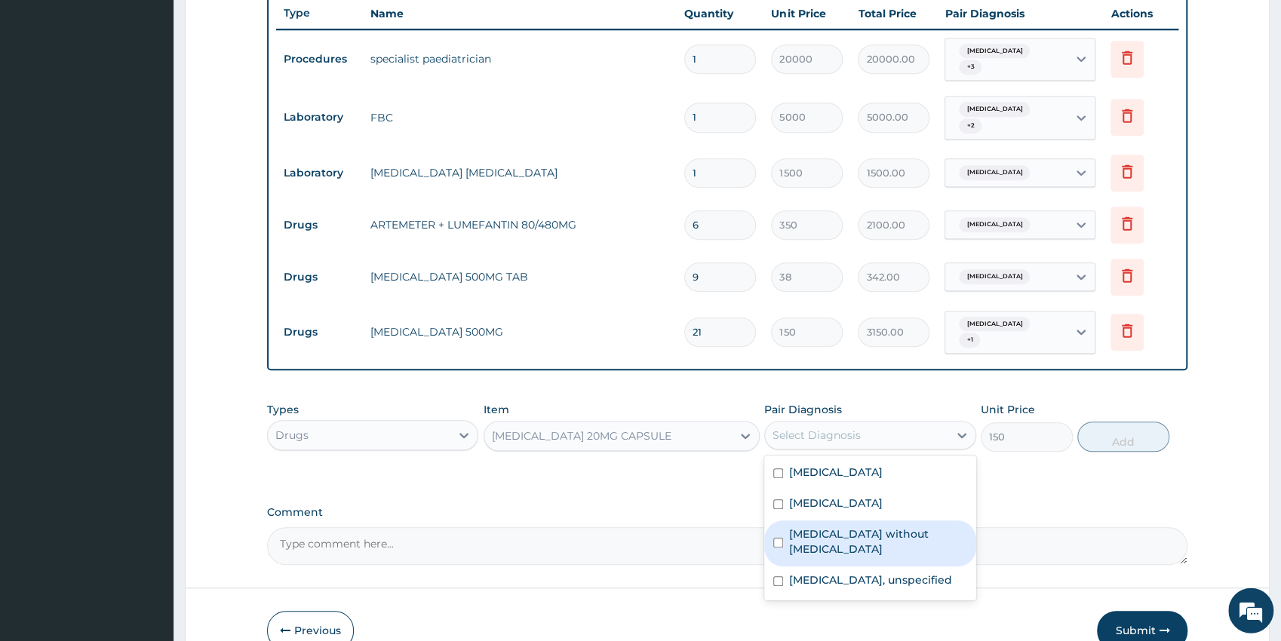
scroll to position [573, 0]
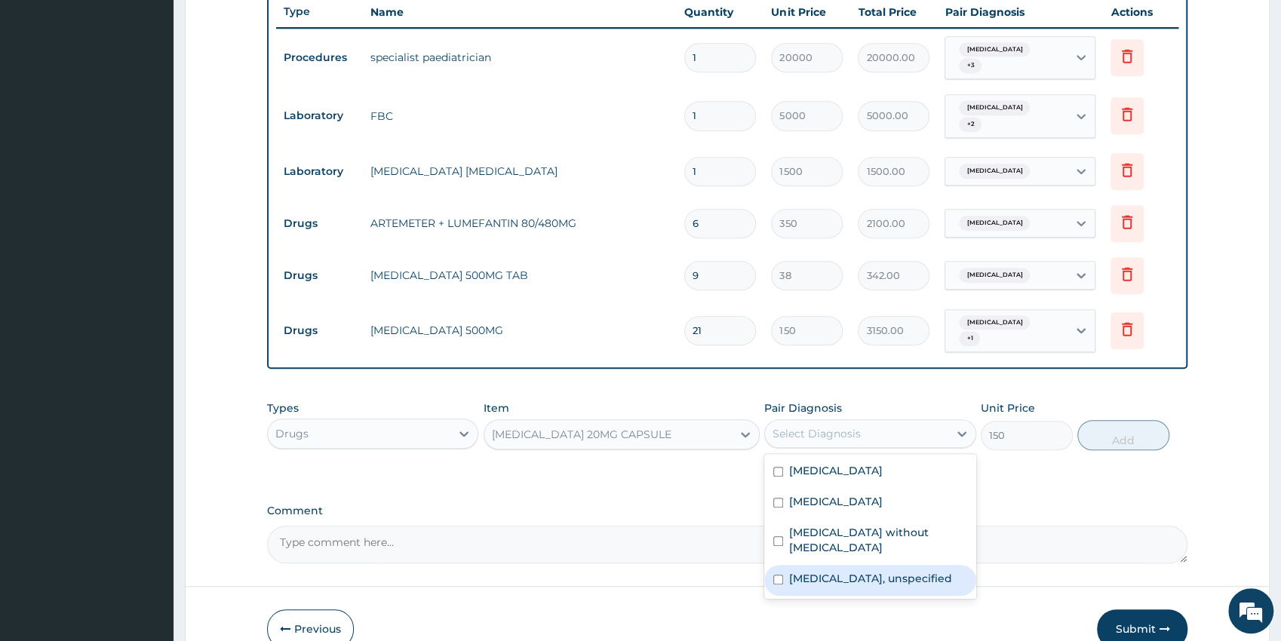
click at [851, 571] on label "Gastritis, unspecified" at bounding box center [870, 578] width 163 height 15
checkbox input "true"
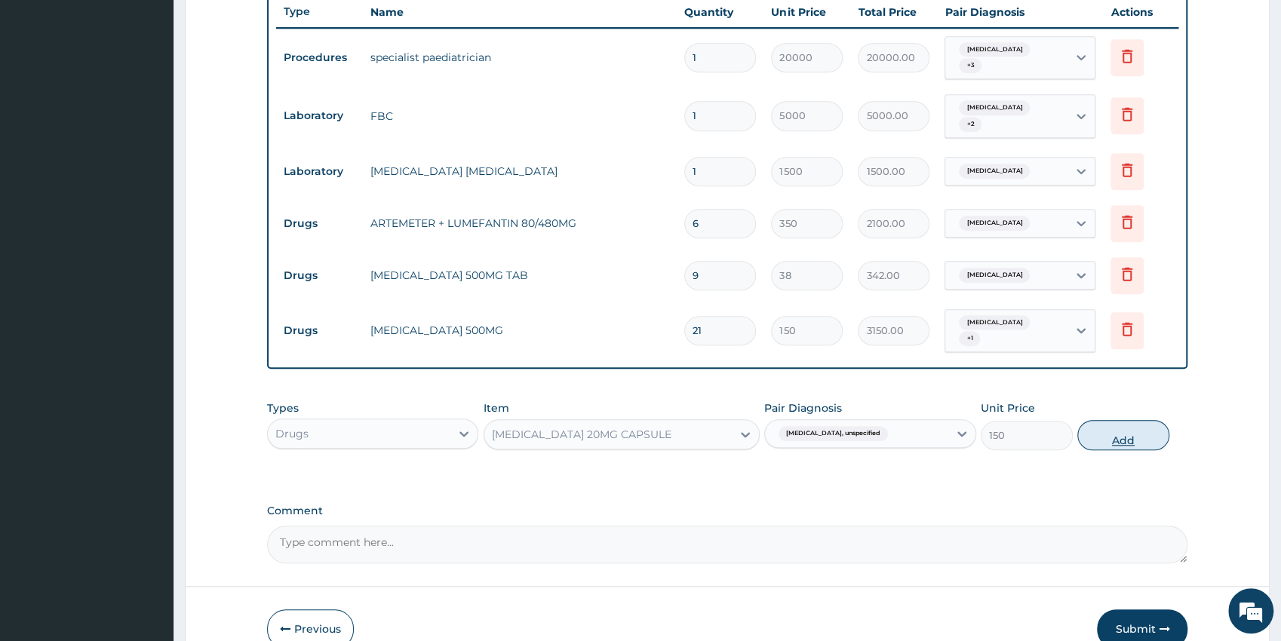
click at [1097, 432] on button "Add" at bounding box center [1123, 435] width 92 height 30
type input "0"
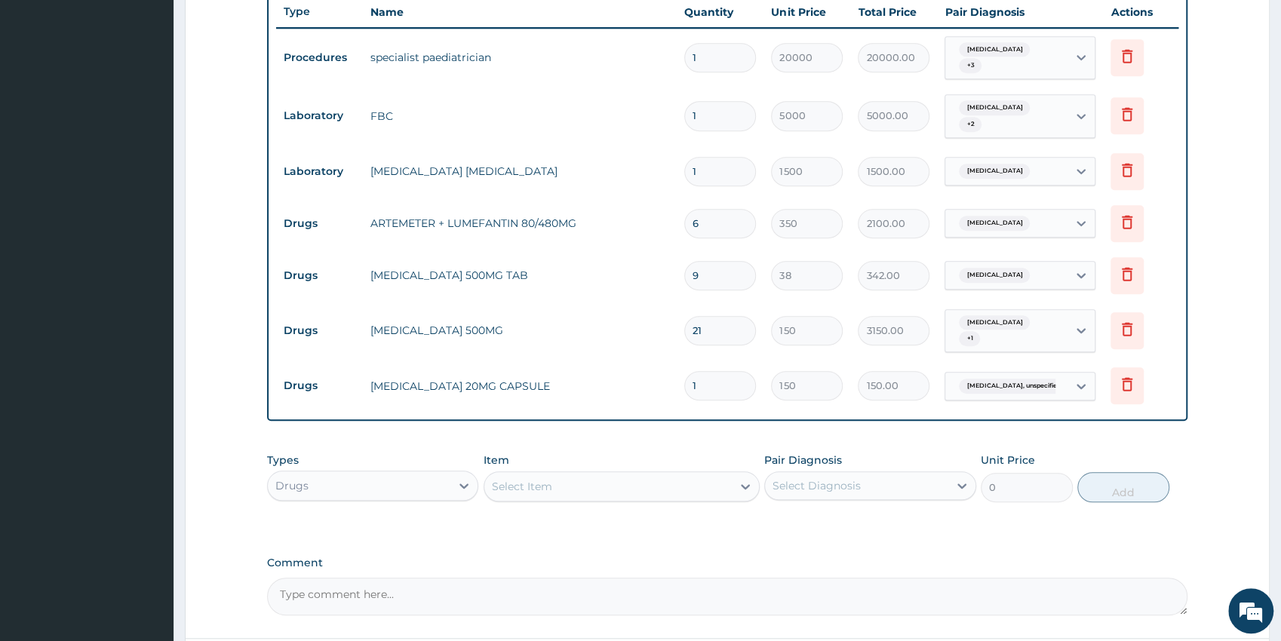
type input "14"
type input "2100.00"
type input "14"
click at [630, 480] on div "Select Item" at bounding box center [607, 486] width 247 height 24
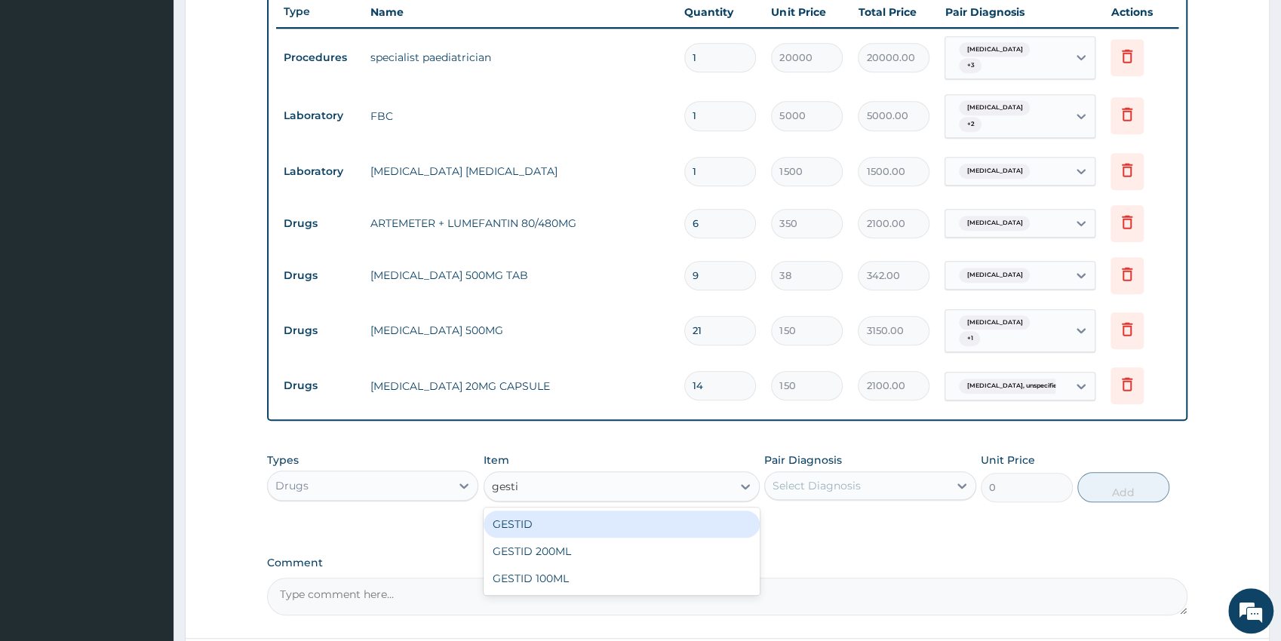
type input "gestid"
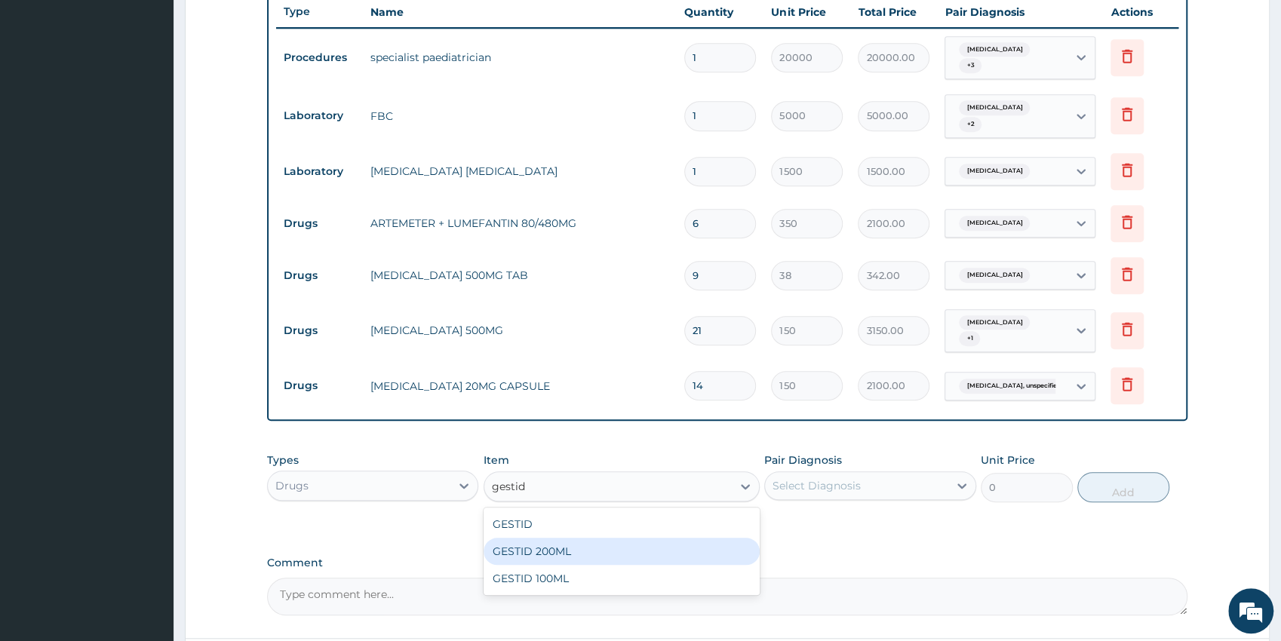
click at [618, 549] on div "GESTID 200ML" at bounding box center [621, 551] width 276 height 27
type input "1800"
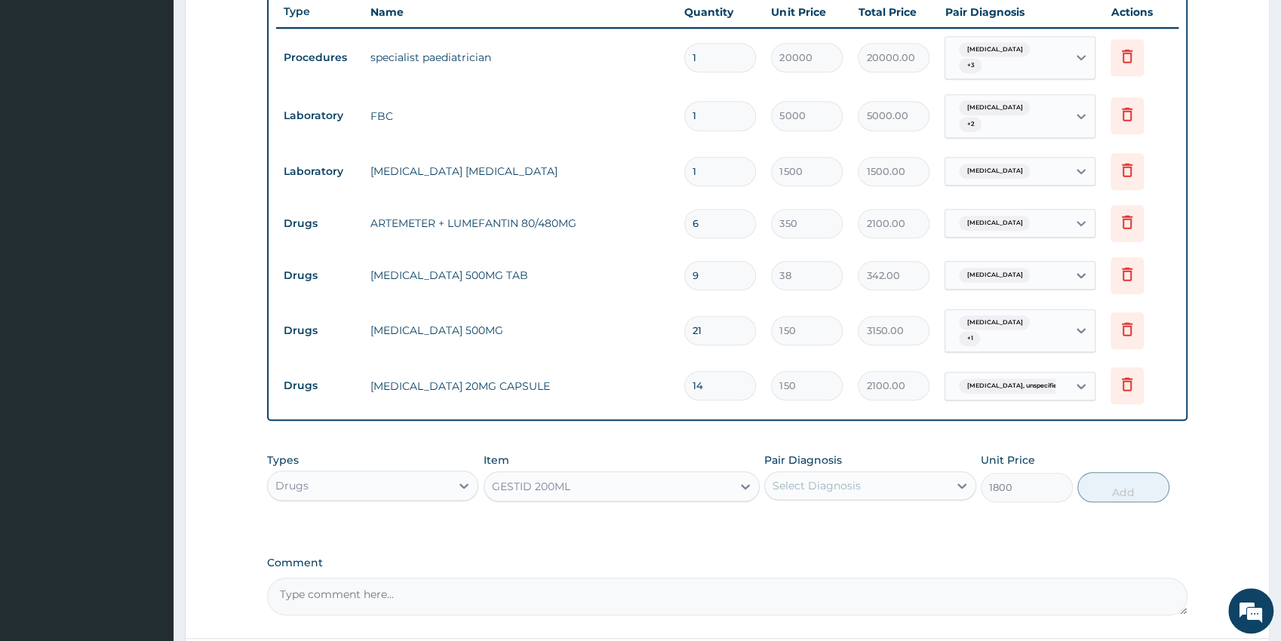
click at [887, 477] on div "Select Diagnosis" at bounding box center [856, 486] width 183 height 24
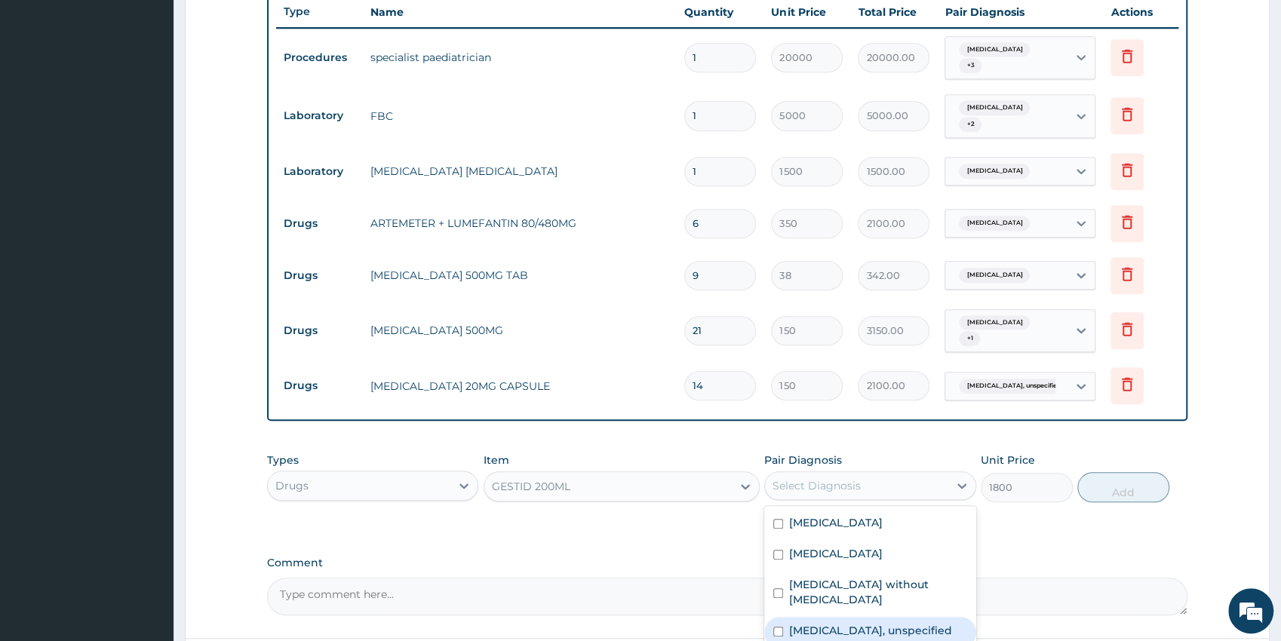
click at [854, 623] on label "Gastritis, unspecified" at bounding box center [870, 630] width 163 height 15
checkbox input "true"
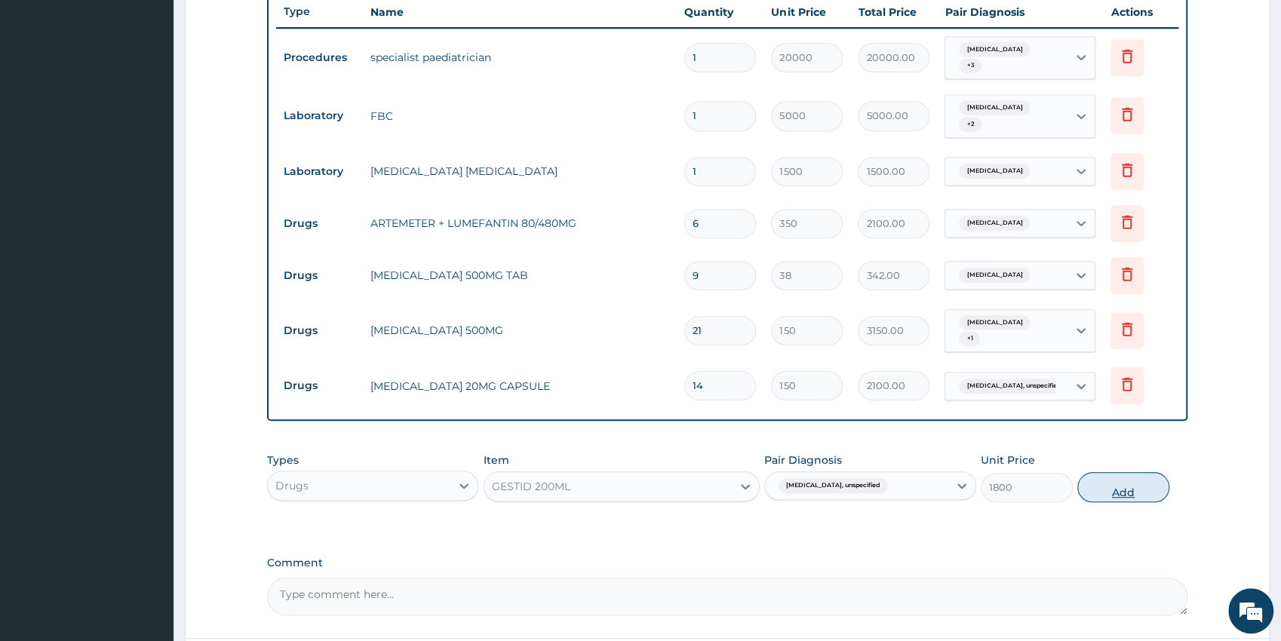
click at [1102, 480] on button "Add" at bounding box center [1123, 487] width 92 height 30
type input "0"
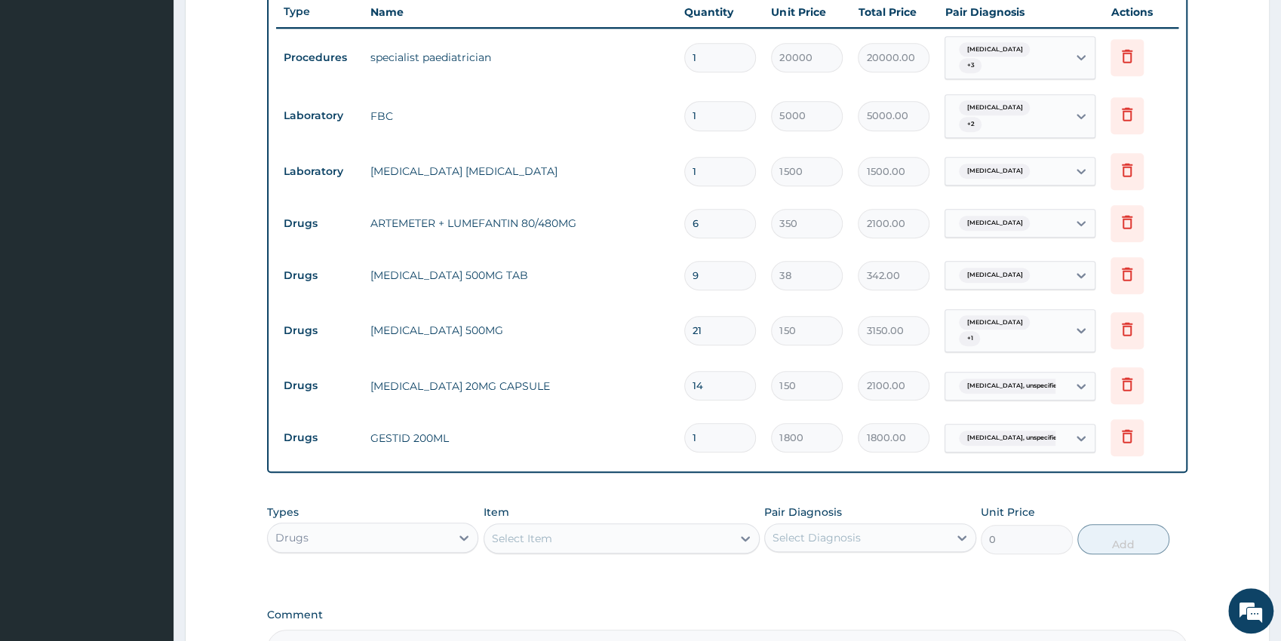
click at [548, 533] on div "Select Item" at bounding box center [522, 538] width 60 height 15
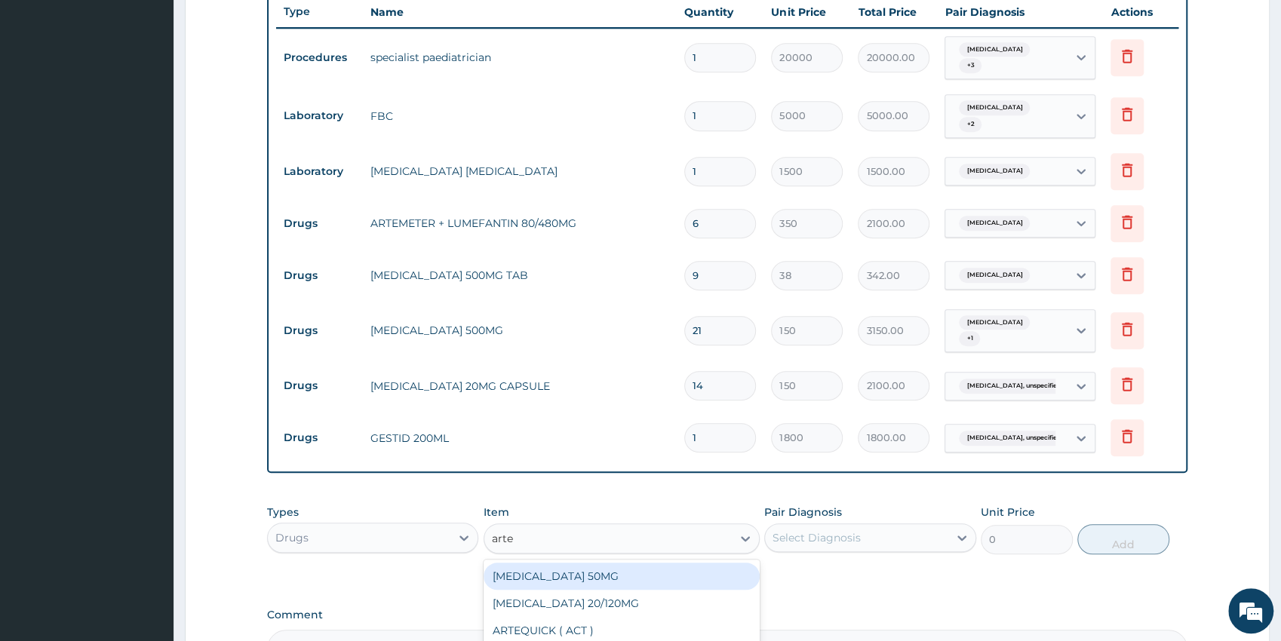
type input "artem"
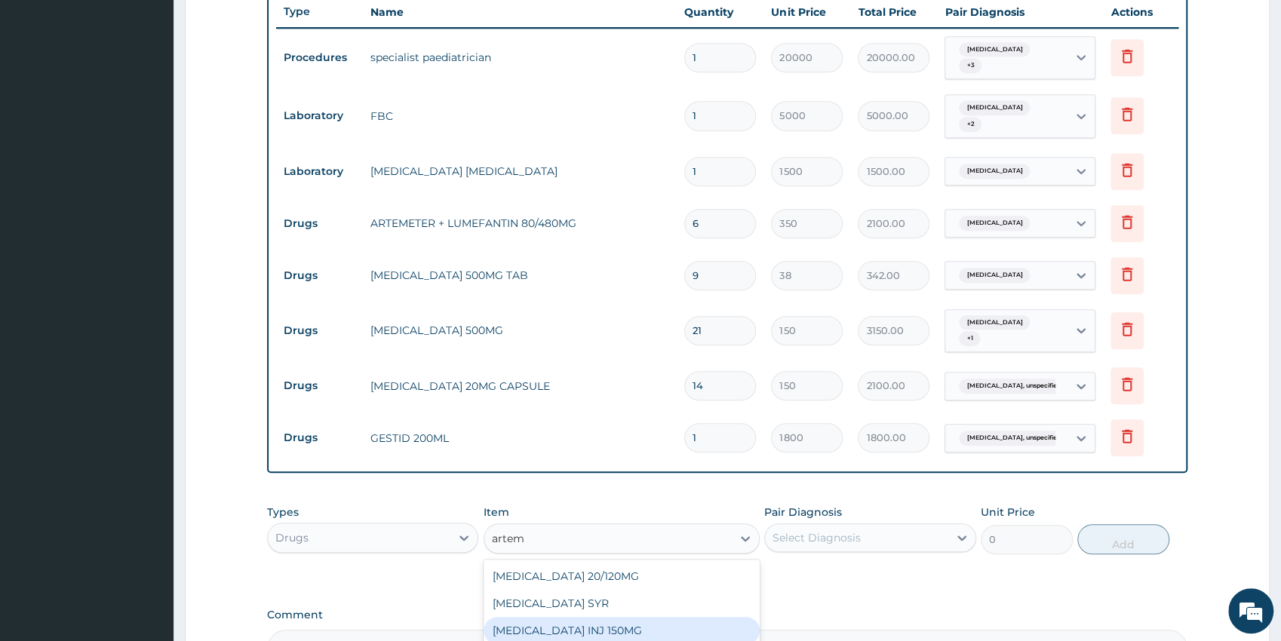
click at [585, 625] on div "ARTEMETHER INJ 150MG" at bounding box center [621, 630] width 276 height 27
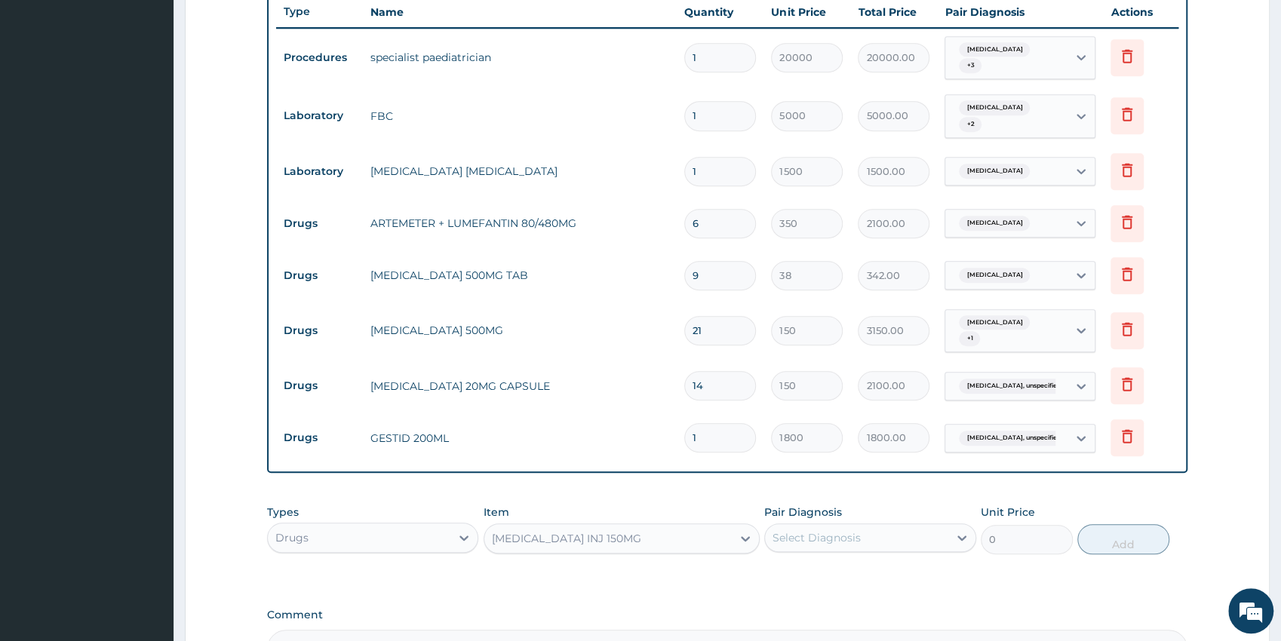
type input "2500"
click at [802, 544] on div "Select Diagnosis" at bounding box center [856, 538] width 183 height 24
drag, startPoint x: 814, startPoint y: 573, endPoint x: 1116, endPoint y: 574, distance: 302.4
click at [814, 572] on label "Malaria, unspecified" at bounding box center [836, 574] width 94 height 15
checkbox input "true"
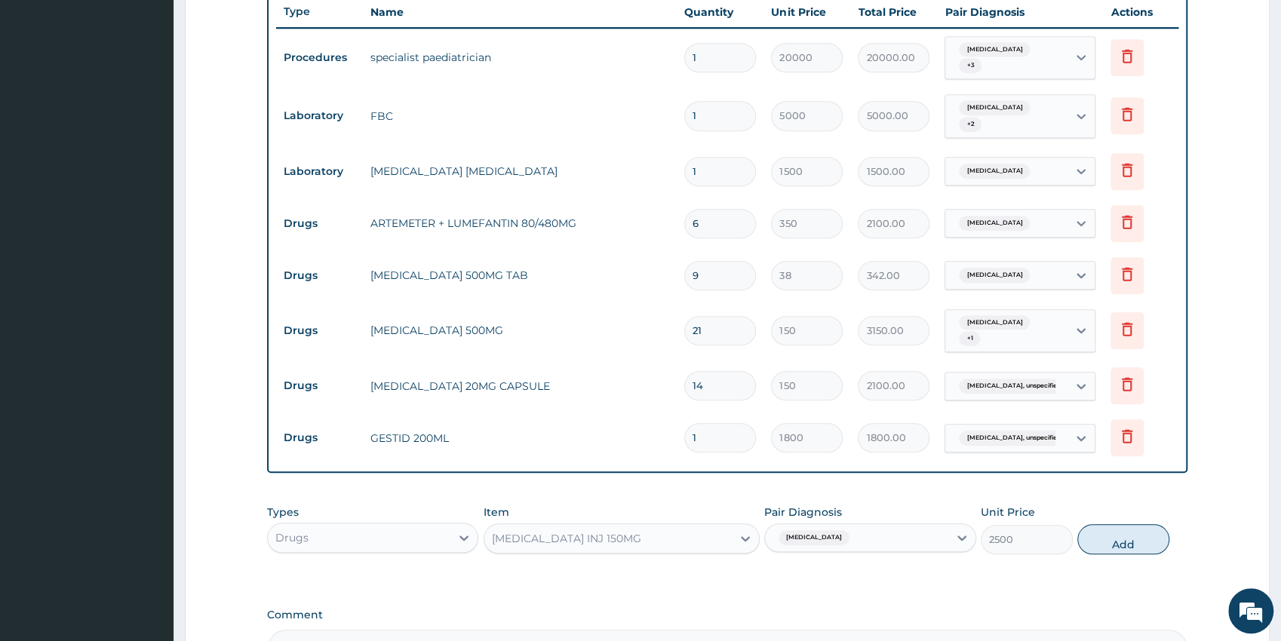
drag, startPoint x: 1141, startPoint y: 541, endPoint x: 1133, endPoint y: 533, distance: 11.2
click at [1141, 541] on button "Add" at bounding box center [1123, 539] width 92 height 30
type input "0"
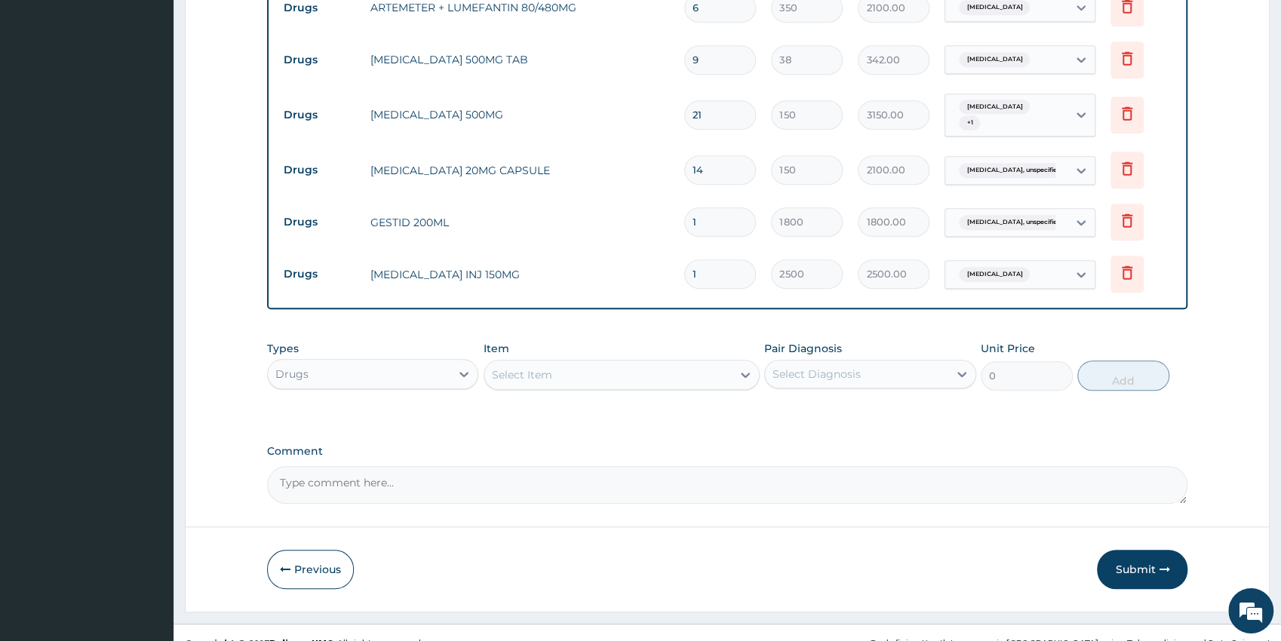
scroll to position [795, 0]
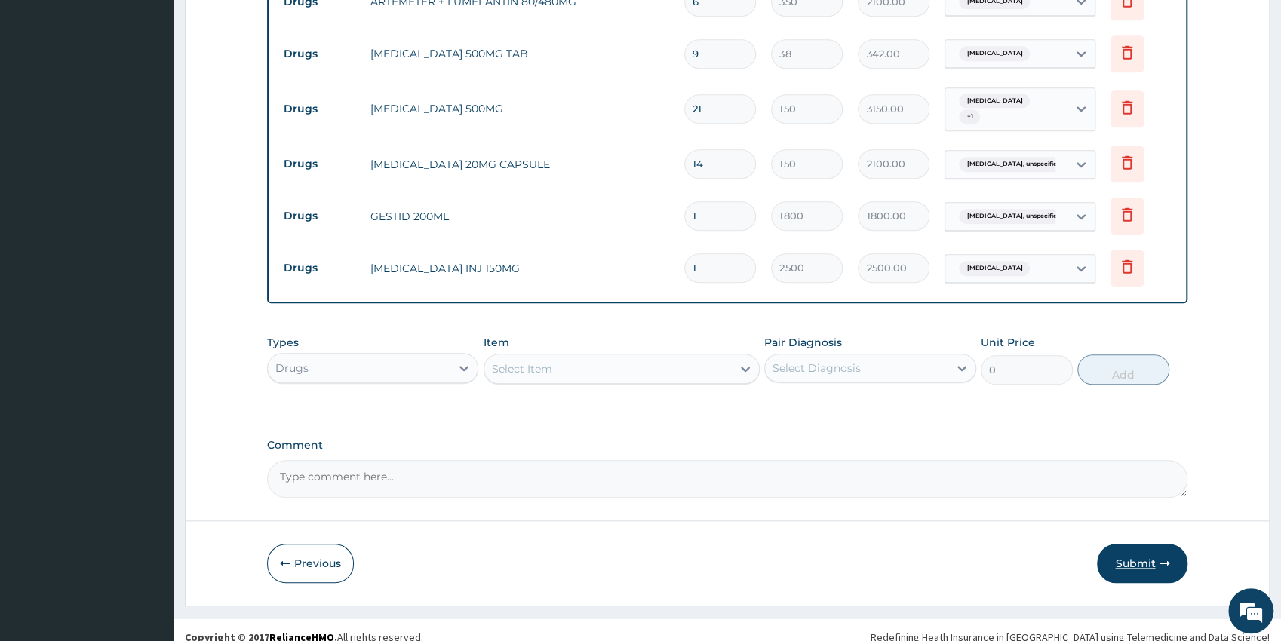
click at [1136, 570] on button "Submit" at bounding box center [1142, 563] width 91 height 39
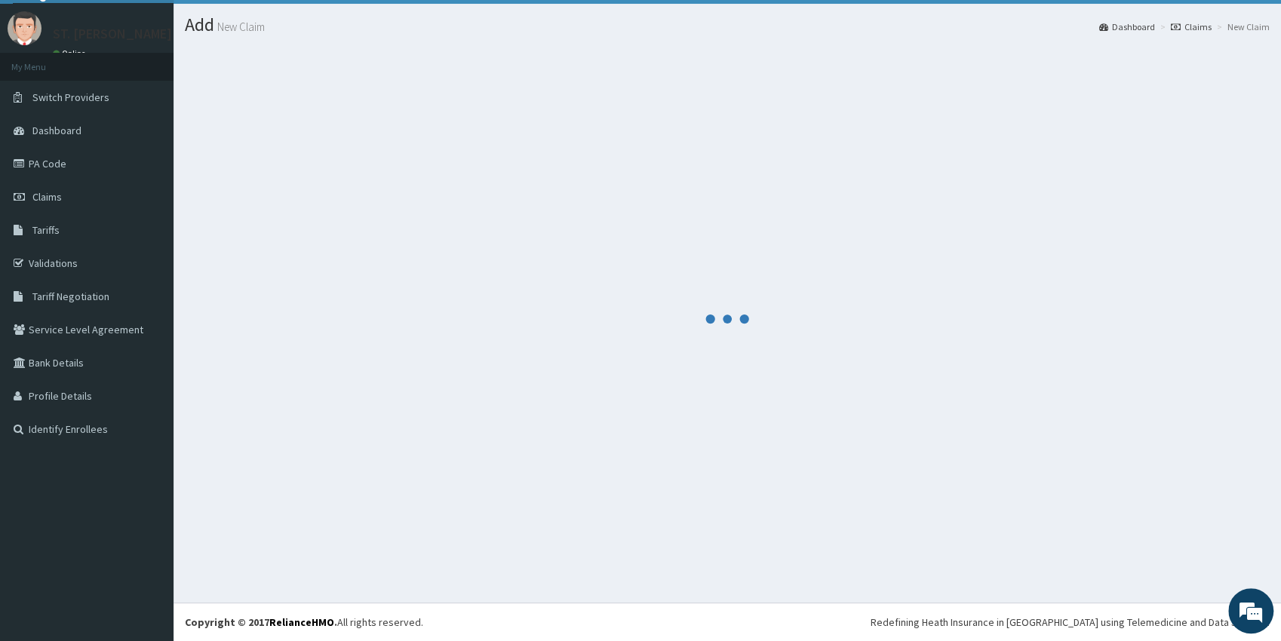
scroll to position [33, 0]
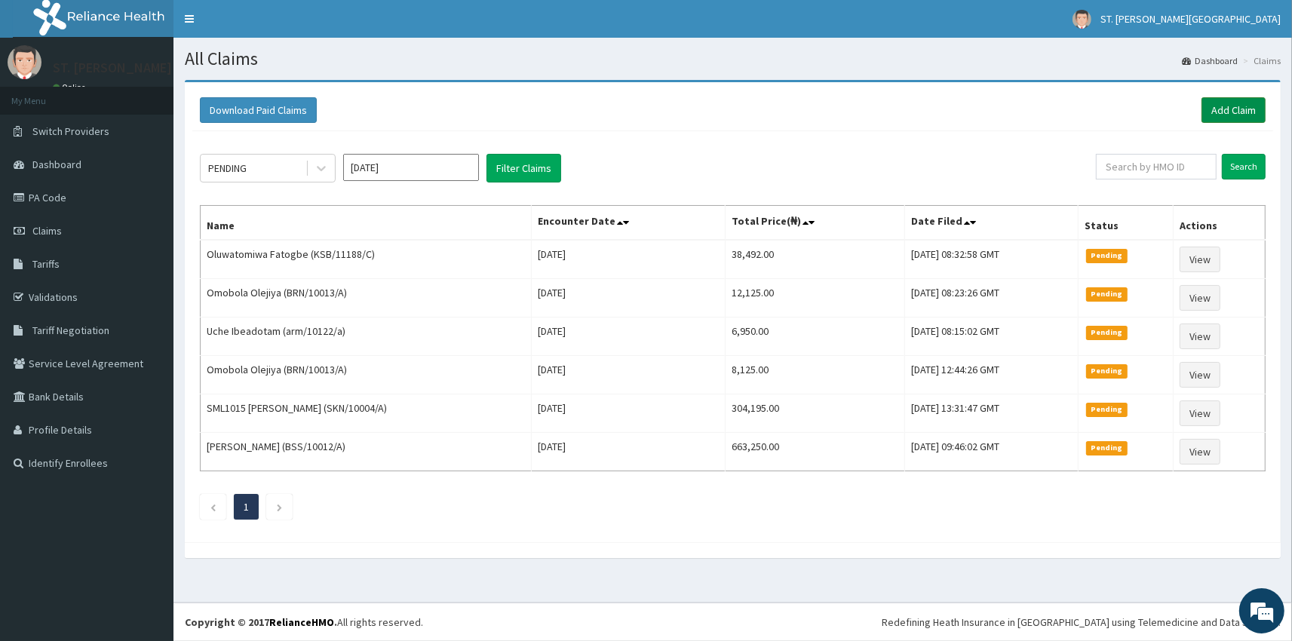
click at [1218, 112] on link "Add Claim" at bounding box center [1233, 110] width 64 height 26
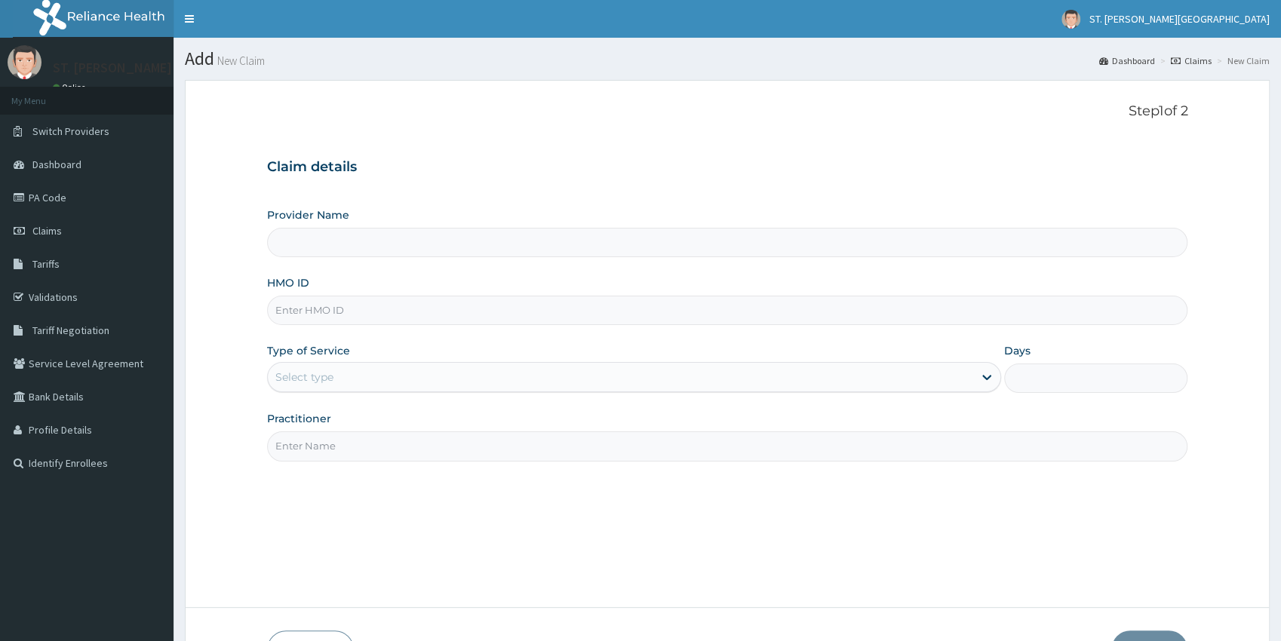
type input "KSB/11188/D"
type input "[GEOGRAPHIC_DATA]- [GEOGRAPHIC_DATA]"
type input "KSB/11188/D"
click at [305, 381] on div "Select type" at bounding box center [304, 377] width 58 height 15
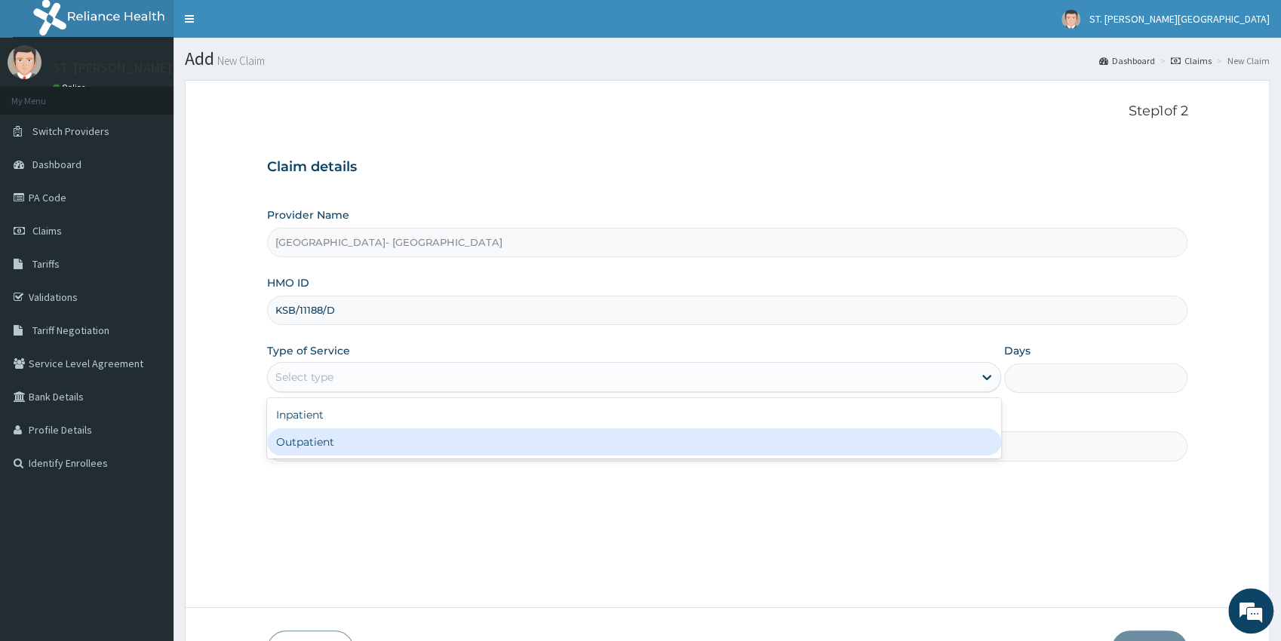
drag, startPoint x: 314, startPoint y: 434, endPoint x: 311, endPoint y: 443, distance: 9.3
click at [314, 438] on div "Outpatient" at bounding box center [634, 441] width 734 height 27
type input "1"
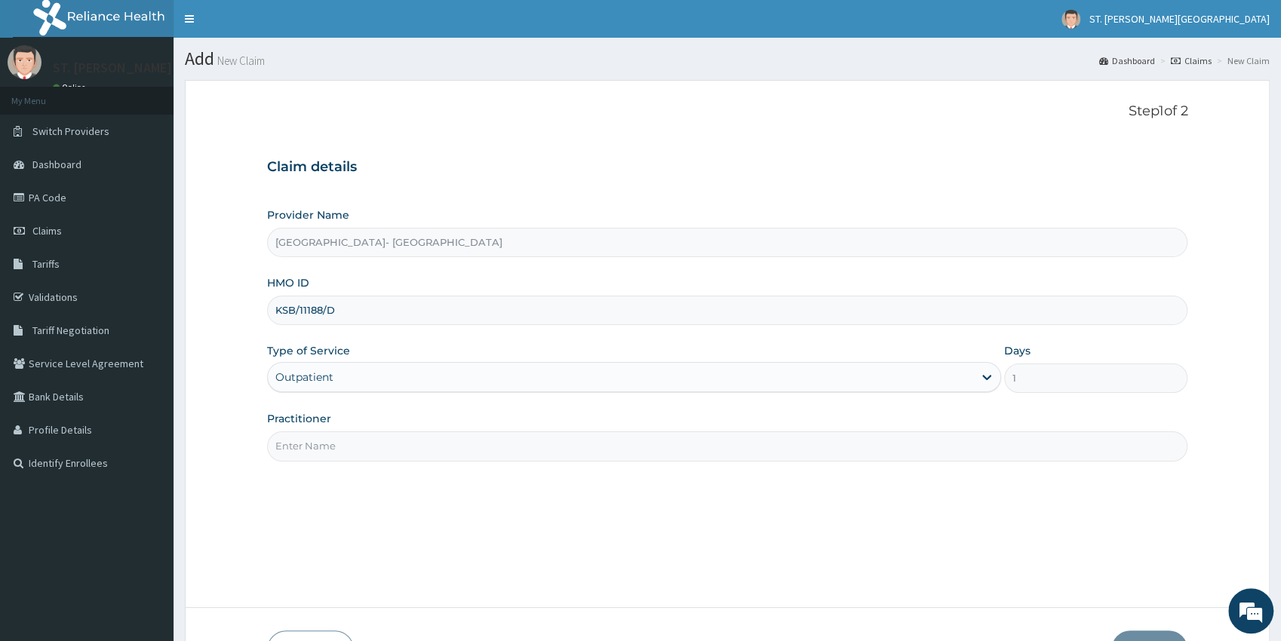
click at [304, 448] on input "Practitioner" at bounding box center [727, 445] width 921 height 29
type input "[PERSON_NAME]"
click at [1167, 635] on button "Next" at bounding box center [1149, 649] width 76 height 39
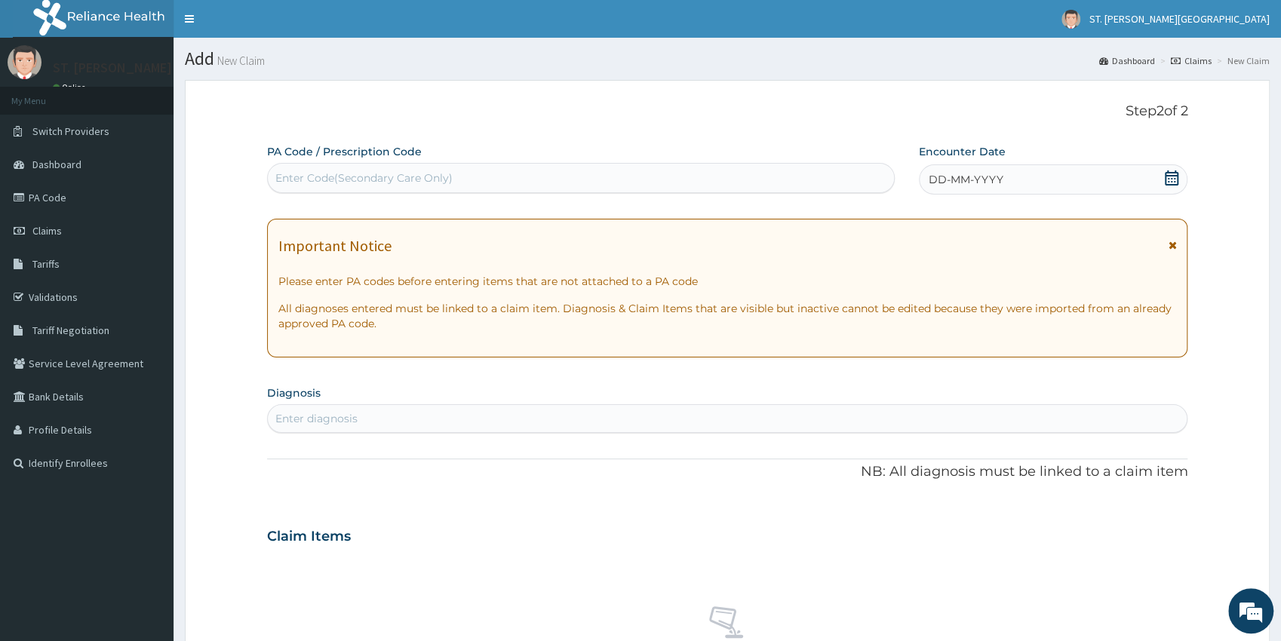
drag, startPoint x: 348, startPoint y: 422, endPoint x: 321, endPoint y: 387, distance: 44.1
click at [348, 421] on div "Enter diagnosis" at bounding box center [316, 418] width 82 height 15
type input "[MEDICAL_DATA]"
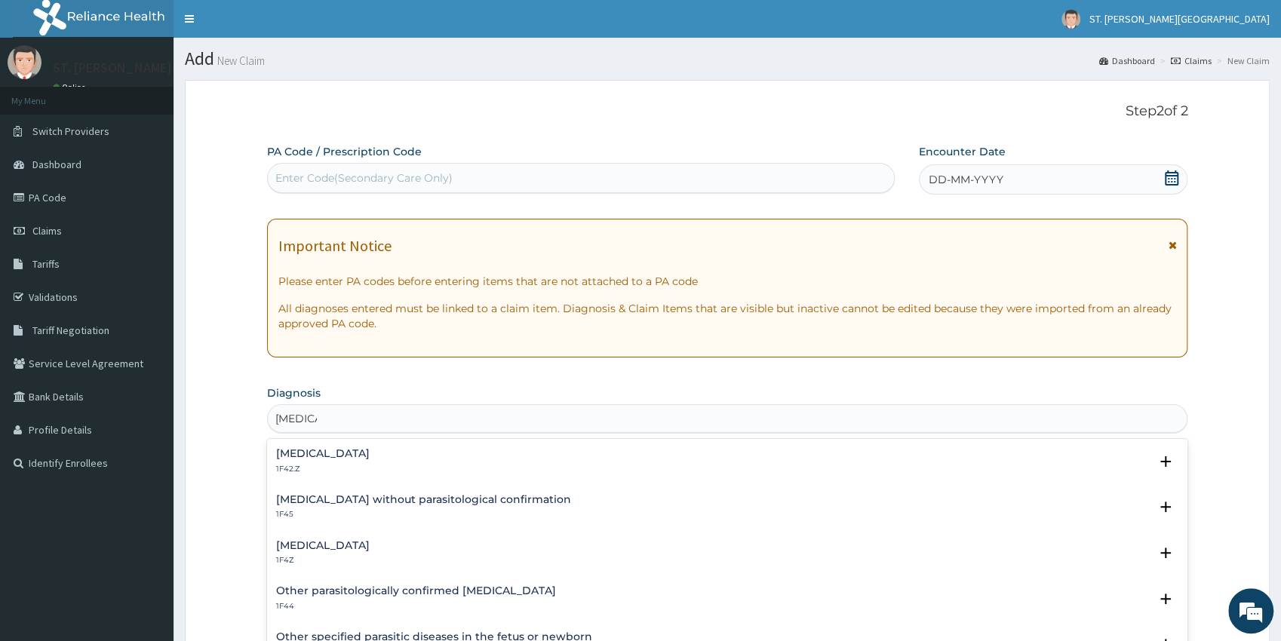
click at [324, 545] on h4 "[MEDICAL_DATA]" at bounding box center [323, 545] width 94 height 11
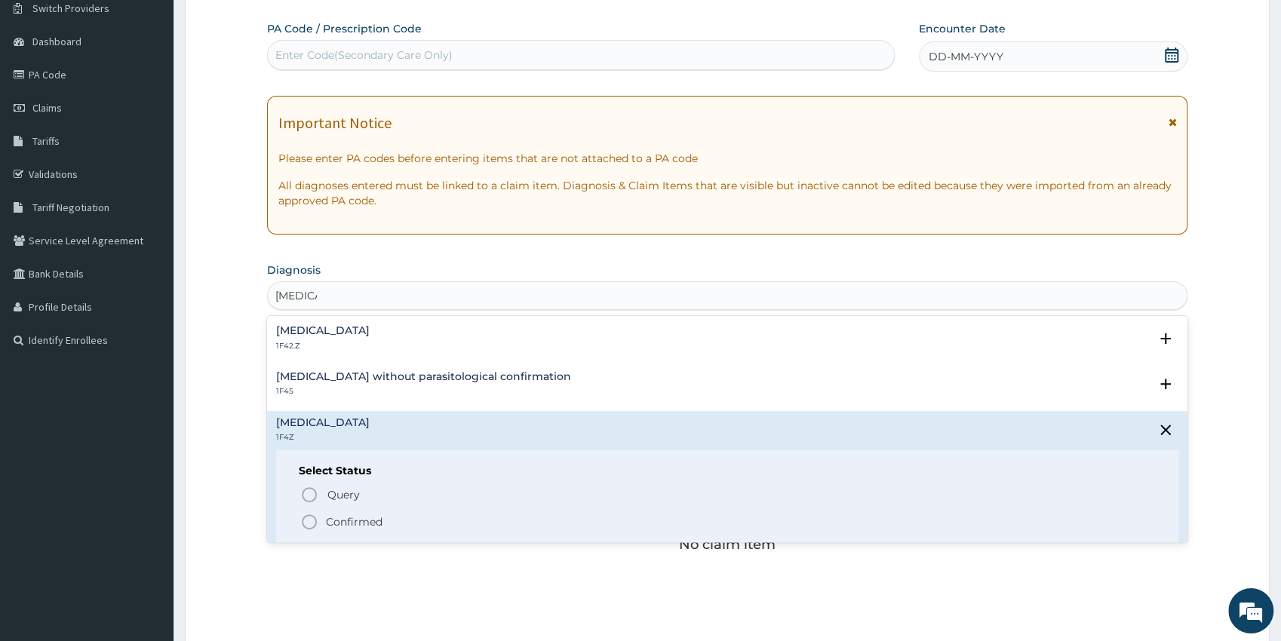
drag, startPoint x: 1290, startPoint y: 635, endPoint x: 1075, endPoint y: 623, distance: 215.3
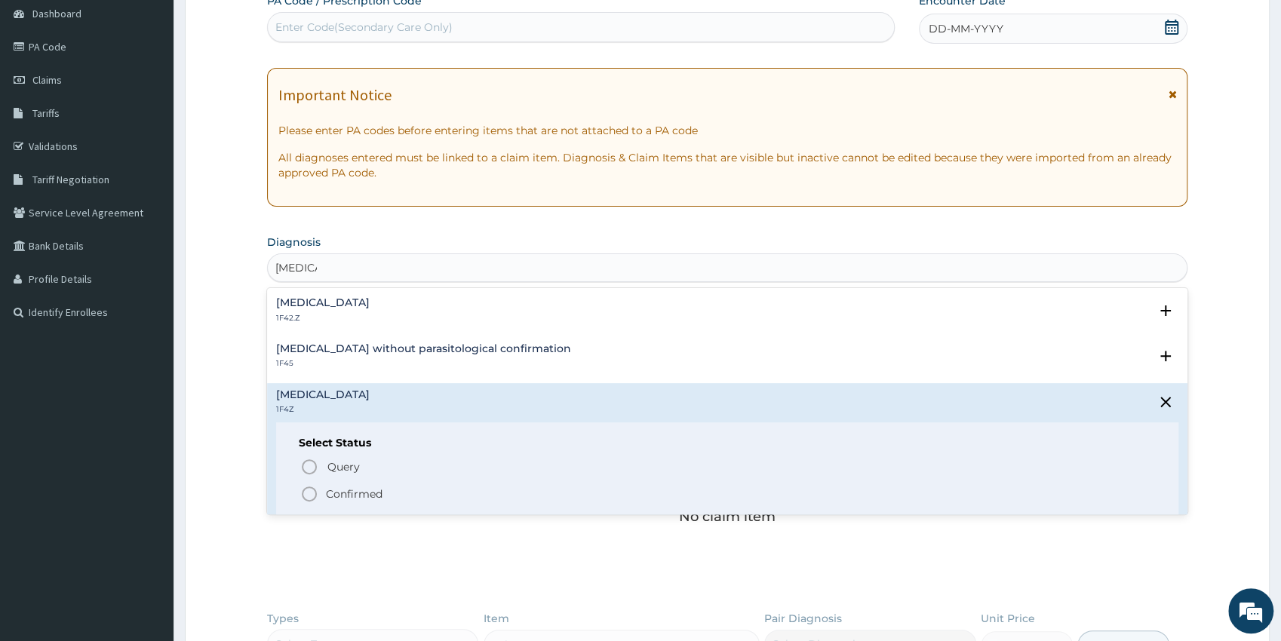
scroll to position [152, 0]
click at [311, 490] on icon "status option filled" at bounding box center [309, 493] width 18 height 18
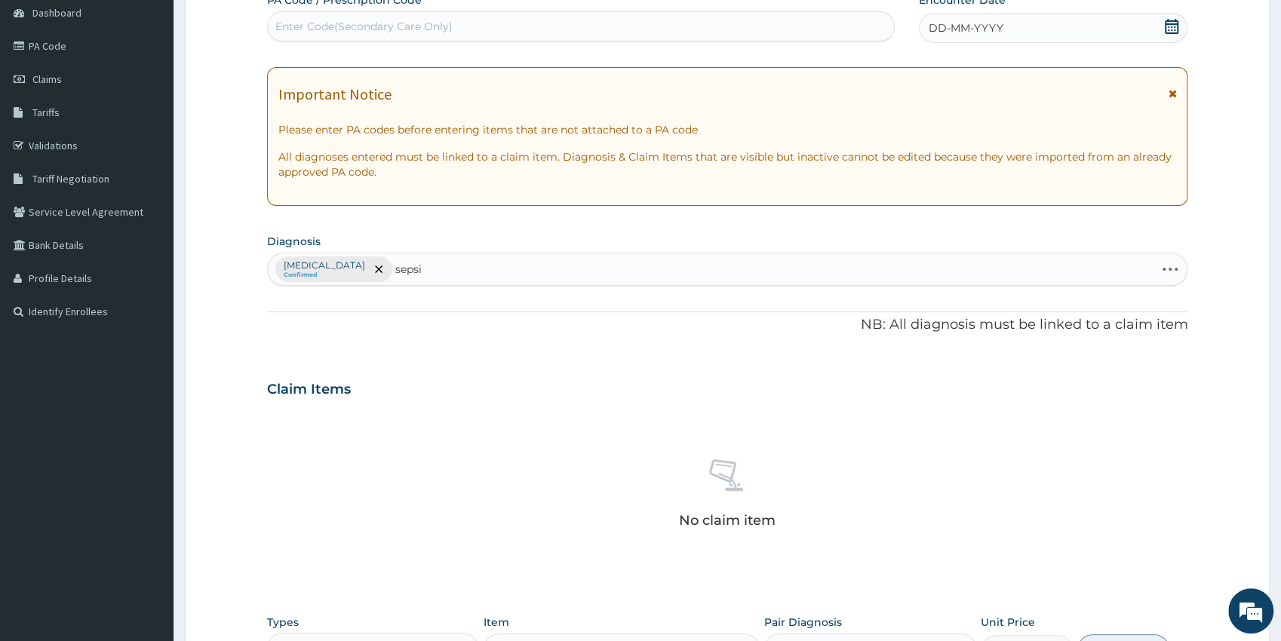
type input "[MEDICAL_DATA]"
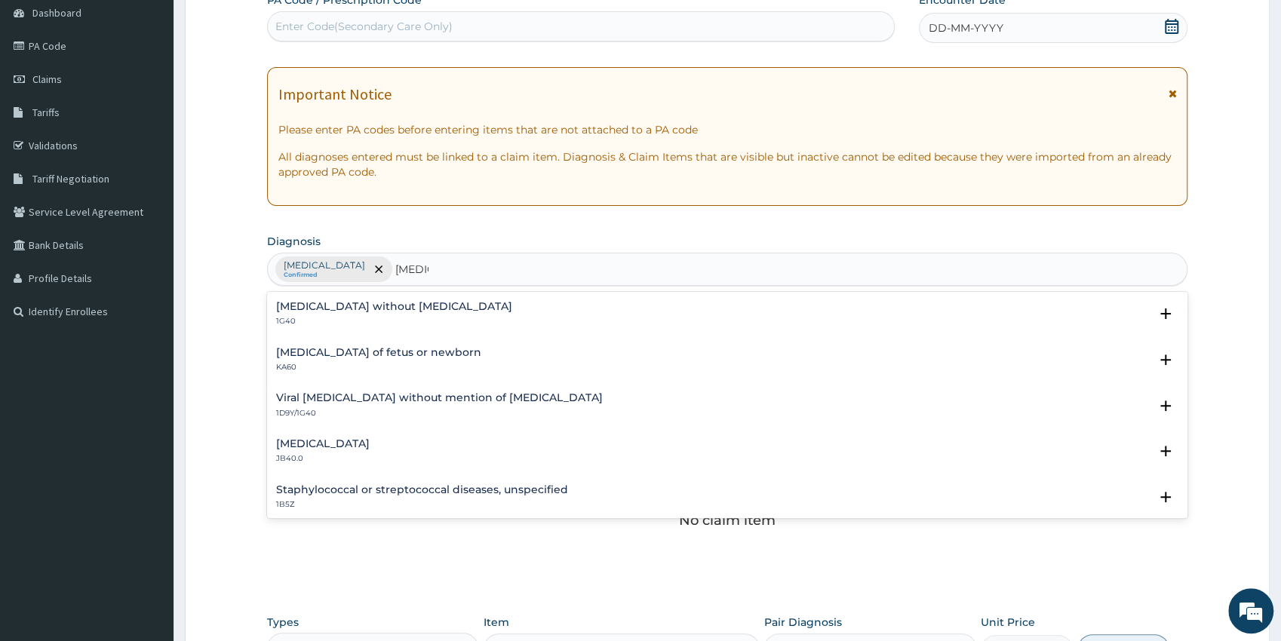
click at [339, 308] on h4 "[MEDICAL_DATA] without [MEDICAL_DATA]" at bounding box center [394, 306] width 236 height 11
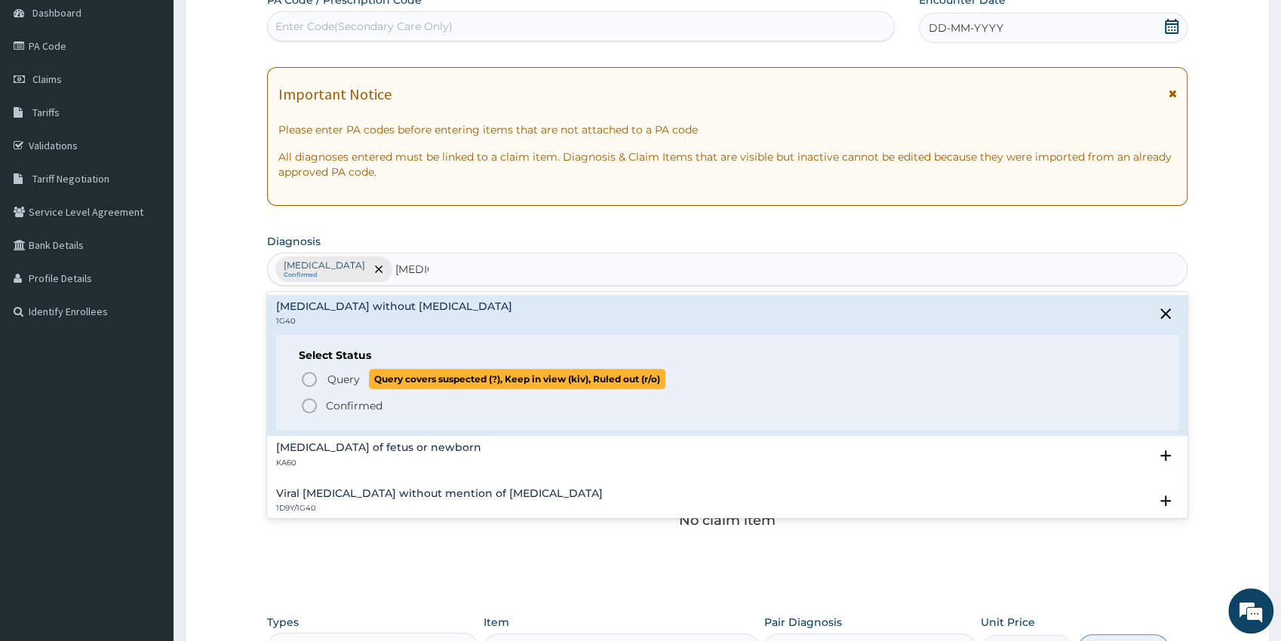
click at [307, 378] on icon "status option query" at bounding box center [309, 379] width 18 height 18
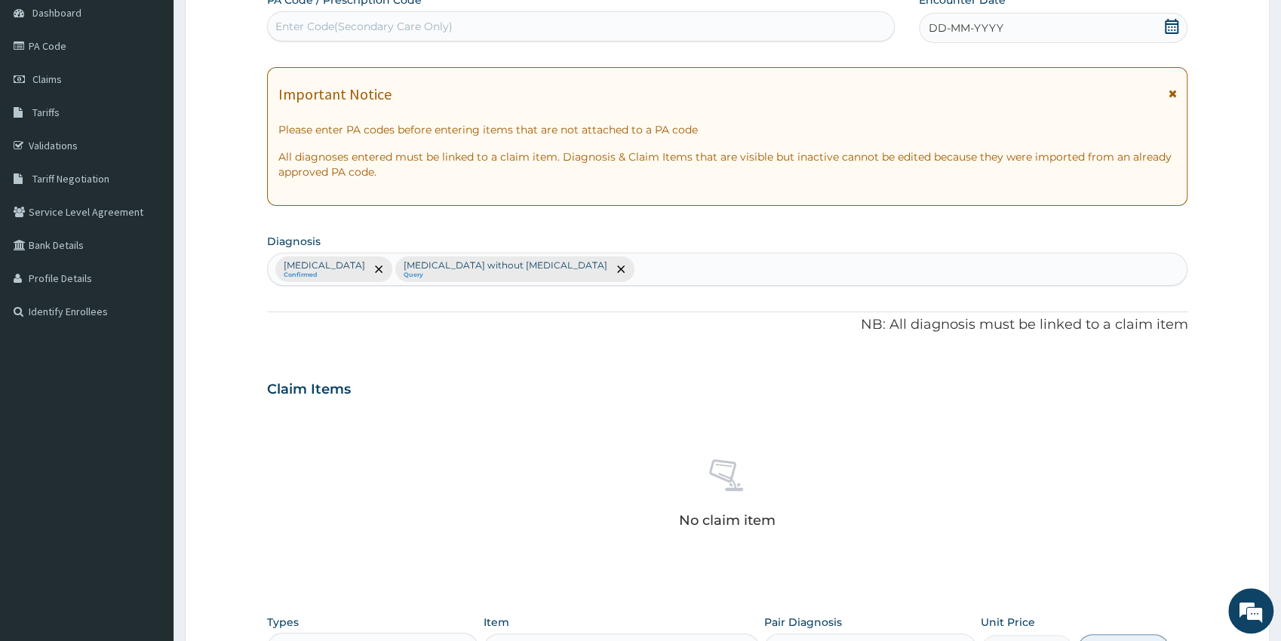
click at [1171, 29] on icon at bounding box center [1171, 26] width 15 height 15
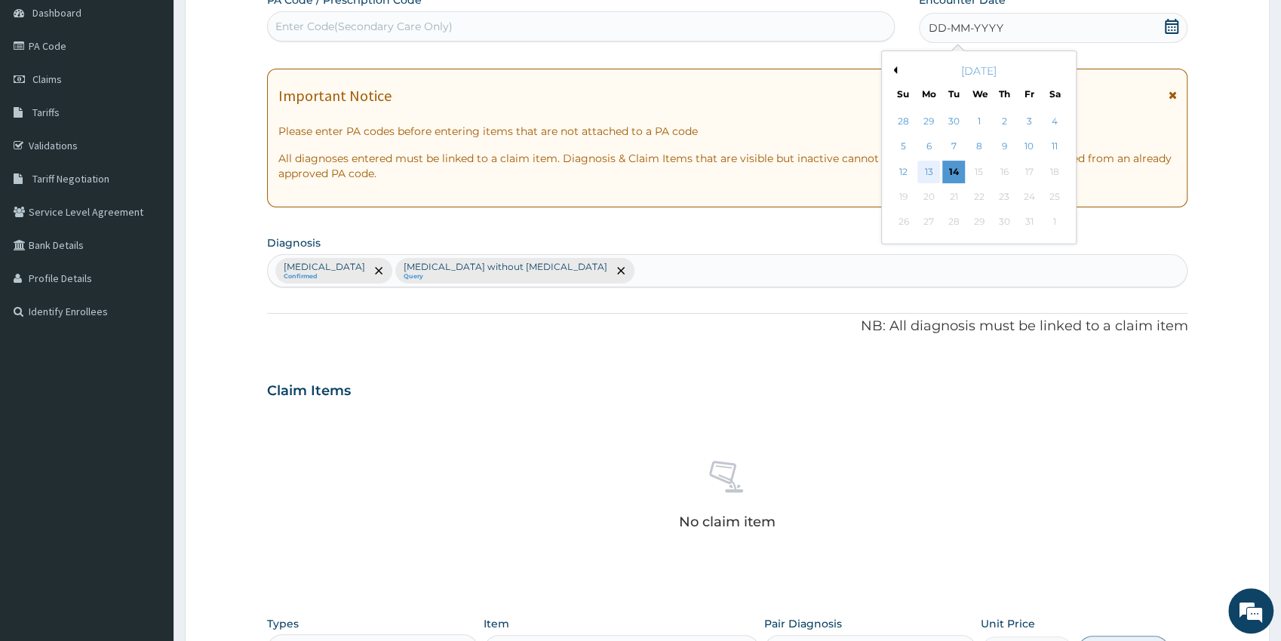
click at [925, 170] on div "13" at bounding box center [928, 172] width 23 height 23
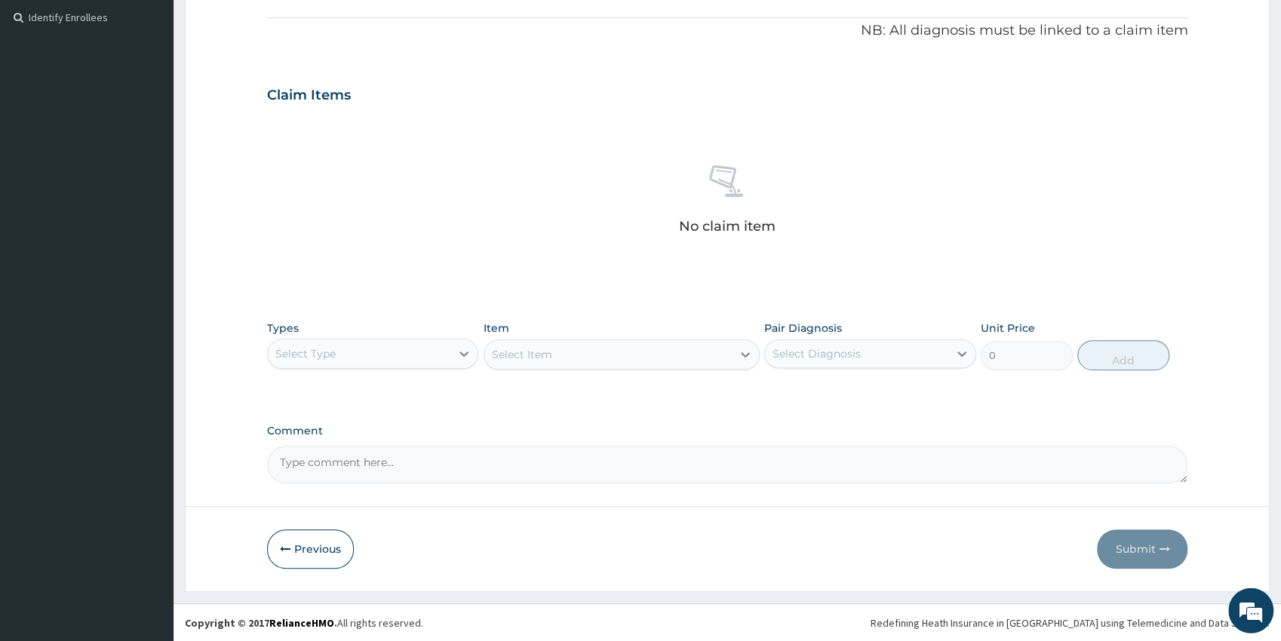
scroll to position [446, 0]
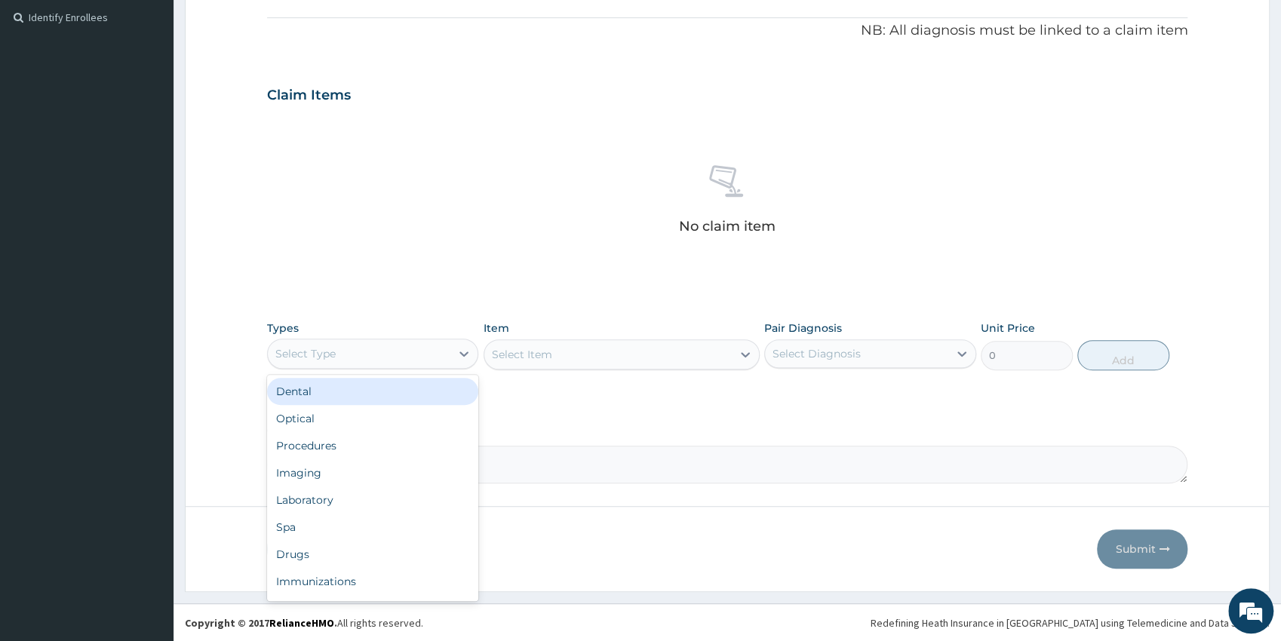
click at [382, 354] on div "Select Type" at bounding box center [359, 354] width 183 height 24
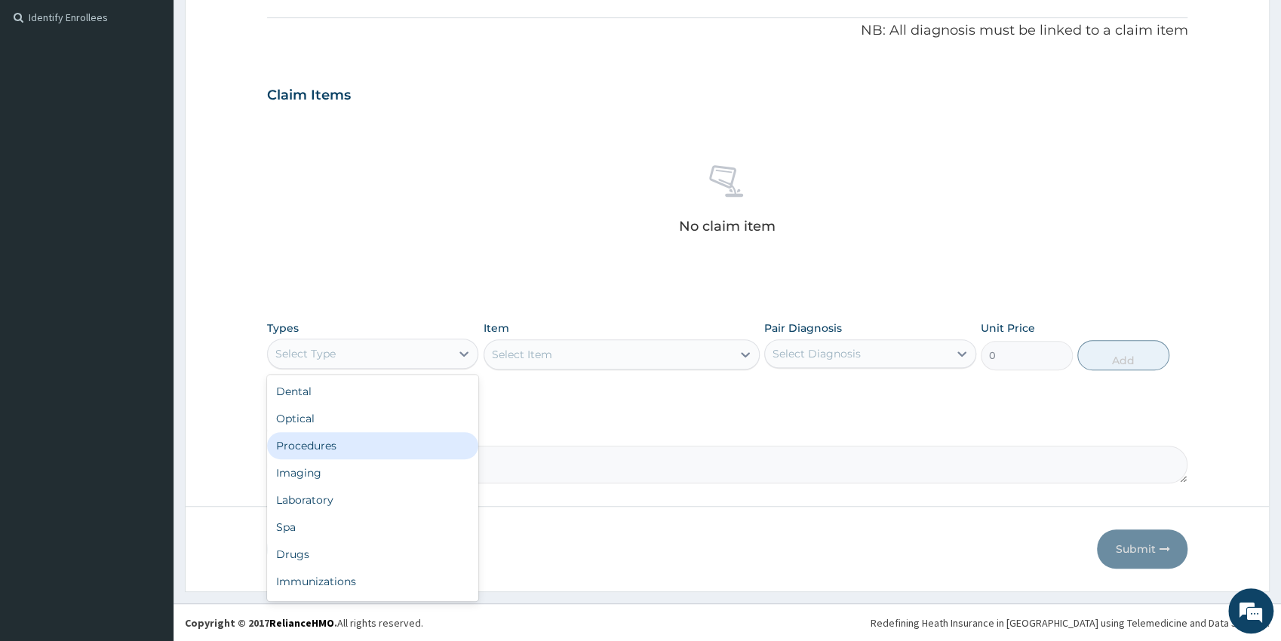
click at [359, 446] on div "Procedures" at bounding box center [373, 445] width 212 height 27
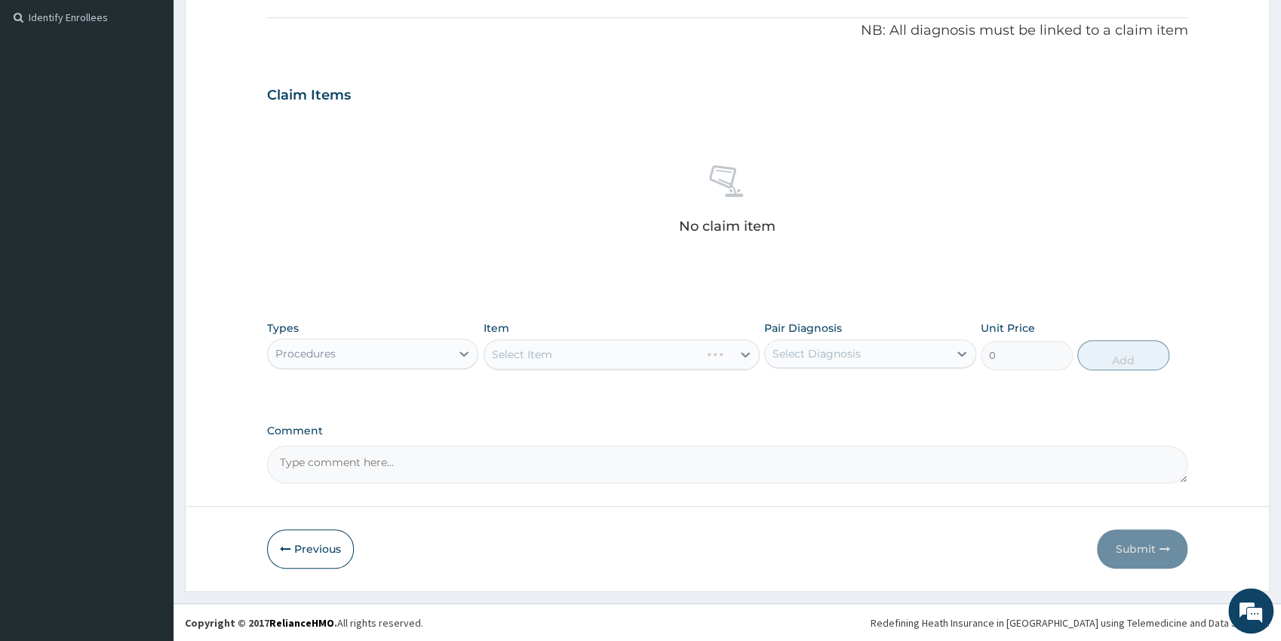
click at [563, 360] on div "Select Item" at bounding box center [621, 354] width 276 height 30
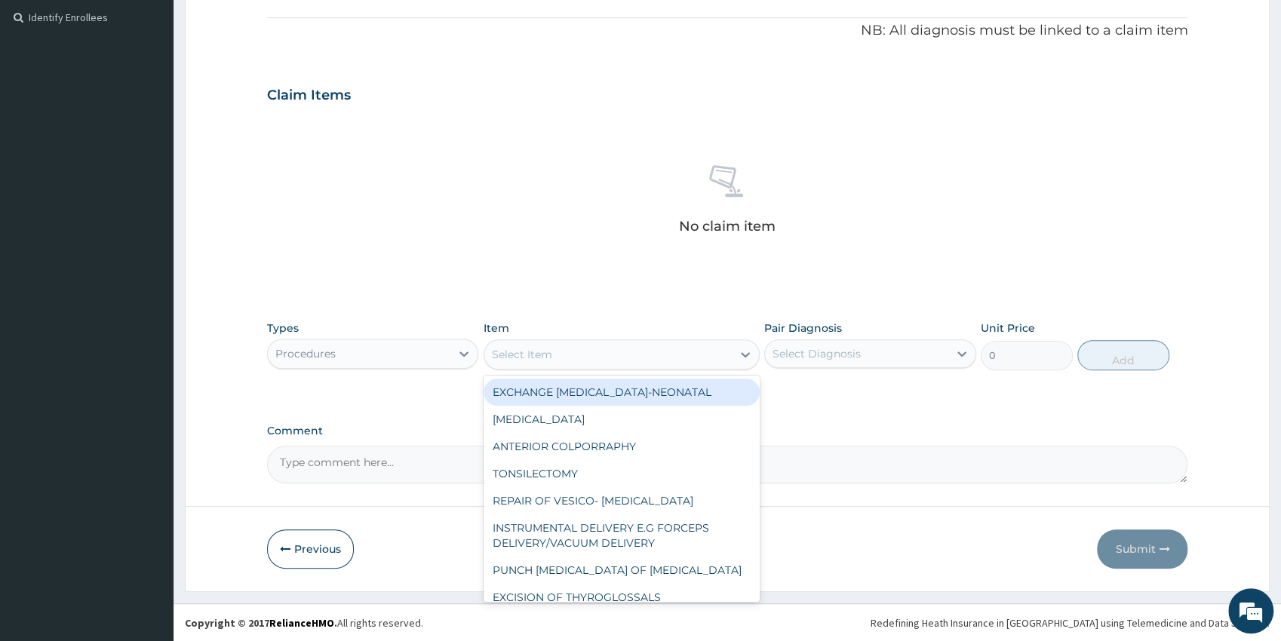
click at [563, 360] on div "Select Item" at bounding box center [607, 354] width 247 height 24
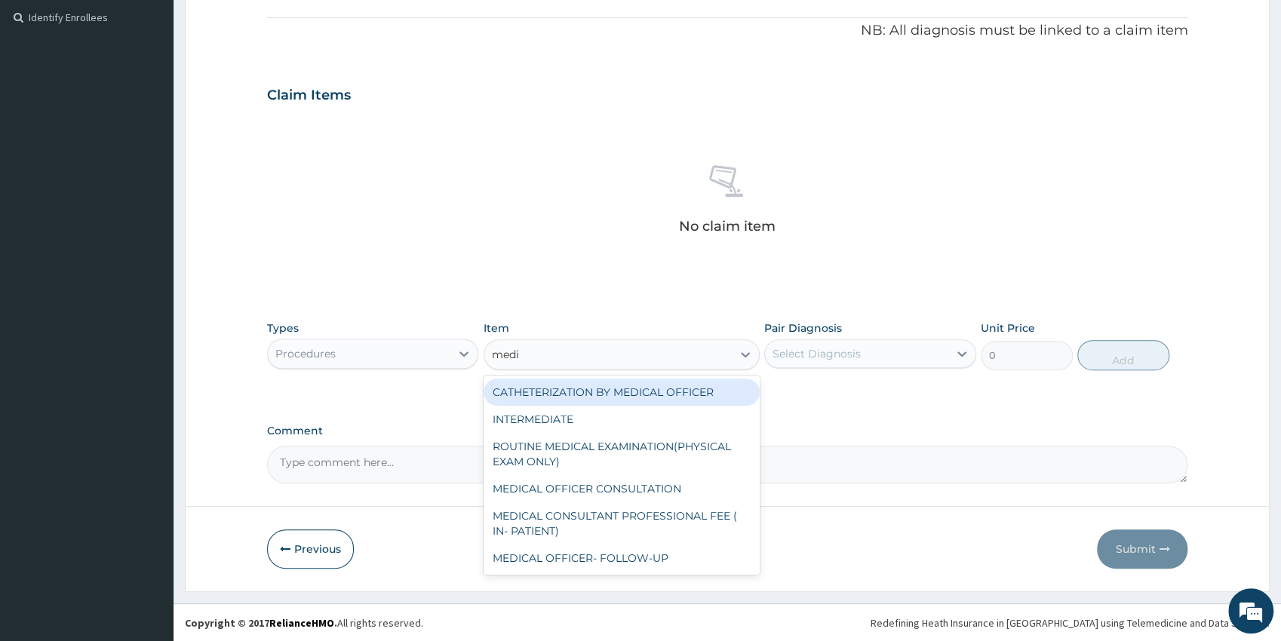
type input "medic"
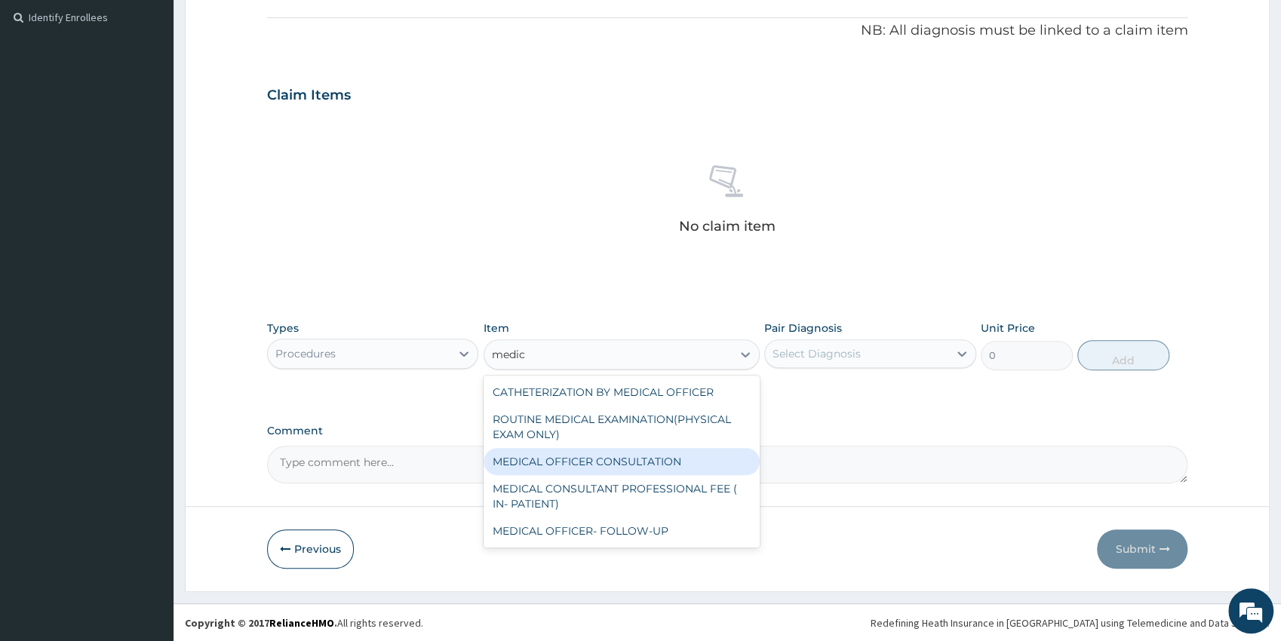
click at [663, 456] on div "MEDICAL OFFICER CONSULTATION" at bounding box center [621, 461] width 276 height 27
type input "5000"
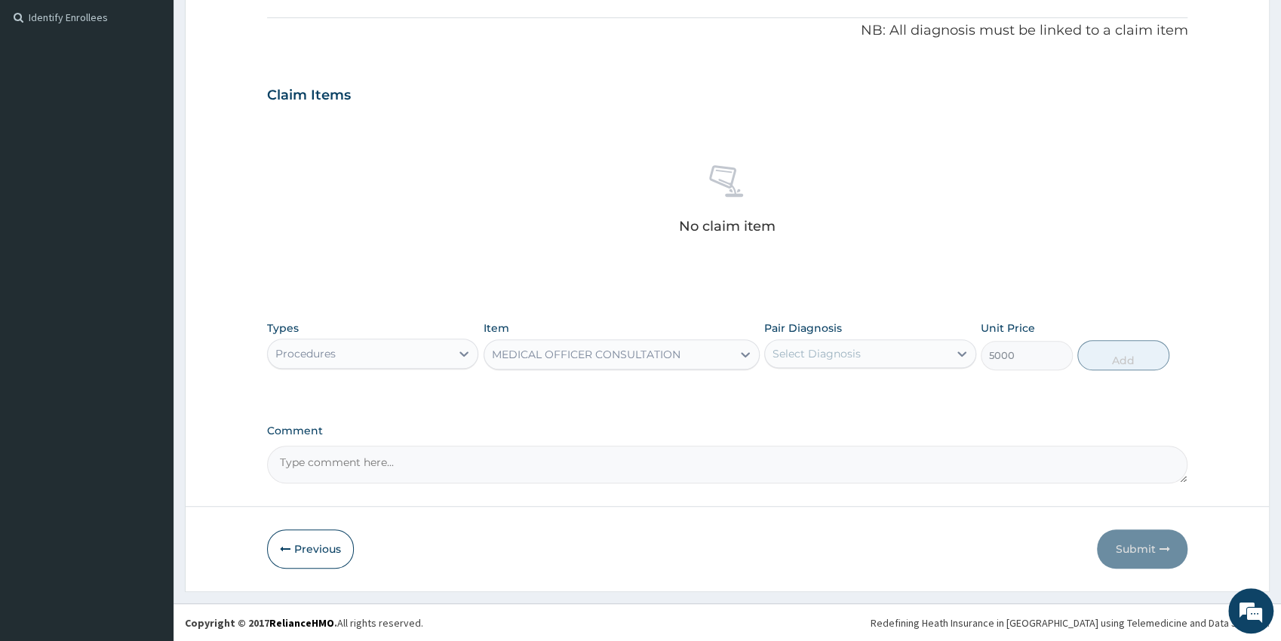
click at [843, 358] on div "Select Diagnosis" at bounding box center [816, 353] width 88 height 15
click at [844, 390] on label "[MEDICAL_DATA]" at bounding box center [836, 390] width 94 height 15
checkbox input "true"
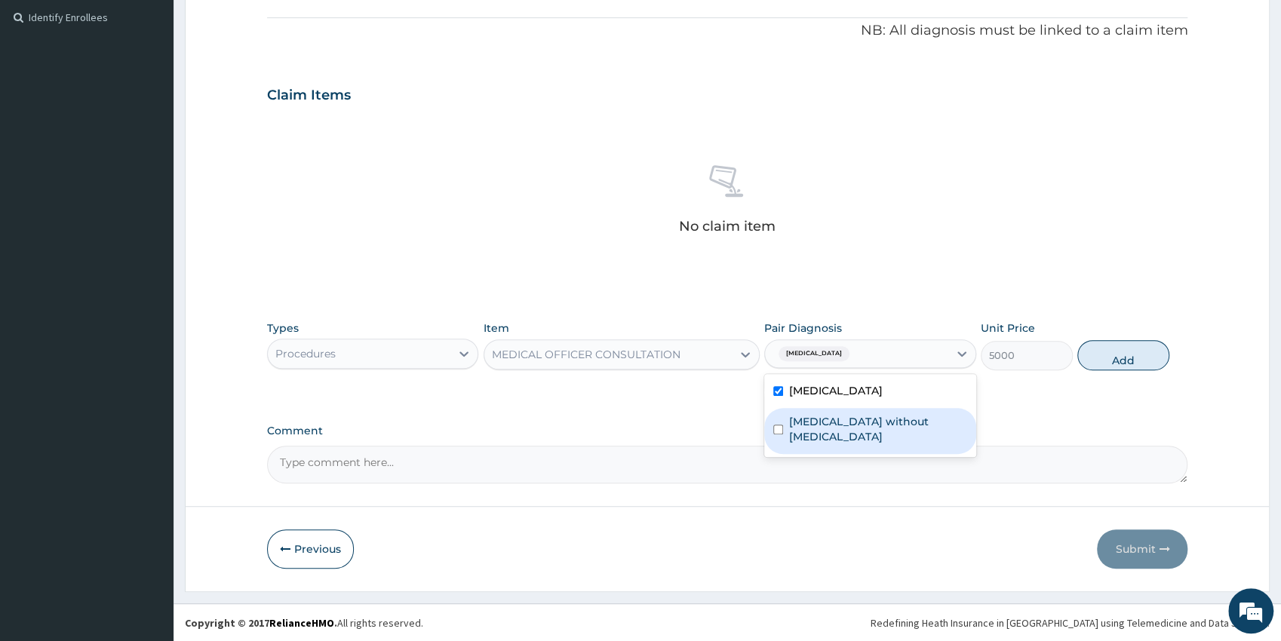
drag, startPoint x: 913, startPoint y: 420, endPoint x: 986, endPoint y: 399, distance: 75.4
click at [913, 420] on label "[MEDICAL_DATA] without [MEDICAL_DATA]" at bounding box center [878, 429] width 178 height 30
checkbox input "true"
drag, startPoint x: 1127, startPoint y: 362, endPoint x: 1114, endPoint y: 362, distance: 12.8
click at [1126, 362] on button "Add" at bounding box center [1123, 355] width 92 height 30
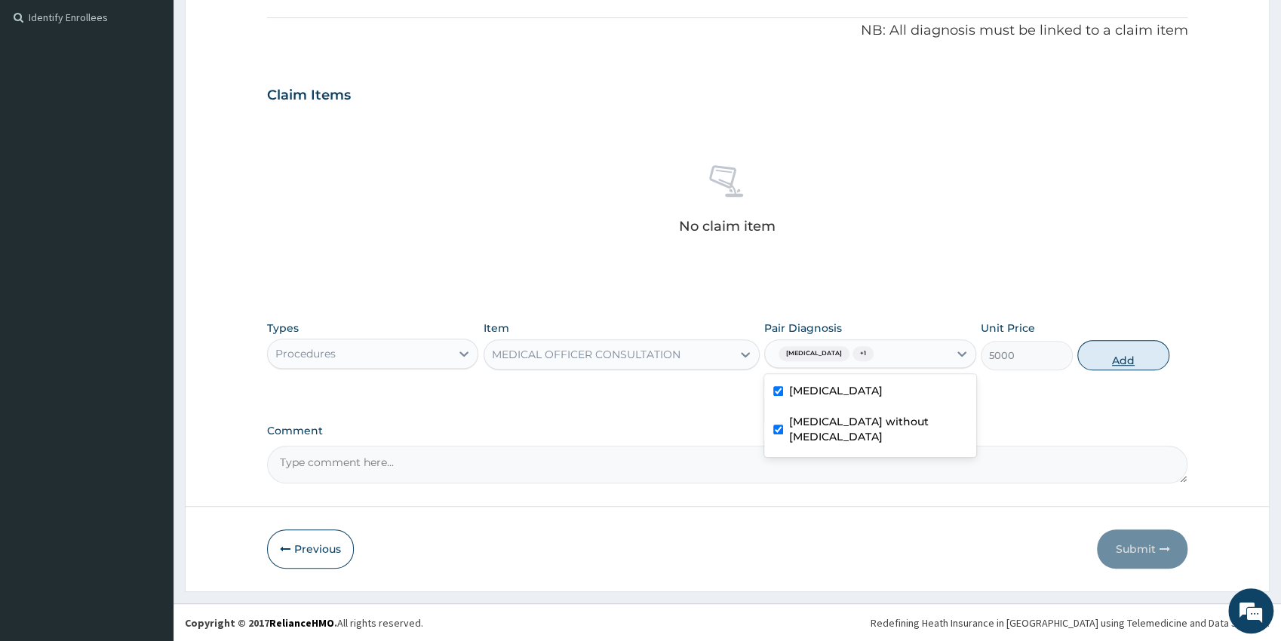
type input "0"
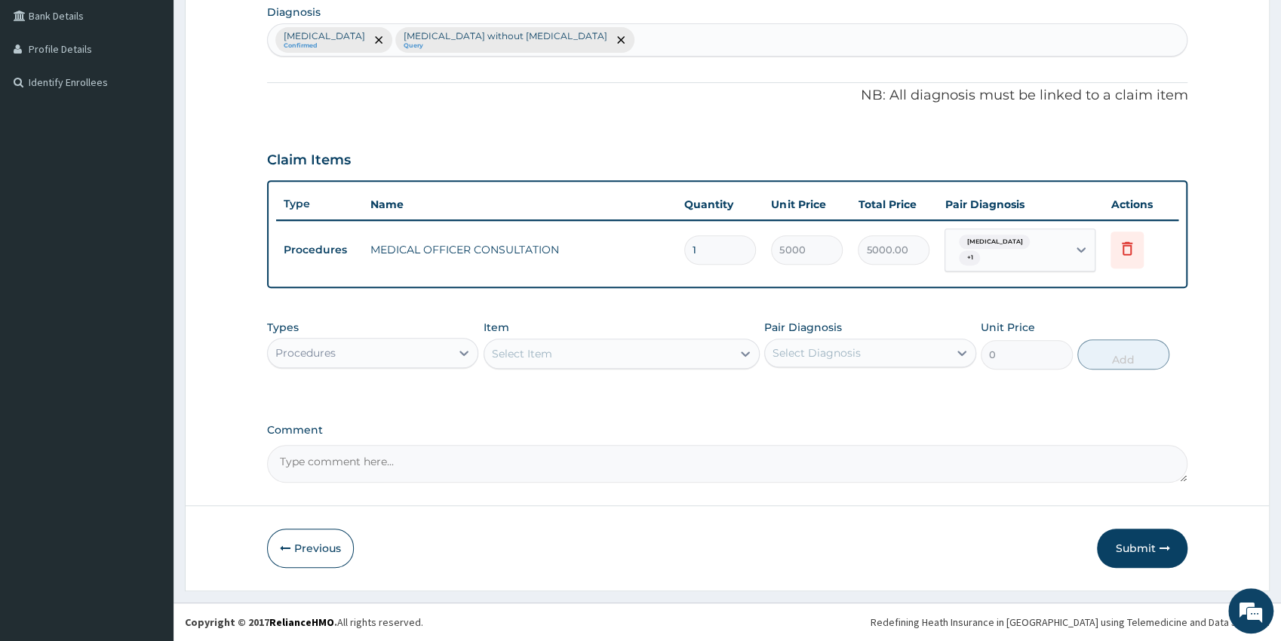
scroll to position [380, 0]
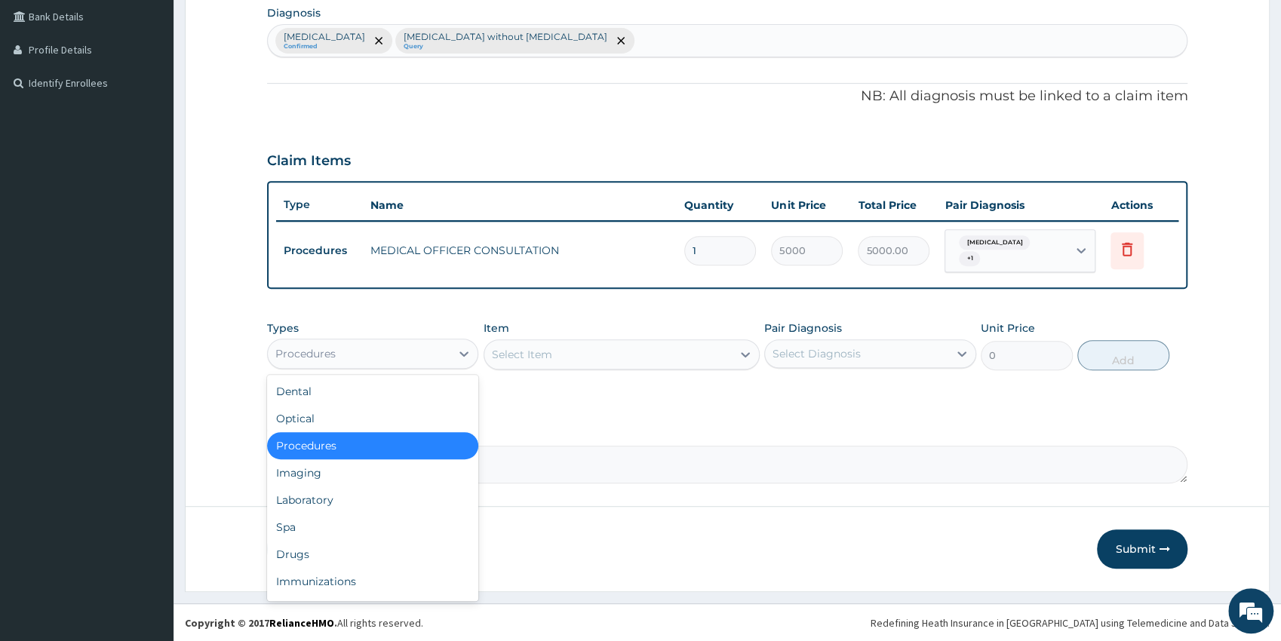
click at [391, 353] on div "Procedures" at bounding box center [359, 354] width 183 height 24
drag, startPoint x: 333, startPoint y: 497, endPoint x: 324, endPoint y: 494, distance: 9.5
click at [332, 496] on div "Laboratory" at bounding box center [373, 499] width 212 height 27
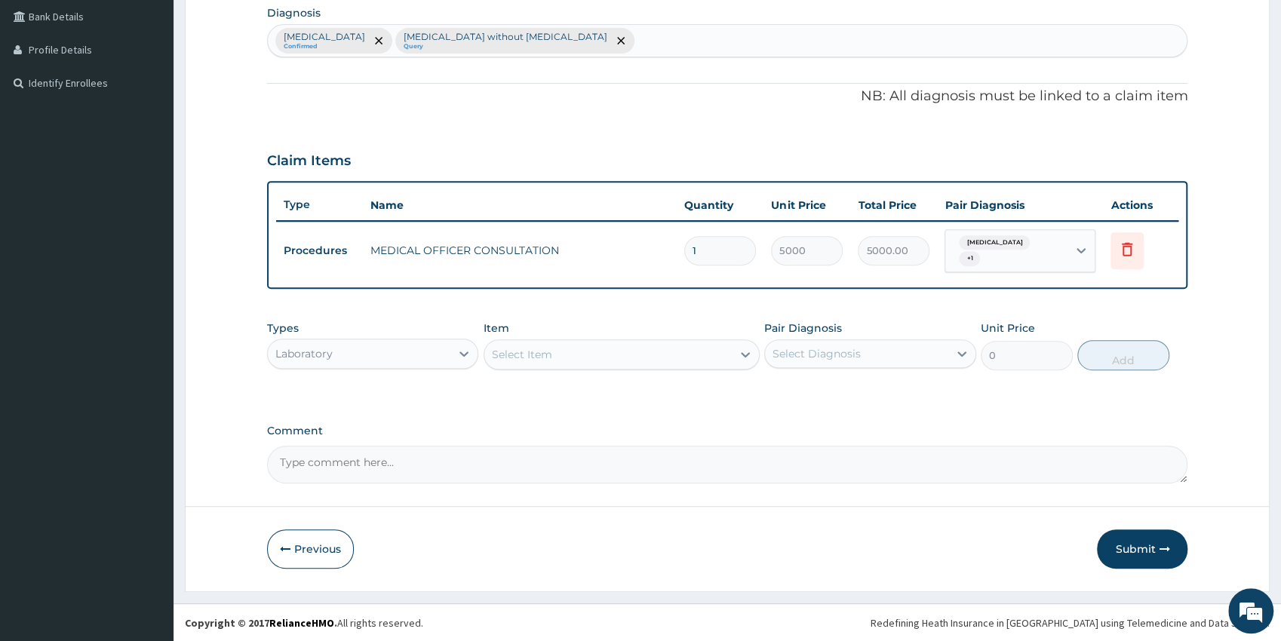
click at [553, 345] on div "Select Item" at bounding box center [607, 354] width 247 height 24
click at [615, 33] on div "[MEDICAL_DATA] Confirmed [MEDICAL_DATA] without [MEDICAL_DATA] Query" at bounding box center [727, 41] width 919 height 32
type input "anaemia"
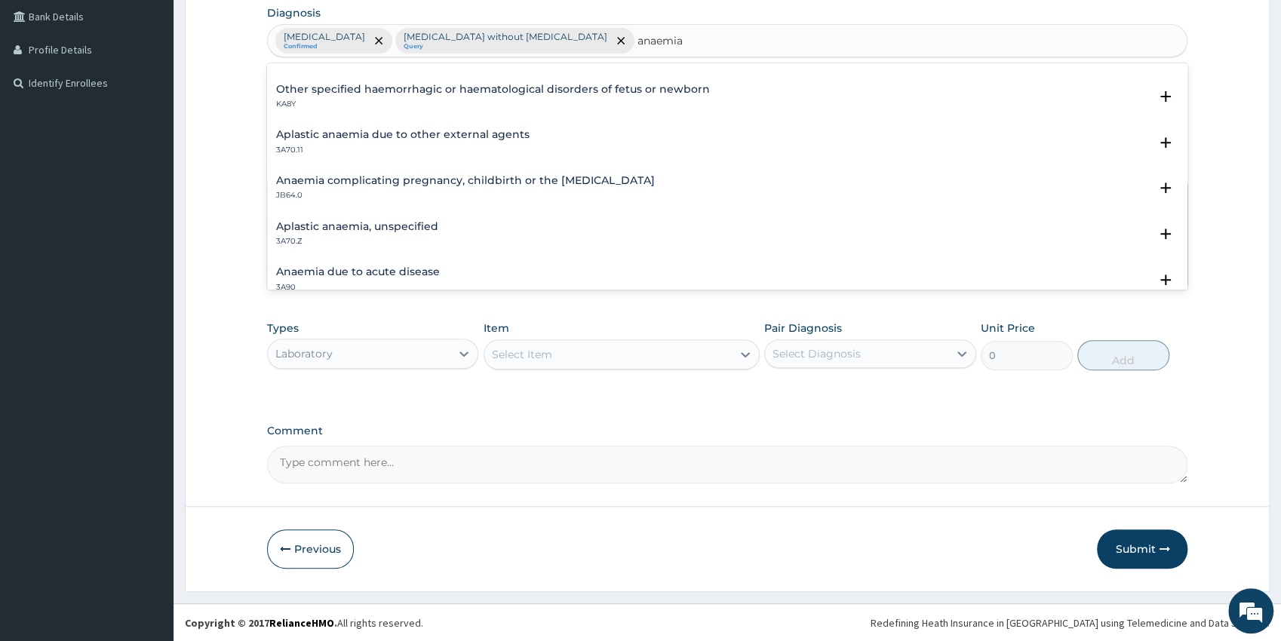
scroll to position [39, 0]
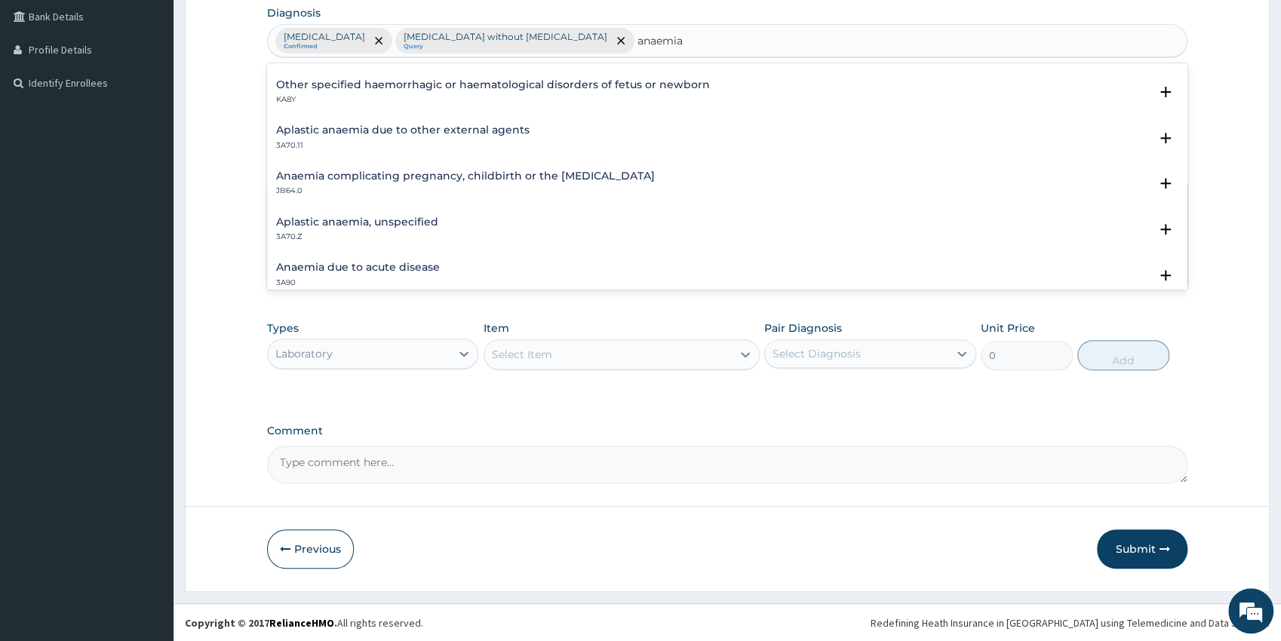
click at [1174, 283] on div "Anaemia due to acute disease 3A90 Select Status Query Query covers suspected (?…" at bounding box center [727, 279] width 921 height 46
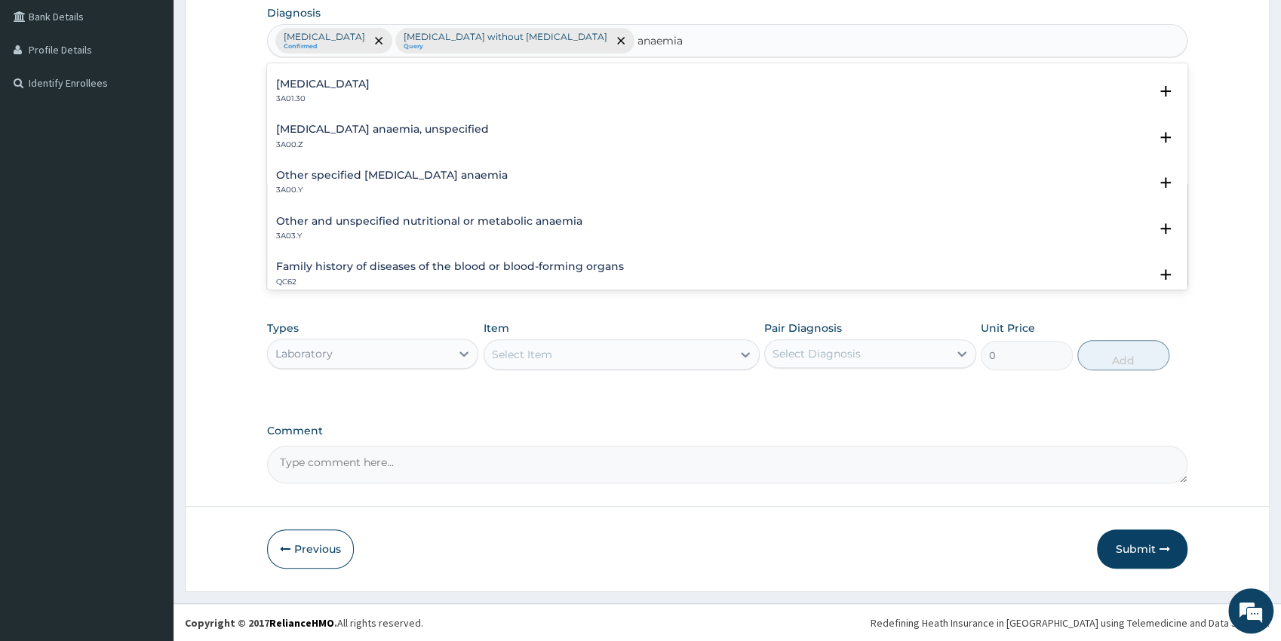
scroll to position [788, 0]
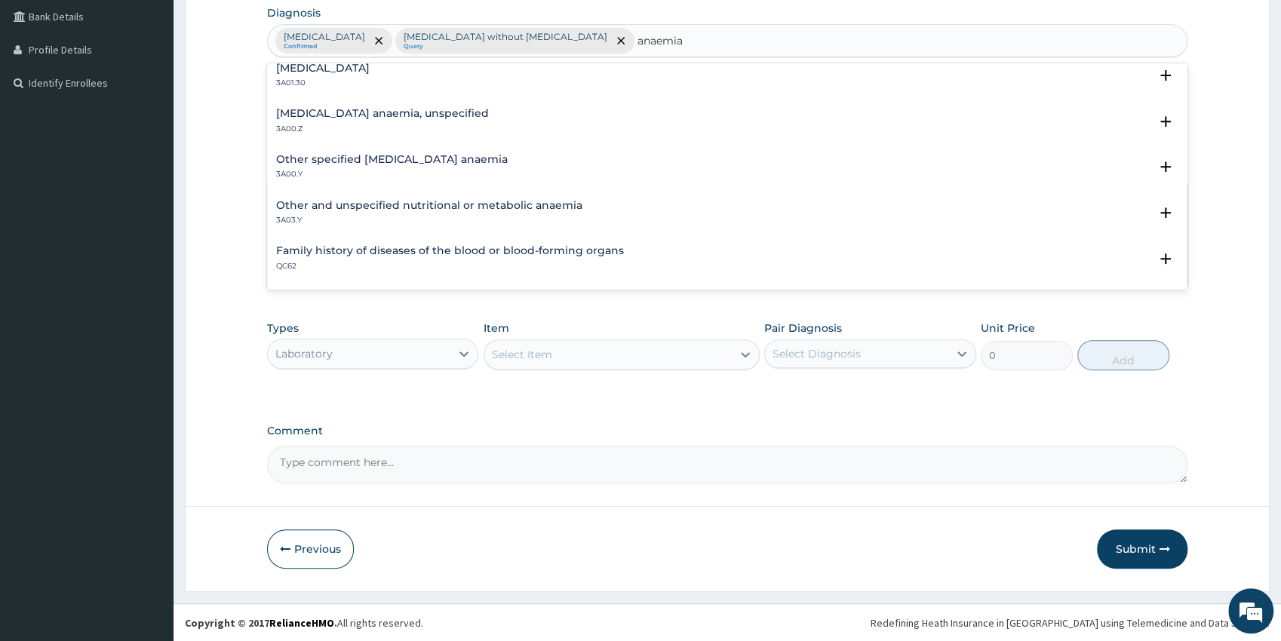
click at [362, 169] on div "Other specified [MEDICAL_DATA] anaemia 3A00.Y" at bounding box center [392, 167] width 232 height 26
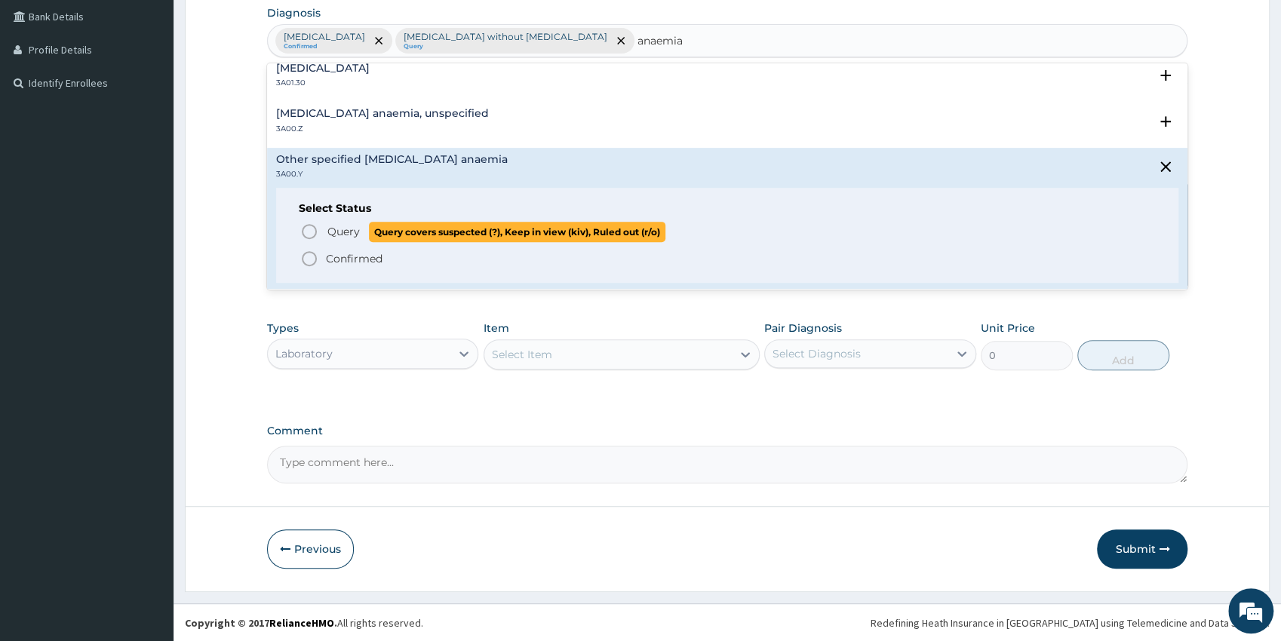
click at [307, 225] on circle "status option query" at bounding box center [309, 232] width 14 height 14
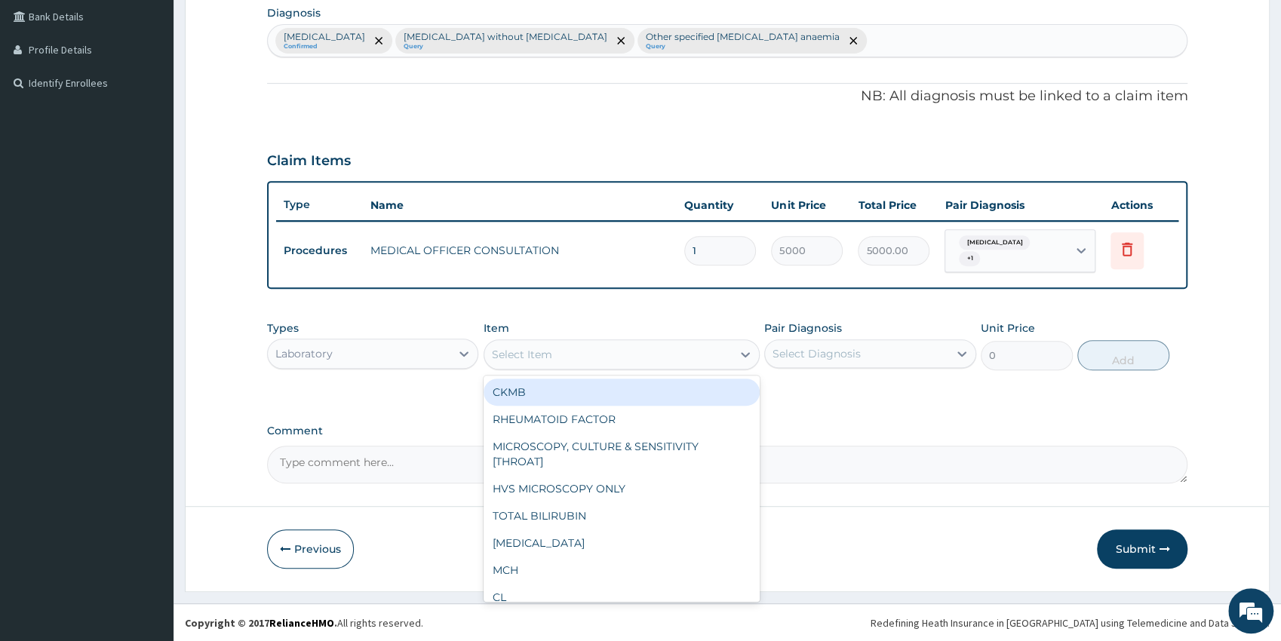
click at [606, 354] on div "Select Item" at bounding box center [607, 354] width 247 height 24
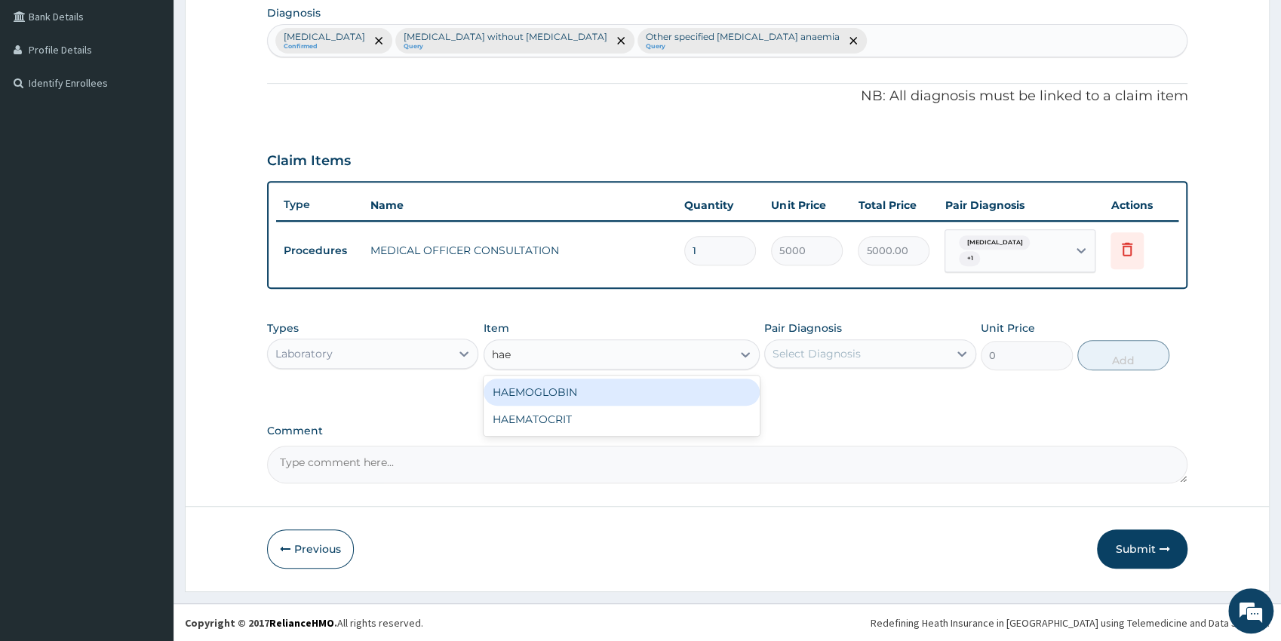
type input "haem"
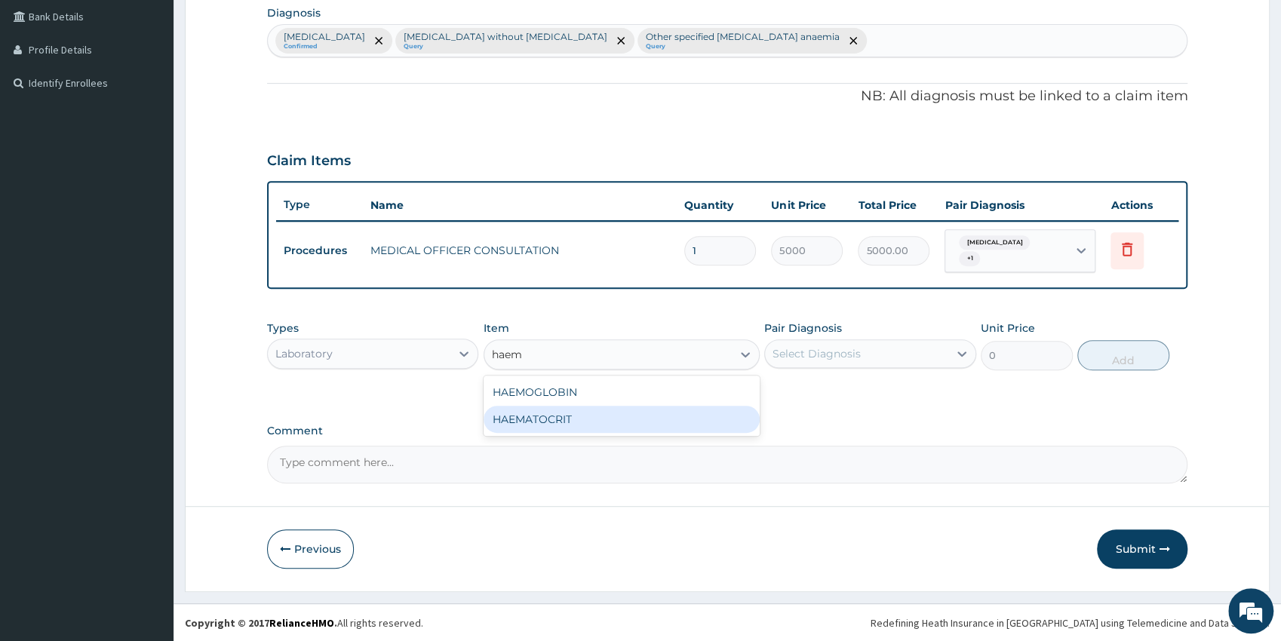
click at [614, 429] on div "HAEMATOCRIT" at bounding box center [621, 419] width 276 height 27
type input "2500"
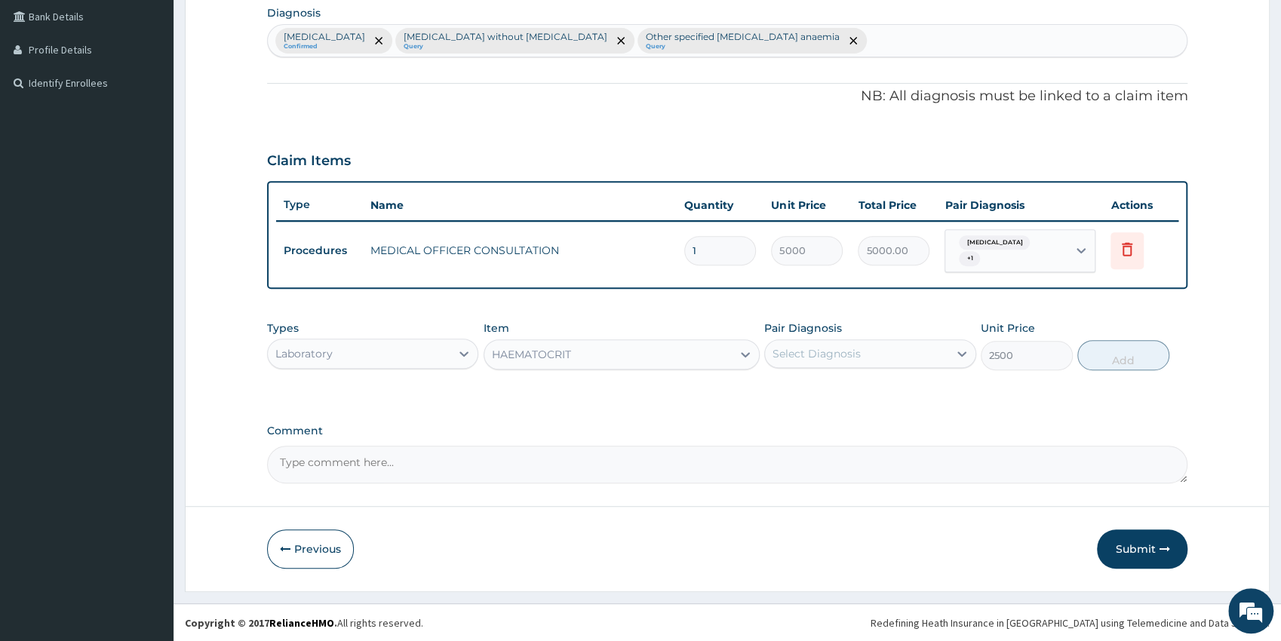
click at [870, 361] on div "Select Diagnosis" at bounding box center [856, 354] width 183 height 24
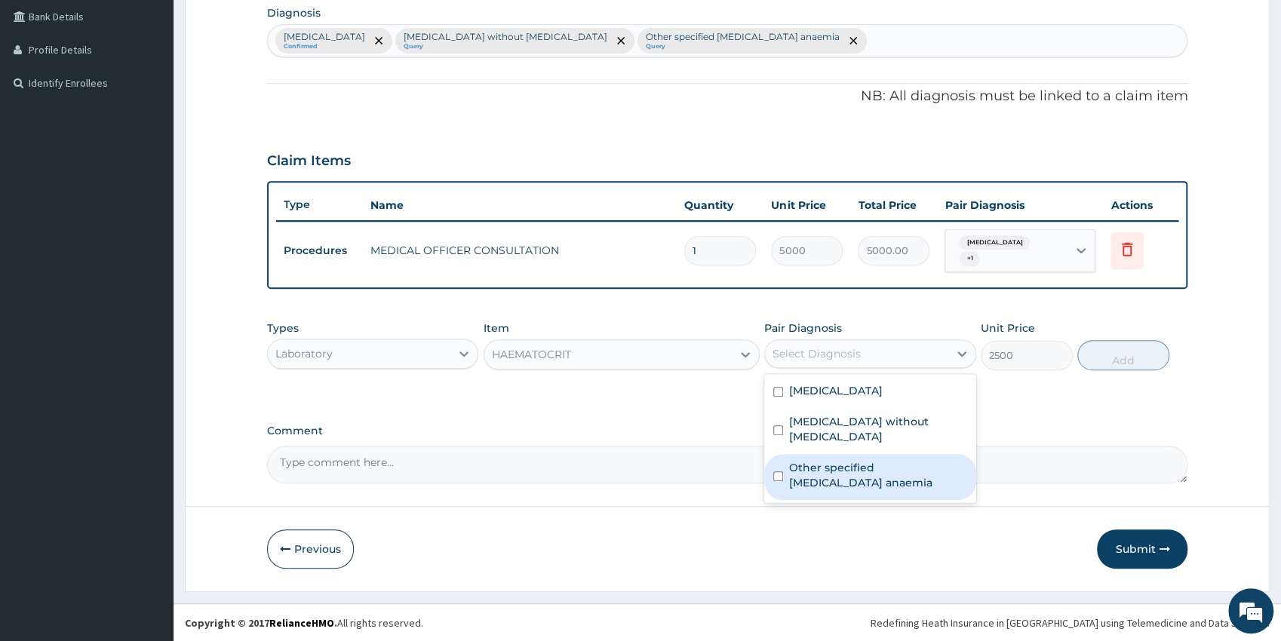
drag, startPoint x: 856, startPoint y: 456, endPoint x: 879, endPoint y: 456, distance: 22.6
click at [866, 460] on label "Other specified [MEDICAL_DATA] anaemia" at bounding box center [878, 475] width 178 height 30
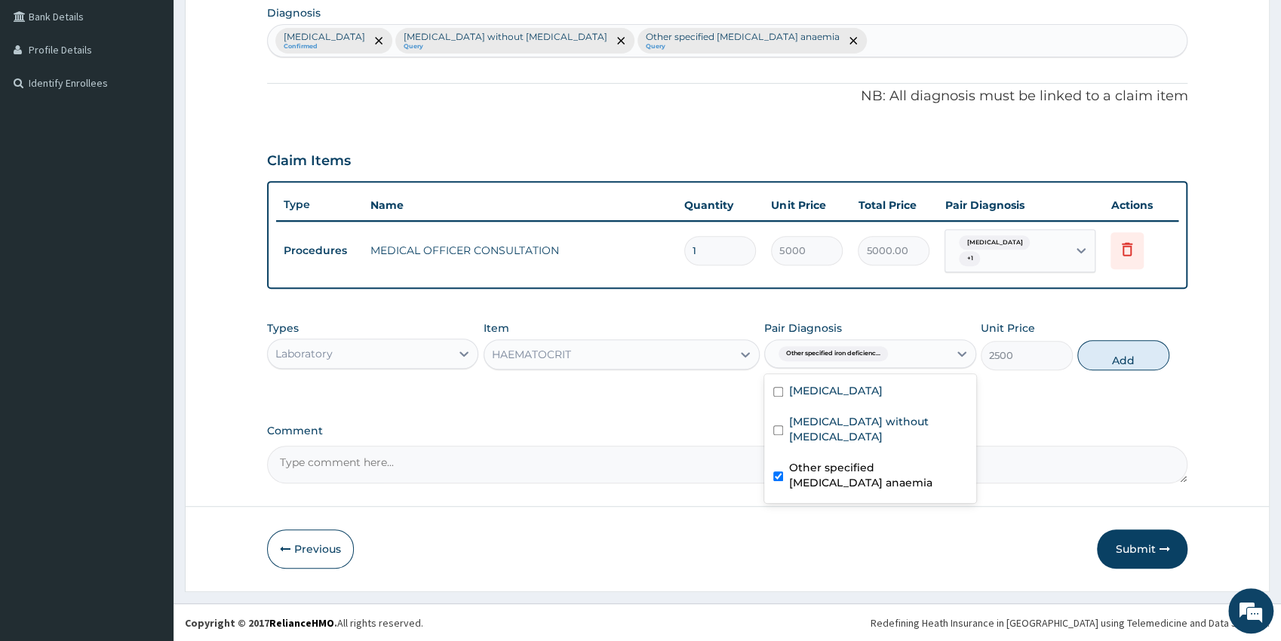
checkbox input "true"
drag, startPoint x: 1100, startPoint y: 359, endPoint x: 1079, endPoint y: 364, distance: 21.6
click at [1101, 359] on button "Add" at bounding box center [1123, 355] width 92 height 30
type input "0"
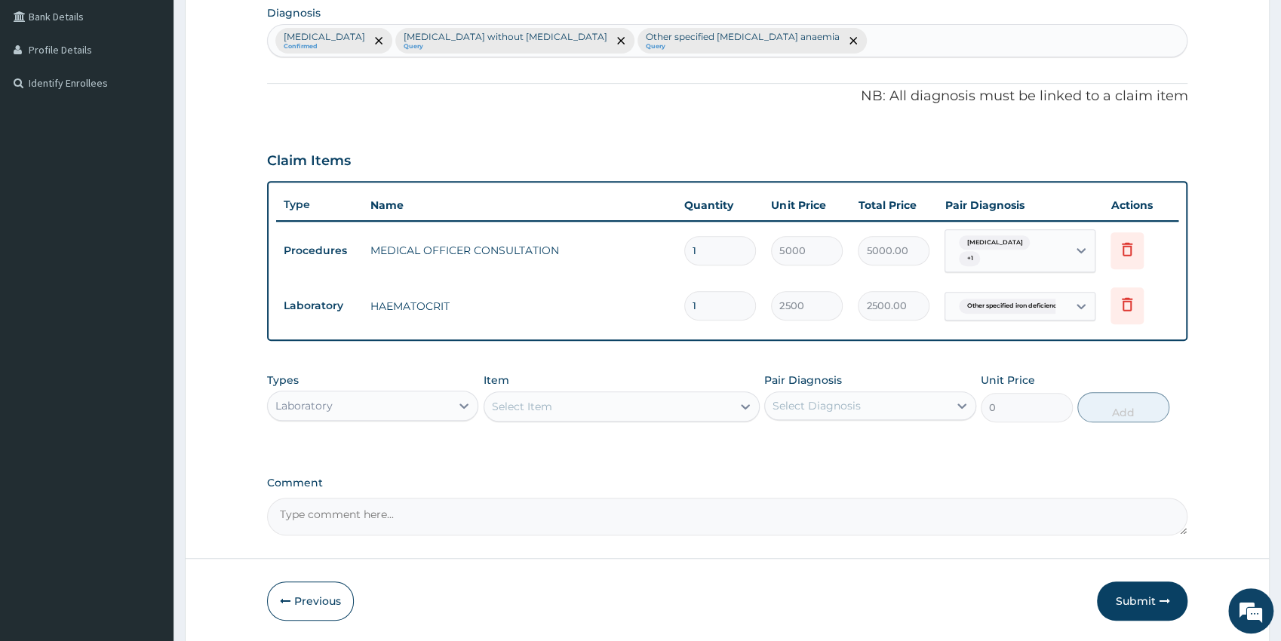
click at [628, 397] on div "Select Item" at bounding box center [607, 406] width 247 height 24
type input "wbc"
drag, startPoint x: 603, startPoint y: 448, endPoint x: 614, endPoint y: 440, distance: 13.4
click at [605, 446] on div "WBC" at bounding box center [621, 444] width 276 height 27
type input "2500"
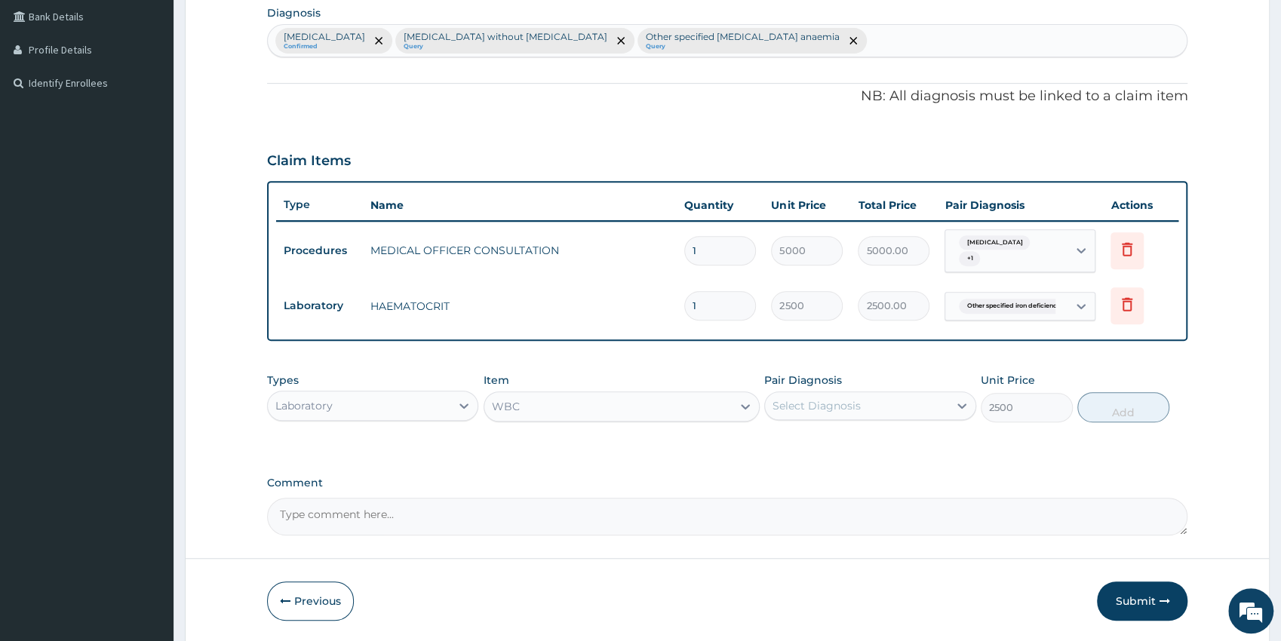
click at [796, 403] on div "Select Diagnosis" at bounding box center [816, 405] width 88 height 15
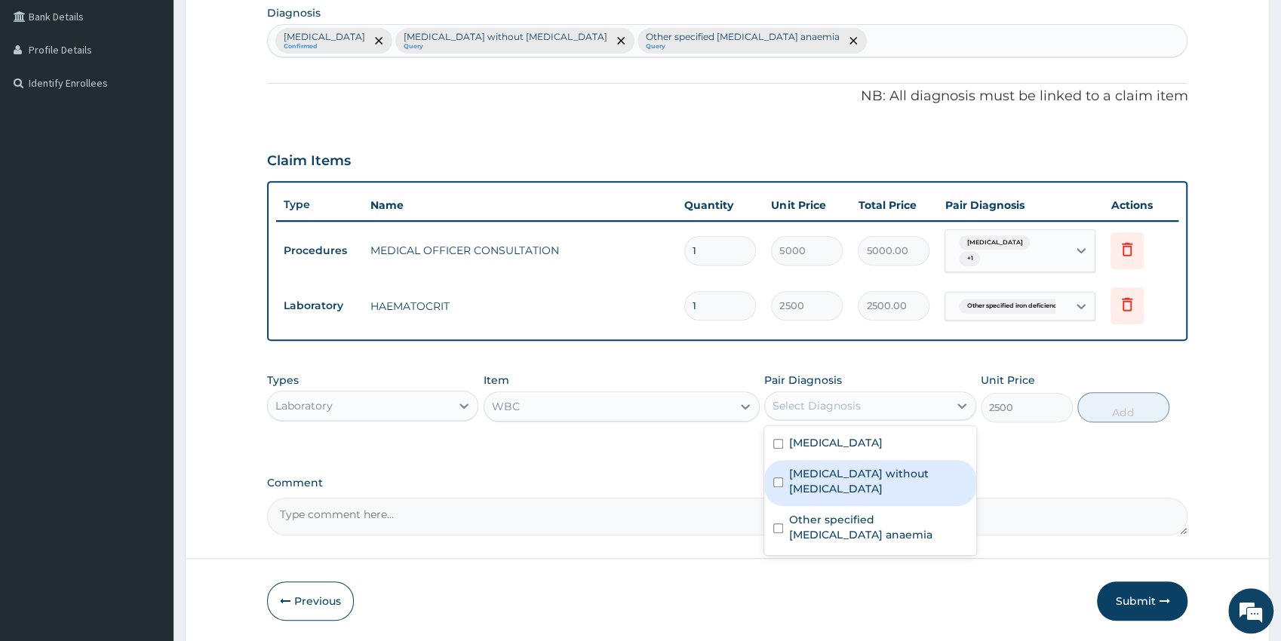
click at [897, 469] on label "[MEDICAL_DATA] without [MEDICAL_DATA]" at bounding box center [878, 481] width 178 height 30
checkbox input "true"
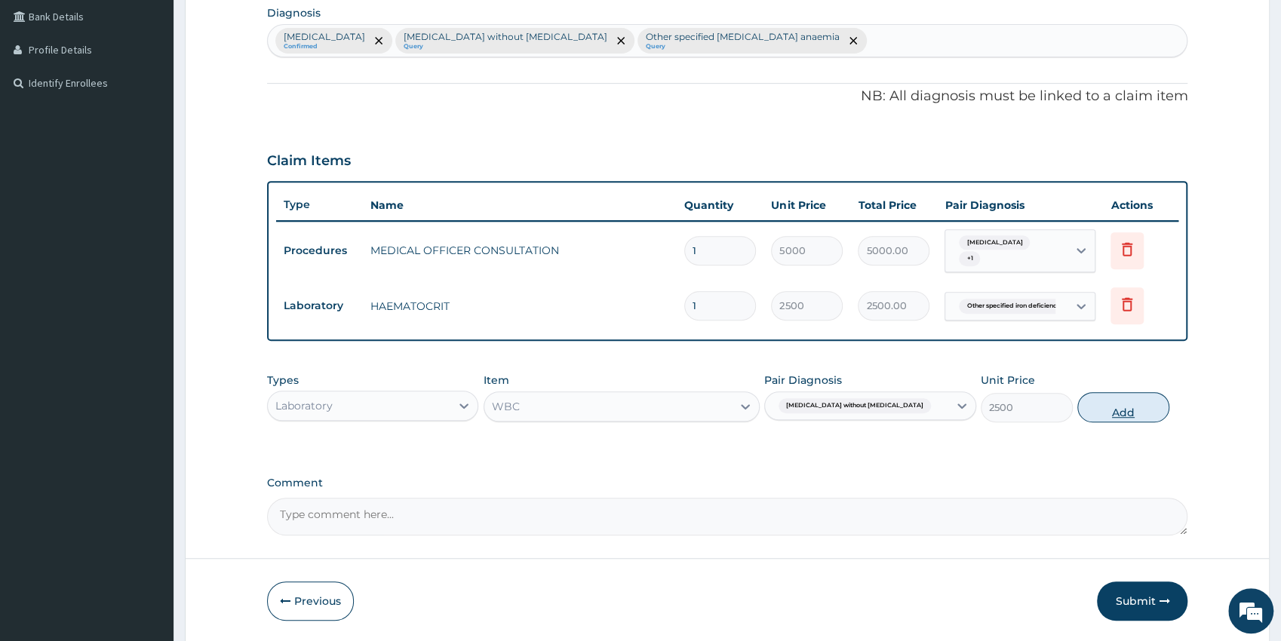
click at [1097, 402] on button "Add" at bounding box center [1123, 407] width 92 height 30
type input "0"
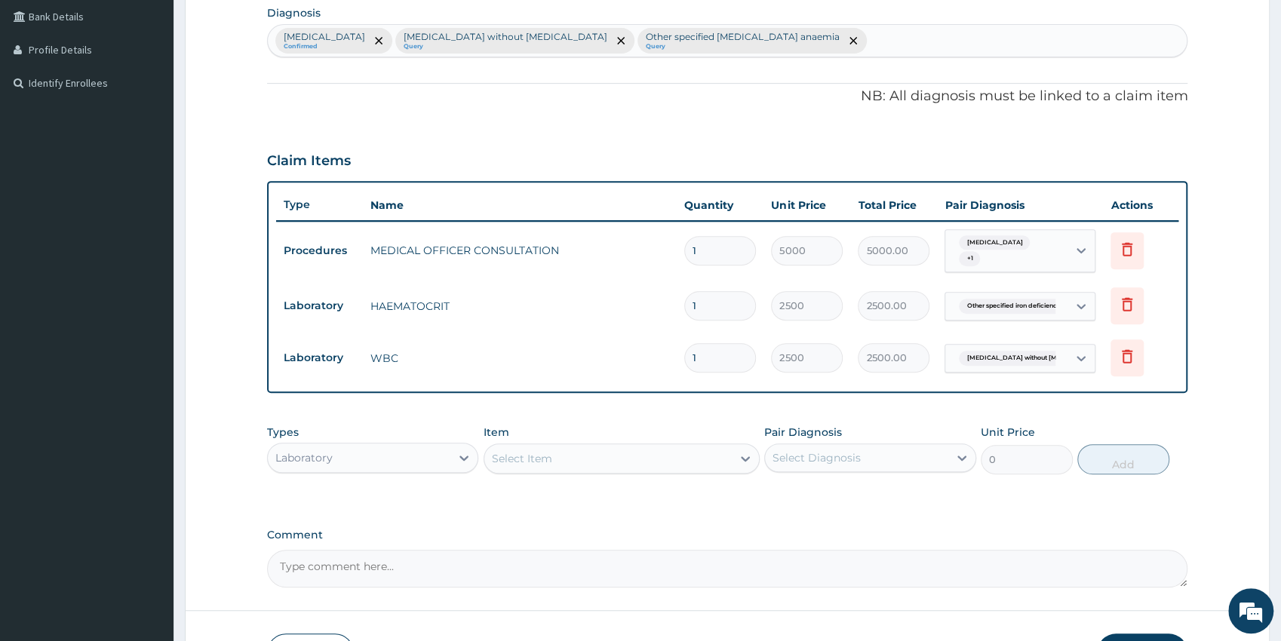
click at [645, 455] on div "Select Item" at bounding box center [607, 458] width 247 height 24
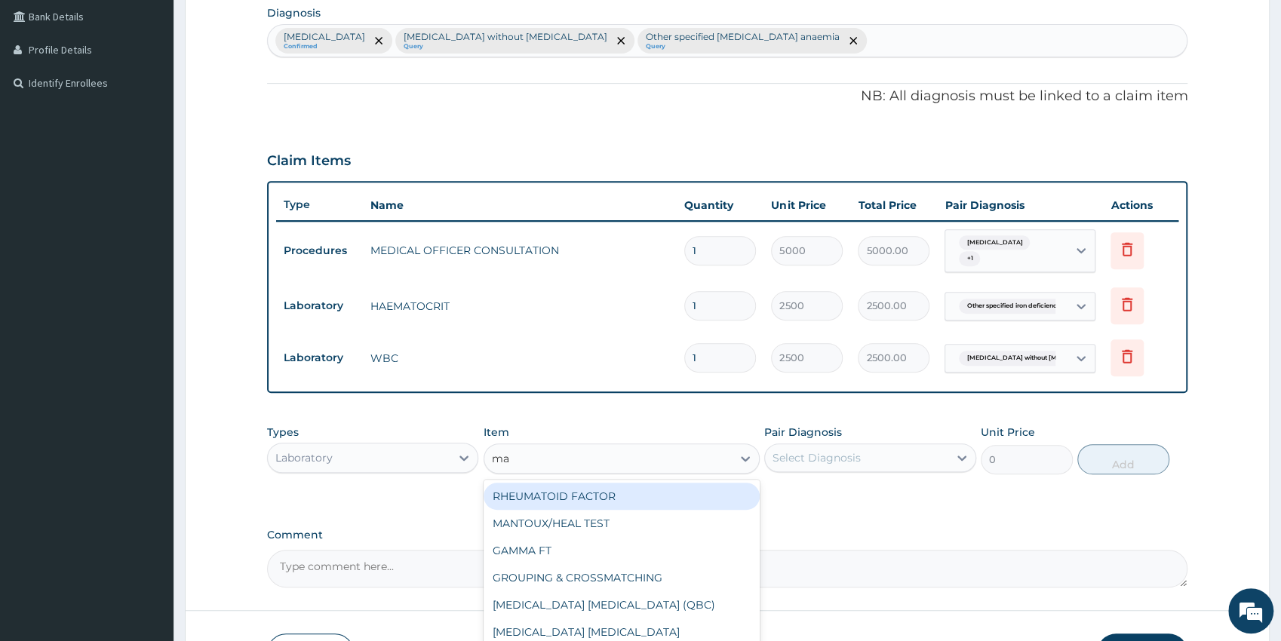
type input "mal"
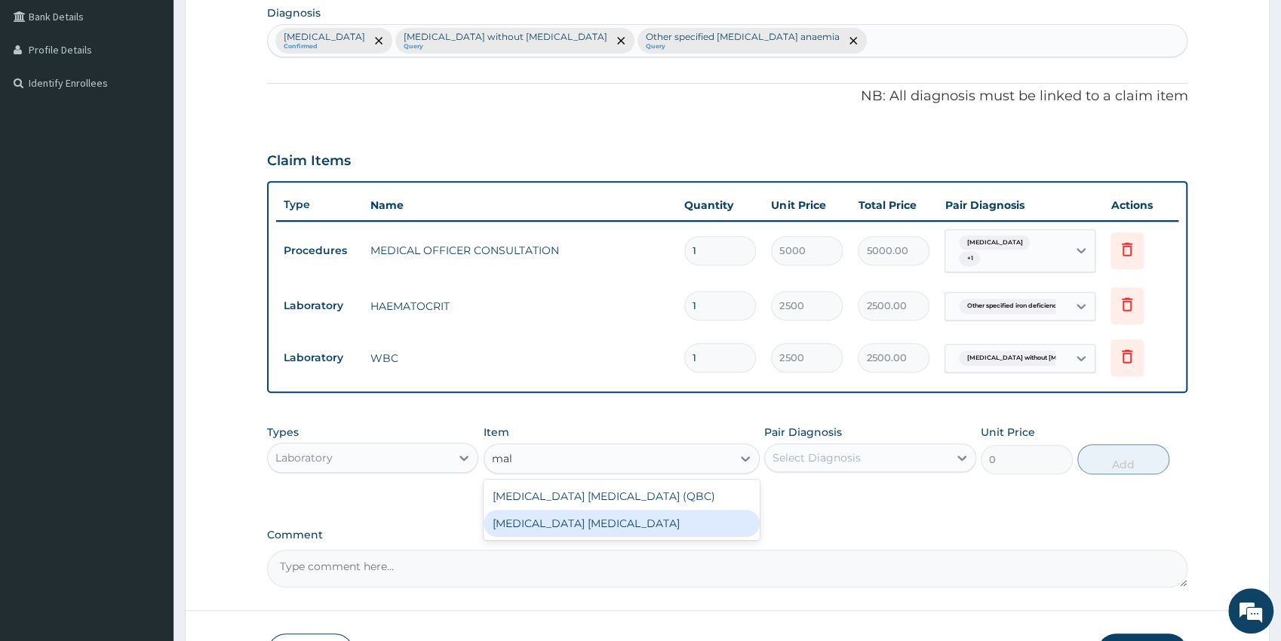
click at [614, 523] on div "[MEDICAL_DATA] [MEDICAL_DATA]" at bounding box center [621, 523] width 276 height 27
type input "1500"
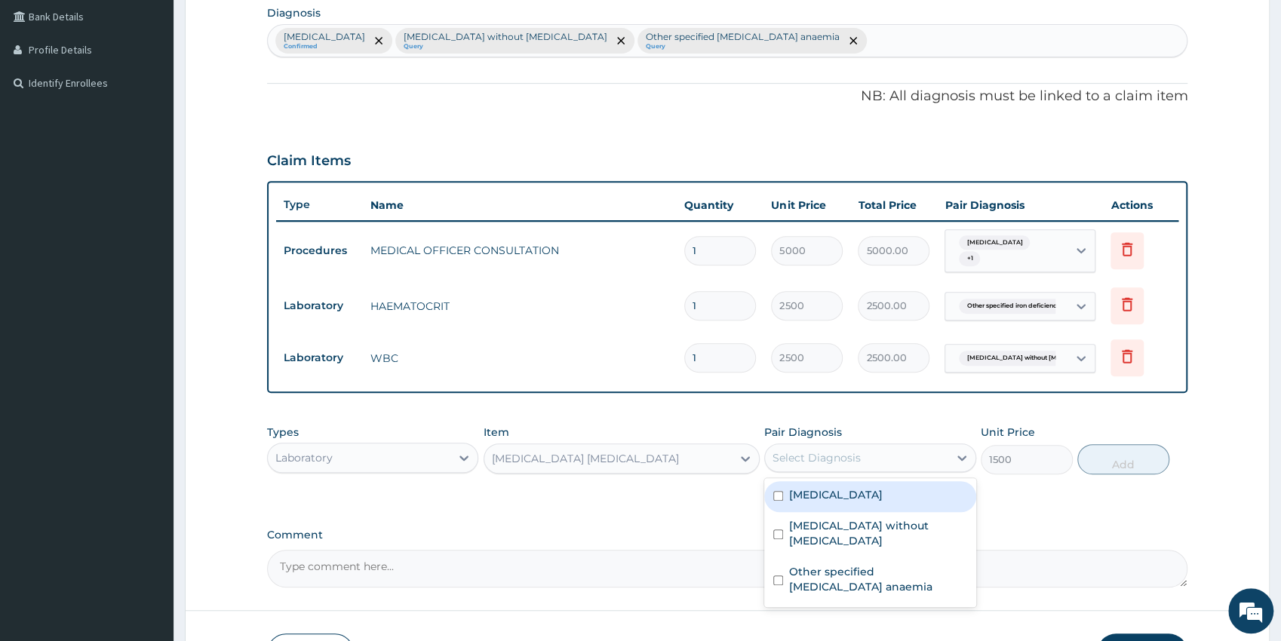
click at [810, 469] on div "Select Diagnosis" at bounding box center [870, 457] width 212 height 29
click at [821, 505] on div "[MEDICAL_DATA]" at bounding box center [870, 496] width 212 height 31
checkbox input "true"
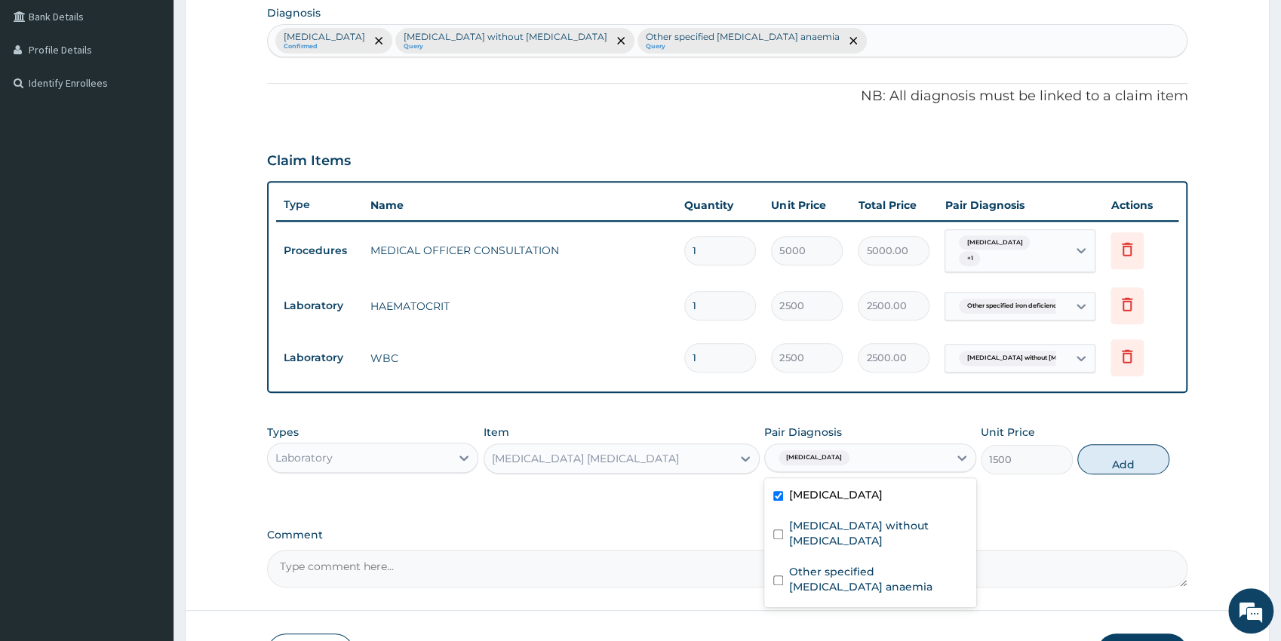
drag, startPoint x: 1142, startPoint y: 459, endPoint x: 1133, endPoint y: 469, distance: 13.3
click at [1137, 459] on button "Add" at bounding box center [1123, 459] width 92 height 30
type input "0"
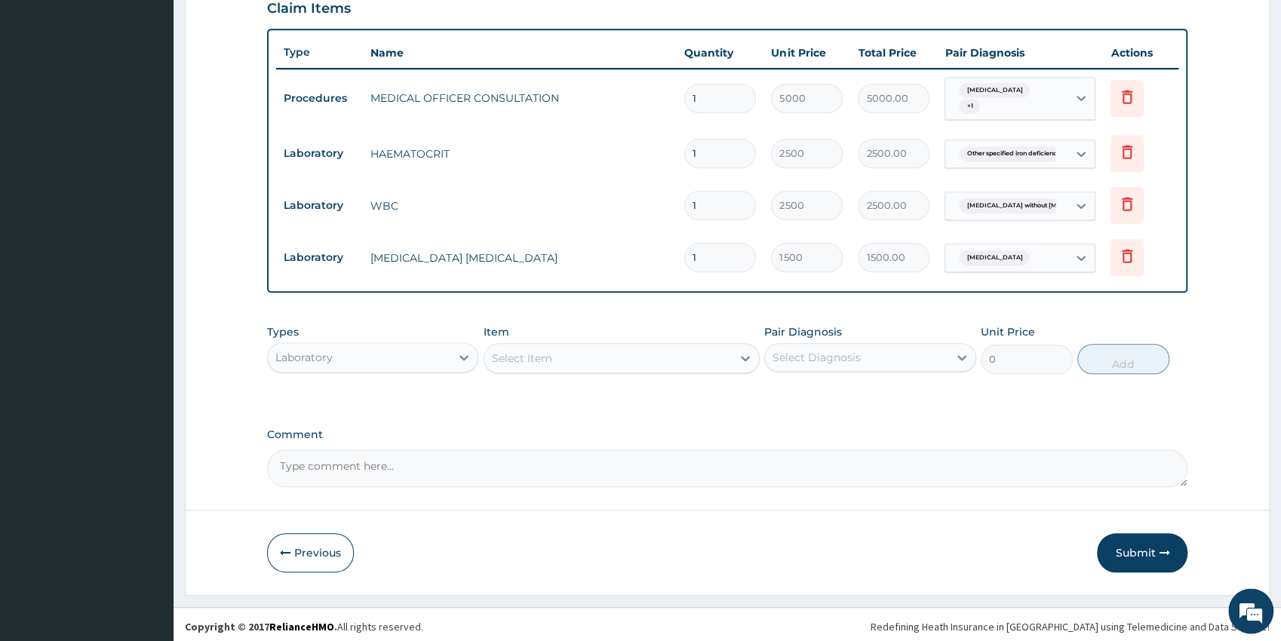
scroll to position [536, 0]
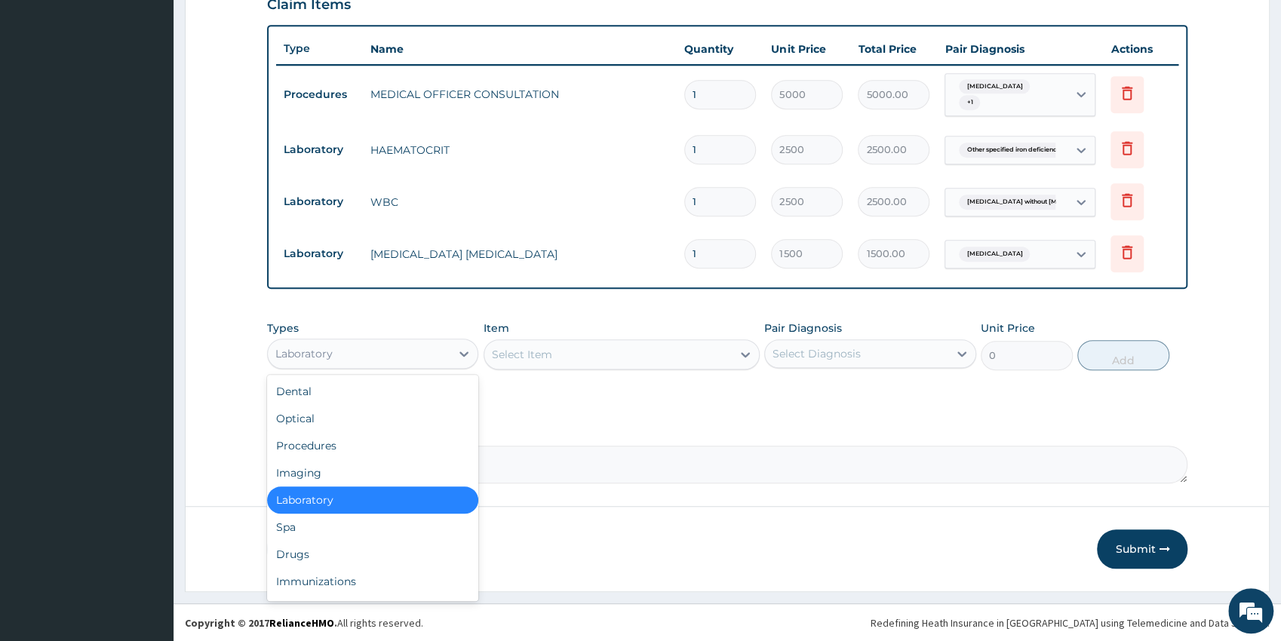
click at [367, 352] on div "Laboratory" at bounding box center [359, 354] width 183 height 24
click at [333, 554] on div "Drugs" at bounding box center [373, 554] width 212 height 27
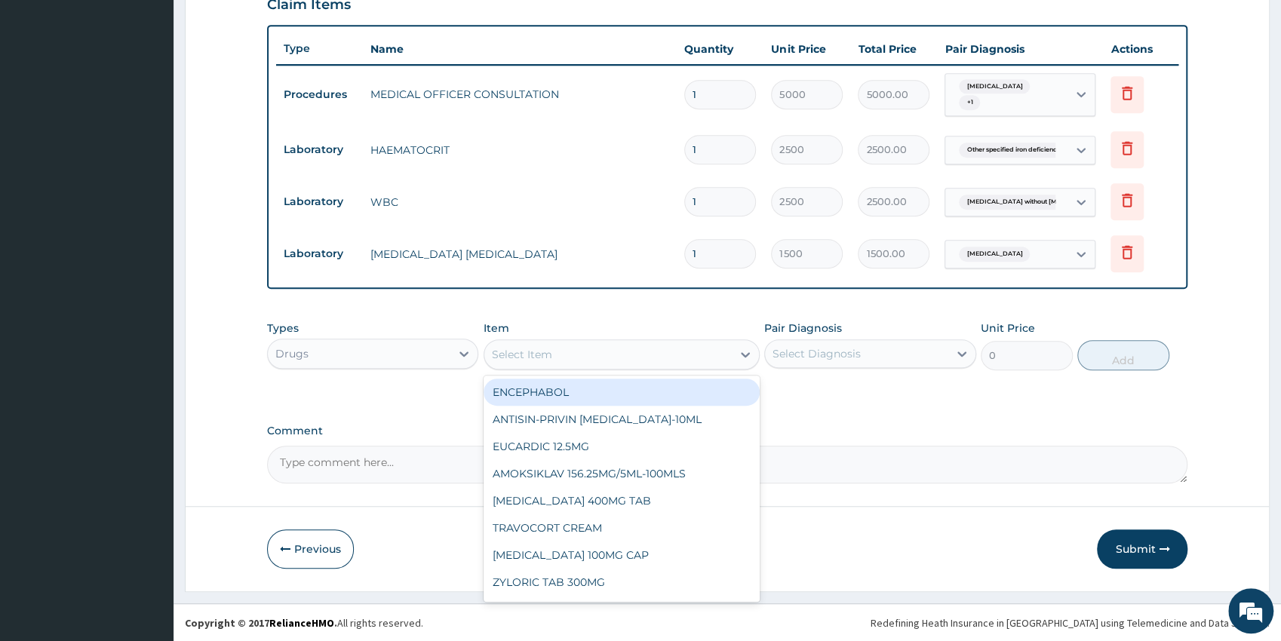
click at [577, 360] on div "Select Item" at bounding box center [607, 354] width 247 height 24
type input "arte"
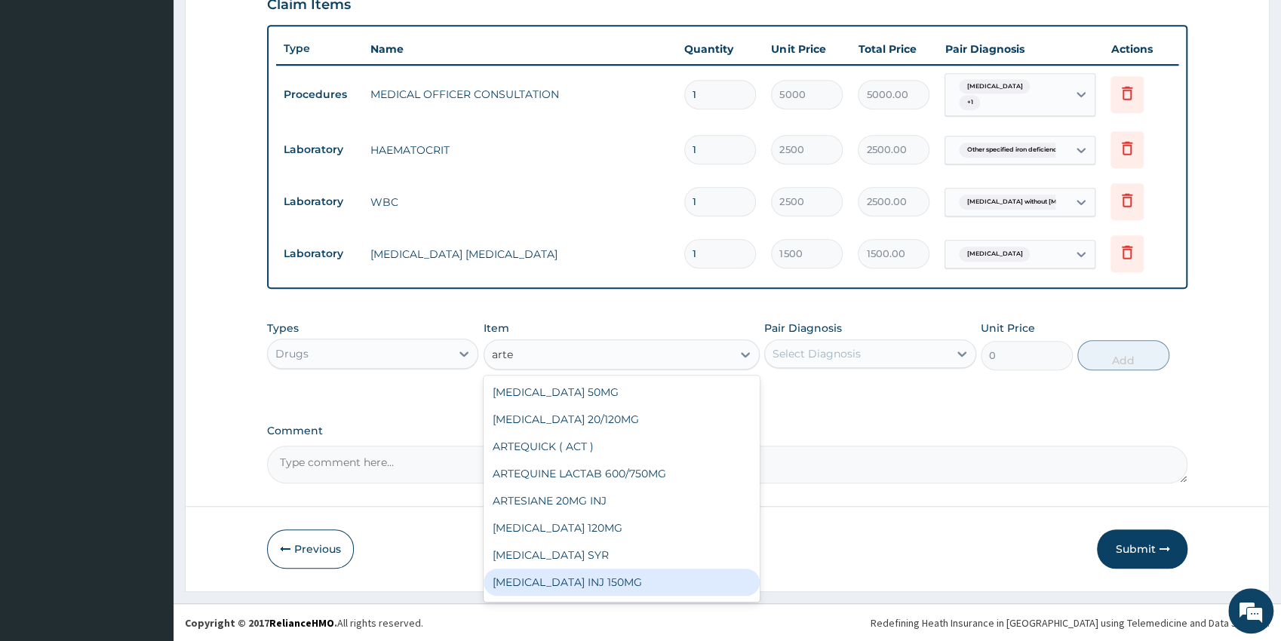
click at [723, 580] on div "[MEDICAL_DATA] INJ 150MG" at bounding box center [621, 582] width 276 height 27
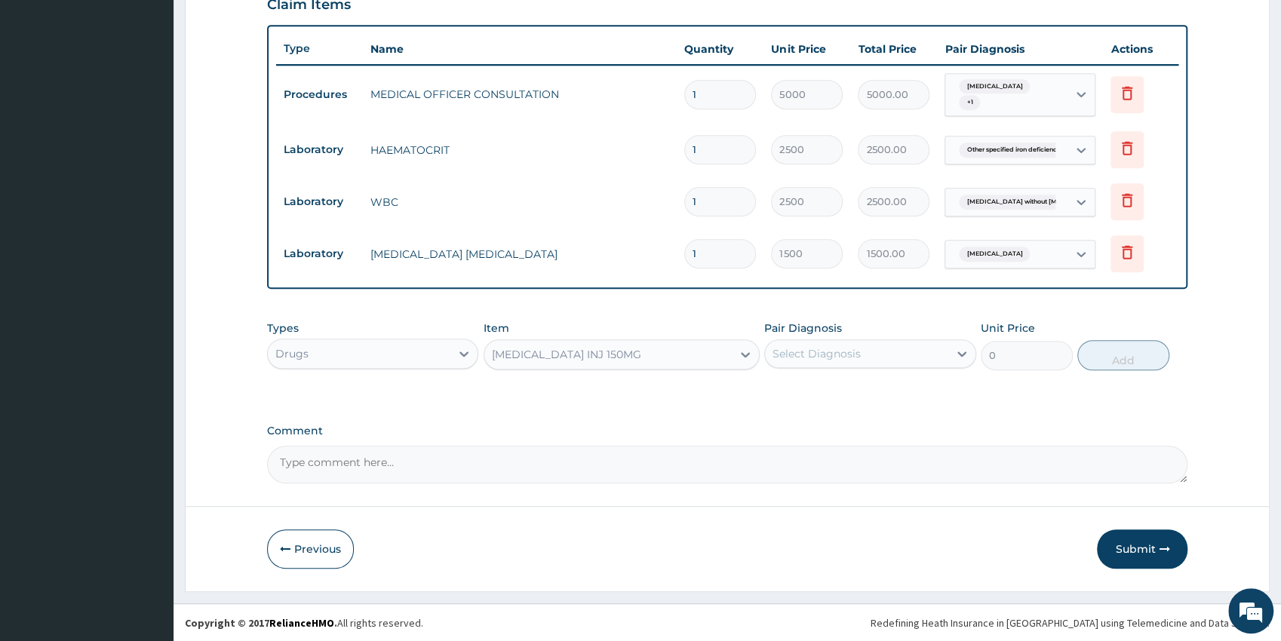
type input "2500"
click at [812, 354] on div "Select Diagnosis" at bounding box center [816, 353] width 88 height 15
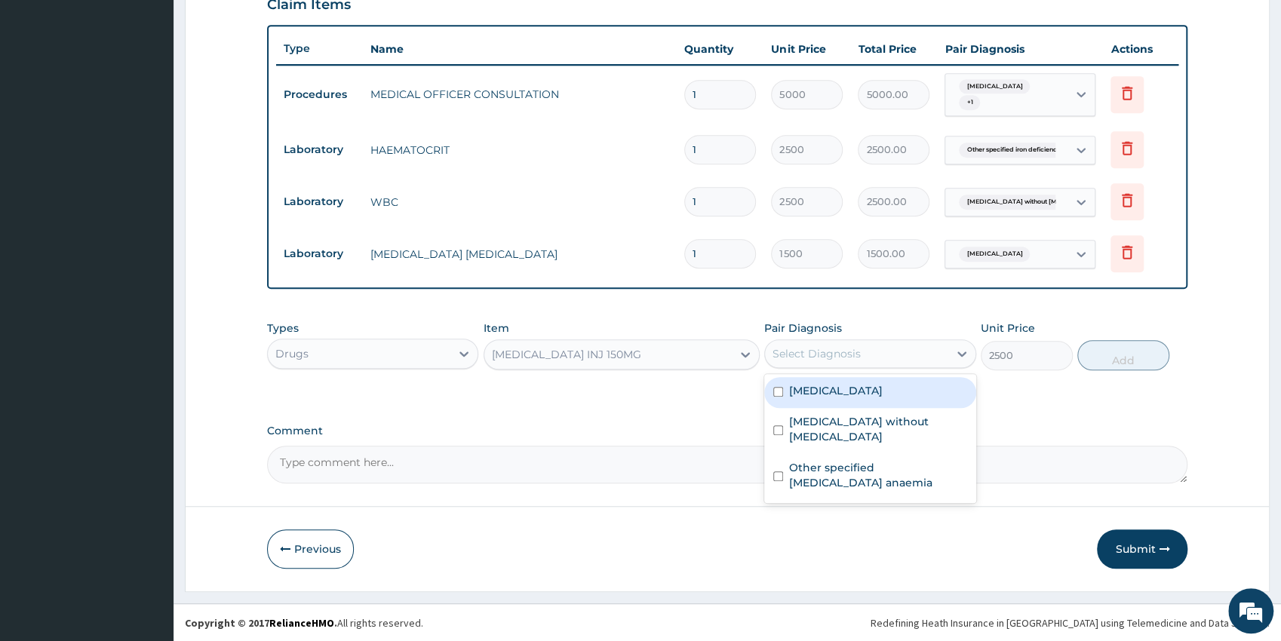
drag, startPoint x: 813, startPoint y: 399, endPoint x: 883, endPoint y: 382, distance: 72.1
click at [813, 398] on div "[MEDICAL_DATA]" at bounding box center [870, 392] width 212 height 31
checkbox input "true"
click at [1116, 350] on button "Add" at bounding box center [1123, 355] width 92 height 30
type input "0"
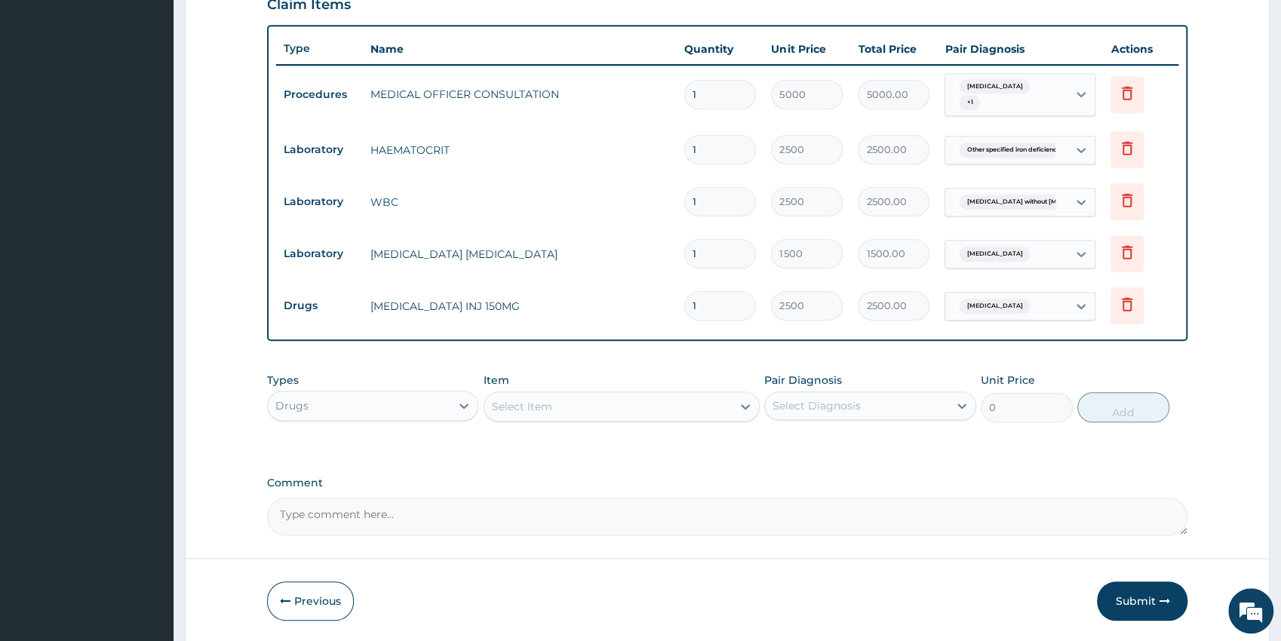
type input "0.00"
type input "2"
type input "5000.00"
type input "2"
click at [543, 405] on div "Select Item" at bounding box center [522, 406] width 60 height 15
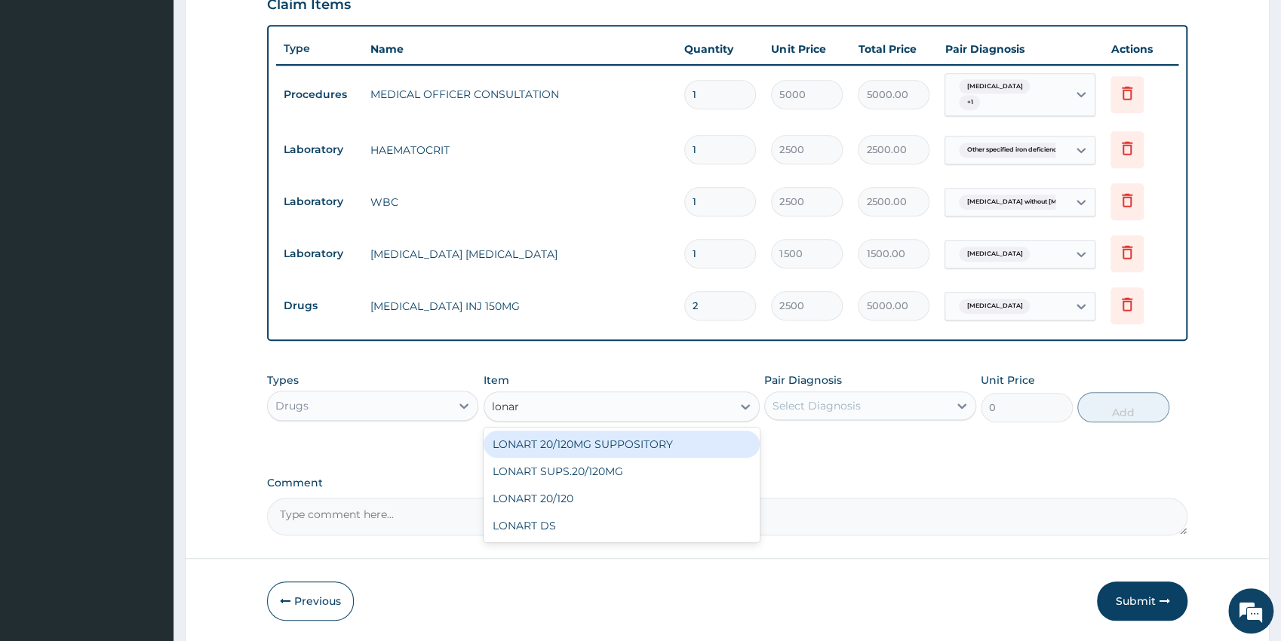
type input "lonart"
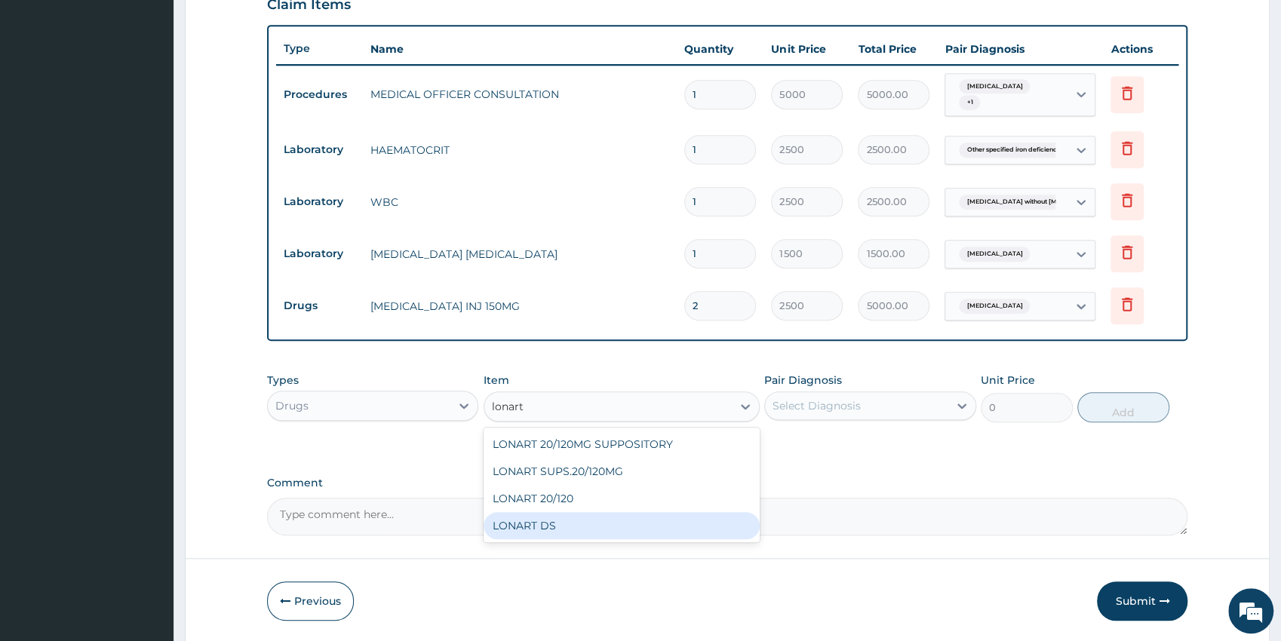
click at [646, 520] on div "LONART DS" at bounding box center [621, 525] width 276 height 27
type input "650"
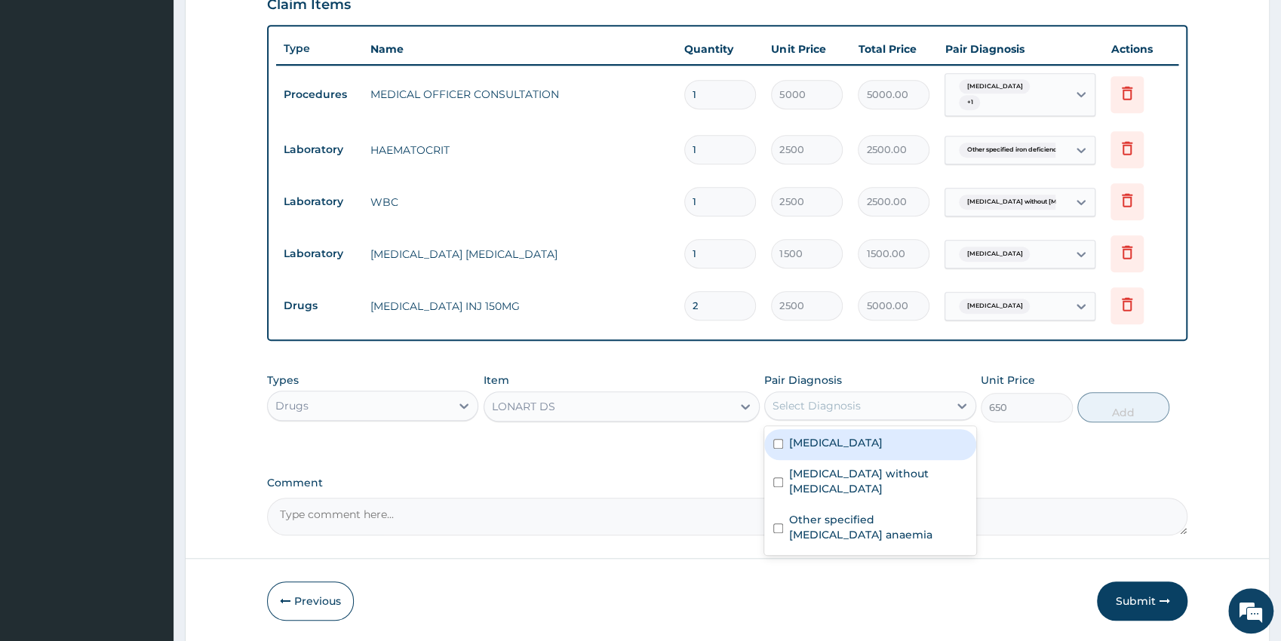
click at [806, 399] on div "Select Diagnosis" at bounding box center [816, 405] width 88 height 15
click at [846, 446] on label "Malaria, unspecified" at bounding box center [836, 442] width 94 height 15
checkbox input "true"
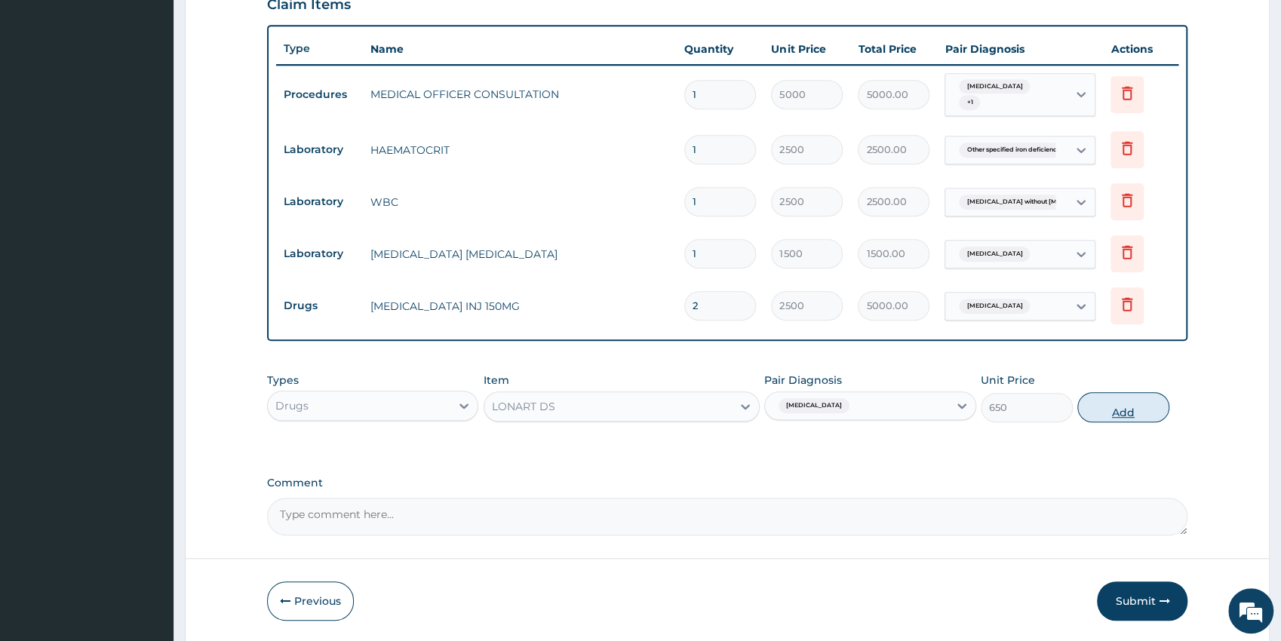
click at [1100, 408] on button "Add" at bounding box center [1123, 407] width 92 height 30
type input "0"
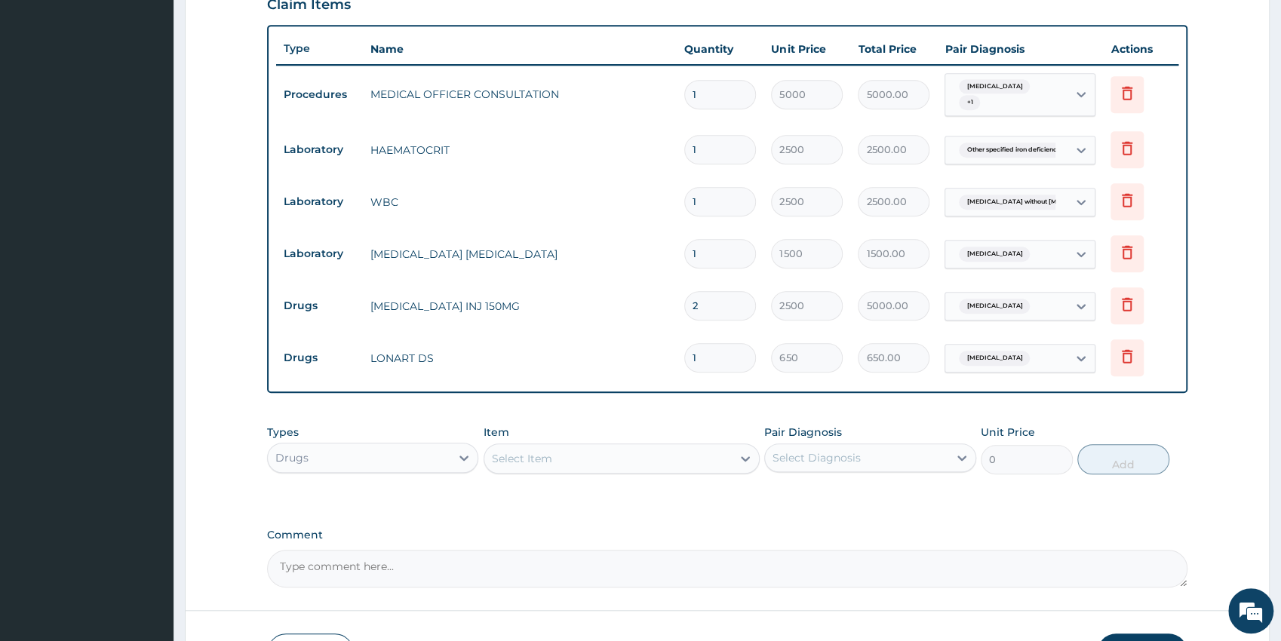
type input "0.00"
type input "6"
type input "3900.00"
type input "6"
click at [563, 460] on div "Select Item" at bounding box center [607, 458] width 247 height 24
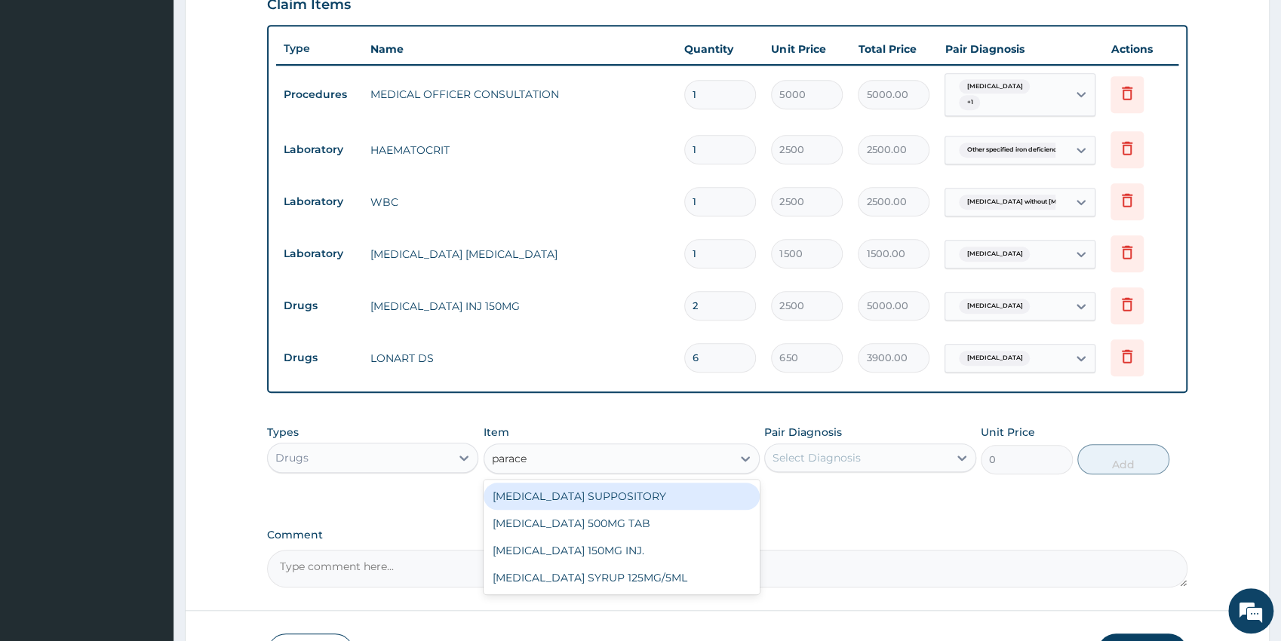
type input "paracet"
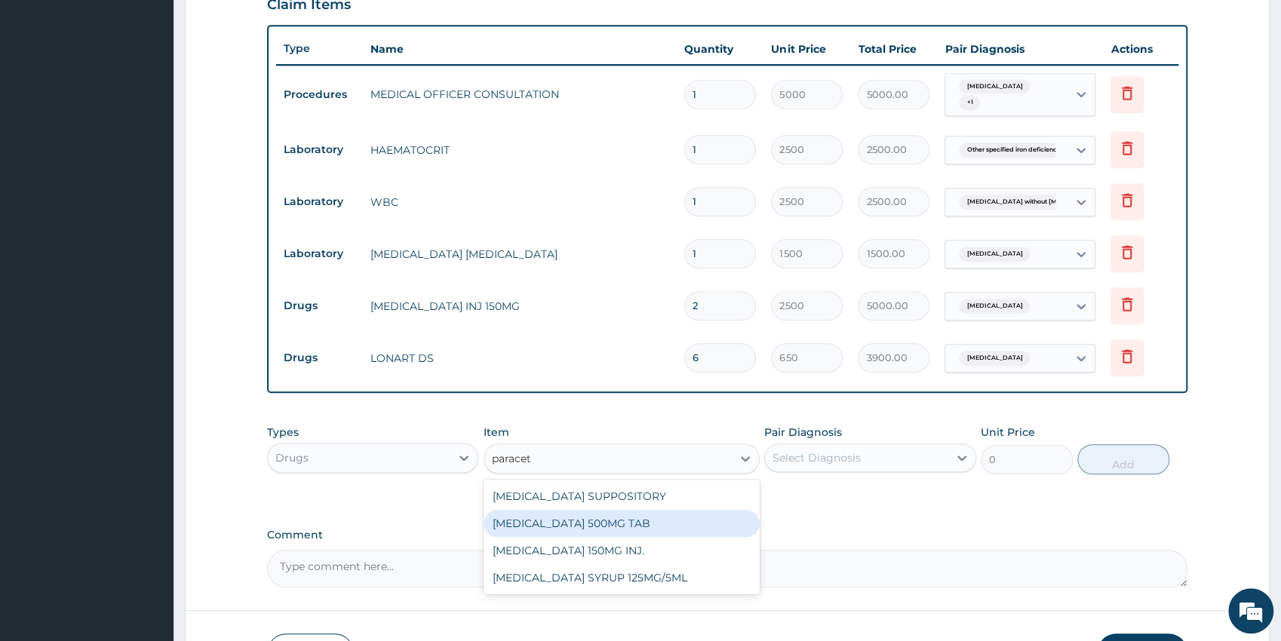
drag, startPoint x: 642, startPoint y: 528, endPoint x: 821, endPoint y: 495, distance: 182.4
click at [642, 526] on div "[MEDICAL_DATA] 500MG TAB" at bounding box center [621, 523] width 276 height 27
type input "38"
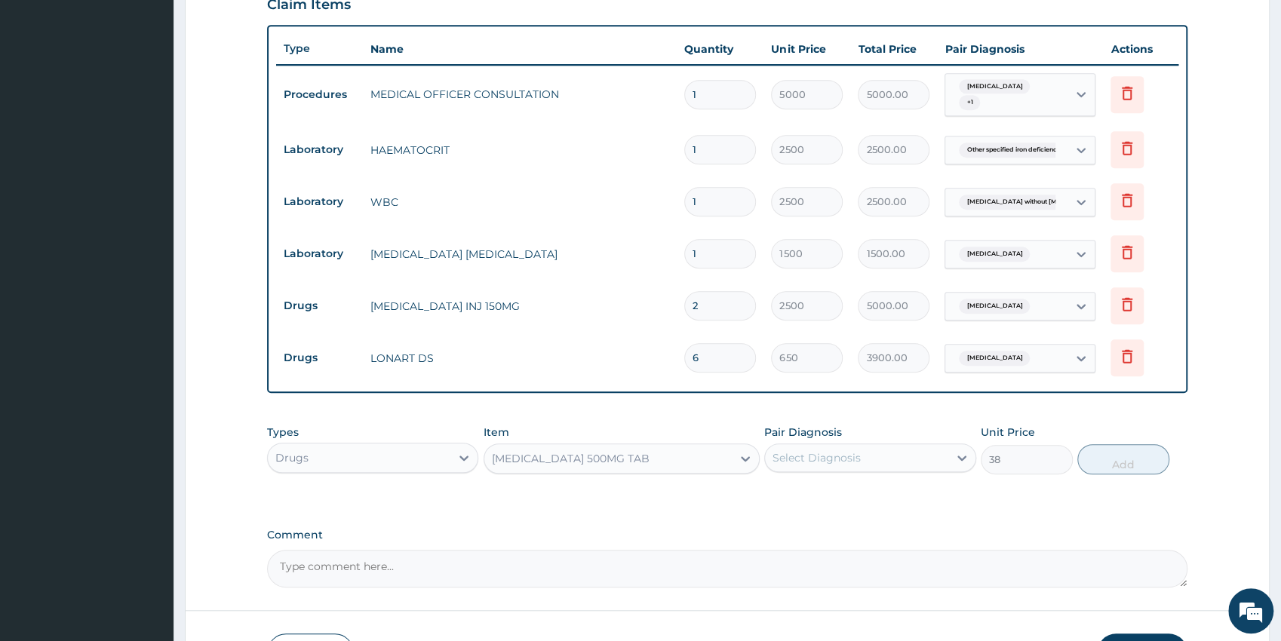
click at [874, 462] on div "Select Diagnosis" at bounding box center [856, 458] width 183 height 24
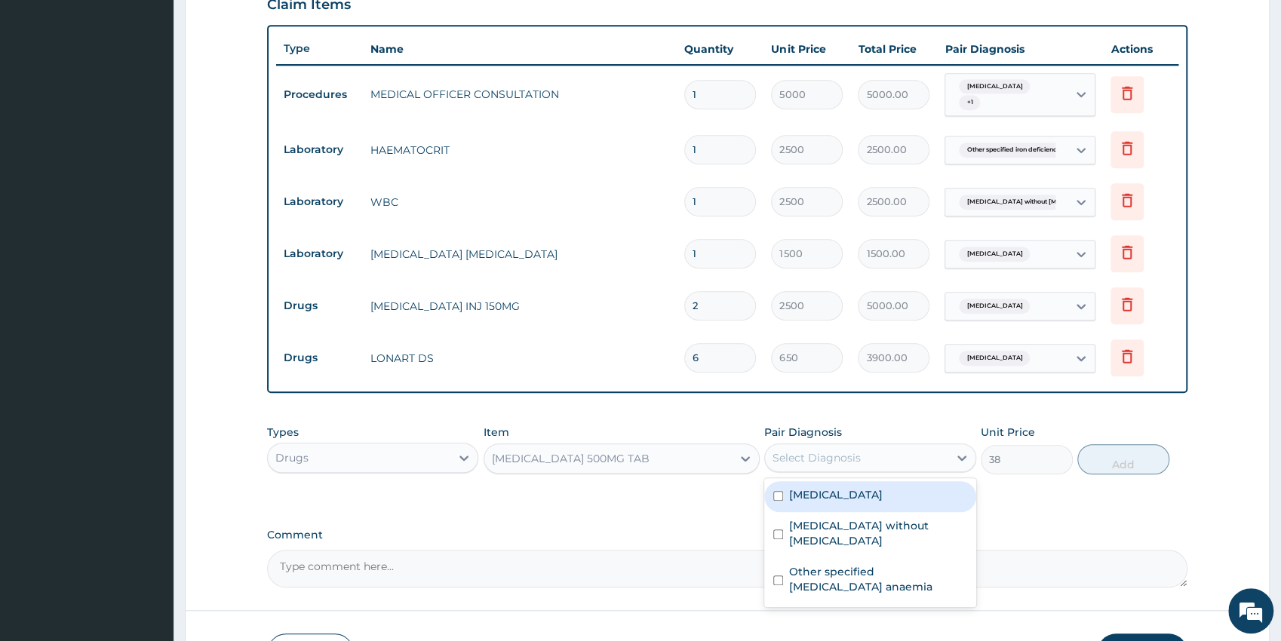
drag, startPoint x: 834, startPoint y: 505, endPoint x: 984, endPoint y: 492, distance: 150.6
click at [834, 504] on div "[MEDICAL_DATA]" at bounding box center [870, 496] width 212 height 31
checkbox input "true"
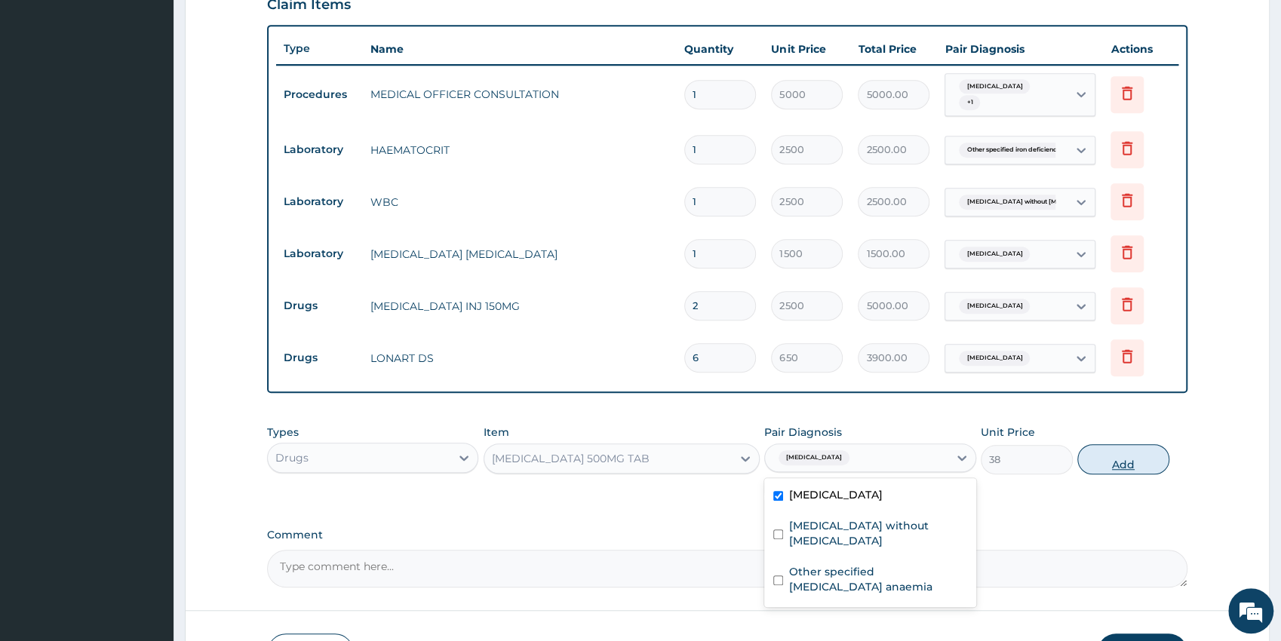
click at [1100, 459] on button "Add" at bounding box center [1123, 459] width 92 height 30
type input "0"
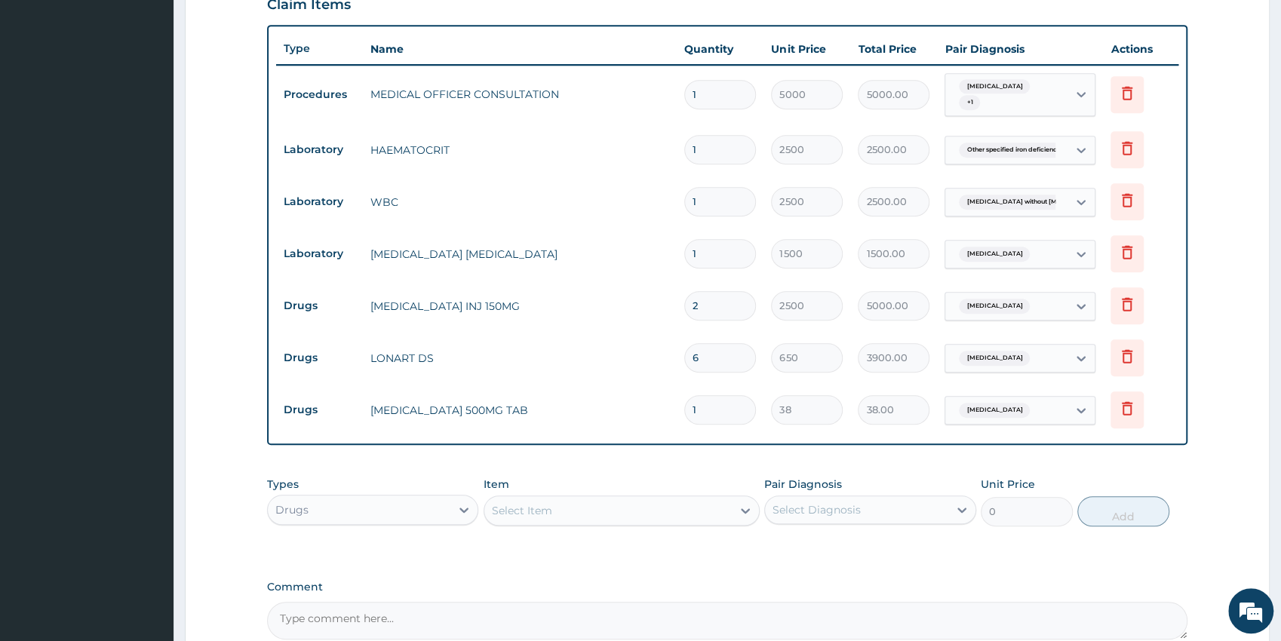
type input "18"
type input "684.00"
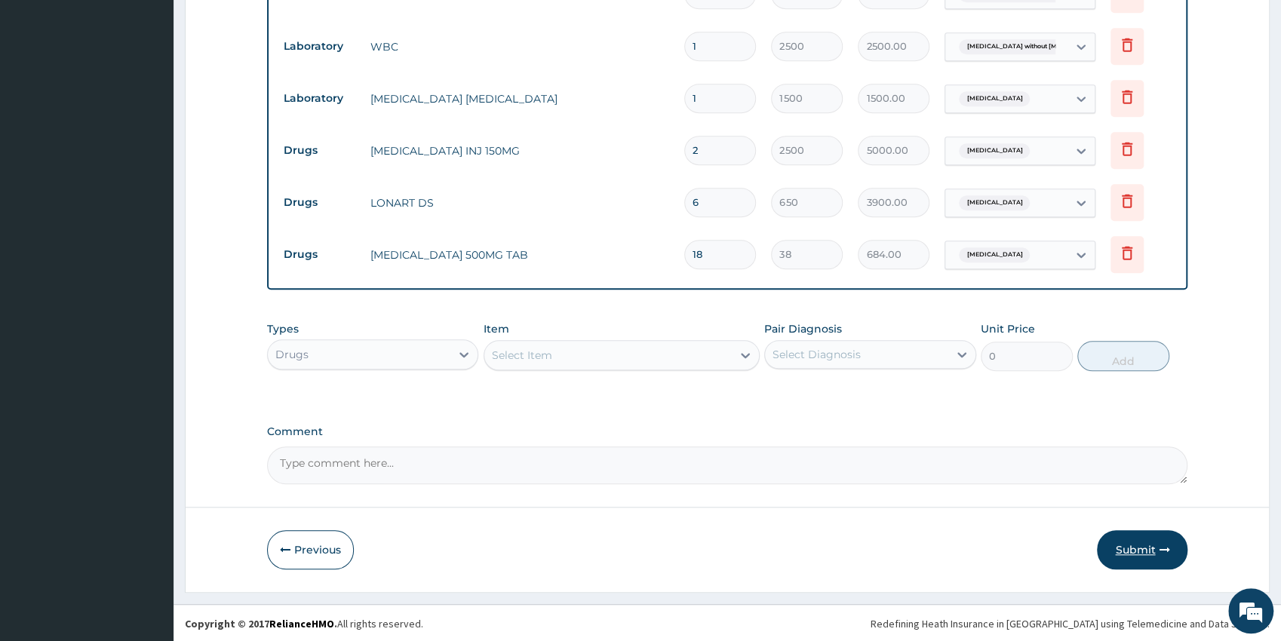
type input "18"
click at [1121, 548] on button "Submit" at bounding box center [1142, 549] width 91 height 39
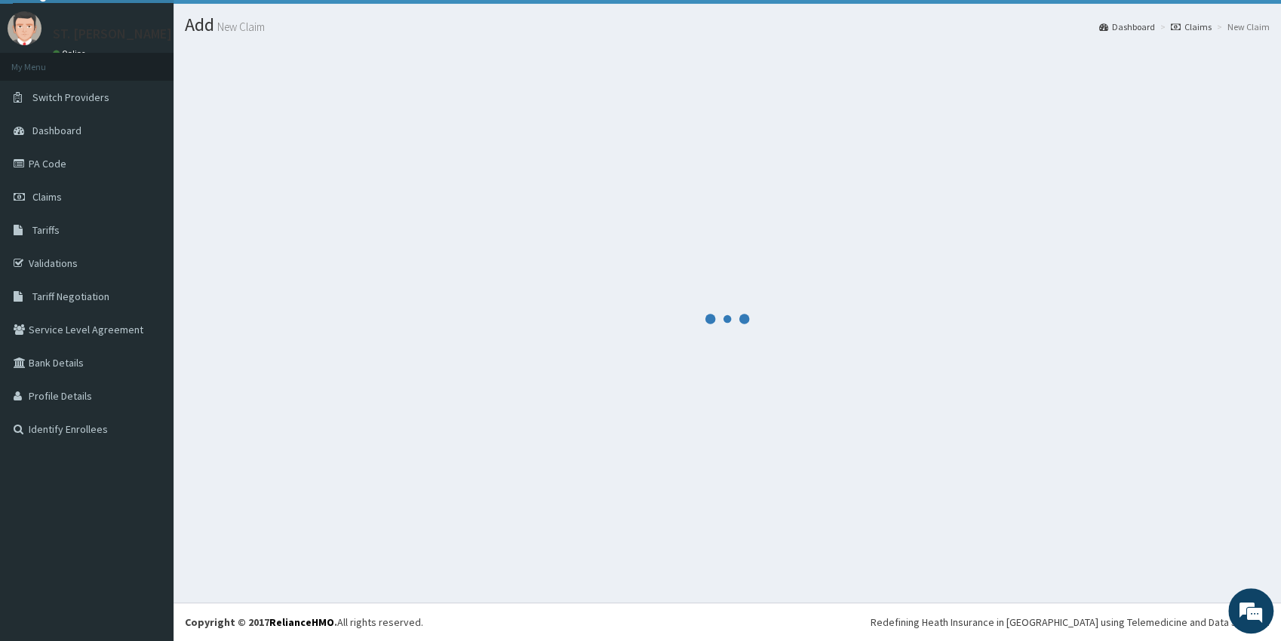
scroll to position [33, 0]
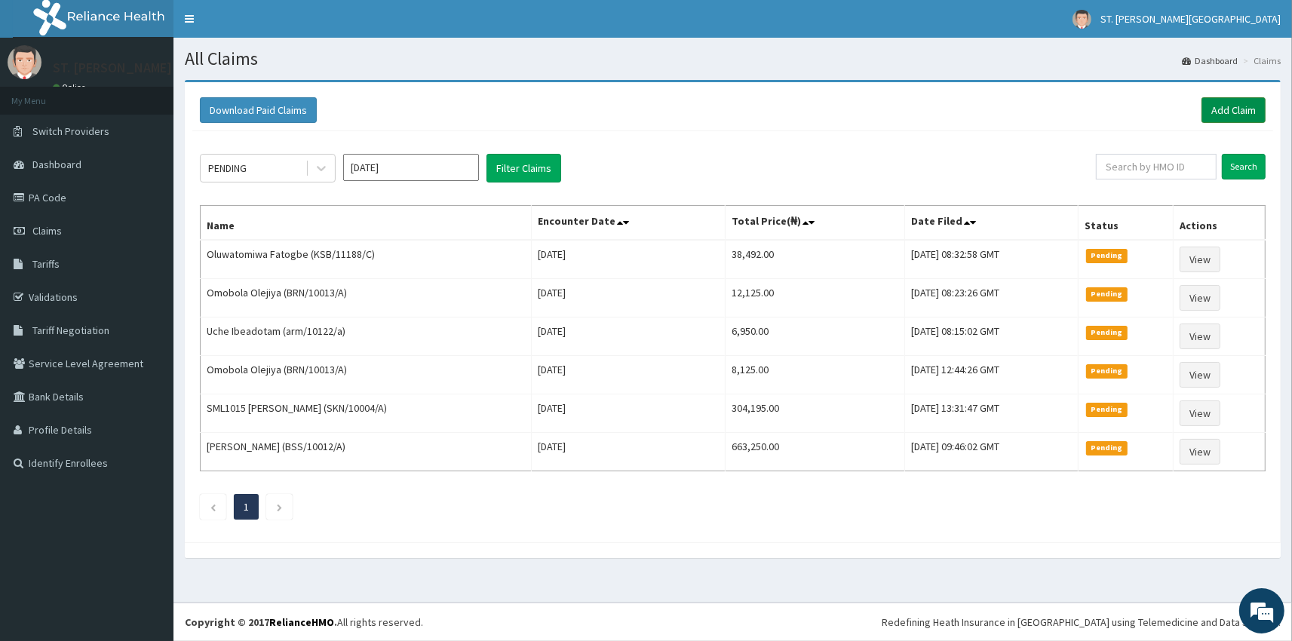
click at [1241, 113] on link "Add Claim" at bounding box center [1233, 110] width 64 height 26
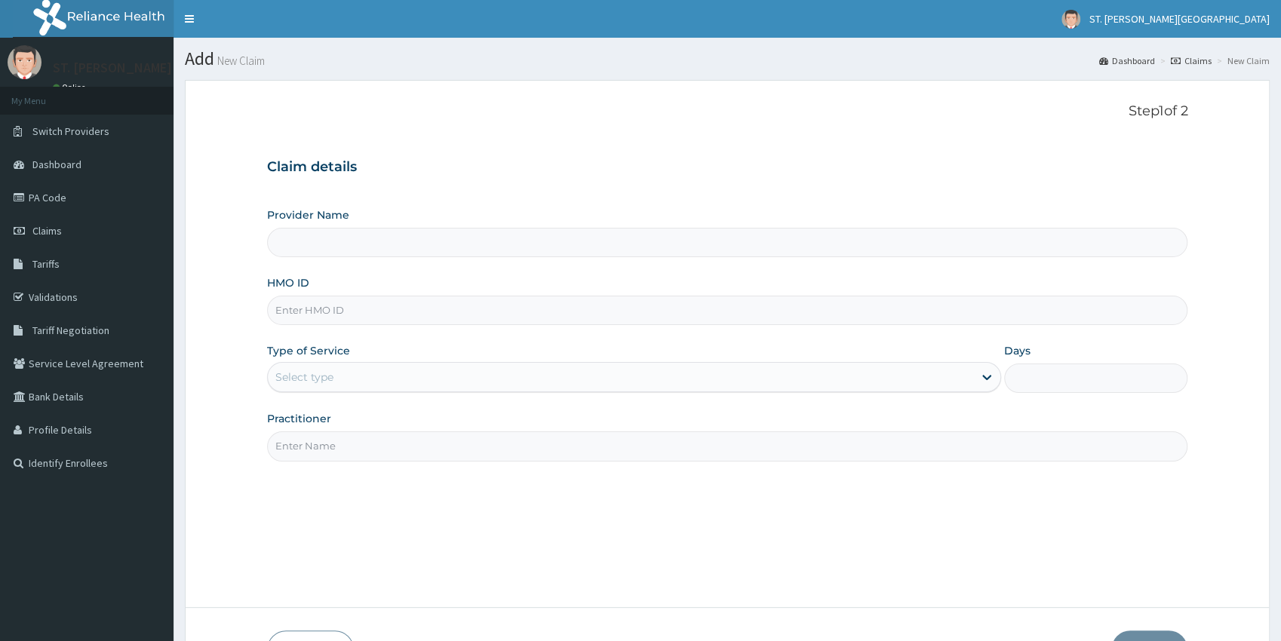
type input "[GEOGRAPHIC_DATA]- [GEOGRAPHIC_DATA]"
click at [318, 313] on input "HMO ID" at bounding box center [727, 310] width 921 height 29
paste input "TSH/10019/D"
type input "TSH/10019/D"
click at [307, 381] on div "Select type" at bounding box center [304, 377] width 58 height 15
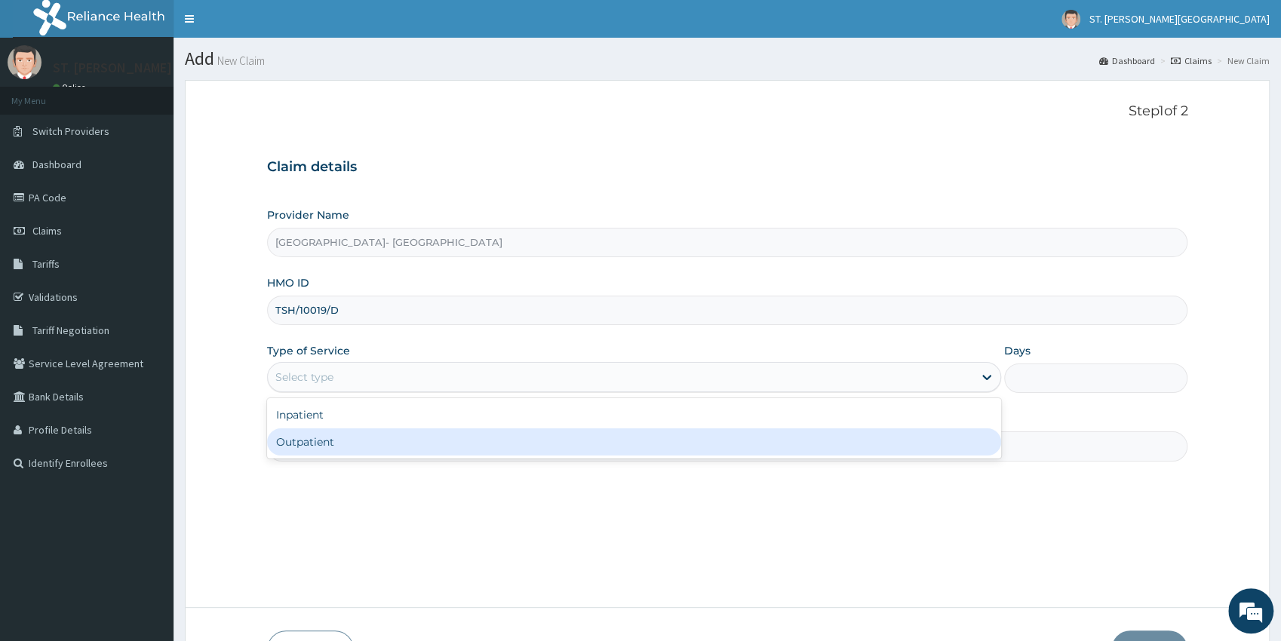
click at [305, 443] on div "Outpatient" at bounding box center [634, 441] width 734 height 27
type input "1"
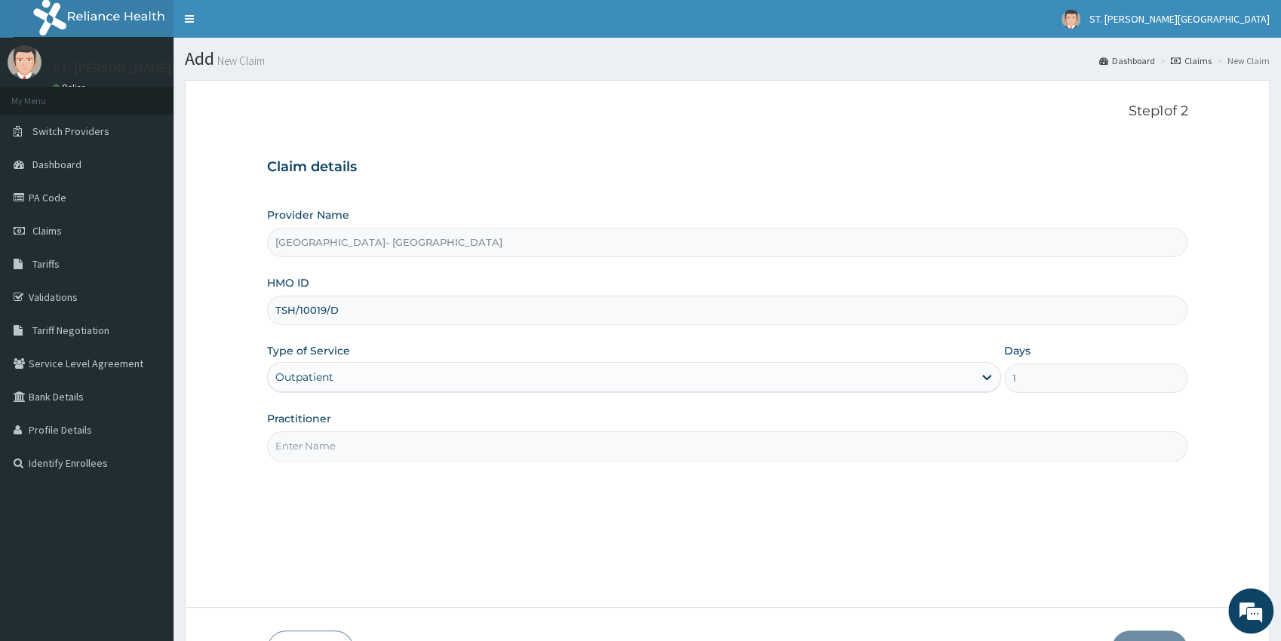
click at [305, 456] on input "Practitioner" at bounding box center [727, 445] width 921 height 29
type input "[PERSON_NAME]"
click at [1139, 636] on button "Next" at bounding box center [1149, 649] width 76 height 39
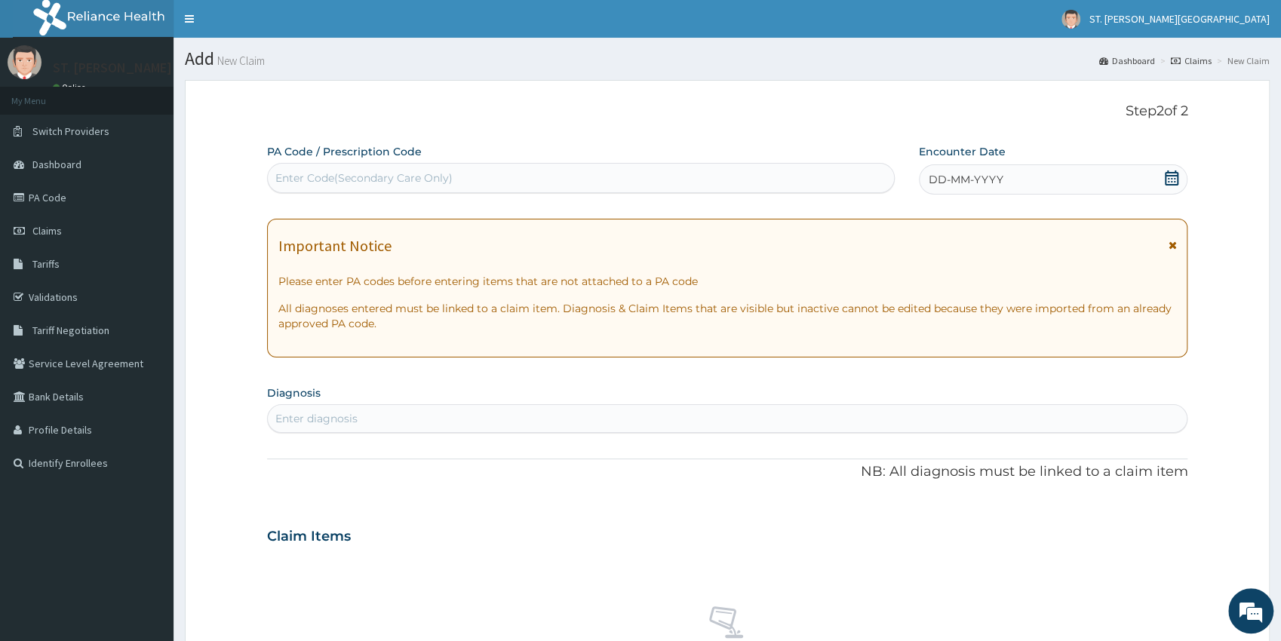
click at [326, 178] on div "Enter Code(Secondary Care Only)" at bounding box center [363, 177] width 177 height 15
paste input "PA/A97603"
type input "PA/A97603"
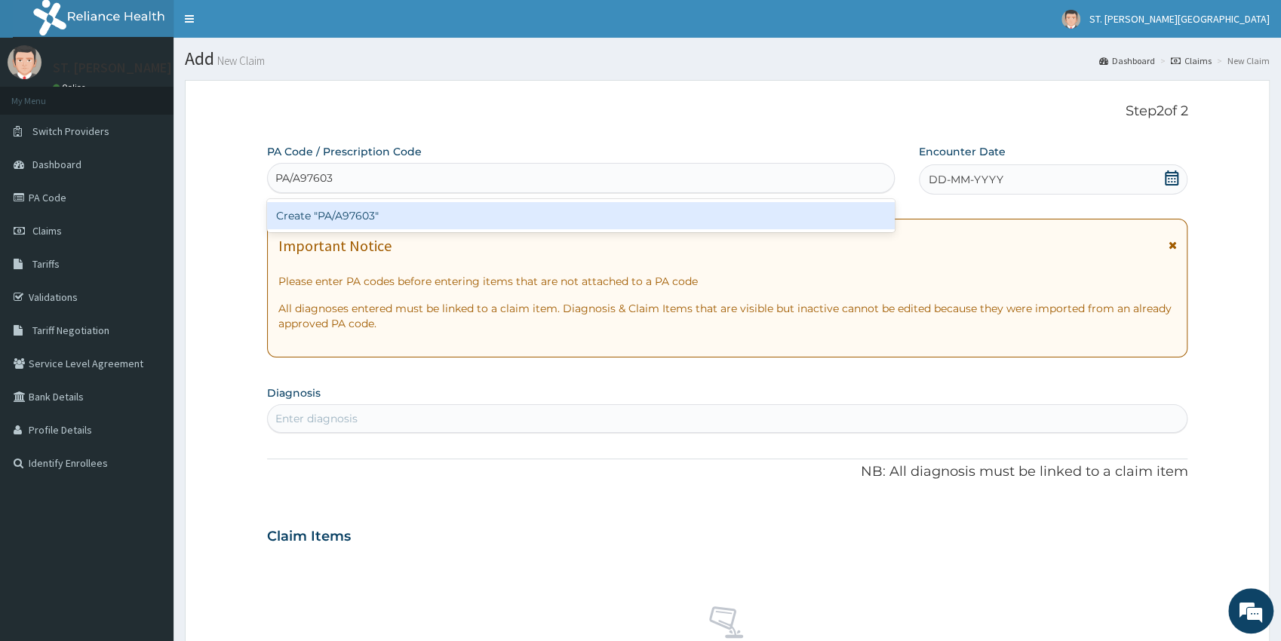
click at [345, 220] on div "Create "PA/A97603"" at bounding box center [580, 215] width 627 height 27
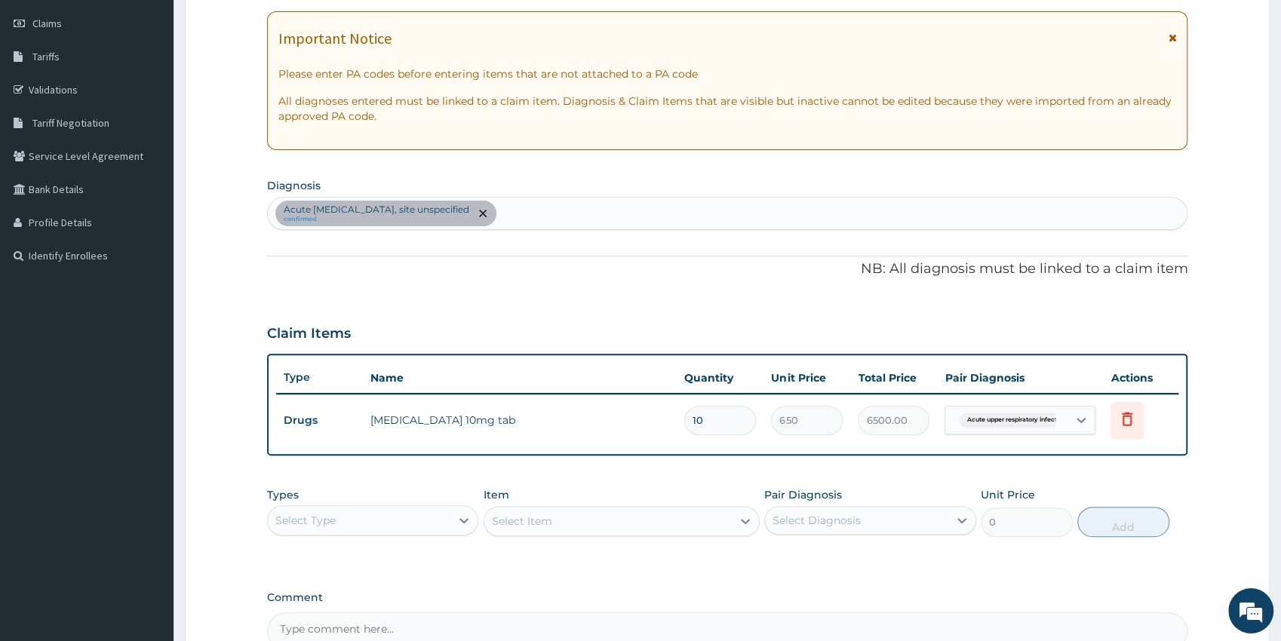
drag, startPoint x: 1287, startPoint y: 630, endPoint x: 1279, endPoint y: 621, distance: 12.3
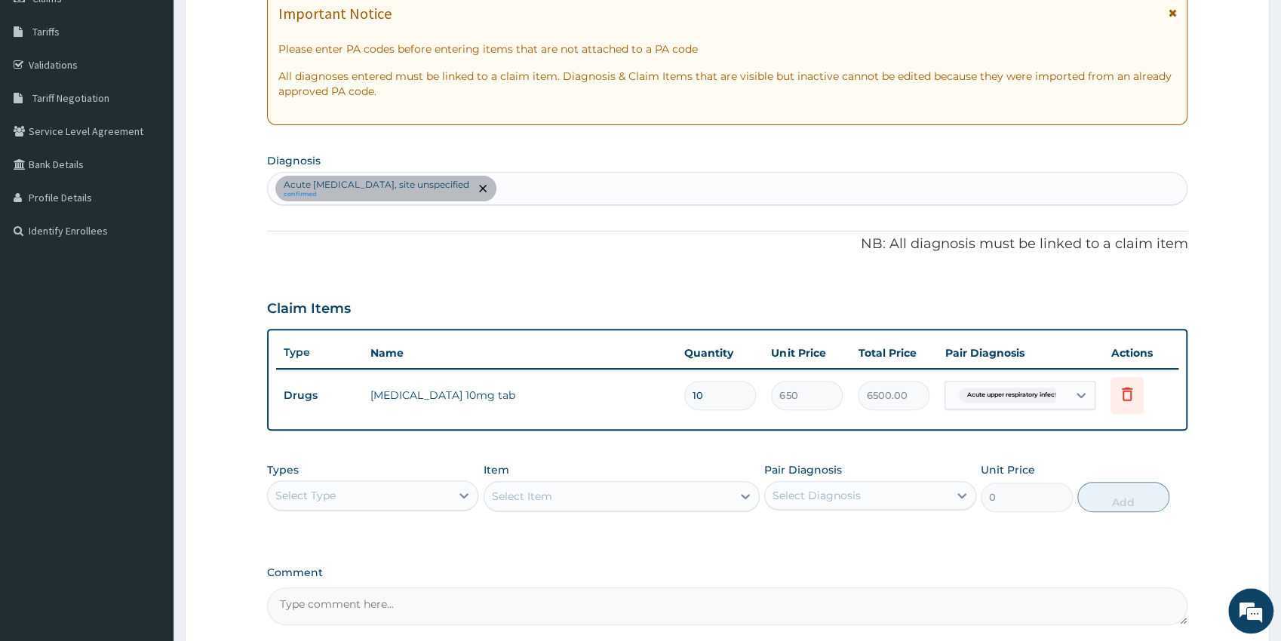
scroll to position [249, 0]
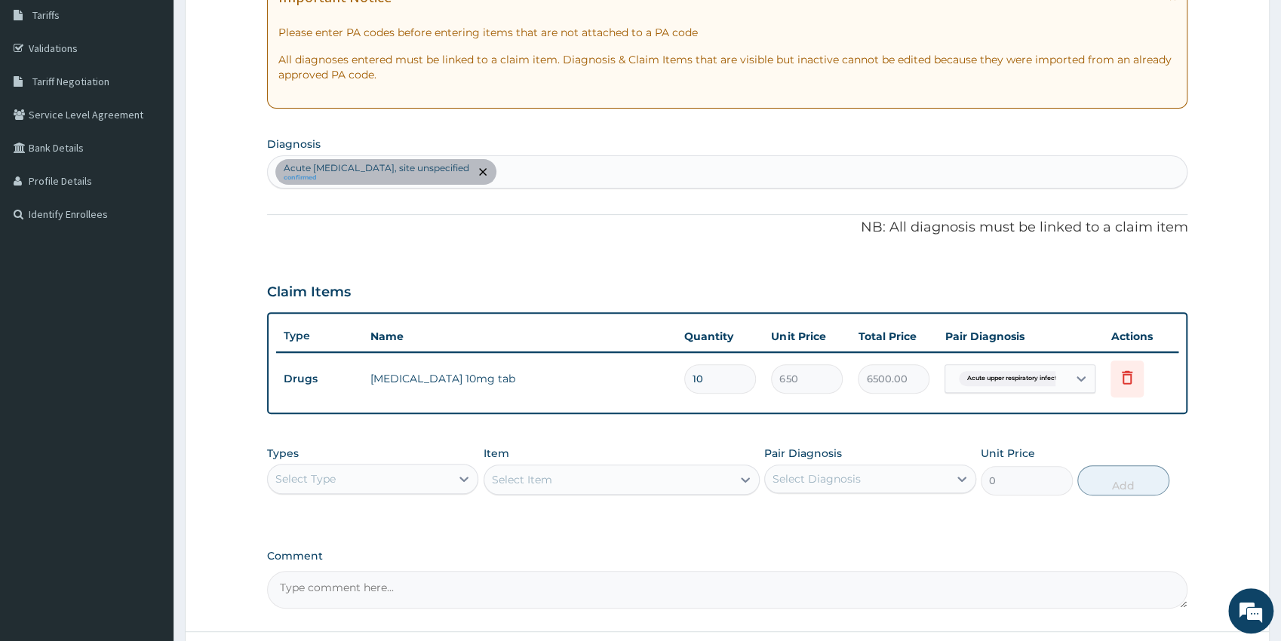
click at [640, 174] on div "Acute [MEDICAL_DATA], site unspecified confirmed" at bounding box center [727, 172] width 919 height 32
type input "[MEDICAL_DATA]"
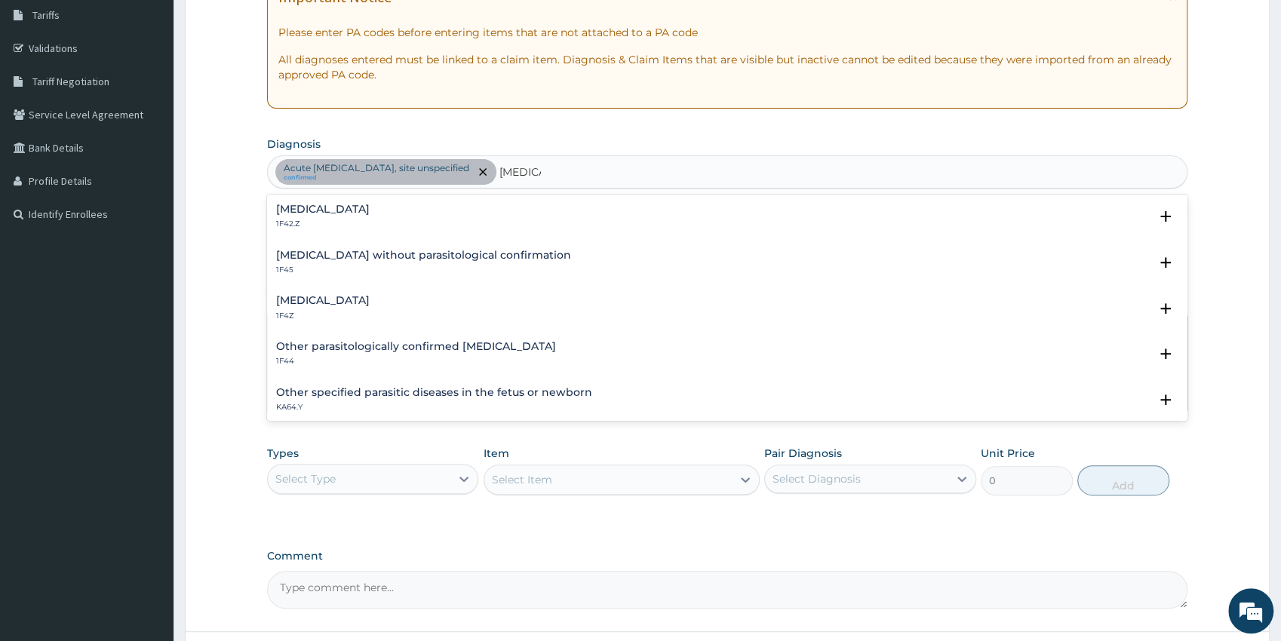
click at [307, 305] on h4 "[MEDICAL_DATA]" at bounding box center [323, 300] width 94 height 11
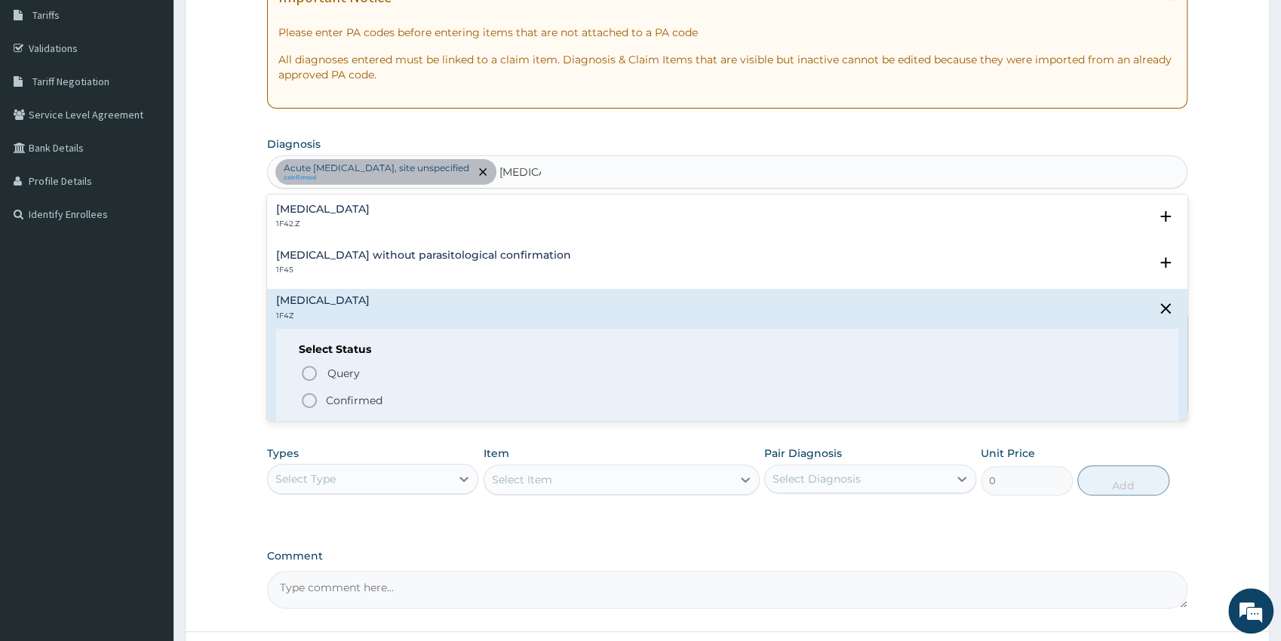
click at [309, 403] on icon "status option filled" at bounding box center [309, 400] width 18 height 18
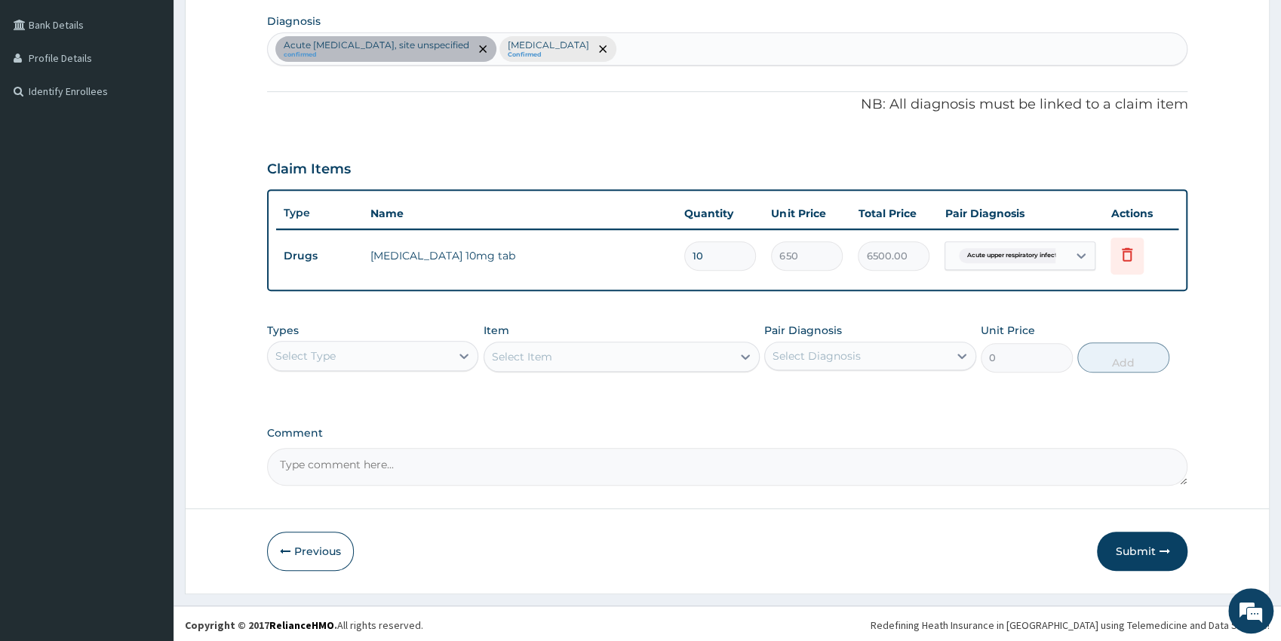
scroll to position [373, 0]
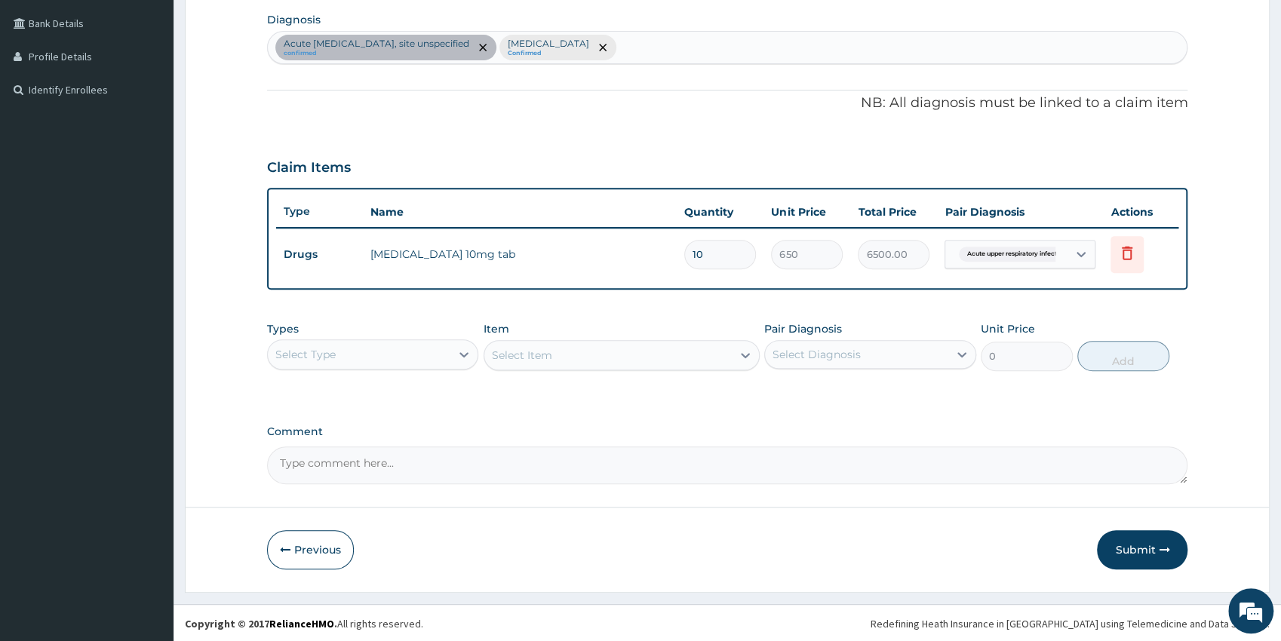
click at [390, 356] on div "Select Type" at bounding box center [359, 354] width 183 height 24
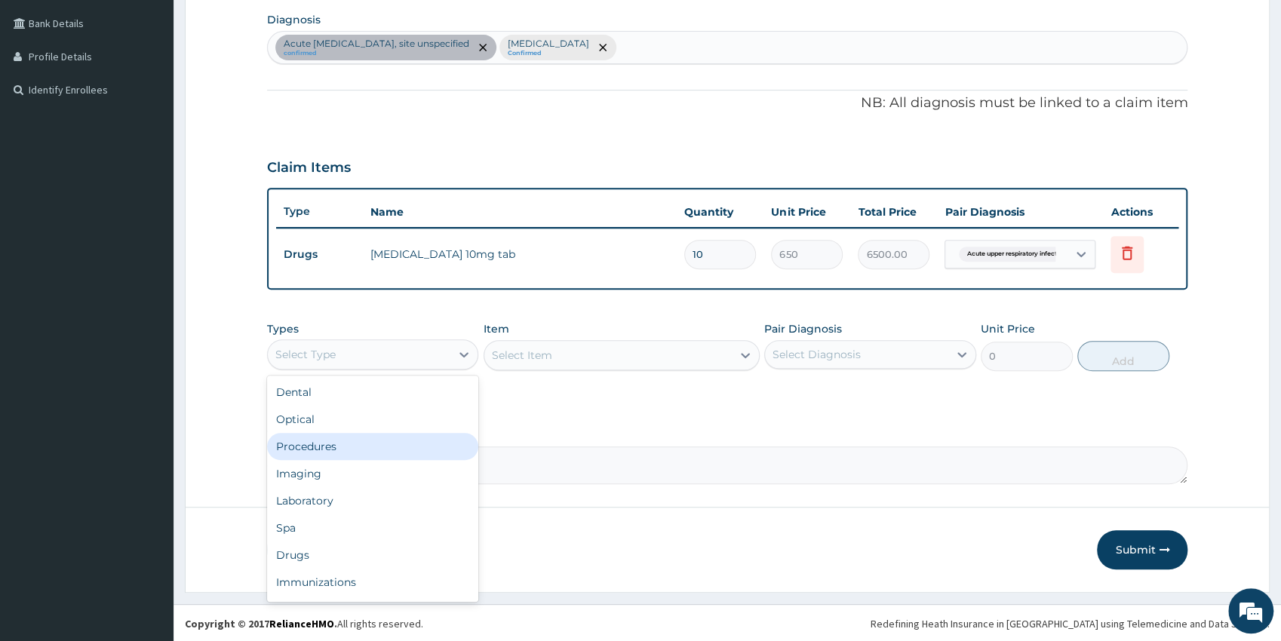
click at [336, 440] on div "Procedures" at bounding box center [373, 446] width 212 height 27
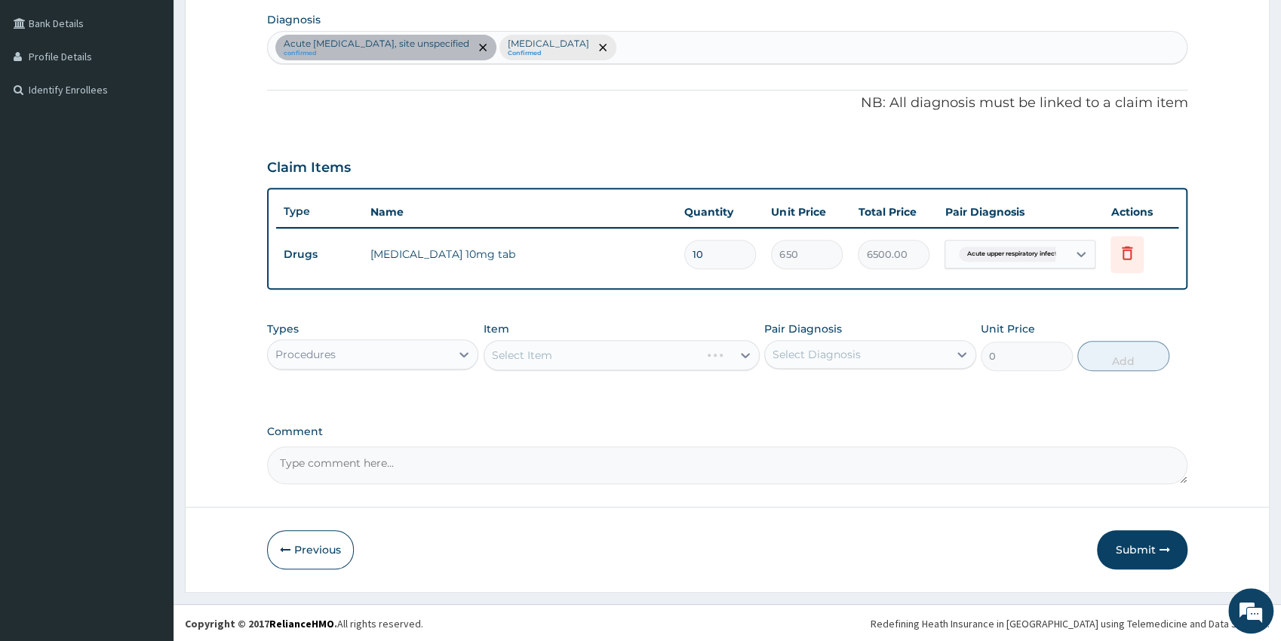
click at [567, 358] on div "Select Item" at bounding box center [621, 355] width 276 height 30
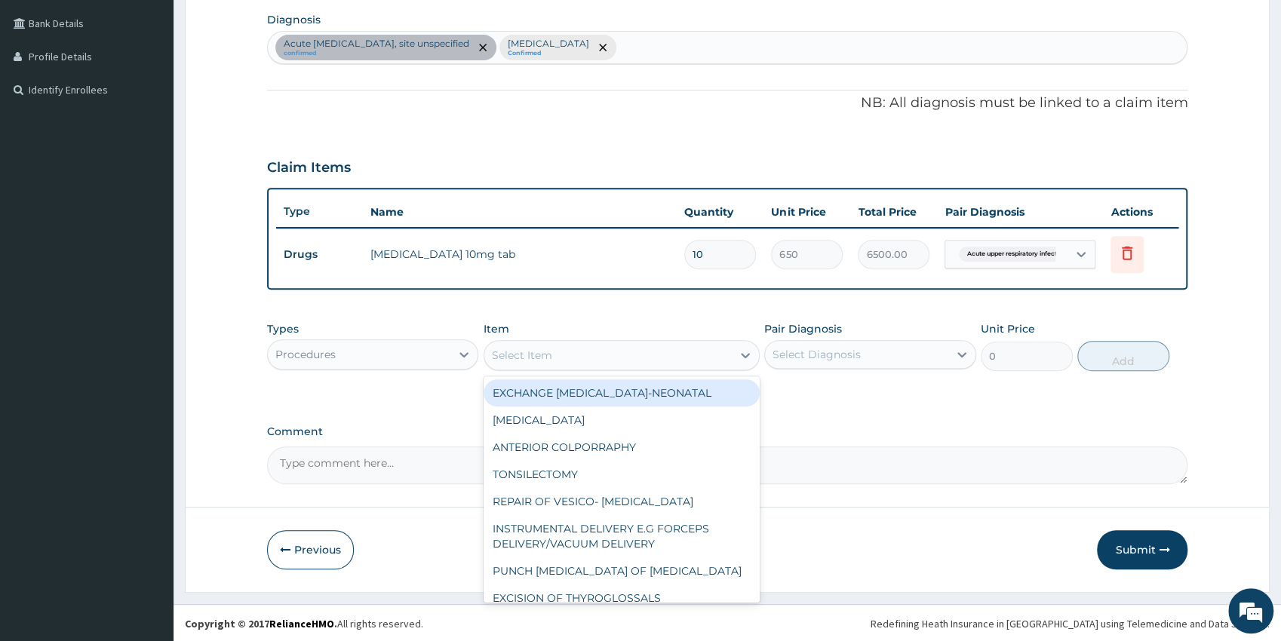
click at [597, 354] on div "Select Item" at bounding box center [607, 355] width 247 height 24
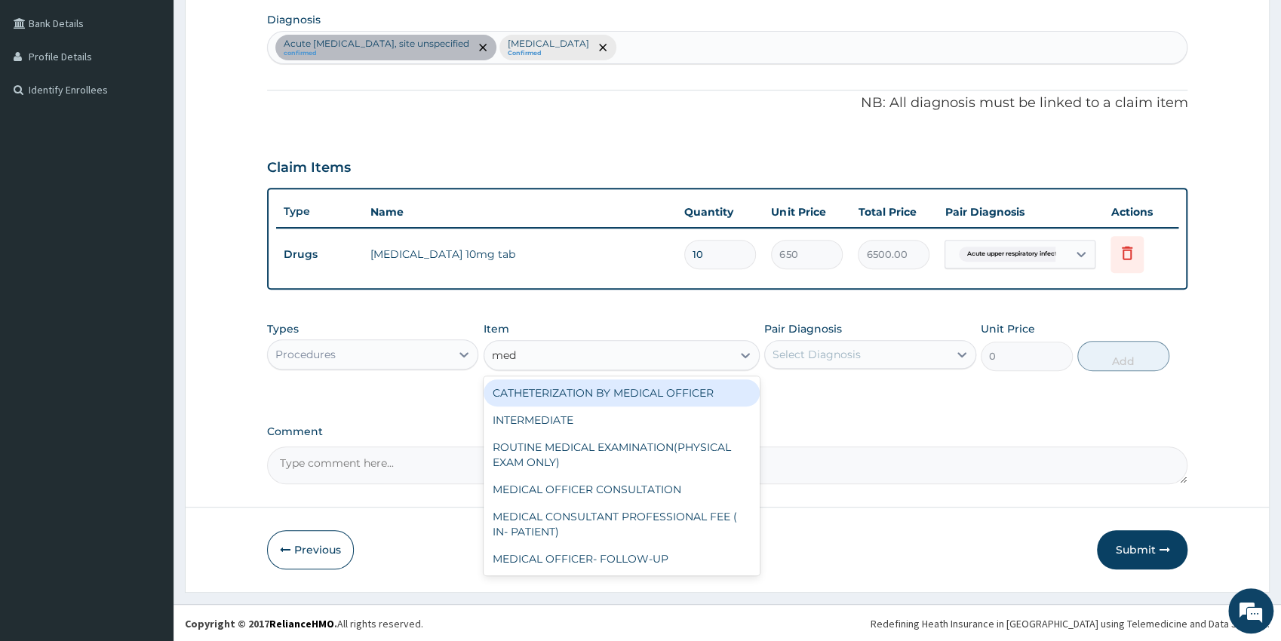
type input "medi"
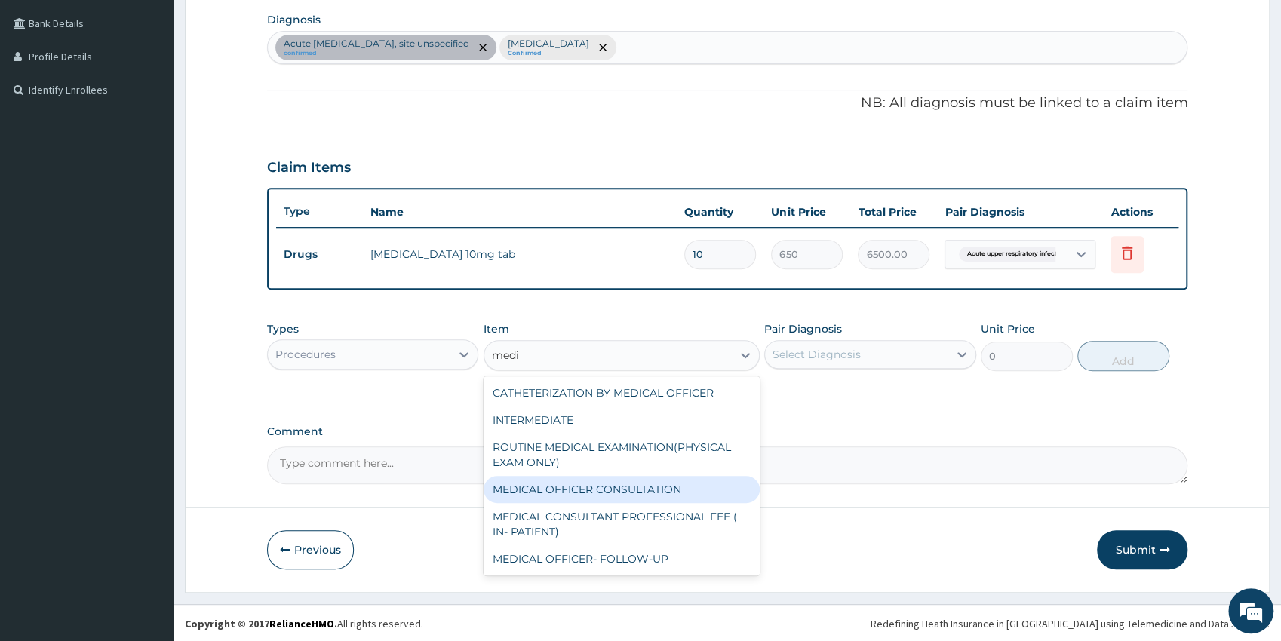
click at [655, 490] on div "MEDICAL OFFICER CONSULTATION" at bounding box center [621, 489] width 276 height 27
type input "5000"
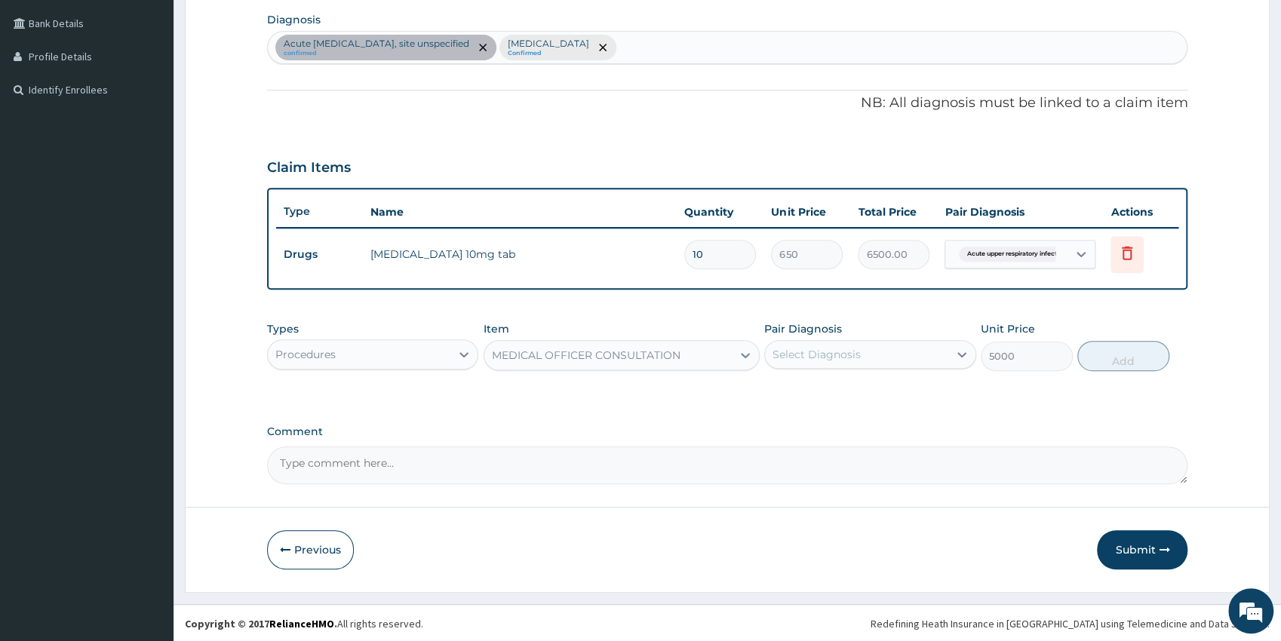
click at [810, 357] on div "Select Diagnosis" at bounding box center [816, 354] width 88 height 15
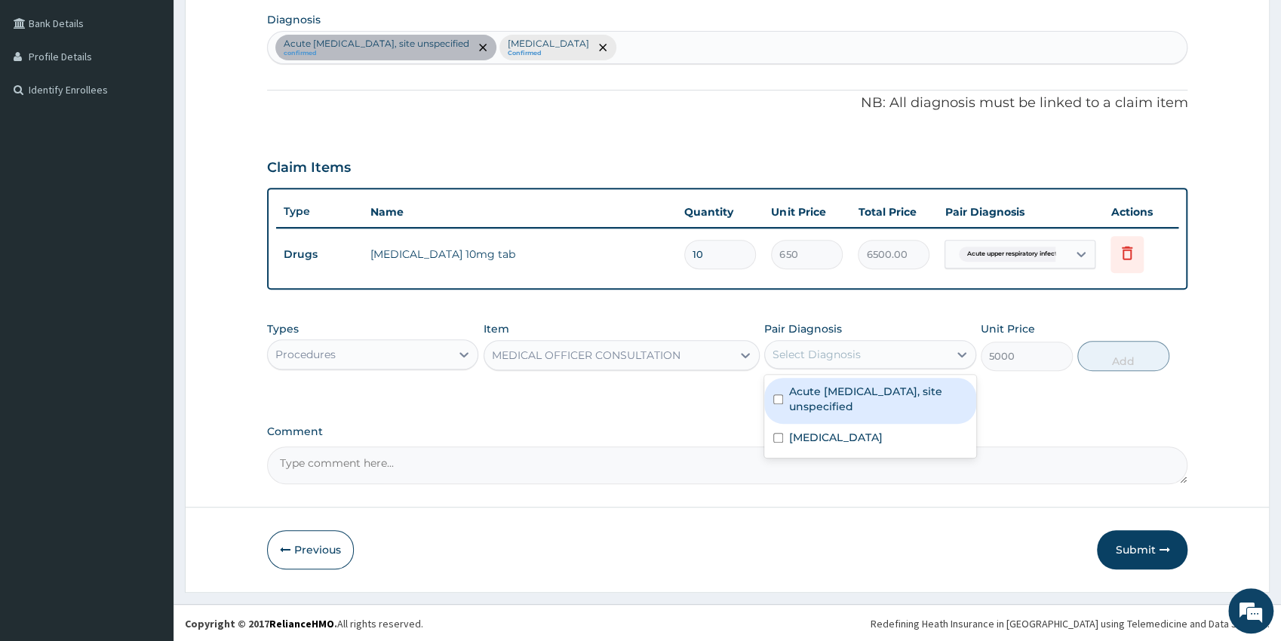
click at [818, 394] on label "Acute [MEDICAL_DATA], site unspecified" at bounding box center [878, 399] width 178 height 30
checkbox input "true"
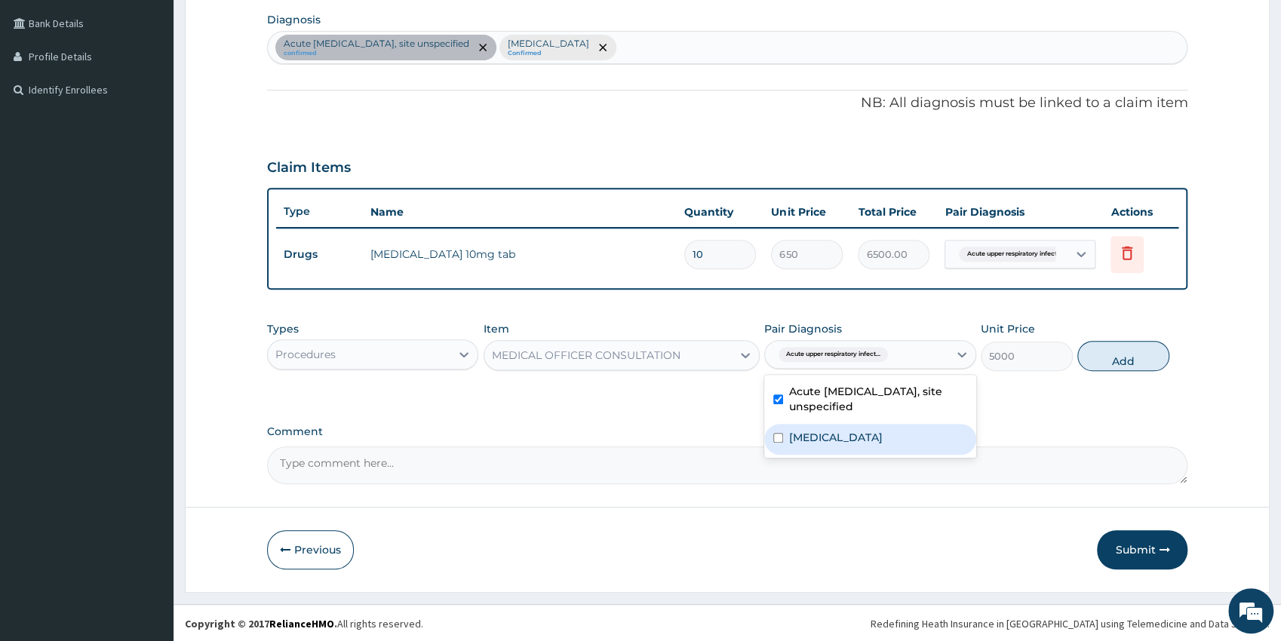
click at [831, 434] on label "[MEDICAL_DATA]" at bounding box center [836, 437] width 94 height 15
checkbox input "true"
click at [1124, 345] on button "Add" at bounding box center [1123, 356] width 92 height 30
type input "0"
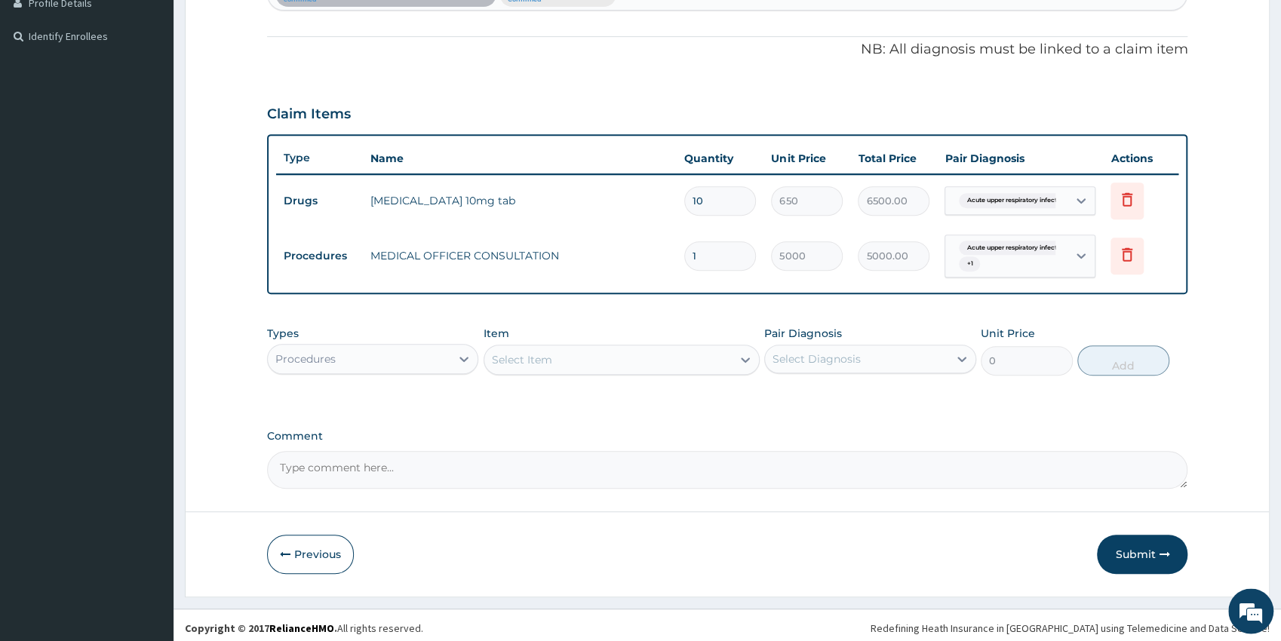
scroll to position [431, 0]
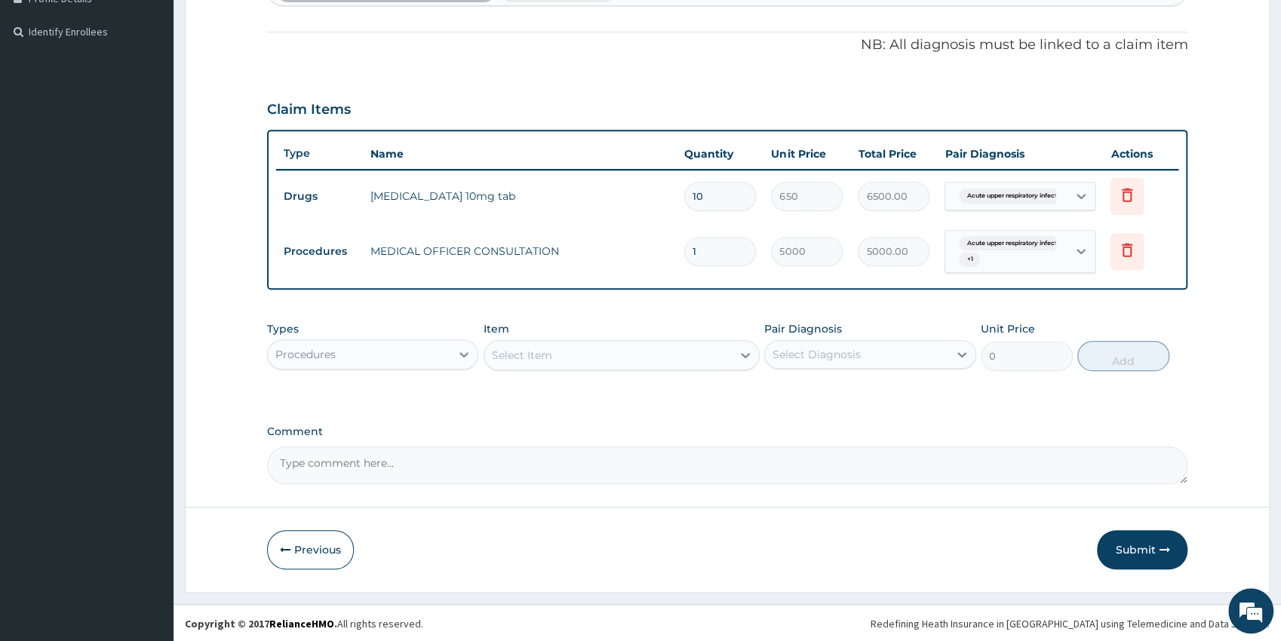
drag, startPoint x: 1285, startPoint y: 636, endPoint x: 565, endPoint y: 442, distance: 745.9
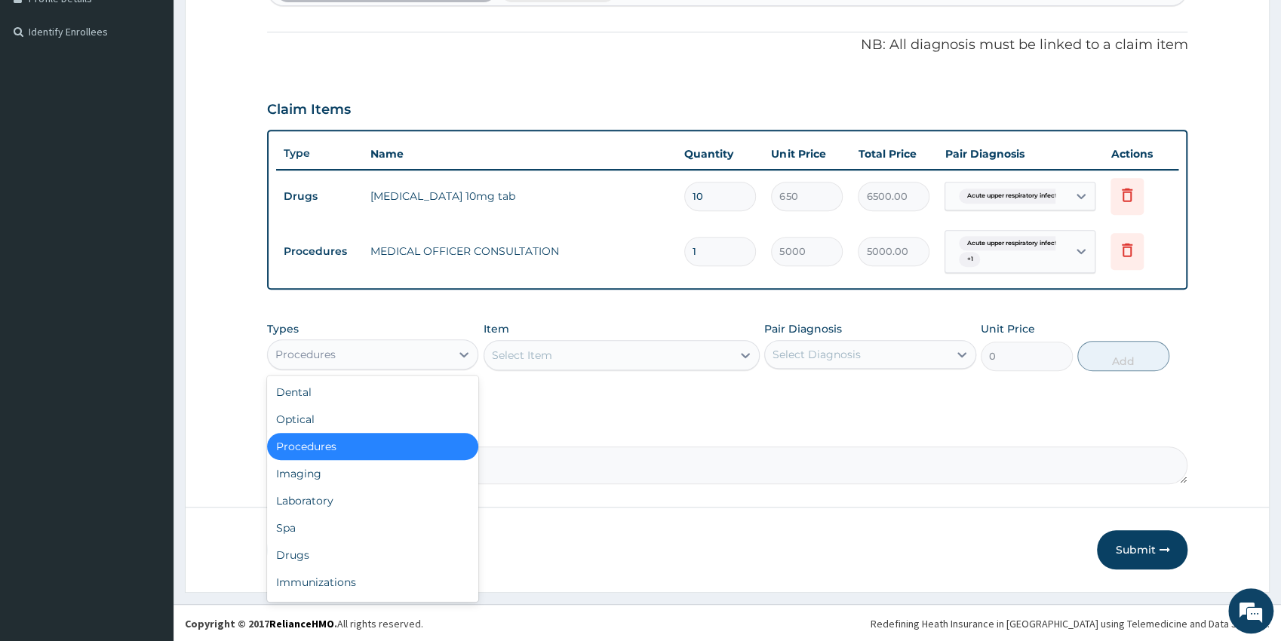
drag, startPoint x: 373, startPoint y: 357, endPoint x: 371, endPoint y: 364, distance: 7.9
click at [370, 356] on div "Procedures" at bounding box center [359, 354] width 183 height 24
click at [341, 502] on div "Laboratory" at bounding box center [373, 500] width 212 height 27
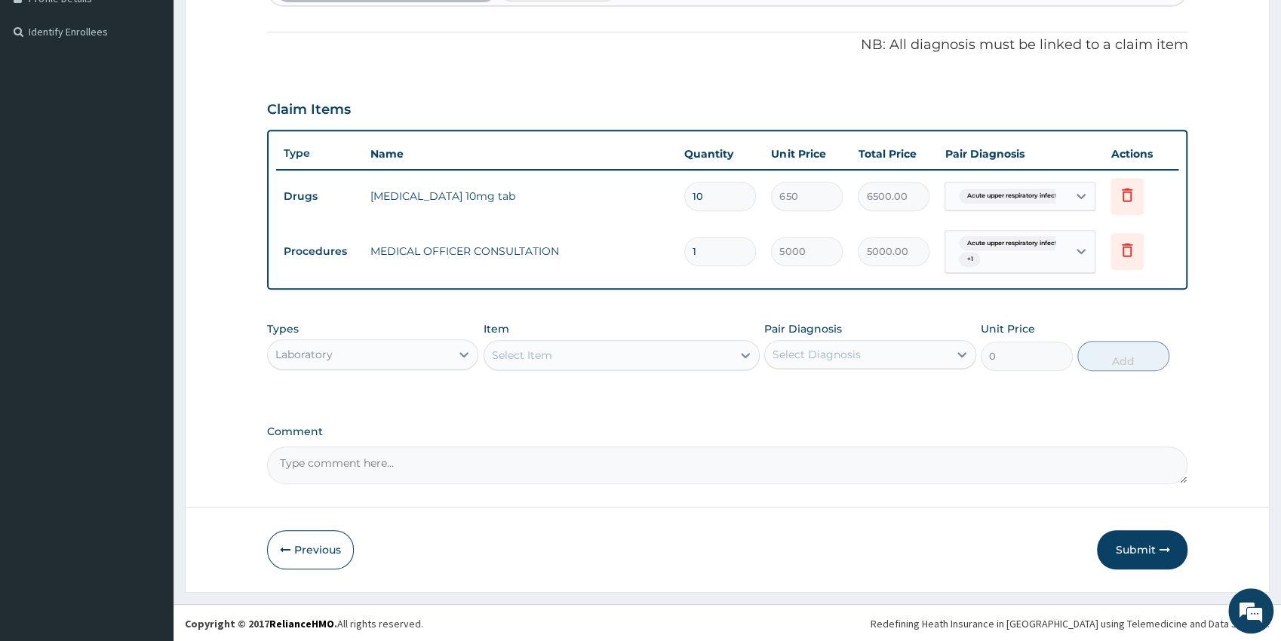
click at [569, 353] on div "Select Item" at bounding box center [607, 355] width 247 height 24
type input "wbc"
click at [618, 397] on div "WBC" at bounding box center [621, 392] width 276 height 27
type input "2500"
click at [847, 353] on div "Select Diagnosis" at bounding box center [816, 354] width 88 height 15
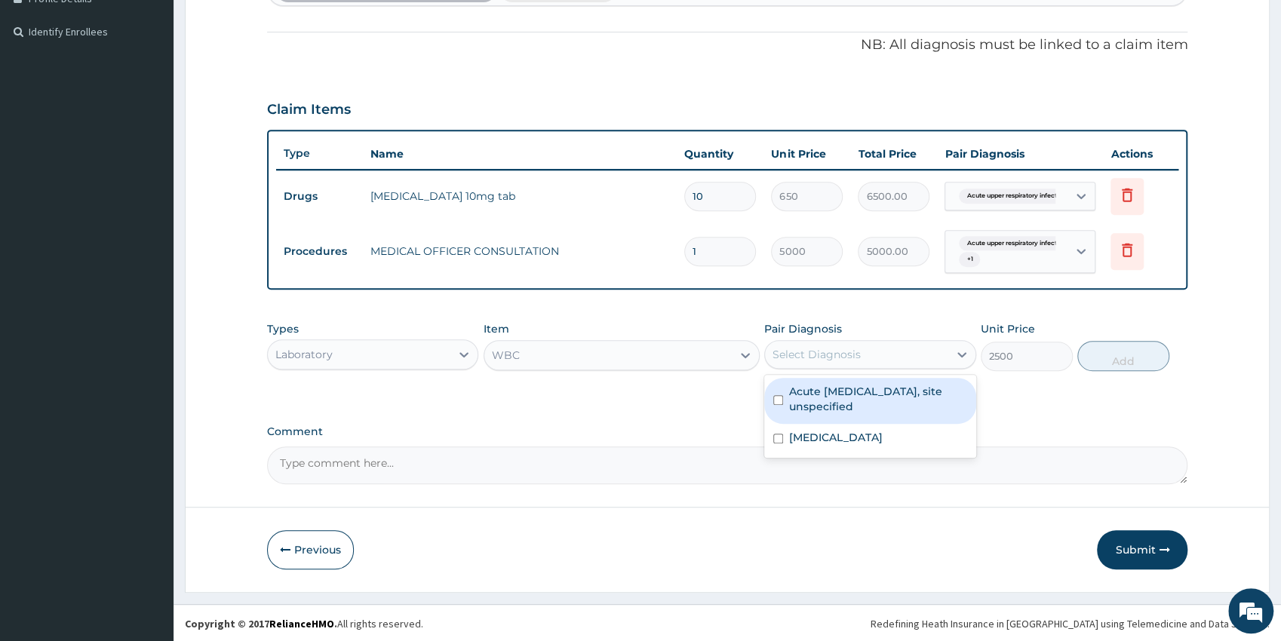
drag, startPoint x: 847, startPoint y: 403, endPoint x: 849, endPoint y: 416, distance: 12.3
click at [846, 404] on label "Acute [MEDICAL_DATA], site unspecified" at bounding box center [878, 399] width 178 height 30
checkbox input "true"
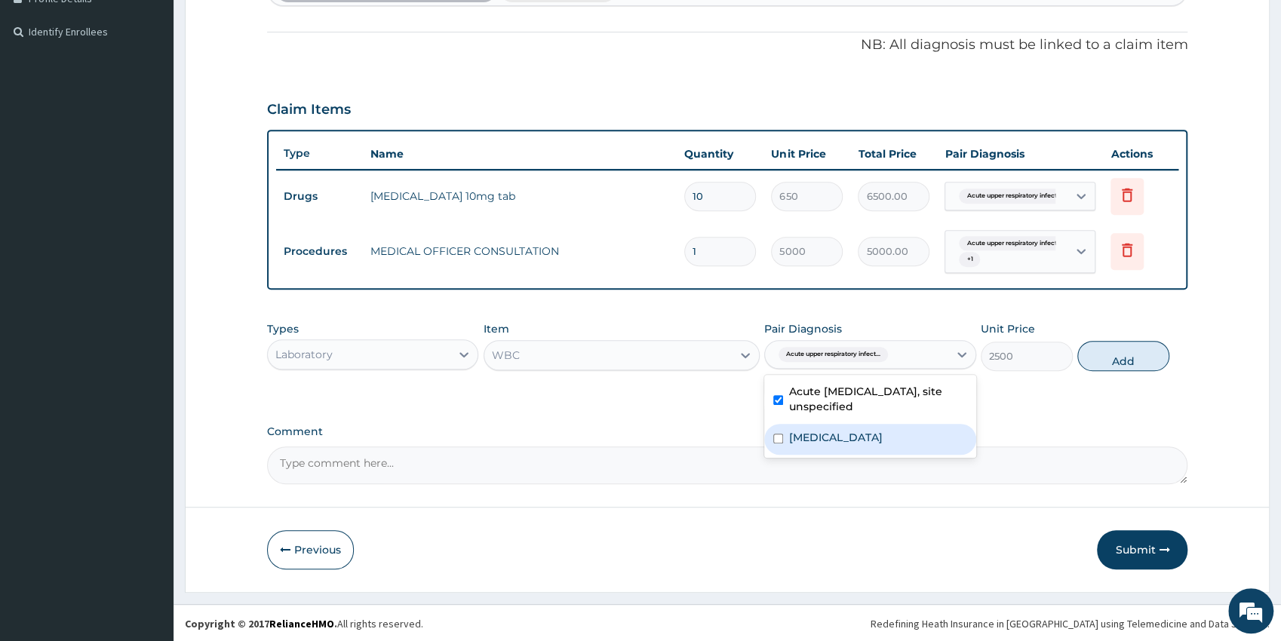
drag, startPoint x: 854, startPoint y: 443, endPoint x: 933, endPoint y: 431, distance: 79.5
click at [854, 443] on label "[MEDICAL_DATA]" at bounding box center [836, 437] width 94 height 15
checkbox input "true"
click at [1085, 351] on button "Add" at bounding box center [1123, 356] width 92 height 30
type input "0"
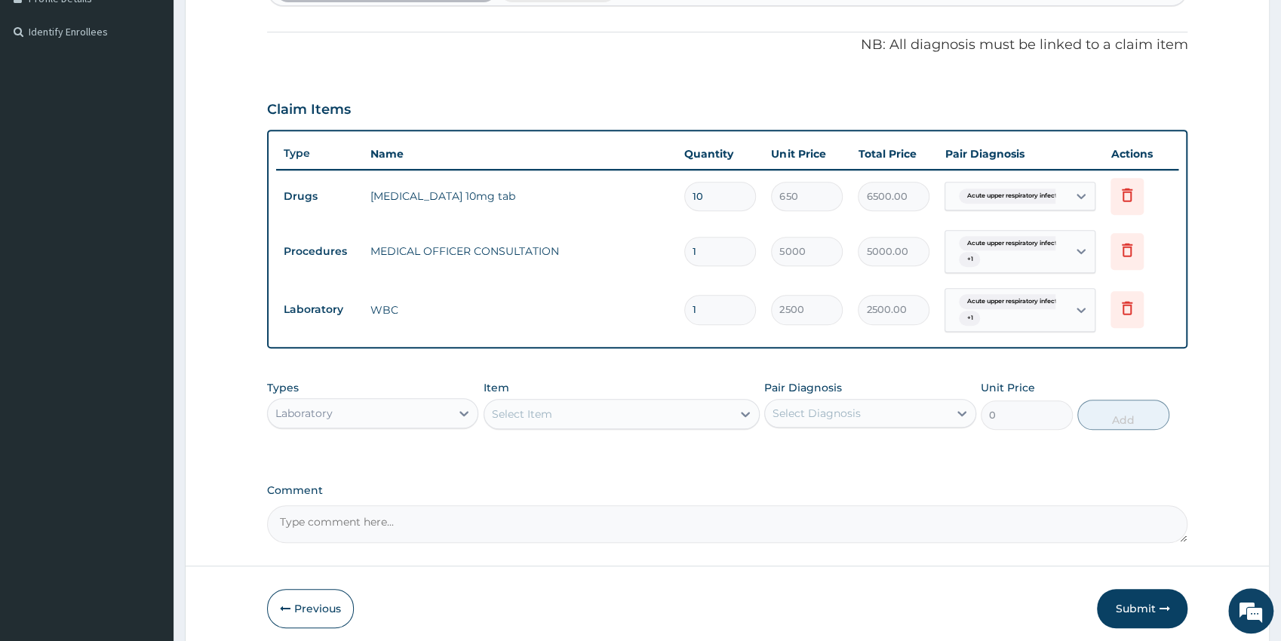
click at [697, 413] on div "Select Item" at bounding box center [607, 414] width 247 height 24
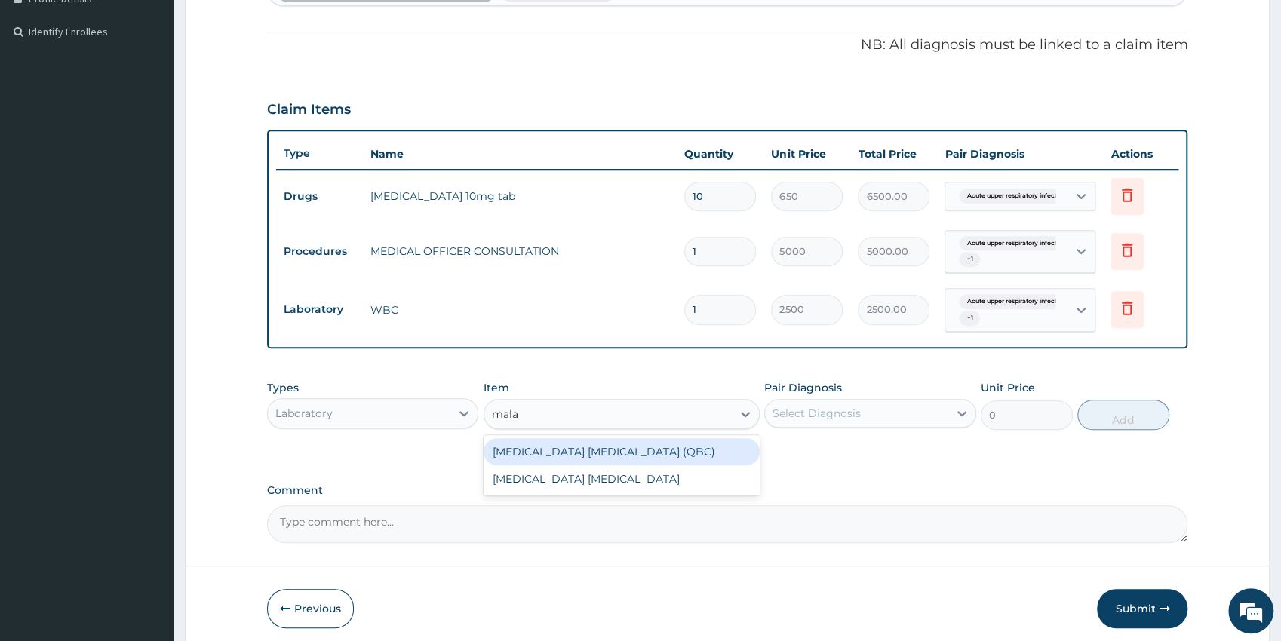
type input "malar"
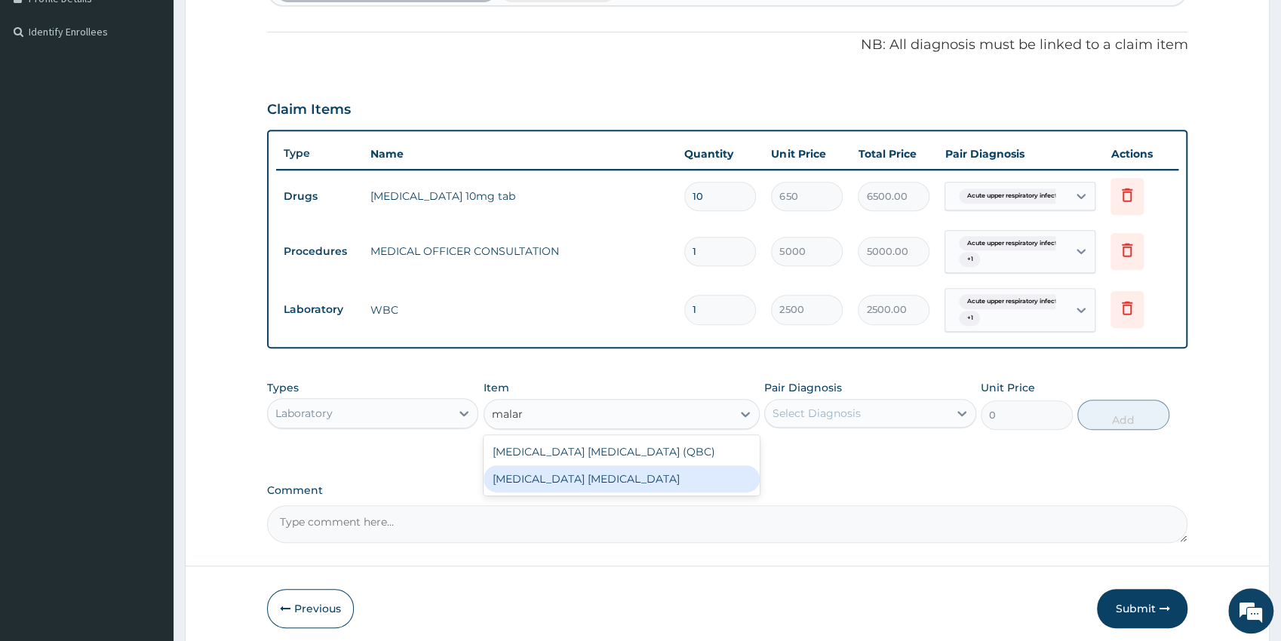
click at [670, 477] on div "[MEDICAL_DATA] [MEDICAL_DATA]" at bounding box center [621, 478] width 276 height 27
type input "1500"
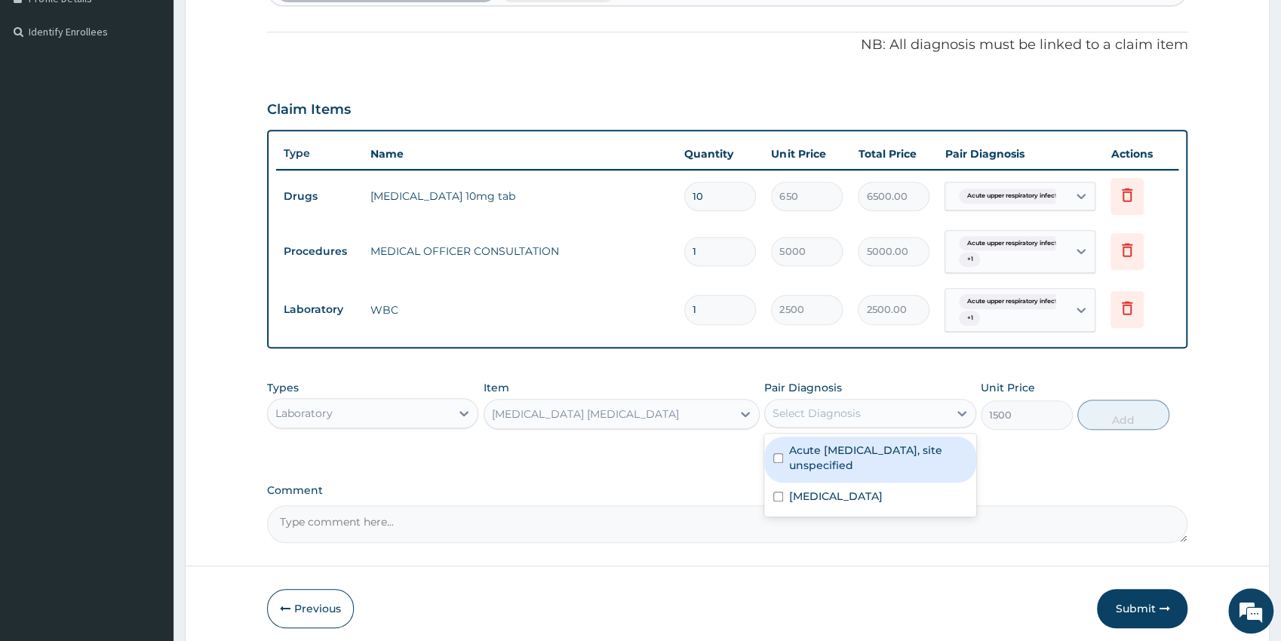
click at [830, 410] on div "Select Diagnosis" at bounding box center [816, 413] width 88 height 15
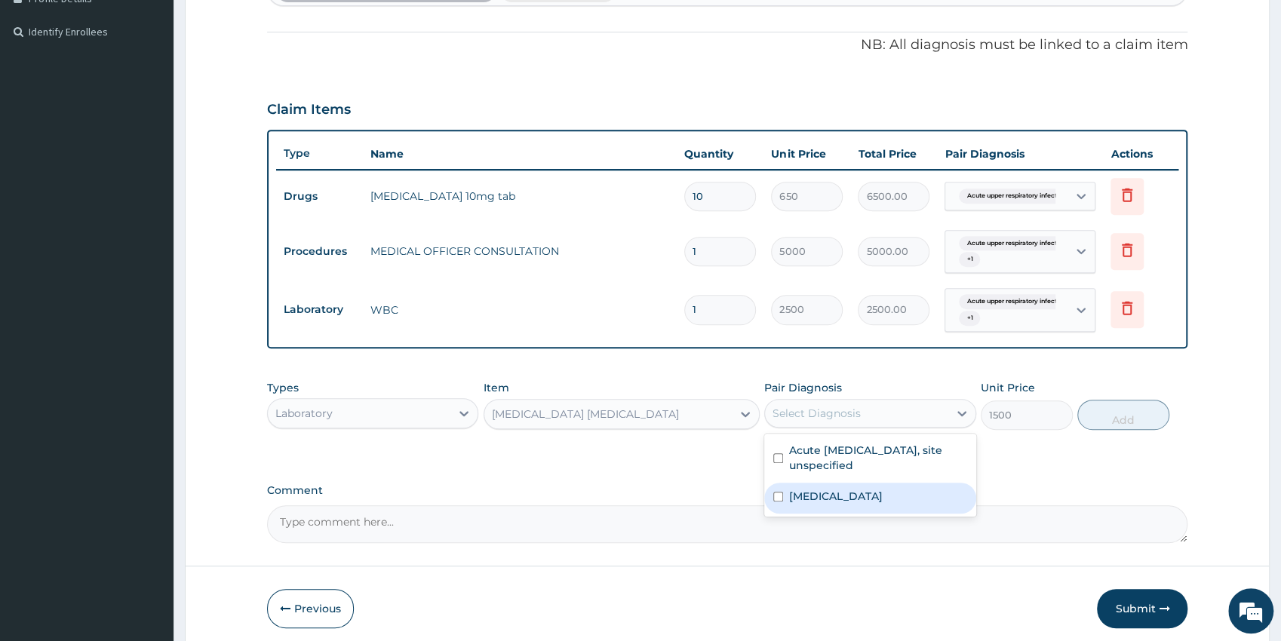
click at [847, 510] on div "Acute upper respiratory infection, site unspecified Malaria, unspecified" at bounding box center [870, 475] width 212 height 83
click at [845, 504] on div "[MEDICAL_DATA]" at bounding box center [870, 498] width 212 height 31
checkbox input "true"
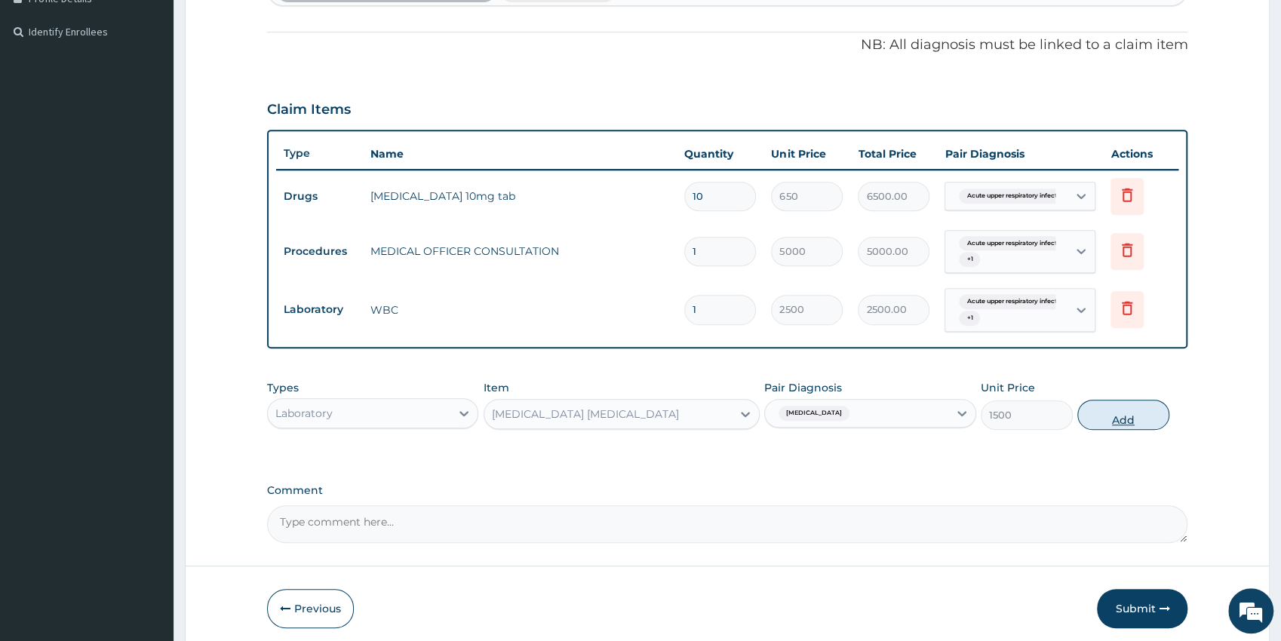
click at [1120, 423] on button "Add" at bounding box center [1123, 415] width 92 height 30
type input "0"
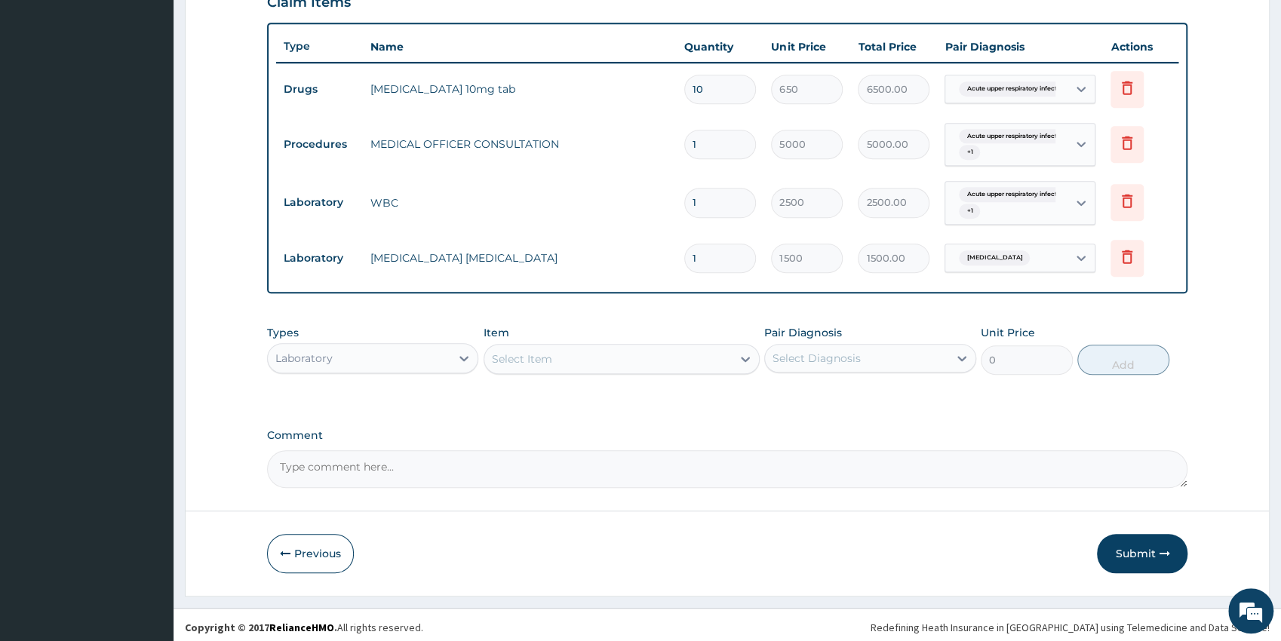
scroll to position [542, 0]
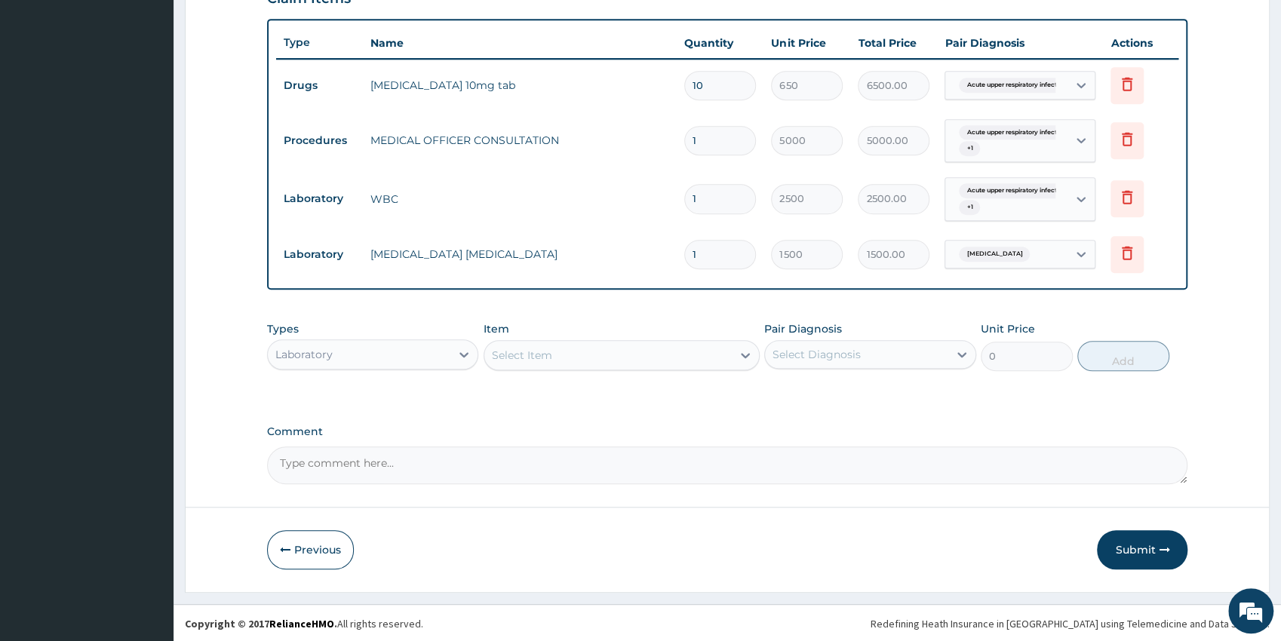
drag, startPoint x: 1285, startPoint y: 633, endPoint x: 1266, endPoint y: 624, distance: 21.6
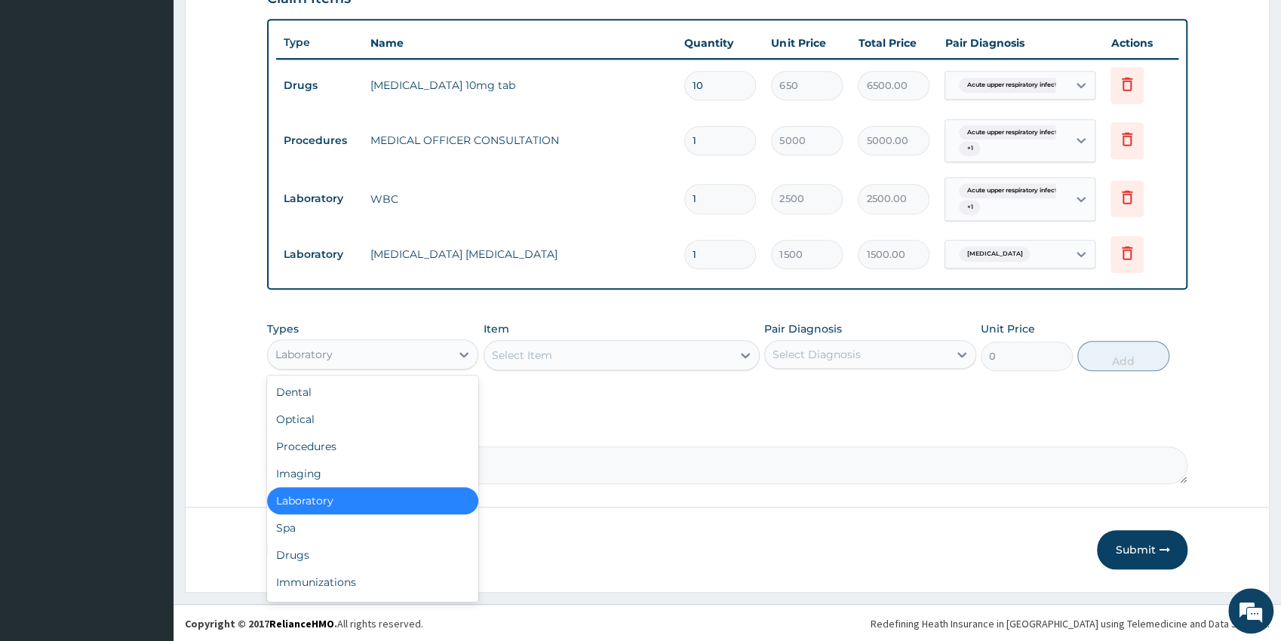
drag, startPoint x: 385, startPoint y: 338, endPoint x: 387, endPoint y: 348, distance: 10.8
click at [384, 339] on div "Laboratory" at bounding box center [373, 354] width 212 height 30
click at [339, 552] on div "Drugs" at bounding box center [373, 554] width 212 height 27
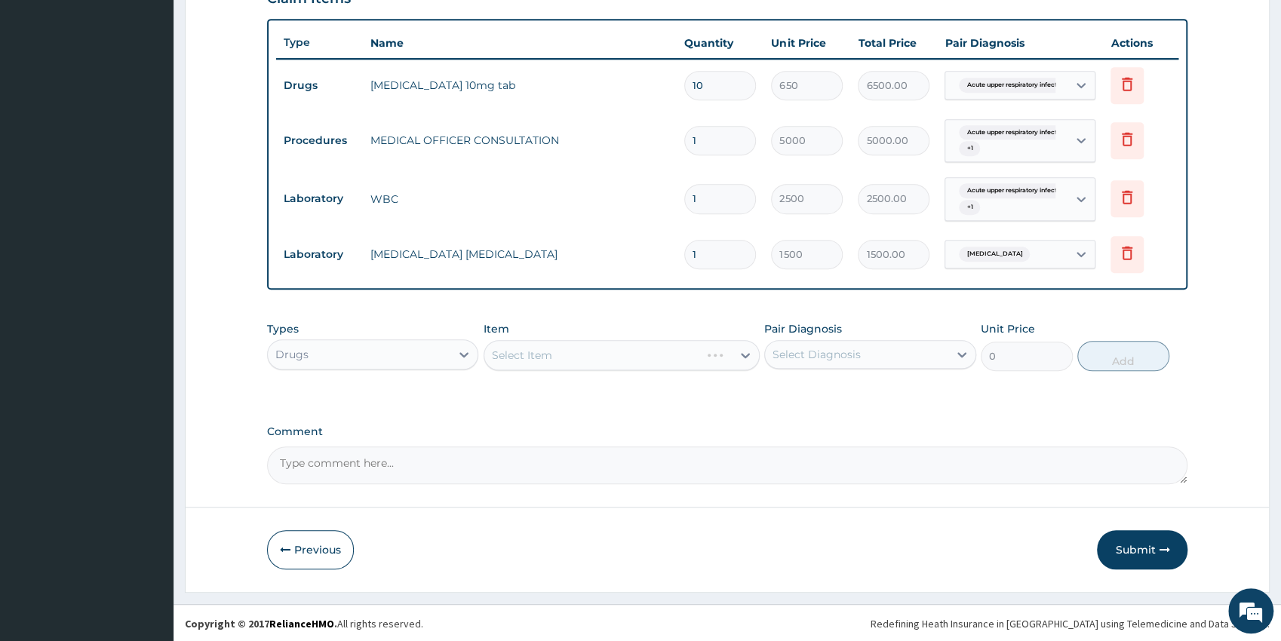
click at [661, 355] on div "Select Item" at bounding box center [621, 355] width 276 height 30
click at [682, 353] on div "Select Item" at bounding box center [621, 355] width 276 height 30
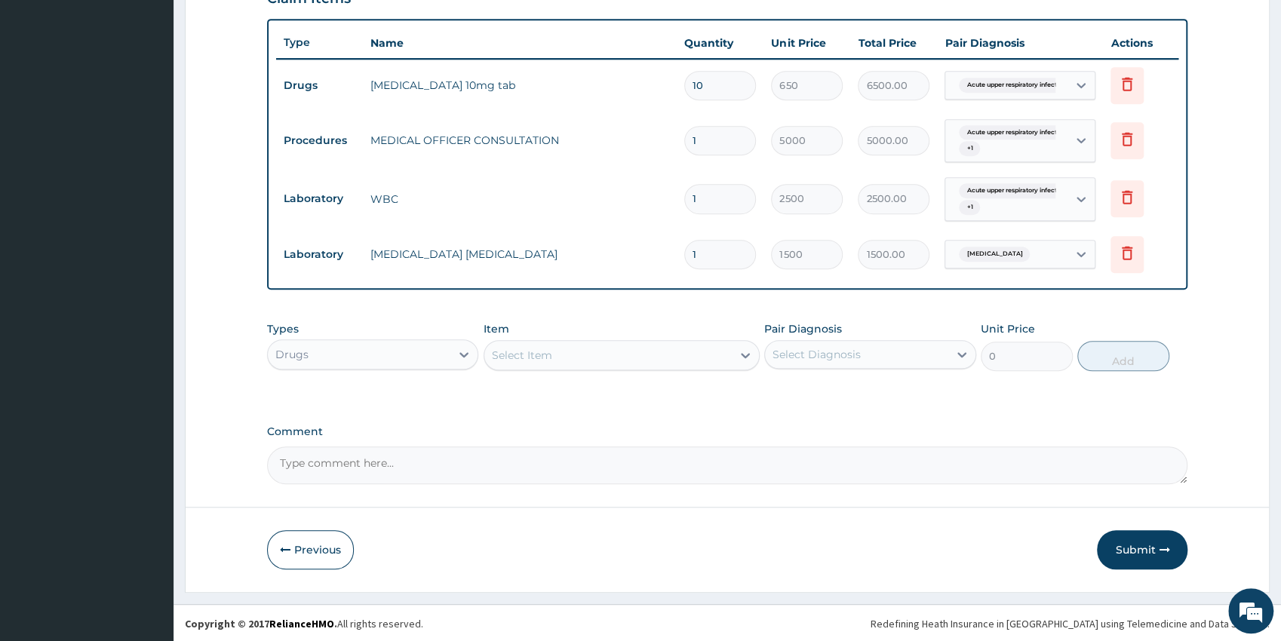
click at [676, 354] on div "Select Item" at bounding box center [607, 355] width 247 height 24
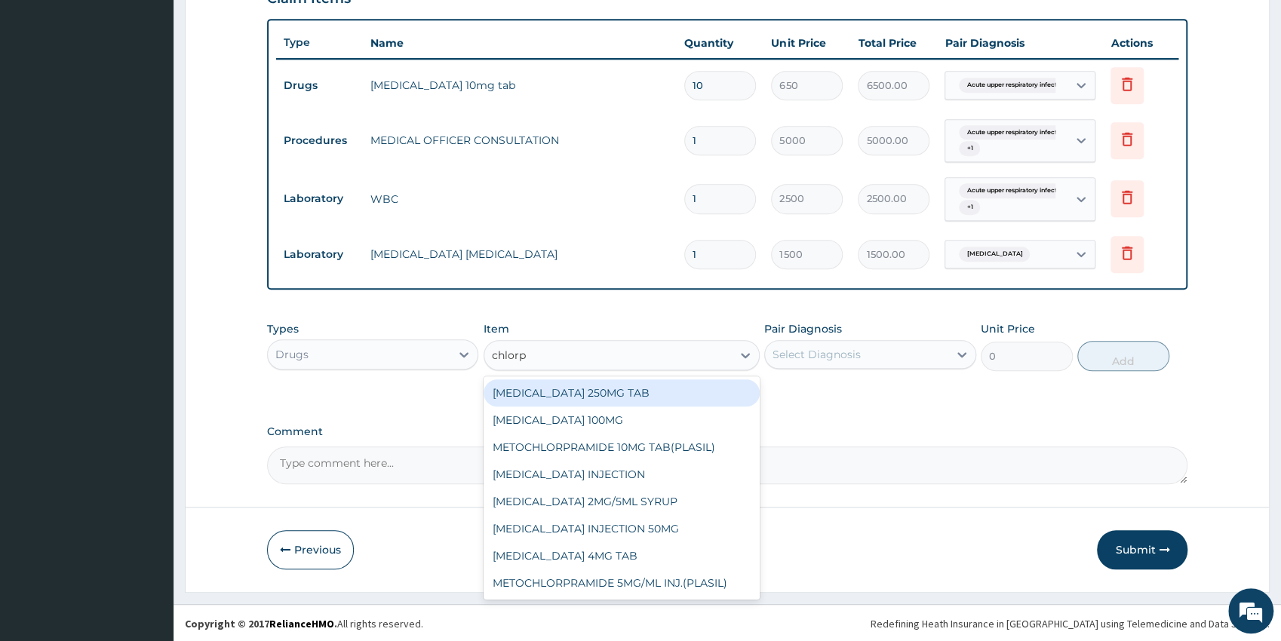
type input "chlorph"
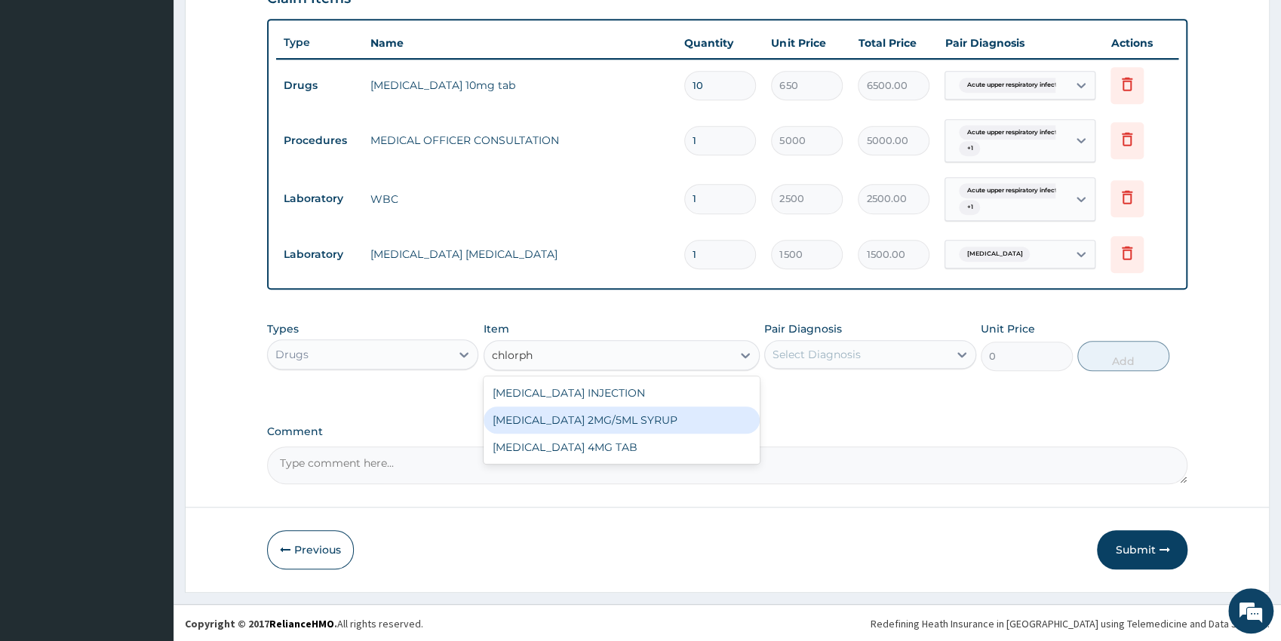
click at [707, 418] on div "[MEDICAL_DATA] 2MG/5ML SYRUP" at bounding box center [621, 420] width 276 height 27
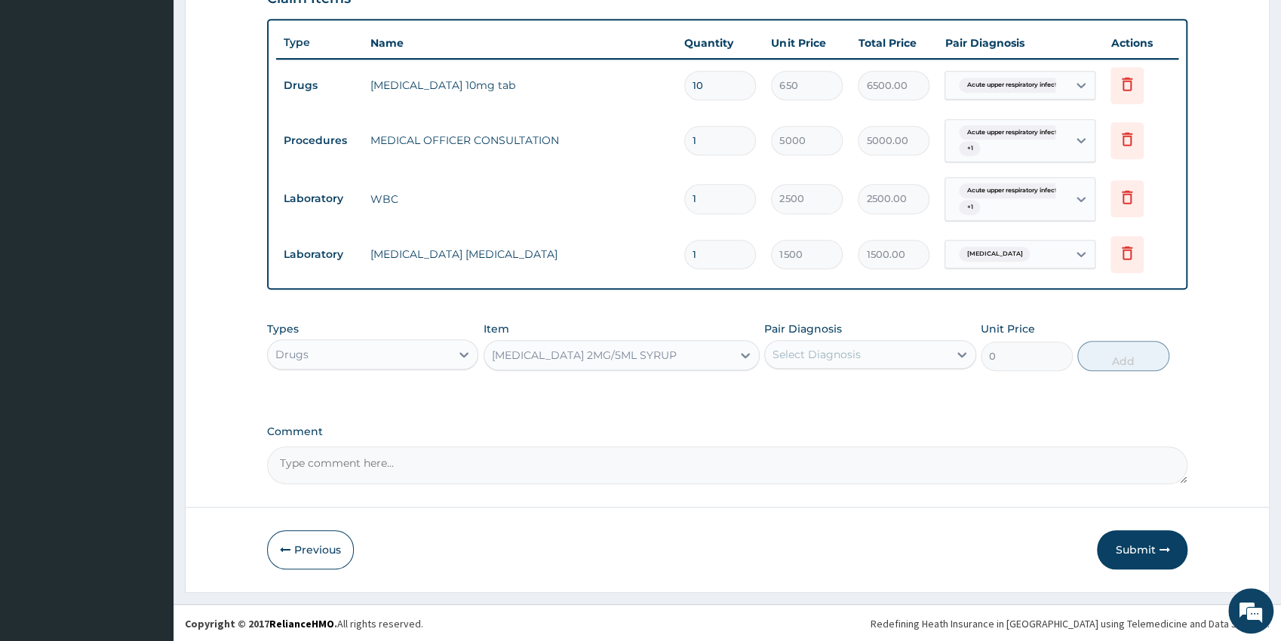
type input "1500"
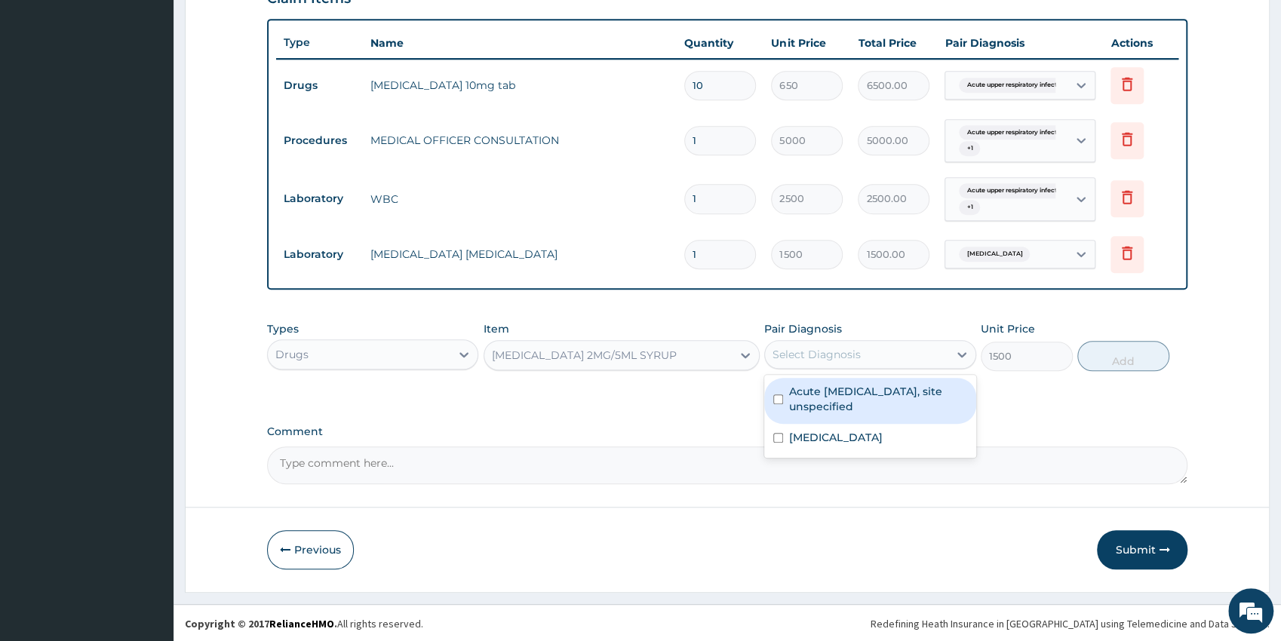
drag, startPoint x: 861, startPoint y: 354, endPoint x: 854, endPoint y: 360, distance: 8.5
click at [860, 352] on div "Select Diagnosis" at bounding box center [856, 354] width 183 height 24
drag, startPoint x: 872, startPoint y: 403, endPoint x: 918, endPoint y: 380, distance: 51.6
click at [871, 403] on label "Acute [MEDICAL_DATA], site unspecified" at bounding box center [878, 399] width 178 height 30
checkbox input "true"
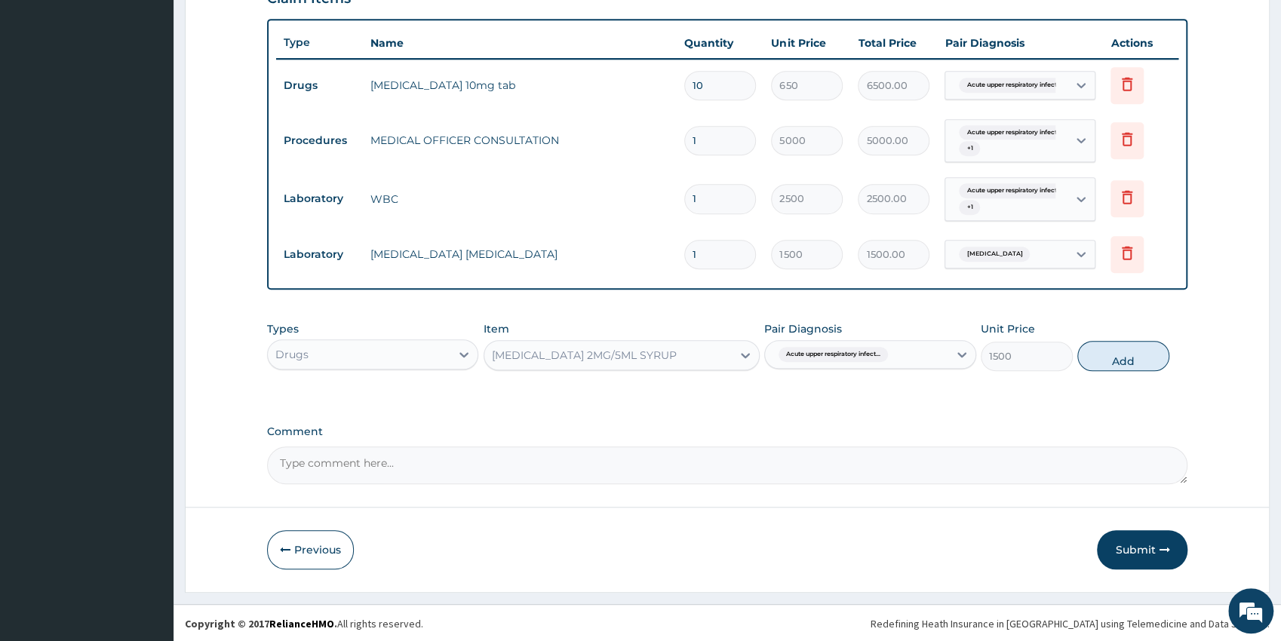
click at [1145, 354] on button "Add" at bounding box center [1123, 356] width 92 height 30
type input "0"
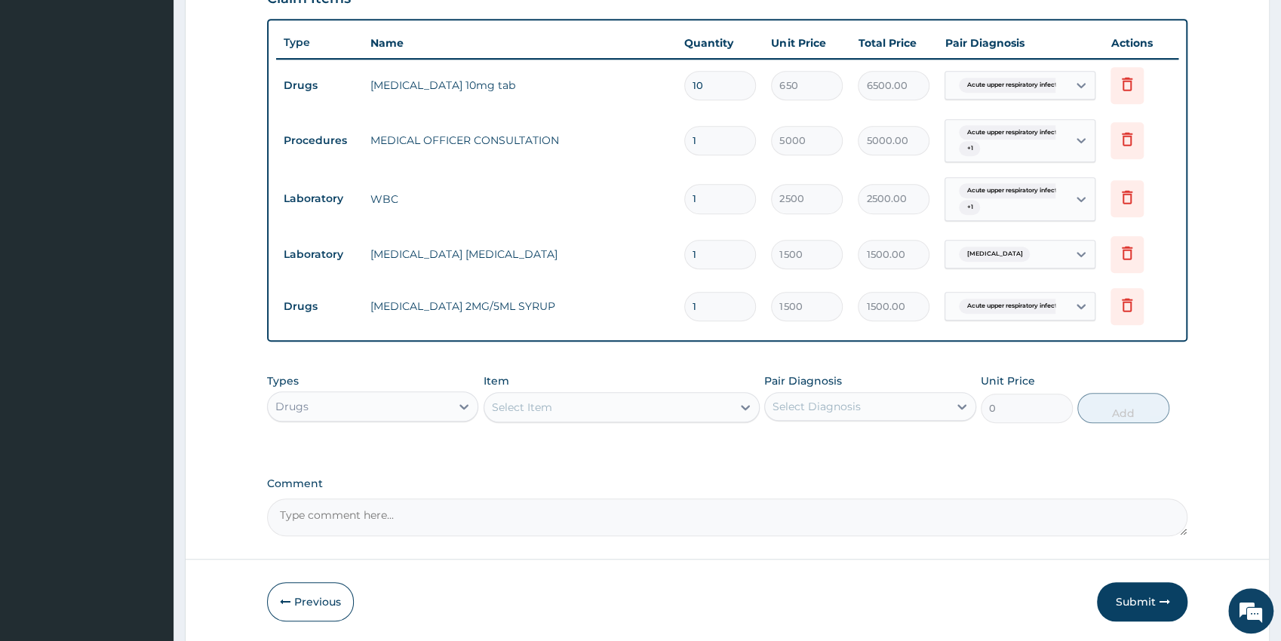
click at [578, 406] on div "Select Item" at bounding box center [607, 407] width 247 height 24
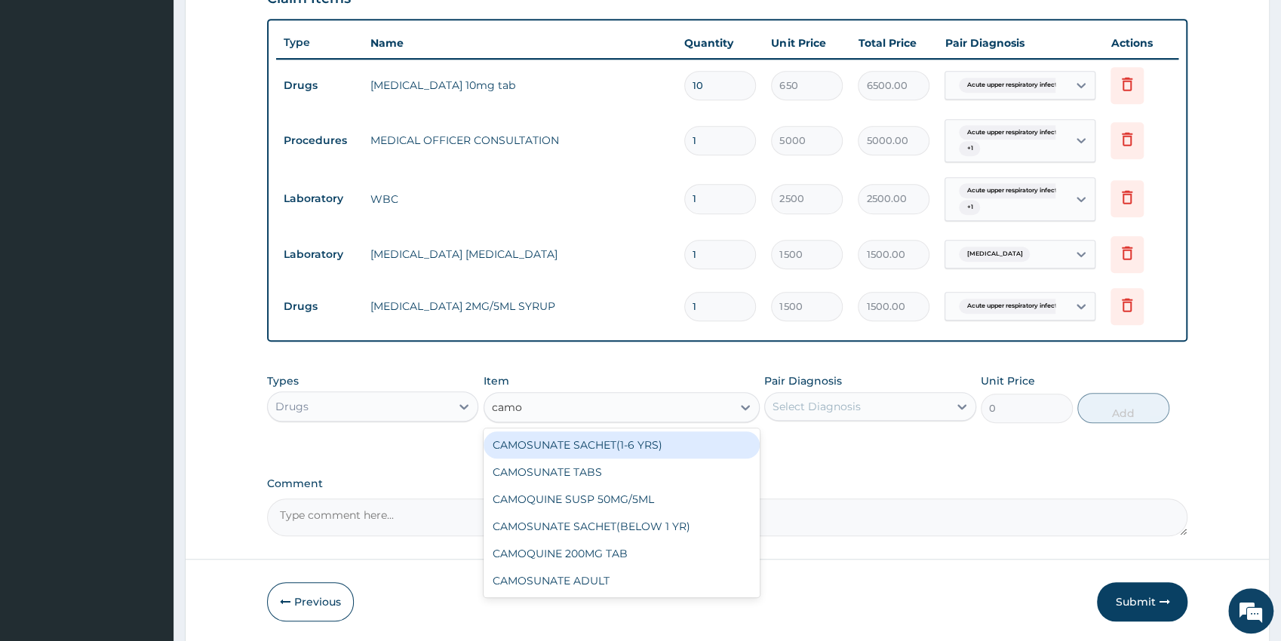
type input "camos"
click at [670, 446] on div "CAMOSUNATE SACHET(1-6 YRS)" at bounding box center [621, 444] width 276 height 27
type input "2250"
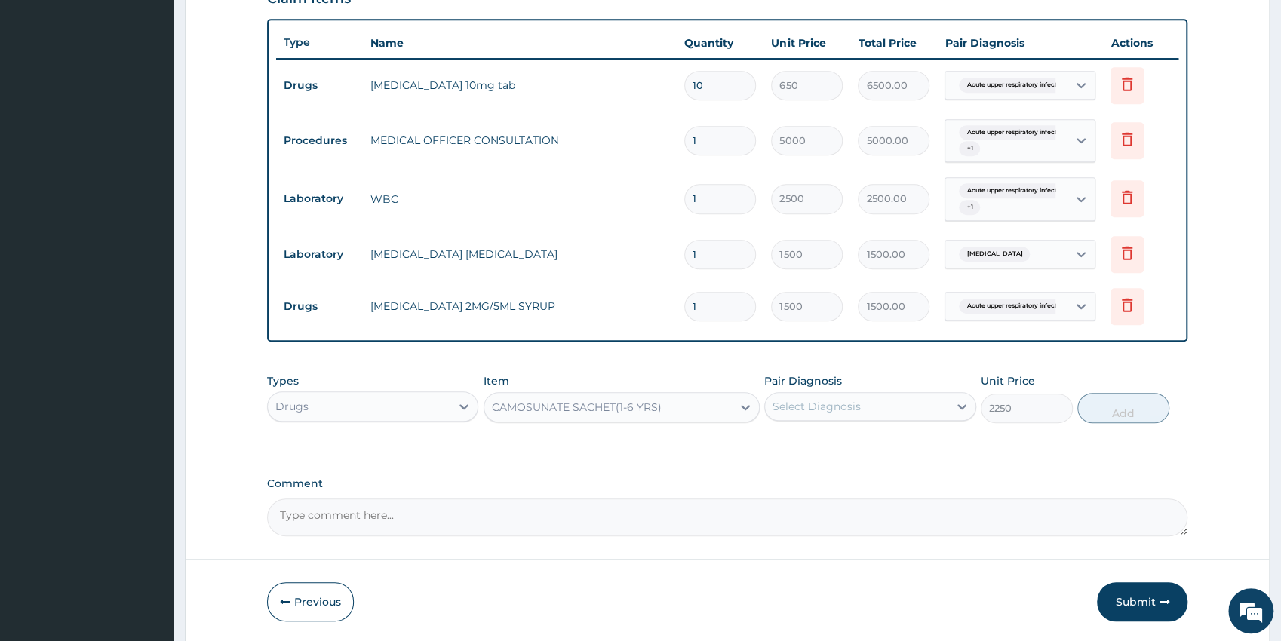
click at [853, 394] on div "Select Diagnosis" at bounding box center [856, 406] width 183 height 24
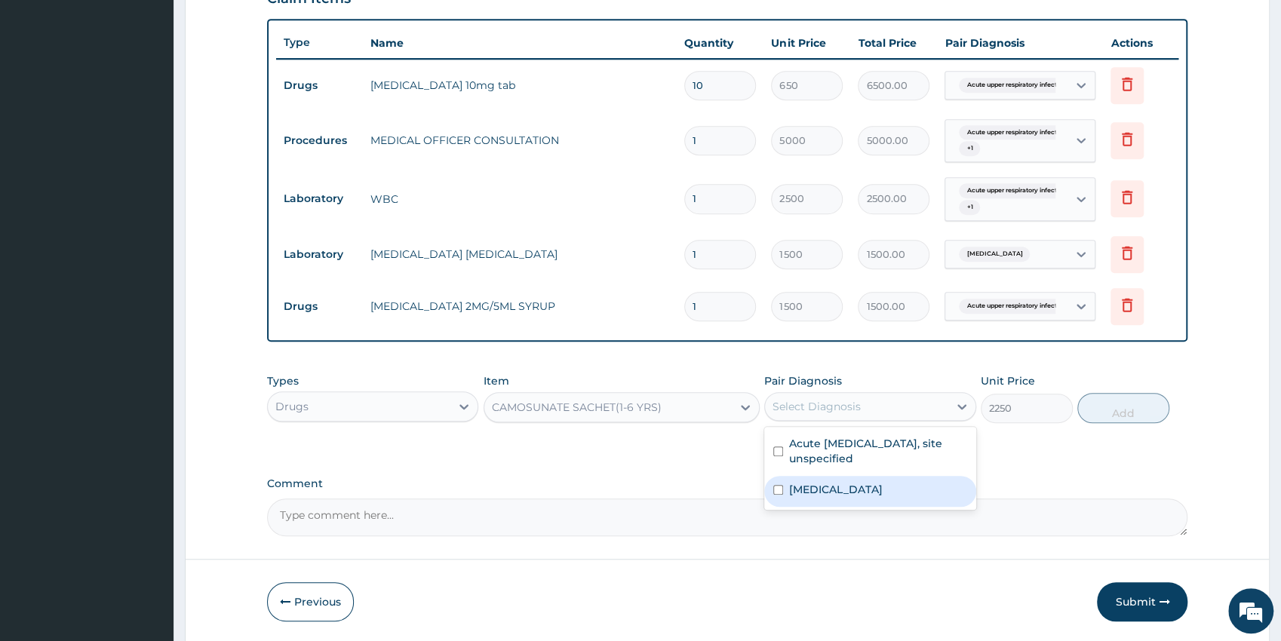
click at [855, 482] on div "[MEDICAL_DATA]" at bounding box center [870, 491] width 212 height 31
checkbox input "true"
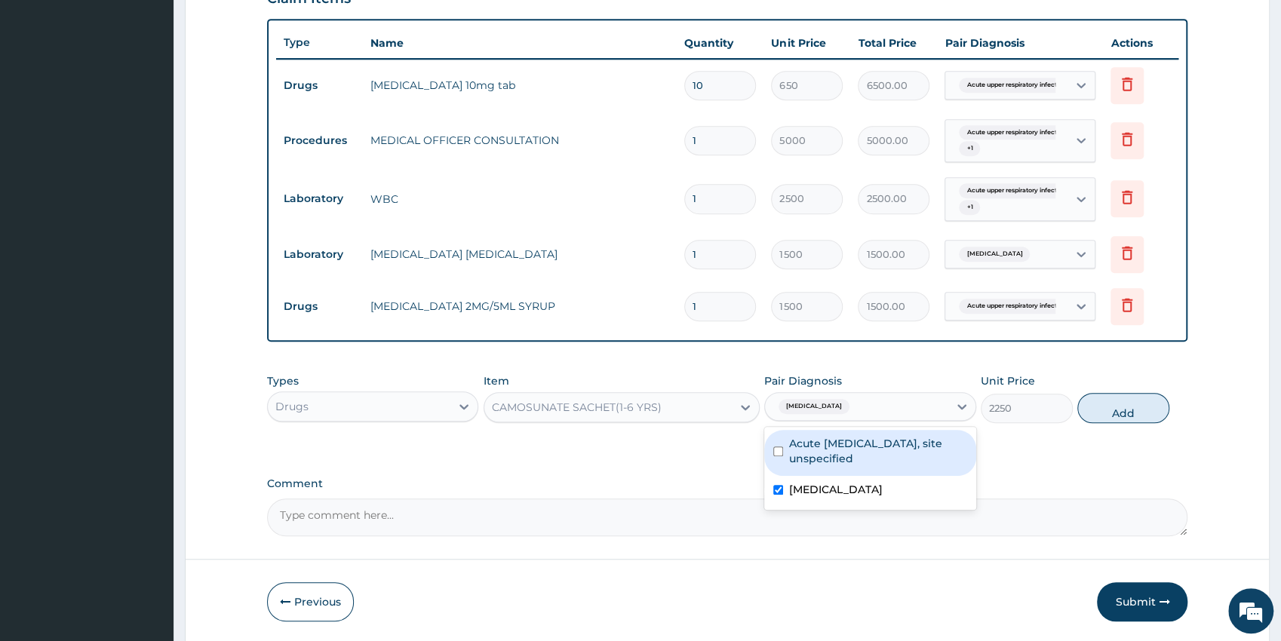
click at [1133, 395] on button "Add" at bounding box center [1123, 408] width 92 height 30
type input "0"
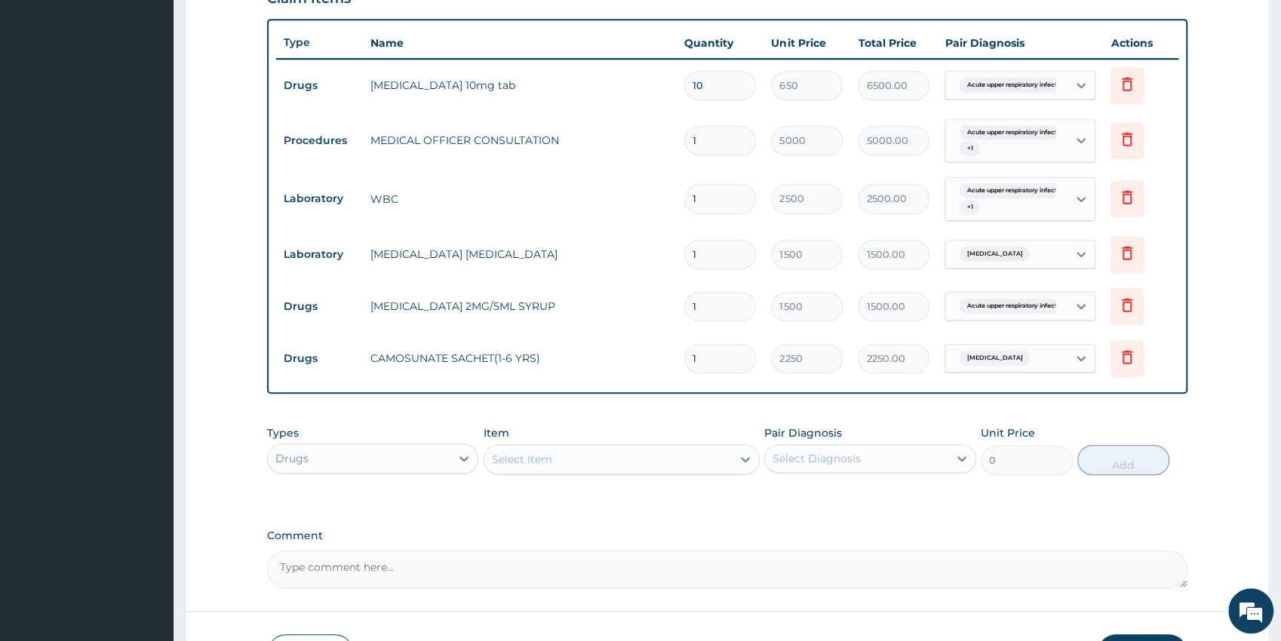
click at [617, 444] on div "Select Item" at bounding box center [621, 459] width 276 height 30
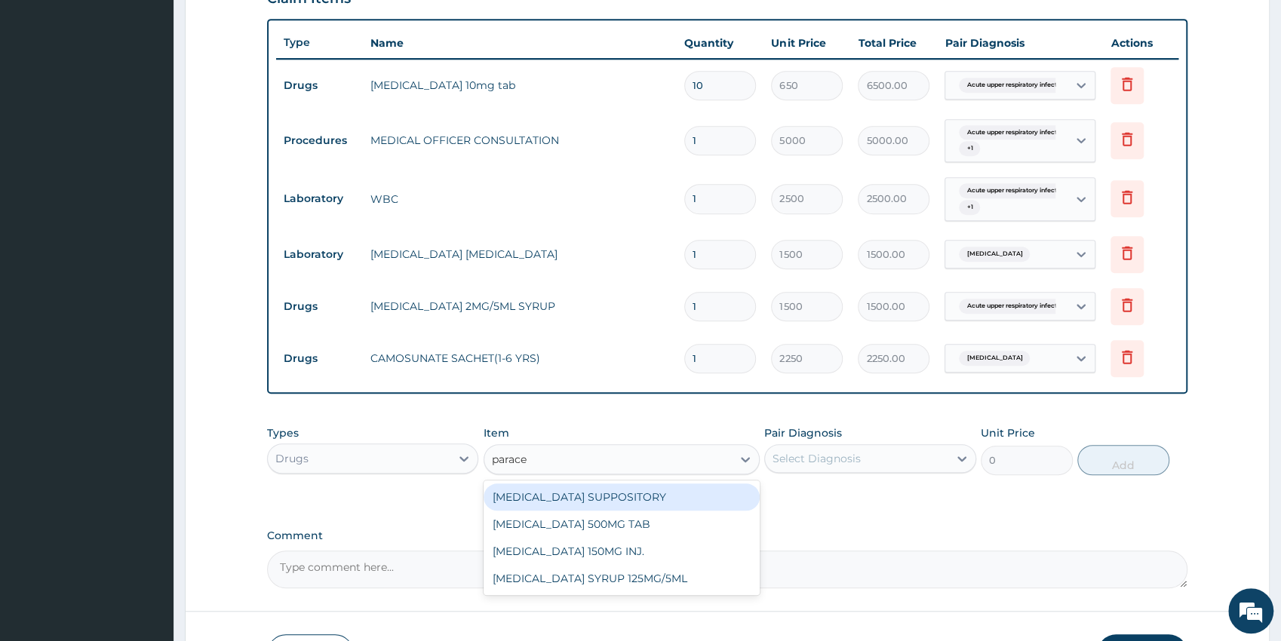
type input "paracet"
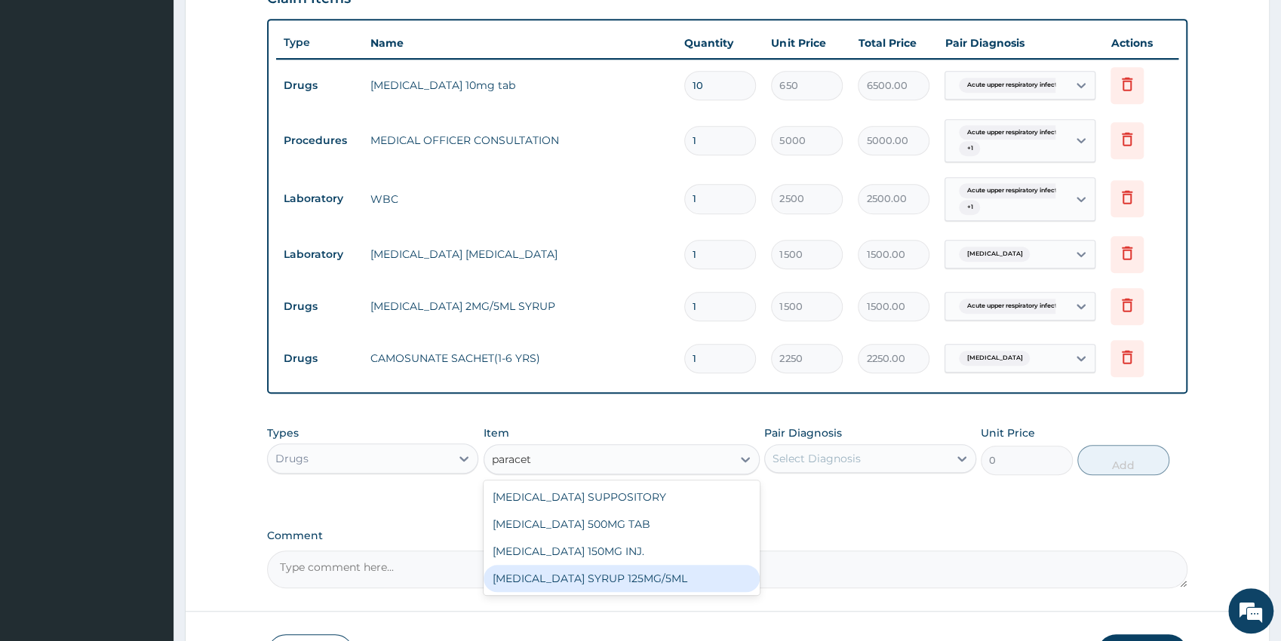
drag, startPoint x: 691, startPoint y: 583, endPoint x: 695, endPoint y: 569, distance: 14.8
click at [690, 583] on div "[MEDICAL_DATA] SYRUP 125MG/5ML" at bounding box center [621, 578] width 276 height 27
type input "1100"
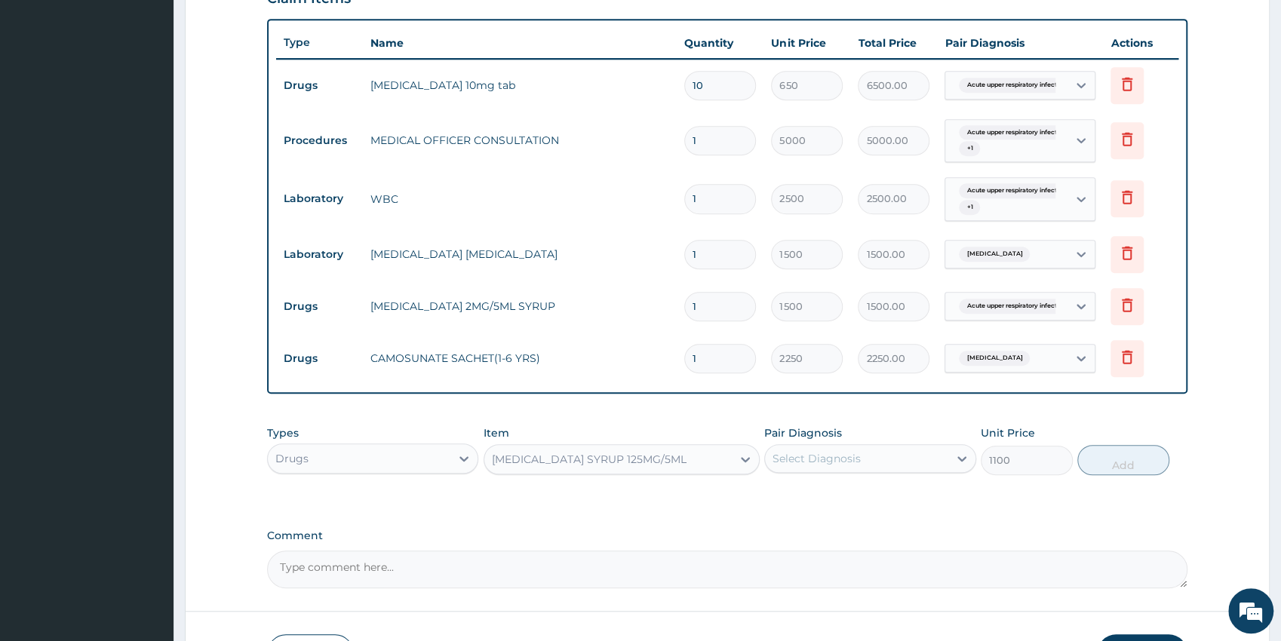
click at [839, 455] on div "Select Diagnosis" at bounding box center [816, 458] width 88 height 15
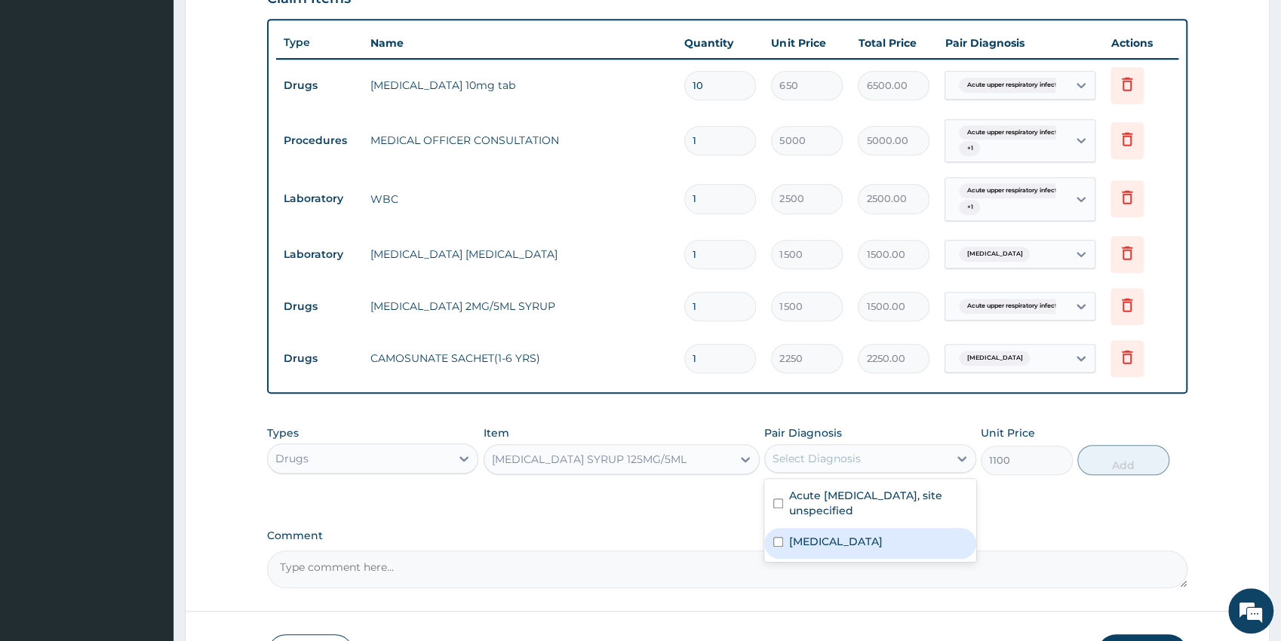
click at [870, 543] on label "[MEDICAL_DATA]" at bounding box center [836, 541] width 94 height 15
checkbox input "true"
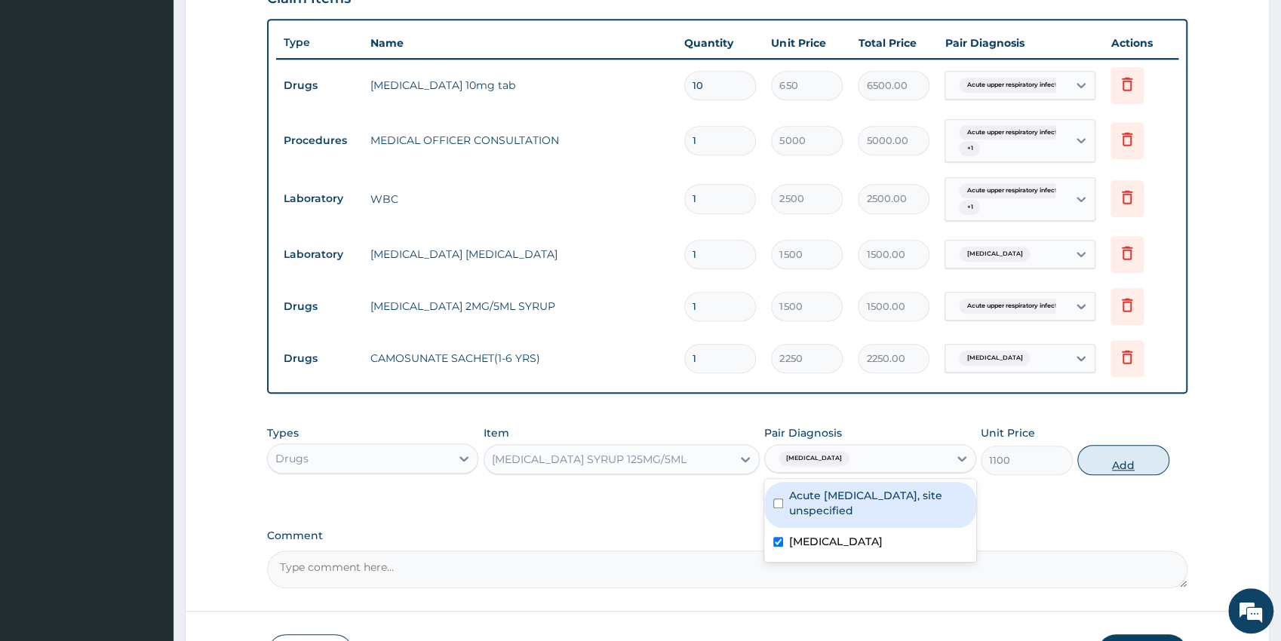
click at [1088, 466] on button "Add" at bounding box center [1123, 460] width 92 height 30
type input "0"
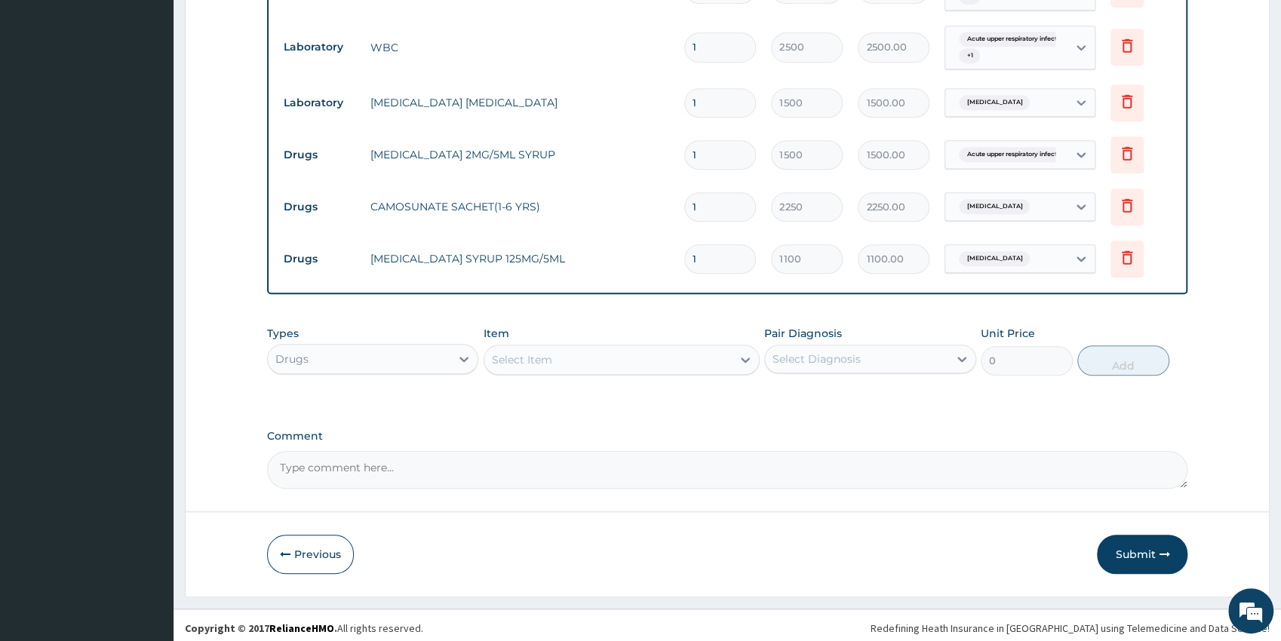
scroll to position [698, 0]
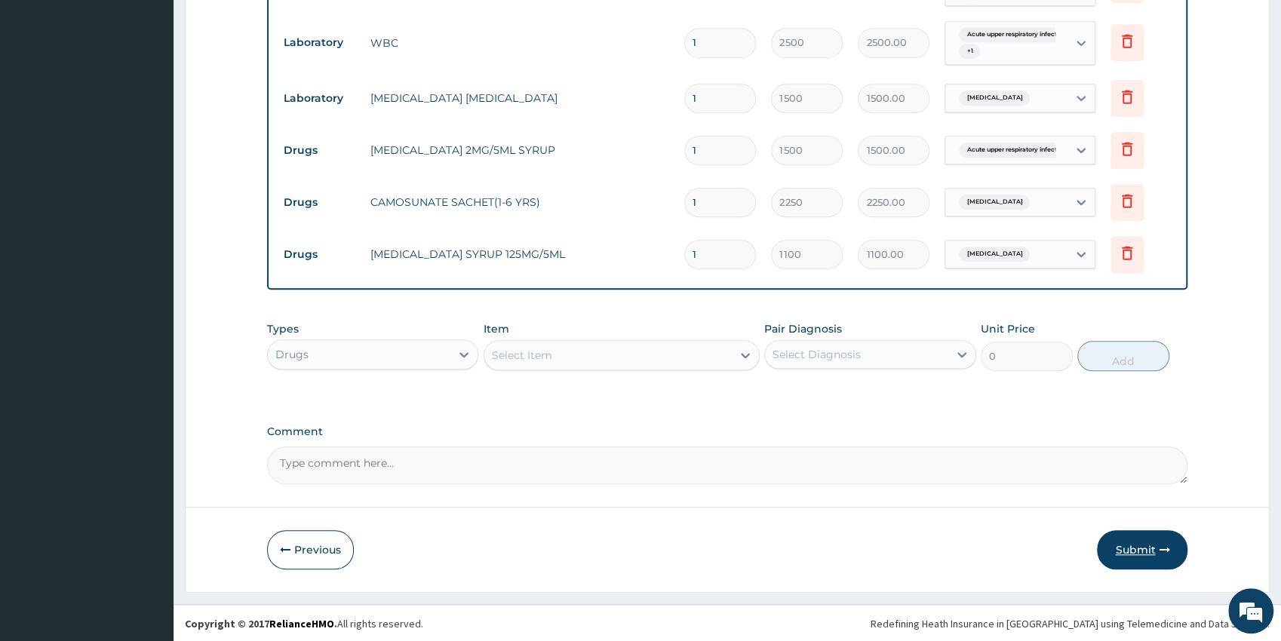
click at [1141, 549] on button "Submit" at bounding box center [1142, 549] width 91 height 39
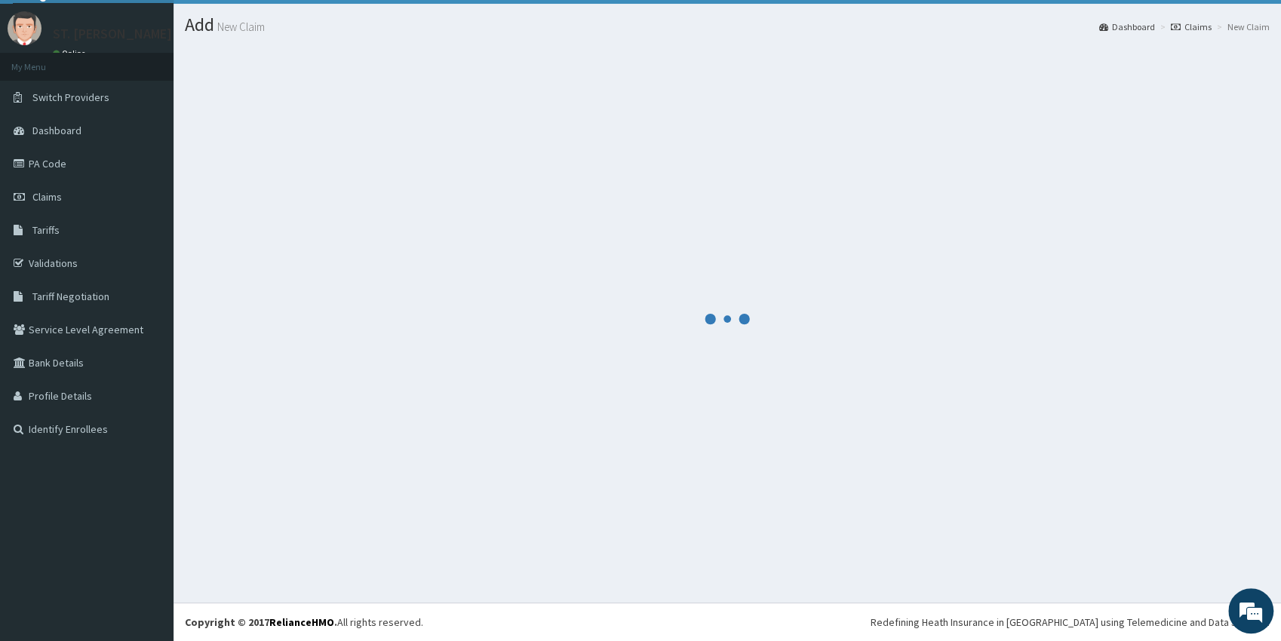
scroll to position [33, 0]
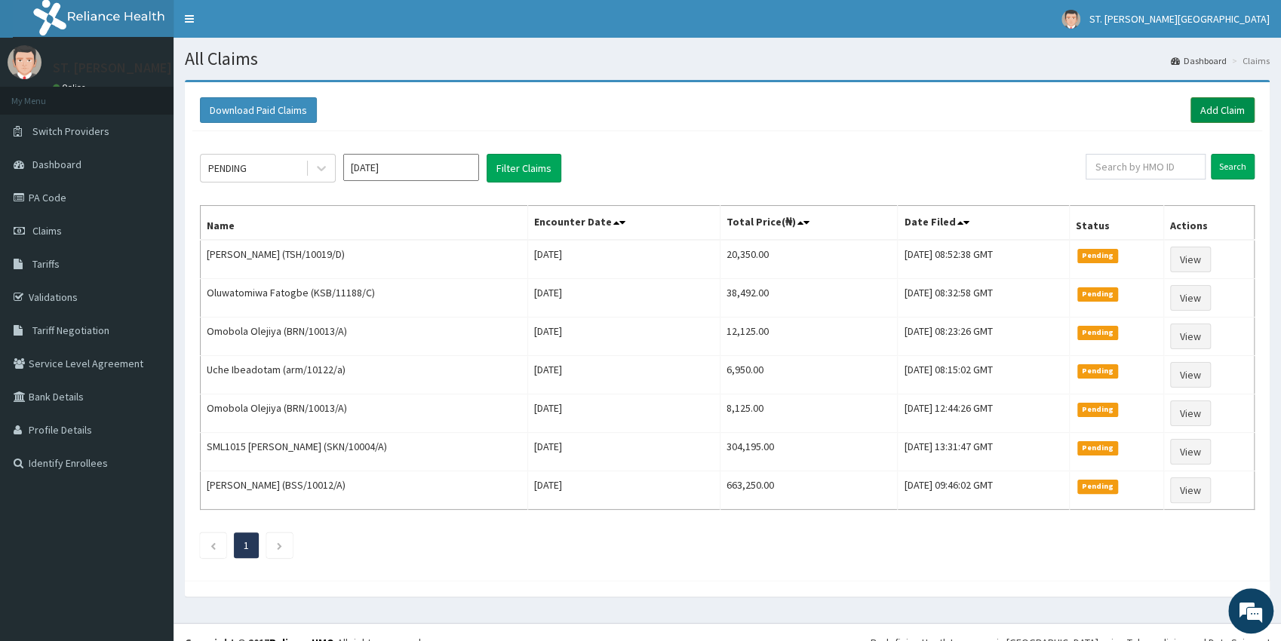
click at [1213, 113] on link "Add Claim" at bounding box center [1222, 110] width 64 height 26
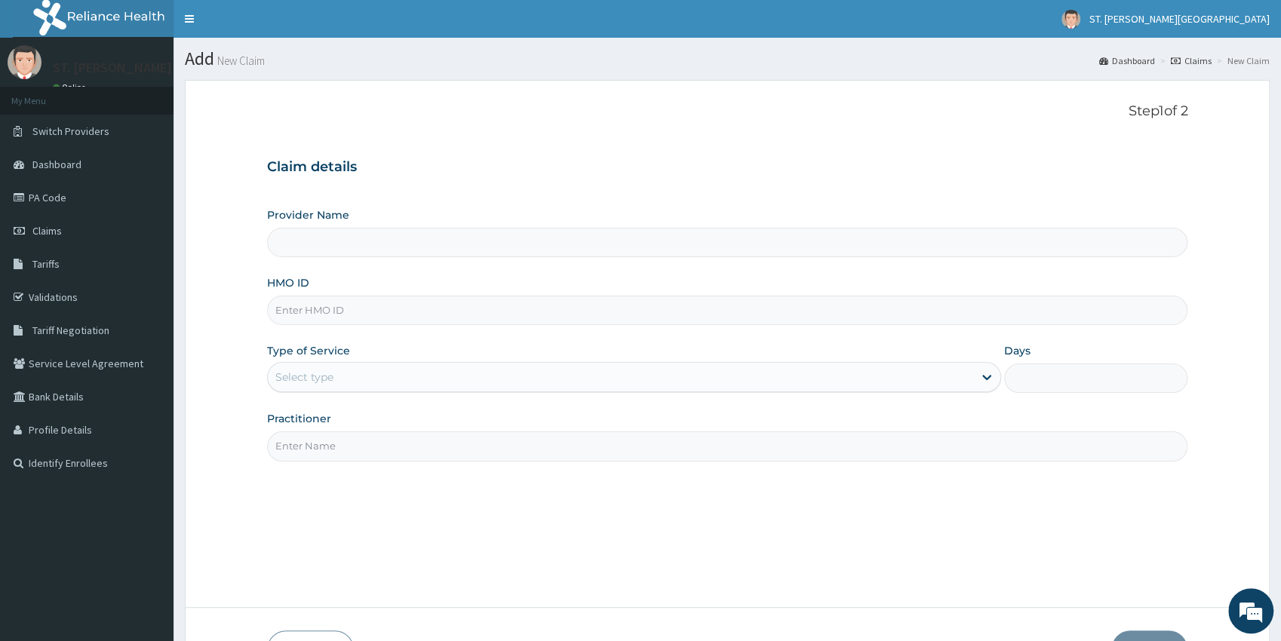
type input "TSH/10019/C"
type input "[GEOGRAPHIC_DATA]- [GEOGRAPHIC_DATA]"
type input "TSH/10019/C"
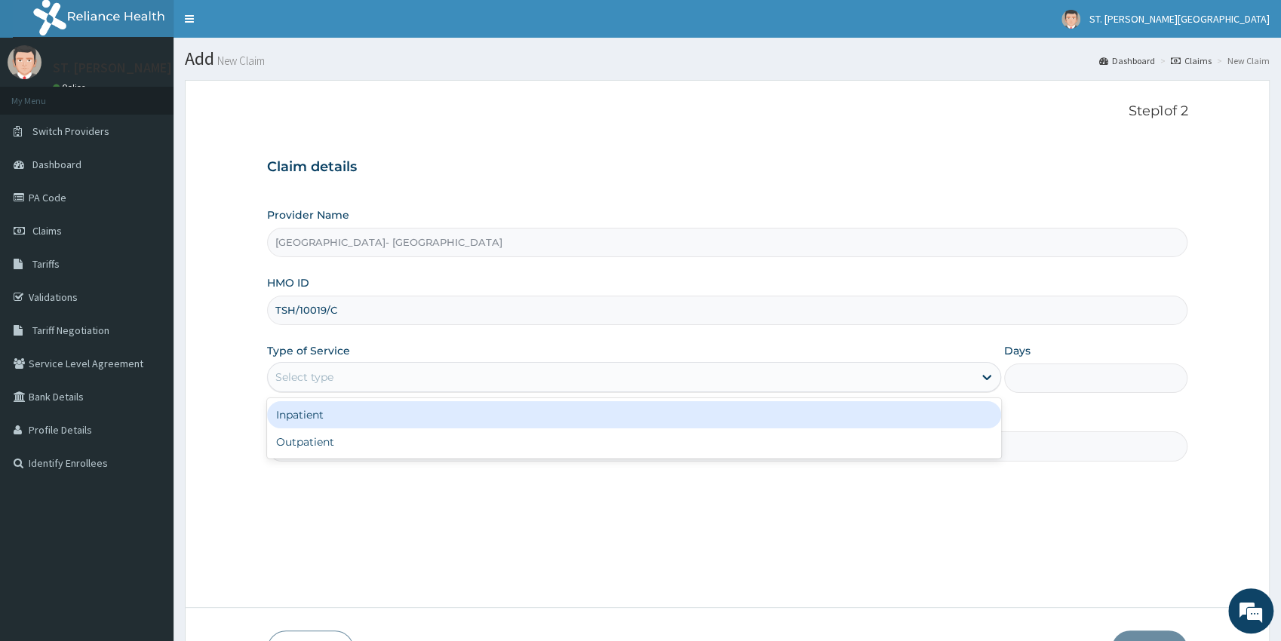
click at [312, 383] on div "Select type" at bounding box center [304, 377] width 58 height 15
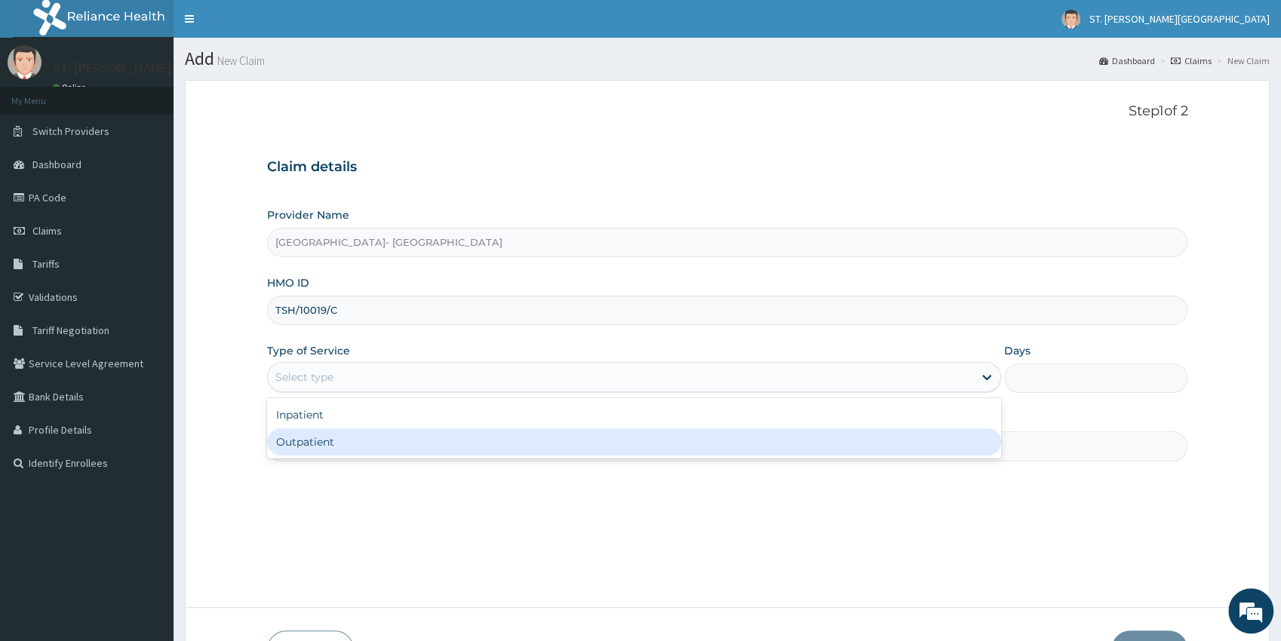
click at [328, 443] on div "Outpatient" at bounding box center [634, 441] width 734 height 27
type input "1"
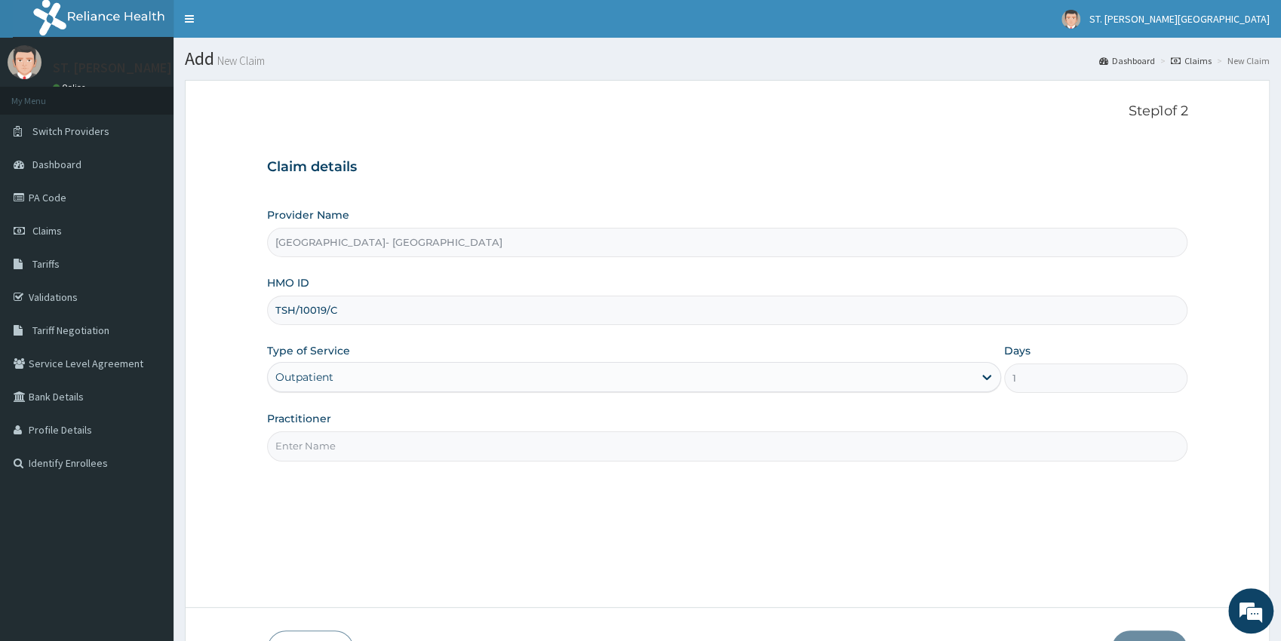
click at [330, 449] on input "Practitioner" at bounding box center [727, 445] width 921 height 29
type input "[PERSON_NAME]"
click at [1139, 634] on button "Next" at bounding box center [1149, 649] width 76 height 39
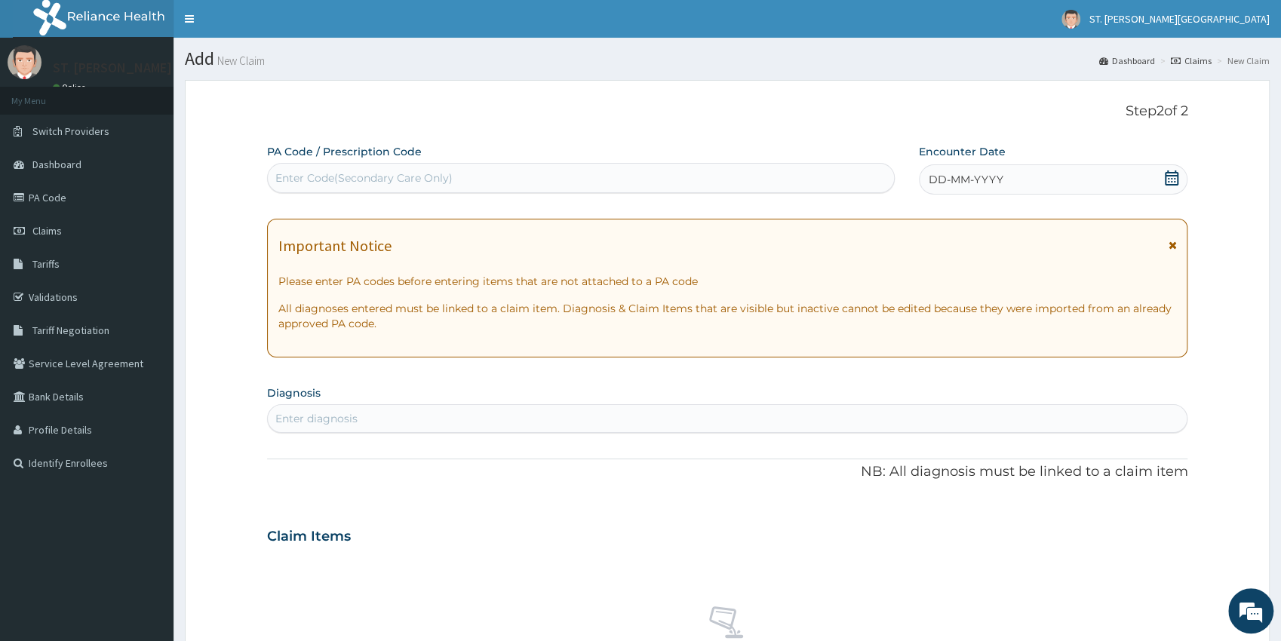
click at [328, 412] on div "Enter diagnosis" at bounding box center [316, 418] width 82 height 15
type input "[MEDICAL_DATA]"
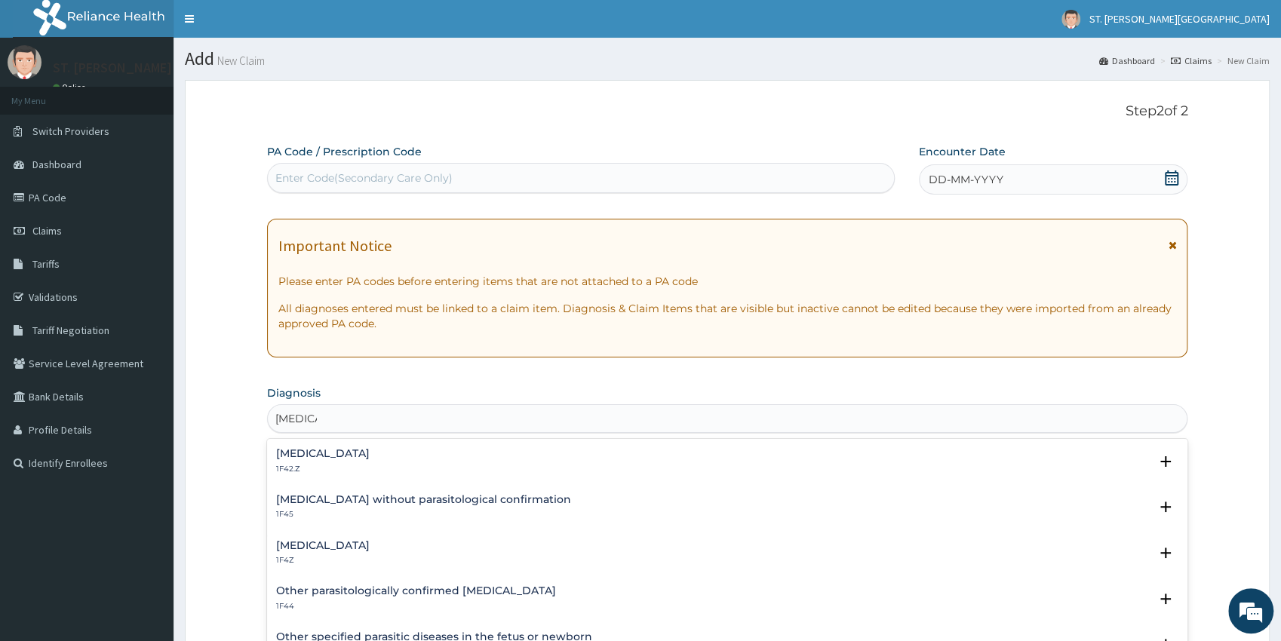
click at [319, 542] on h4 "Malaria, unspecified" at bounding box center [323, 545] width 94 height 11
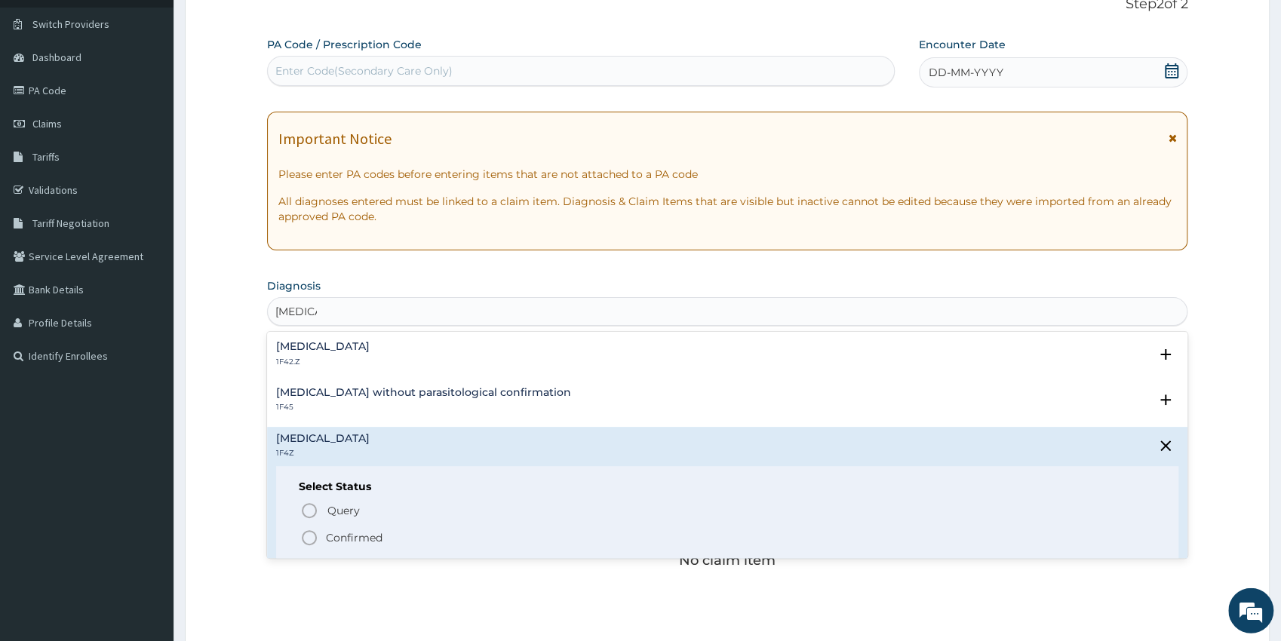
drag, startPoint x: 1290, startPoint y: 638, endPoint x: 1254, endPoint y: 638, distance: 36.2
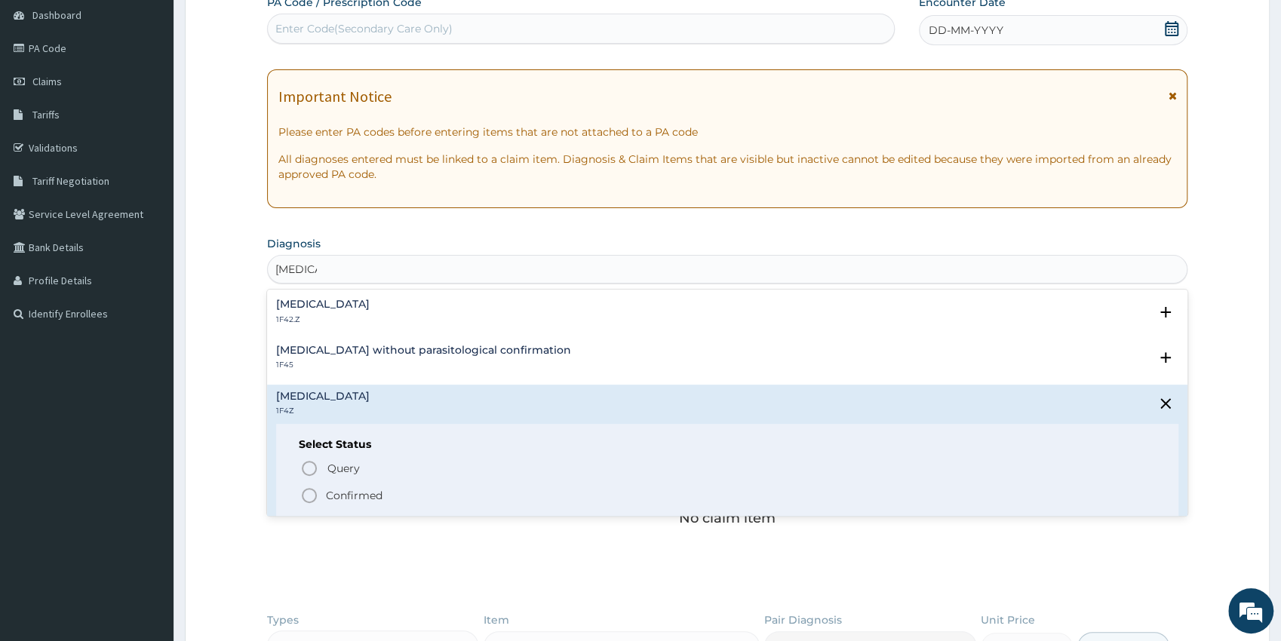
scroll to position [152, 0]
click at [306, 495] on icon "status option filled" at bounding box center [309, 493] width 18 height 18
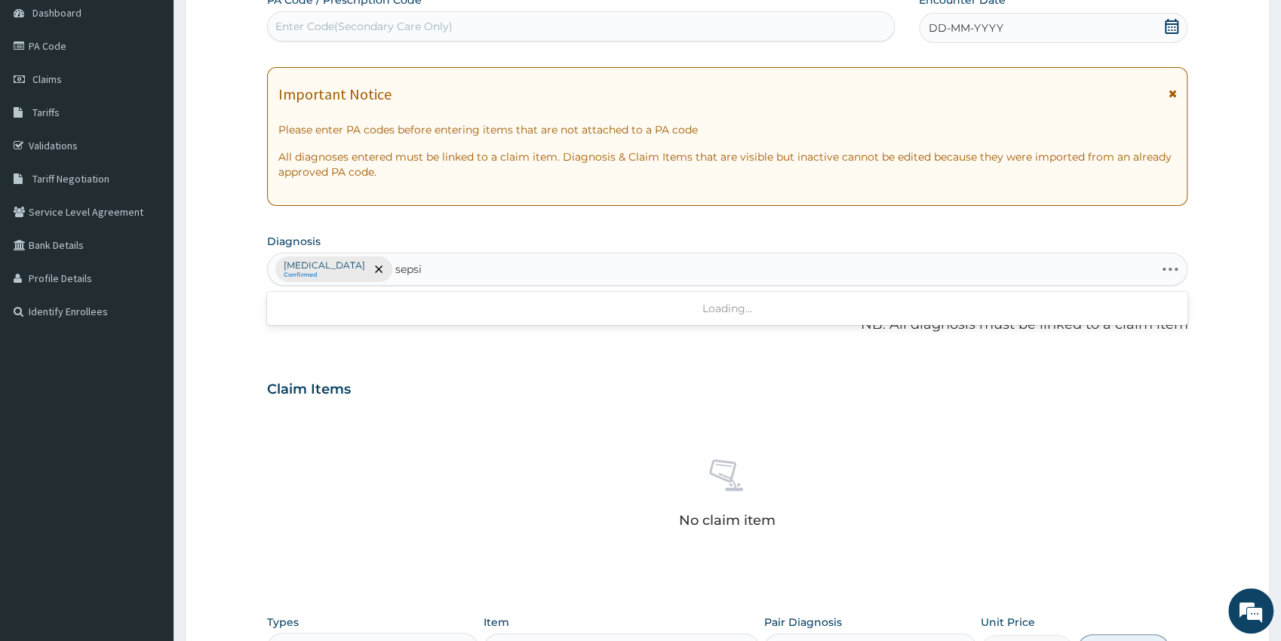
type input "sepsis"
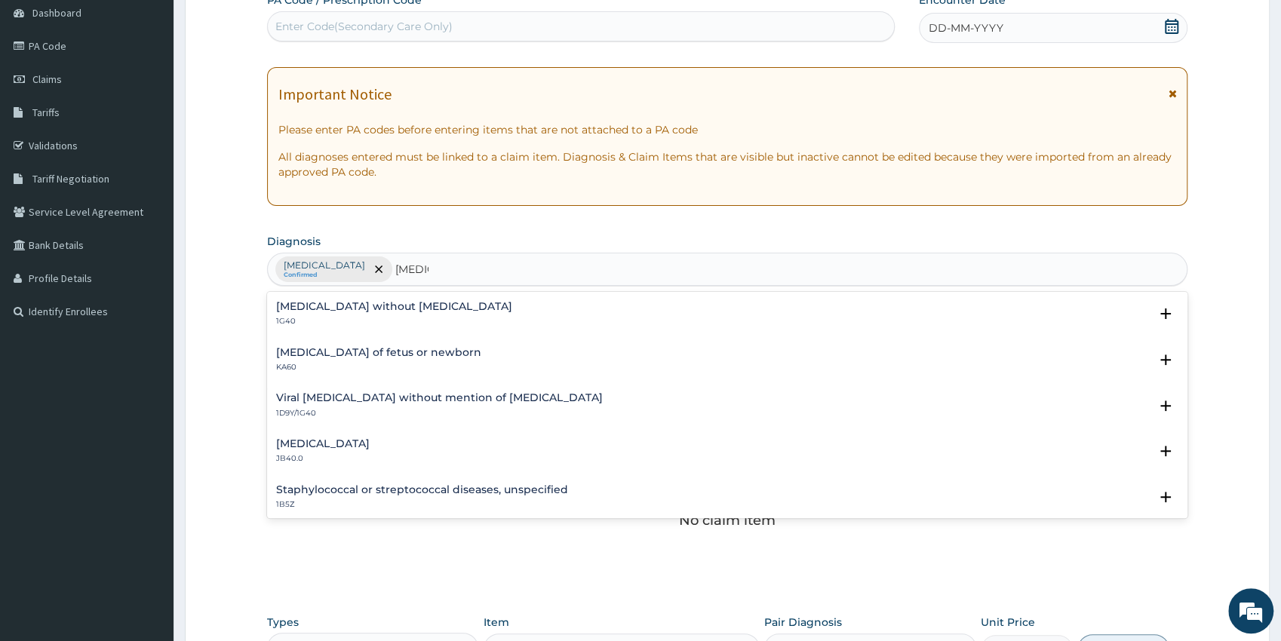
click at [361, 303] on h4 "Sepsis without septic shock" at bounding box center [394, 306] width 236 height 11
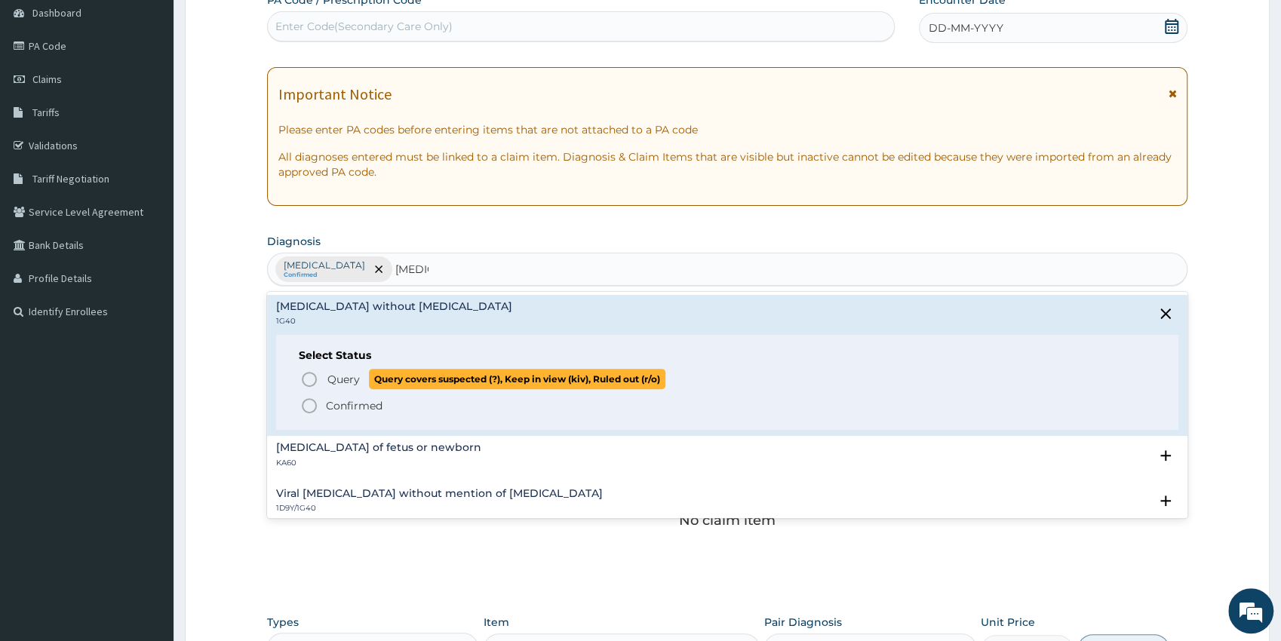
click at [310, 379] on icon "status option query" at bounding box center [309, 379] width 18 height 18
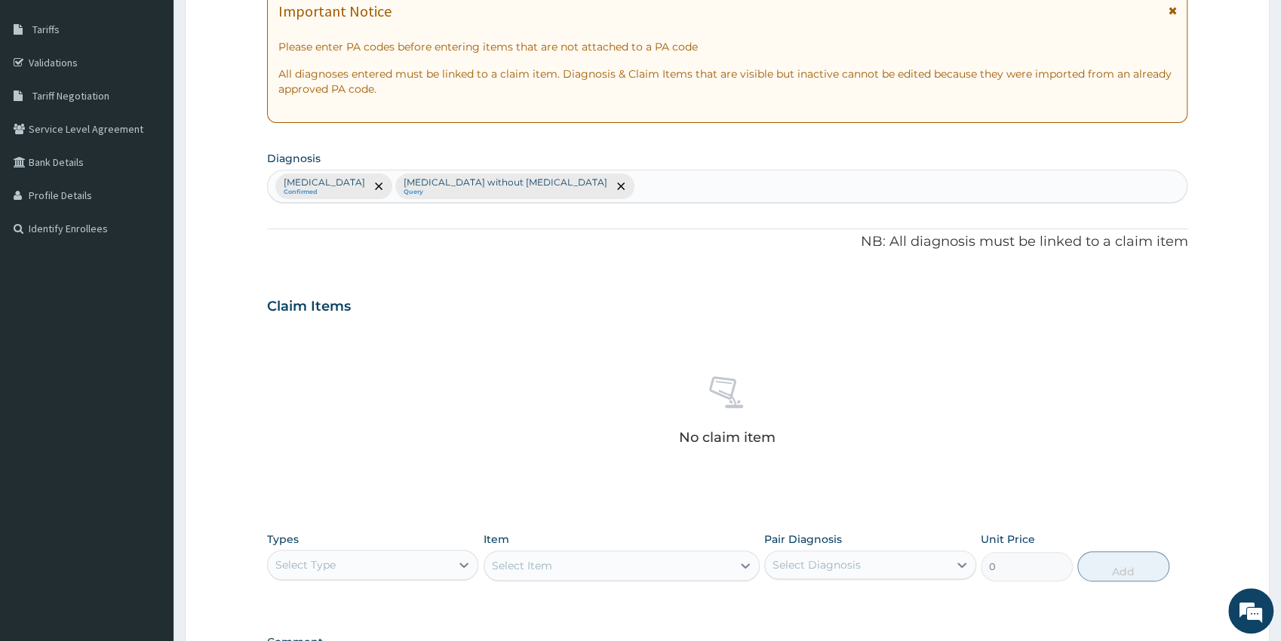
scroll to position [0, 0]
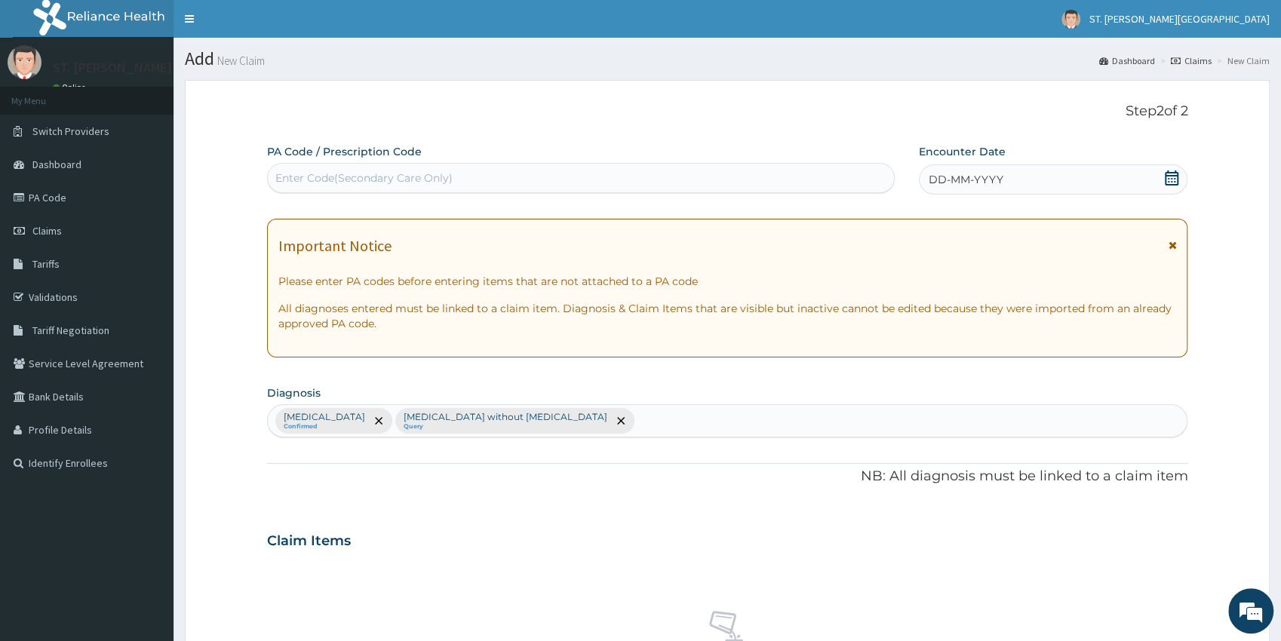
click at [1171, 179] on icon at bounding box center [1171, 177] width 14 height 15
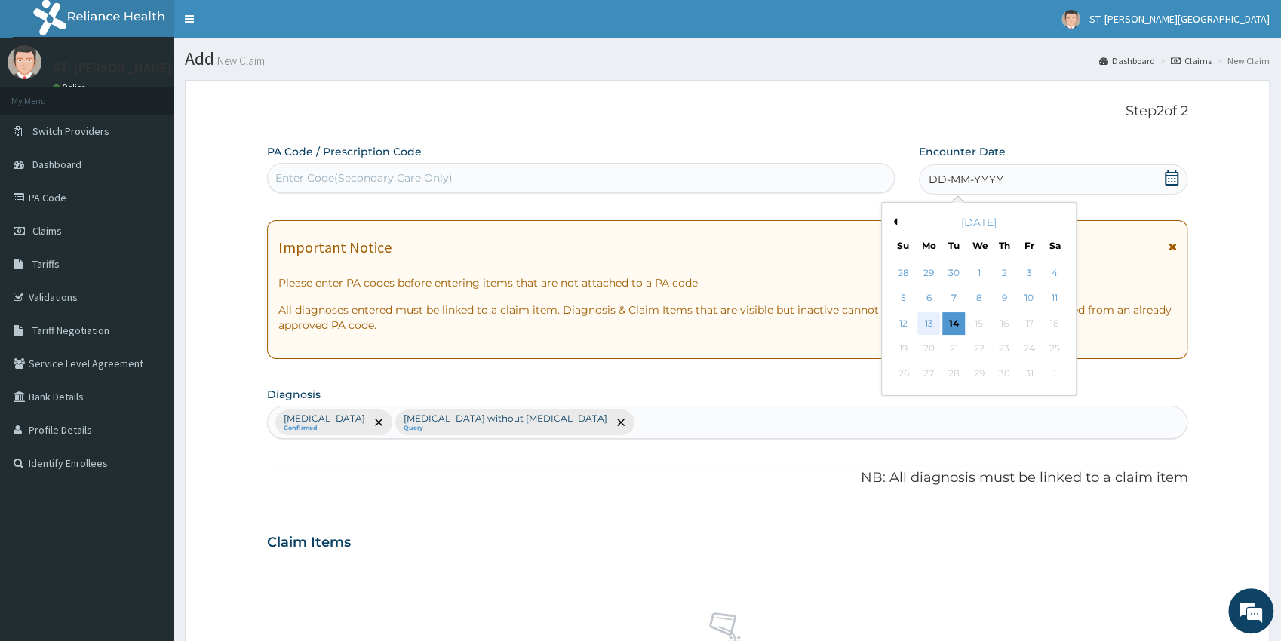
click at [928, 324] on div "13" at bounding box center [928, 323] width 23 height 23
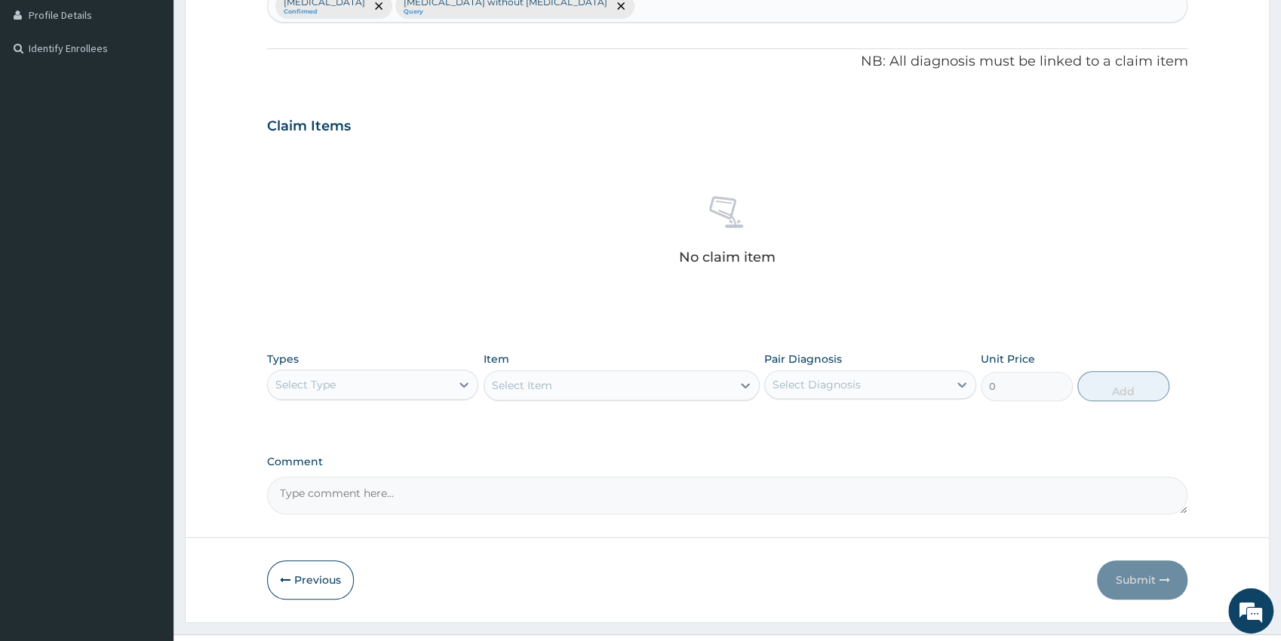
drag, startPoint x: 1287, startPoint y: 634, endPoint x: 1278, endPoint y: 634, distance: 9.1
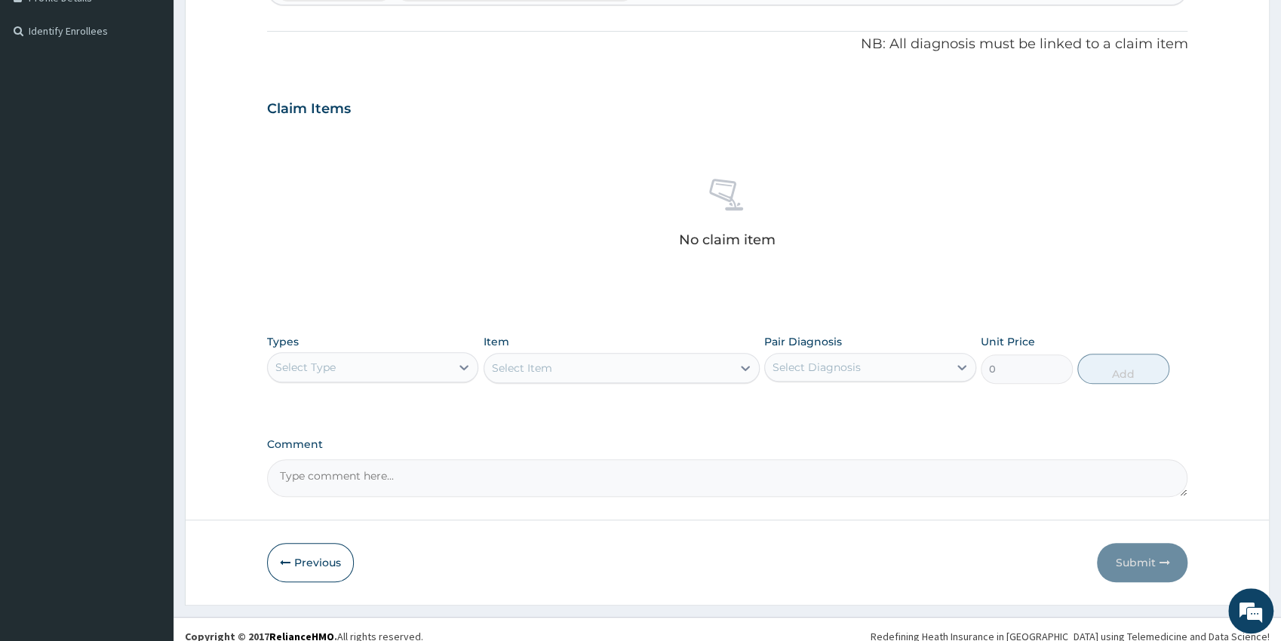
scroll to position [442, 0]
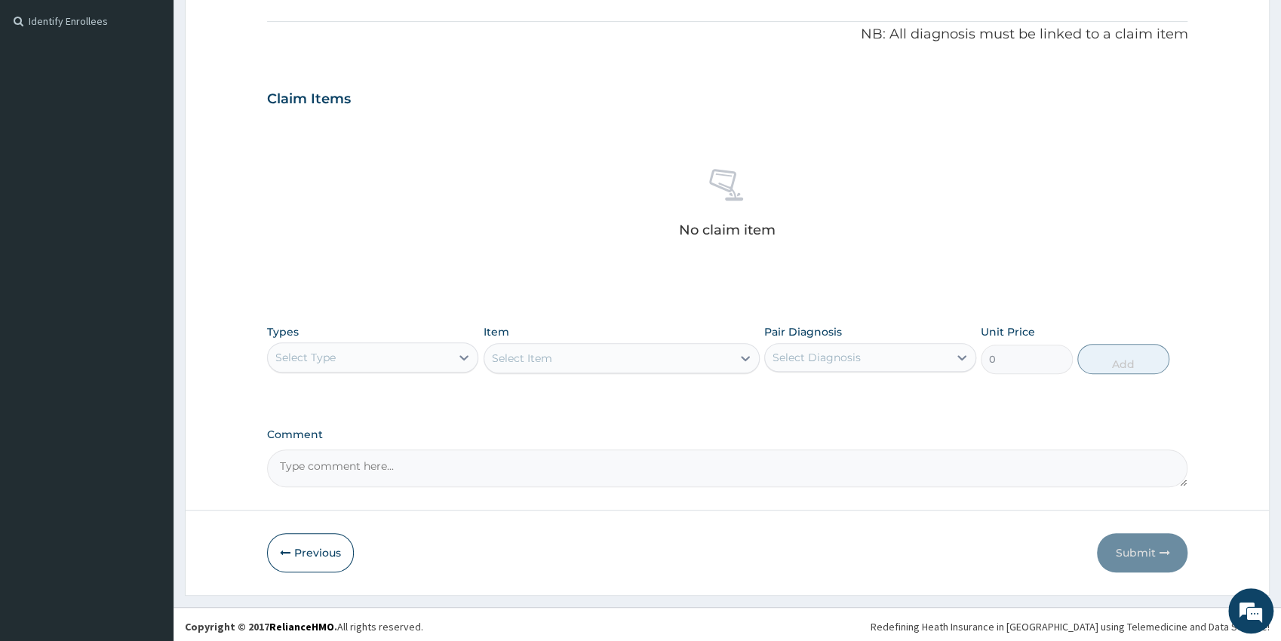
click at [393, 348] on div "Select Type" at bounding box center [359, 357] width 183 height 24
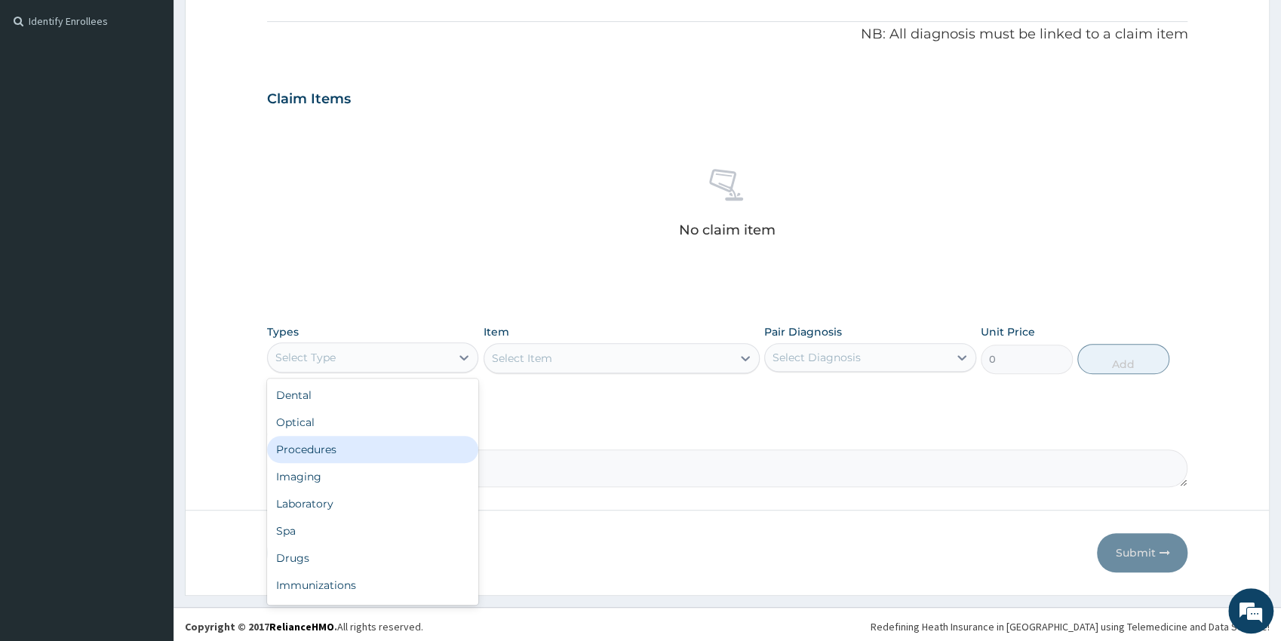
click at [358, 447] on div "Procedures" at bounding box center [373, 449] width 212 height 27
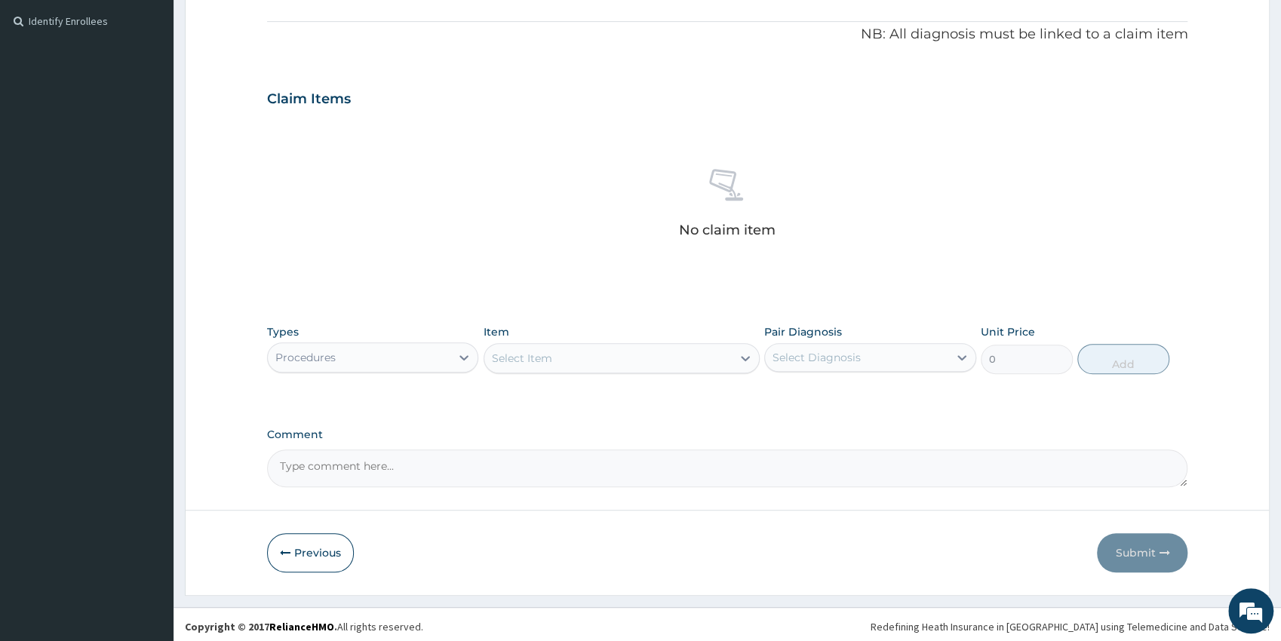
click at [672, 361] on div "Select Item" at bounding box center [607, 358] width 247 height 24
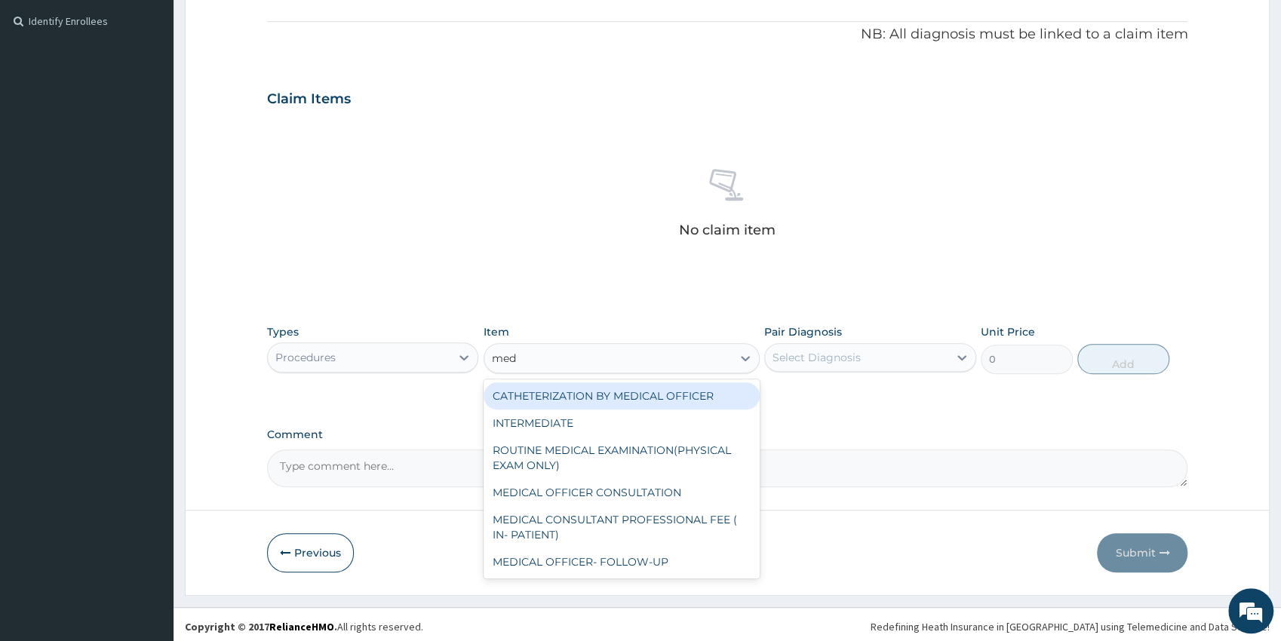
type input "medi"
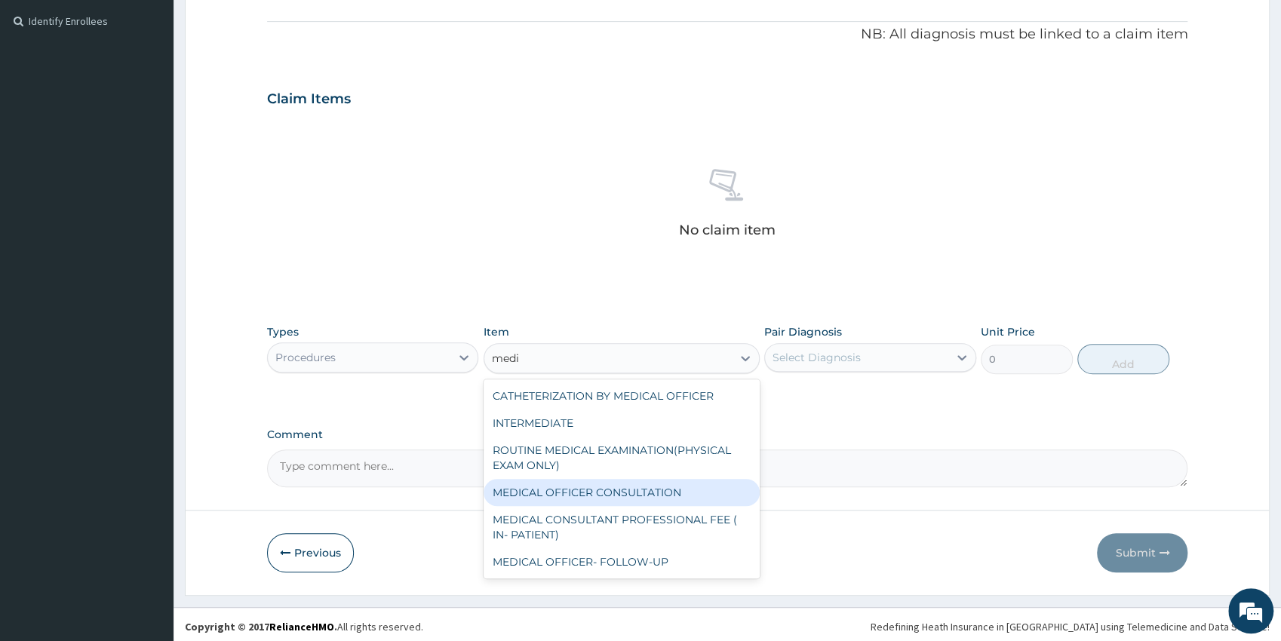
click at [680, 488] on div "MEDICAL OFFICER CONSULTATION" at bounding box center [621, 492] width 276 height 27
type input "5000"
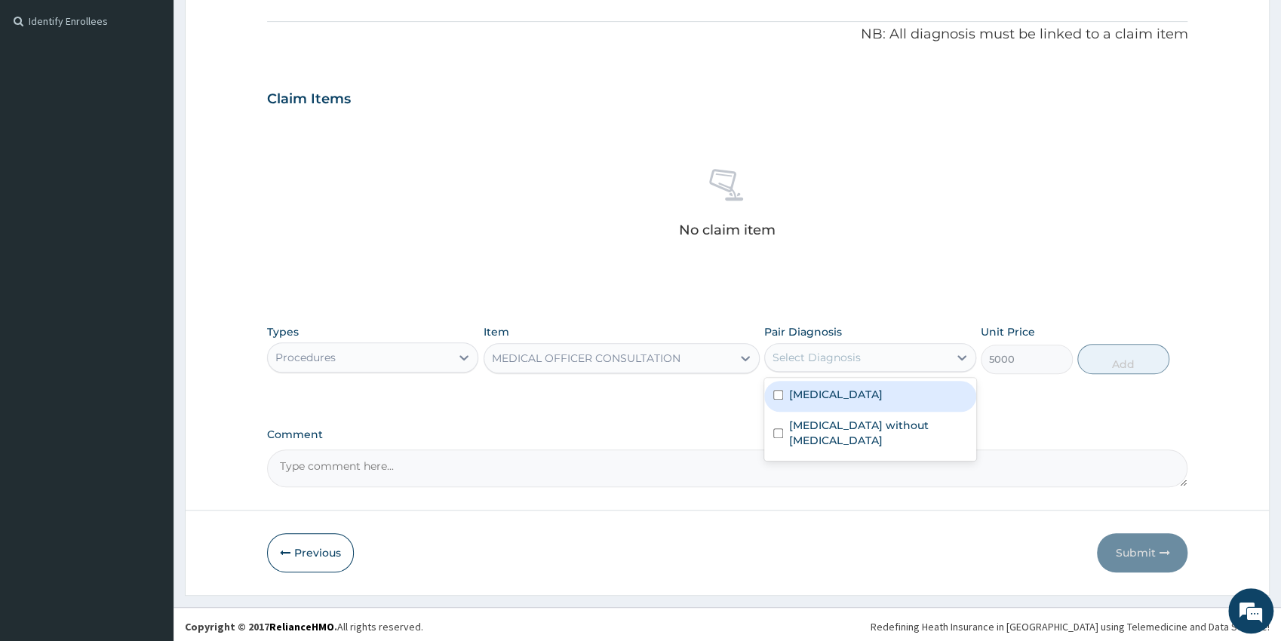
drag, startPoint x: 854, startPoint y: 345, endPoint x: 857, endPoint y: 379, distance: 34.8
click at [854, 351] on div "Select Diagnosis" at bounding box center [856, 357] width 183 height 24
click at [854, 393] on label "Malaria, unspecified" at bounding box center [836, 394] width 94 height 15
checkbox input "true"
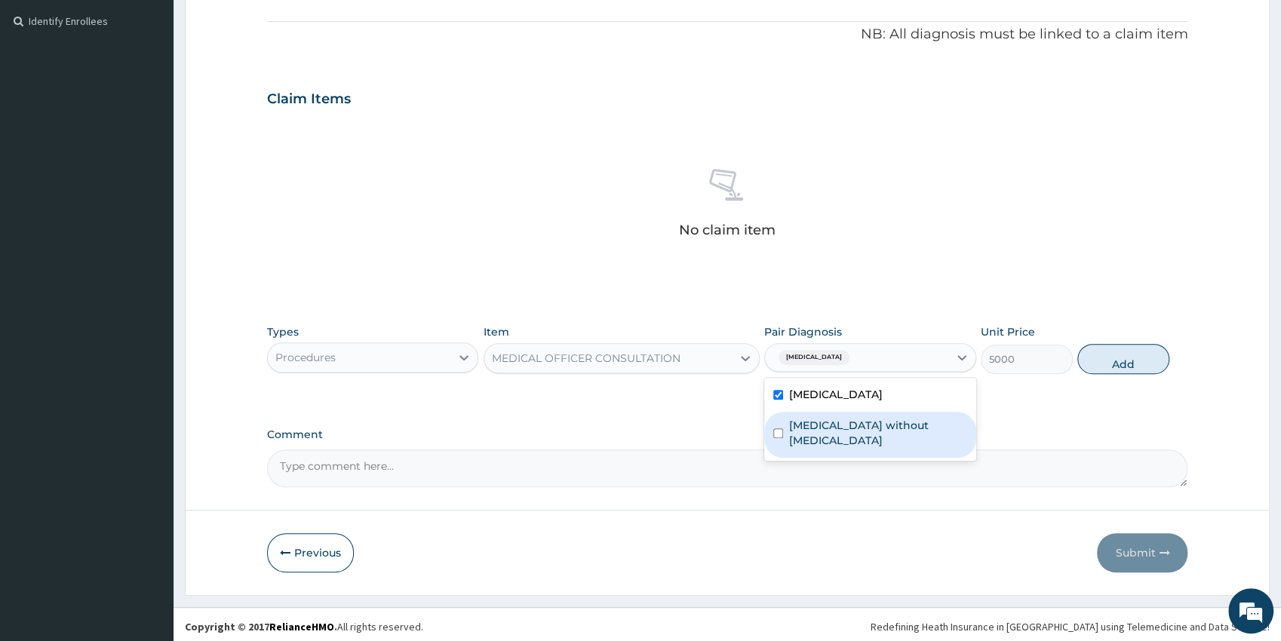
click at [848, 413] on div "Sepsis without septic shock" at bounding box center [870, 435] width 212 height 46
checkbox input "true"
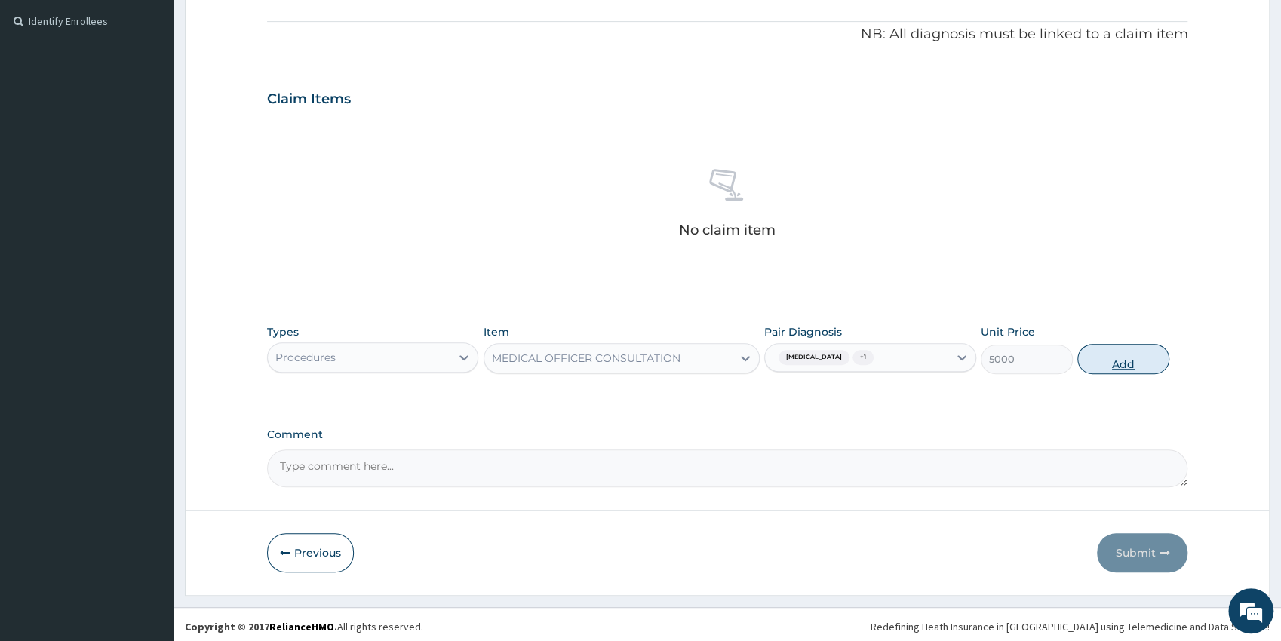
drag, startPoint x: 1135, startPoint y: 360, endPoint x: 1125, endPoint y: 356, distance: 10.8
click at [1134, 360] on button "Add" at bounding box center [1123, 359] width 92 height 30
type input "0"
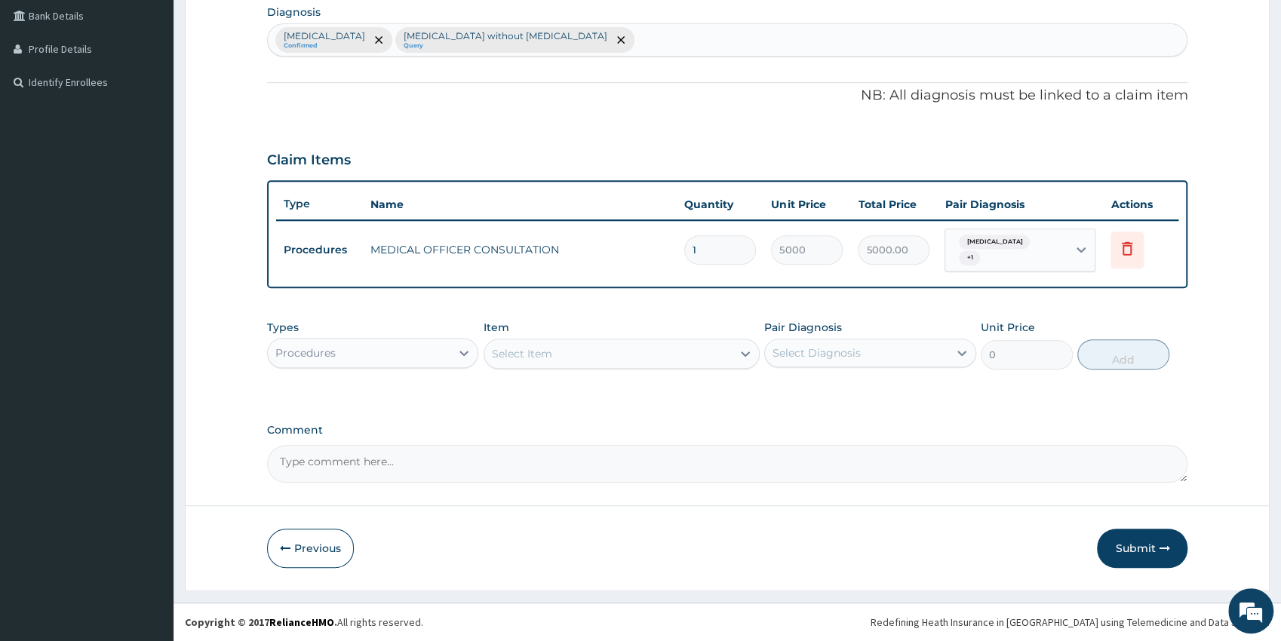
scroll to position [380, 0]
click at [368, 356] on div "Procedures" at bounding box center [359, 354] width 183 height 24
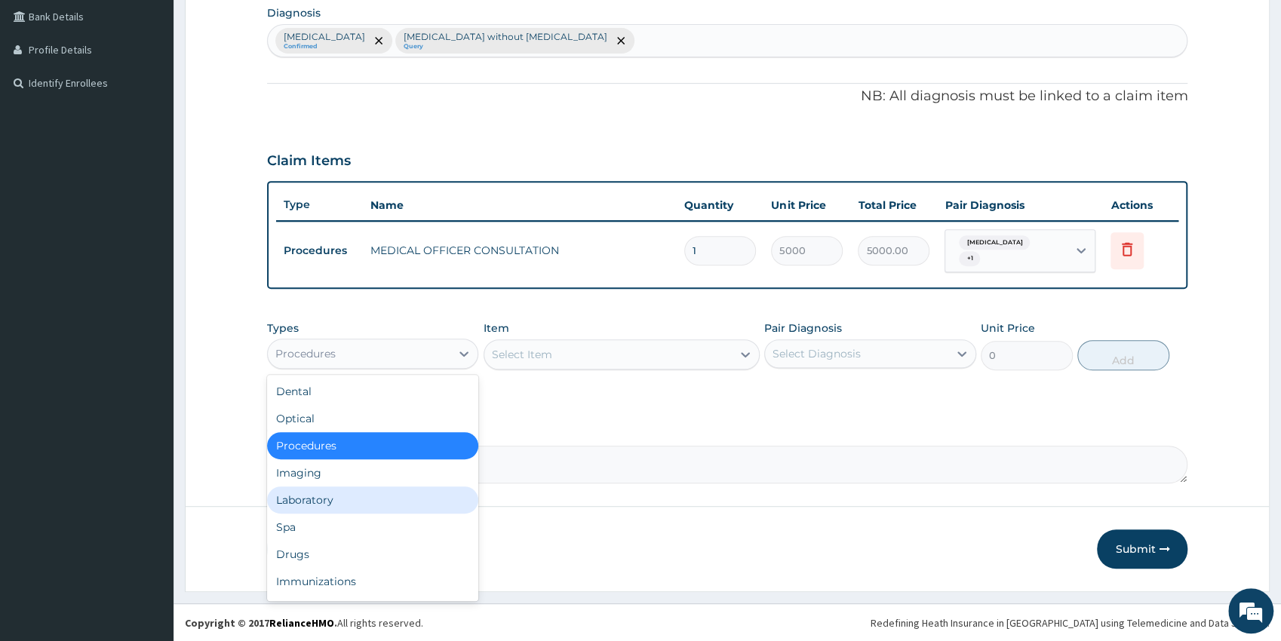
click at [303, 495] on div "Laboratory" at bounding box center [373, 499] width 212 height 27
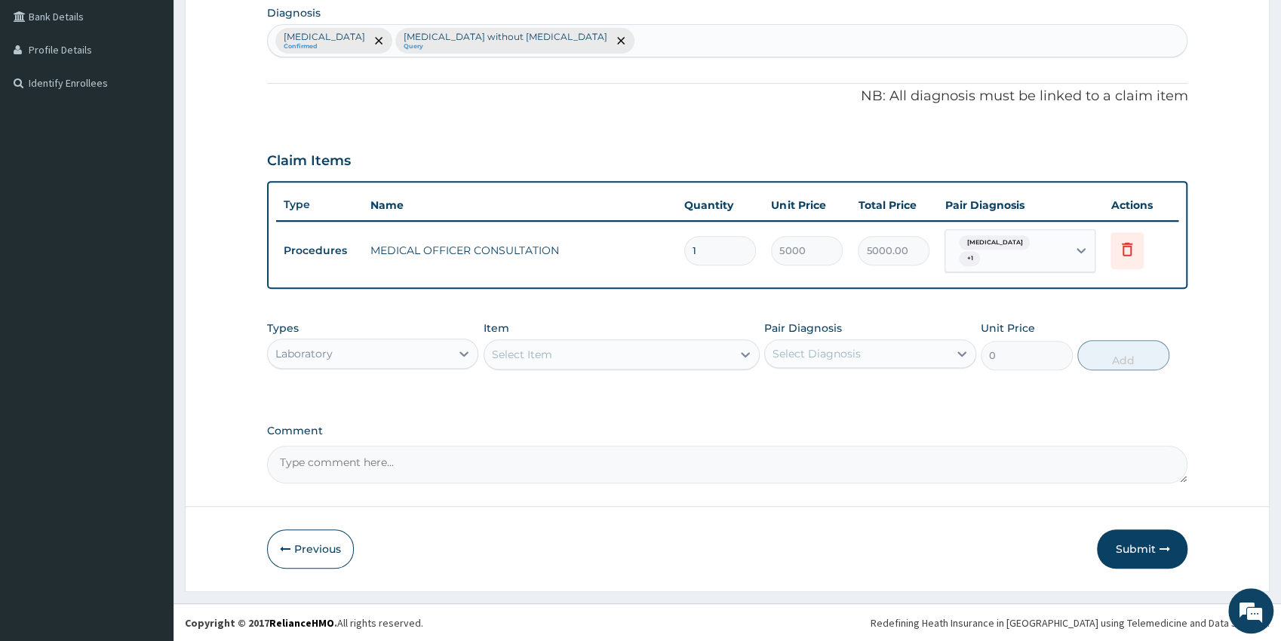
click at [587, 350] on div "Select Item" at bounding box center [607, 354] width 247 height 24
type input "wbc"
drag, startPoint x: 698, startPoint y: 391, endPoint x: 779, endPoint y: 364, distance: 84.9
click at [698, 390] on div "WBC" at bounding box center [621, 392] width 276 height 27
type input "2500"
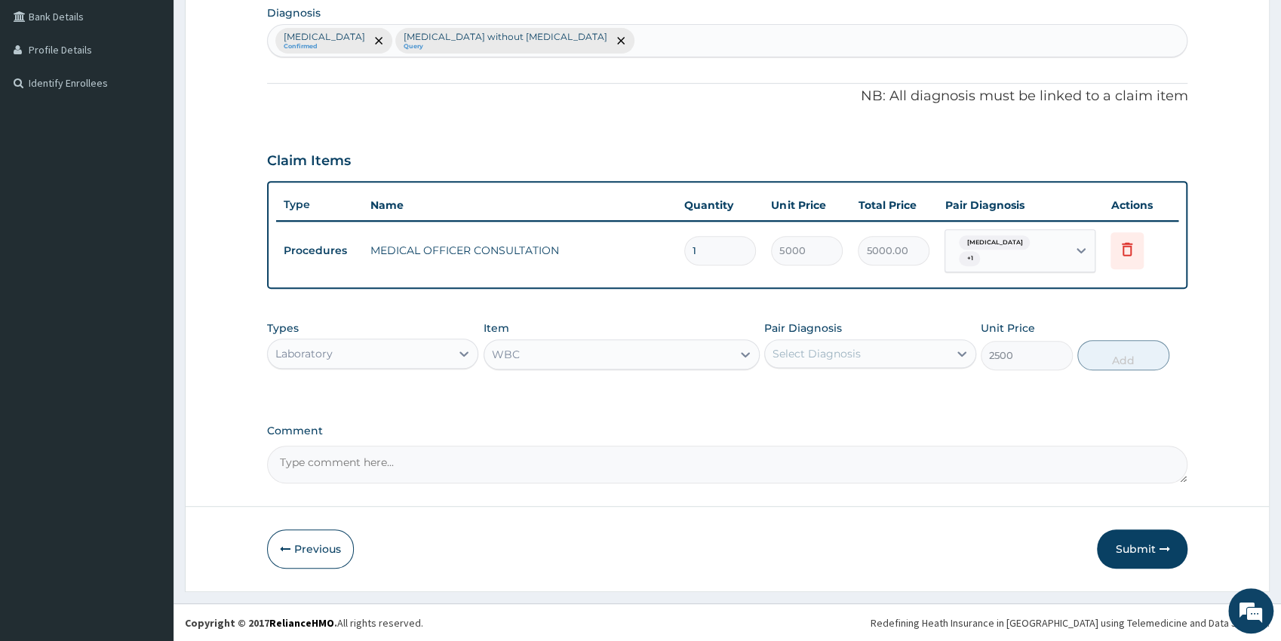
drag, startPoint x: 810, startPoint y: 346, endPoint x: 818, endPoint y: 354, distance: 11.2
click at [812, 347] on div "Select Diagnosis" at bounding box center [816, 353] width 88 height 15
click at [820, 390] on label "Malaria, unspecified" at bounding box center [836, 390] width 94 height 15
checkbox input "true"
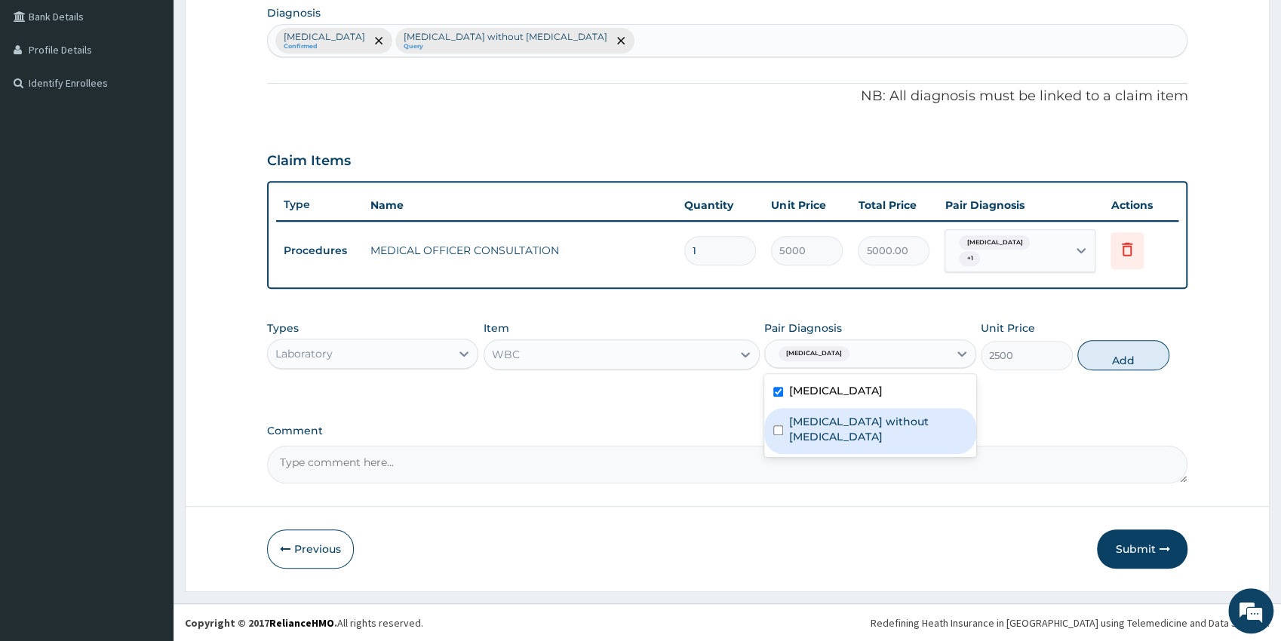
click at [829, 416] on label "Sepsis without septic shock" at bounding box center [878, 429] width 178 height 30
checkbox input "true"
drag, startPoint x: 1108, startPoint y: 351, endPoint x: 886, endPoint y: 396, distance: 226.1
click at [1108, 353] on button "Add" at bounding box center [1123, 355] width 92 height 30
type input "0"
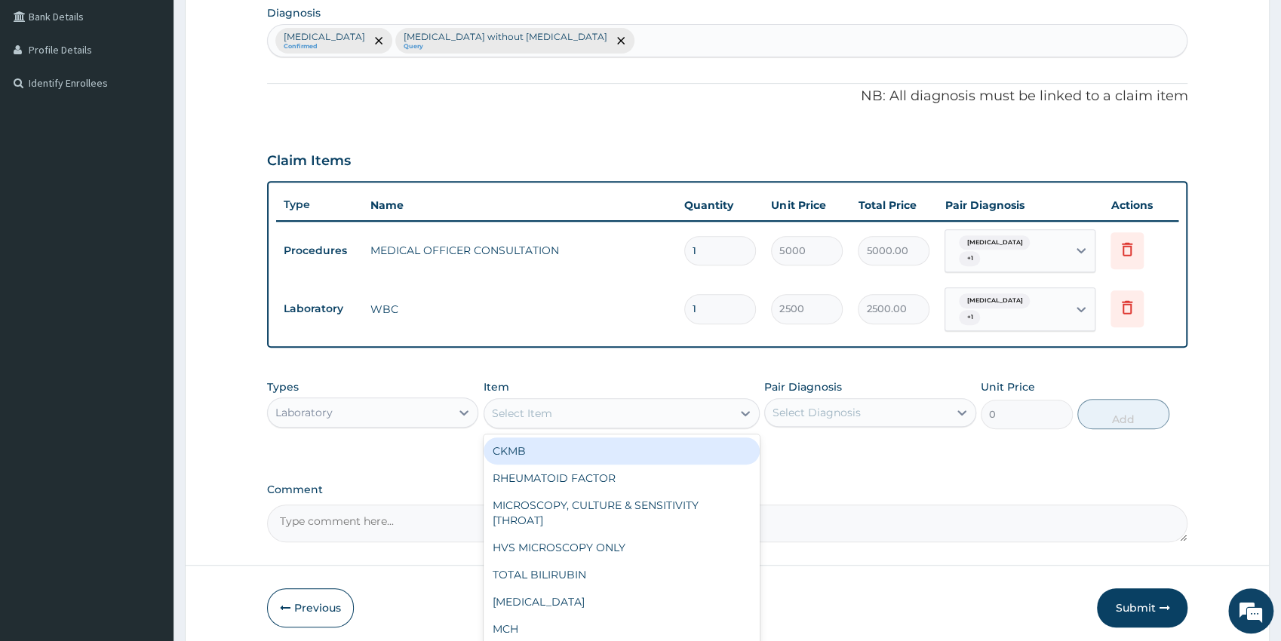
click at [630, 421] on div "Select Item" at bounding box center [607, 413] width 247 height 24
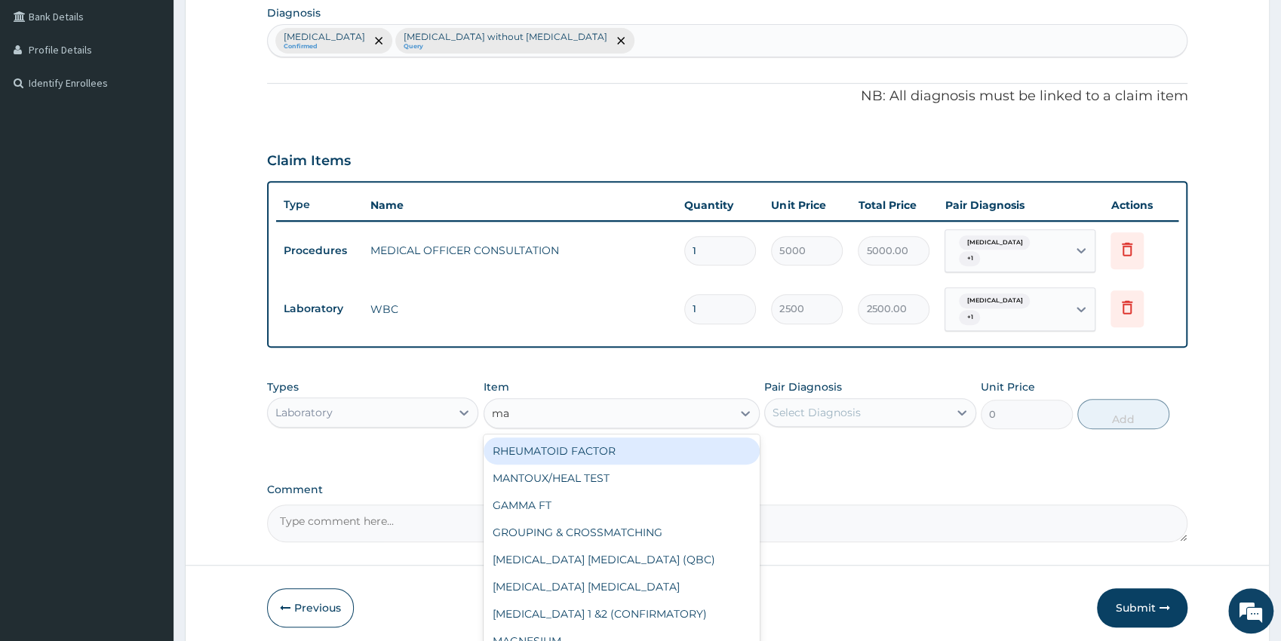
type input "mal"
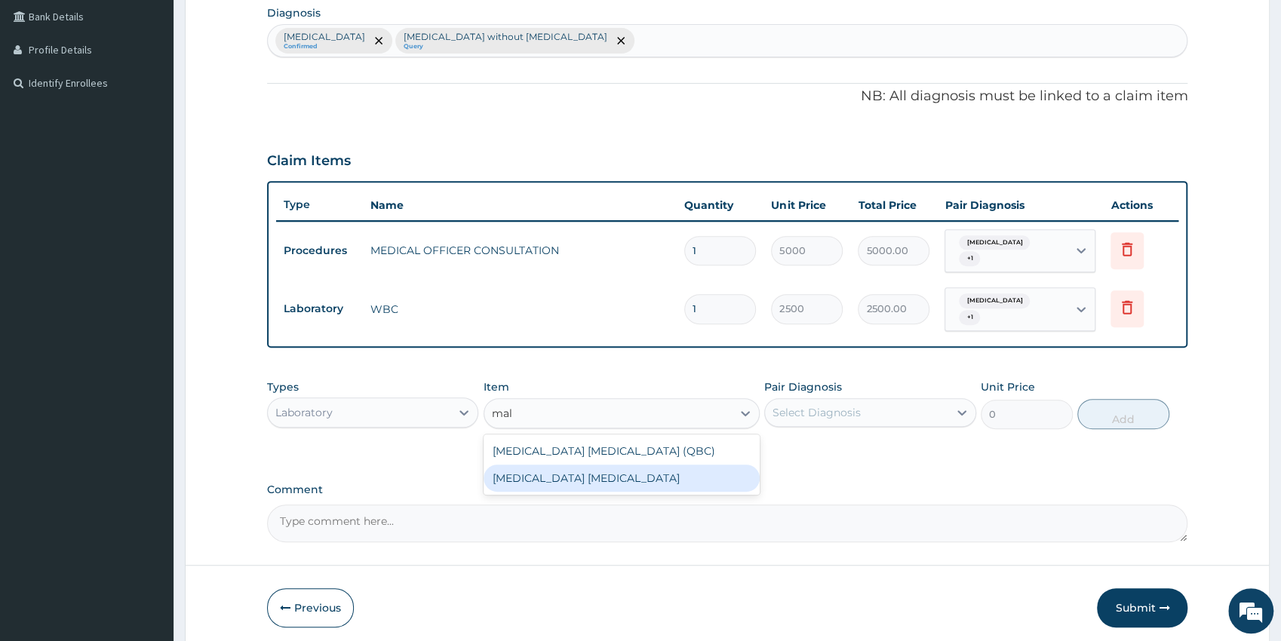
click at [619, 488] on div "MALARIA PARASITE" at bounding box center [621, 478] width 276 height 27
type input "1500"
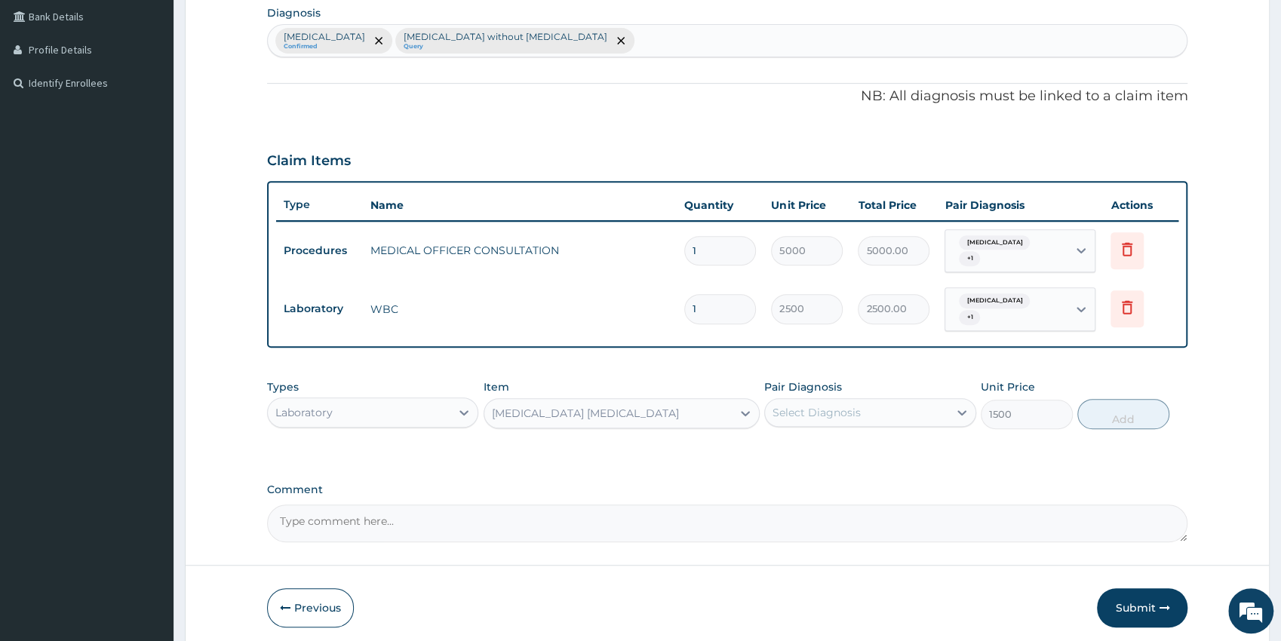
click at [851, 422] on div "Select Diagnosis" at bounding box center [856, 412] width 183 height 24
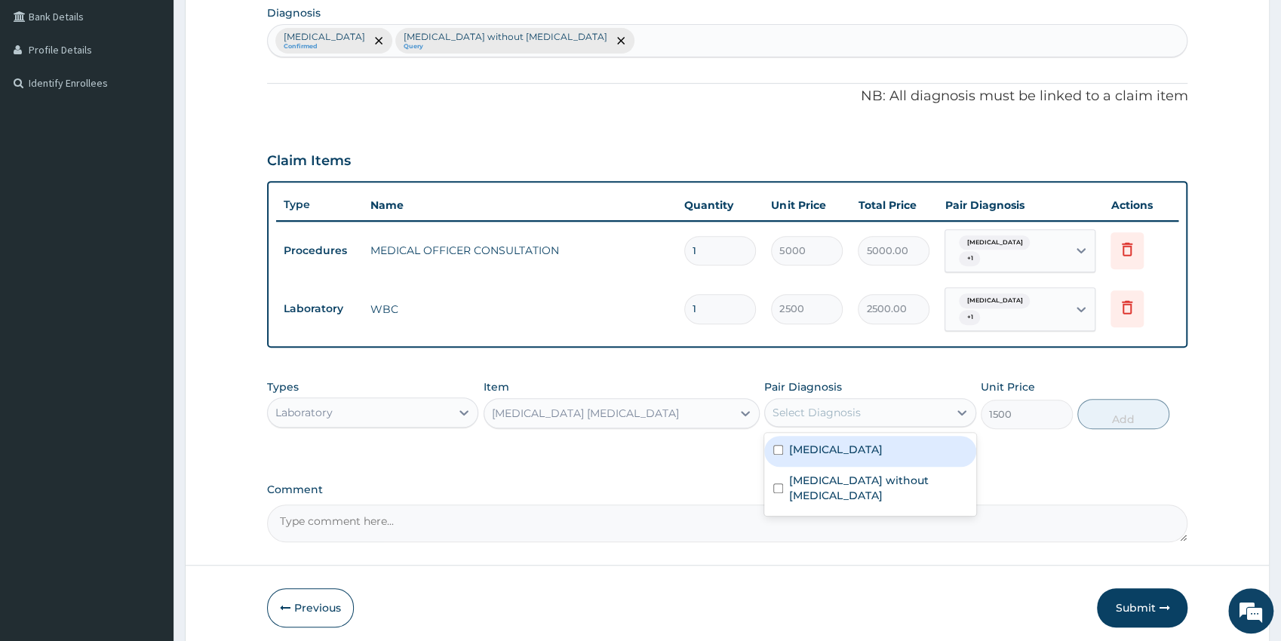
drag, startPoint x: 826, startPoint y: 459, endPoint x: 833, endPoint y: 453, distance: 9.1
click at [828, 457] on div "Malaria, unspecified" at bounding box center [870, 451] width 212 height 31
checkbox input "true"
click at [1143, 416] on button "Add" at bounding box center [1123, 414] width 92 height 30
type input "0"
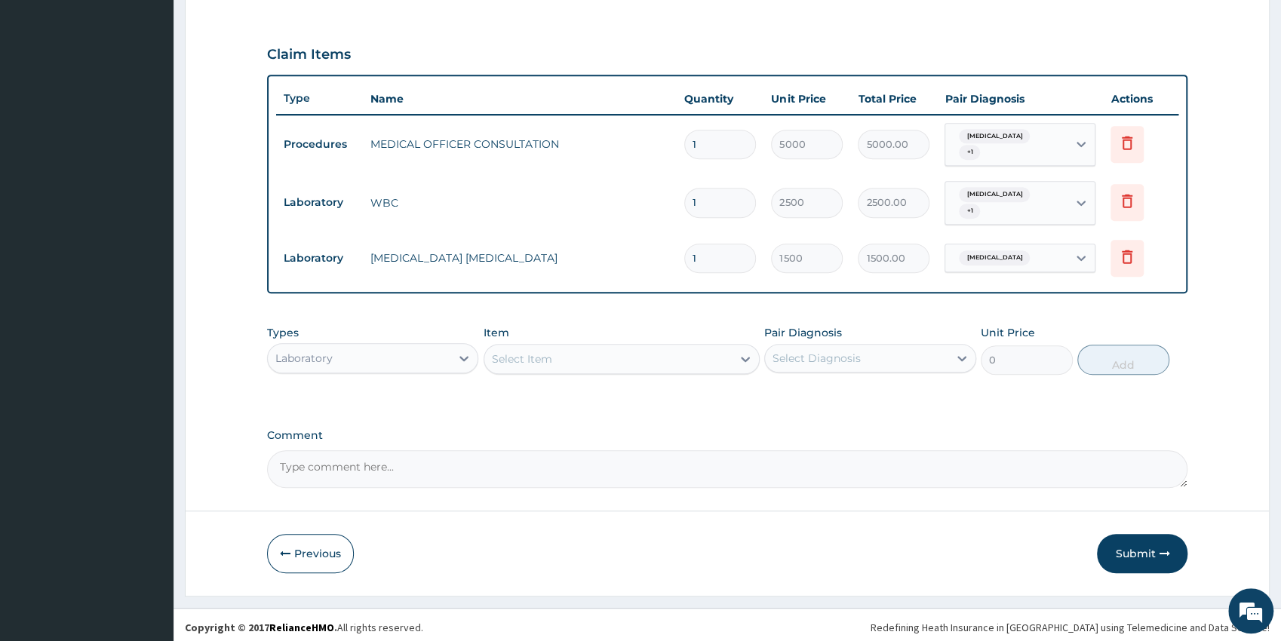
scroll to position [490, 0]
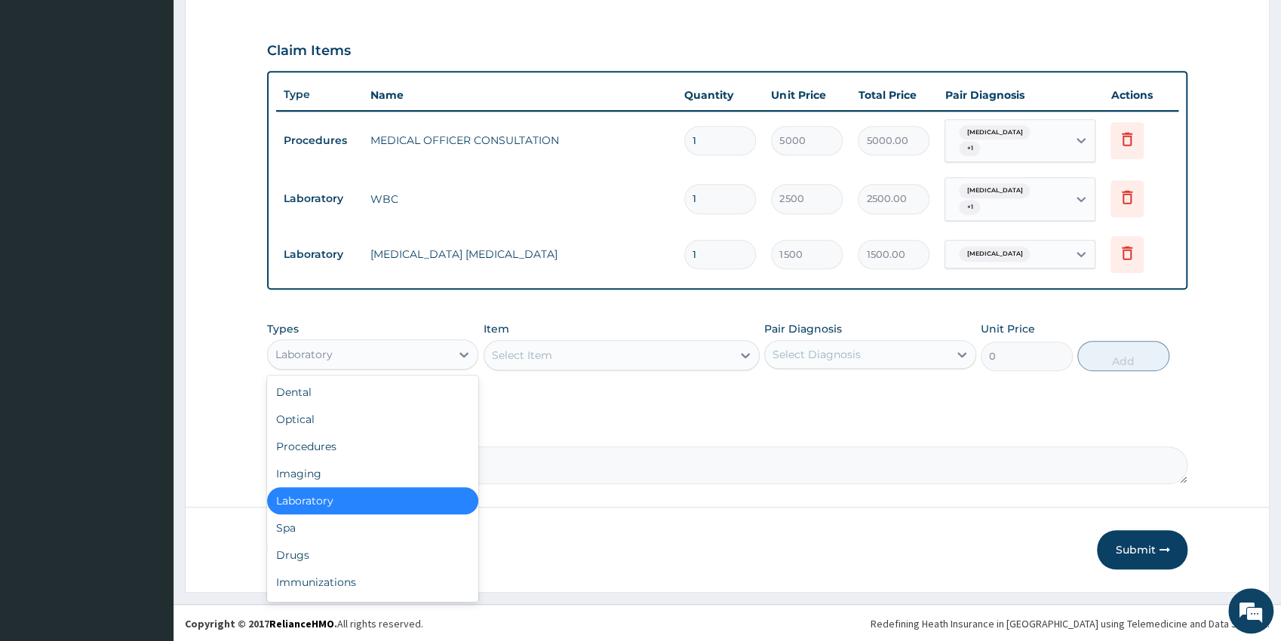
click at [395, 348] on div "Laboratory" at bounding box center [359, 354] width 183 height 24
drag, startPoint x: 342, startPoint y: 548, endPoint x: 342, endPoint y: 540, distance: 8.3
click at [342, 550] on div "Drugs" at bounding box center [373, 554] width 212 height 27
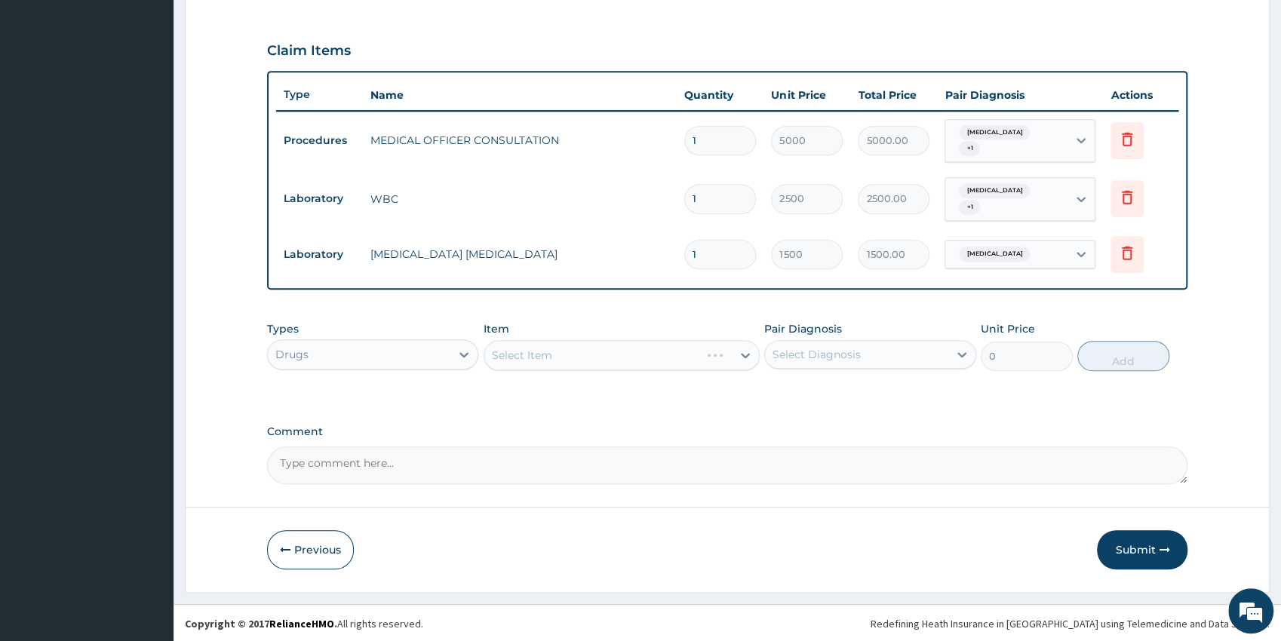
click at [637, 356] on div "Select Item" at bounding box center [621, 355] width 276 height 30
click at [636, 354] on div "Select Item" at bounding box center [607, 355] width 247 height 24
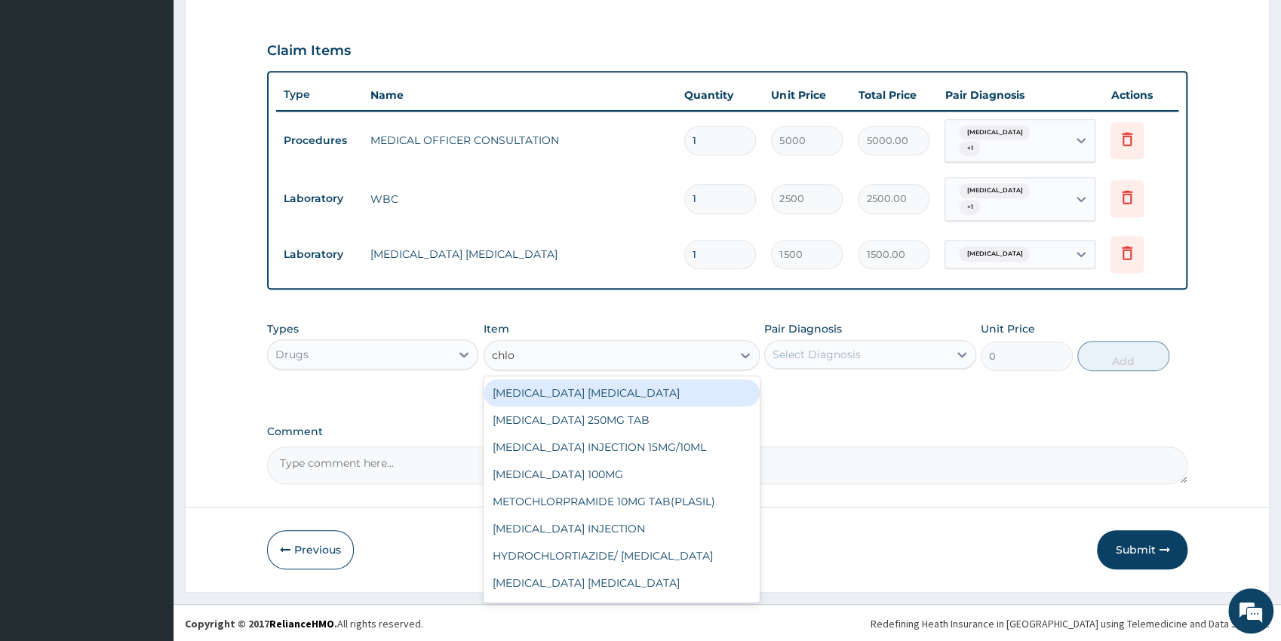
type input "chlor"
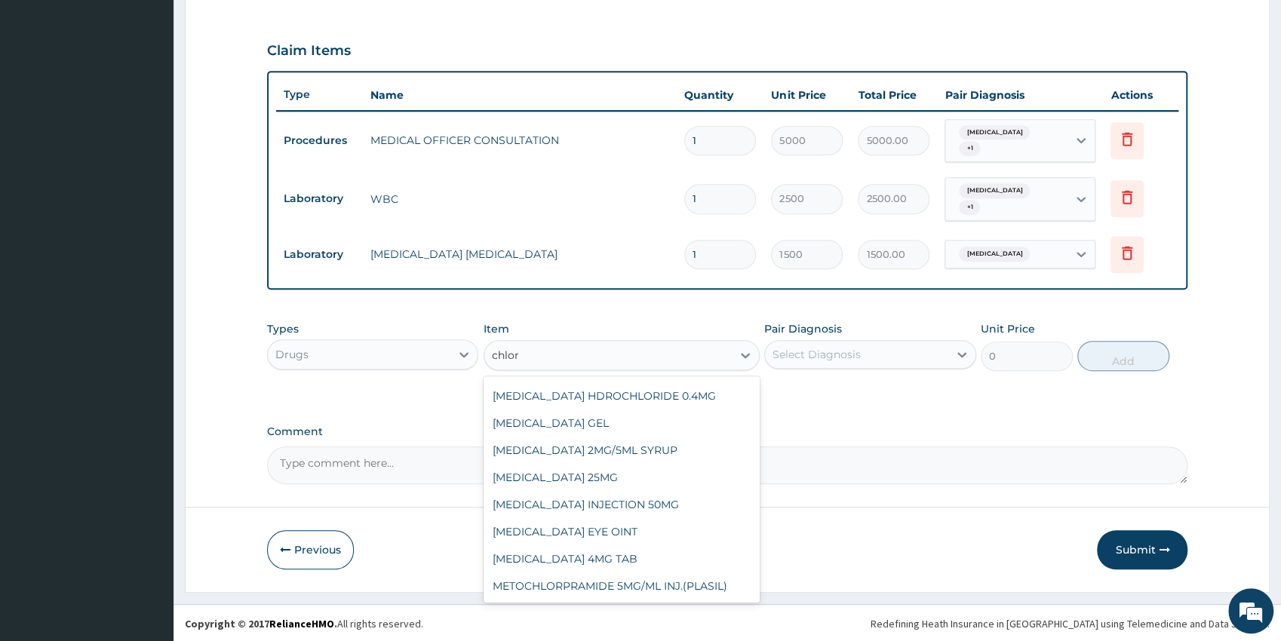
scroll to position [229, 0]
click at [663, 449] on div "CHLORPHENIRAMINE 2MG/5ML SYRUP" at bounding box center [621, 450] width 276 height 27
type input "1500"
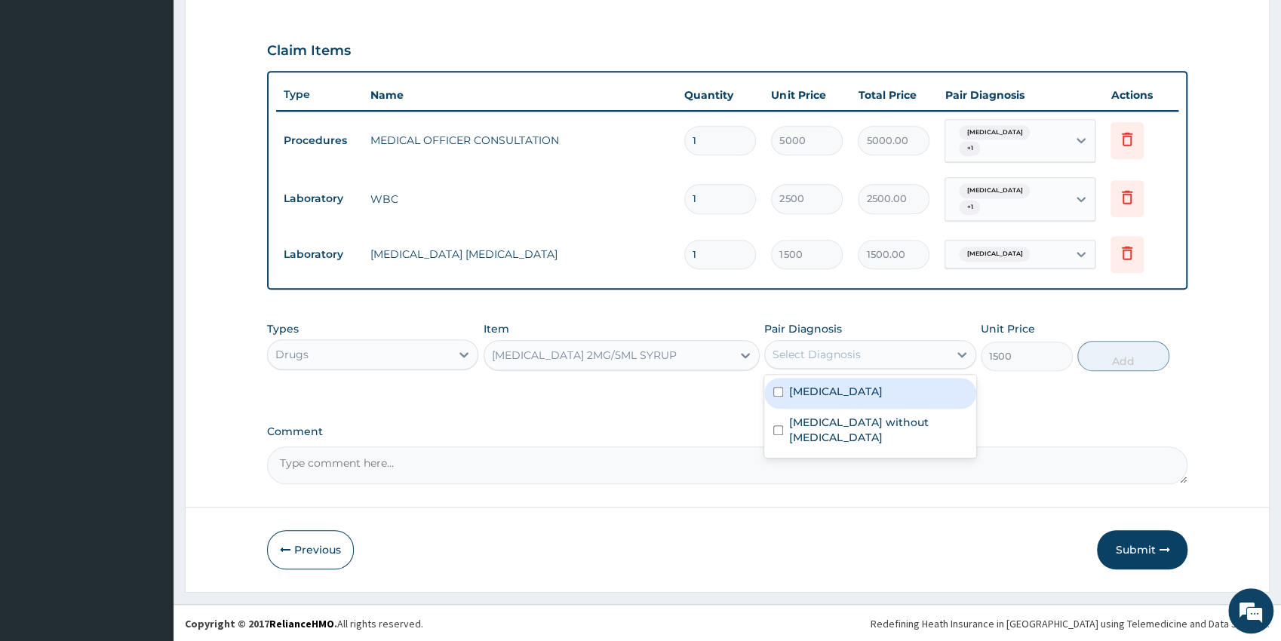
click at [846, 353] on div "Select Diagnosis" at bounding box center [816, 354] width 88 height 15
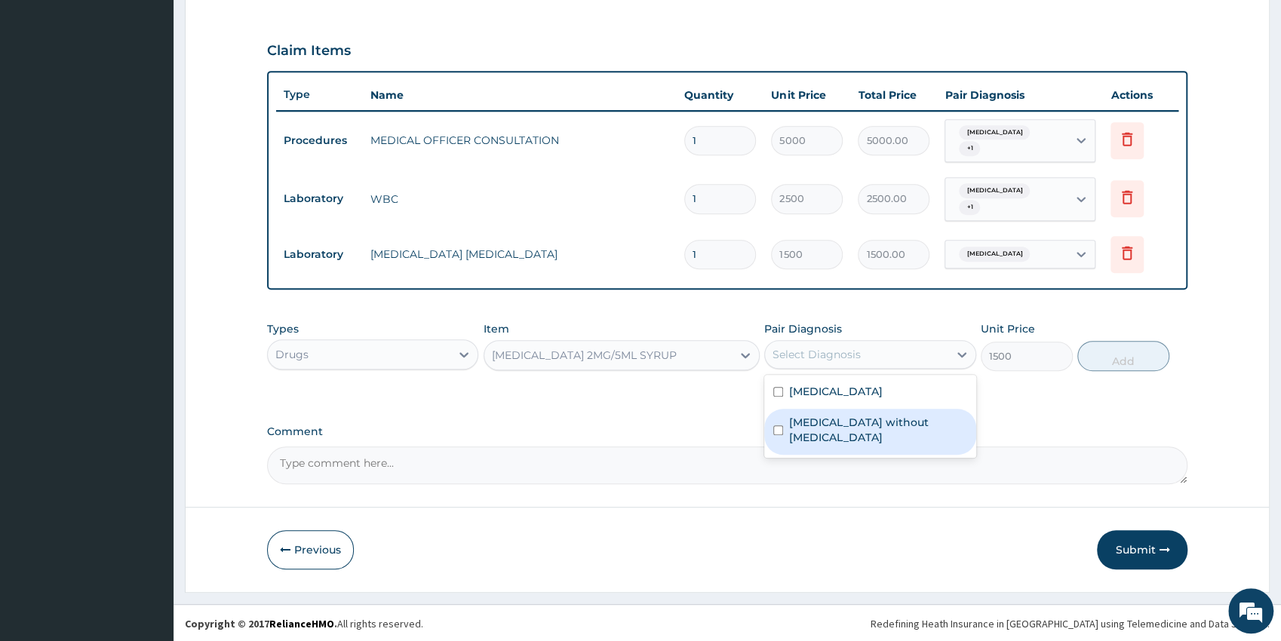
click at [876, 427] on label "Sepsis without septic shock" at bounding box center [878, 430] width 178 height 30
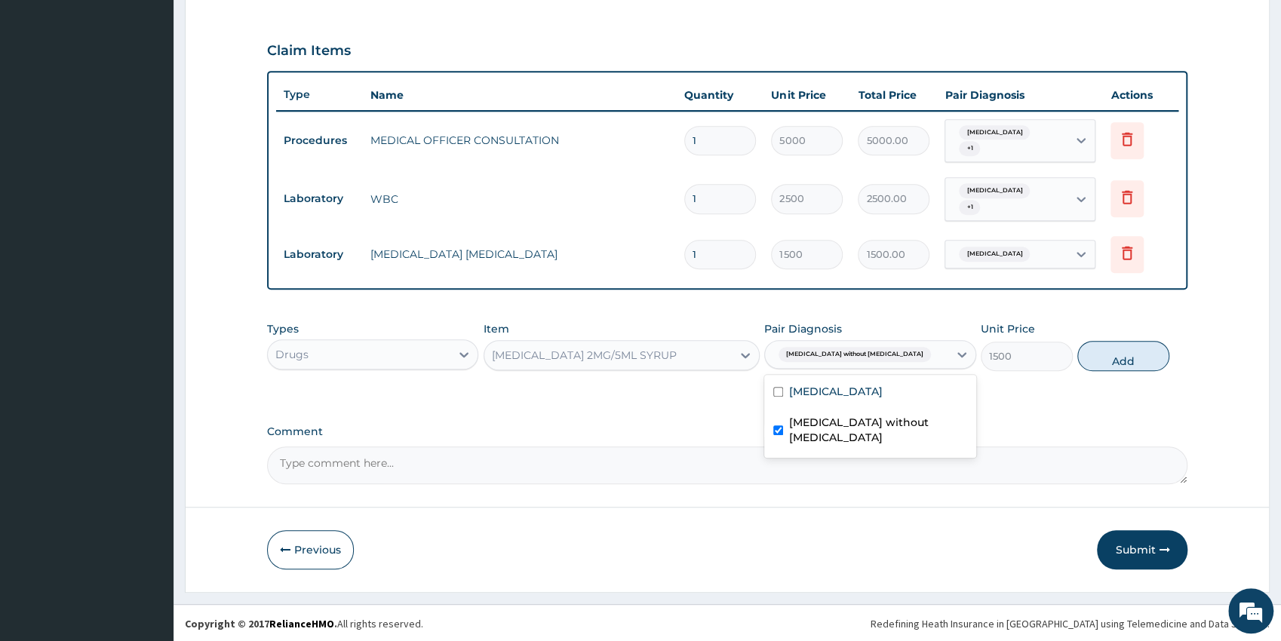
click at [846, 424] on label "Sepsis without septic shock" at bounding box center [878, 430] width 178 height 30
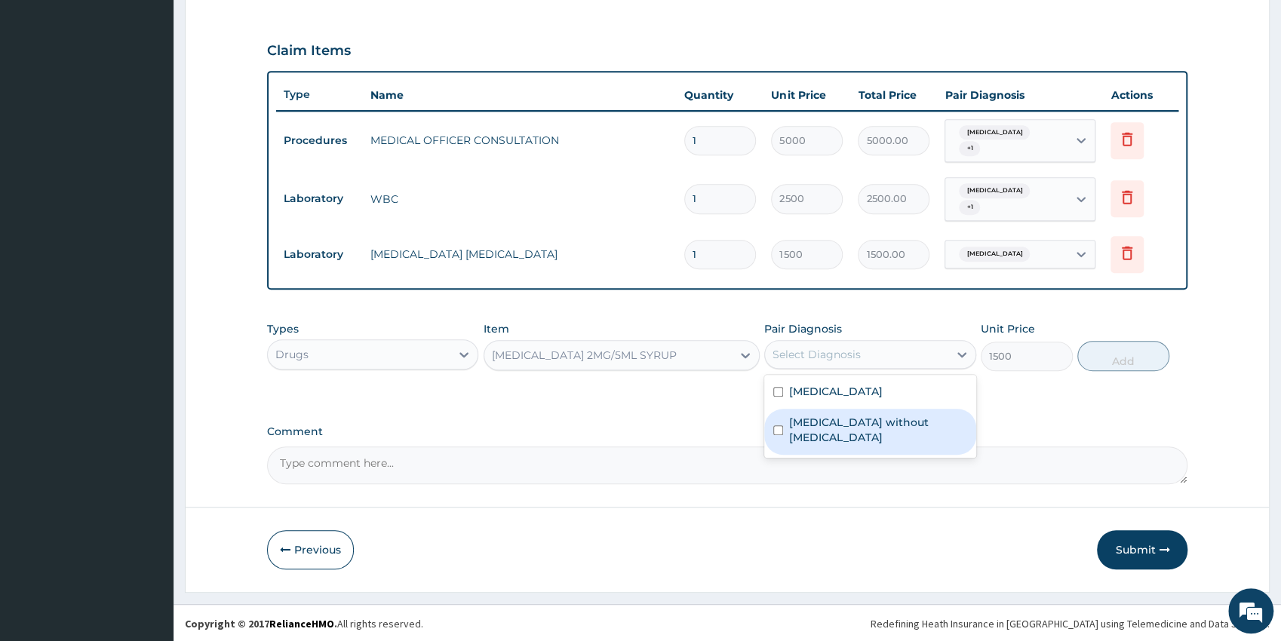
checkbox input "false"
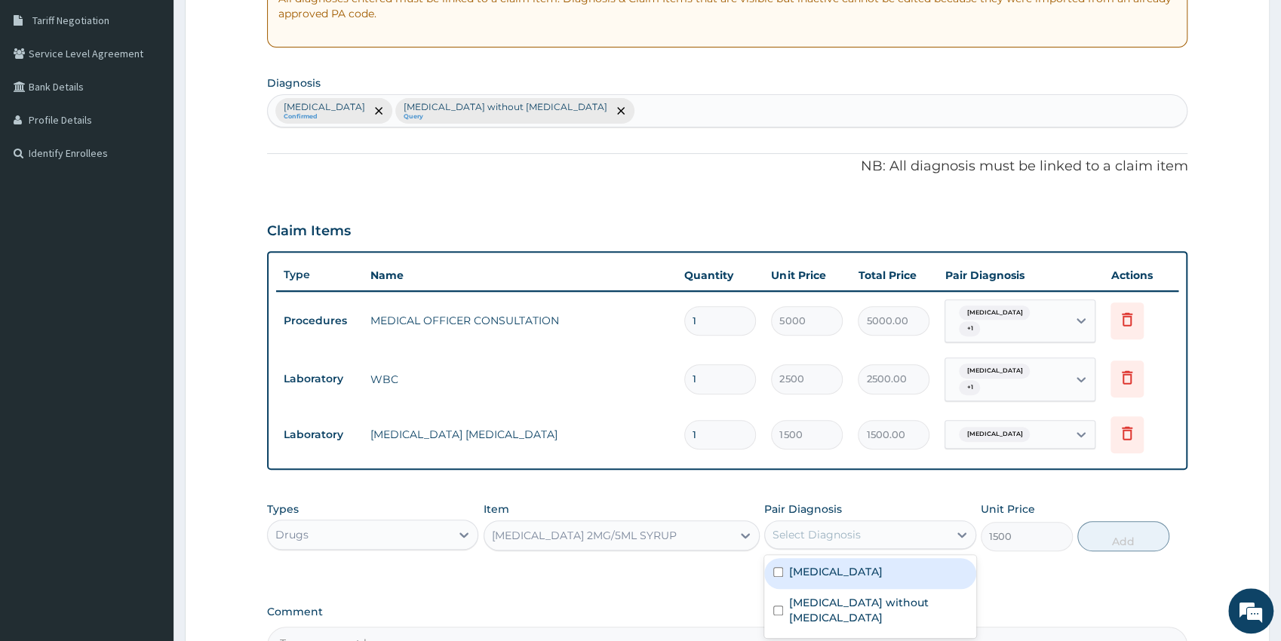
scroll to position [241, 0]
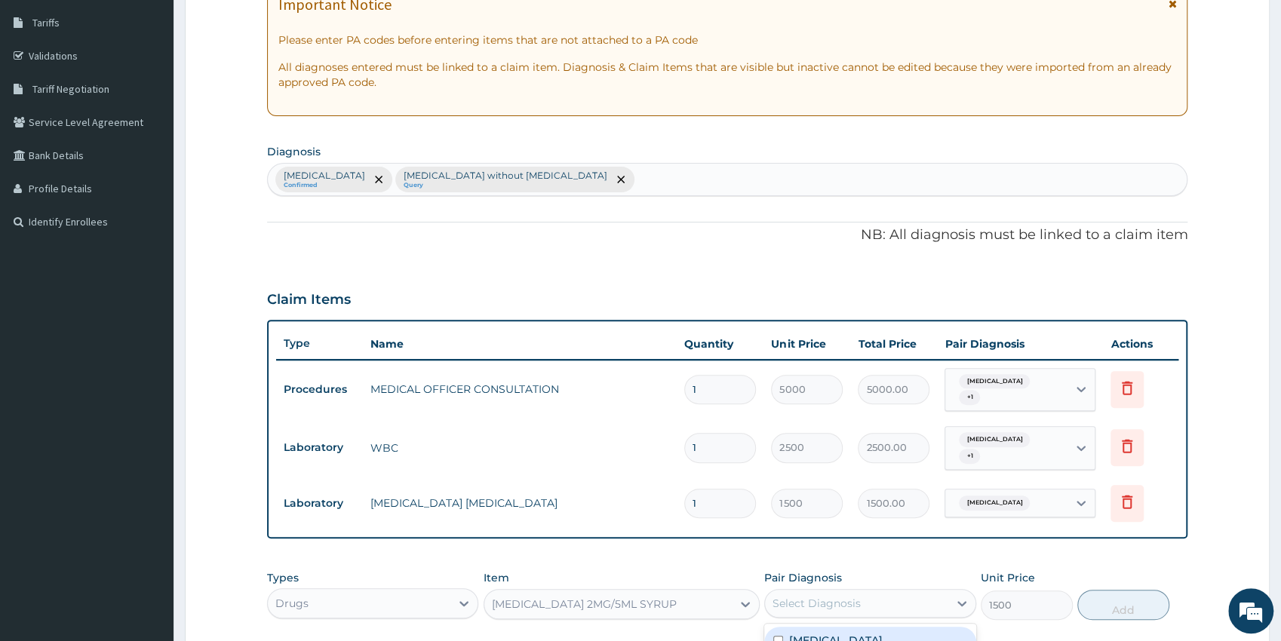
click at [624, 179] on div "Malaria, unspecified Confirmed Sepsis without septic shock Query" at bounding box center [727, 180] width 919 height 32
type input "upper respiratory"
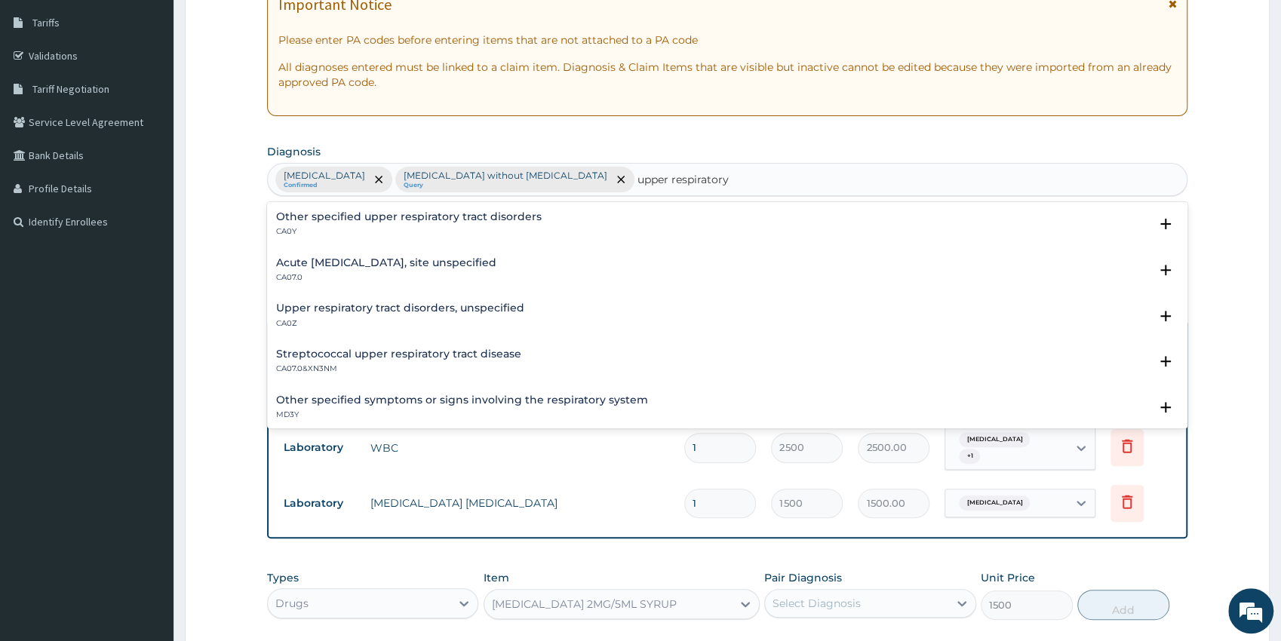
click at [348, 268] on h4 "Acute upper respiratory infection, site unspecified" at bounding box center [386, 262] width 220 height 11
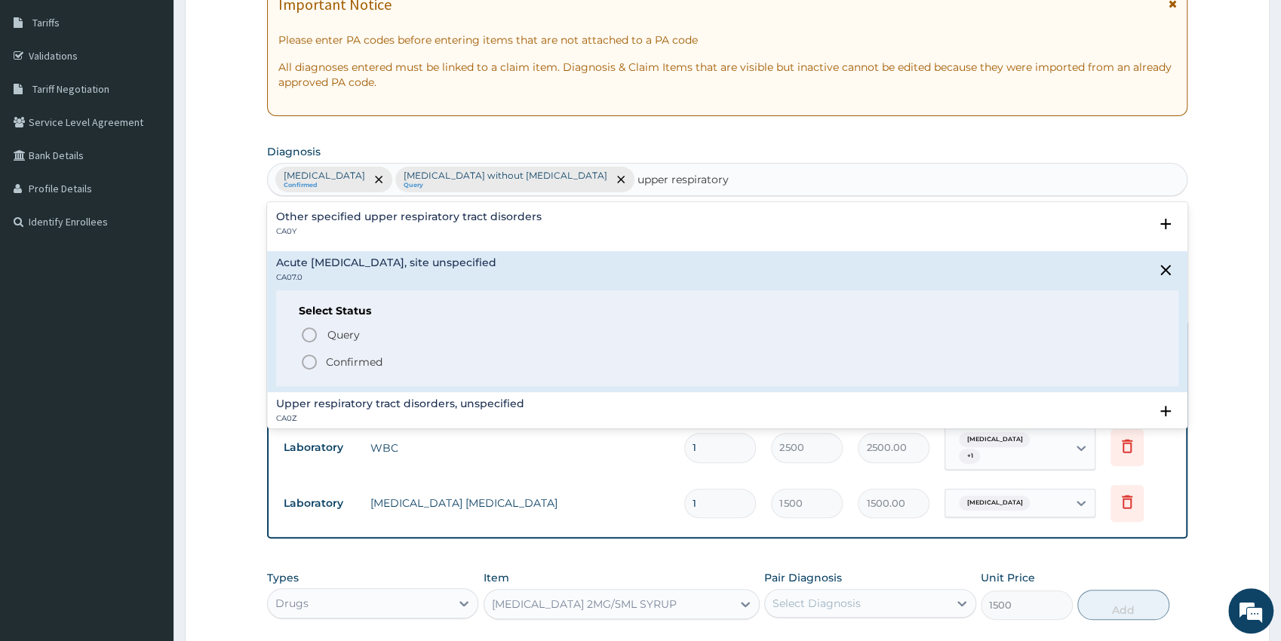
click at [308, 357] on icon "status option filled" at bounding box center [309, 362] width 18 height 18
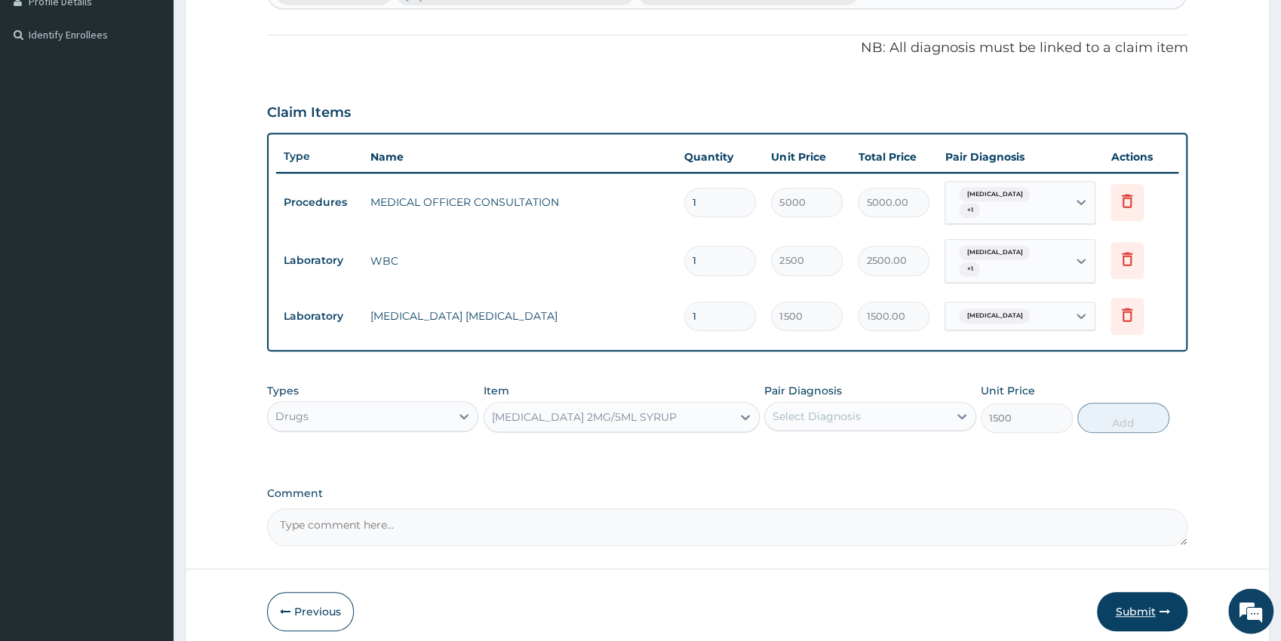
drag, startPoint x: 1284, startPoint y: 634, endPoint x: 1160, endPoint y: 574, distance: 138.3
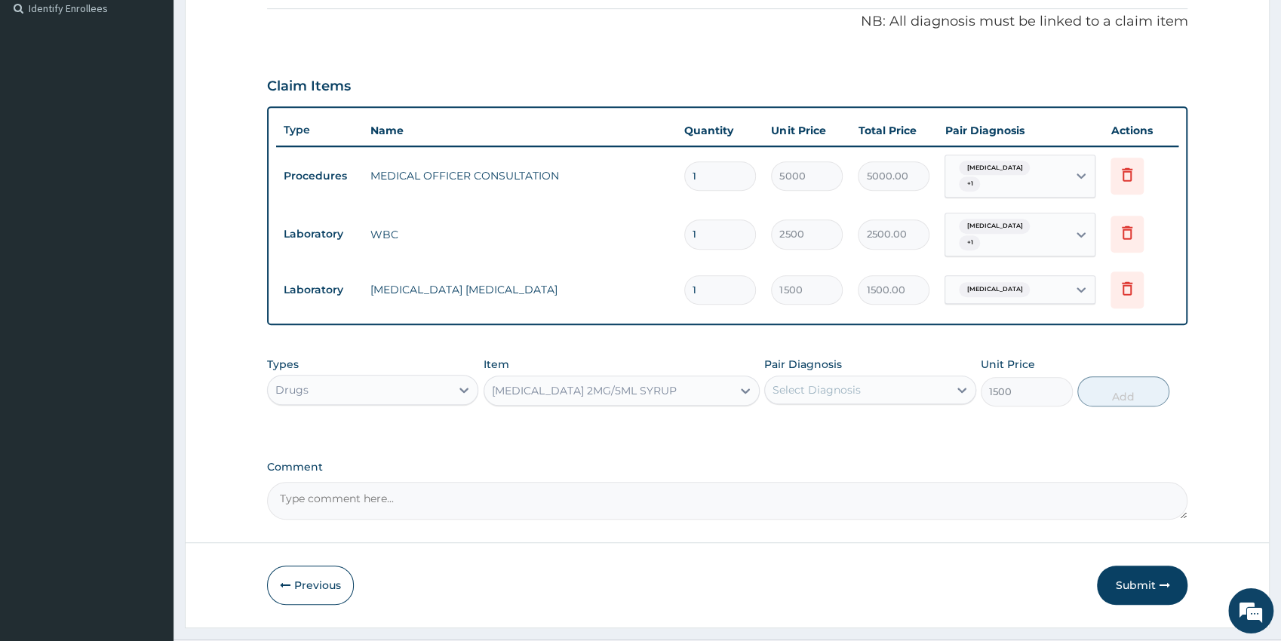
scroll to position [463, 0]
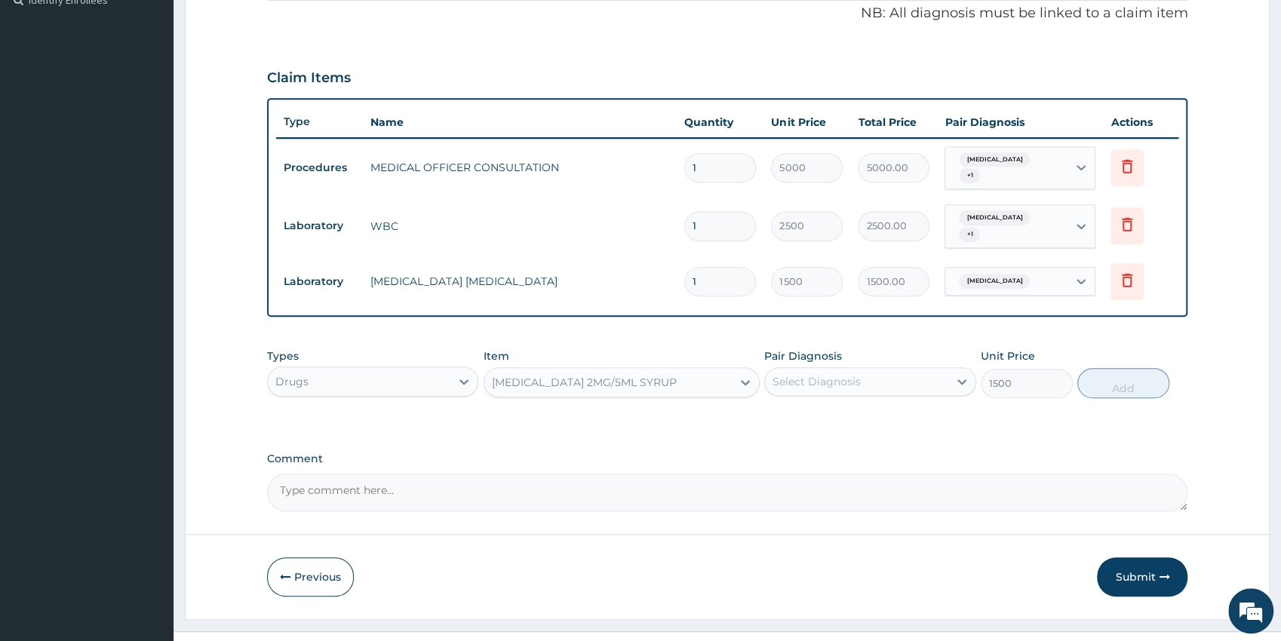
drag, startPoint x: 867, startPoint y: 386, endPoint x: 872, endPoint y: 394, distance: 9.8
click at [867, 386] on div "Select Diagnosis" at bounding box center [856, 382] width 183 height 24
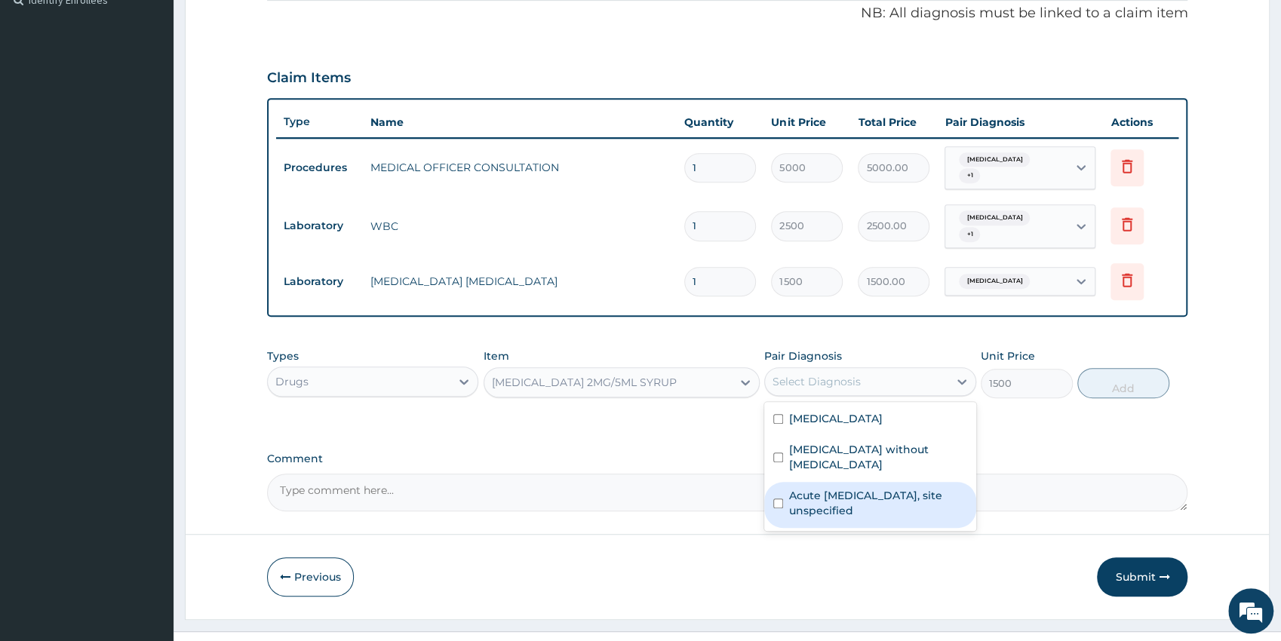
click at [897, 488] on label "Acute upper respiratory infection, site unspecified" at bounding box center [878, 503] width 178 height 30
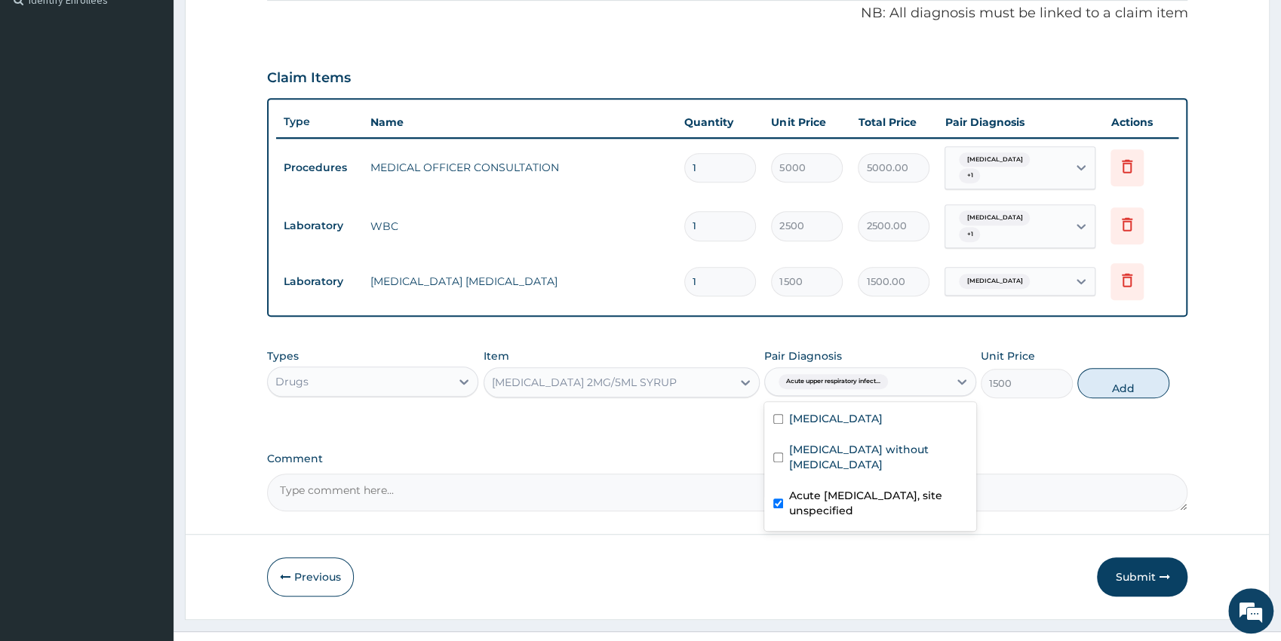
checkbox input "true"
click at [1106, 374] on button "Add" at bounding box center [1123, 383] width 92 height 30
type input "0"
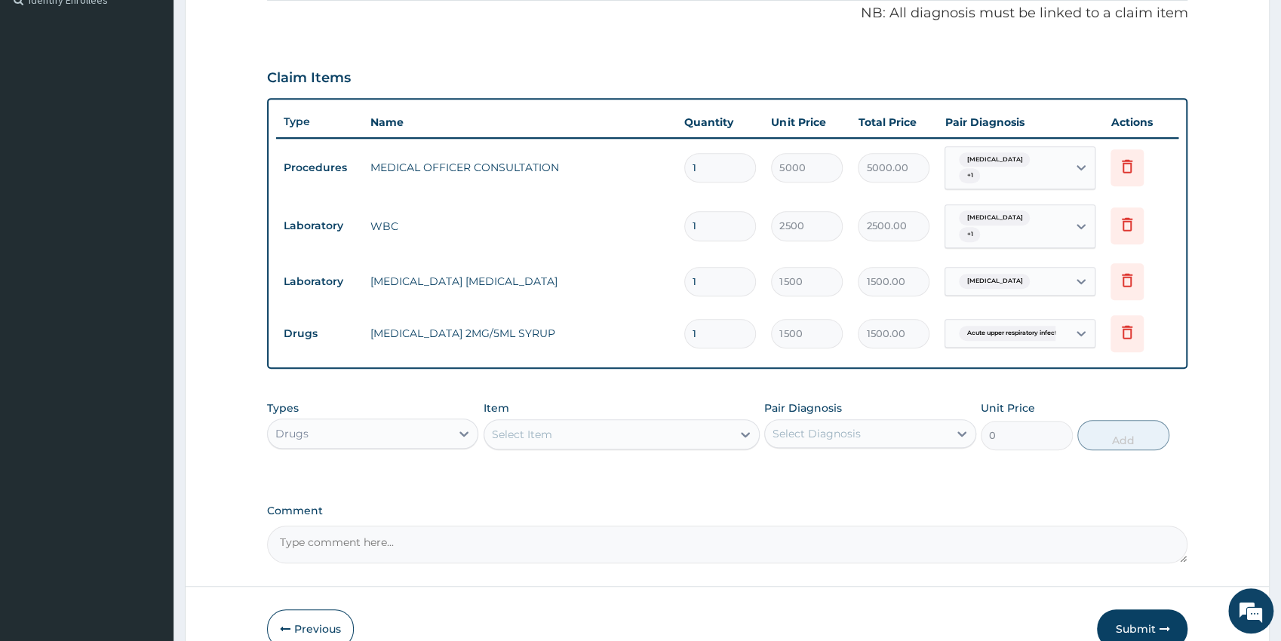
click at [542, 431] on div "Select Item" at bounding box center [522, 434] width 60 height 15
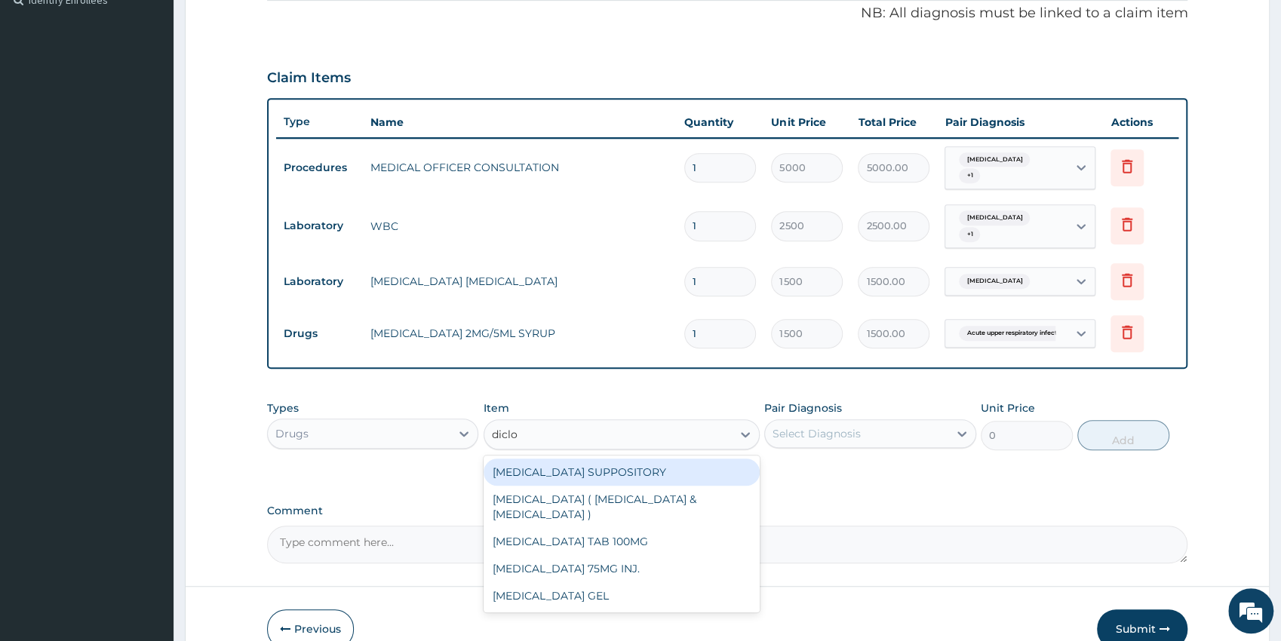
type input "diclof"
click at [702, 472] on div "DICLOFENAC SUPPOSITORY" at bounding box center [621, 472] width 276 height 27
type input "750"
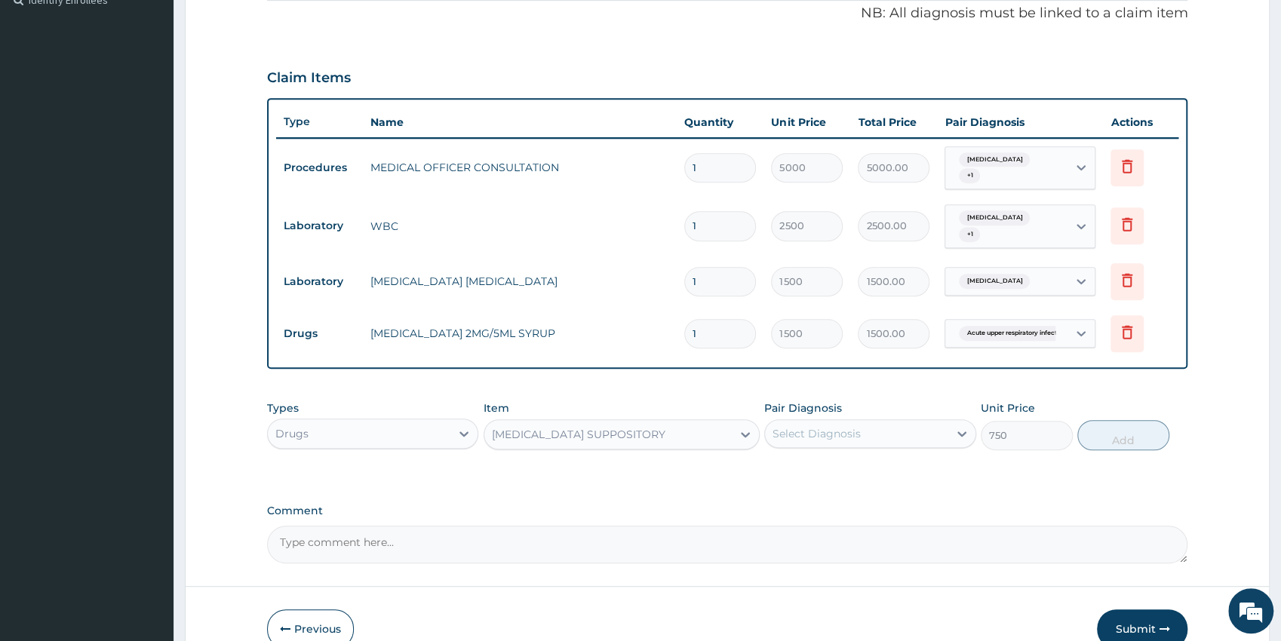
drag, startPoint x: 864, startPoint y: 436, endPoint x: 855, endPoint y: 440, distance: 9.8
click at [864, 435] on div "Select Diagnosis" at bounding box center [856, 434] width 183 height 24
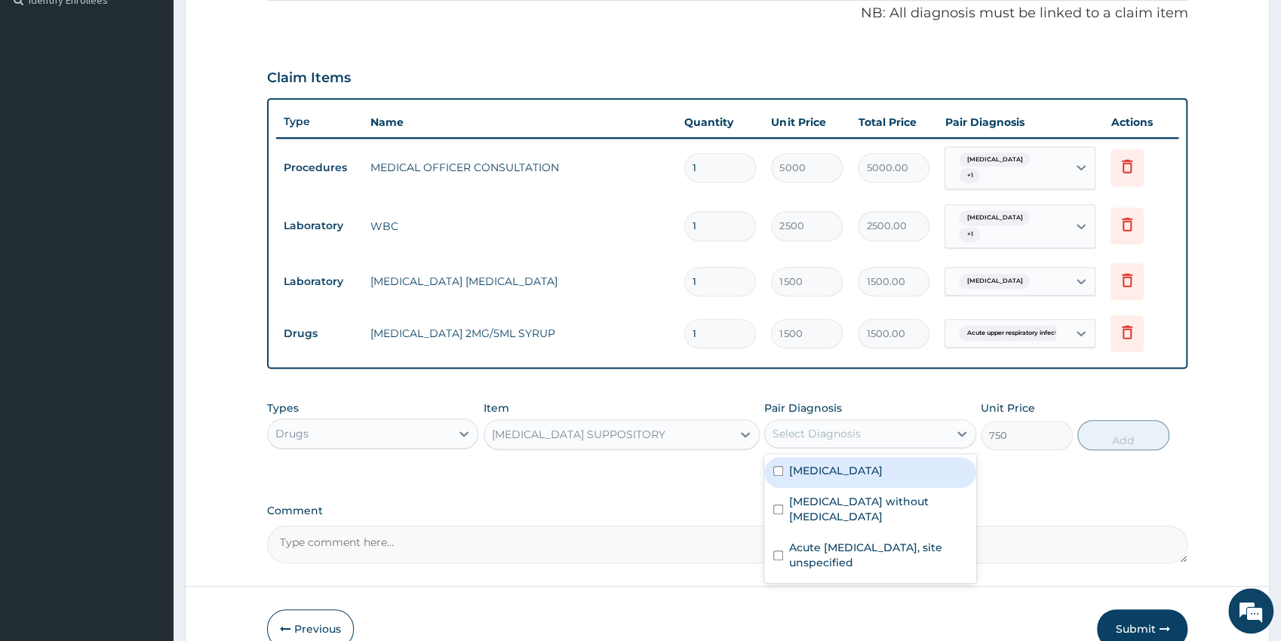
click at [860, 469] on label "Malaria, unspecified" at bounding box center [836, 470] width 94 height 15
checkbox input "true"
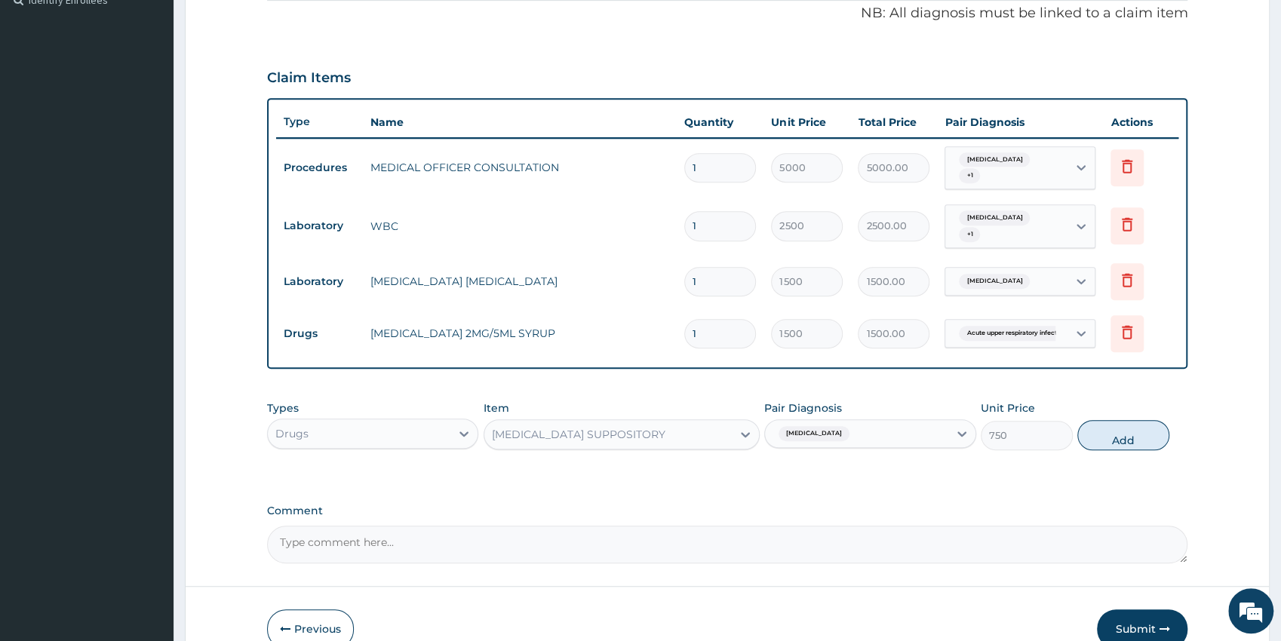
drag, startPoint x: 1103, startPoint y: 431, endPoint x: 1078, endPoint y: 440, distance: 26.5
click at [1103, 432] on button "Add" at bounding box center [1123, 435] width 92 height 30
type input "0"
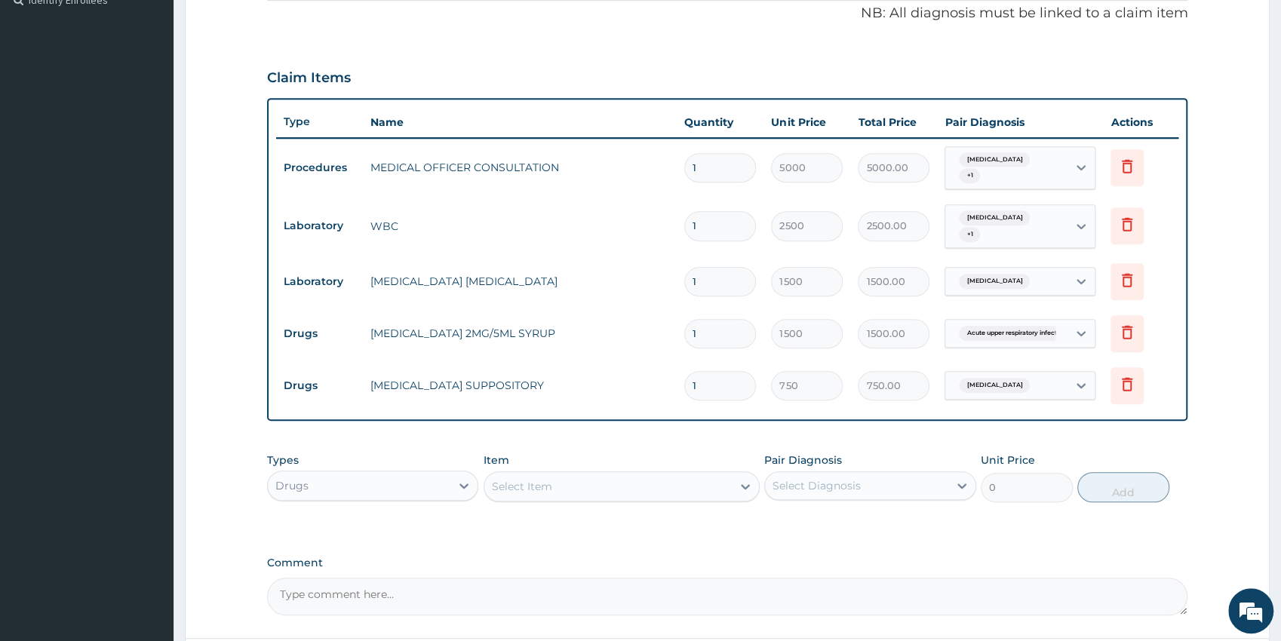
click at [548, 486] on div "Select Item" at bounding box center [522, 486] width 60 height 15
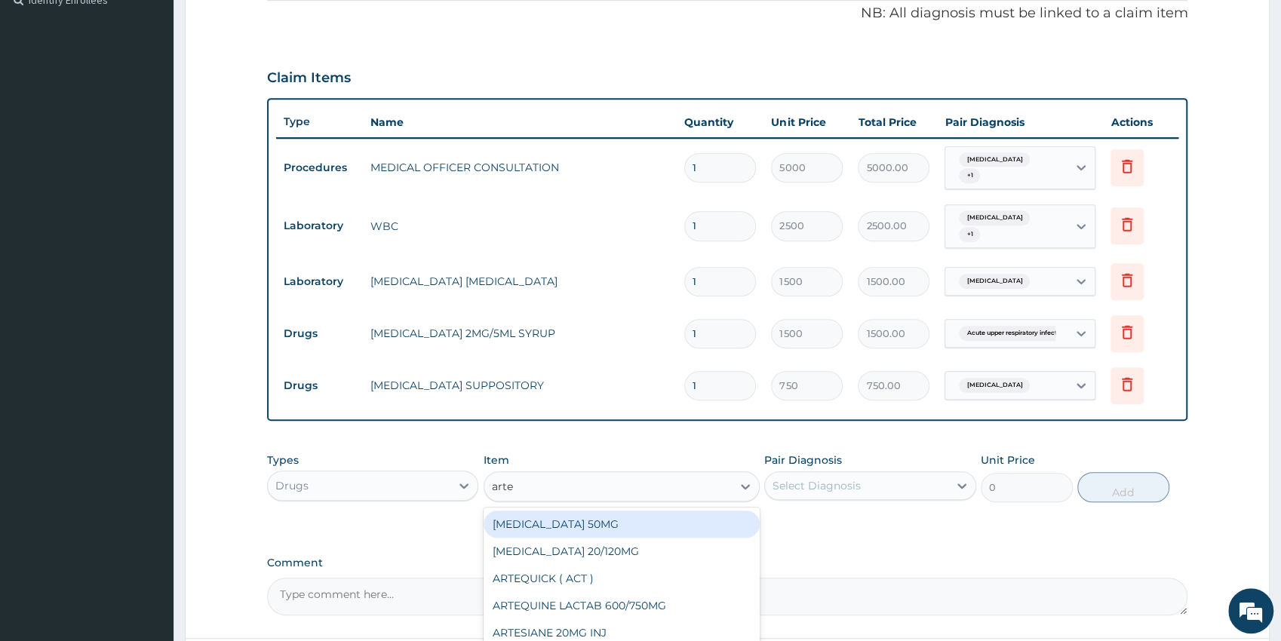
type input "artem"
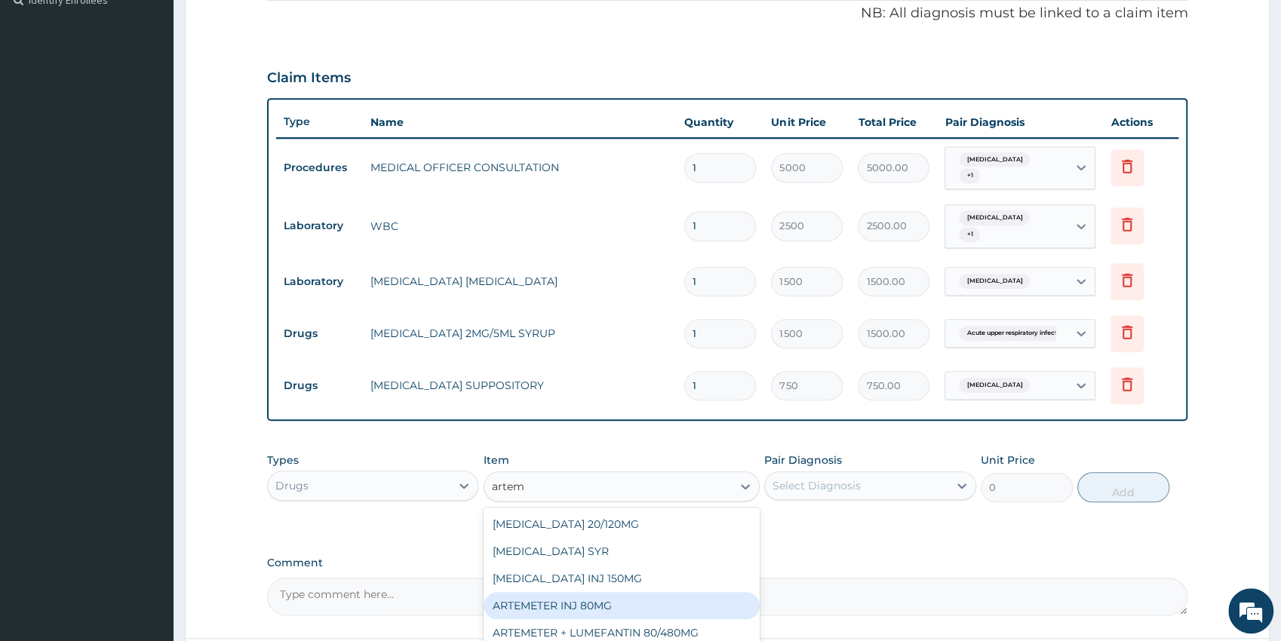
drag, startPoint x: 585, startPoint y: 610, endPoint x: 592, endPoint y: 596, distance: 15.9
click at [584, 609] on div "ARTEMETER INJ 80MG" at bounding box center [621, 605] width 276 height 27
type input "1200"
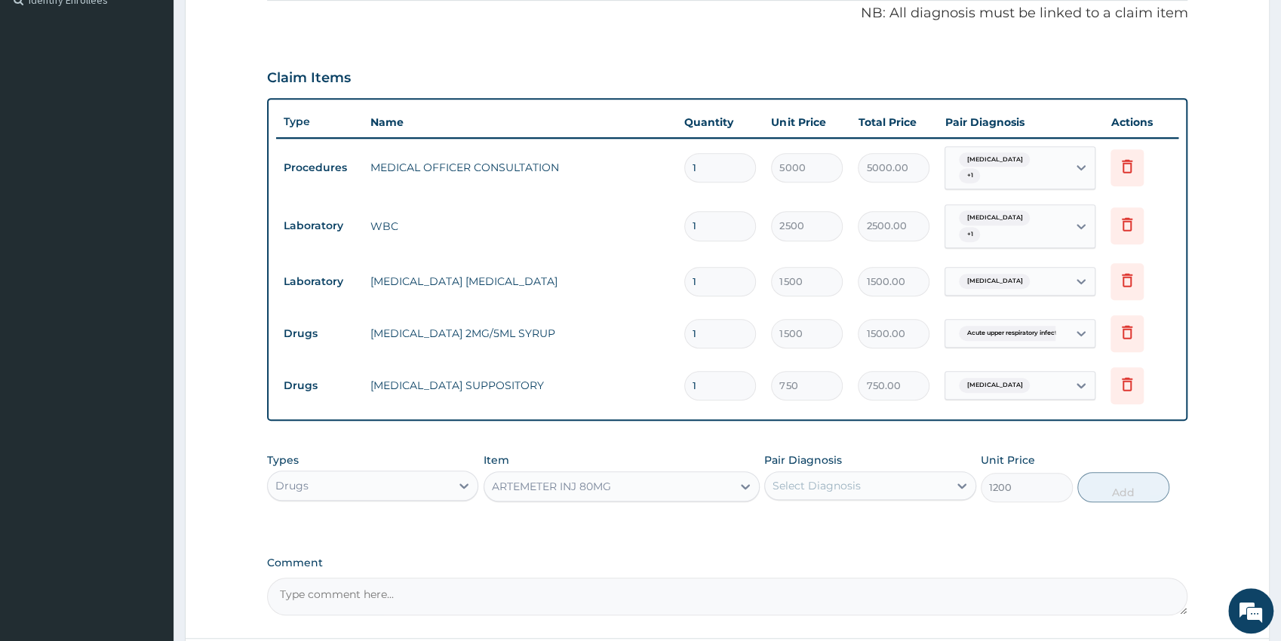
click at [846, 474] on div "Select Diagnosis" at bounding box center [870, 485] width 212 height 29
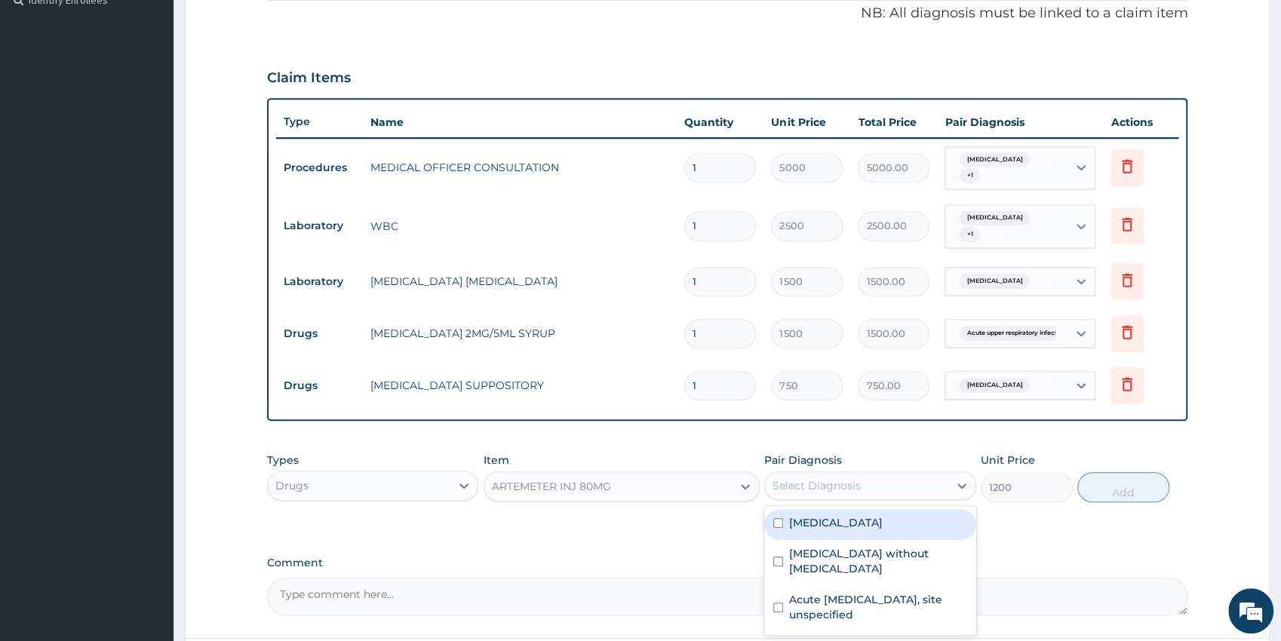
drag, startPoint x: 846, startPoint y: 515, endPoint x: 890, endPoint y: 518, distance: 43.8
click at [846, 516] on div "Malaria, unspecified" at bounding box center [870, 524] width 212 height 31
checkbox input "true"
click at [1121, 492] on button "Add" at bounding box center [1123, 487] width 92 height 30
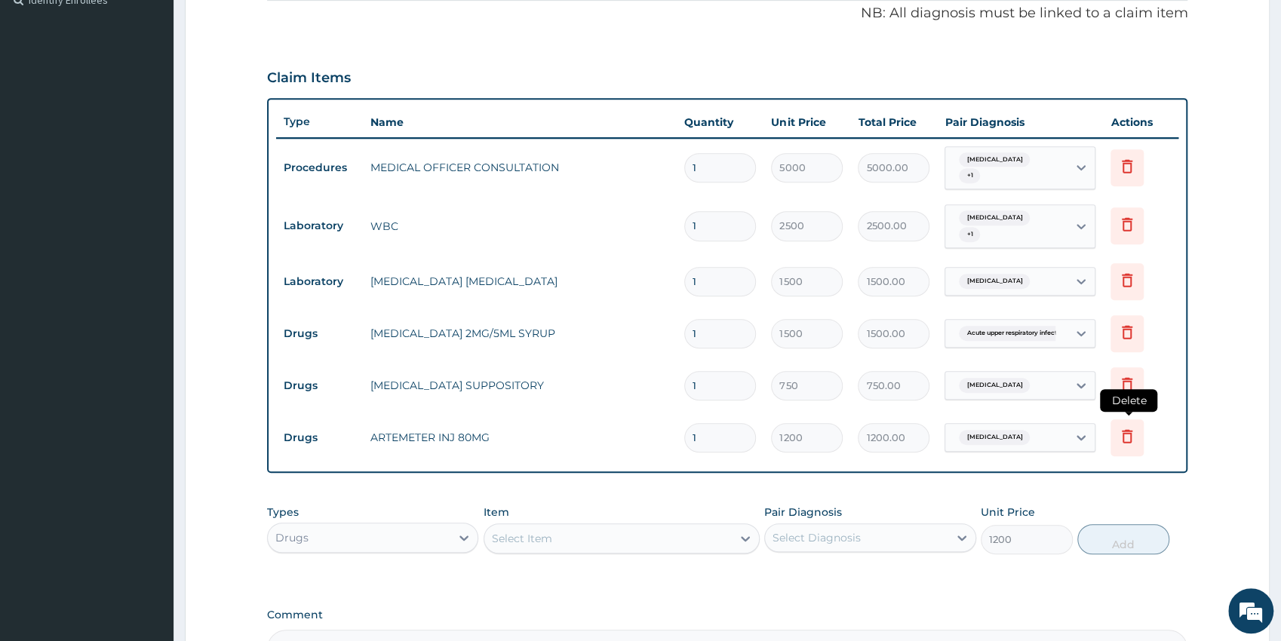
type input "0"
type input "0.00"
type input "3"
type input "3600.00"
type input "3"
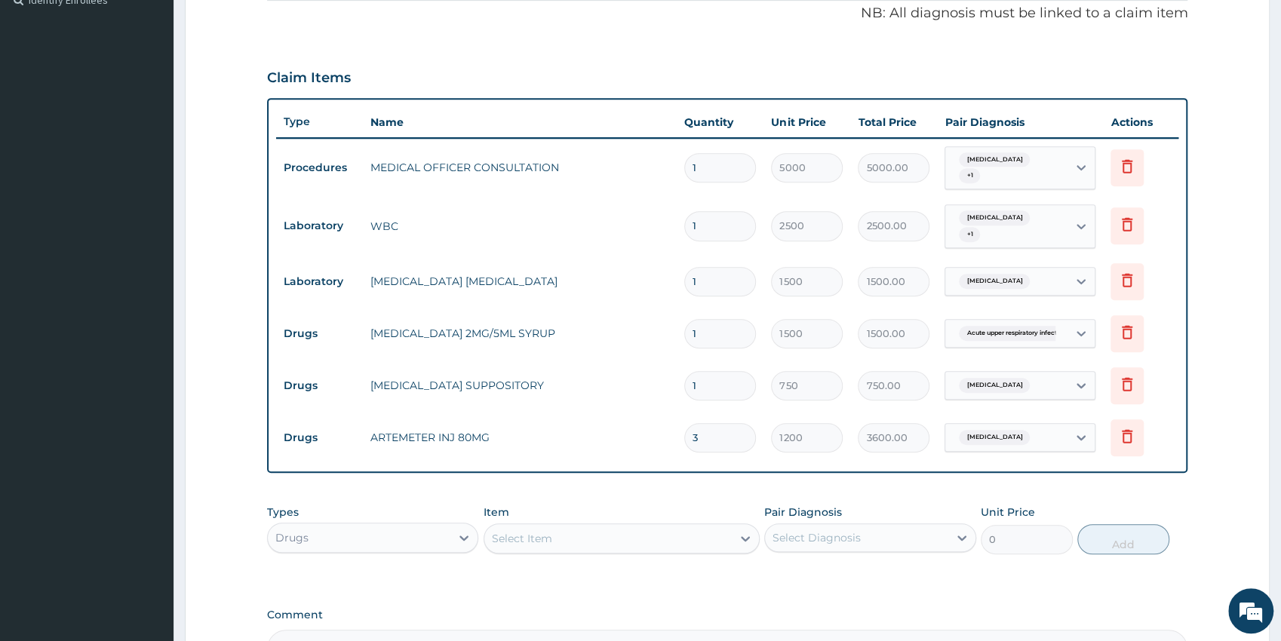
click at [603, 537] on div "Select Item" at bounding box center [607, 538] width 247 height 24
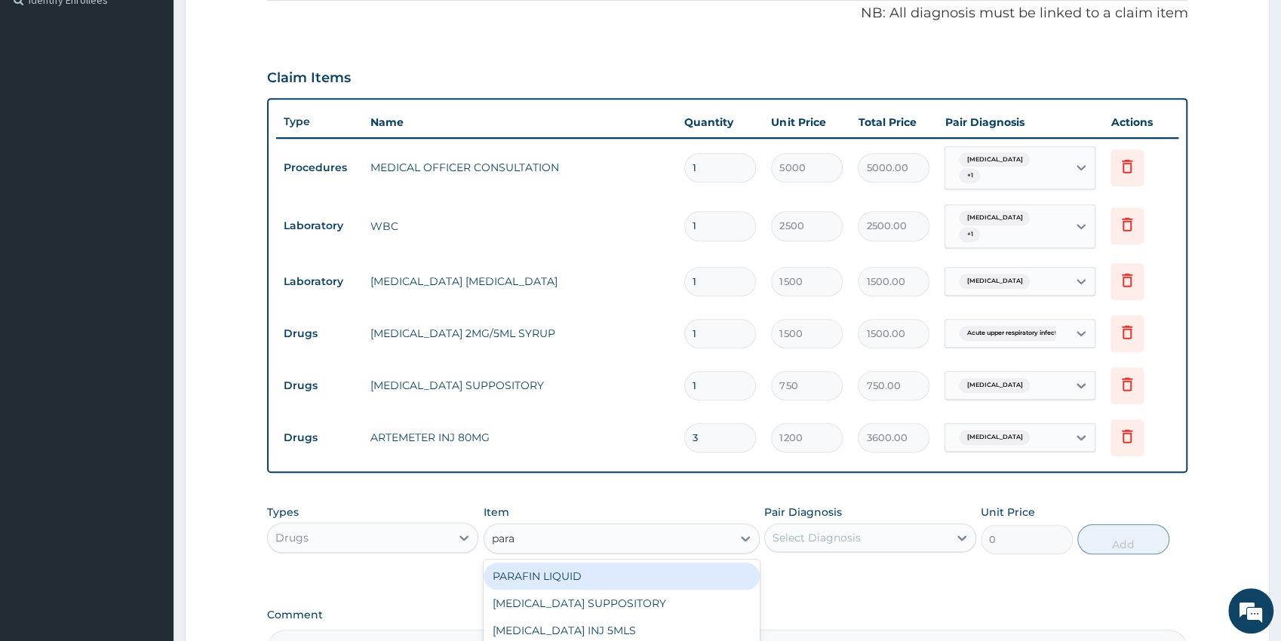
type input "parac"
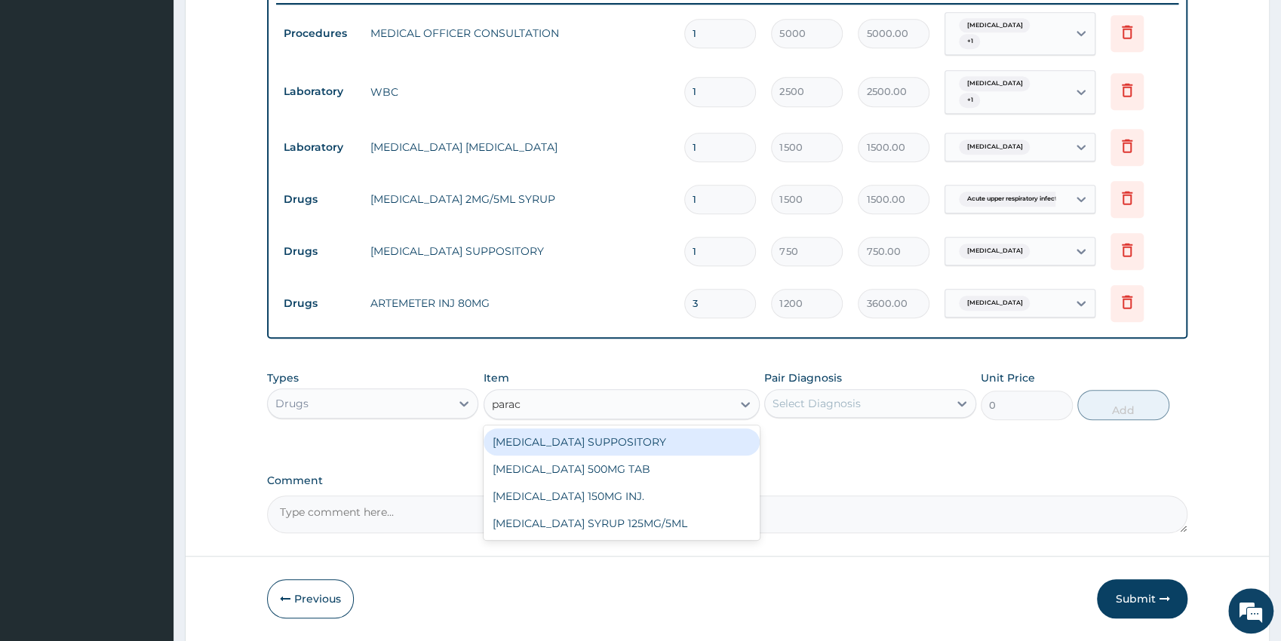
scroll to position [601, 0]
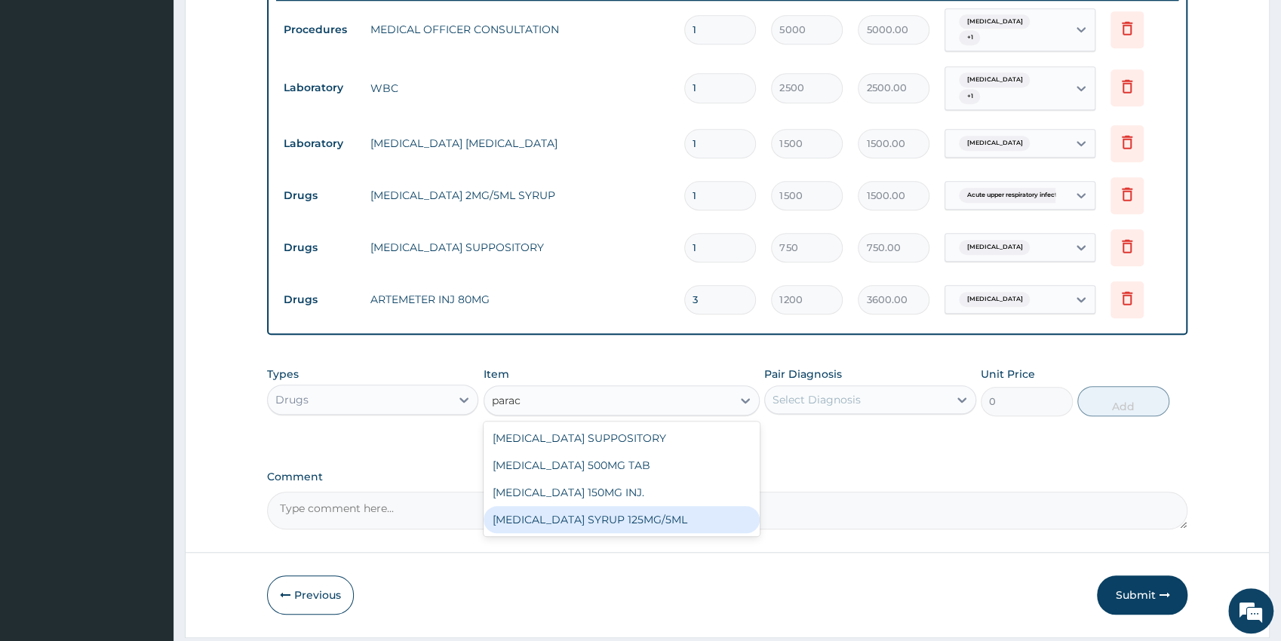
click at [707, 519] on div "PARACETAMOL SYRUP 125MG/5ML" at bounding box center [621, 519] width 276 height 27
type input "1100"
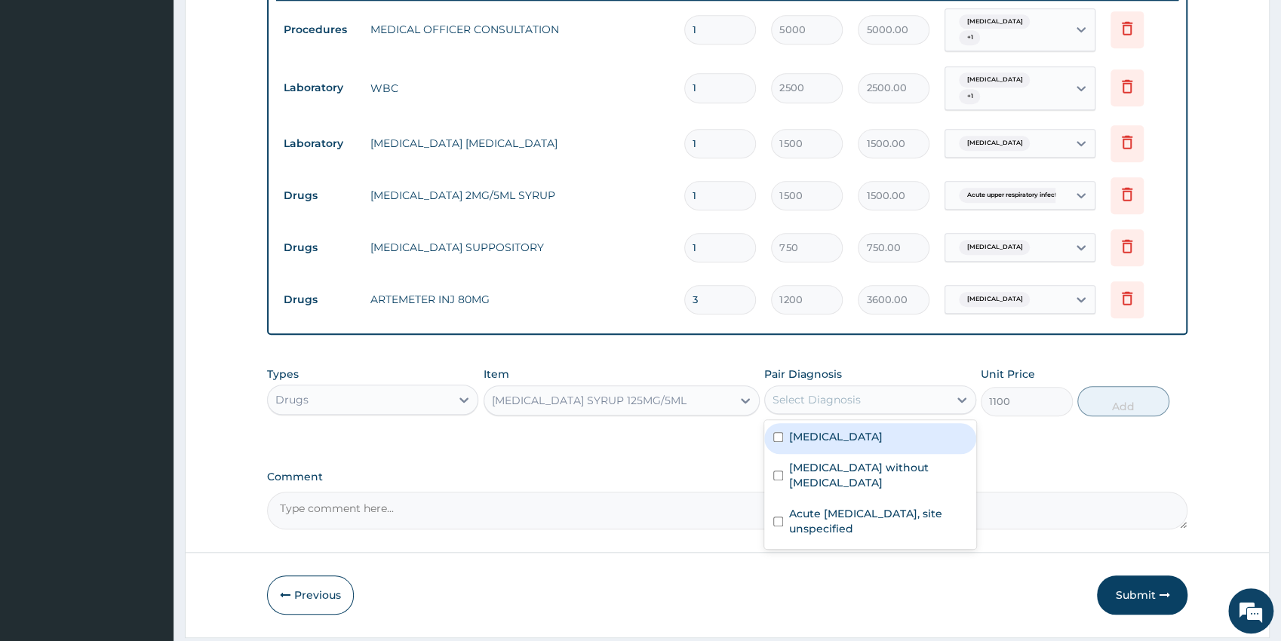
drag, startPoint x: 821, startPoint y: 400, endPoint x: 816, endPoint y: 411, distance: 12.2
click at [821, 400] on div "Select Diagnosis" at bounding box center [816, 399] width 88 height 15
drag, startPoint x: 833, startPoint y: 435, endPoint x: 1035, endPoint y: 410, distance: 203.7
click at [839, 434] on label "Malaria, unspecified" at bounding box center [836, 436] width 94 height 15
checkbox input "true"
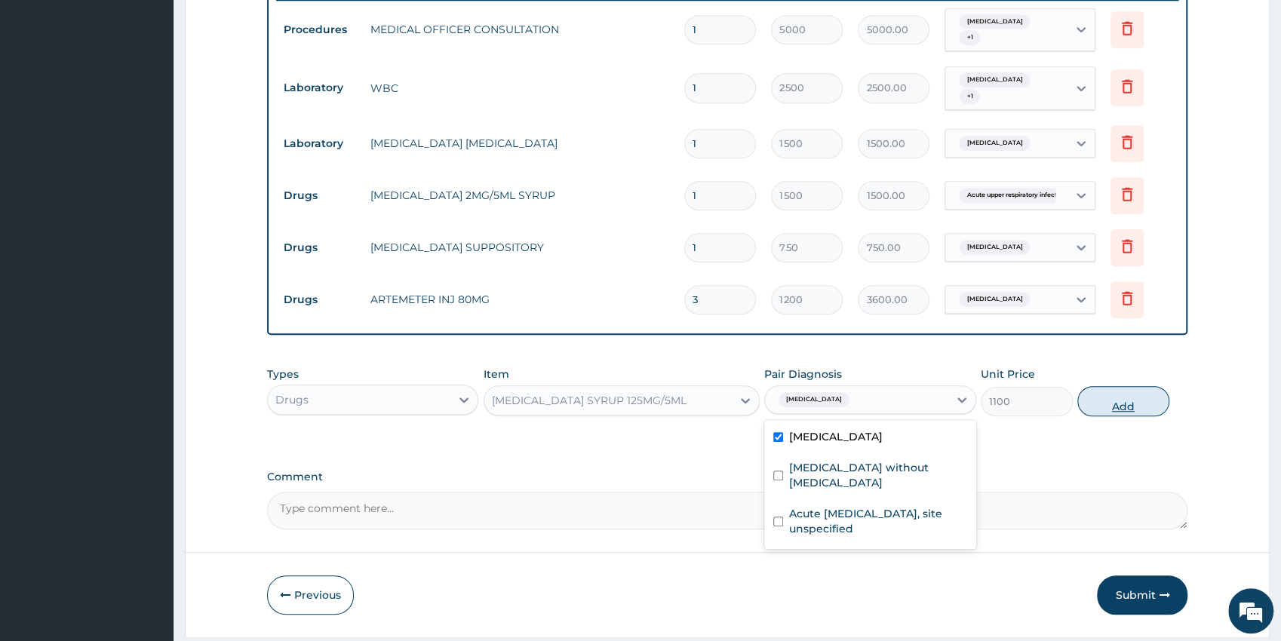
click at [1100, 394] on button "Add" at bounding box center [1123, 401] width 92 height 30
type input "0"
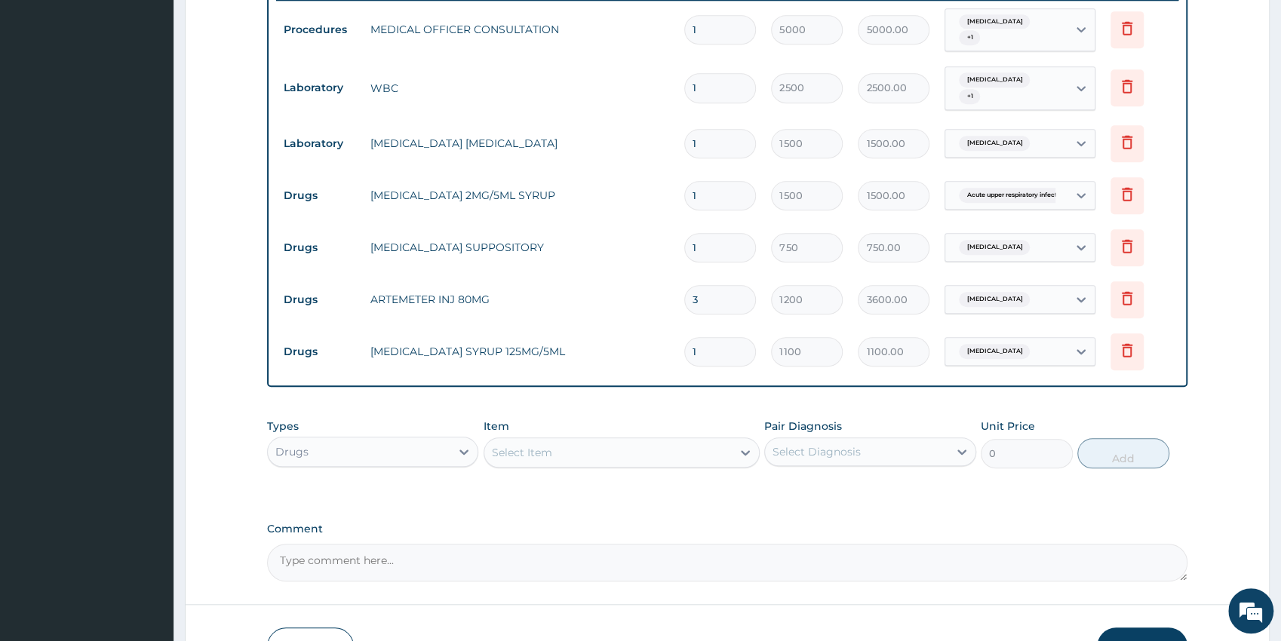
click at [594, 444] on div "Select Item" at bounding box center [607, 452] width 247 height 24
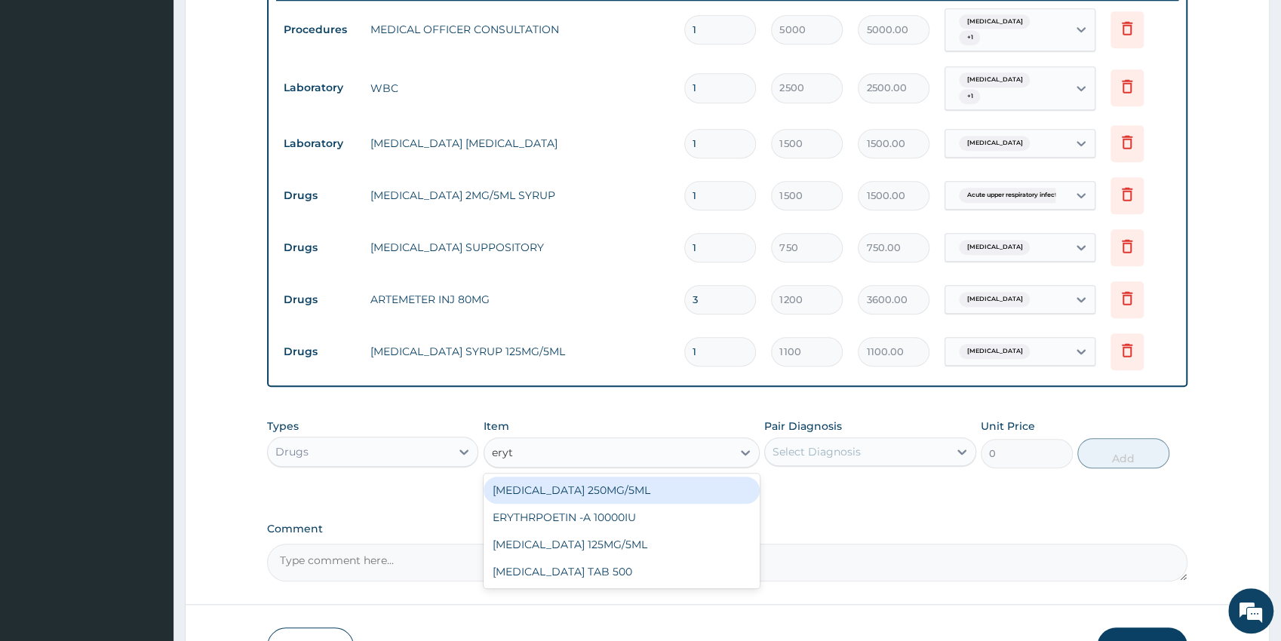
type input "eryth"
click at [701, 486] on div "ERYTHROMYCIN 250MG/5ML" at bounding box center [621, 490] width 276 height 27
type input "2500"
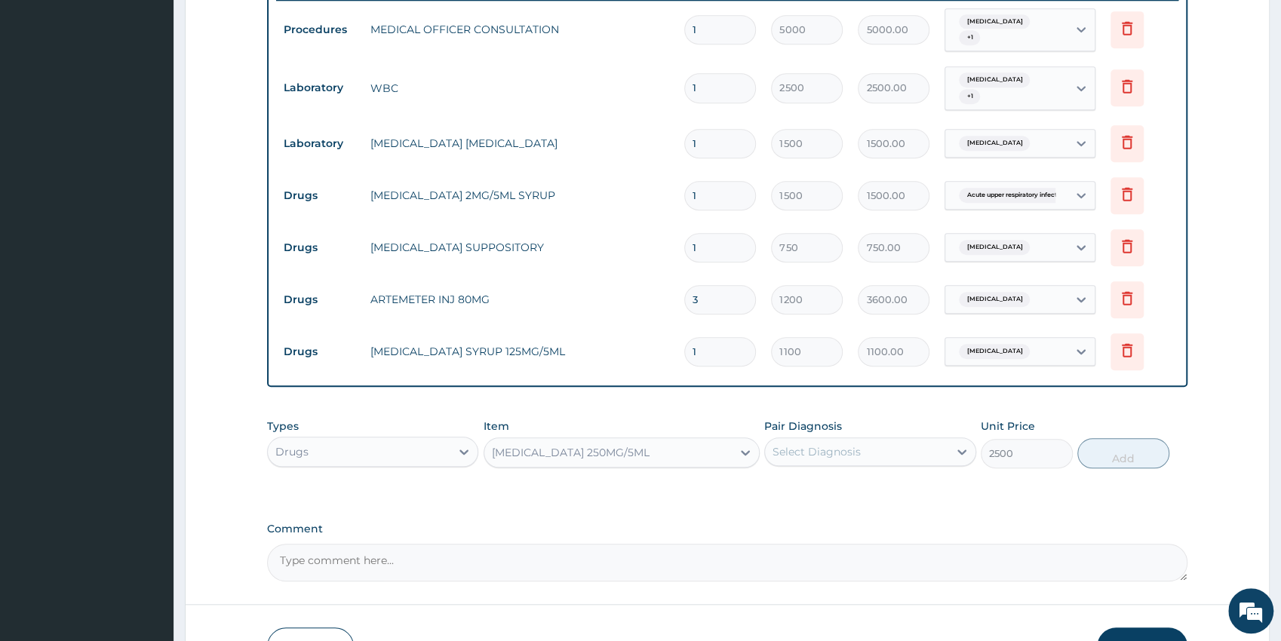
click at [873, 459] on div "Select Diagnosis" at bounding box center [856, 452] width 183 height 24
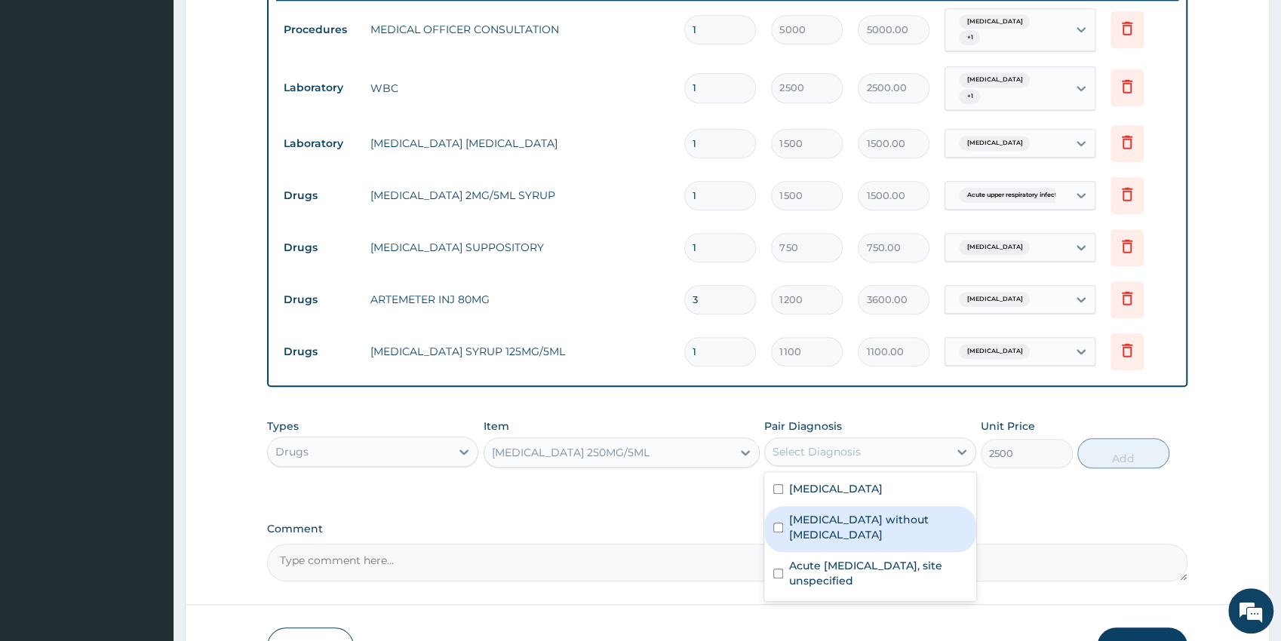
click at [867, 523] on label "Sepsis without septic shock" at bounding box center [878, 527] width 178 height 30
checkbox input "true"
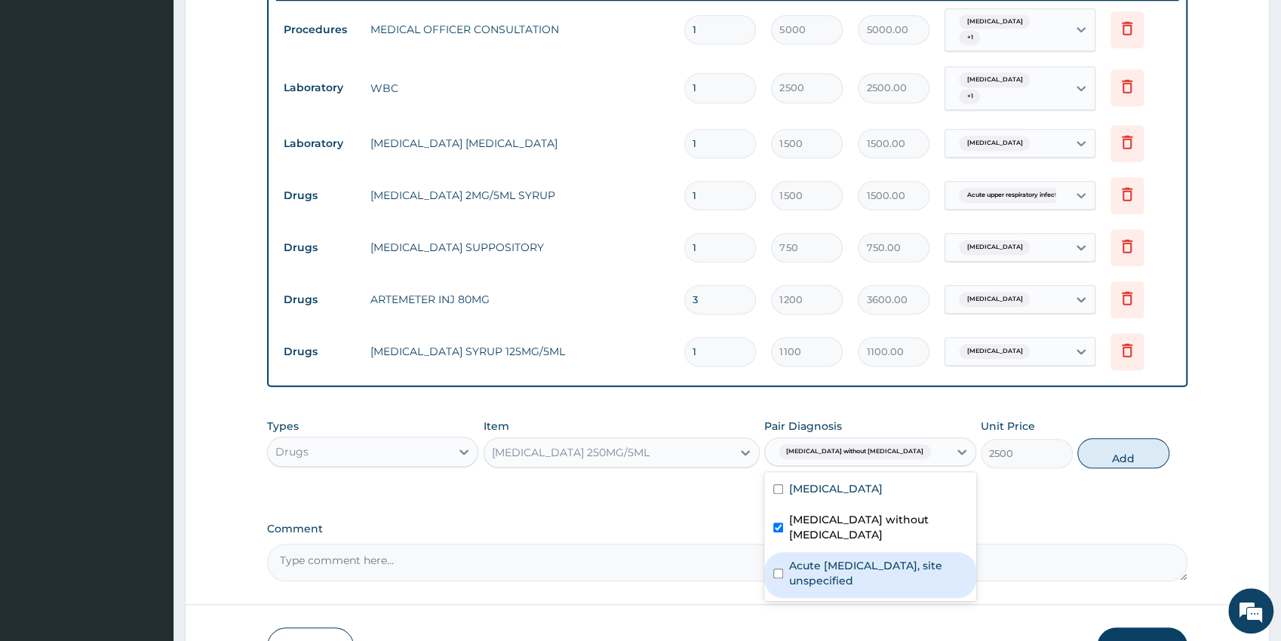
click at [912, 569] on label "Acute upper respiratory infection, site unspecified" at bounding box center [878, 573] width 178 height 30
checkbox input "true"
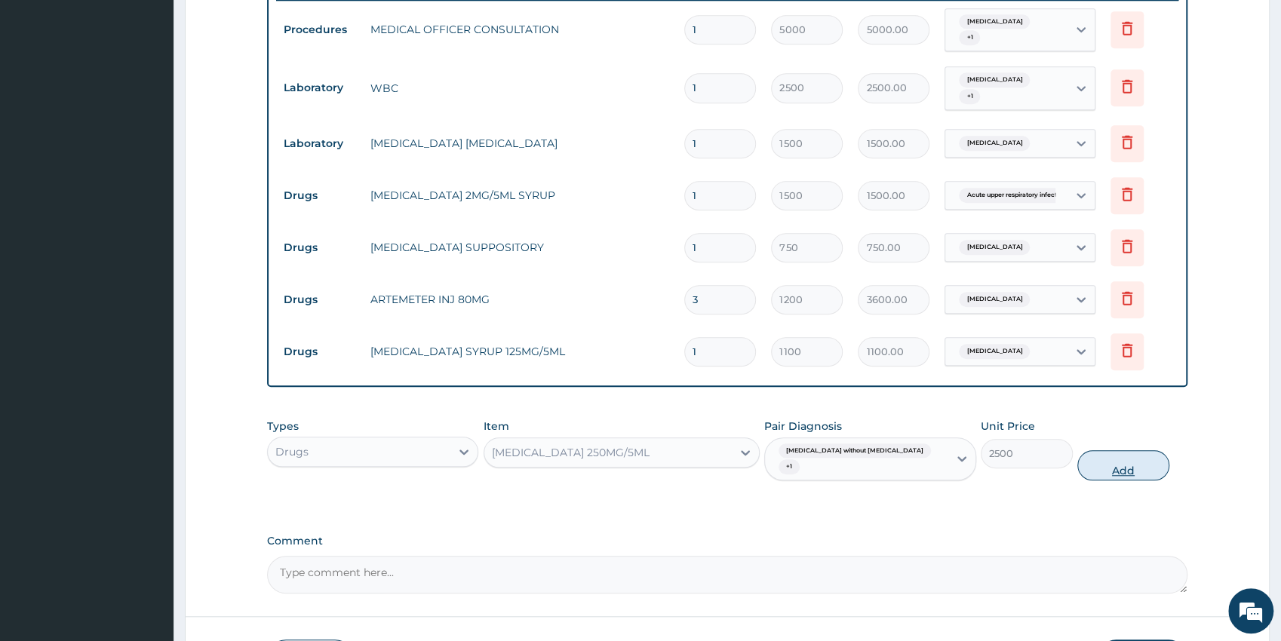
click at [1116, 453] on button "Add" at bounding box center [1123, 465] width 92 height 30
type input "0"
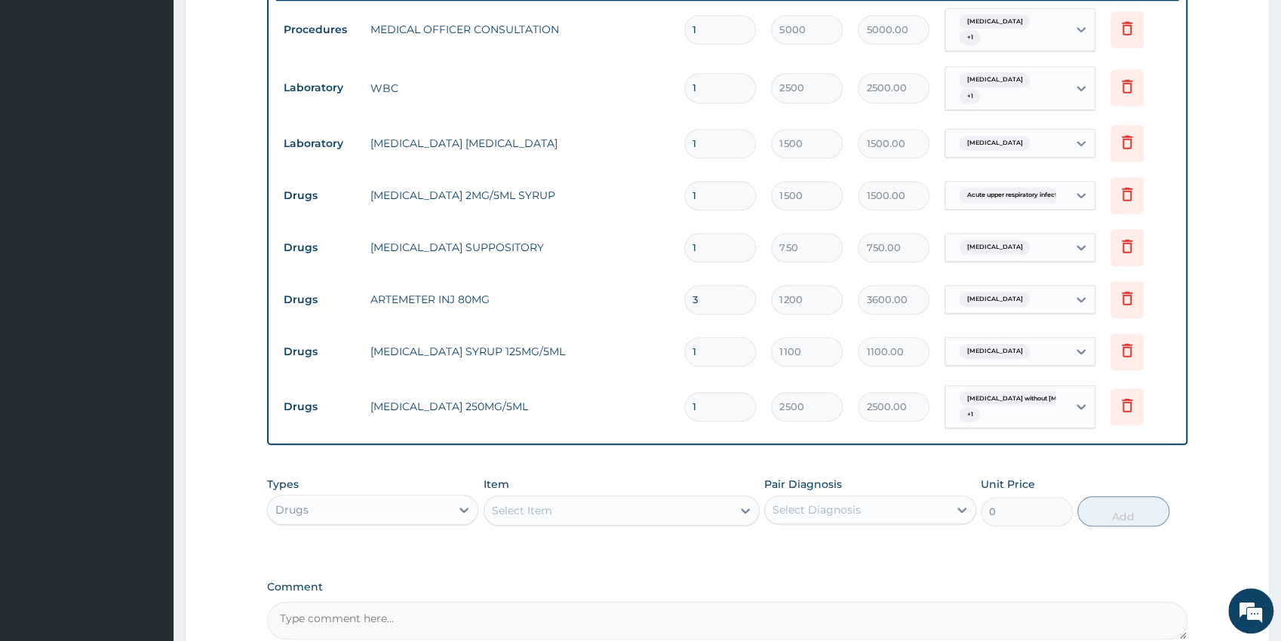
click at [563, 505] on div "Select Item" at bounding box center [607, 511] width 247 height 24
type input "emzo"
drag, startPoint x: 718, startPoint y: 554, endPoint x: 790, endPoint y: 532, distance: 74.9
click at [718, 553] on div "EMZOLYN EXPECTORANT" at bounding box center [621, 548] width 276 height 27
type input "1200"
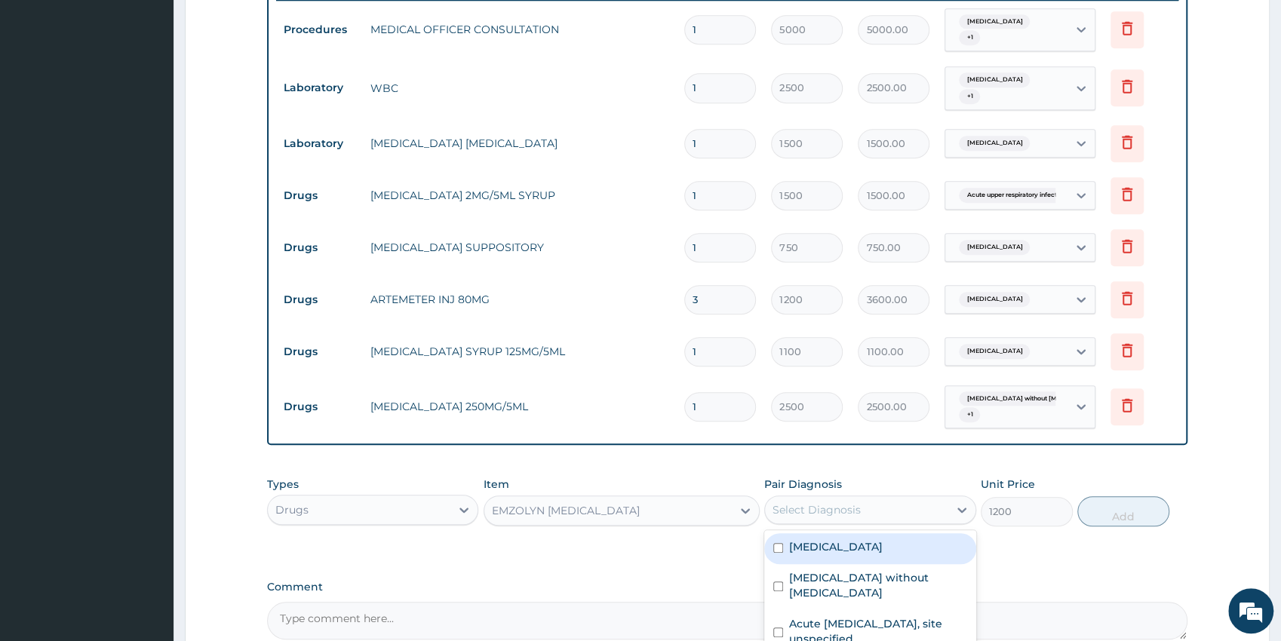
click at [829, 516] on div "Select Diagnosis" at bounding box center [856, 510] width 183 height 24
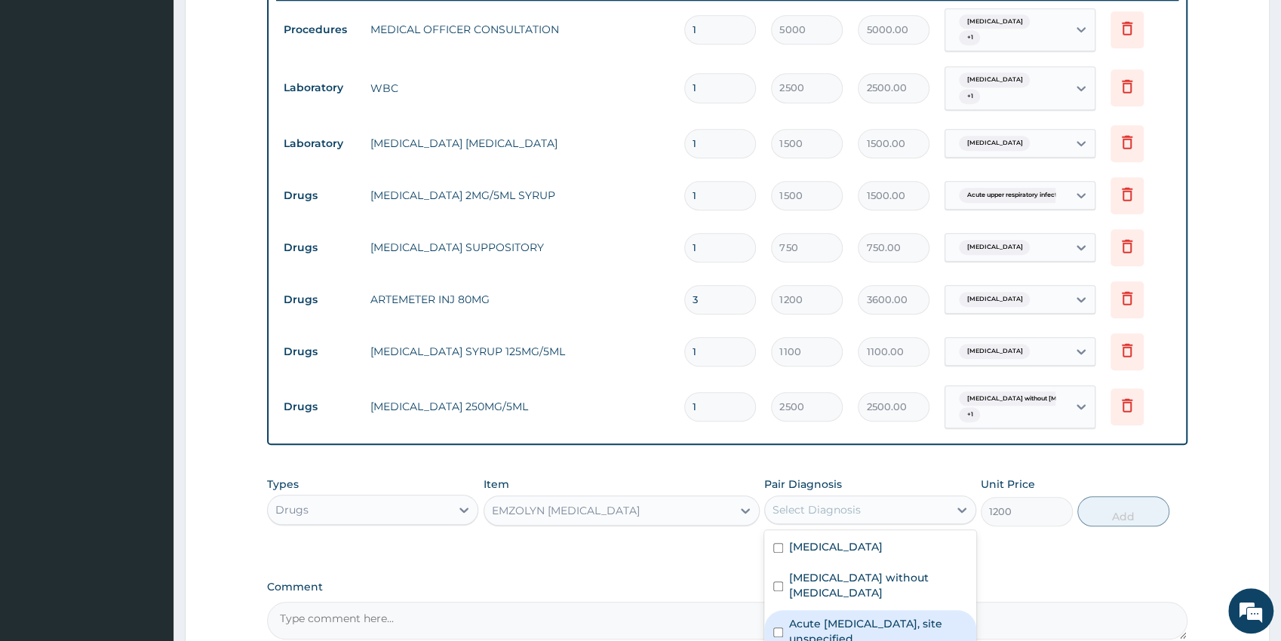
click at [878, 616] on label "Acute upper respiratory infection, site unspecified" at bounding box center [878, 631] width 178 height 30
checkbox input "true"
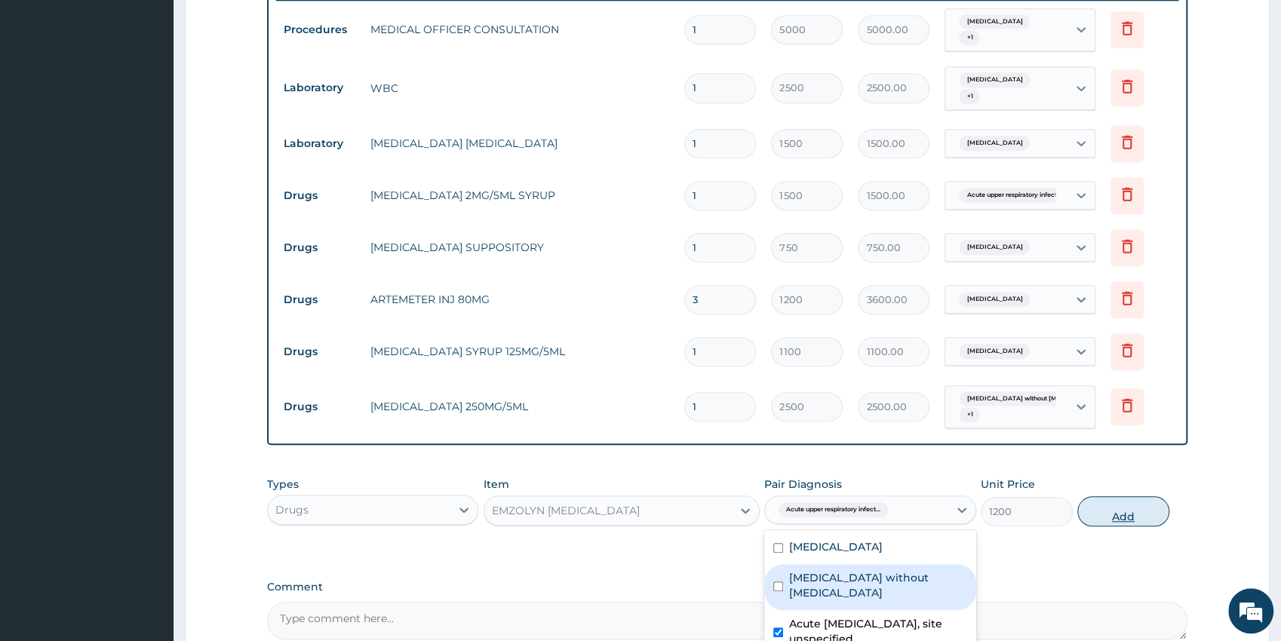
click at [1127, 507] on button "Add" at bounding box center [1123, 511] width 92 height 30
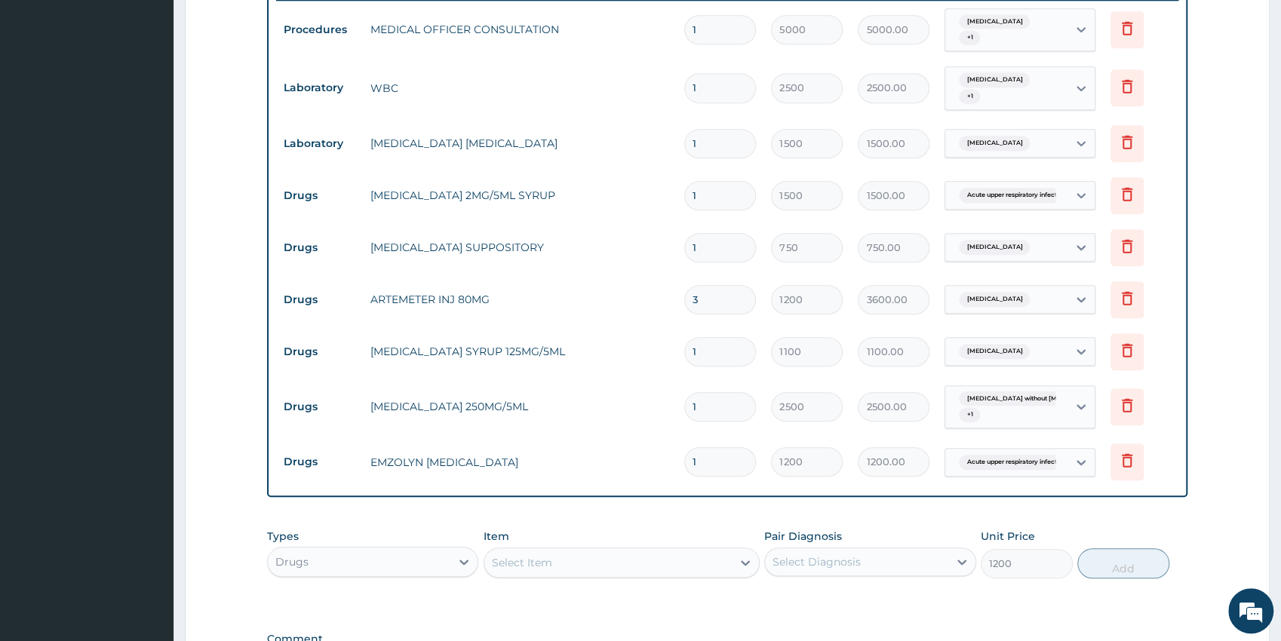
type input "0"
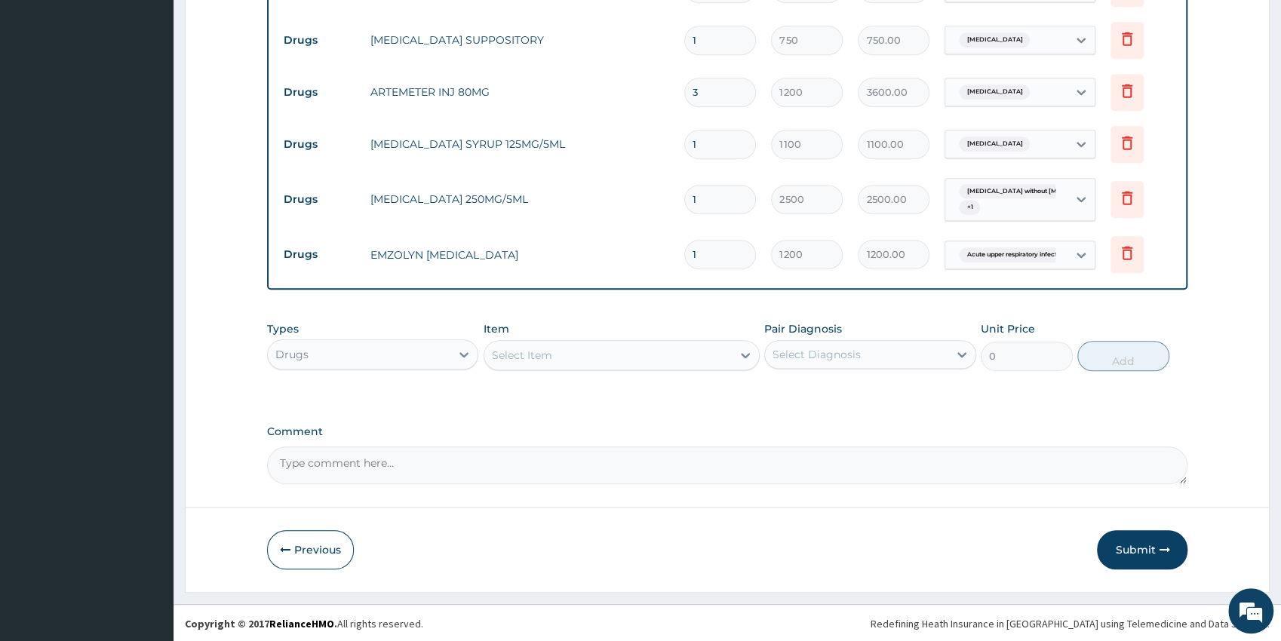
click at [1141, 560] on button "Submit" at bounding box center [1142, 549] width 91 height 39
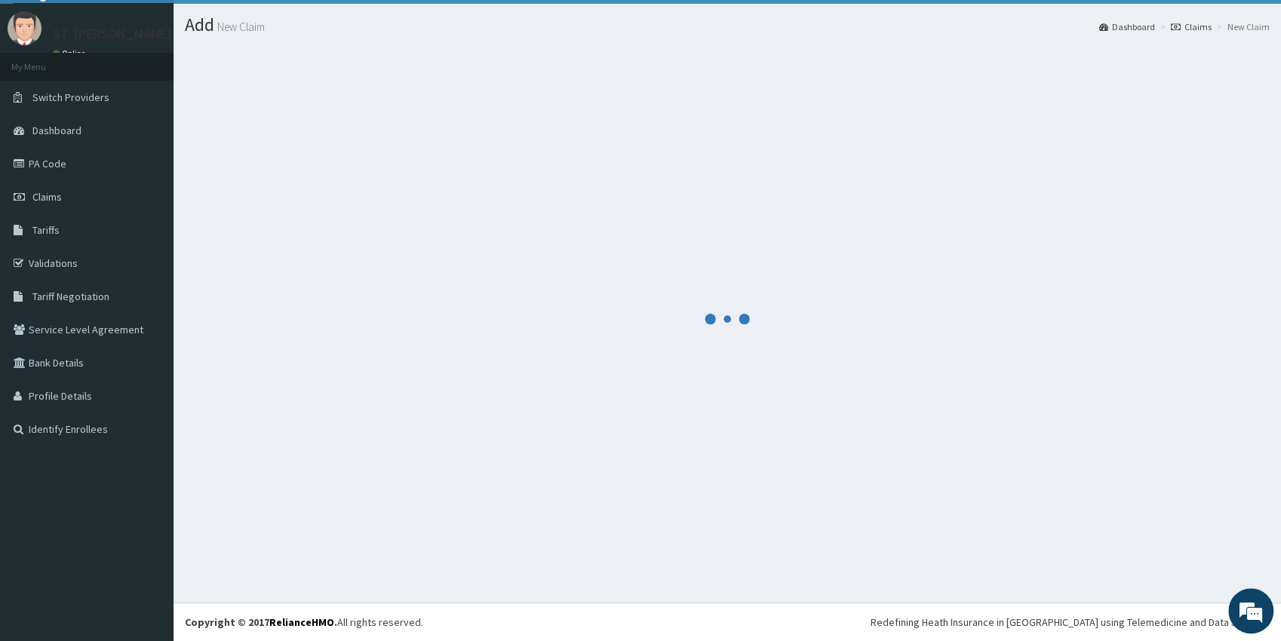
scroll to position [33, 0]
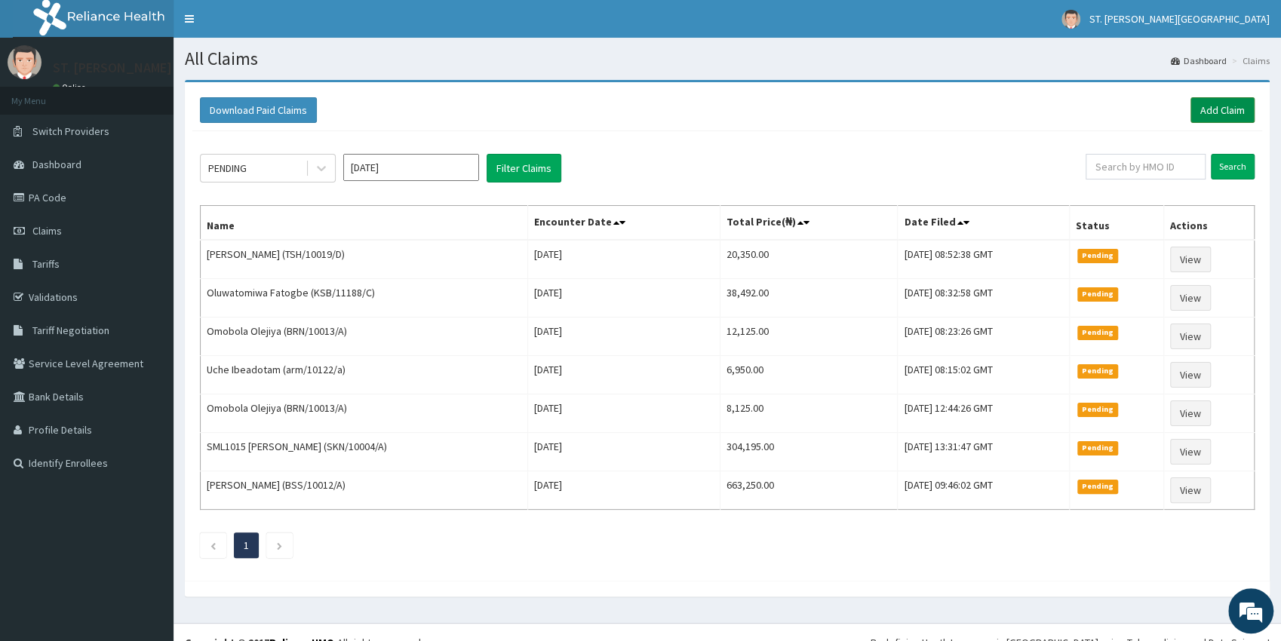
click at [1215, 113] on link "Add Claim" at bounding box center [1222, 110] width 64 height 26
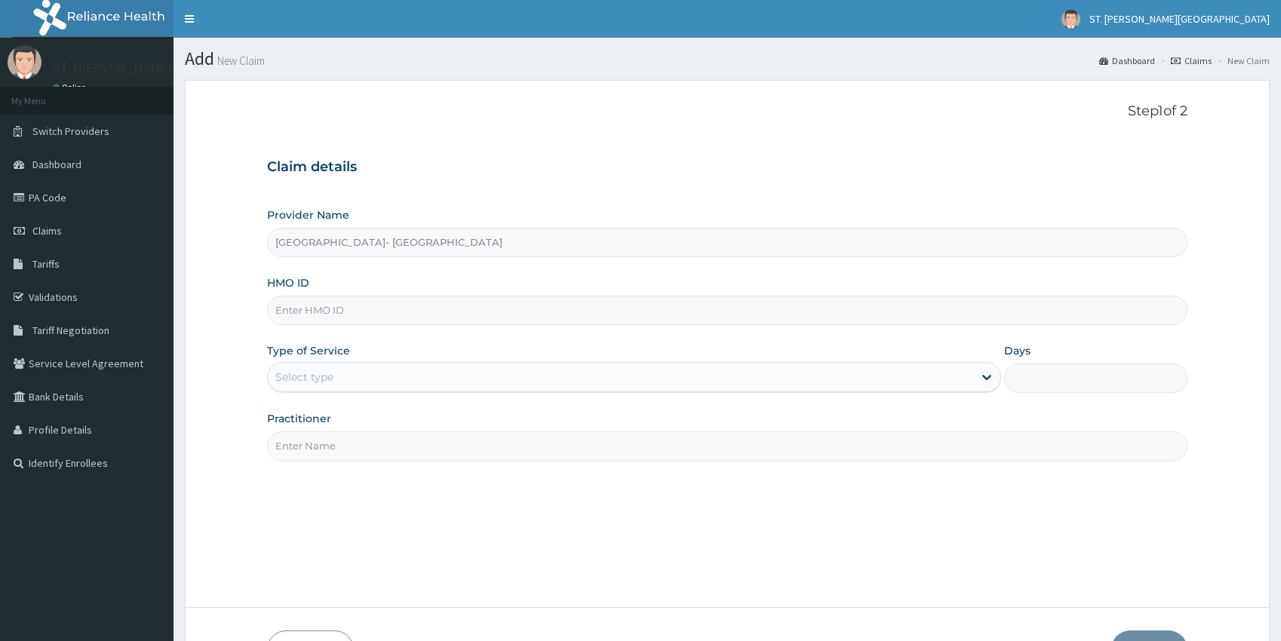
type input "[GEOGRAPHIC_DATA]- [GEOGRAPHIC_DATA]"
click at [345, 311] on input "HMO ID" at bounding box center [727, 310] width 921 height 29
paste input "TSH/10019/A"
type input "TSH/10019/A"
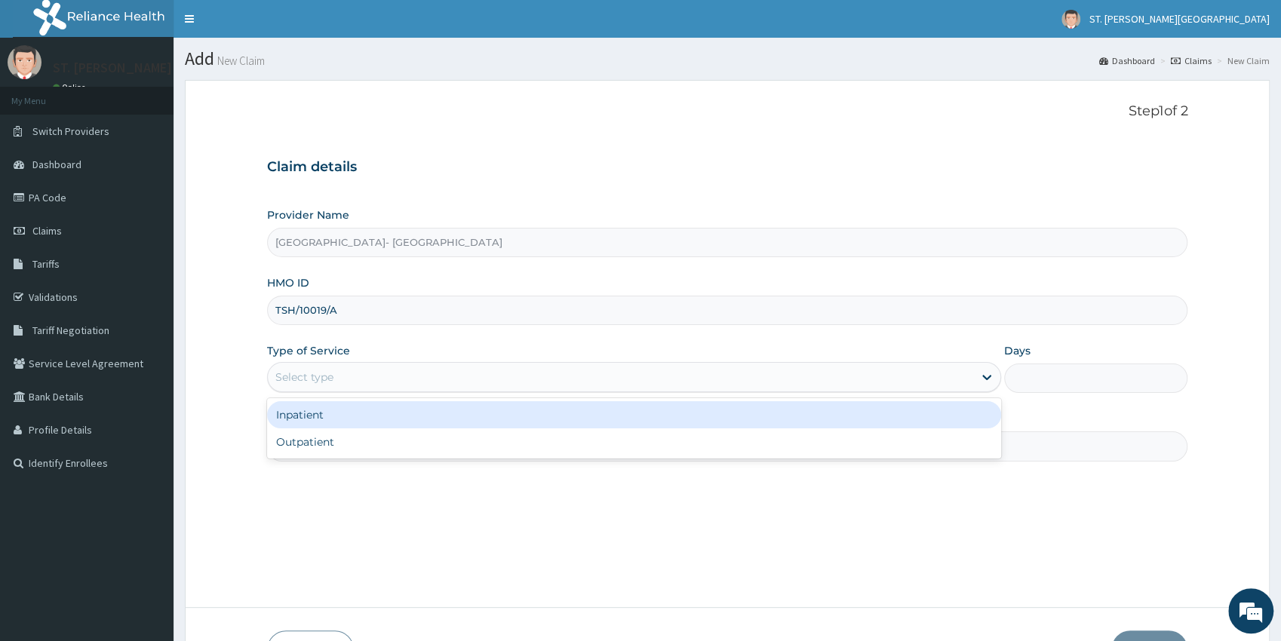
click at [308, 379] on div "Select type" at bounding box center [304, 377] width 58 height 15
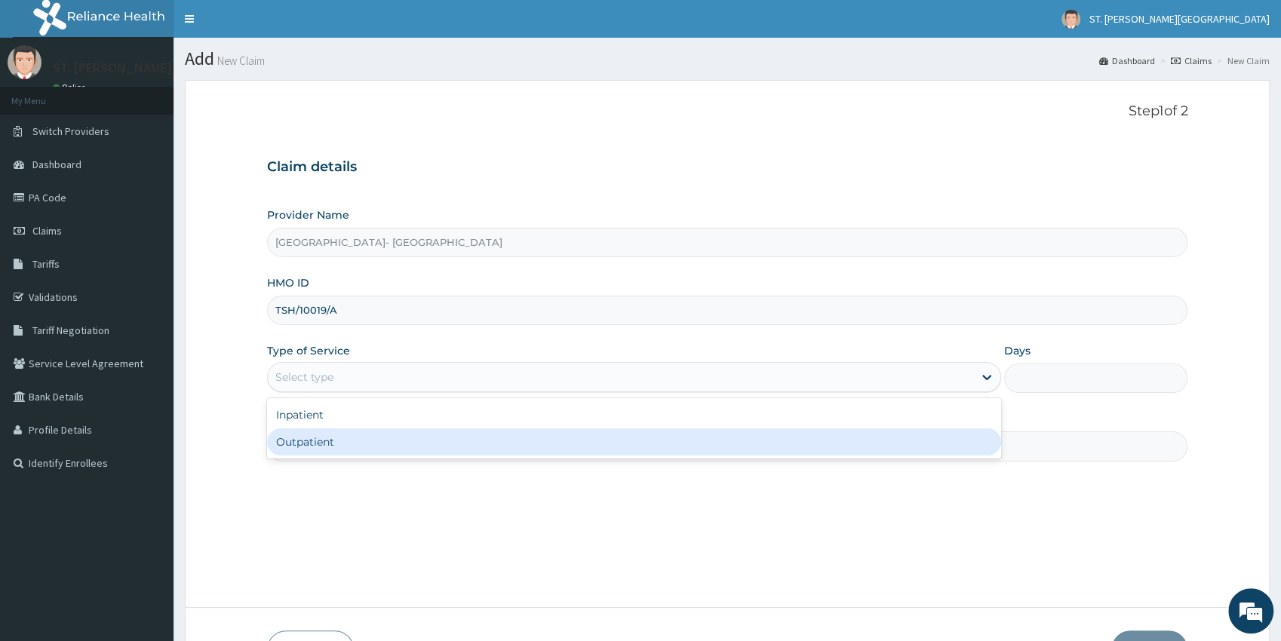
click at [318, 444] on div "Outpatient" at bounding box center [634, 441] width 734 height 27
type input "1"
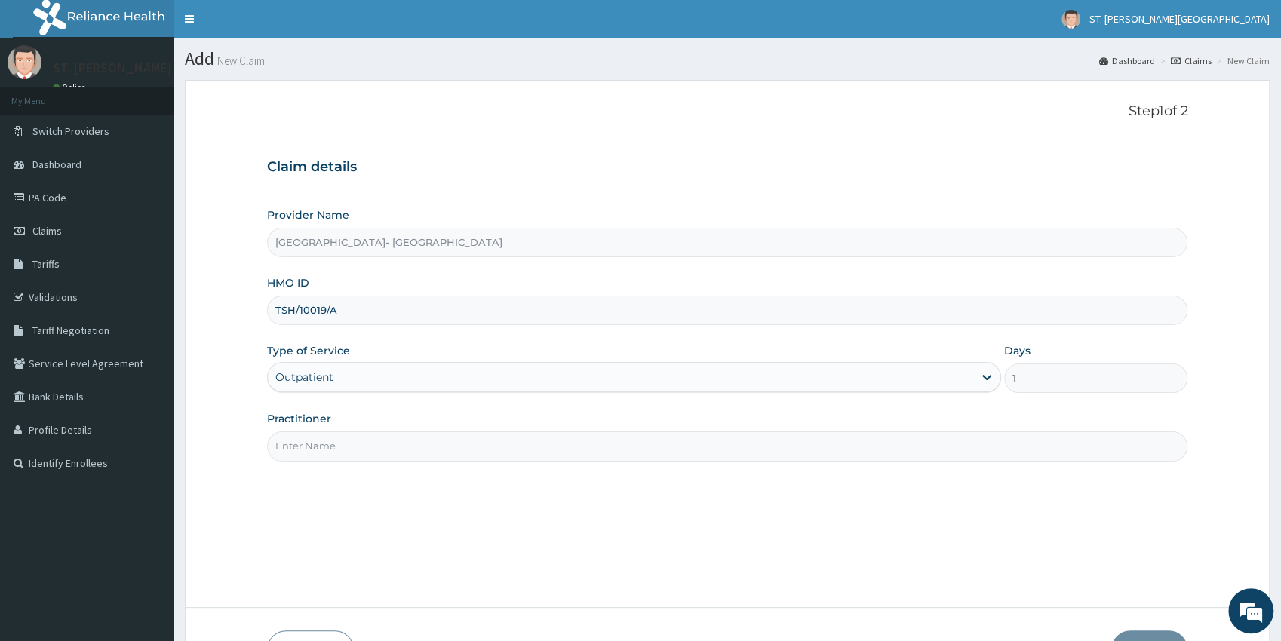
click at [318, 444] on input "Practitioner" at bounding box center [727, 445] width 921 height 29
type input "[PERSON_NAME]"
click at [1155, 631] on button "Next" at bounding box center [1149, 649] width 76 height 39
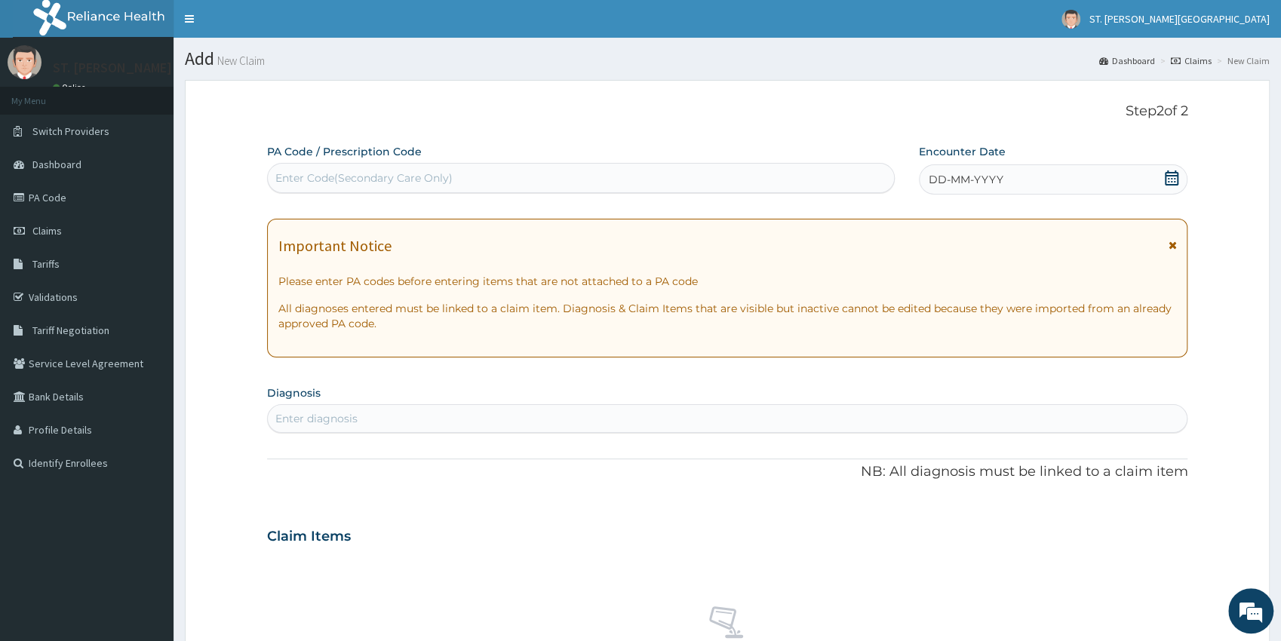
click at [346, 179] on div "Enter Code(Secondary Care Only)" at bounding box center [363, 177] width 177 height 15
paste input "PA/FC6A56"
type input "PA/FC6A56"
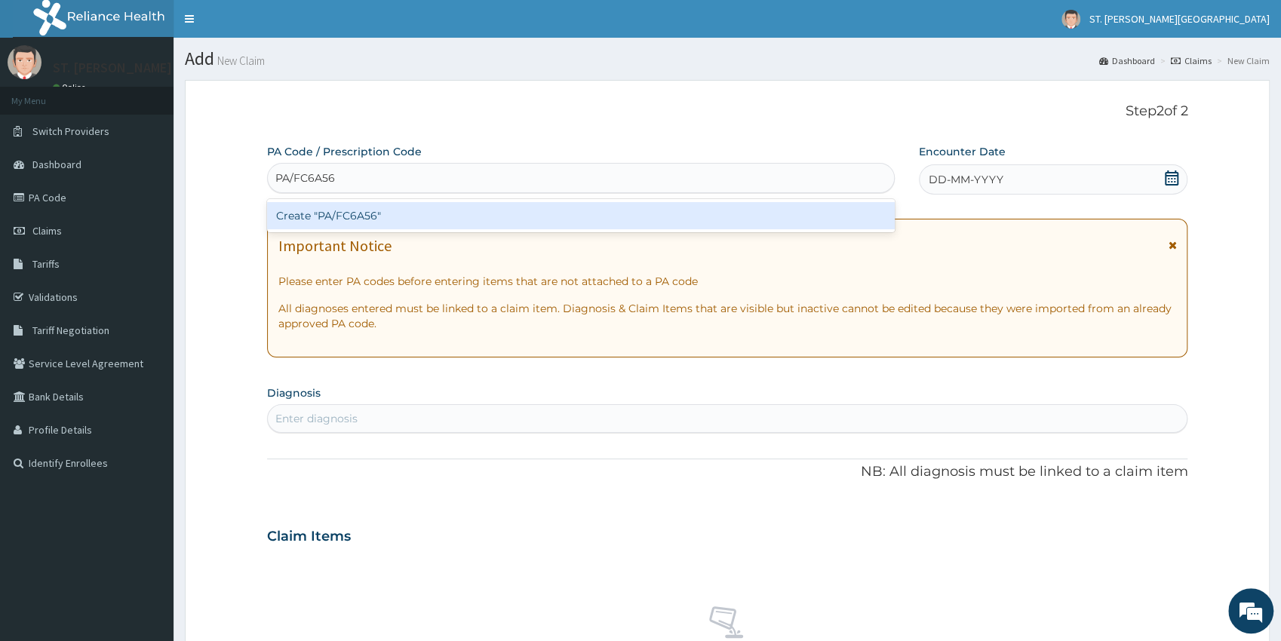
click at [385, 223] on div "Create "PA/FC6A56"" at bounding box center [580, 215] width 627 height 27
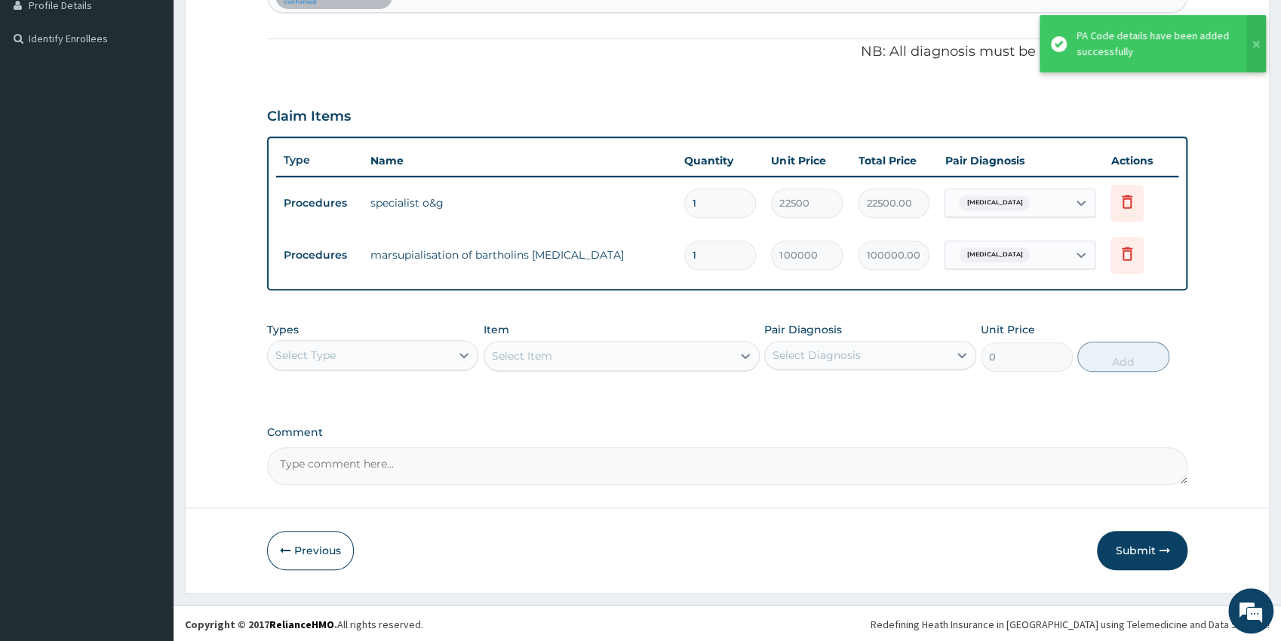
scroll to position [425, 0]
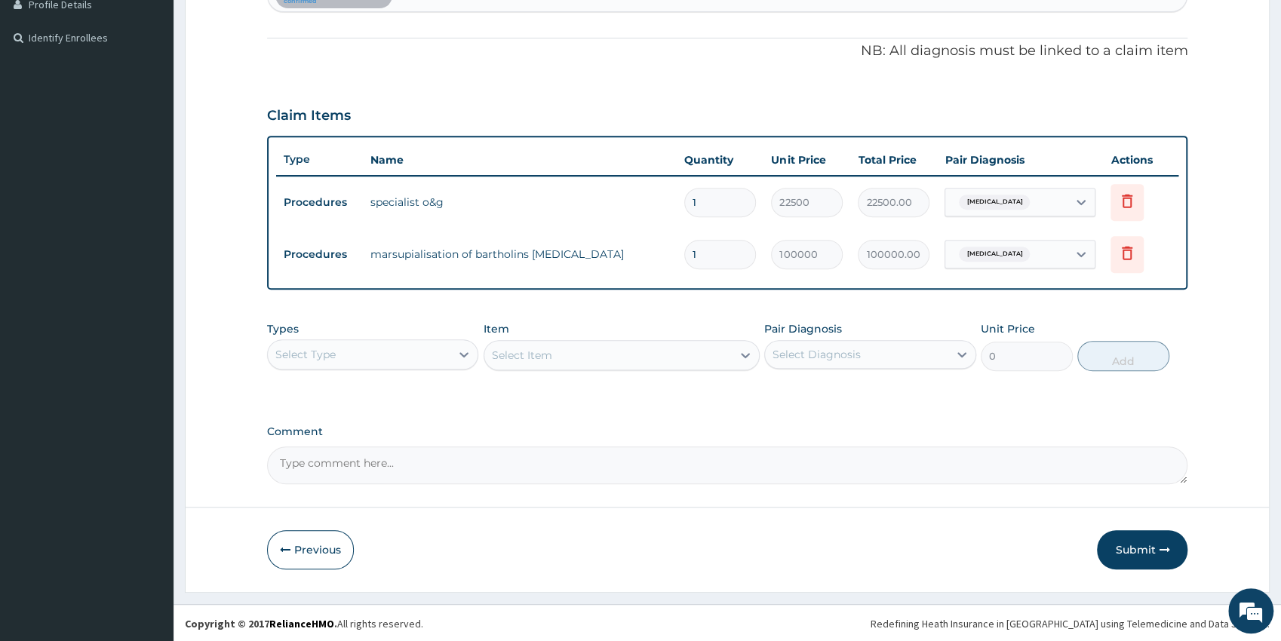
click at [354, 344] on div "Select Type" at bounding box center [359, 354] width 183 height 24
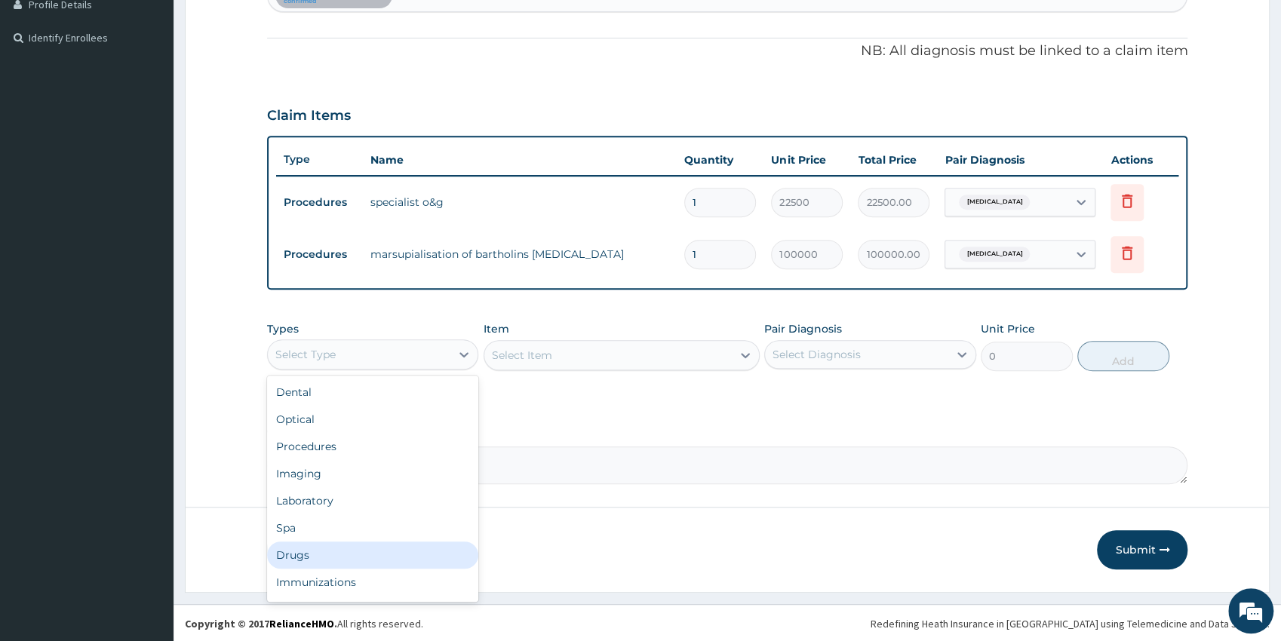
click at [323, 554] on div "Drugs" at bounding box center [373, 554] width 212 height 27
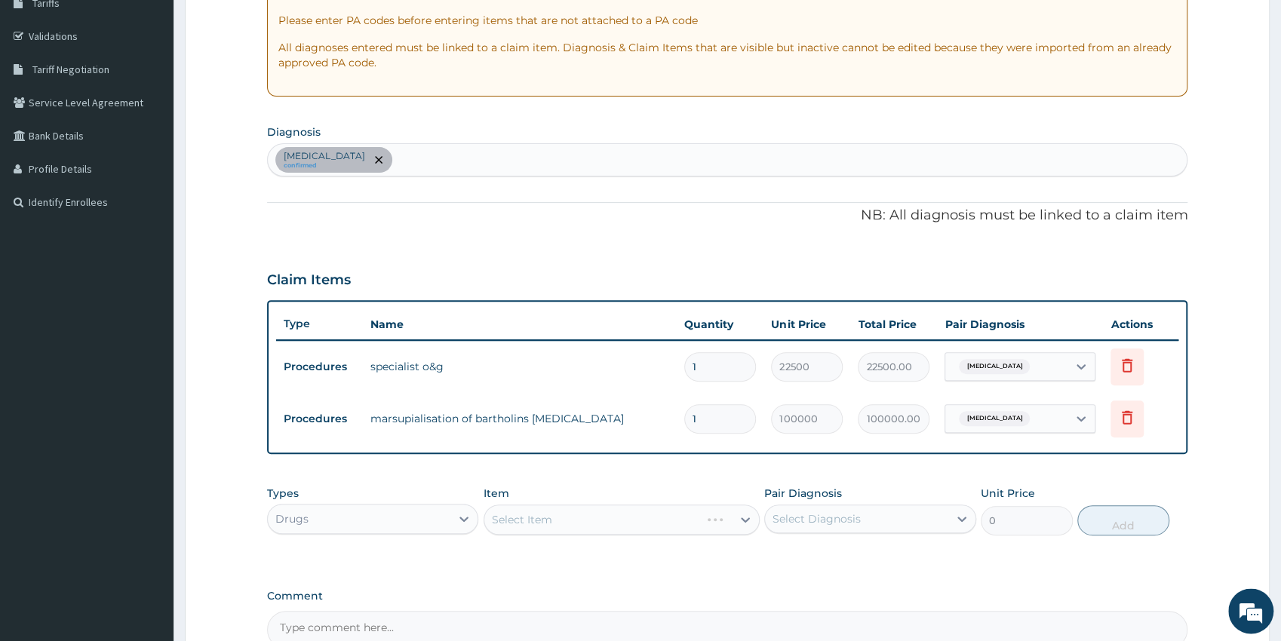
scroll to position [259, 0]
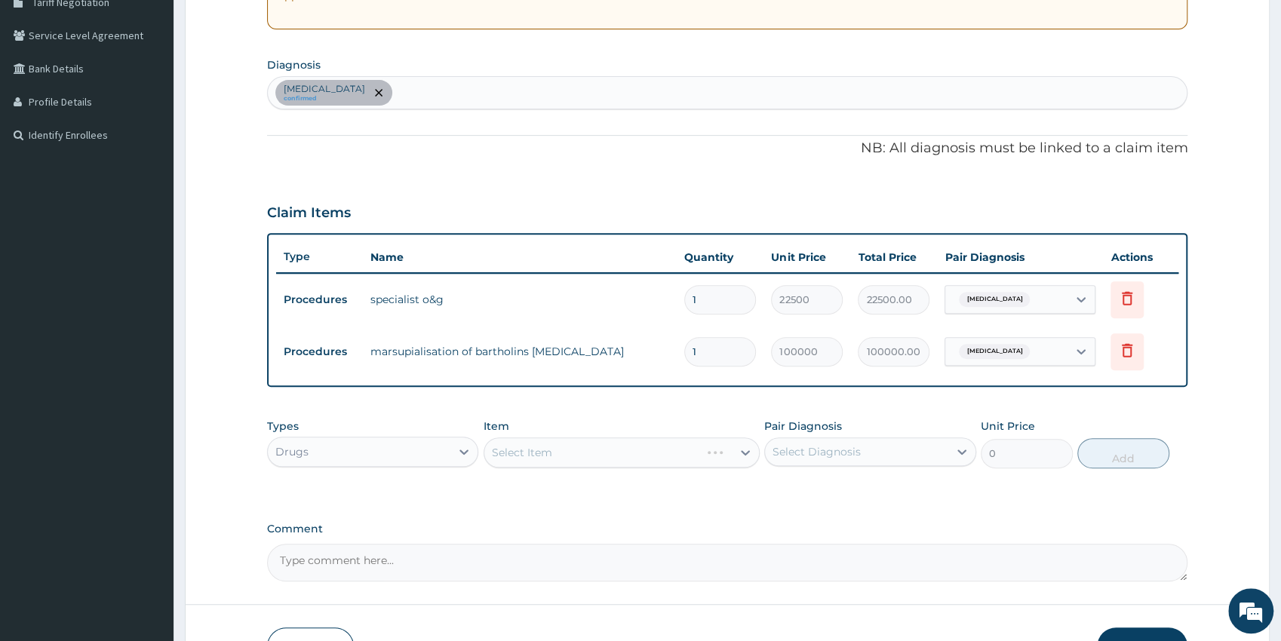
drag, startPoint x: 1287, startPoint y: 637, endPoint x: 1042, endPoint y: 529, distance: 267.8
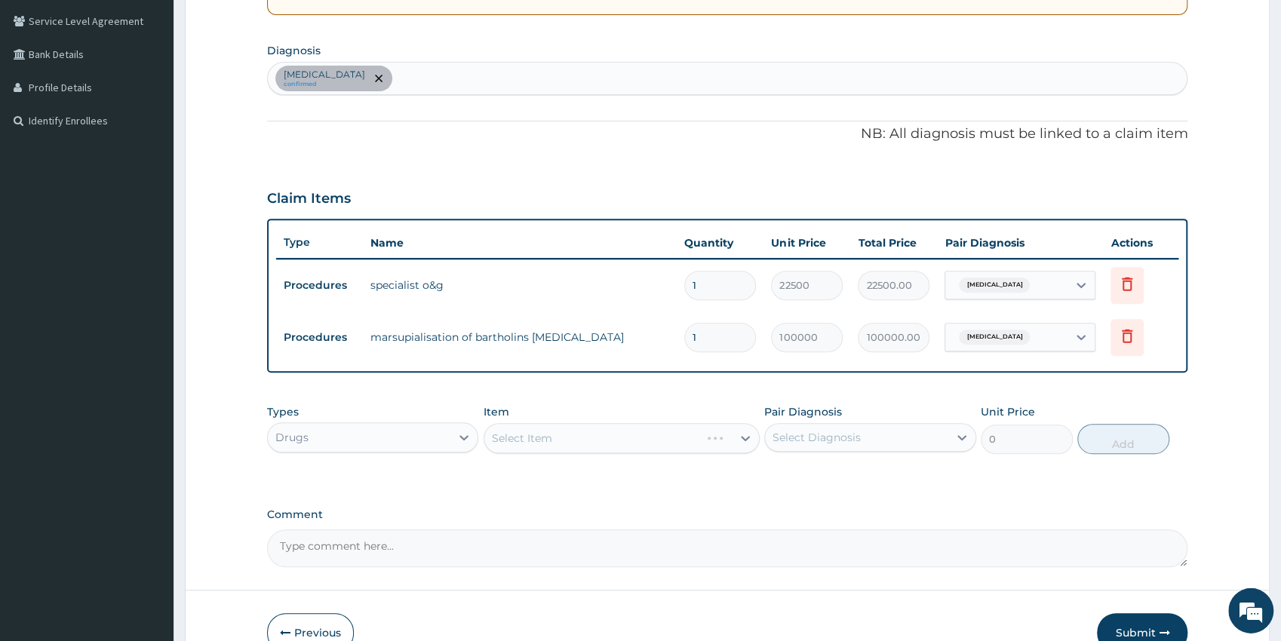
scroll to position [357, 0]
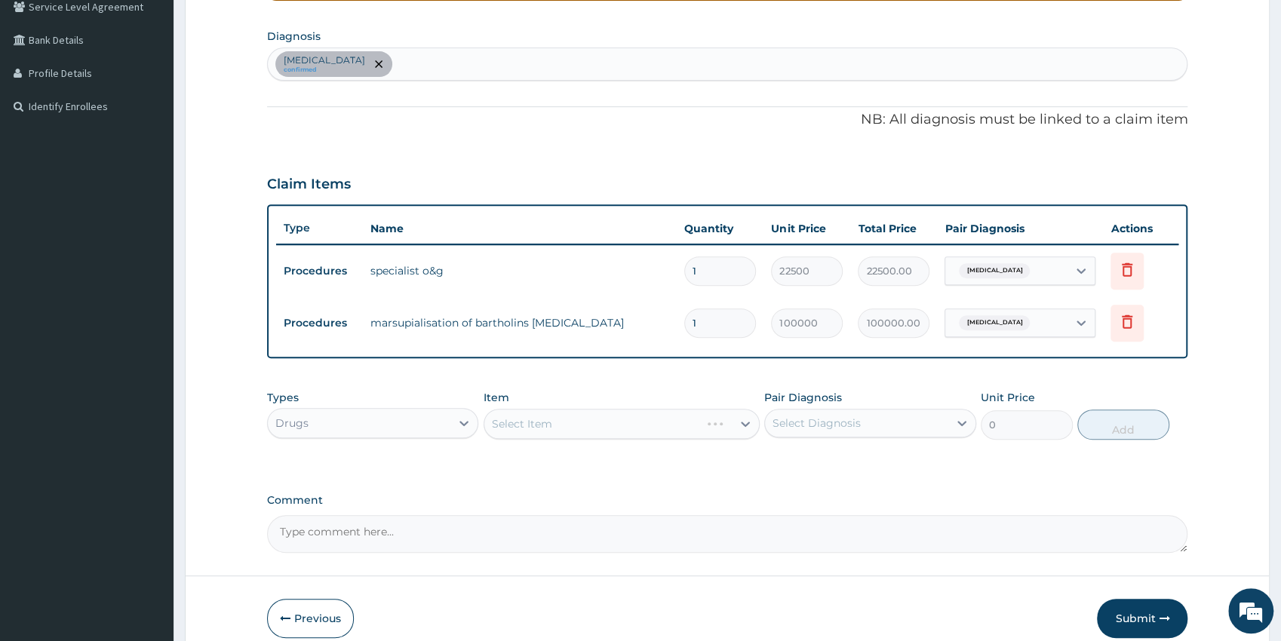
click at [388, 69] on div "[MEDICAL_DATA] confirmed" at bounding box center [727, 64] width 919 height 32
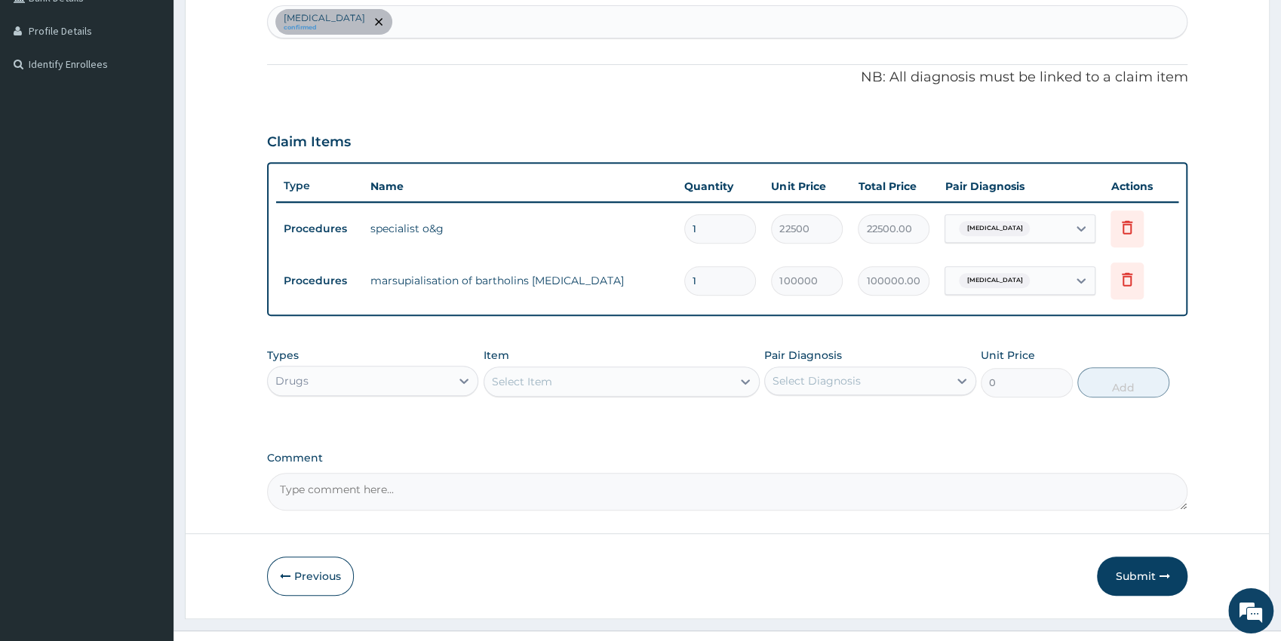
scroll to position [425, 0]
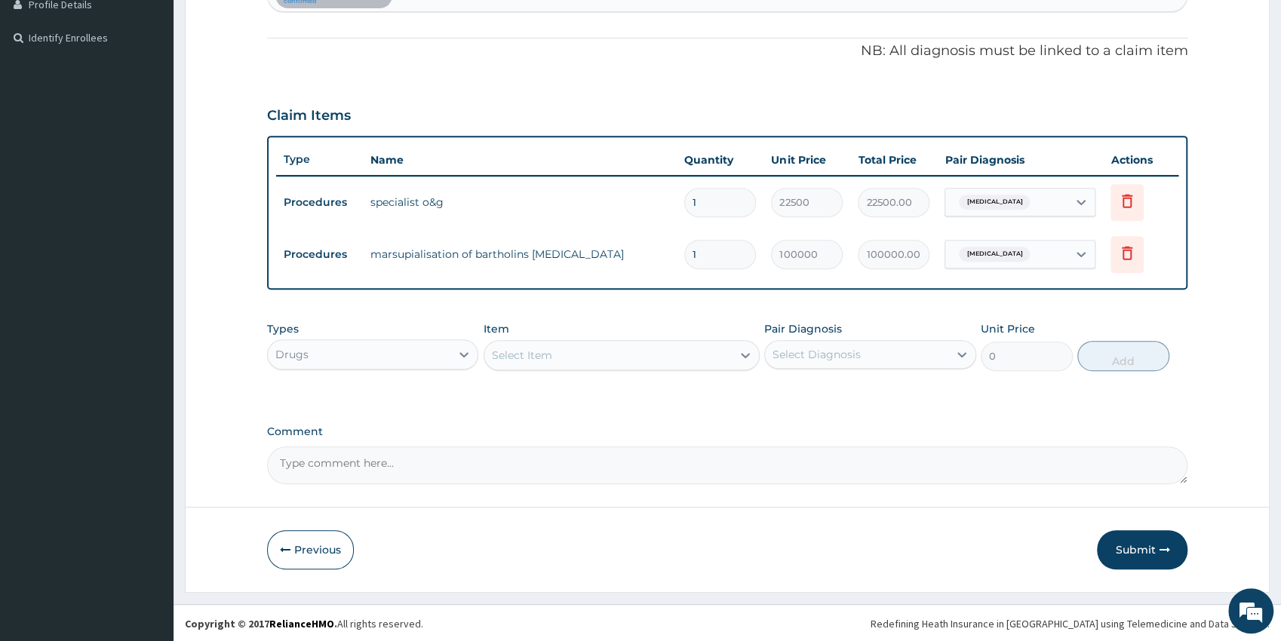
click at [641, 362] on div "Select Item" at bounding box center [607, 355] width 247 height 24
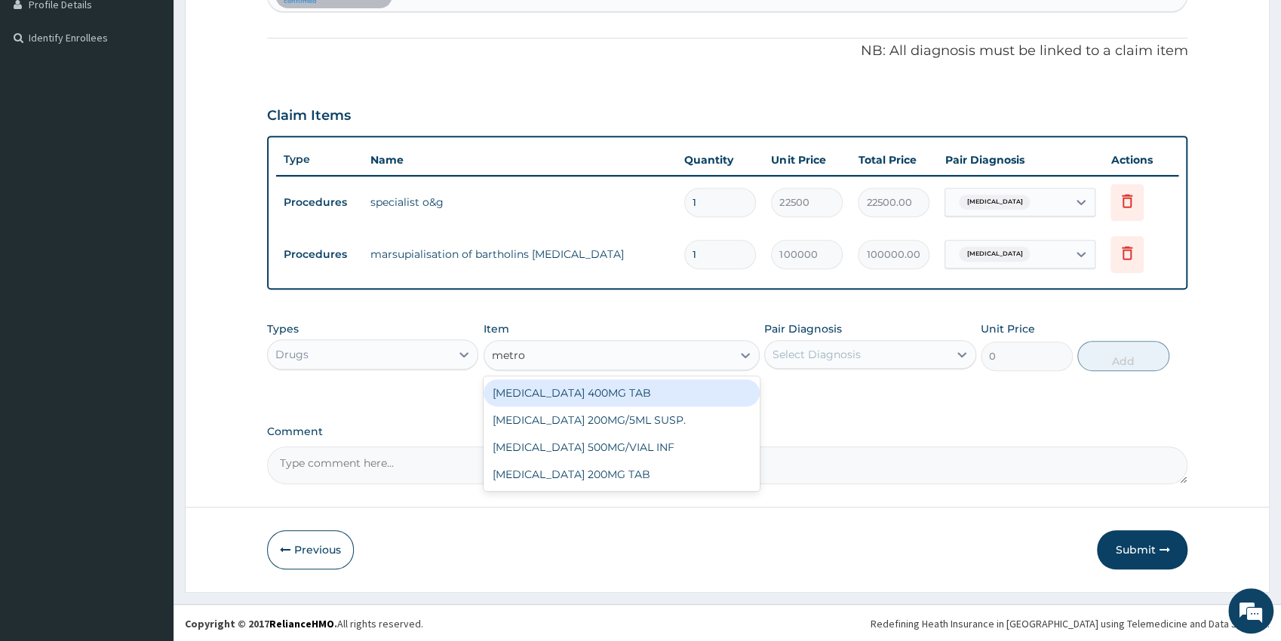
type input "metron"
click at [573, 403] on div "[MEDICAL_DATA] 400MG TAB" at bounding box center [621, 392] width 276 height 27
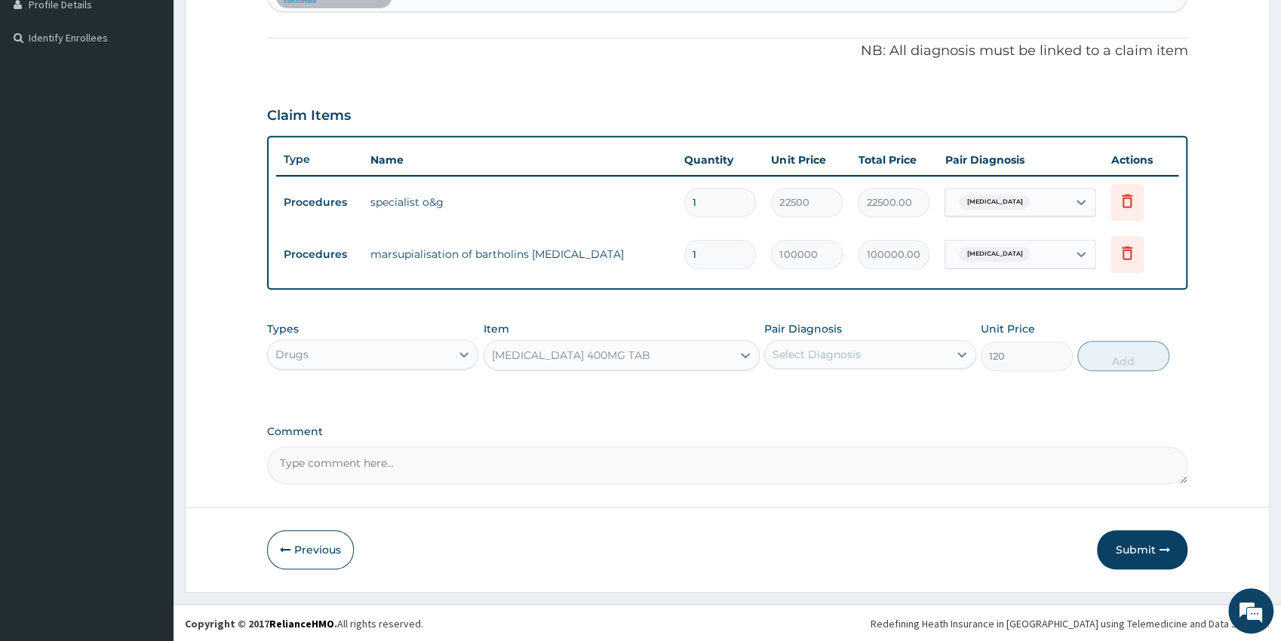
type input "120"
drag, startPoint x: 842, startPoint y: 347, endPoint x: 842, endPoint y: 366, distance: 18.9
click at [842, 348] on div "Select Diagnosis" at bounding box center [816, 354] width 88 height 15
click at [842, 395] on label "[MEDICAL_DATA]" at bounding box center [836, 391] width 94 height 15
checkbox input "true"
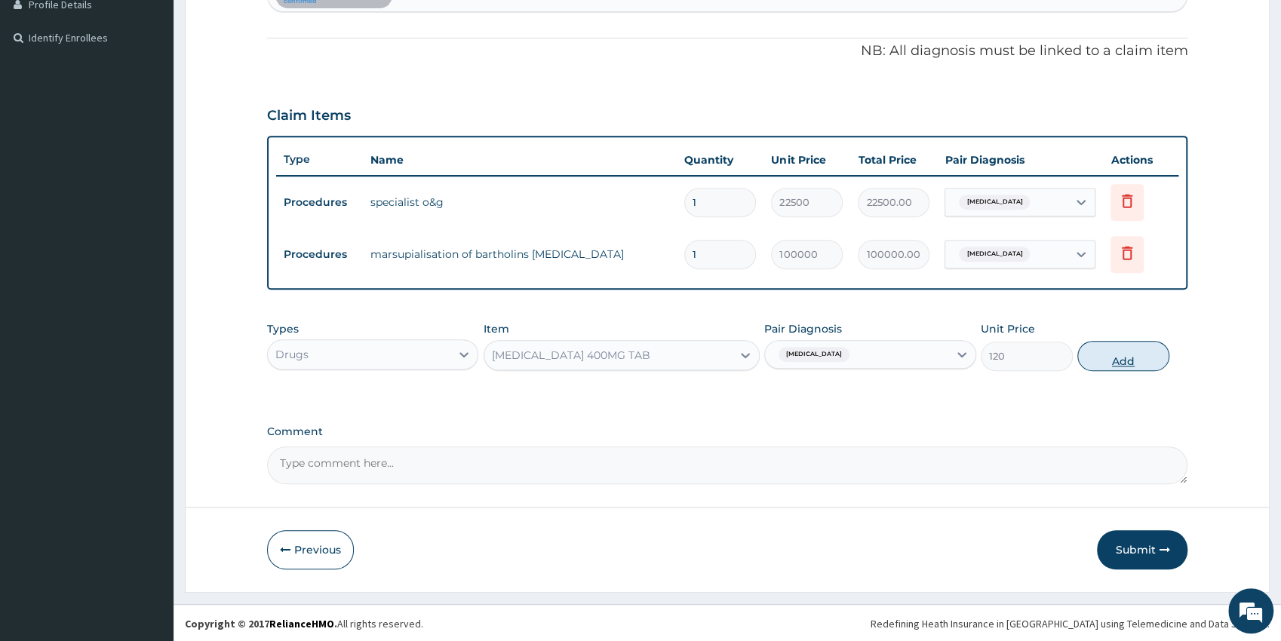
click at [1134, 353] on button "Add" at bounding box center [1123, 356] width 92 height 30
type input "0"
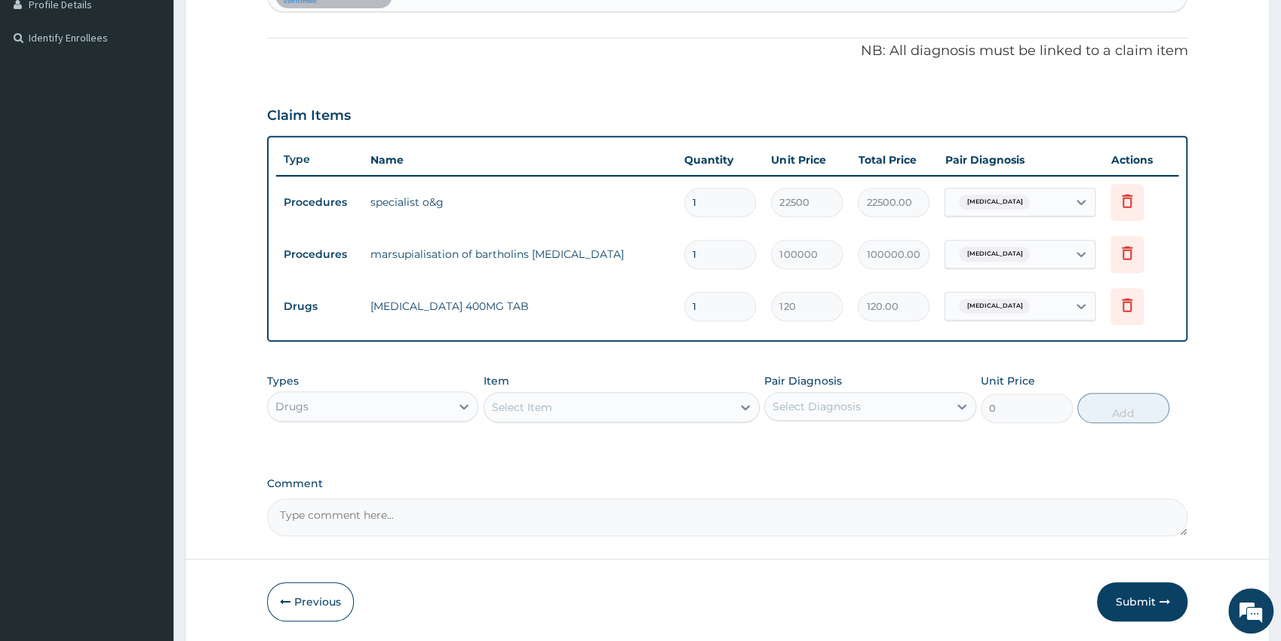
type input "15"
type input "1800.00"
type input "15"
click at [535, 400] on div "Select Item" at bounding box center [522, 407] width 60 height 15
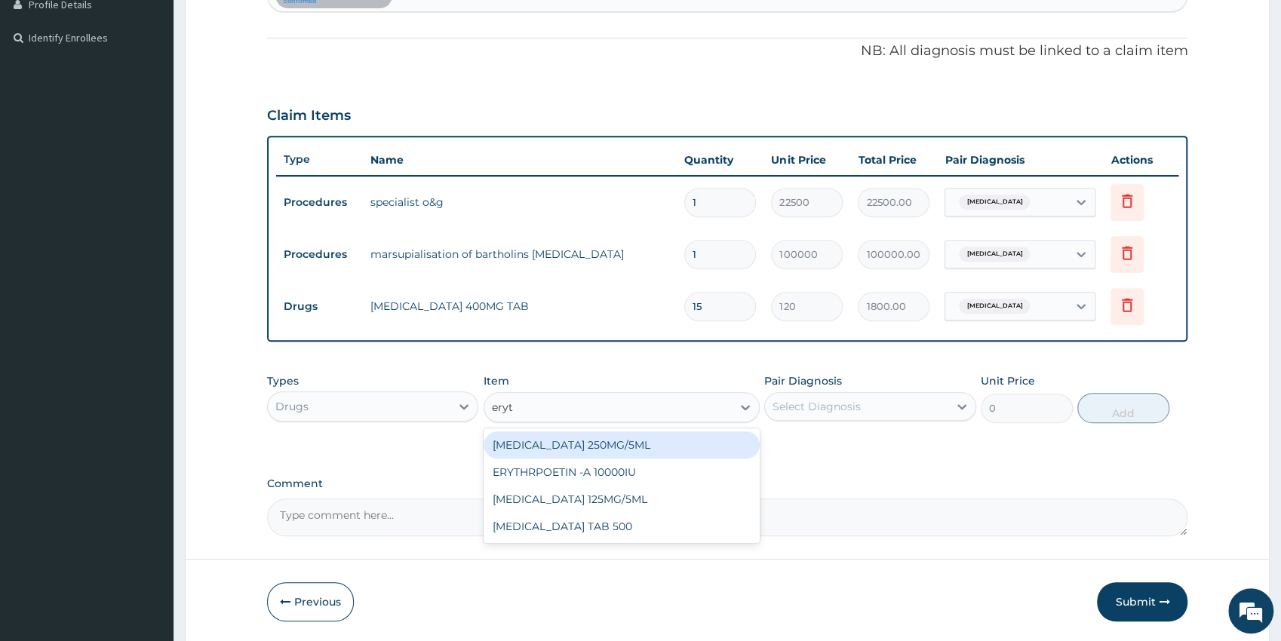
type input "eryth"
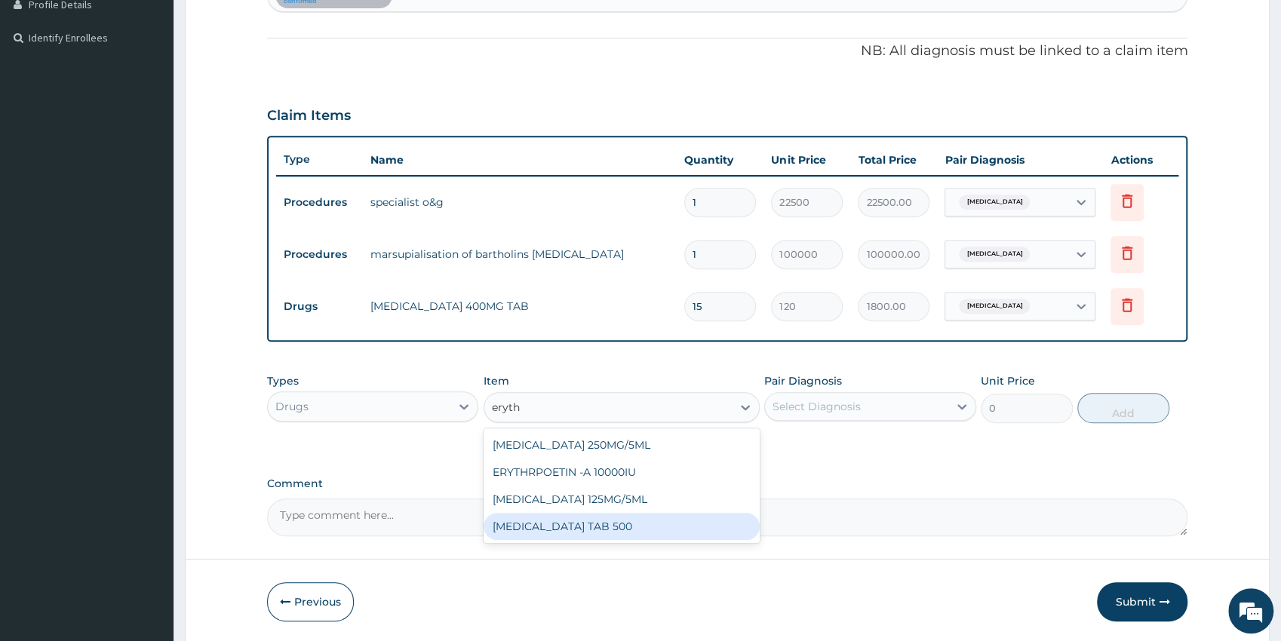
click at [624, 520] on div "[MEDICAL_DATA] TAB 500" at bounding box center [621, 526] width 276 height 27
type input "120"
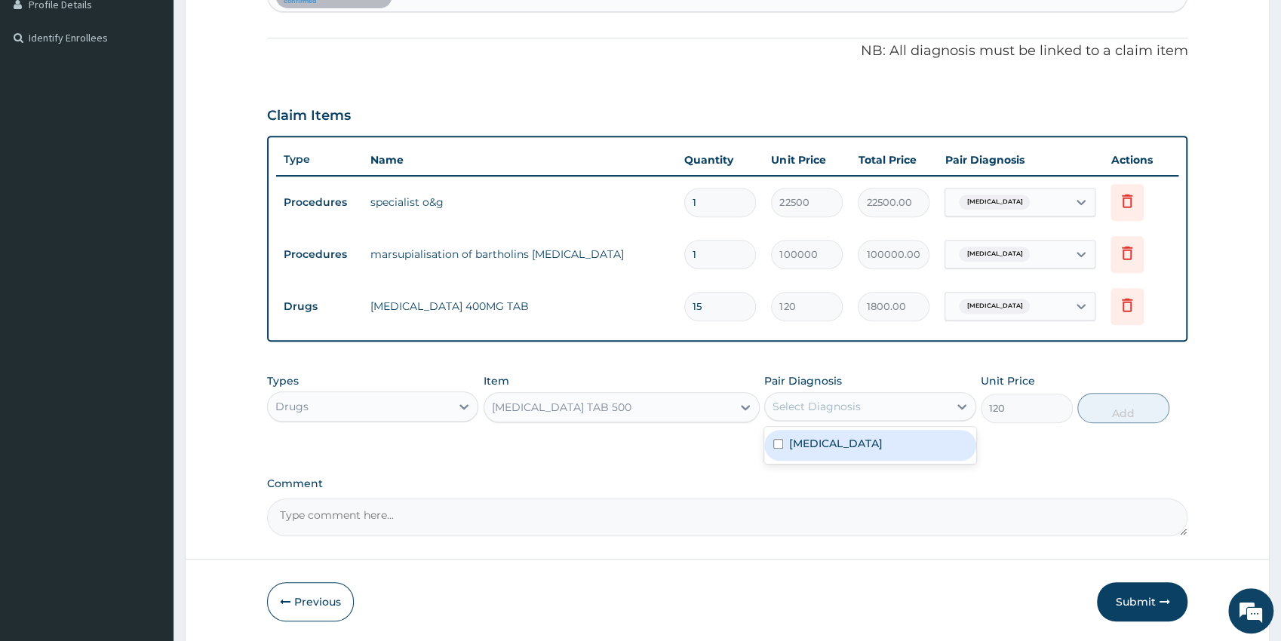
drag, startPoint x: 827, startPoint y: 412, endPoint x: 835, endPoint y: 419, distance: 10.7
click at [829, 408] on div "Select Diagnosis" at bounding box center [816, 406] width 88 height 15
click at [844, 451] on div "[MEDICAL_DATA]" at bounding box center [870, 445] width 212 height 31
checkbox input "true"
click at [1126, 410] on button "Add" at bounding box center [1123, 408] width 92 height 30
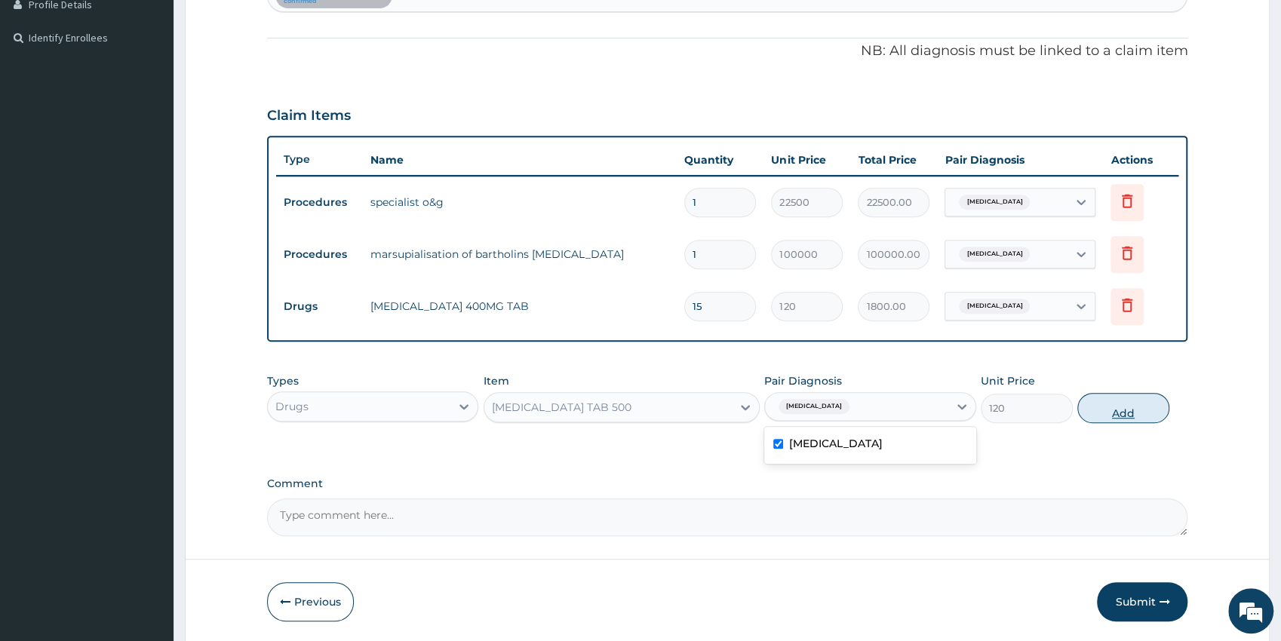
type input "0"
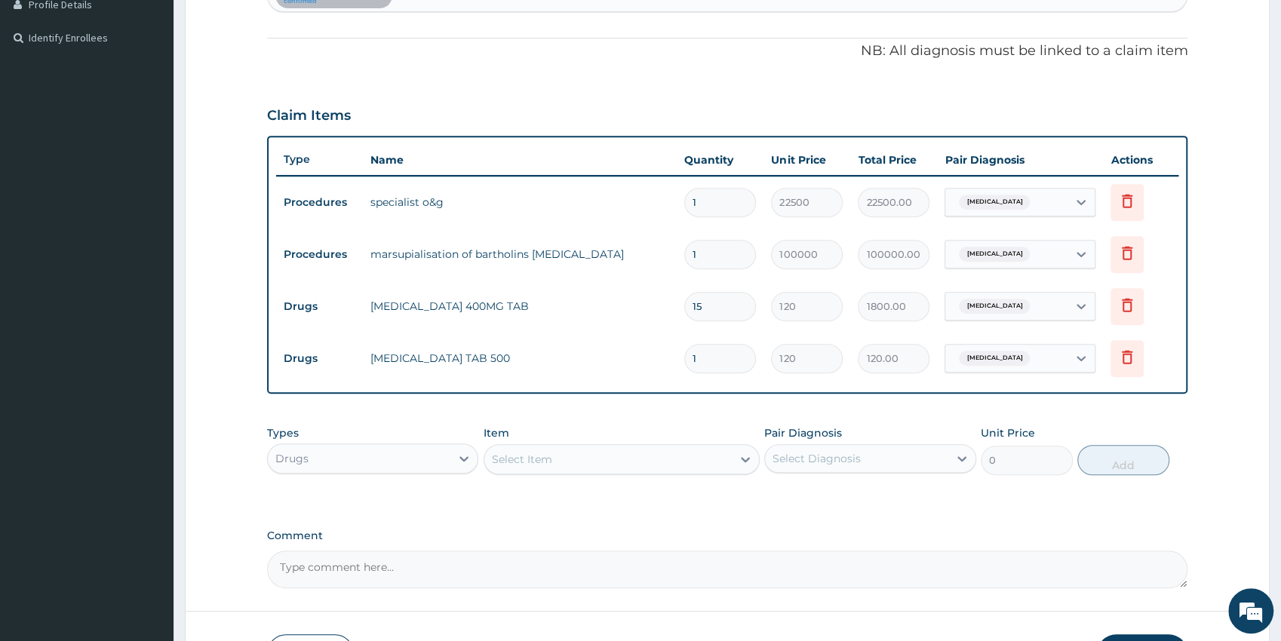
type input "15"
type input "1800.00"
type input "15"
click at [563, 458] on div "Select Item" at bounding box center [607, 459] width 247 height 24
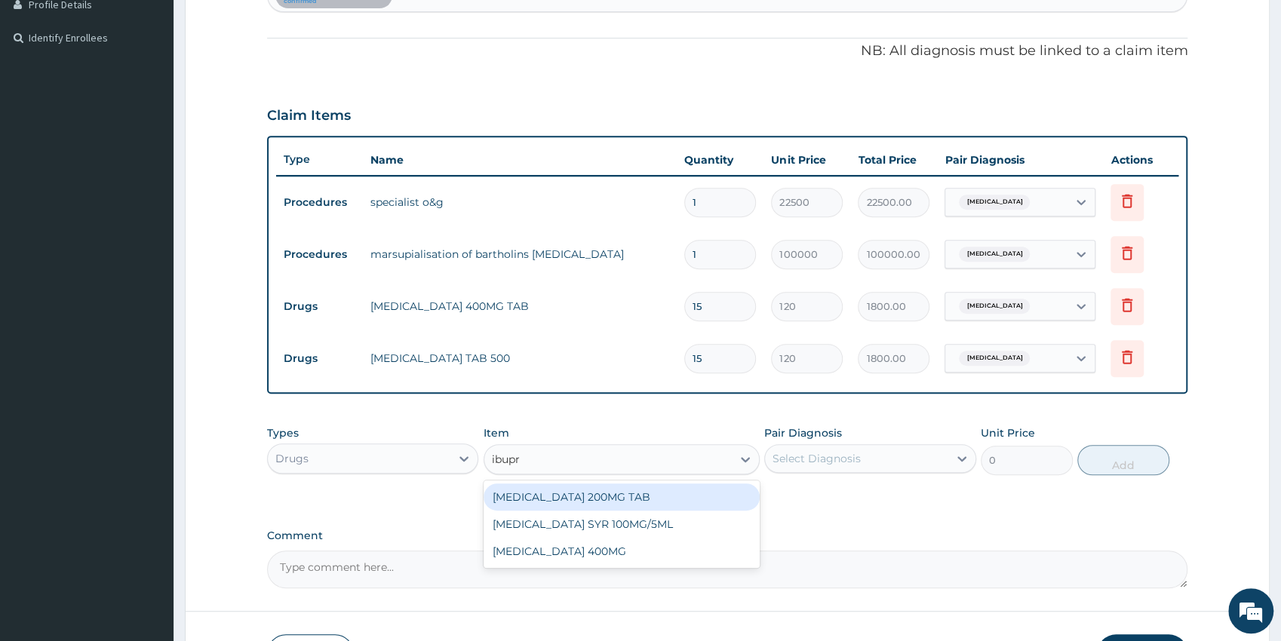
type input "ibupro"
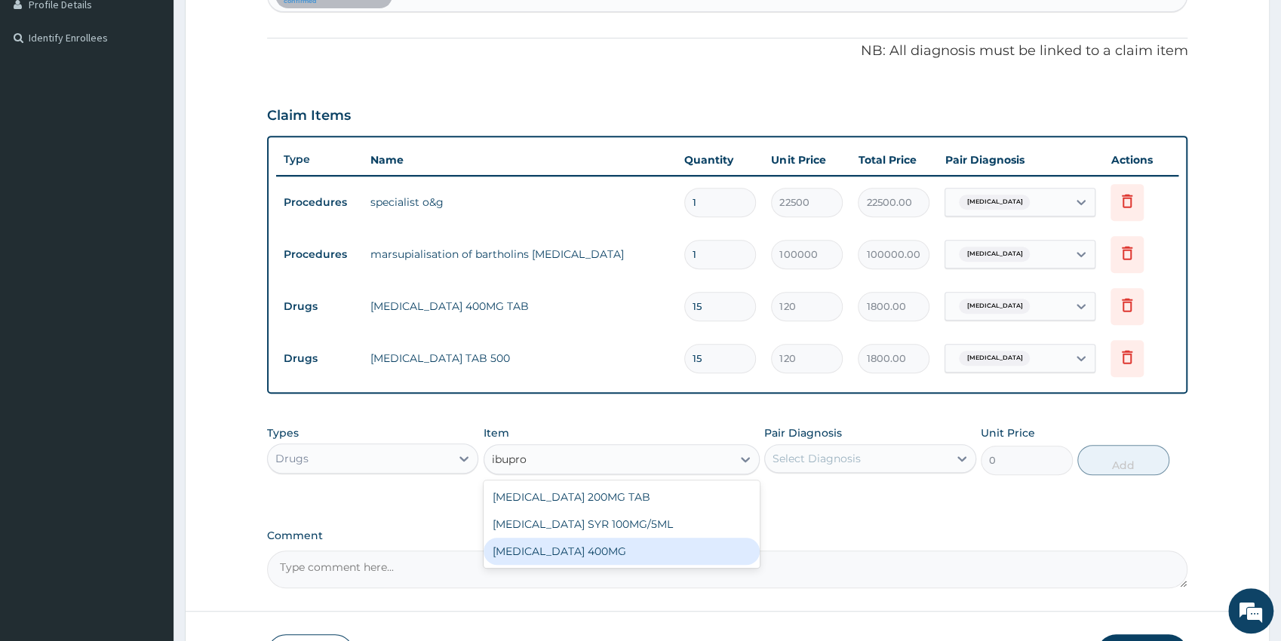
drag, startPoint x: 670, startPoint y: 551, endPoint x: 945, endPoint y: 456, distance: 291.2
click at [670, 547] on div "[MEDICAL_DATA] 400MG" at bounding box center [621, 551] width 276 height 27
type input "75"
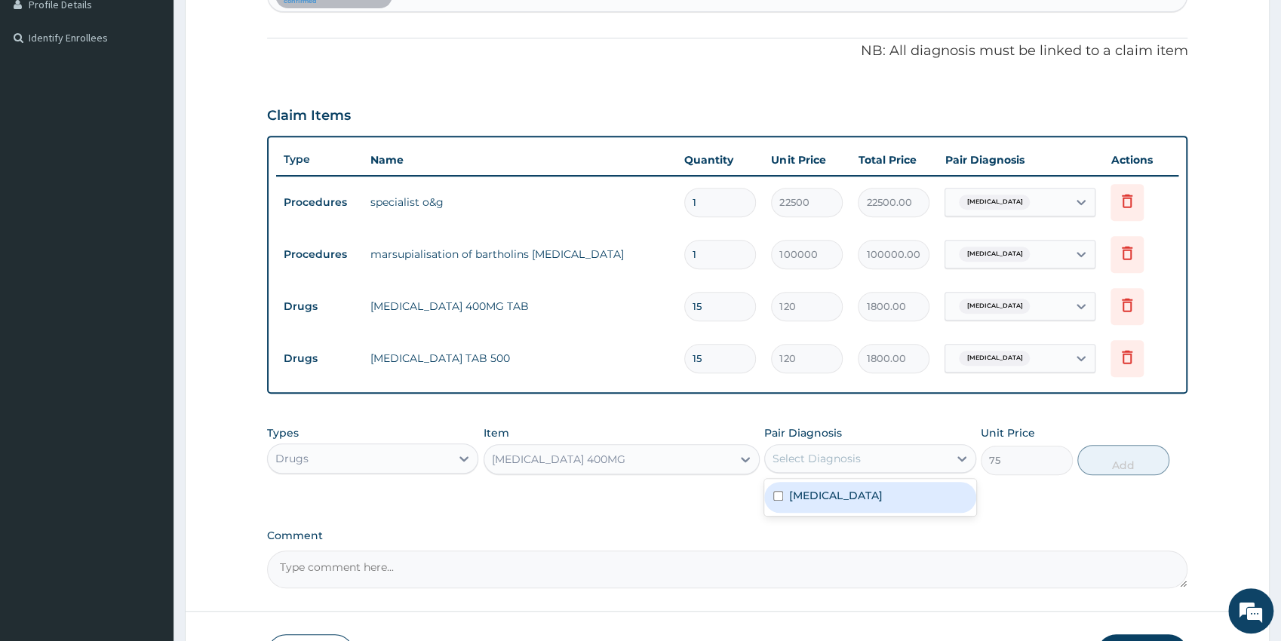
click at [938, 453] on div "Select Diagnosis" at bounding box center [856, 458] width 183 height 24
click at [879, 494] on div "[MEDICAL_DATA]" at bounding box center [870, 497] width 212 height 31
checkbox input "true"
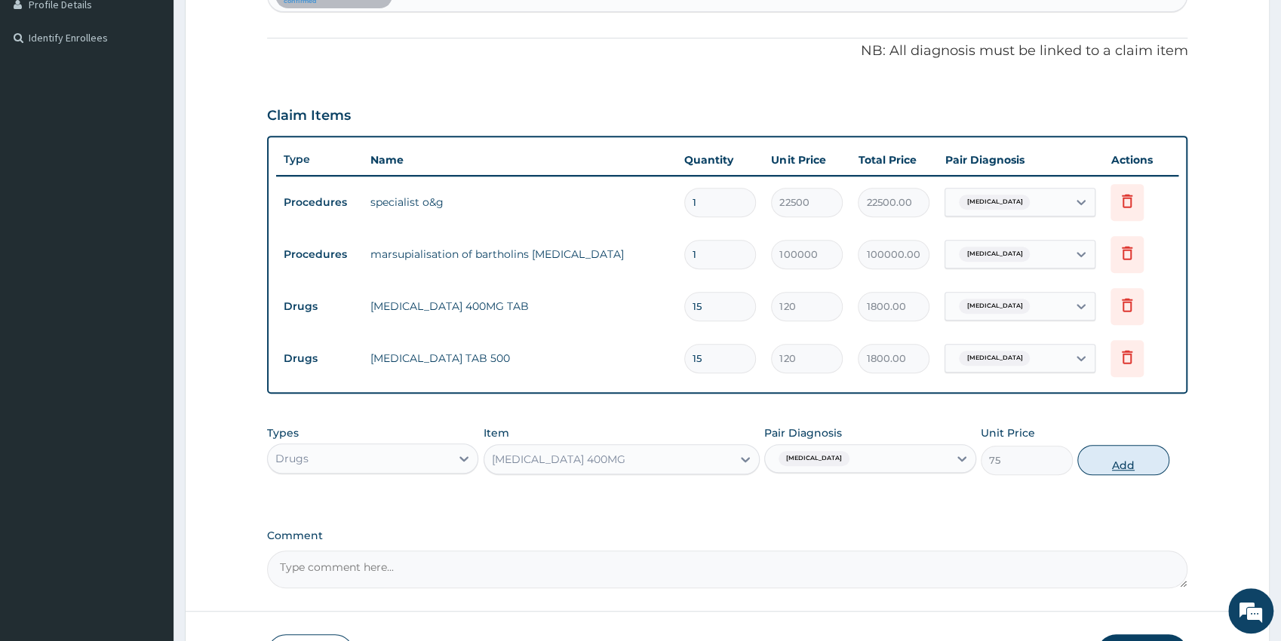
click at [1103, 469] on button "Add" at bounding box center [1123, 460] width 92 height 30
type input "0"
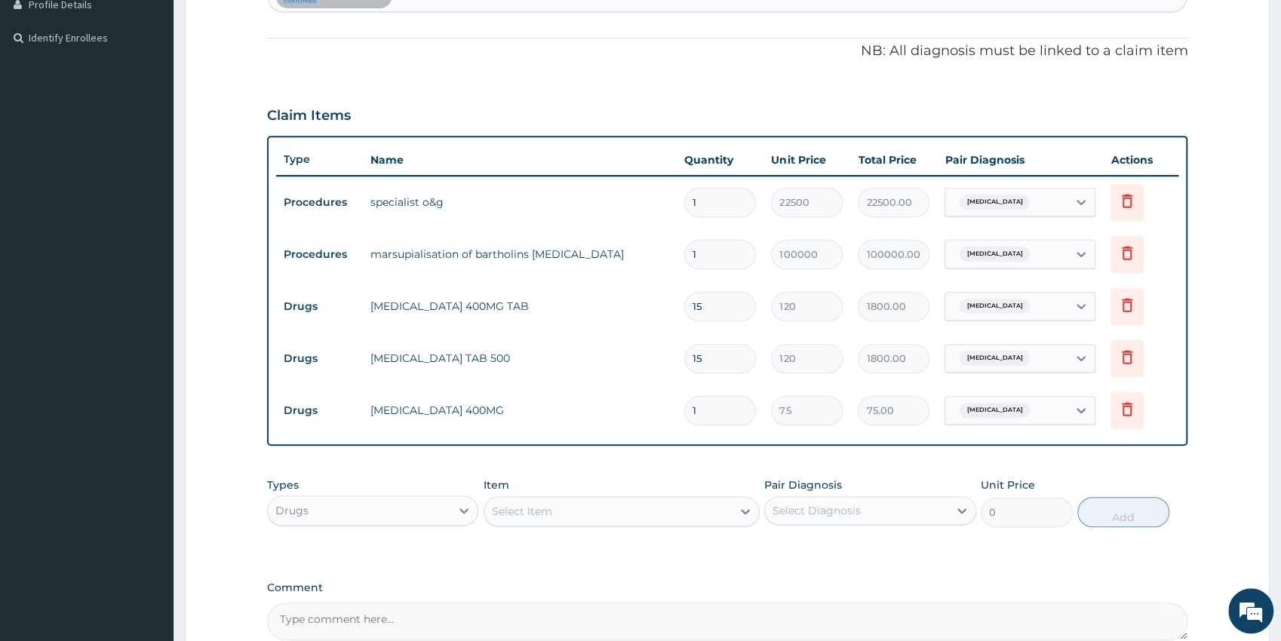
type input "0.00"
type input "6"
type input "450.00"
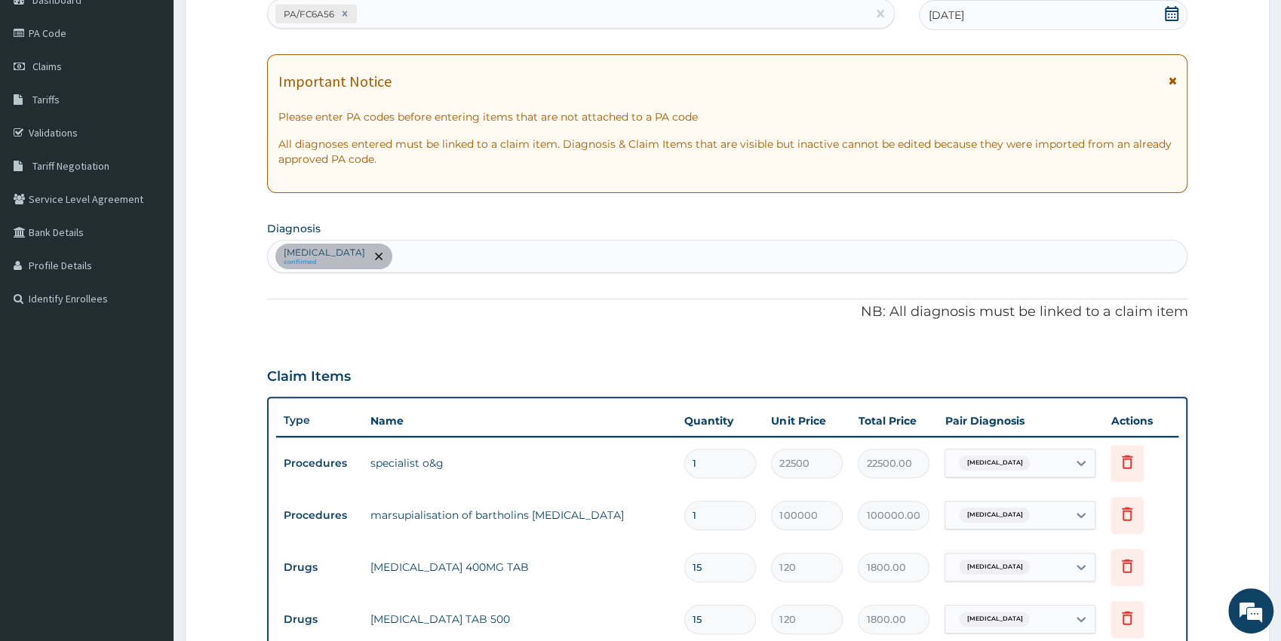
scroll to position [166, 0]
type input "6"
click at [416, 257] on div "[MEDICAL_DATA] confirmed" at bounding box center [727, 255] width 919 height 32
type input "bartholin"
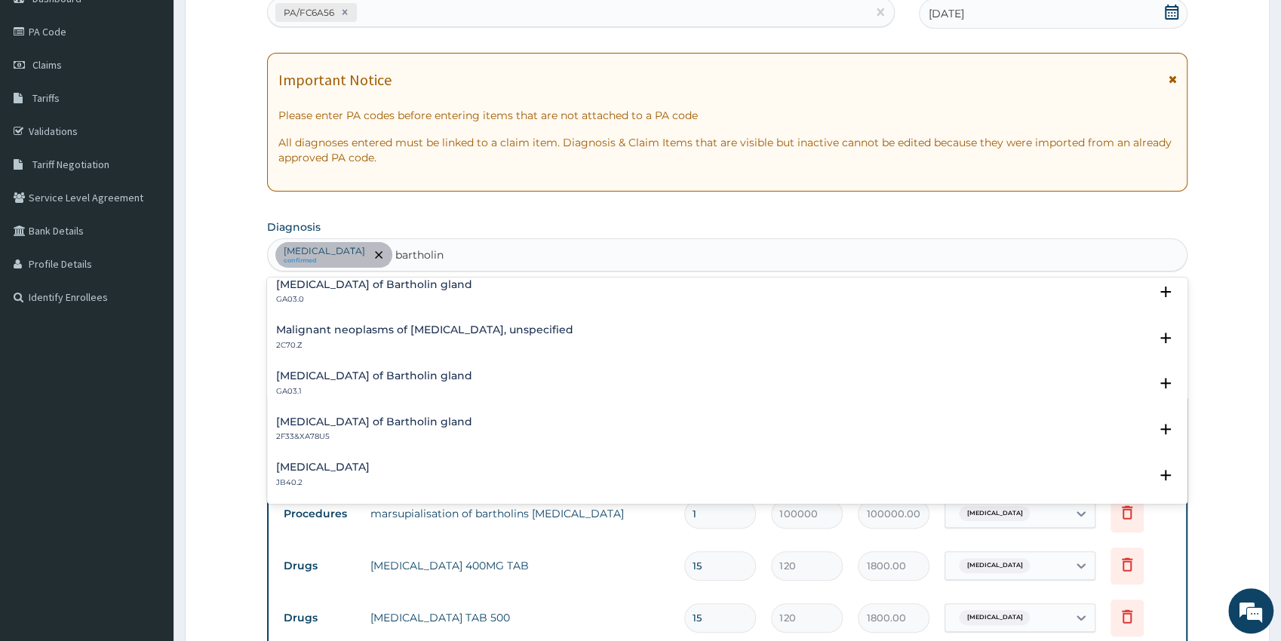
scroll to position [329, 0]
click at [295, 376] on h4 "[MEDICAL_DATA] of Bartholin gland" at bounding box center [374, 375] width 196 height 11
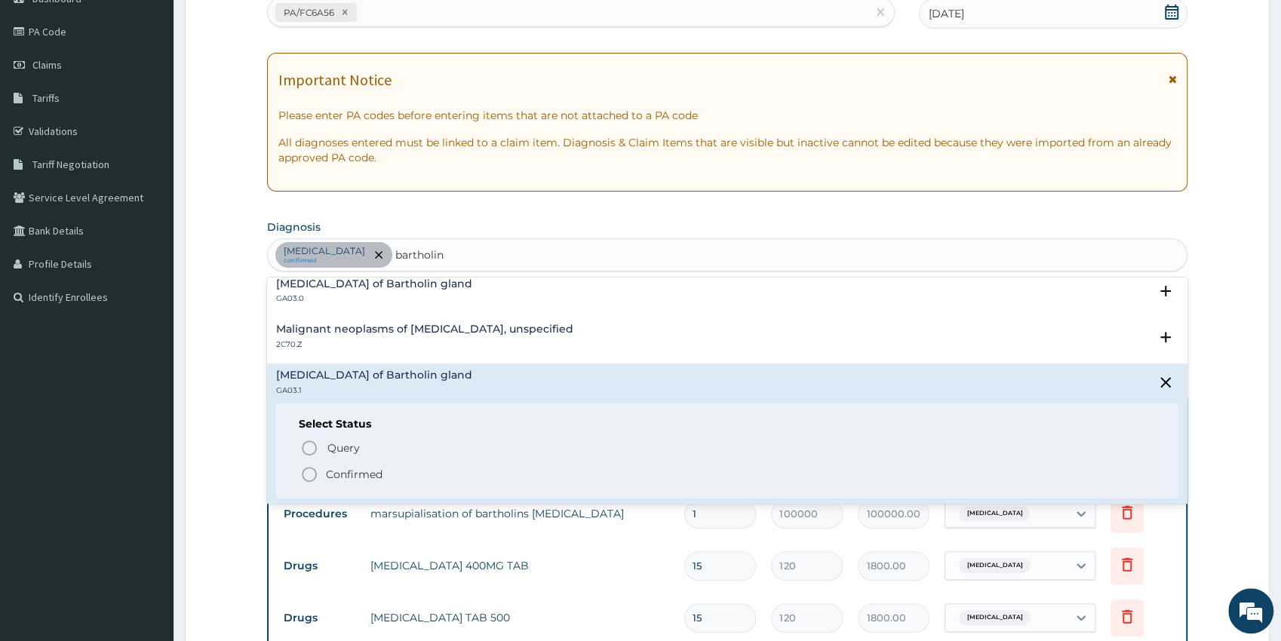
click at [311, 473] on icon "status option filled" at bounding box center [309, 474] width 18 height 18
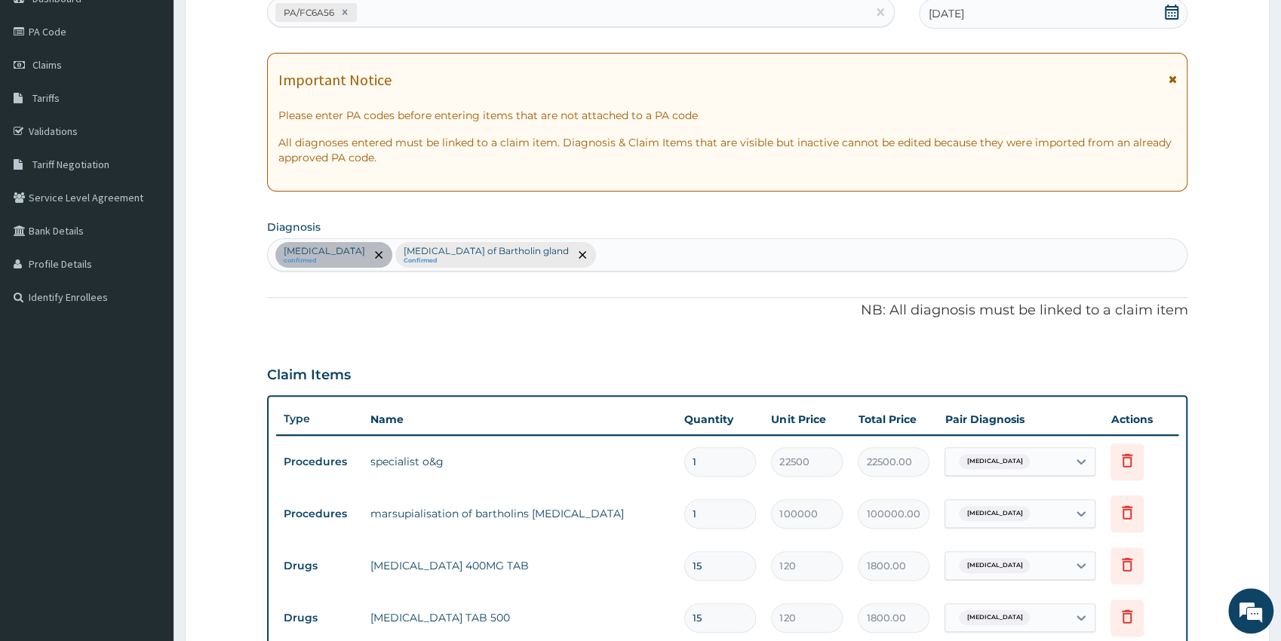
click at [540, 255] on div "[MEDICAL_DATA] confirmed [MEDICAL_DATA] of Bartholin gland Confirmed" at bounding box center [727, 255] width 919 height 32
type input "bartholin"
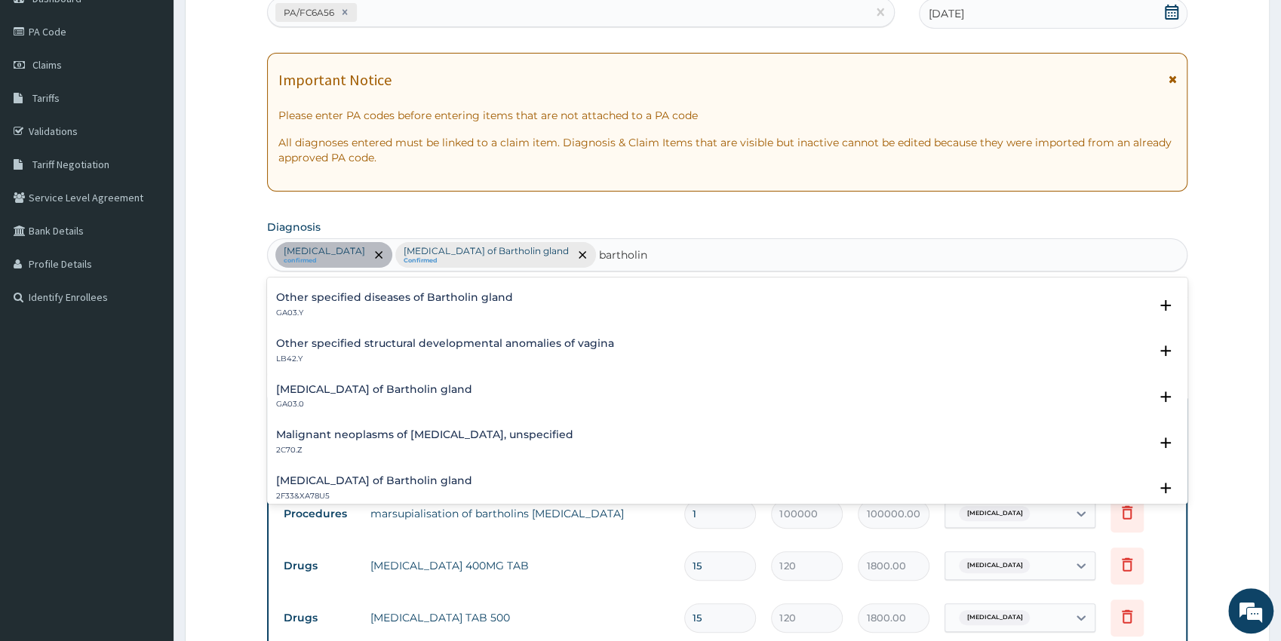
scroll to position [262, 0]
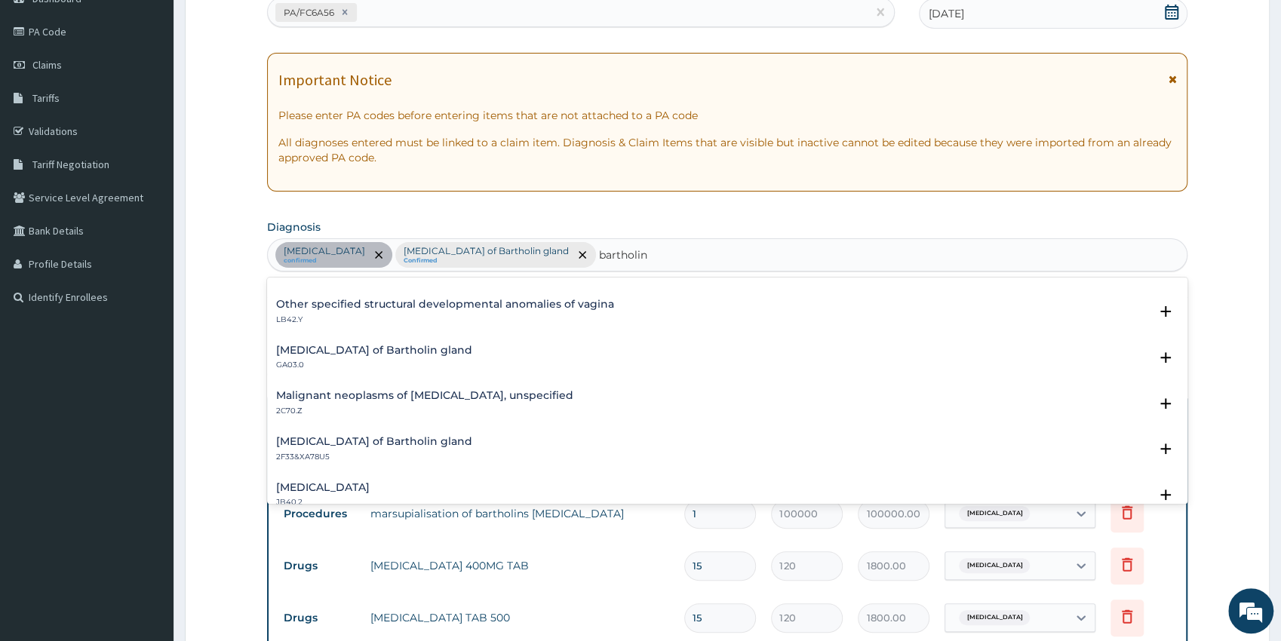
click at [345, 357] on div "[MEDICAL_DATA] of Bartholin gland GA03.0" at bounding box center [374, 358] width 196 height 26
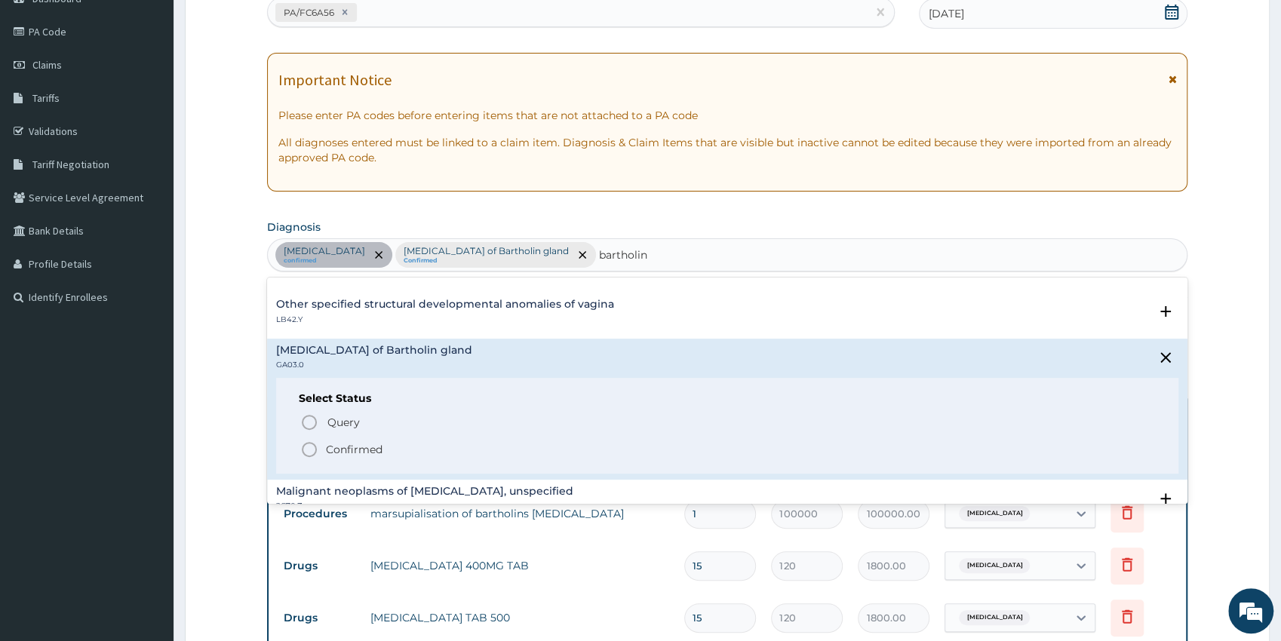
click at [313, 453] on icon "status option filled" at bounding box center [309, 449] width 18 height 18
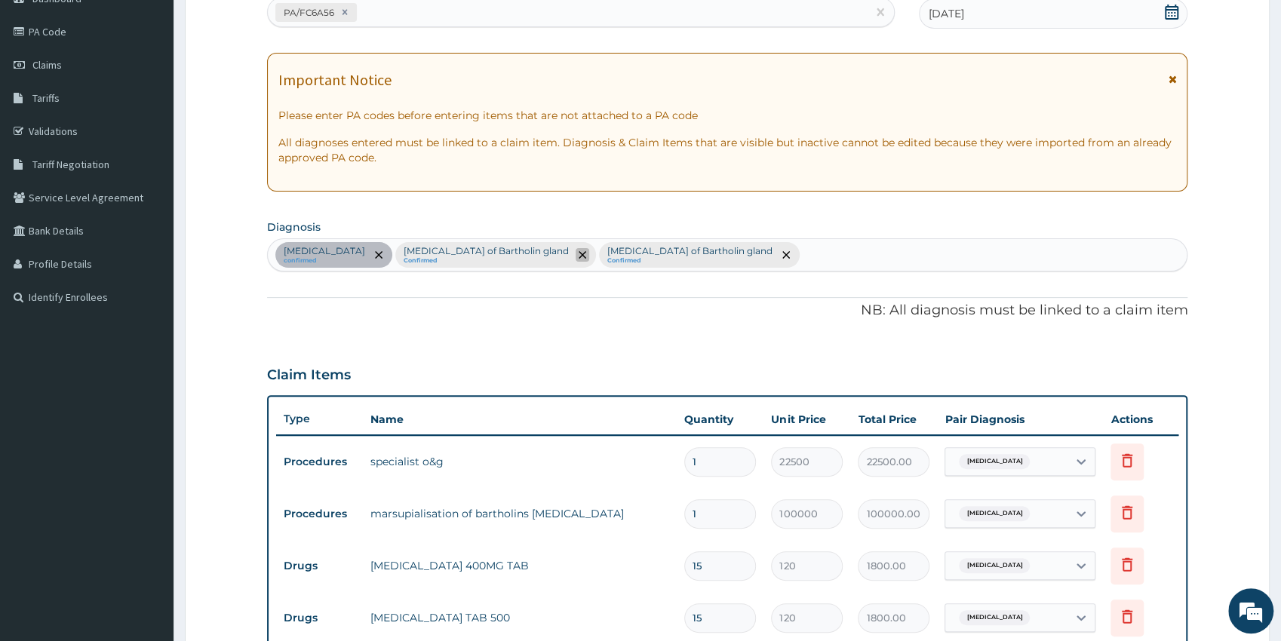
click at [578, 258] on icon "remove selection option" at bounding box center [582, 255] width 8 height 8
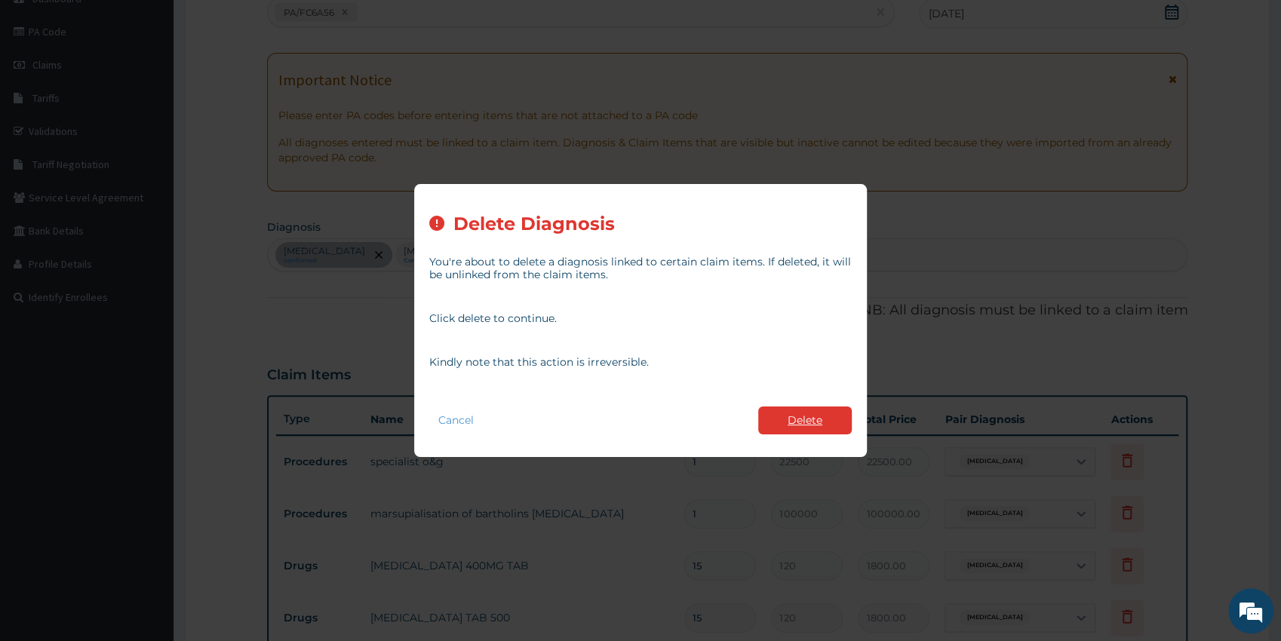
click at [803, 416] on button "Delete" at bounding box center [805, 421] width 94 height 28
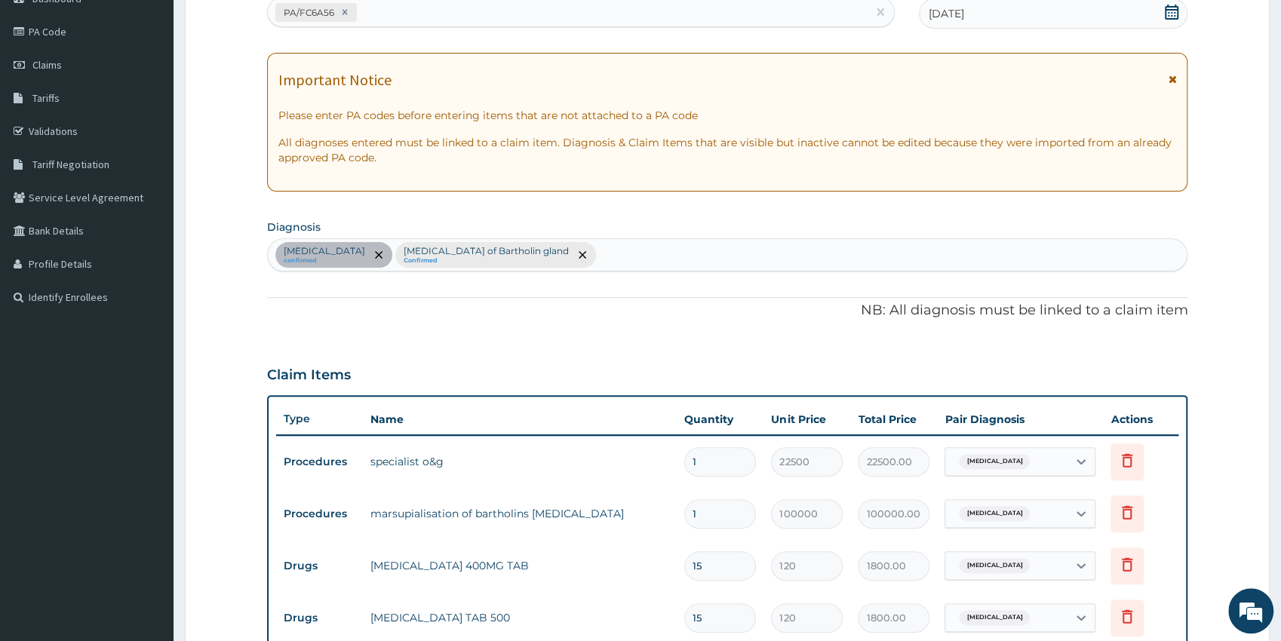
drag, startPoint x: 1047, startPoint y: 464, endPoint x: 1045, endPoint y: 477, distance: 12.9
click at [1046, 464] on div "[MEDICAL_DATA]" at bounding box center [1006, 462] width 122 height 26
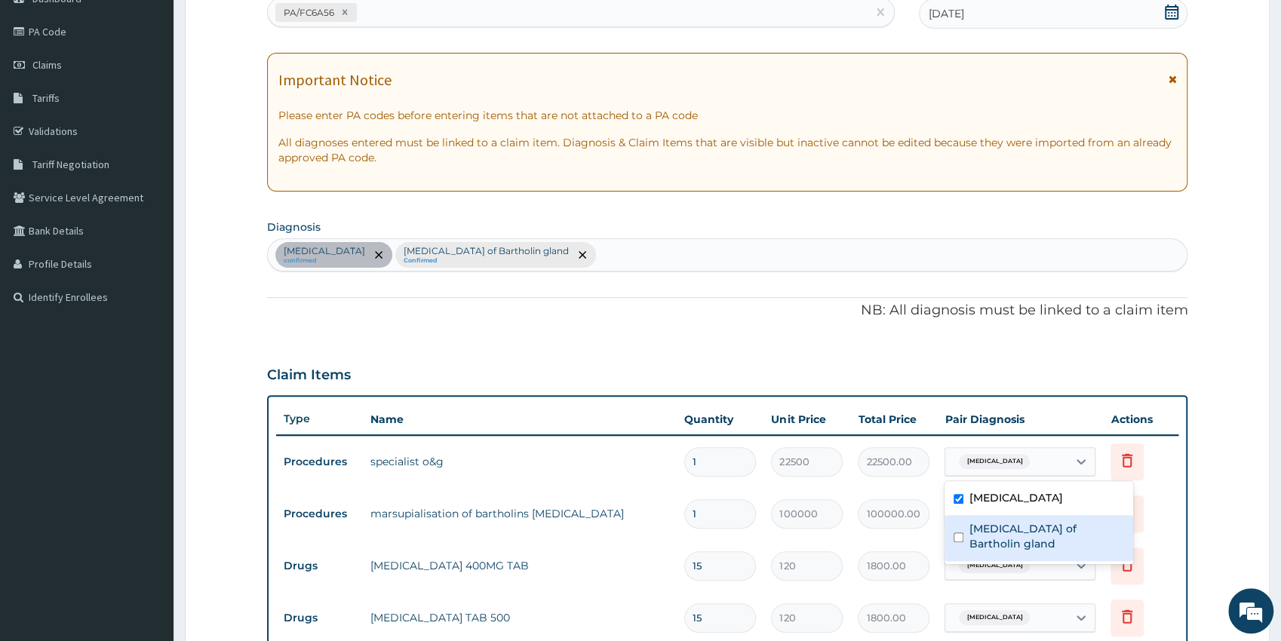
click at [1025, 531] on label "[MEDICAL_DATA] of Bartholin gland" at bounding box center [1046, 536] width 155 height 30
checkbox input "true"
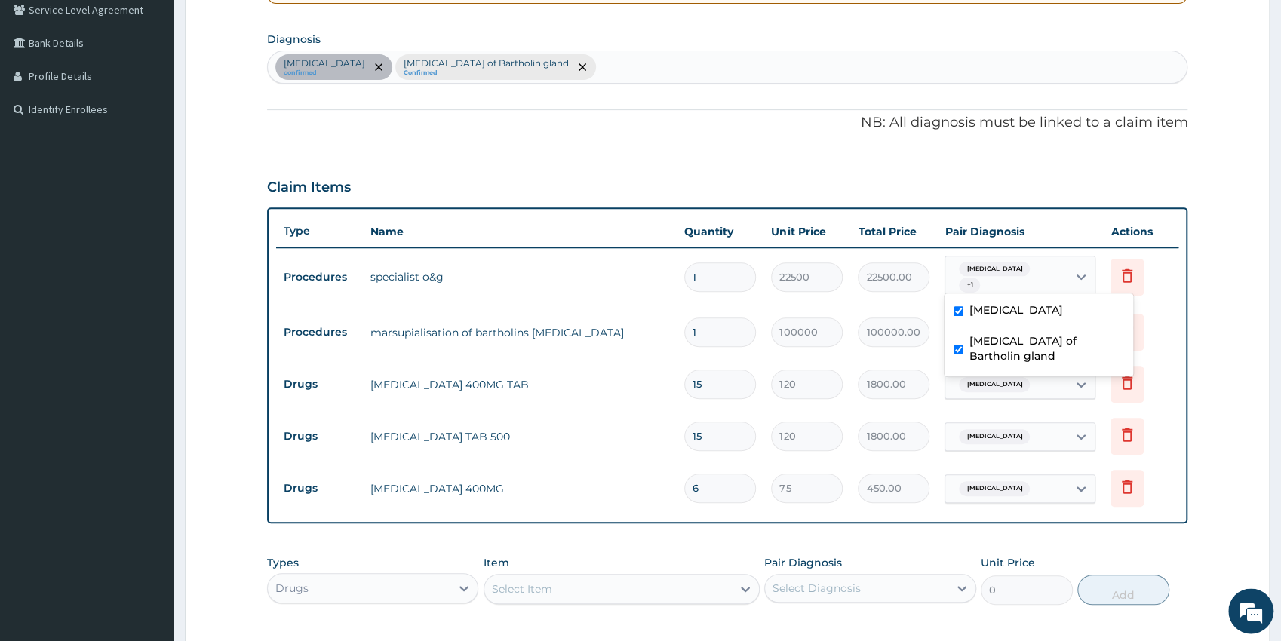
scroll to position [373, 0]
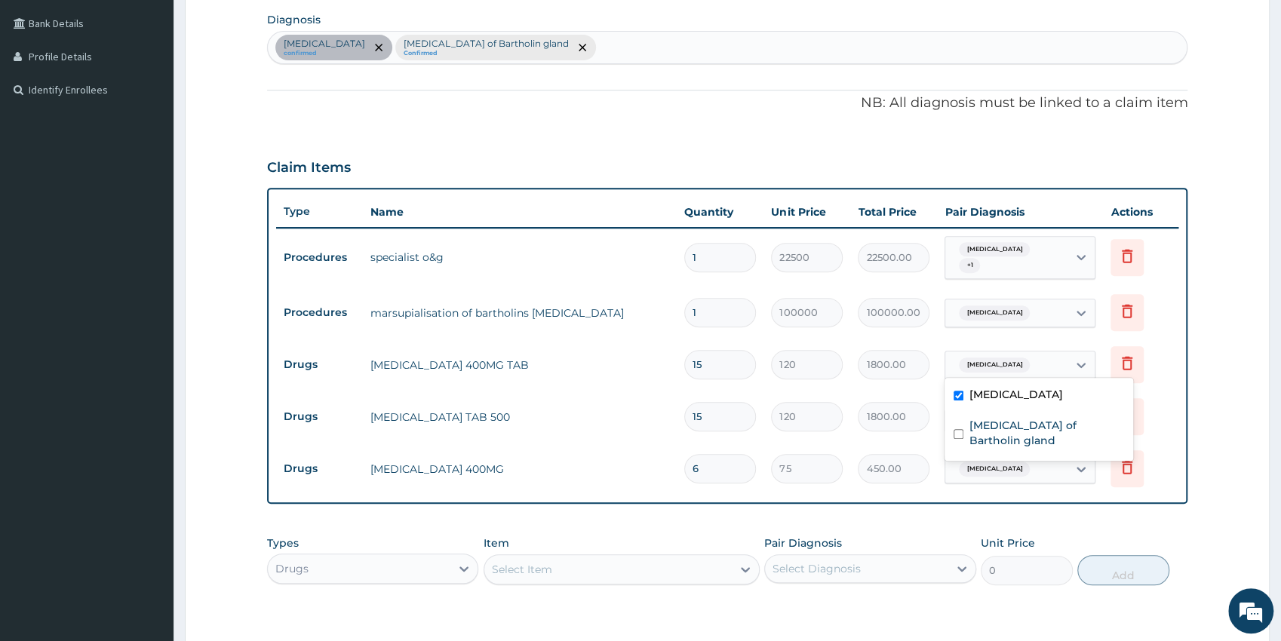
drag, startPoint x: 1048, startPoint y: 354, endPoint x: 1045, endPoint y: 398, distance: 43.8
click at [1046, 354] on div "[MEDICAL_DATA]" at bounding box center [1006, 365] width 122 height 26
click at [1008, 428] on label "[MEDICAL_DATA] of Bartholin gland" at bounding box center [1046, 433] width 155 height 30
checkbox input "true"
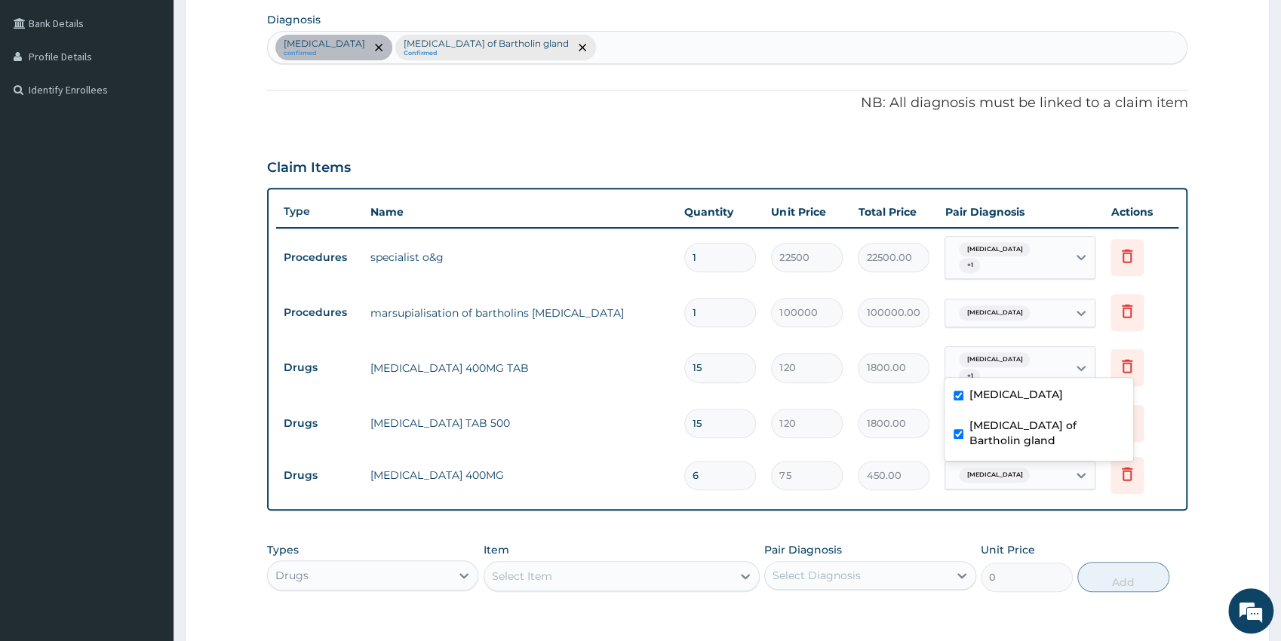
click at [1278, 462] on section "Step 2 of 2 PA Code / Prescription Code PA/FC6A56 Encounter Date [DATE] Importa…" at bounding box center [726, 259] width 1107 height 1129
click at [1050, 418] on div "[MEDICAL_DATA]" at bounding box center [1006, 423] width 122 height 26
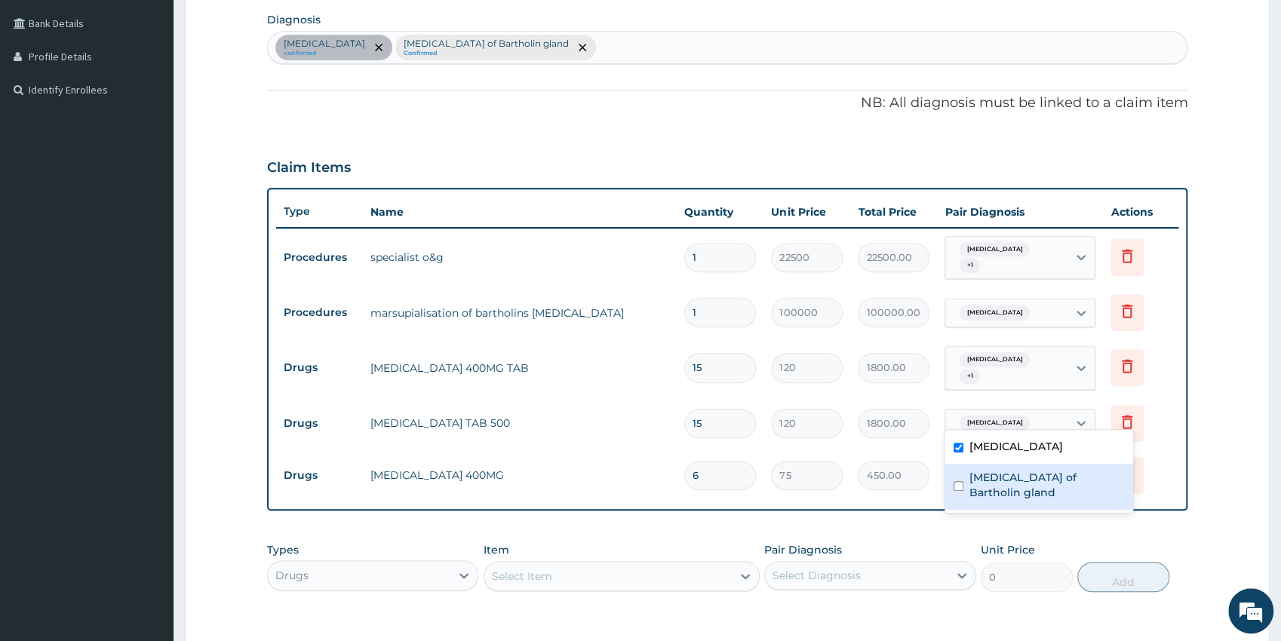
click at [1026, 477] on label "[MEDICAL_DATA] of Bartholin gland" at bounding box center [1046, 485] width 155 height 30
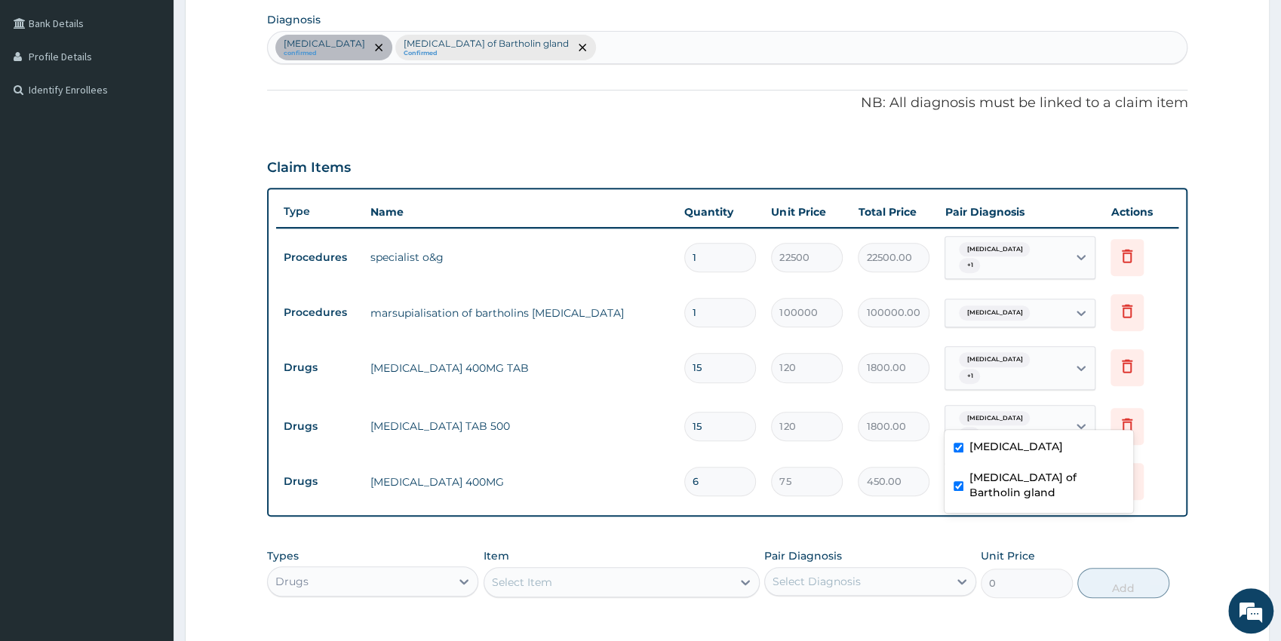
checkbox input "true"
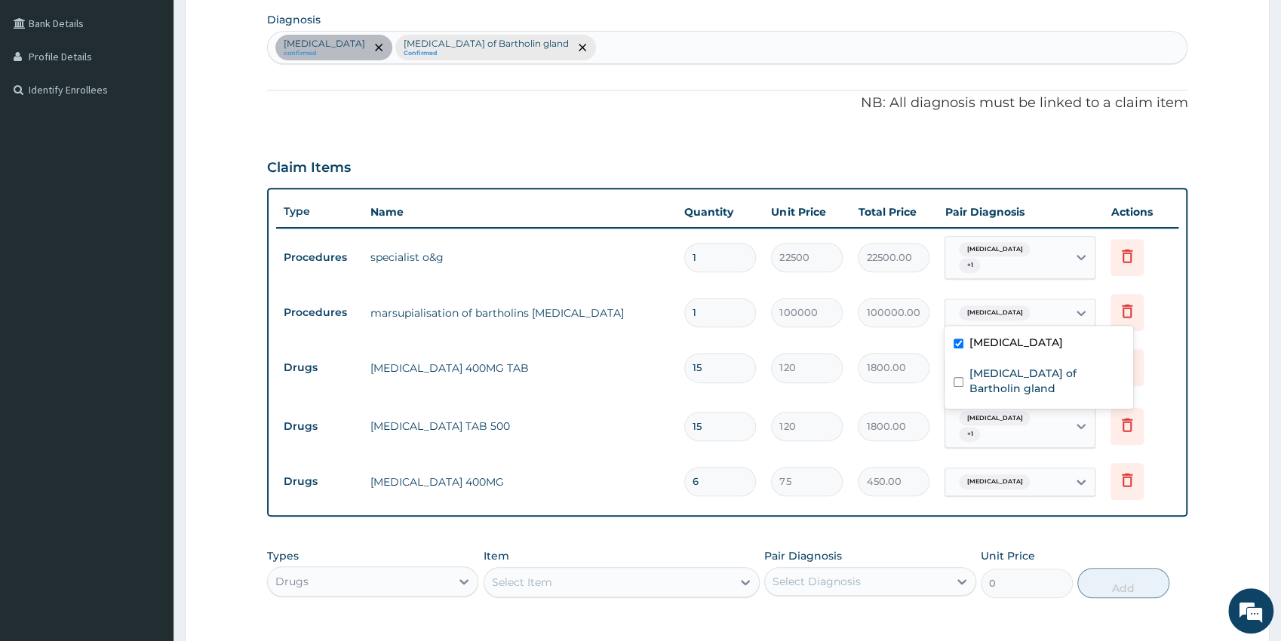
drag, startPoint x: 1055, startPoint y: 305, endPoint x: 1051, endPoint y: 340, distance: 35.0
click at [1055, 306] on div "[MEDICAL_DATA]" at bounding box center [1006, 313] width 122 height 26
click at [1038, 377] on label "[MEDICAL_DATA] of Bartholin gland" at bounding box center [1046, 381] width 155 height 30
checkbox input "true"
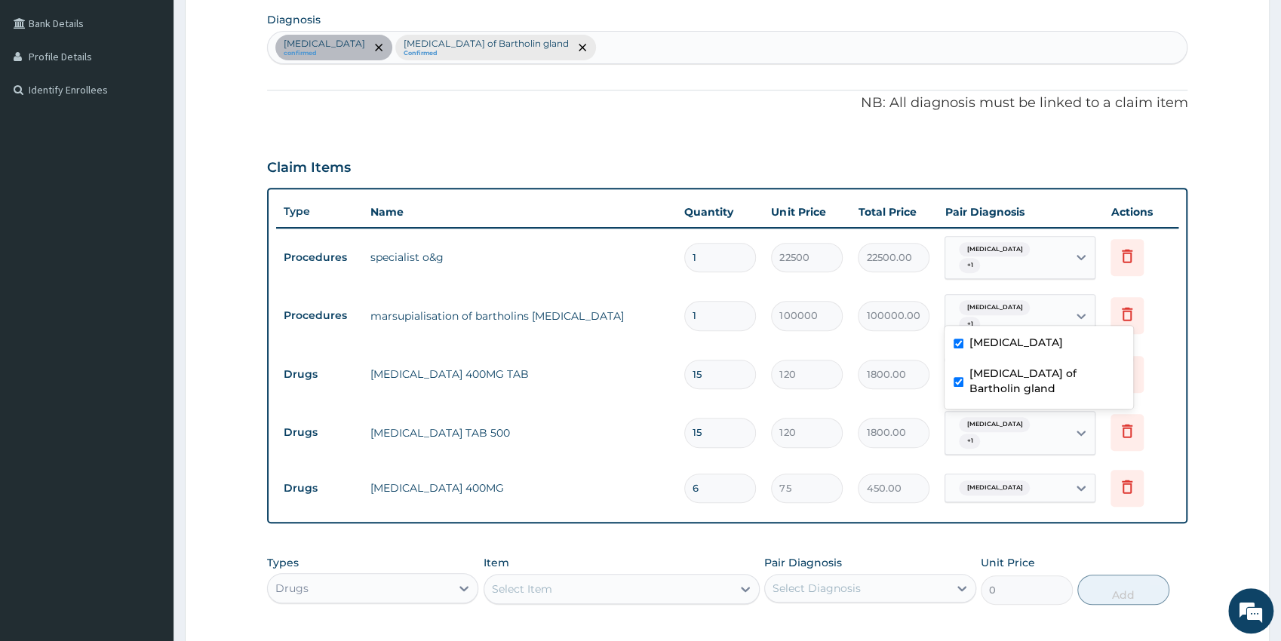
click at [1026, 475] on div "[MEDICAL_DATA]" at bounding box center [1006, 488] width 122 height 26
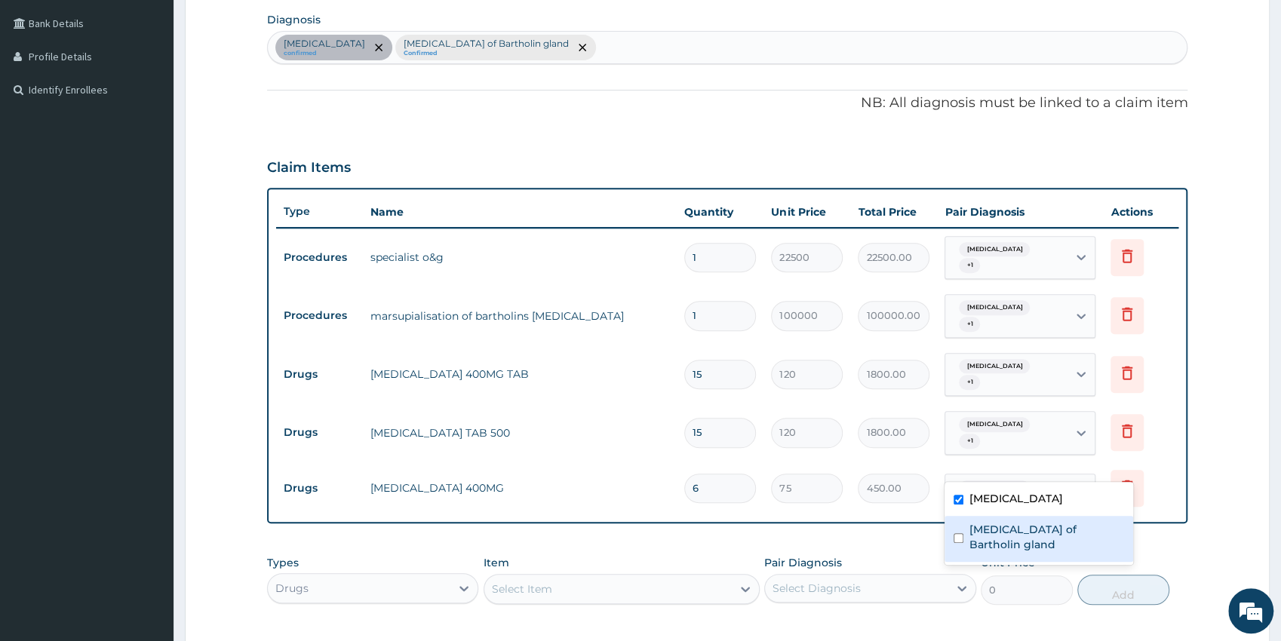
click at [1020, 529] on label "[MEDICAL_DATA] of Bartholin gland" at bounding box center [1046, 537] width 155 height 30
checkbox input "true"
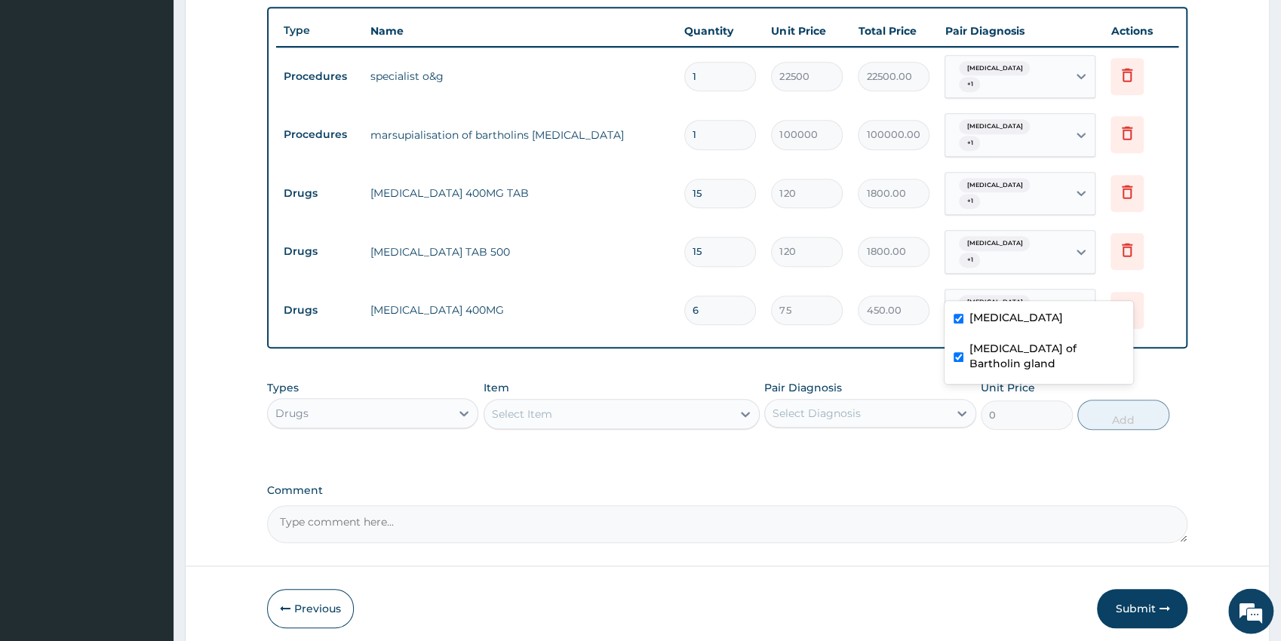
scroll to position [581, 0]
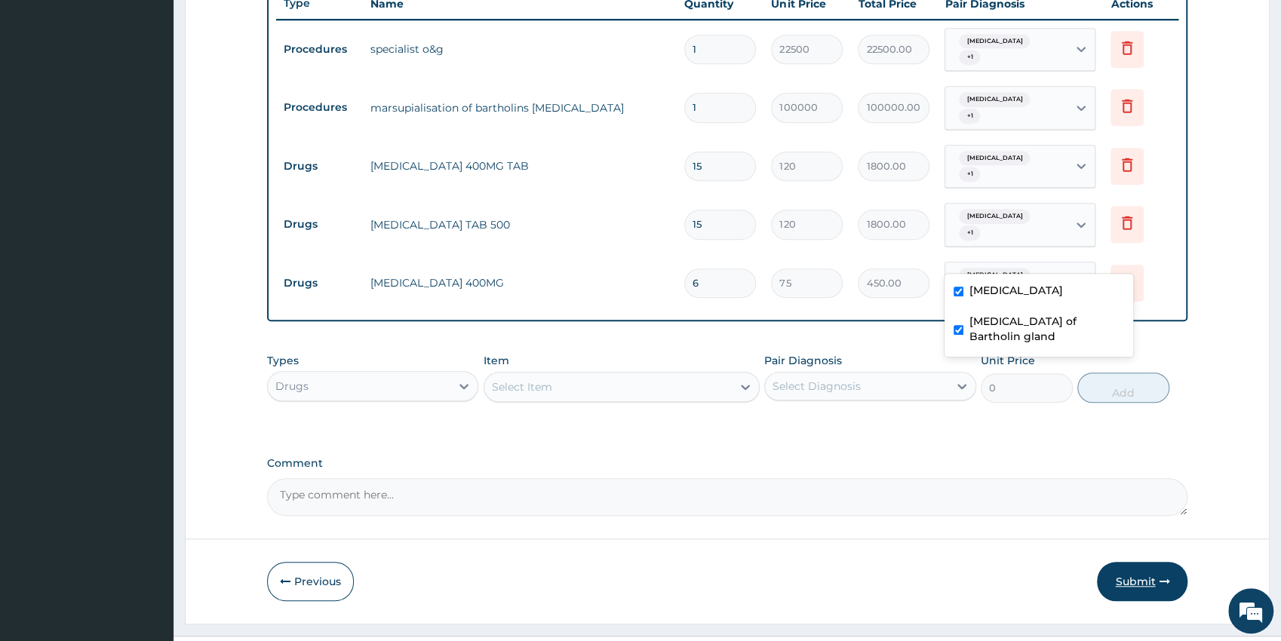
click at [1135, 562] on button "Submit" at bounding box center [1142, 581] width 91 height 39
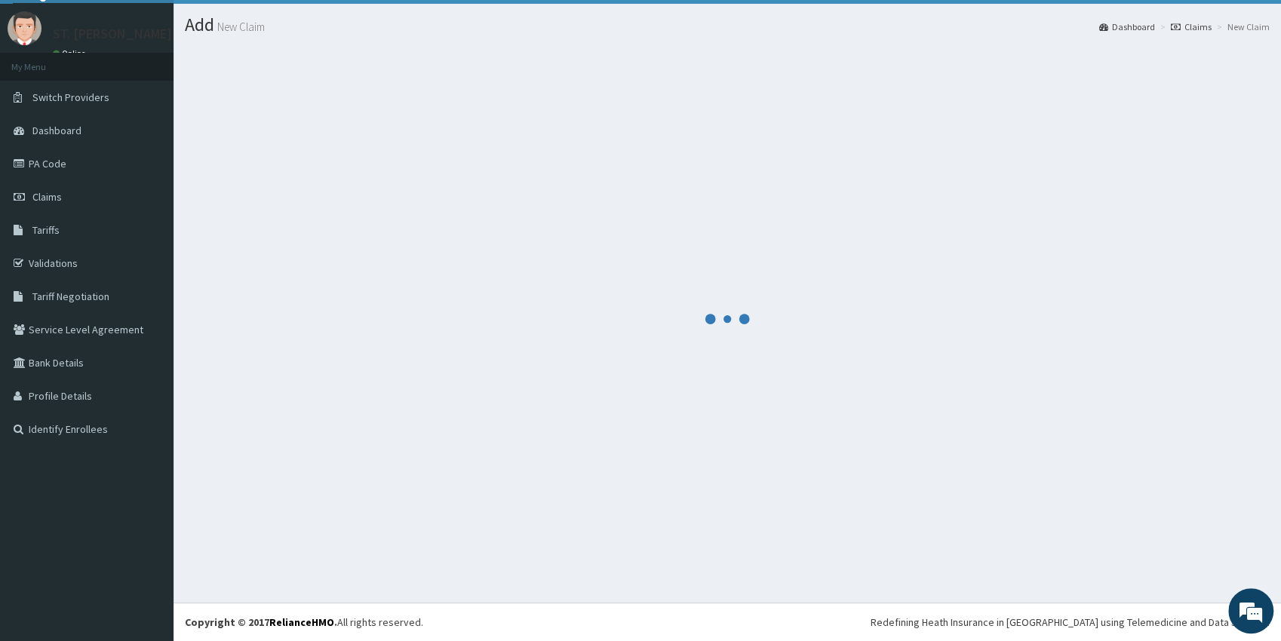
scroll to position [33, 0]
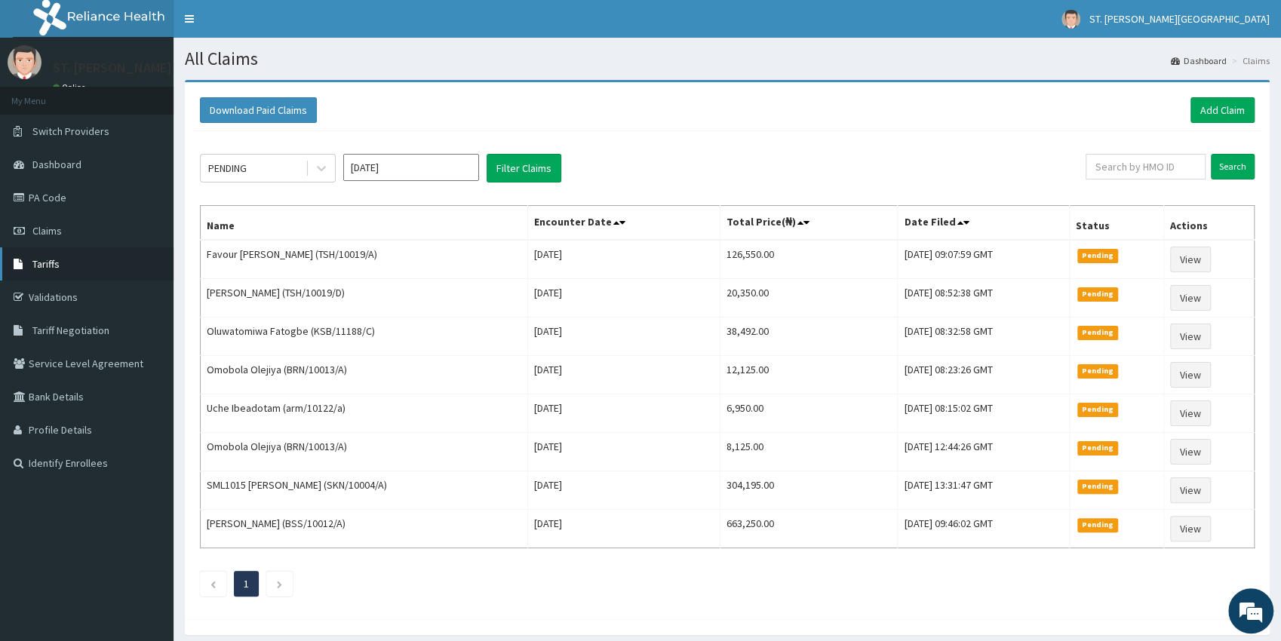
click at [82, 266] on link "Tariffs" at bounding box center [86, 263] width 173 height 33
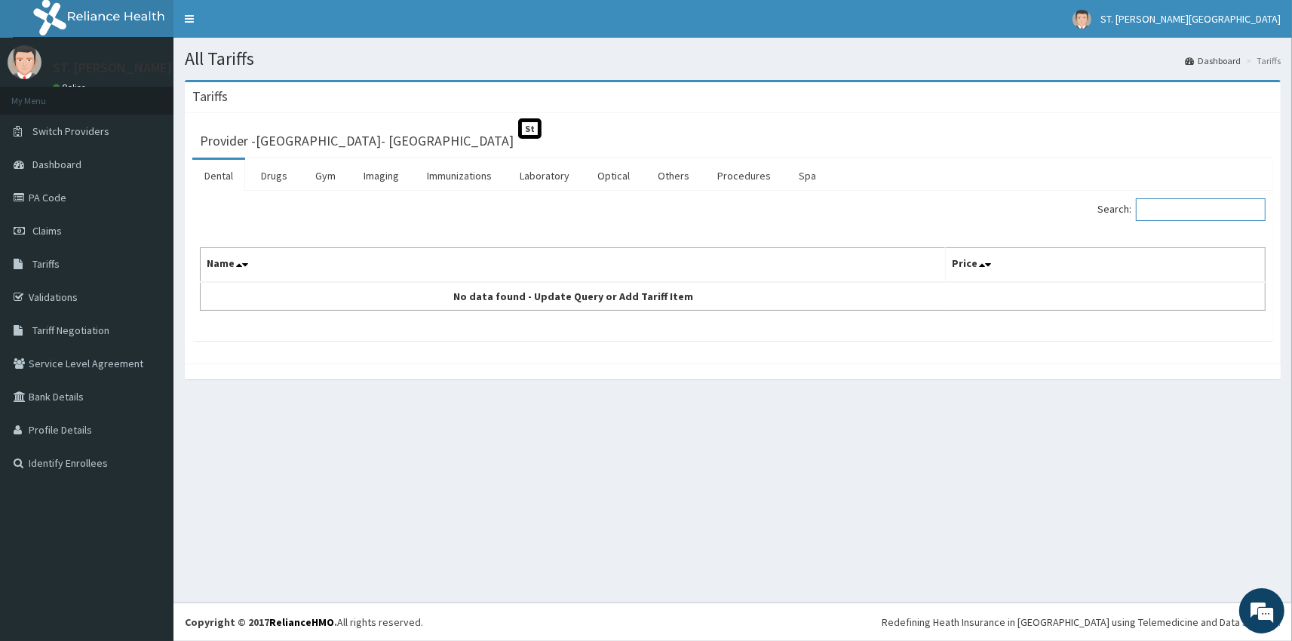
click at [1178, 205] on input "Search:" at bounding box center [1201, 209] width 130 height 23
click at [744, 172] on link "Procedures" at bounding box center [744, 176] width 78 height 32
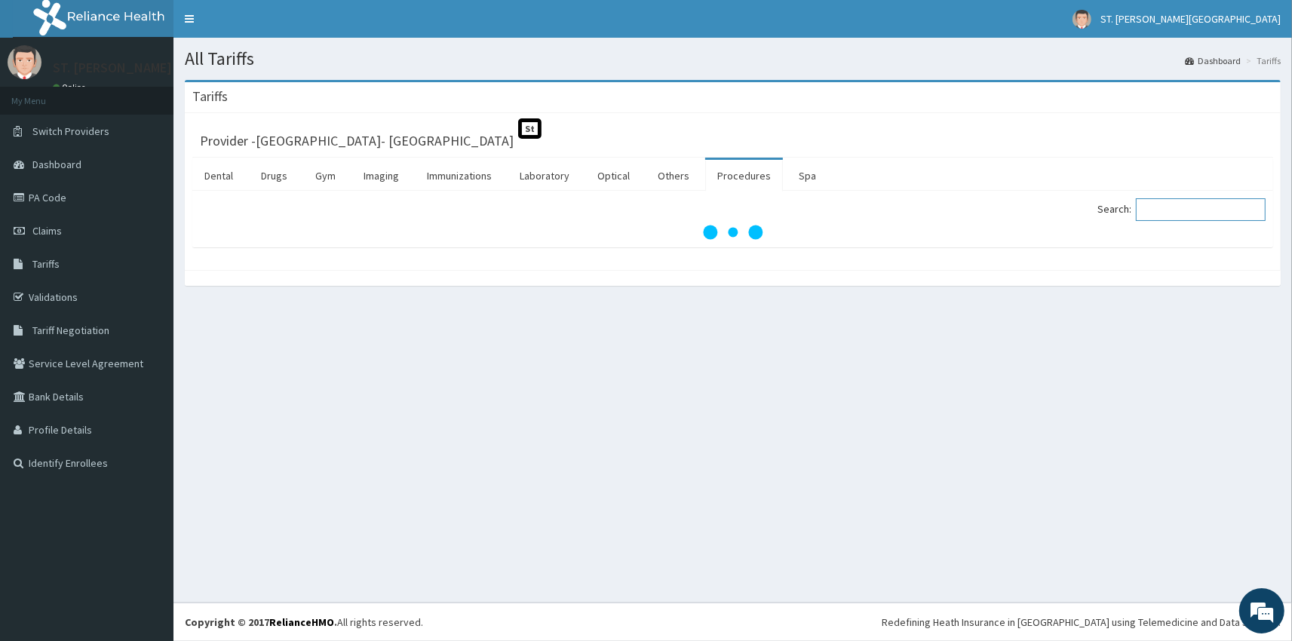
click at [1208, 210] on input "Search:" at bounding box center [1201, 209] width 130 height 23
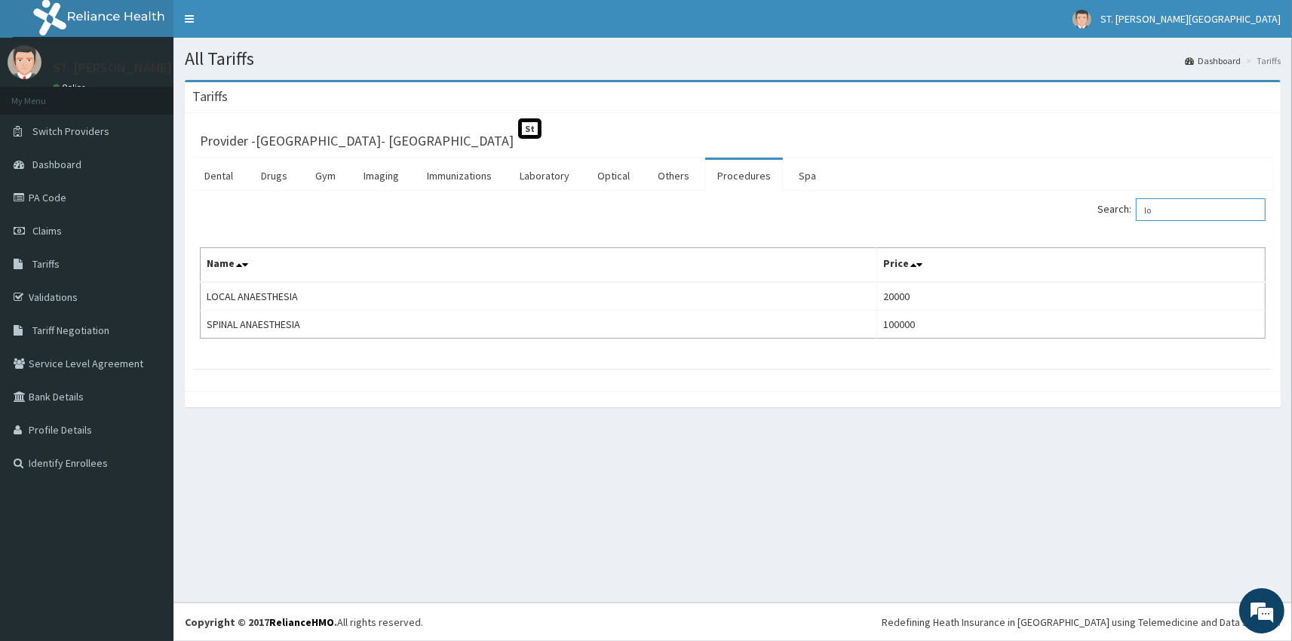
type input "l"
type input "minor"
